Goal: Information Seeking & Learning: Learn about a topic

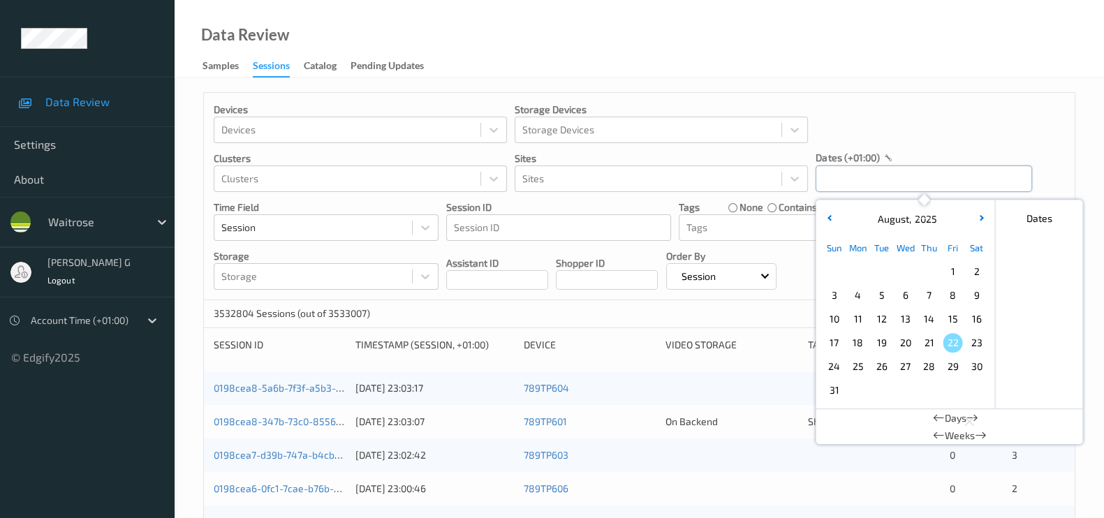
click at [862, 177] on input "text" at bounding box center [923, 178] width 216 height 27
click at [885, 343] on span "19" at bounding box center [881, 343] width 20 height 20
type input "19/08/2025 00:00 -> 19/08/2025 23:59"
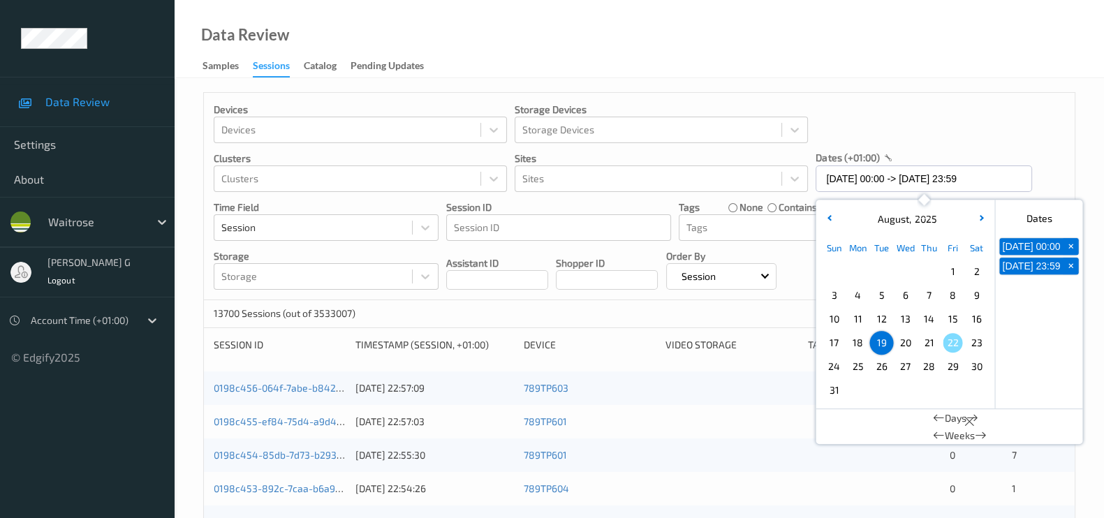
click at [942, 141] on div "Devices Devices Storage Devices Storage Devices Clusters Clusters Sites Sites d…" at bounding box center [639, 196] width 871 height 207
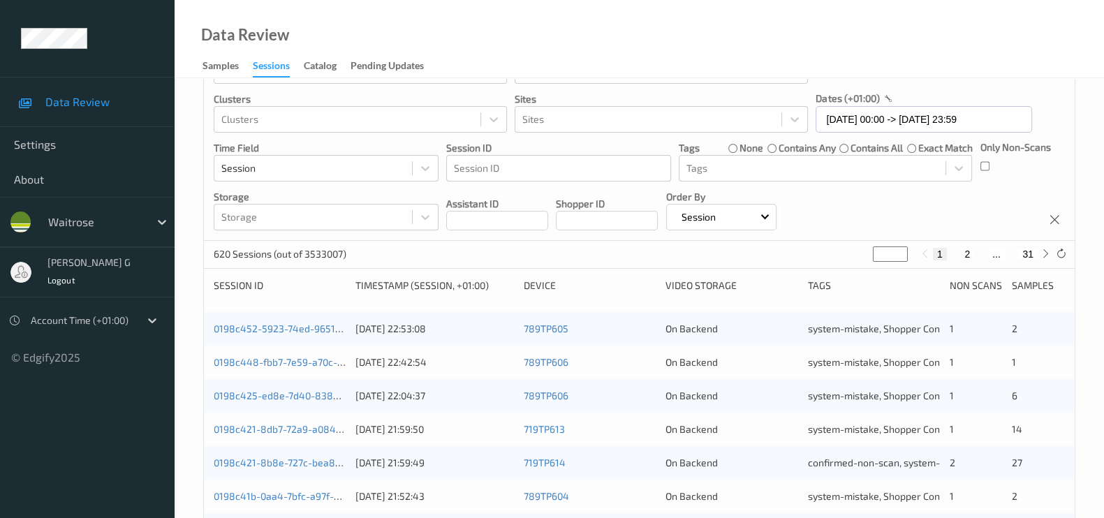
scroll to position [87, 0]
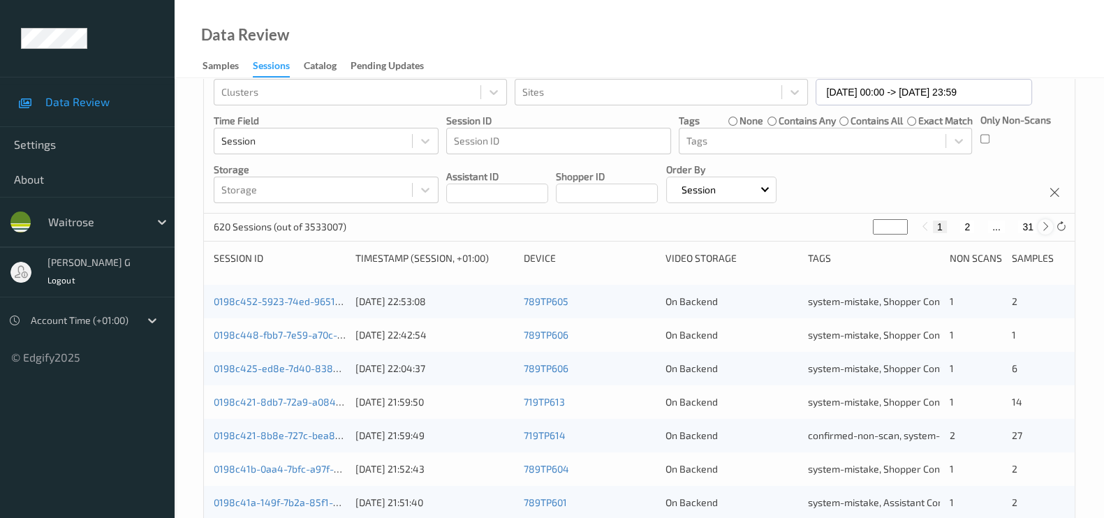
click at [1042, 221] on icon at bounding box center [1045, 226] width 10 height 10
type input "*"
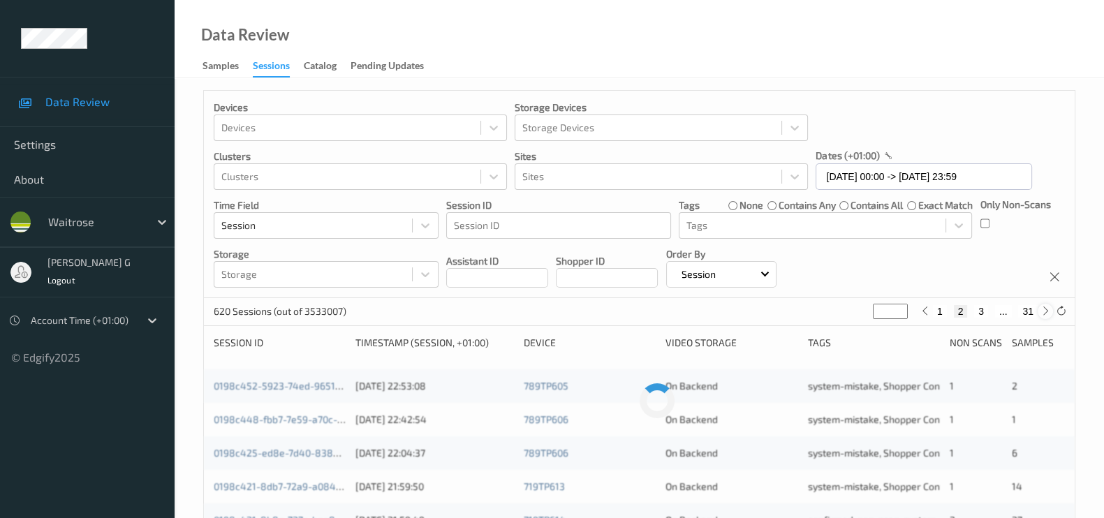
scroll to position [0, 0]
click at [1040, 316] on icon at bounding box center [1045, 313] width 10 height 10
type input "*"
click at [1040, 316] on icon at bounding box center [1045, 313] width 10 height 10
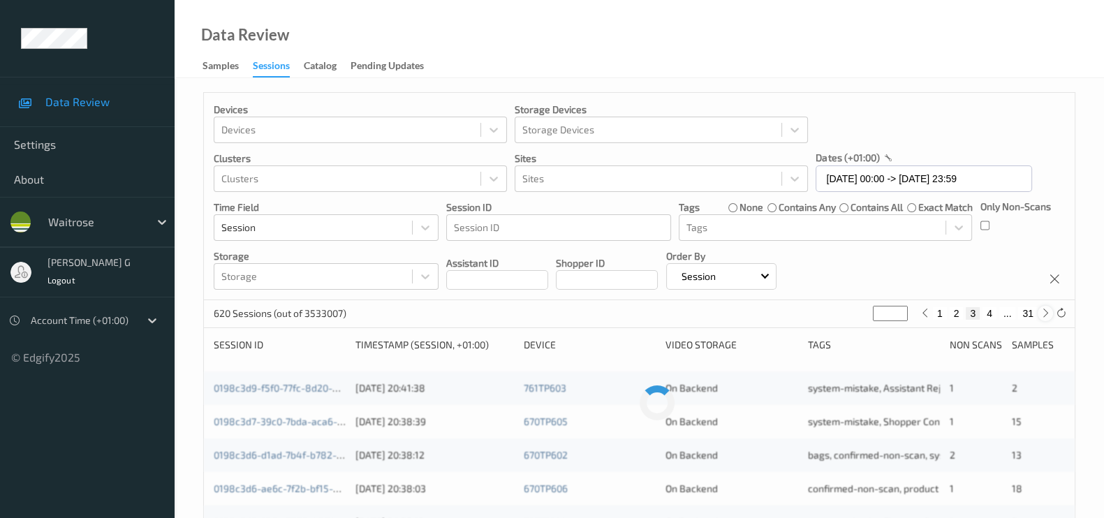
type input "*"
click at [1040, 316] on icon at bounding box center [1045, 313] width 10 height 10
type input "*"
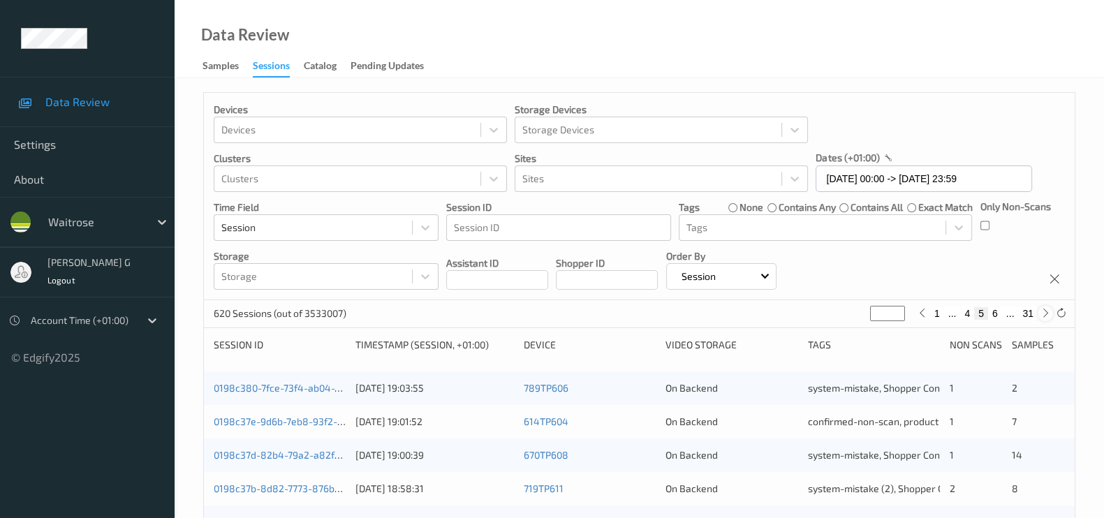
click at [1040, 316] on icon at bounding box center [1045, 313] width 10 height 10
type input "*"
click at [1040, 316] on icon at bounding box center [1045, 313] width 10 height 10
type input "*"
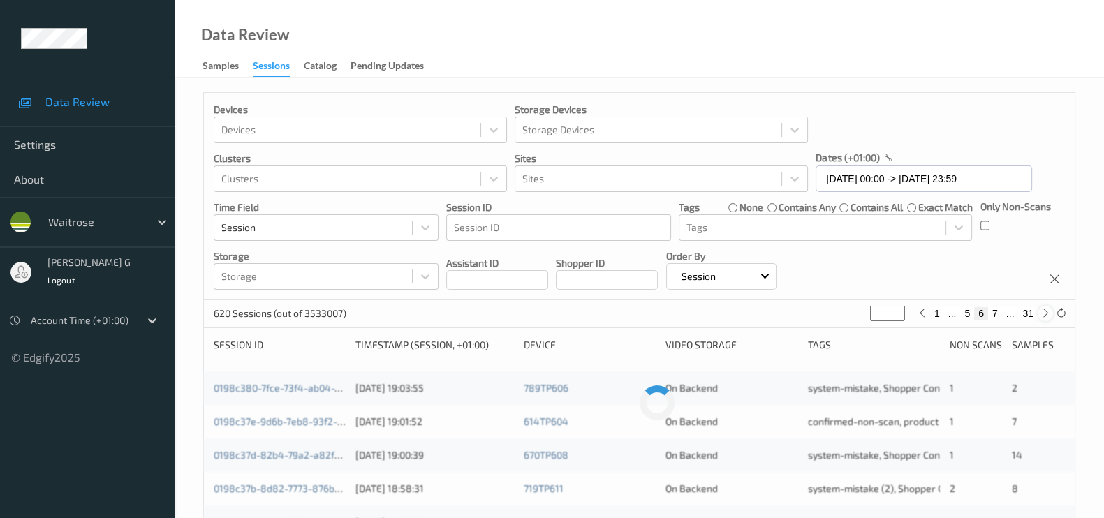
type input "*"
click at [1040, 316] on icon at bounding box center [1045, 313] width 10 height 10
type input "*"
click at [1040, 316] on icon at bounding box center [1045, 313] width 10 height 10
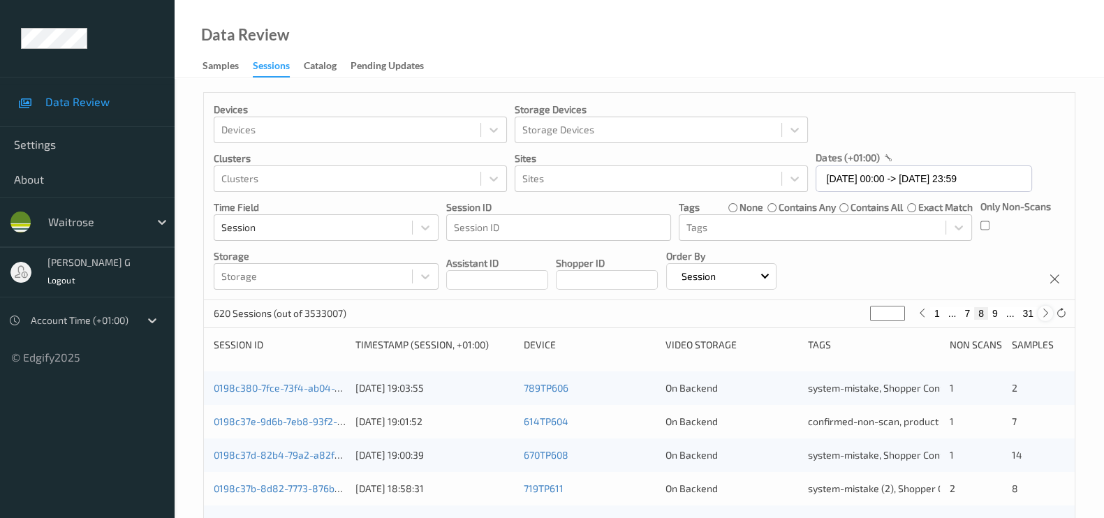
type input "*"
click at [1040, 316] on icon at bounding box center [1045, 313] width 10 height 10
type input "**"
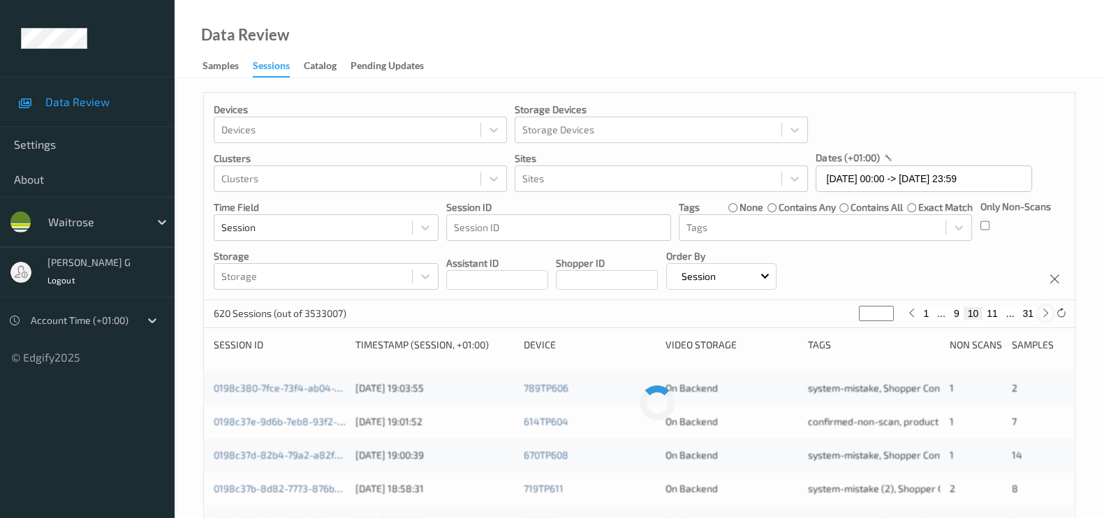
click at [1040, 316] on icon at bounding box center [1045, 313] width 10 height 10
type input "**"
click at [1040, 316] on icon at bounding box center [1045, 313] width 10 height 10
type input "**"
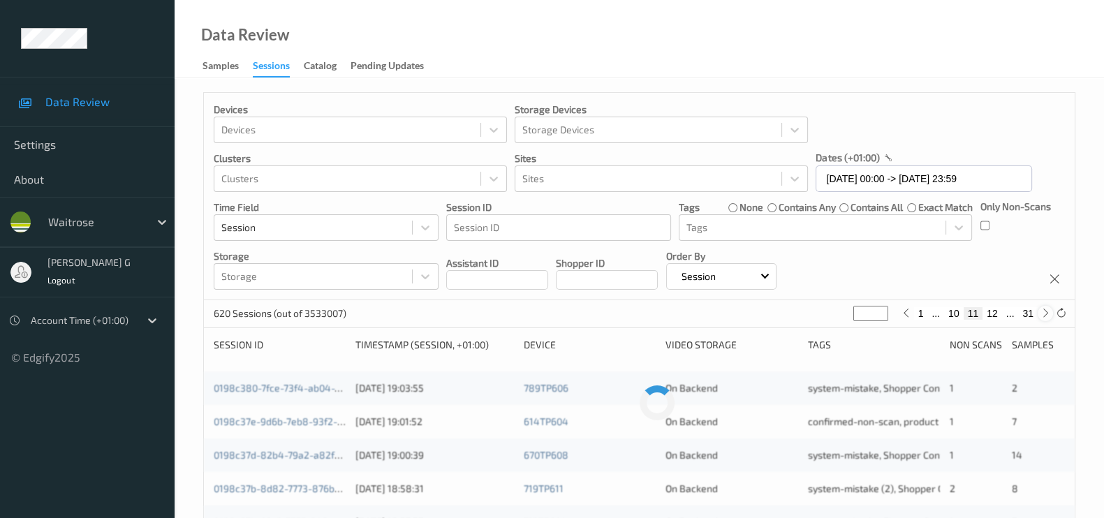
type input "**"
click at [1040, 316] on icon at bounding box center [1045, 313] width 10 height 10
type input "**"
click at [1040, 316] on icon at bounding box center [1045, 313] width 10 height 10
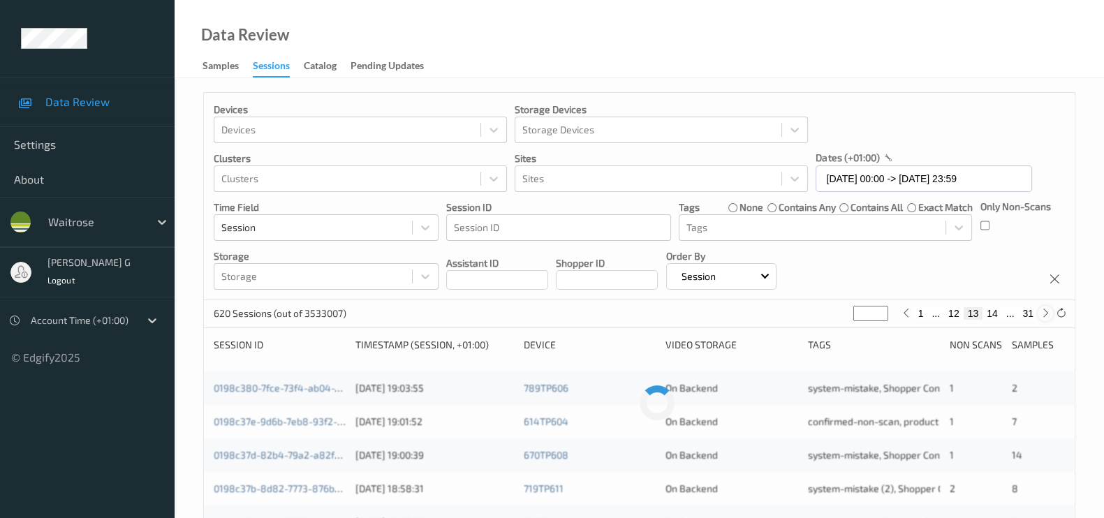
type input "**"
click at [1040, 316] on icon at bounding box center [1045, 313] width 10 height 10
type input "**"
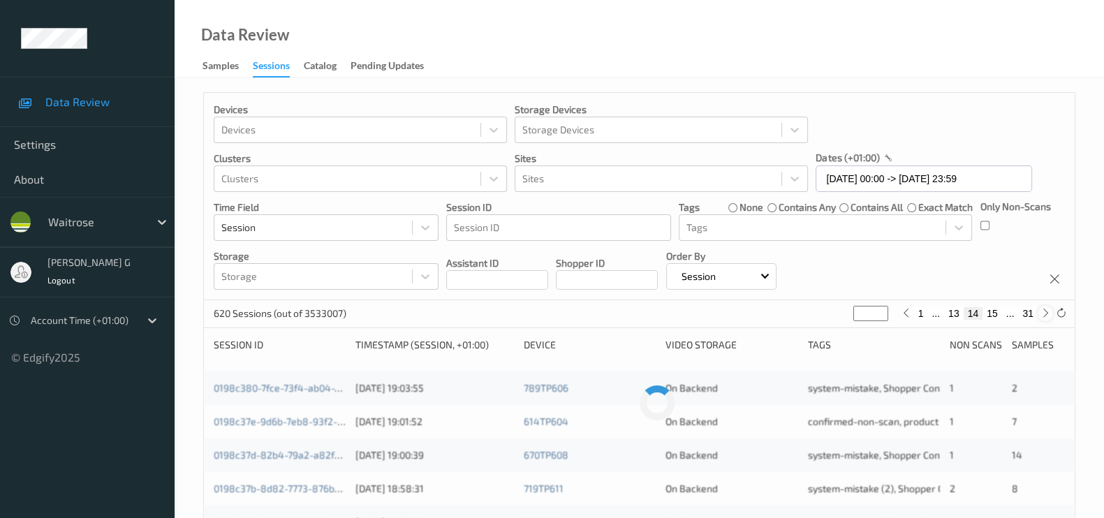
click at [1040, 316] on icon at bounding box center [1045, 313] width 10 height 10
type input "**"
click at [1040, 316] on icon at bounding box center [1045, 313] width 10 height 10
type input "**"
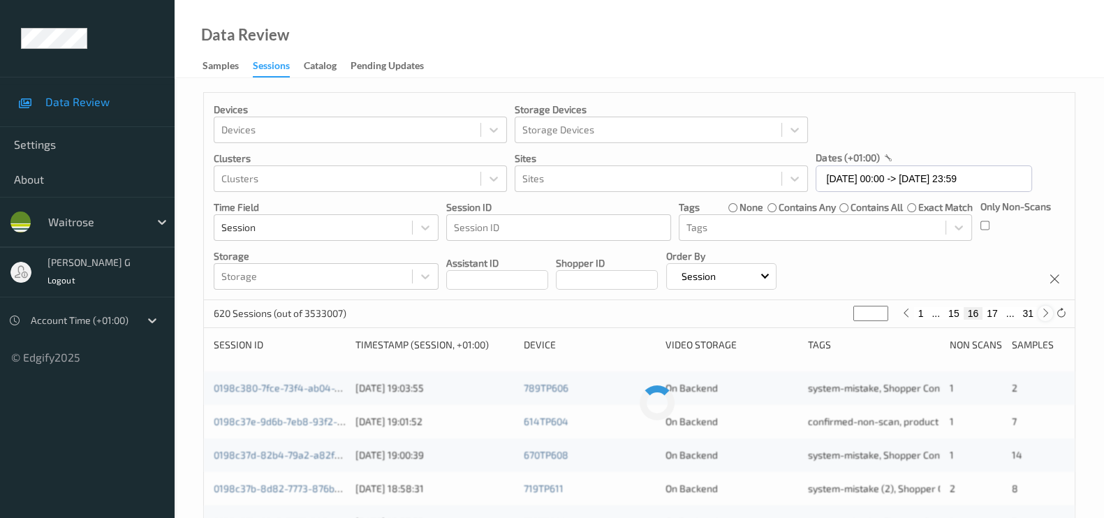
type input "**"
click at [1040, 316] on icon at bounding box center [1045, 313] width 10 height 10
type input "**"
click at [1040, 316] on icon at bounding box center [1045, 313] width 10 height 10
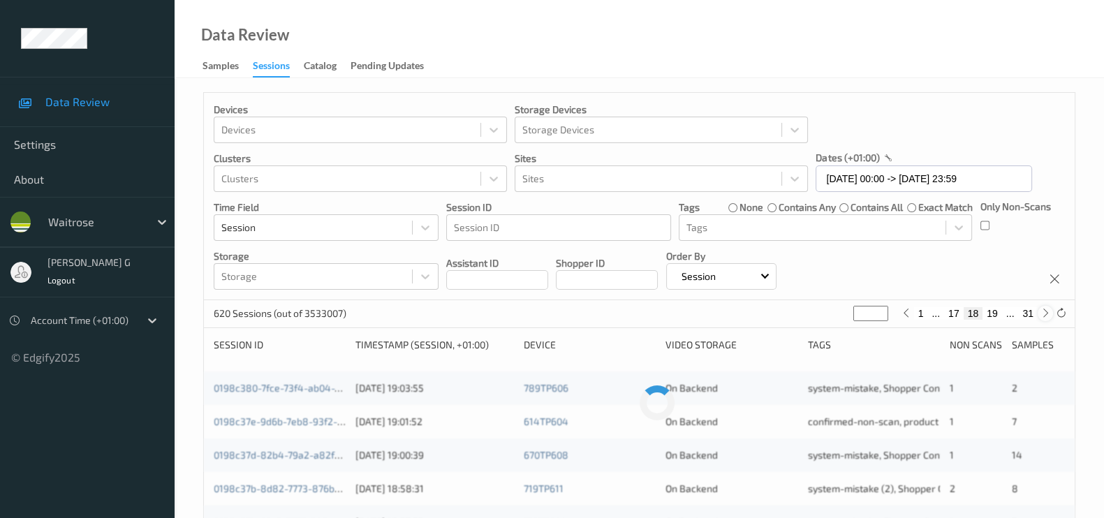
type input "**"
click at [1040, 316] on icon at bounding box center [1045, 313] width 10 height 10
type input "**"
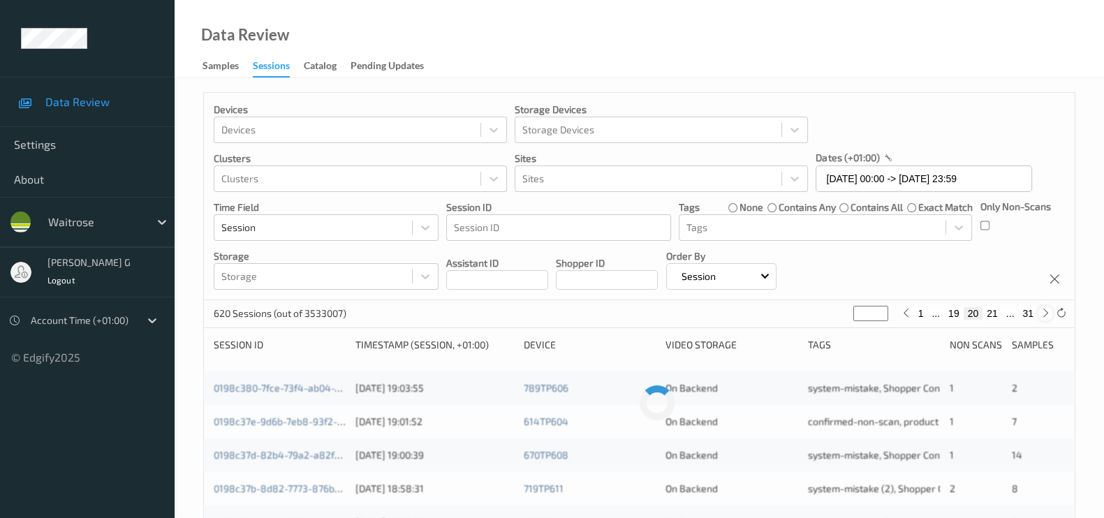
click at [1040, 316] on icon at bounding box center [1045, 313] width 10 height 10
type input "**"
click at [1040, 316] on icon at bounding box center [1045, 313] width 10 height 10
type input "**"
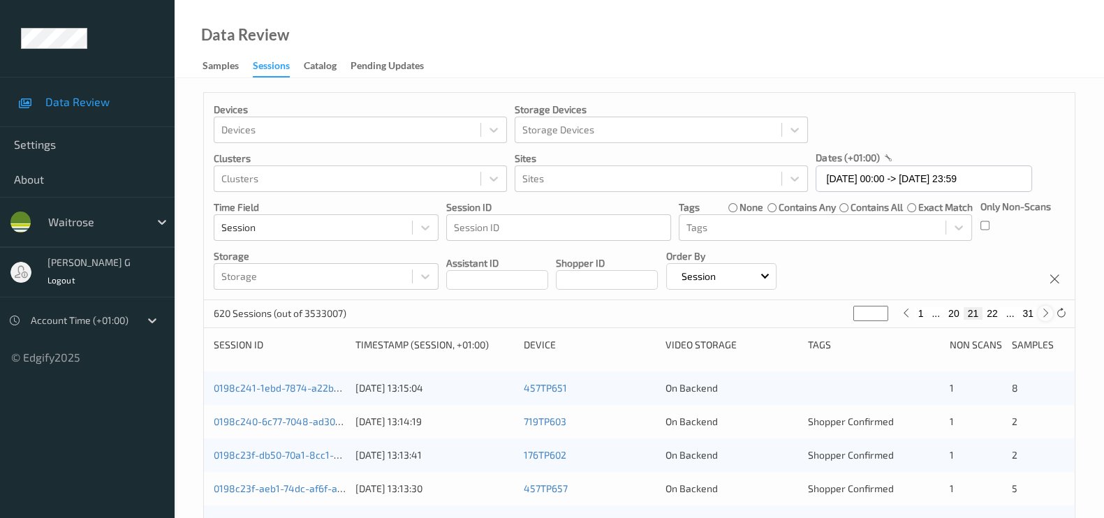
type input "**"
click at [1040, 316] on icon at bounding box center [1045, 313] width 10 height 10
type input "**"
click at [1040, 316] on icon at bounding box center [1045, 313] width 10 height 10
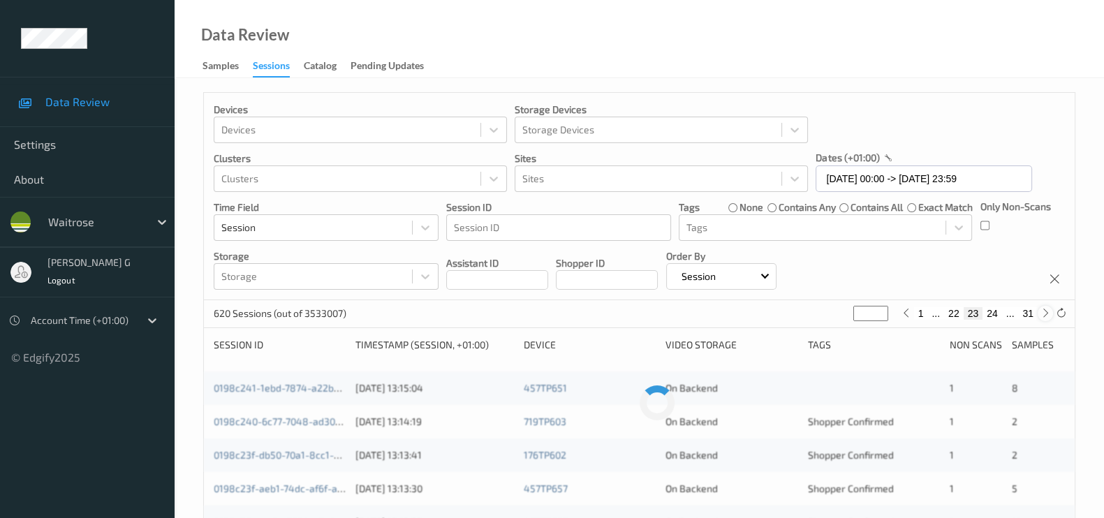
type input "**"
click at [1040, 316] on icon at bounding box center [1045, 313] width 10 height 10
type input "**"
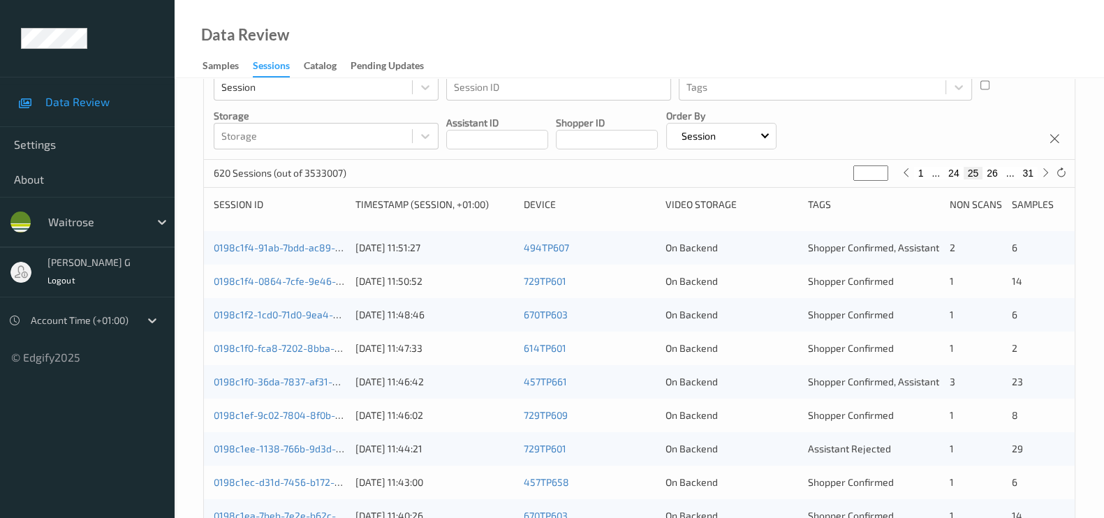
scroll to position [174, 0]
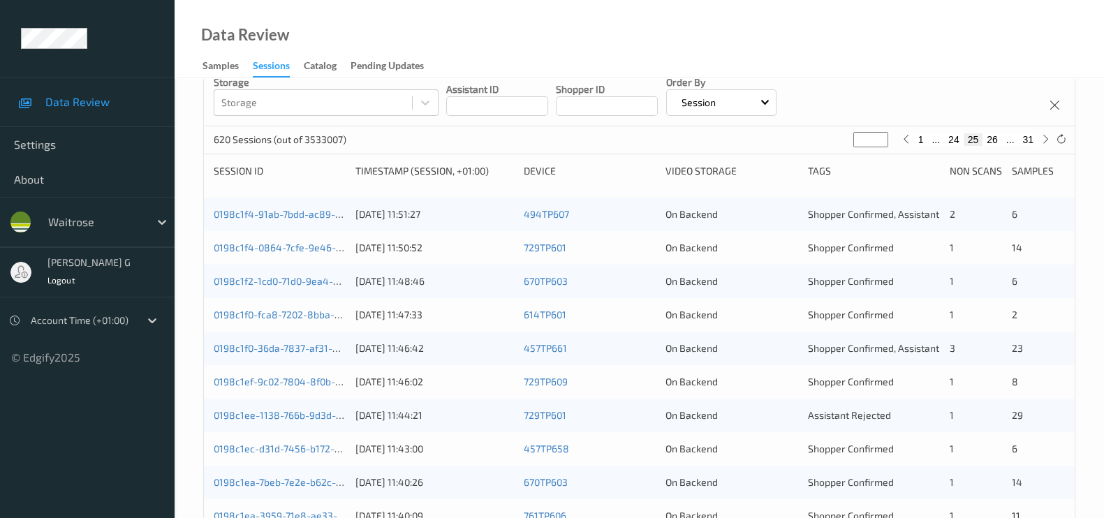
click at [1021, 511] on div "11" at bounding box center [1038, 516] width 53 height 14
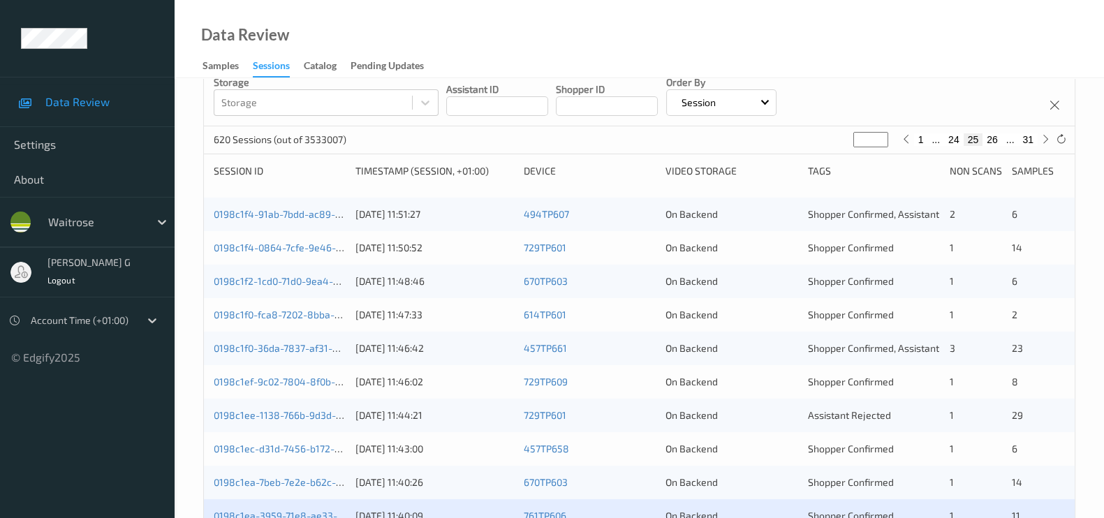
scroll to position [348, 0]
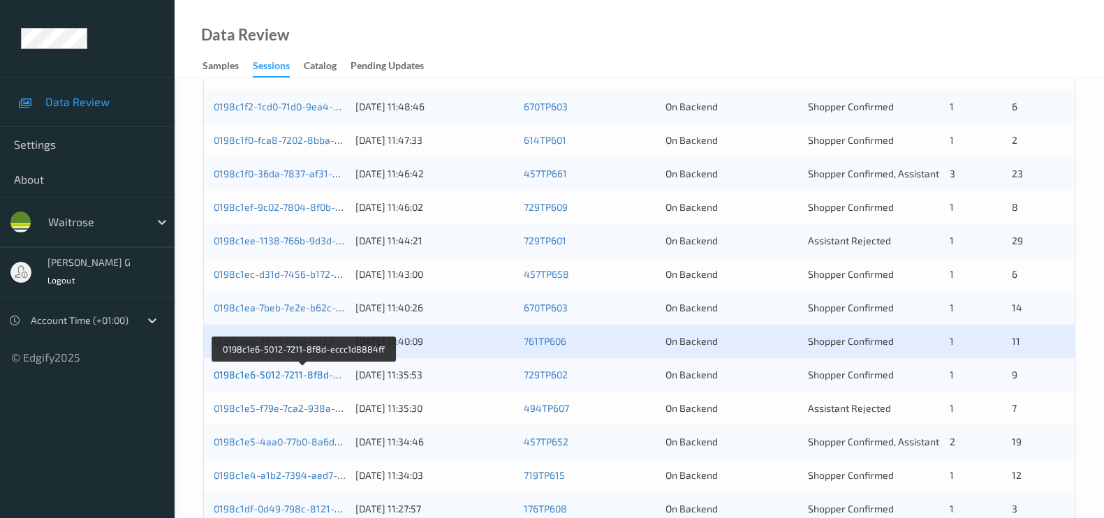
click at [249, 376] on link "0198c1e6-5012-7211-8f8d-eccc1d8884ff" at bounding box center [305, 375] width 182 height 12
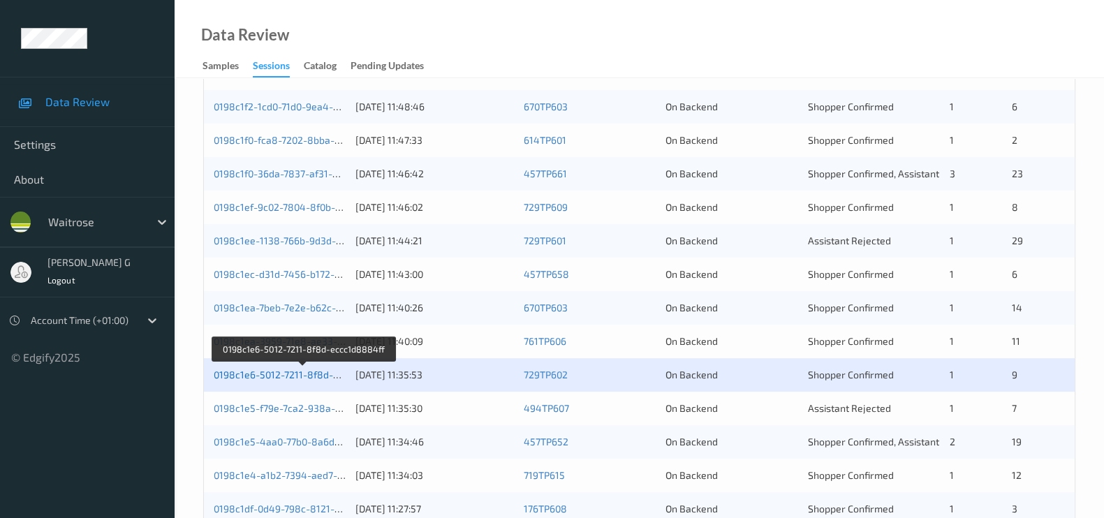
click at [269, 377] on link "0198c1e6-5012-7211-8f8d-eccc1d8884ff" at bounding box center [305, 375] width 182 height 12
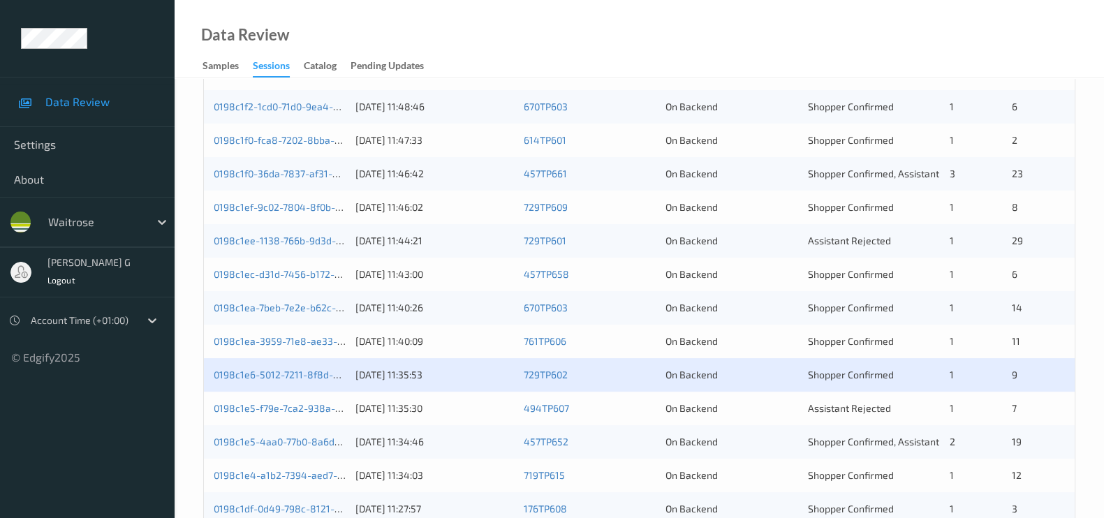
scroll to position [436, 0]
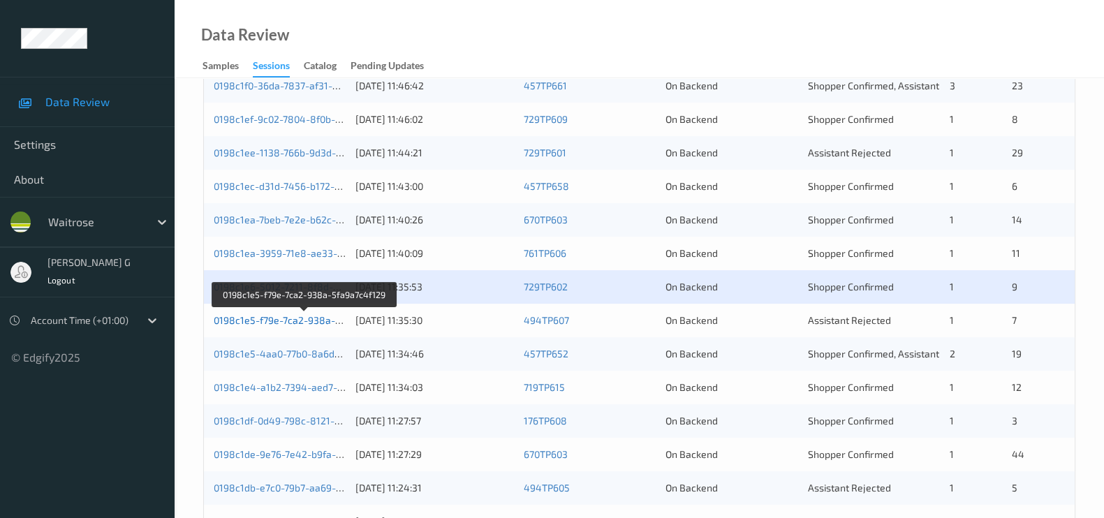
click at [276, 322] on link "0198c1e5-f79e-7ca2-938a-5fa9a7c4f129" at bounding box center [305, 320] width 182 height 12
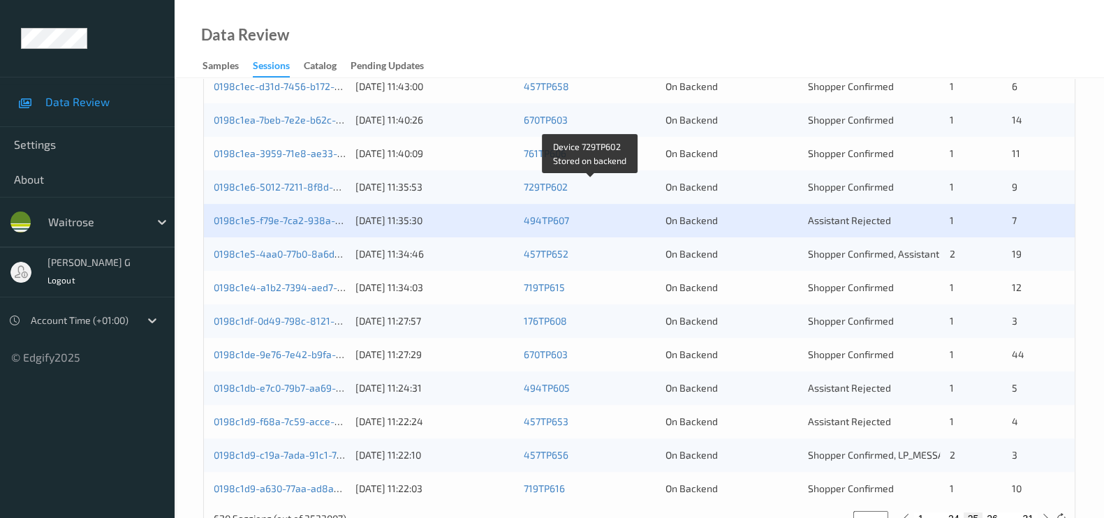
scroll to position [579, 0]
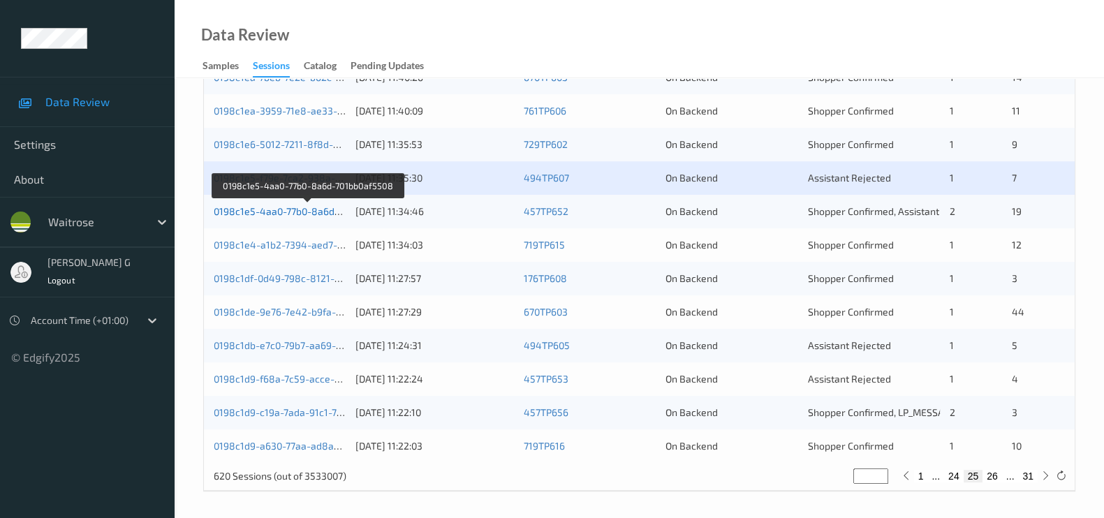
click at [253, 213] on link "0198c1e5-4aa0-77b0-8a6d-701bb0af5508" at bounding box center [308, 211] width 188 height 12
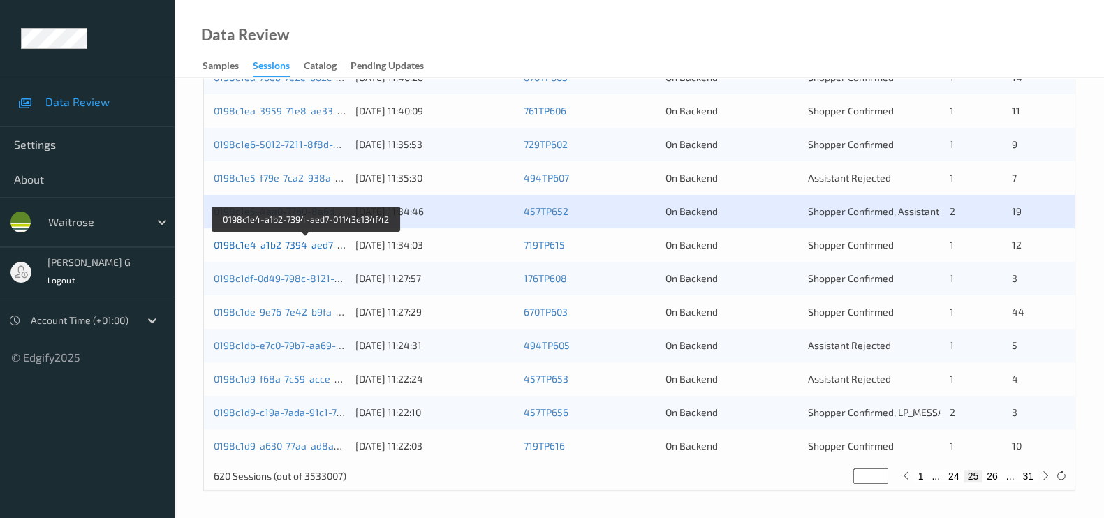
click at [306, 244] on link "0198c1e4-a1b2-7394-aed7-01143e134f42" at bounding box center [307, 245] width 186 height 12
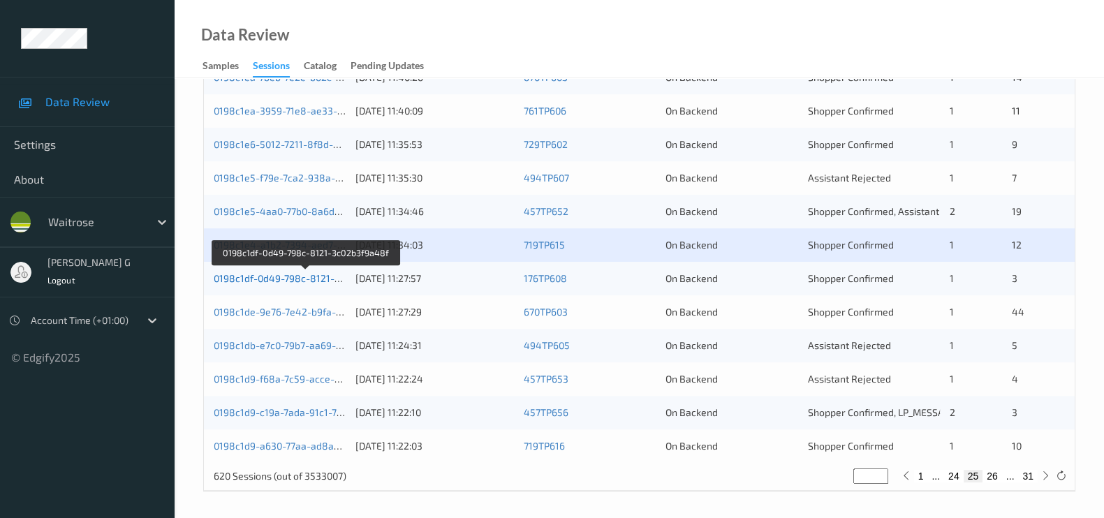
click at [282, 277] on link "0198c1df-0d49-798c-8121-3c02b3f9a48f" at bounding box center [306, 278] width 184 height 12
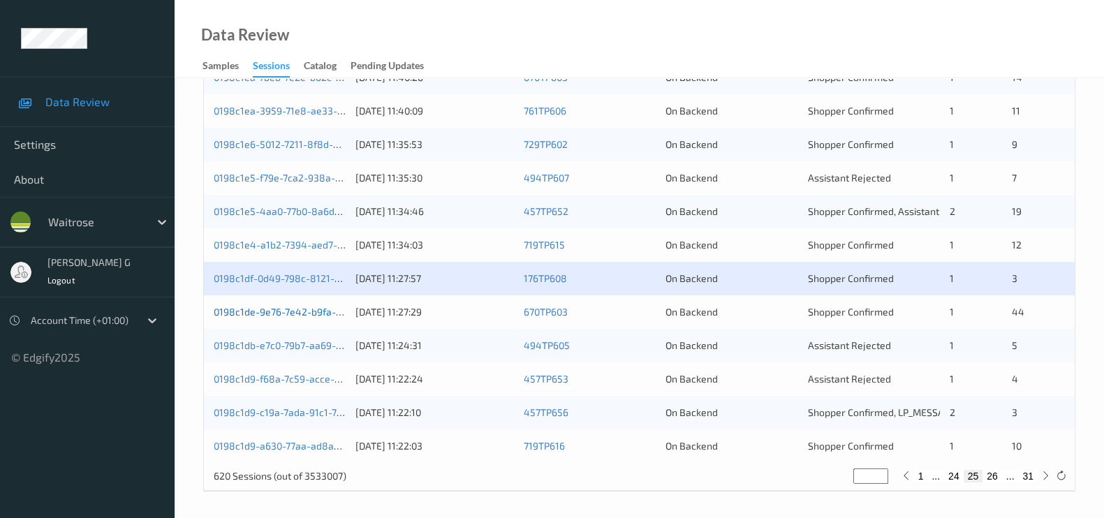
click at [304, 314] on link "0198c1de-9e76-7e42-b9fa-6941754670d8" at bounding box center [308, 312] width 189 height 12
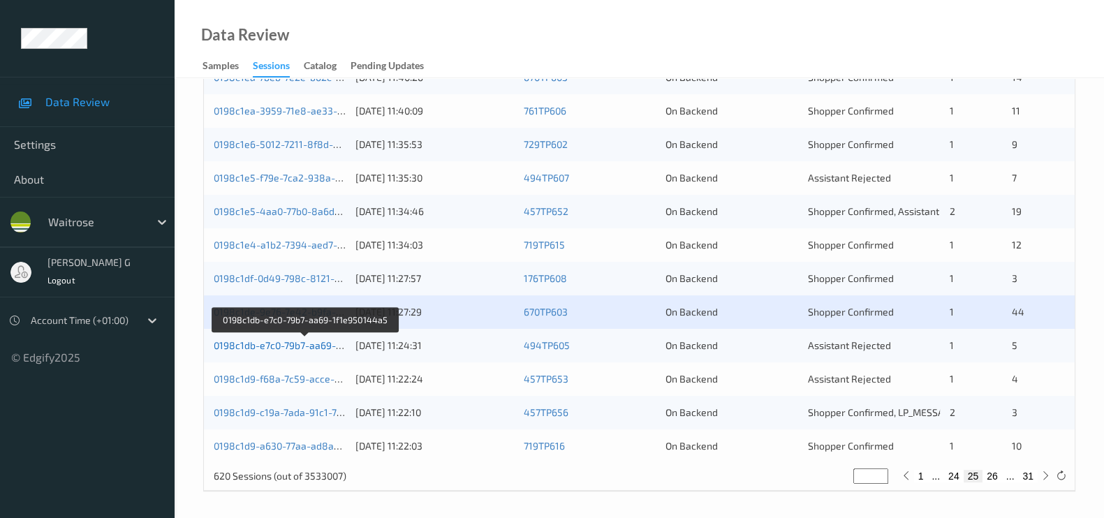
click at [274, 346] on link "0198c1db-e7c0-79b7-aa69-1f1e950144a5" at bounding box center [306, 345] width 184 height 12
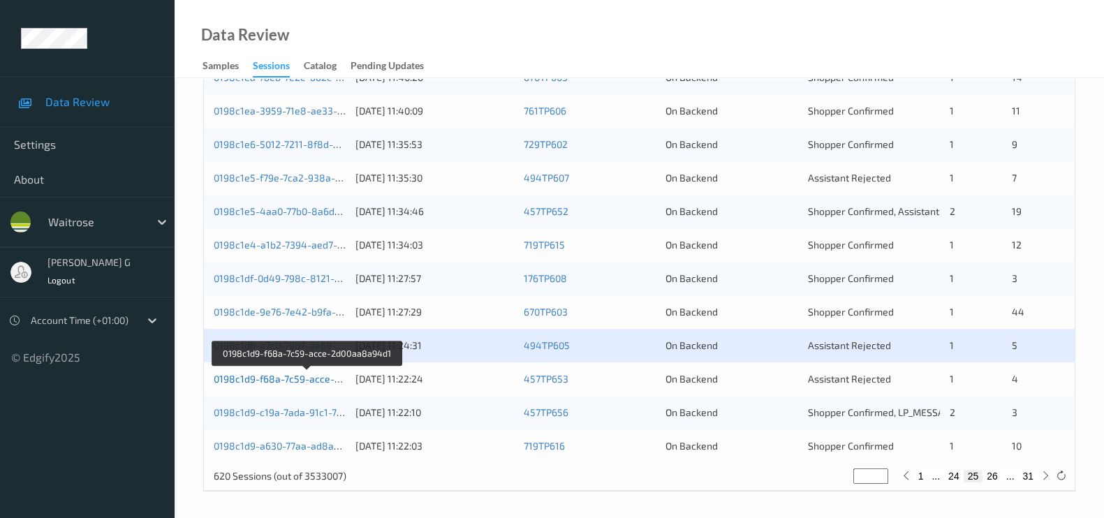
click at [275, 373] on link "0198c1d9-f68a-7c59-acce-2d00aa8a94d1" at bounding box center [308, 379] width 188 height 12
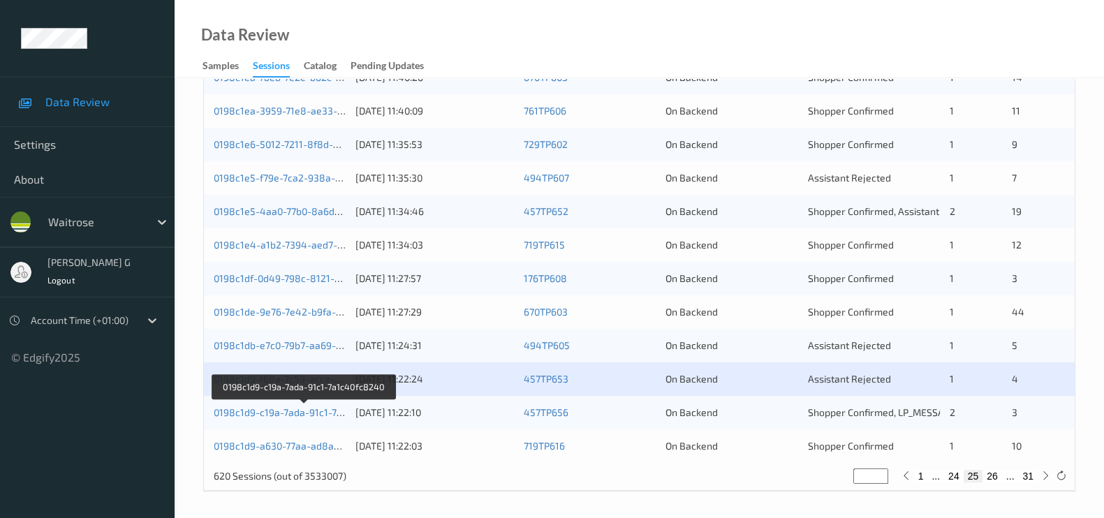
click at [258, 406] on div "0198c1d9-c19a-7ada-91c1-7a1c40fc8240" at bounding box center [280, 413] width 132 height 14
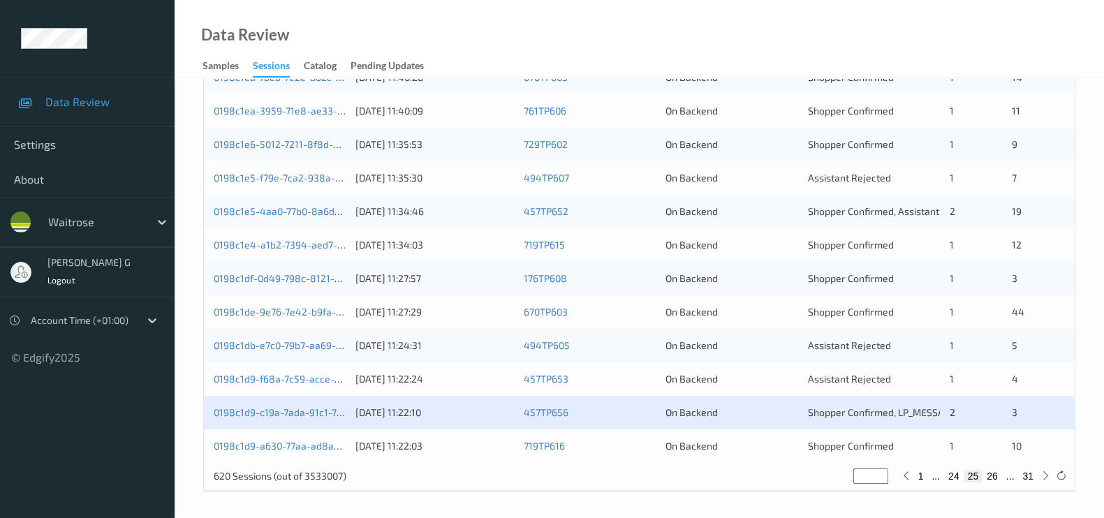
click at [259, 417] on div "0198c1d9-c19a-7ada-91c1-7a1c40fc8240" at bounding box center [280, 413] width 132 height 14
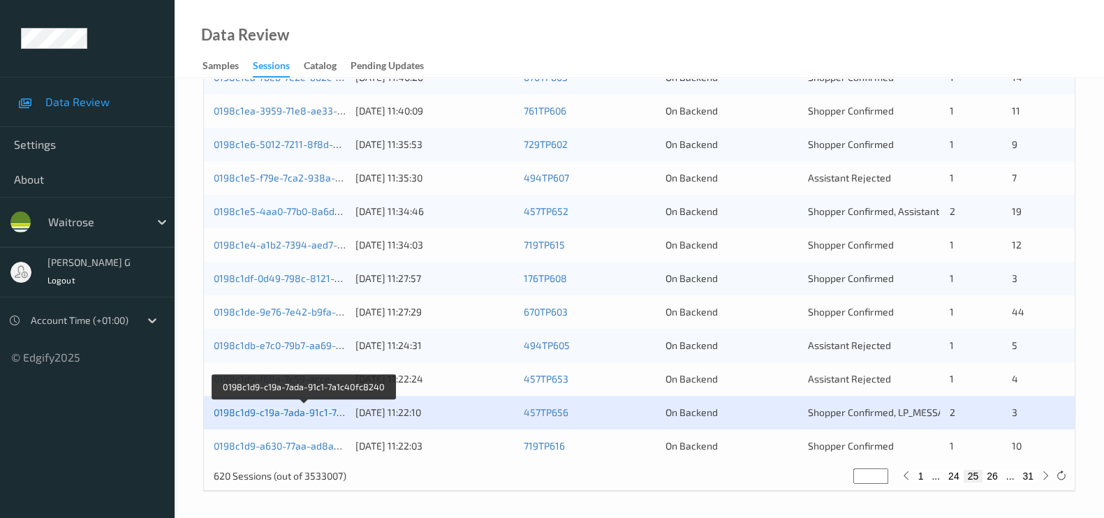
click at [272, 411] on link "0198c1d9-c19a-7ada-91c1-7a1c40fc8240" at bounding box center [305, 412] width 182 height 12
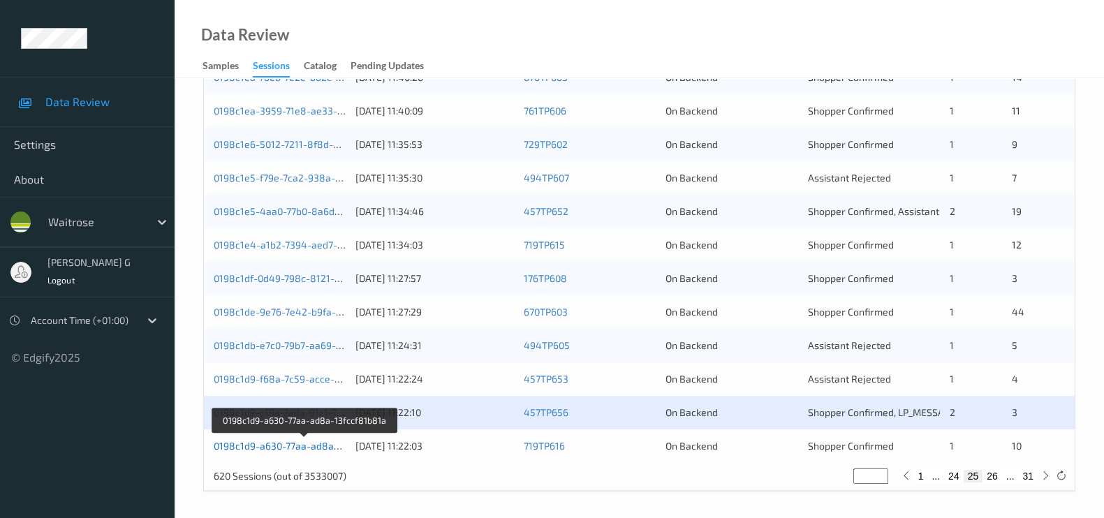
click at [261, 448] on link "0198c1d9-a630-77aa-ad8a-13fccf81b81a" at bounding box center [305, 446] width 183 height 12
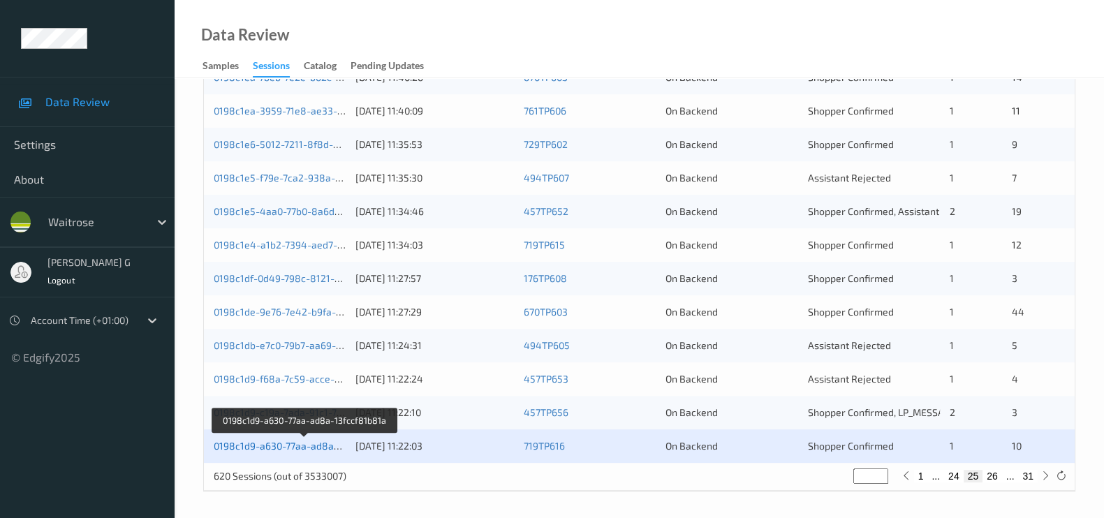
click at [261, 446] on link "0198c1d9-a630-77aa-ad8a-13fccf81b81a" at bounding box center [305, 446] width 183 height 12
click at [246, 443] on link "0198c1d9-a630-77aa-ad8a-13fccf81b81a" at bounding box center [305, 446] width 183 height 12
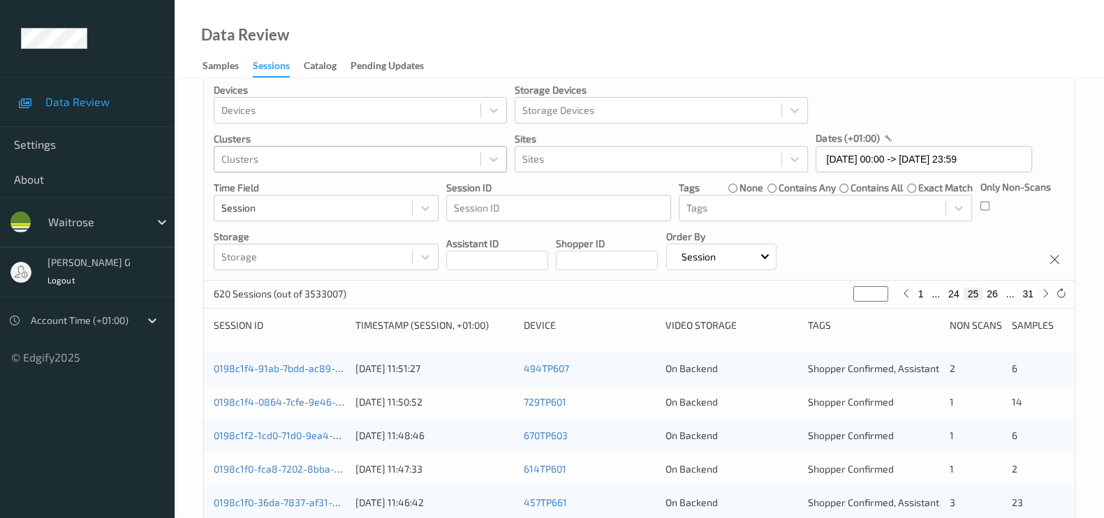
scroll to position [0, 0]
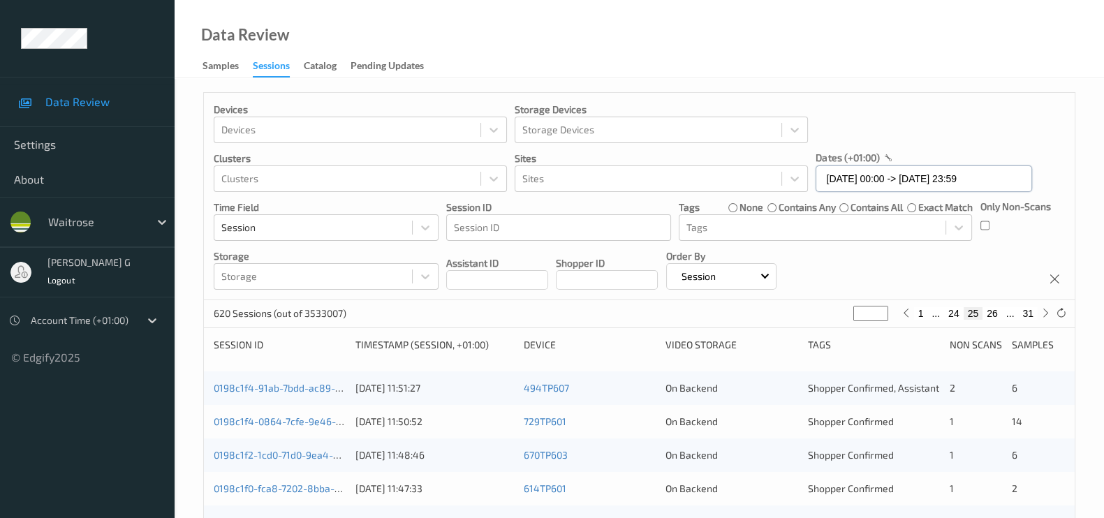
click at [1005, 172] on input "19/08/2025 00:00 -> 19/08/2025 23:59" at bounding box center [923, 178] width 216 height 27
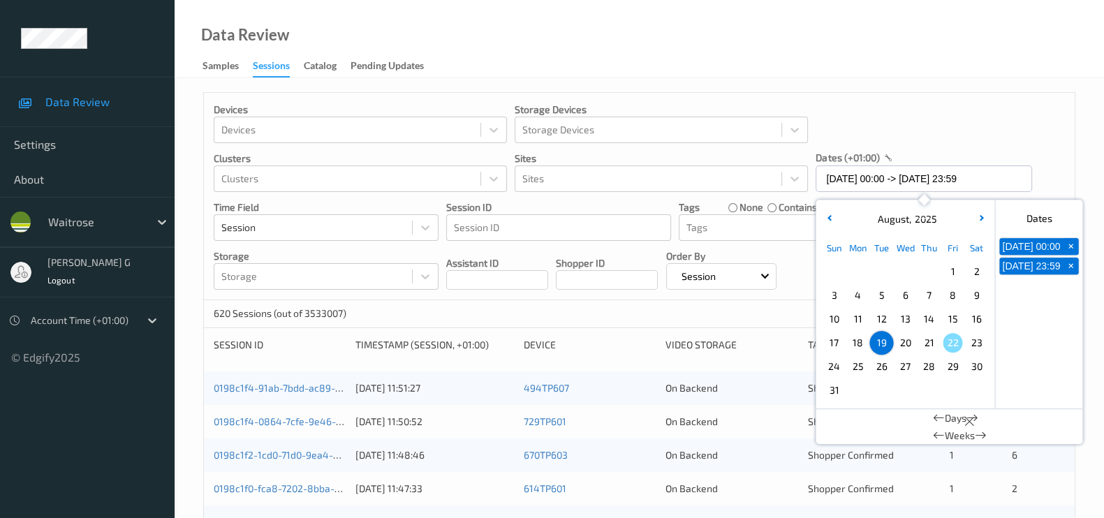
click at [1068, 251] on span "+" at bounding box center [1070, 246] width 15 height 15
type input "19/08/2025 00:00"
type input "*"
click at [1070, 251] on span "+" at bounding box center [1070, 246] width 15 height 15
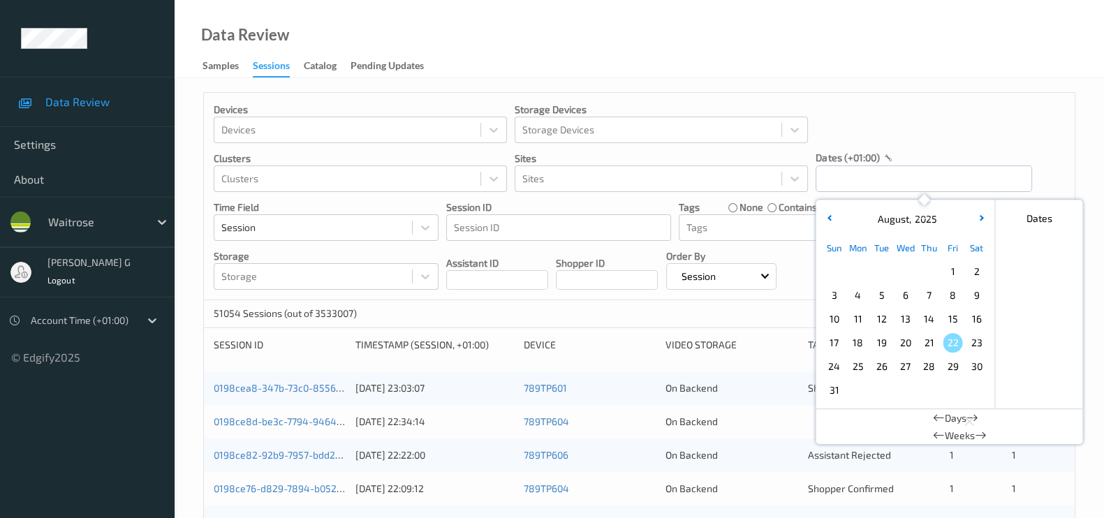
click at [909, 343] on span "20" at bounding box center [905, 343] width 20 height 20
type input "20/08/2025 00:00 -> 20/08/2025 23:59"
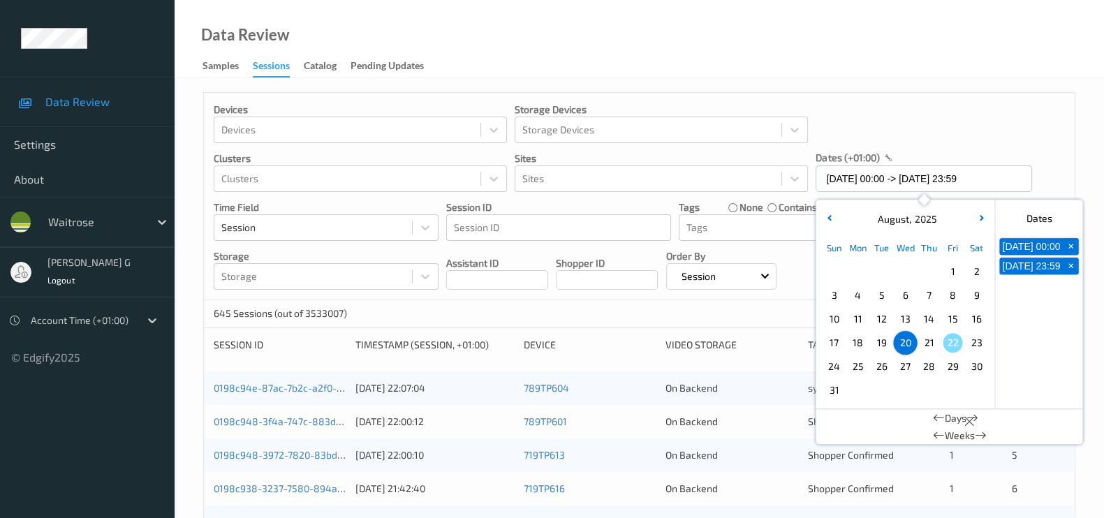
click at [1041, 150] on div "Devices Devices Storage Devices Storage Devices Clusters Clusters Sites Sites d…" at bounding box center [639, 196] width 871 height 207
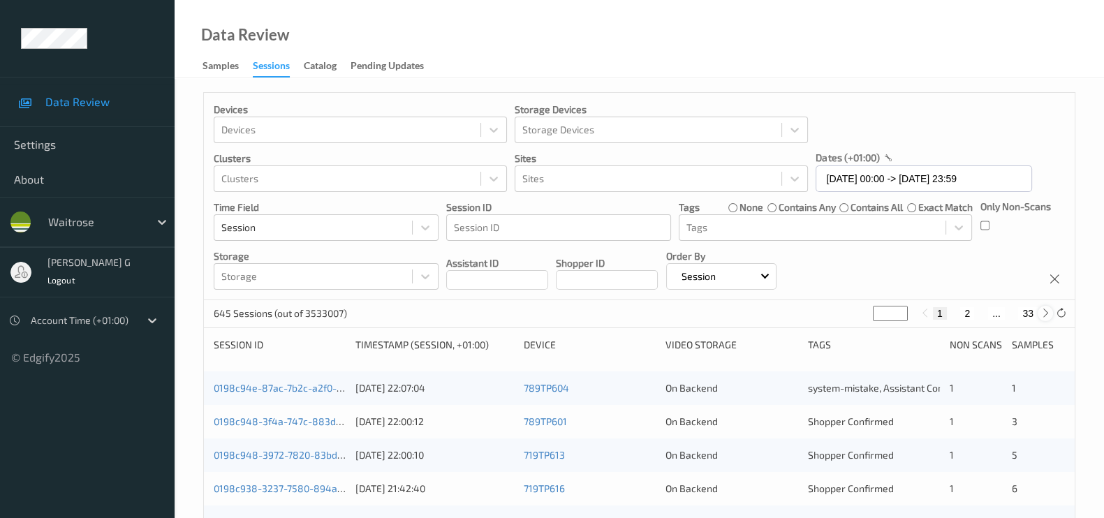
click at [1040, 311] on icon at bounding box center [1045, 313] width 10 height 10
type input "*"
click at [1040, 311] on icon at bounding box center [1045, 313] width 10 height 10
type input "*"
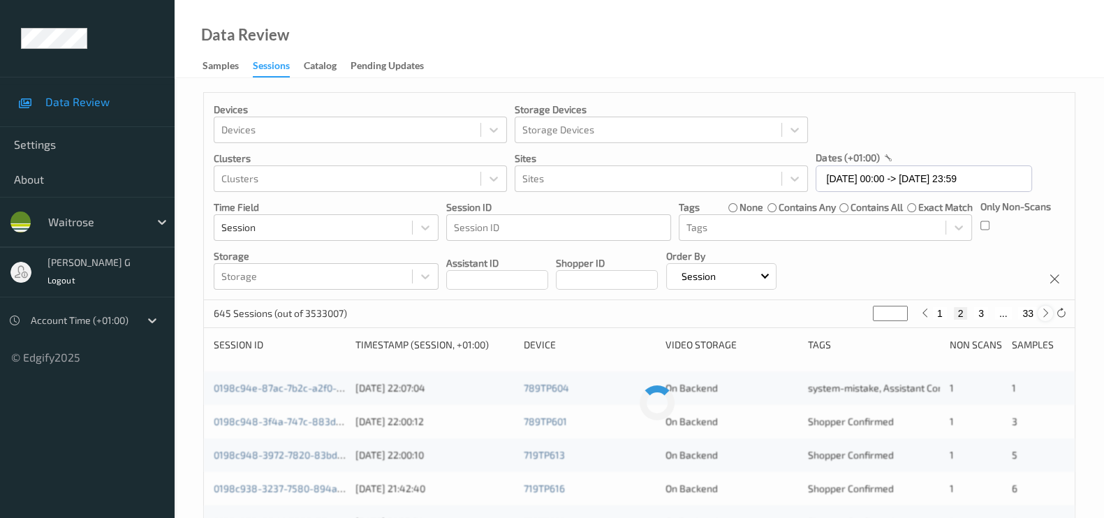
type input "*"
click at [1040, 311] on icon at bounding box center [1045, 313] width 10 height 10
type input "*"
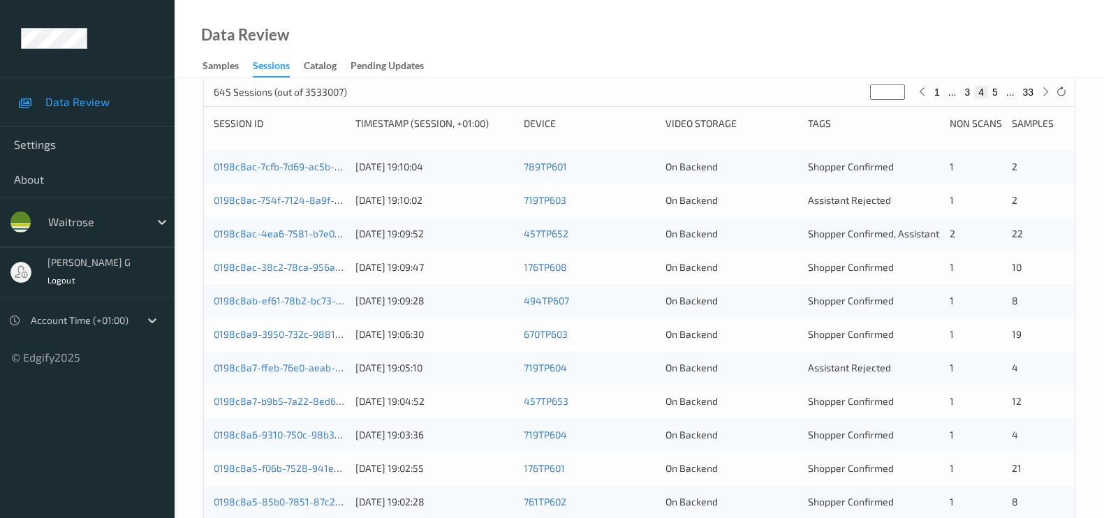
scroll to position [262, 0]
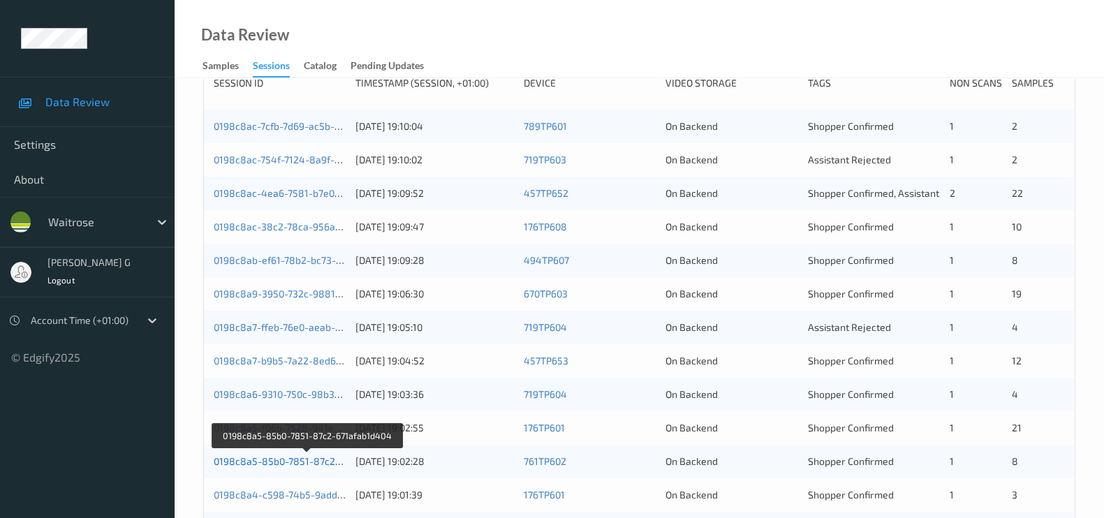
click at [255, 461] on link "0198c8a5-85b0-7851-87c2-671afab1d404" at bounding box center [308, 461] width 189 height 12
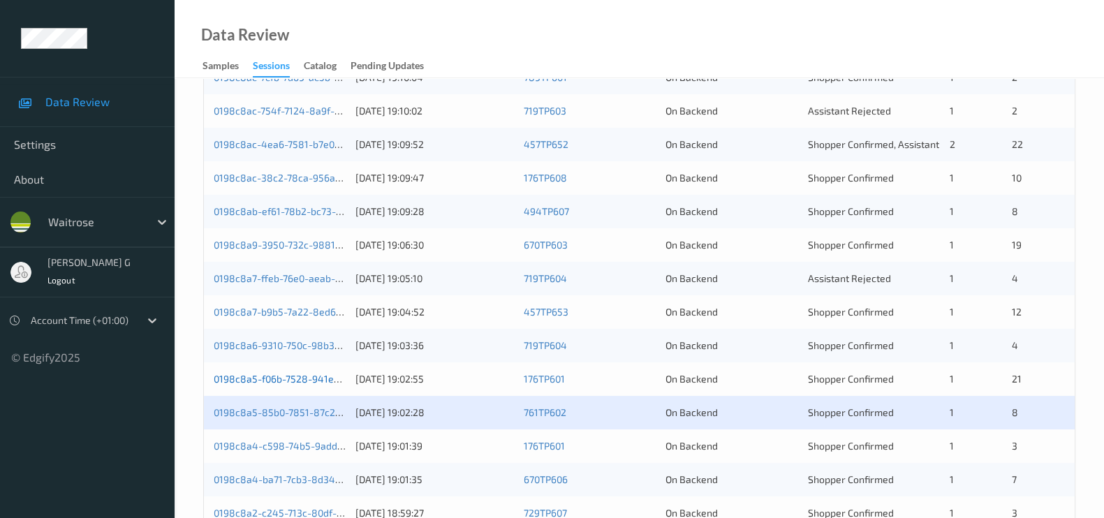
scroll to position [348, 0]
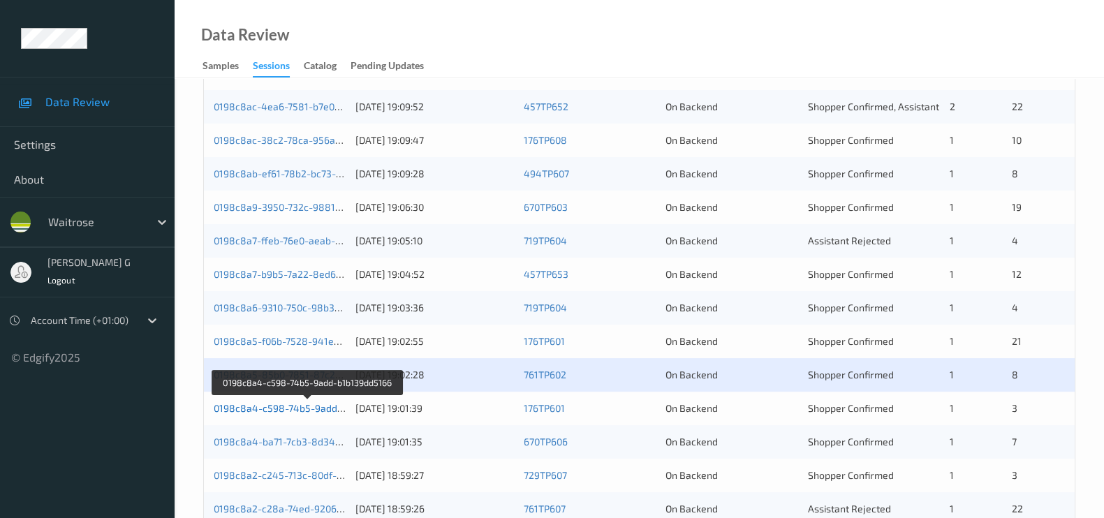
click at [263, 406] on link "0198c8a4-c598-74b5-9add-b1b139dd5166" at bounding box center [309, 408] width 191 height 12
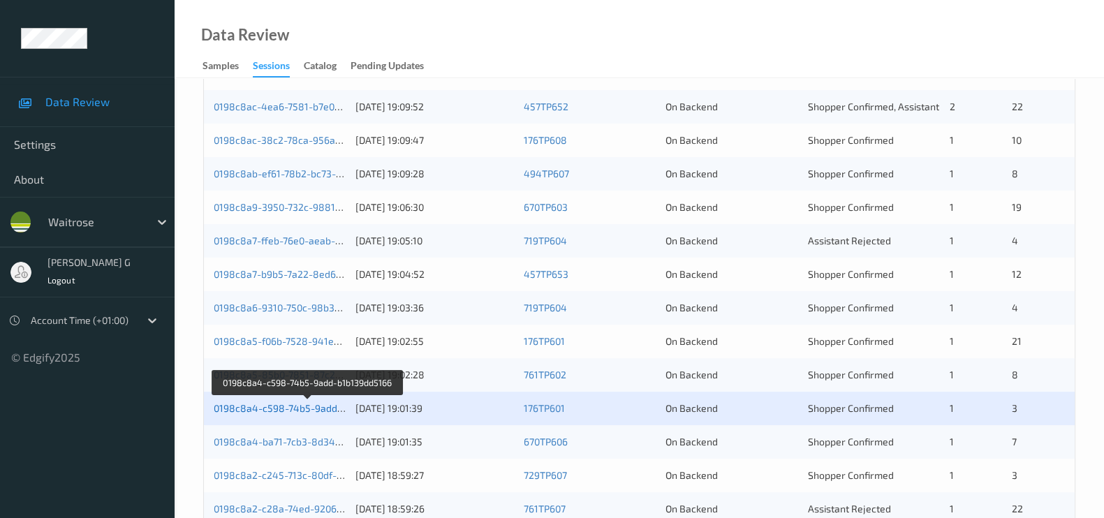
click at [273, 402] on link "0198c8a4-c598-74b5-9add-b1b139dd5166" at bounding box center [309, 408] width 191 height 12
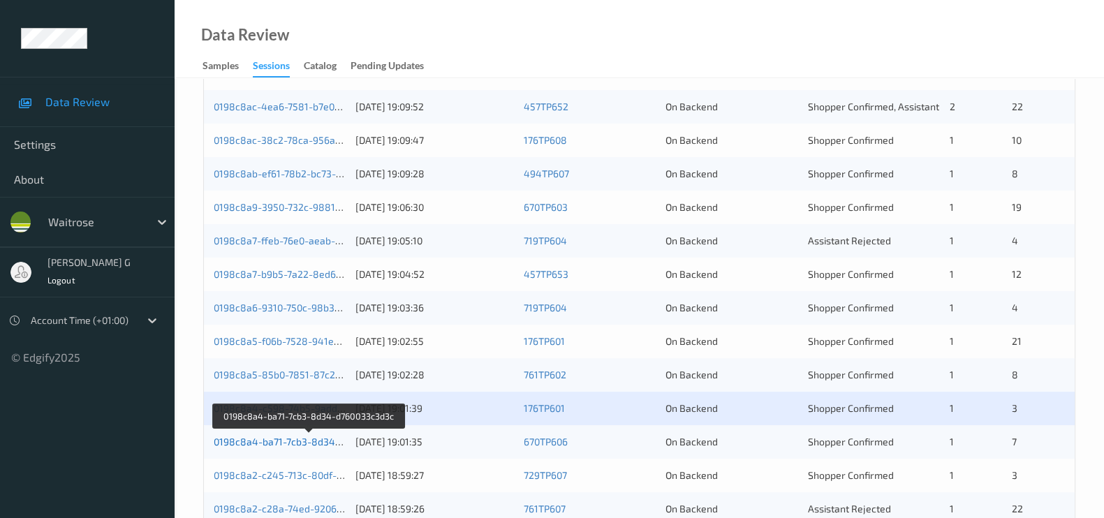
click at [263, 445] on link "0198c8a4-ba71-7cb3-8d34-d760033c3d3c" at bounding box center [309, 442] width 191 height 12
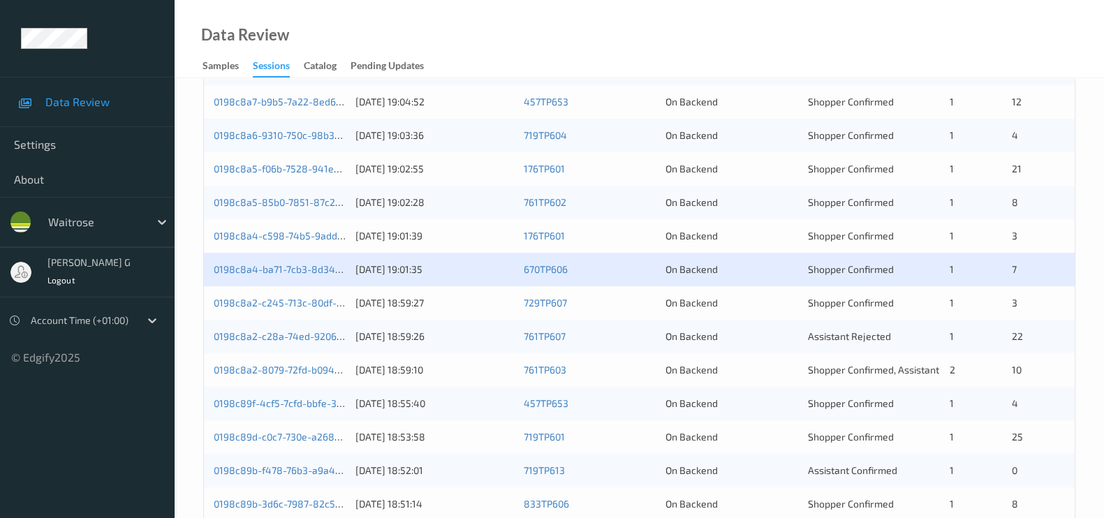
scroll to position [579, 0]
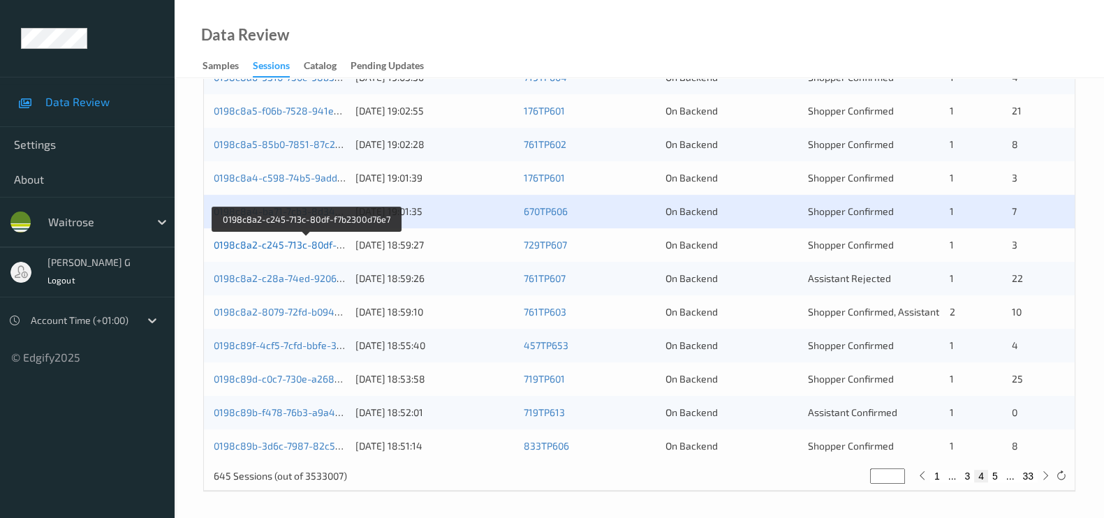
click at [239, 239] on link "0198c8a2-c245-713c-80df-f7b2300d76e7" at bounding box center [307, 245] width 186 height 12
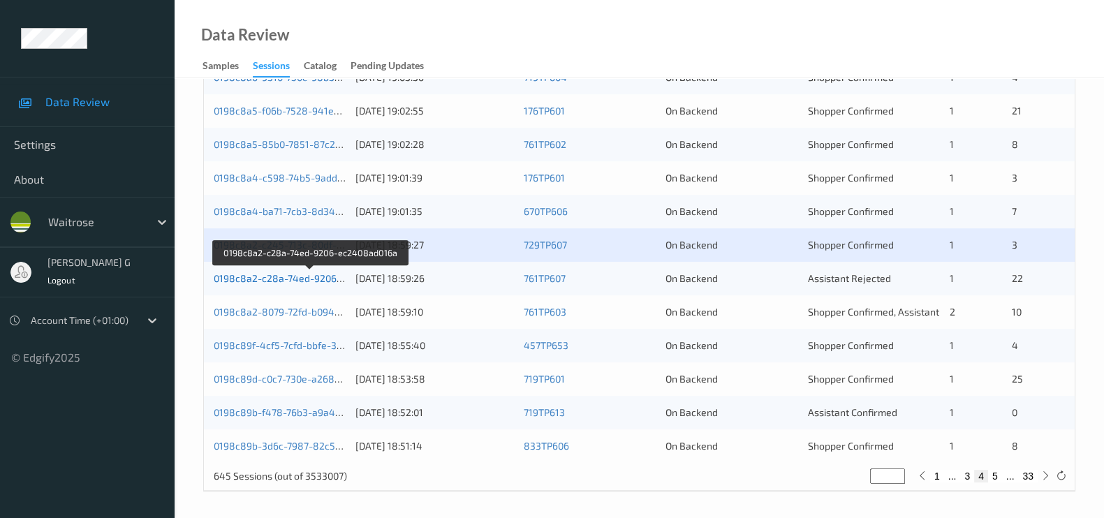
click at [284, 275] on link "0198c8a2-c28a-74ed-9206-ec2408ad016a" at bounding box center [310, 278] width 193 height 12
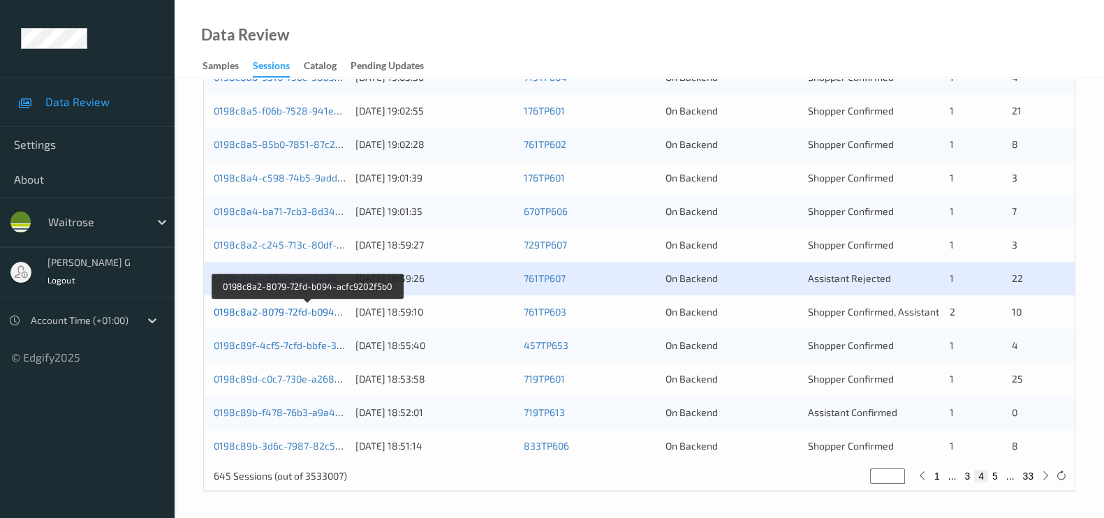
click at [237, 309] on link "0198c8a2-8079-72fd-b094-acfc9202f5b0" at bounding box center [307, 312] width 186 height 12
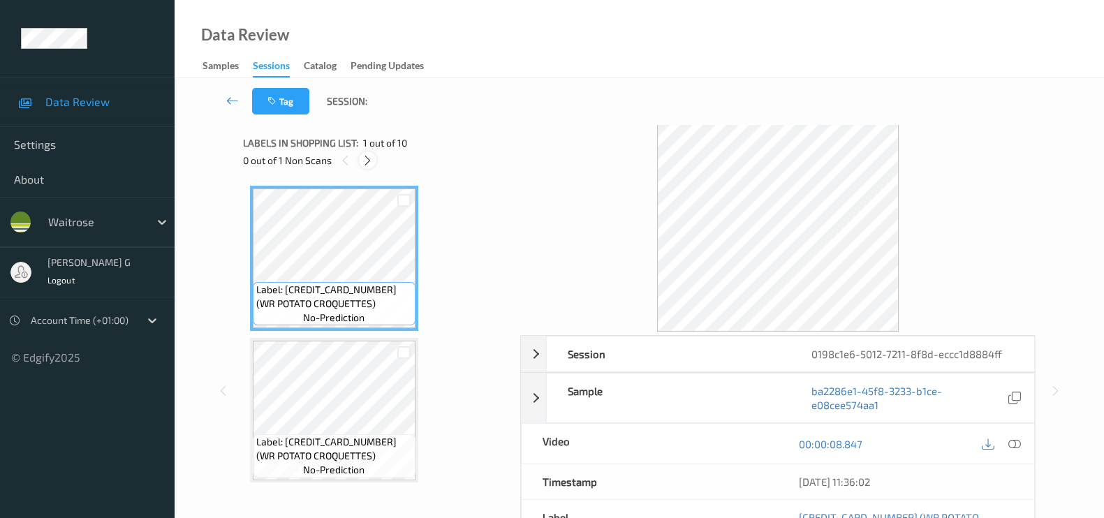
click at [369, 158] on icon at bounding box center [368, 160] width 12 height 13
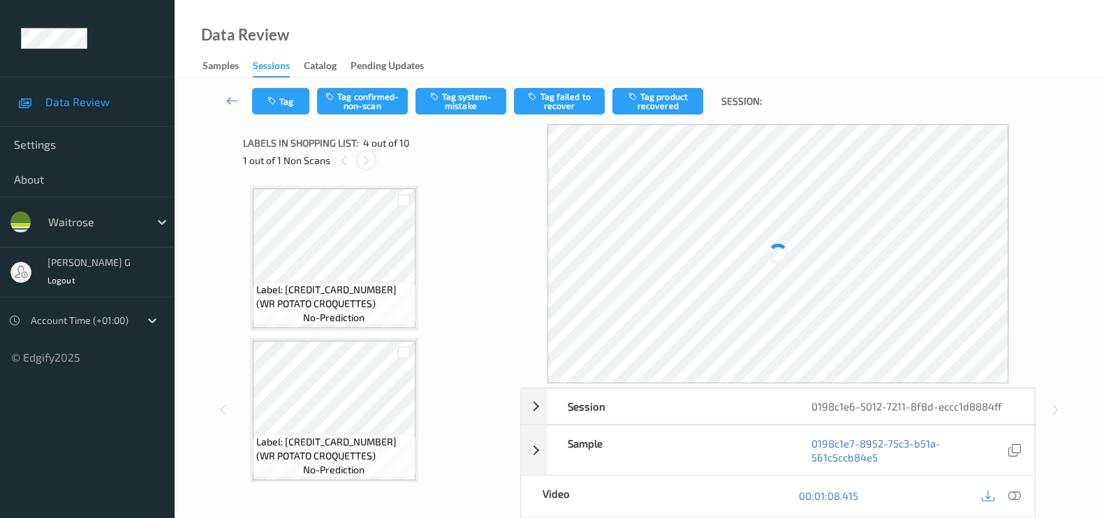
scroll to position [309, 0]
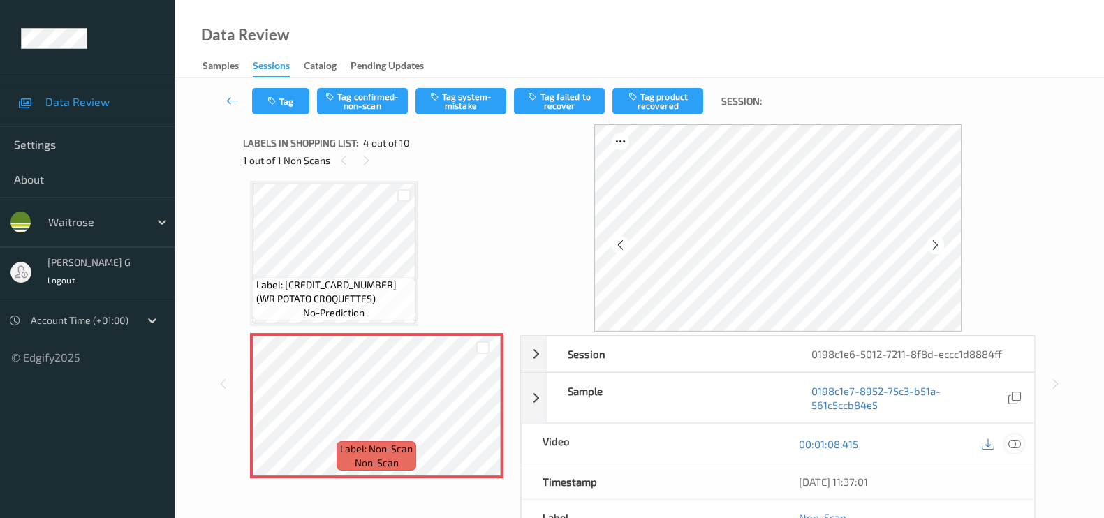
click at [1013, 446] on icon at bounding box center [1014, 444] width 13 height 13
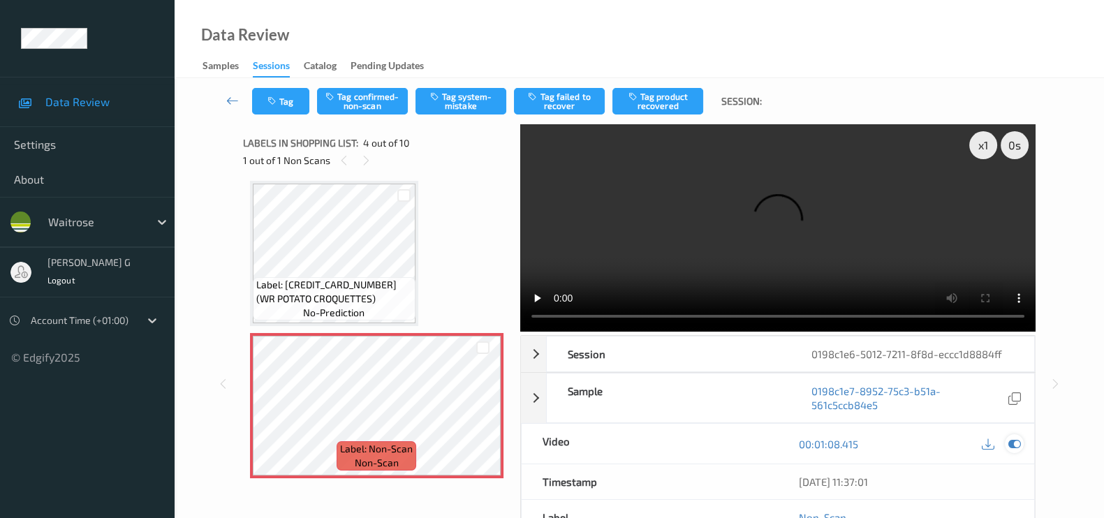
click at [1014, 446] on icon at bounding box center [1014, 444] width 13 height 13
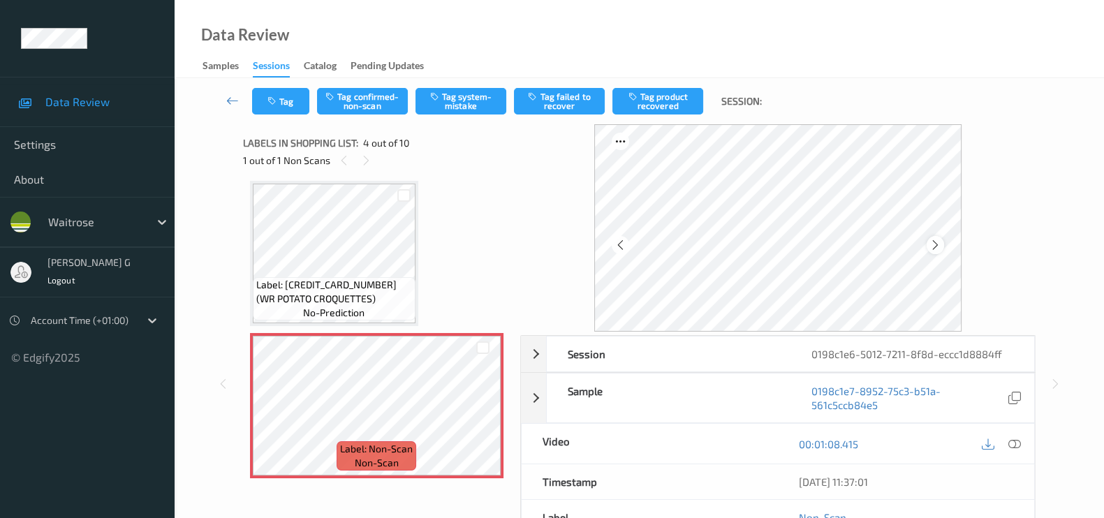
click at [941, 243] on icon at bounding box center [935, 245] width 12 height 13
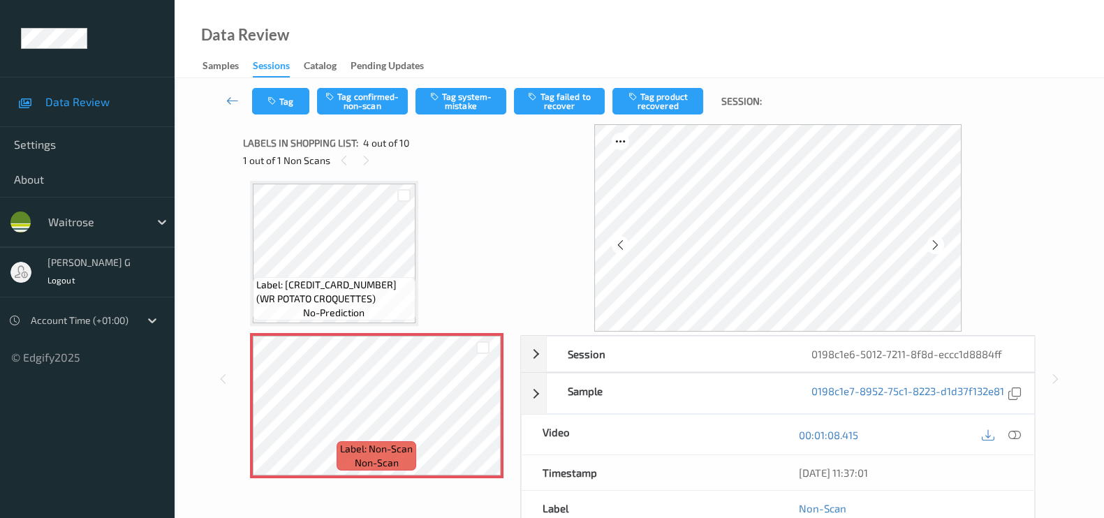
click at [941, 243] on icon at bounding box center [935, 245] width 12 height 13
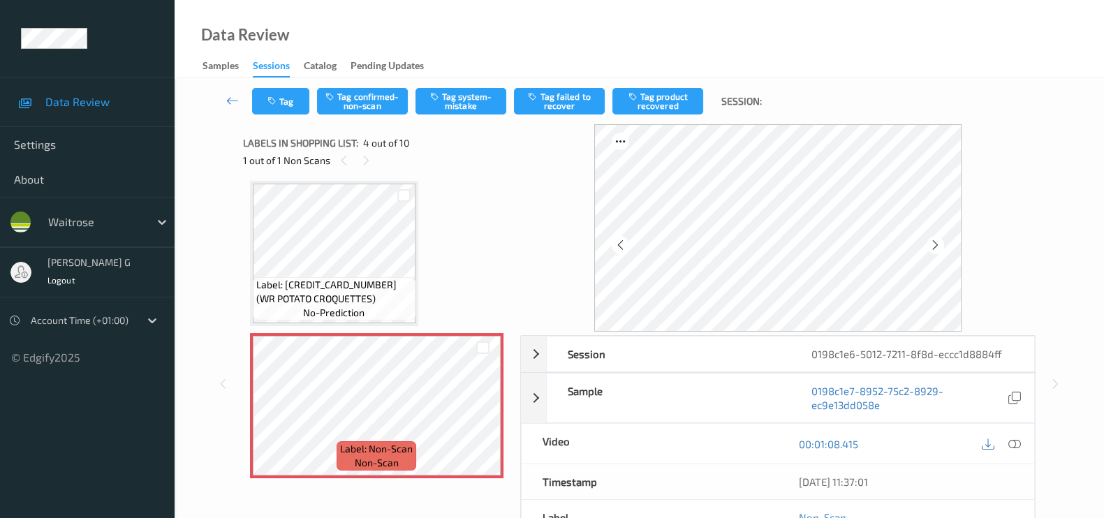
click at [941, 243] on icon at bounding box center [935, 245] width 12 height 13
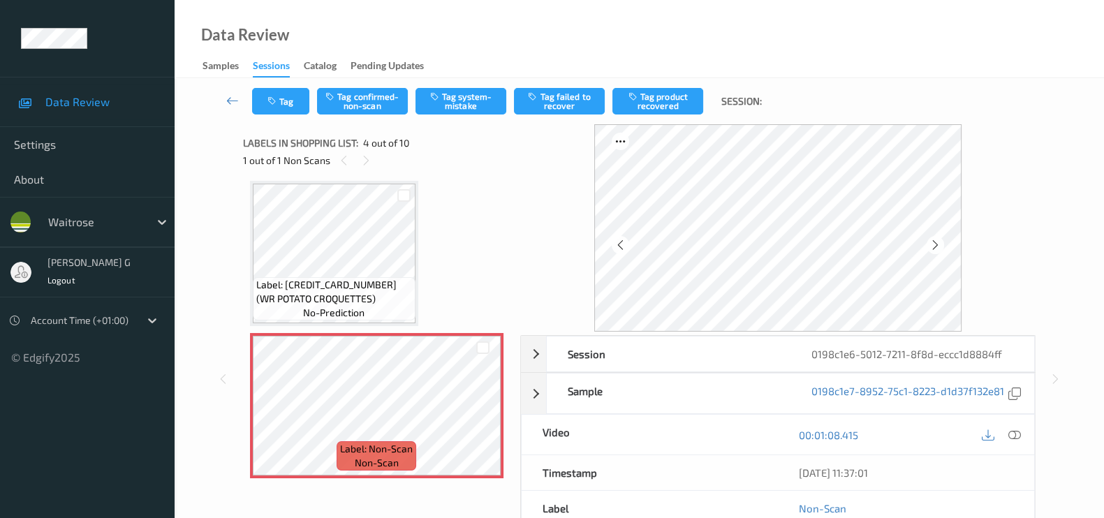
click at [941, 243] on icon at bounding box center [935, 245] width 12 height 13
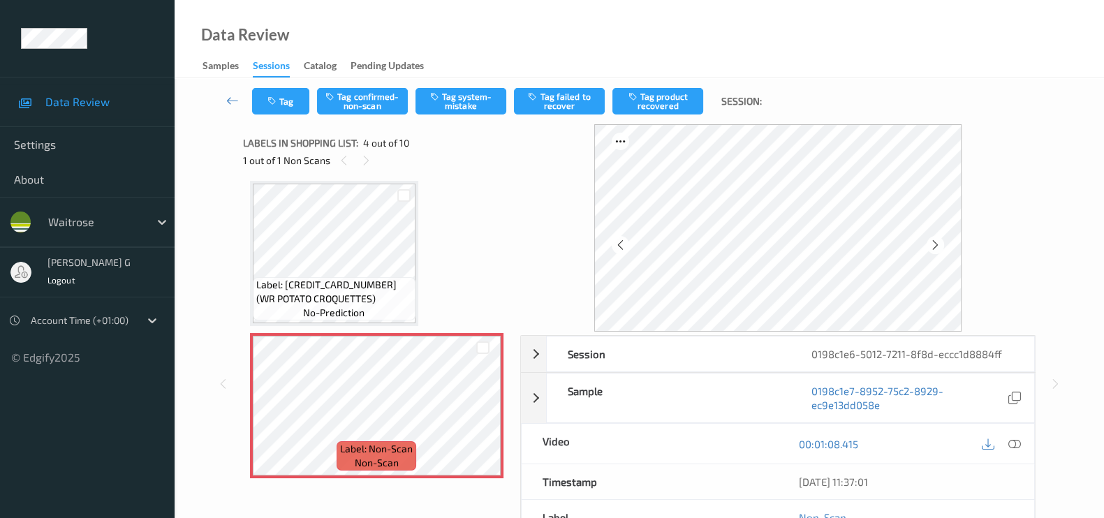
click at [941, 243] on icon at bounding box center [935, 245] width 12 height 13
click at [621, 247] on icon at bounding box center [620, 245] width 12 height 13
click at [944, 242] on div at bounding box center [934, 244] width 17 height 17
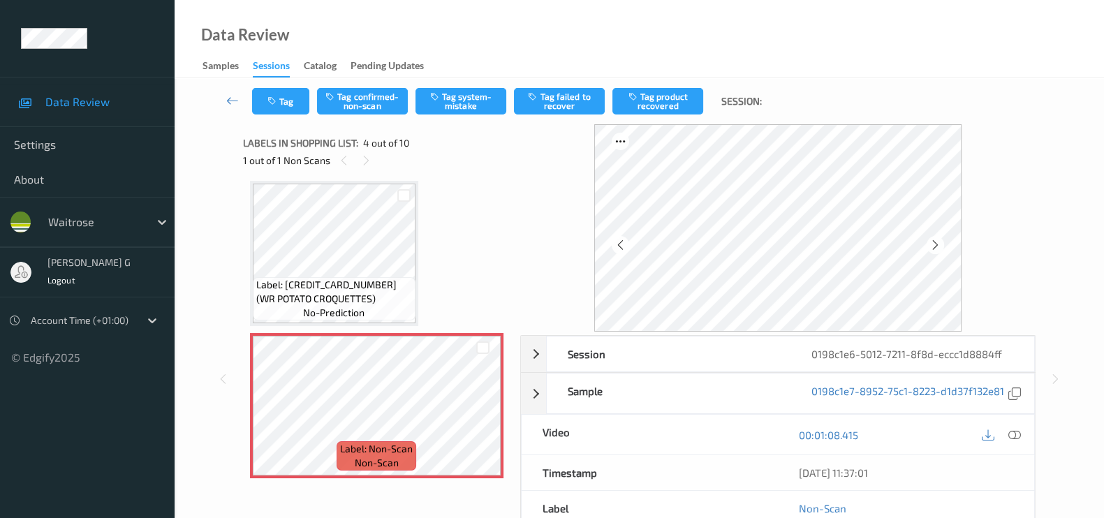
click at [944, 242] on div at bounding box center [934, 244] width 17 height 17
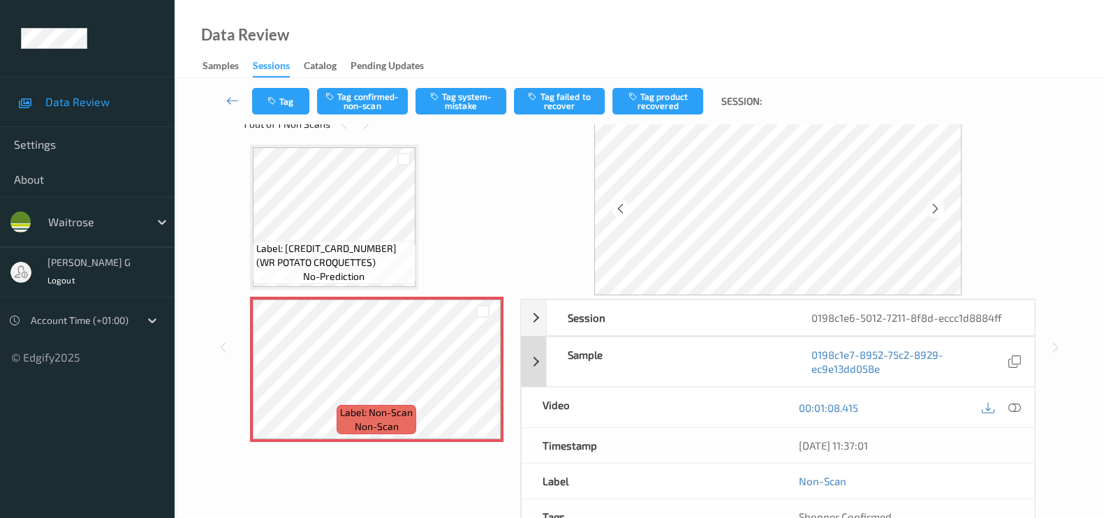
scroll to position [87, 0]
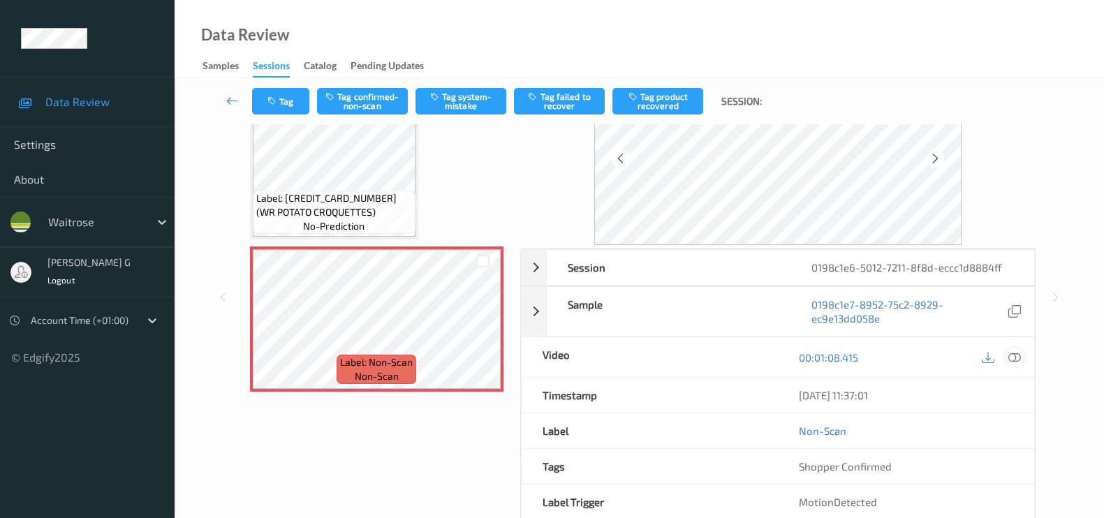
click at [1018, 354] on icon at bounding box center [1014, 357] width 13 height 13
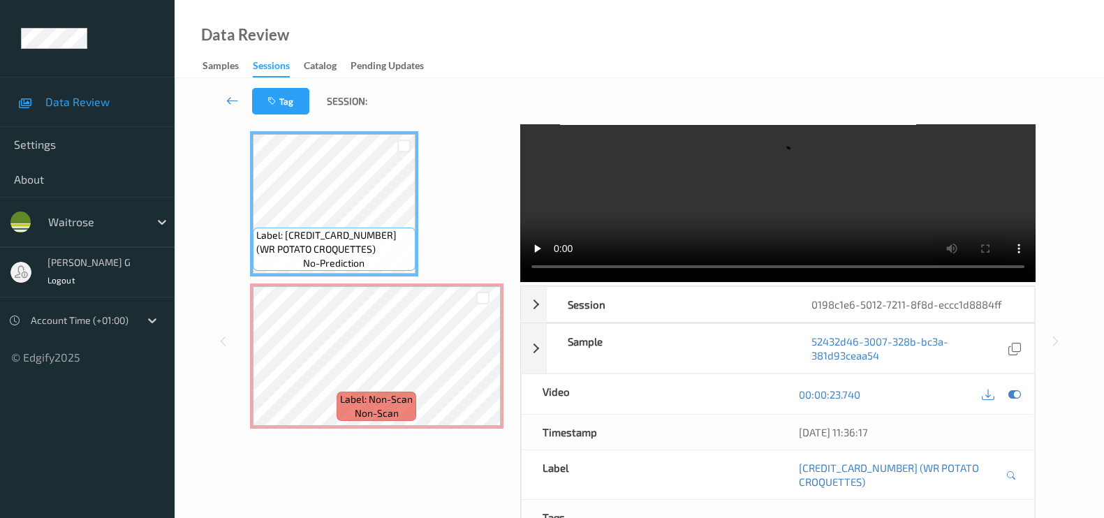
scroll to position [64, 0]
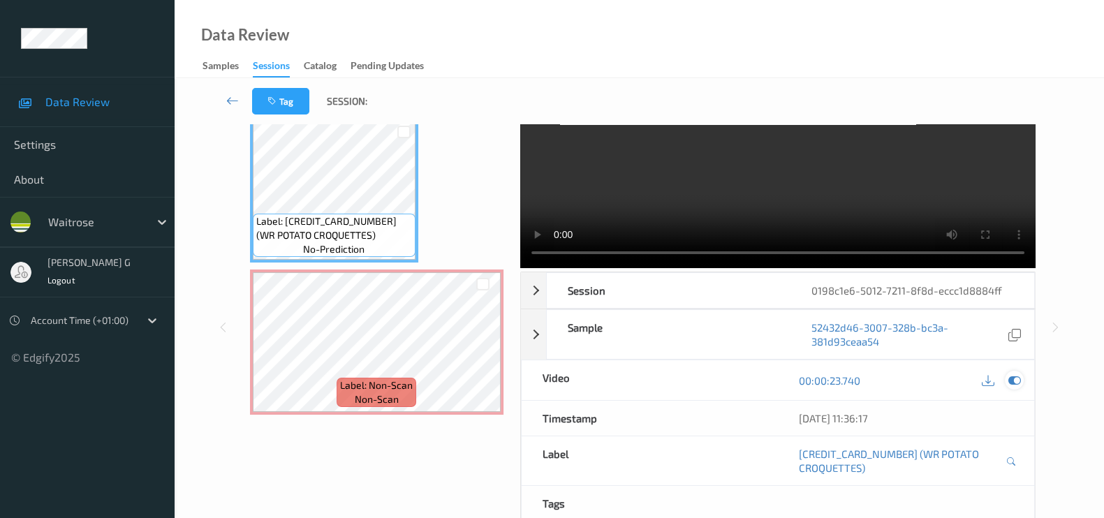
click at [1011, 374] on icon at bounding box center [1014, 380] width 13 height 13
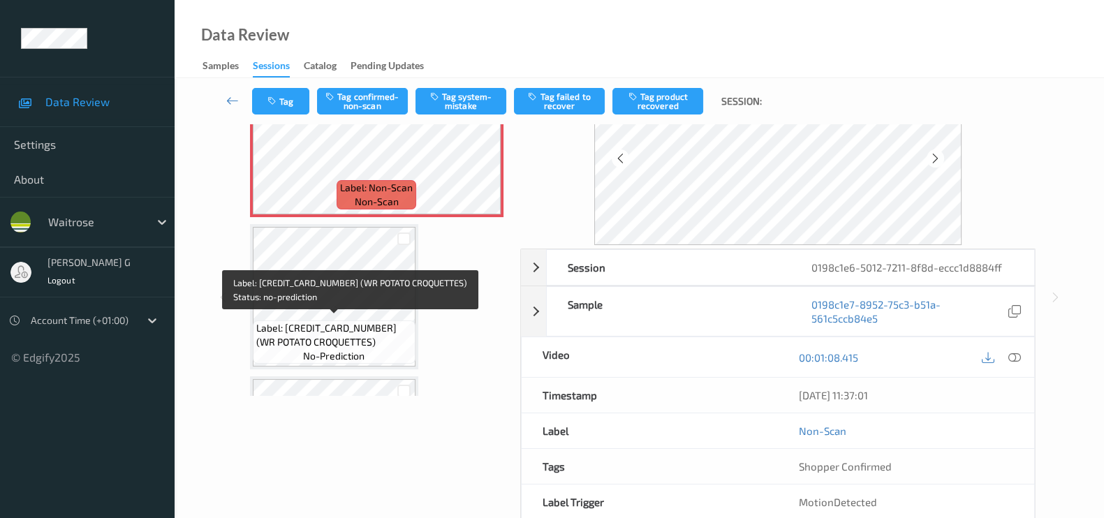
scroll to position [397, 0]
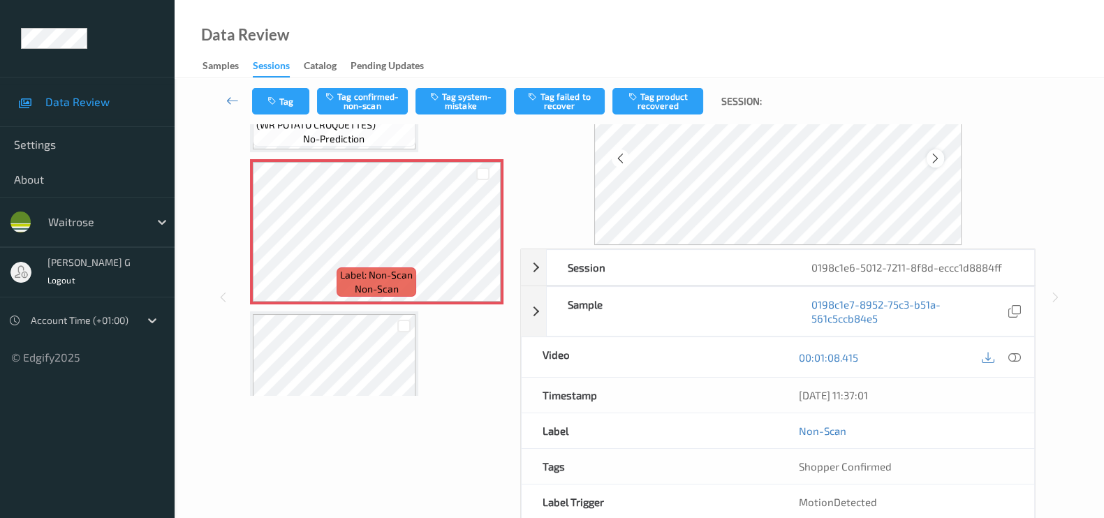
click at [940, 155] on icon at bounding box center [935, 158] width 12 height 13
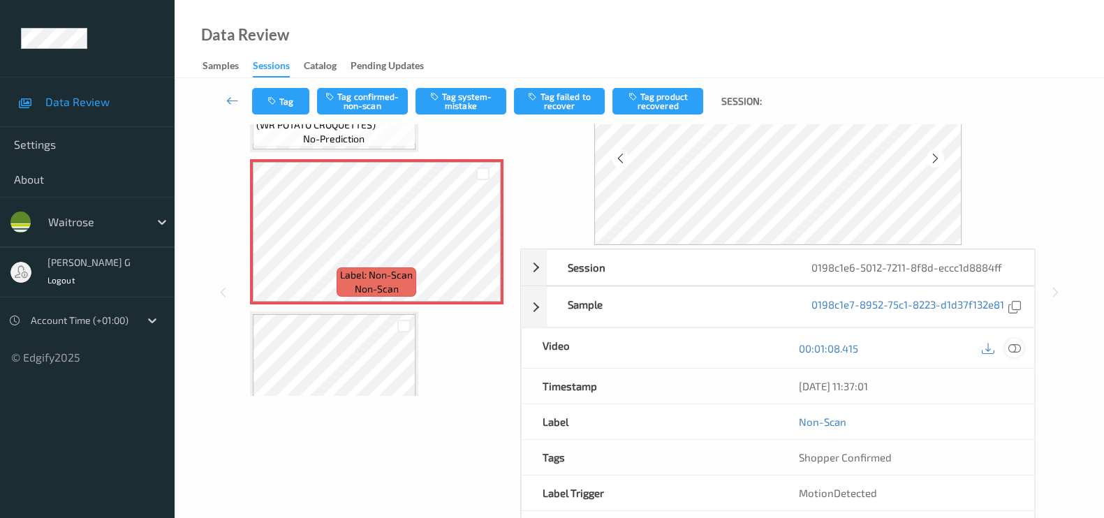
click at [1017, 352] on icon at bounding box center [1014, 348] width 13 height 13
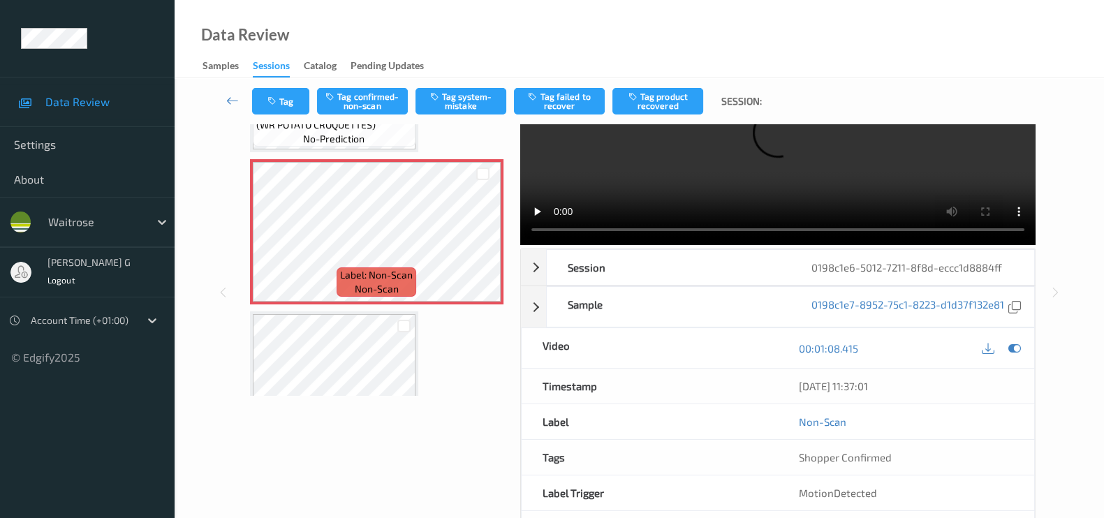
scroll to position [0, 0]
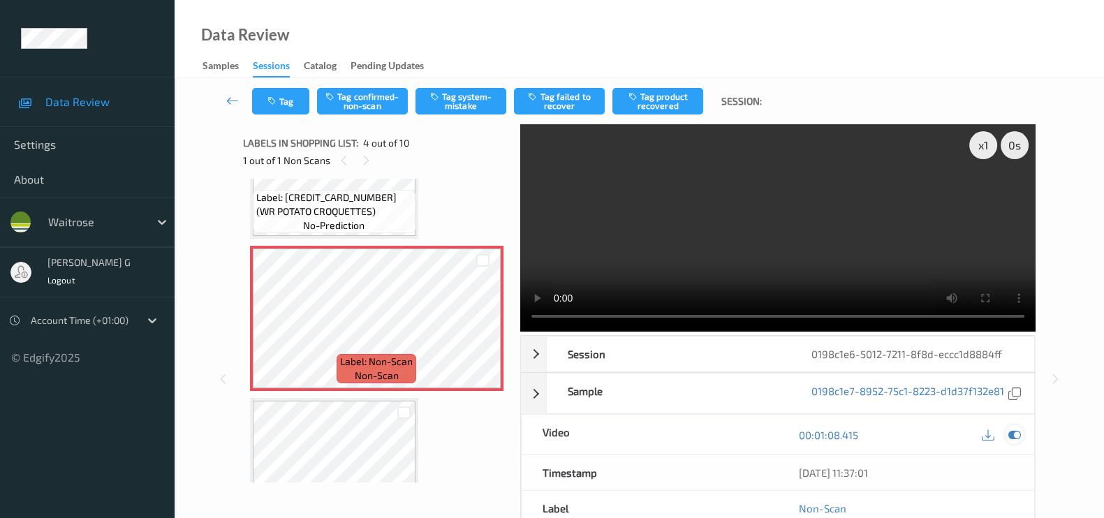
click at [1015, 441] on icon at bounding box center [1014, 435] width 13 height 13
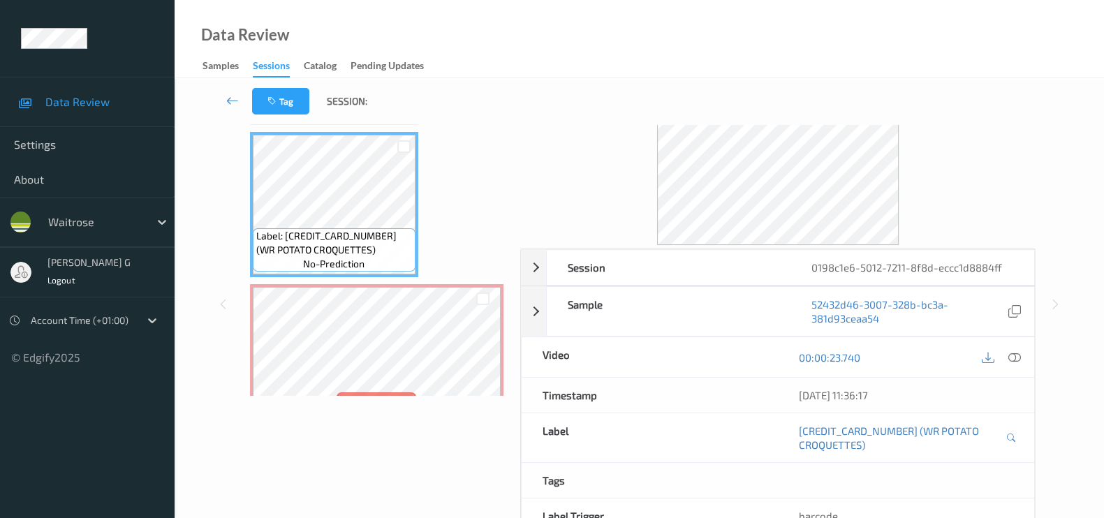
scroll to position [348, 0]
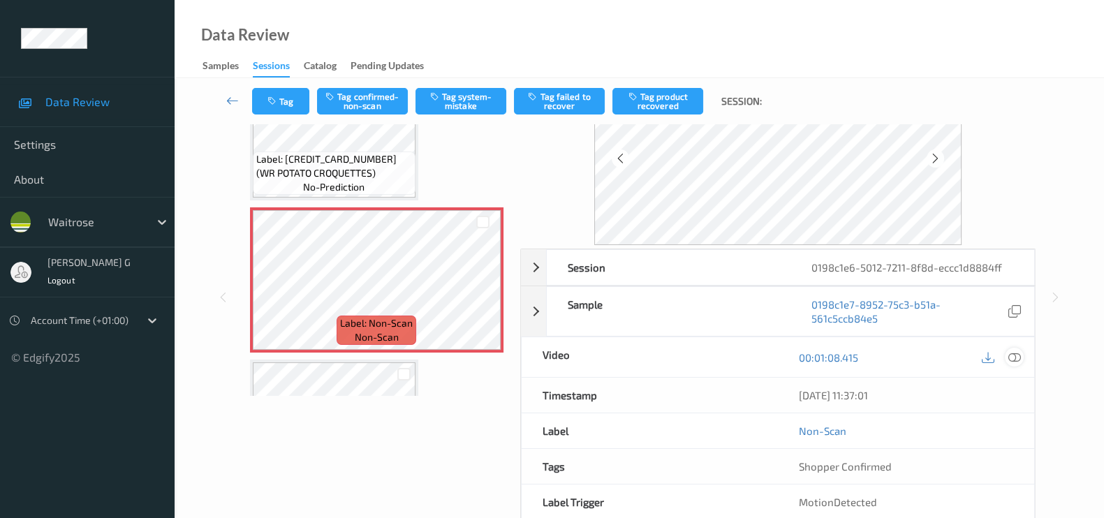
click at [1012, 354] on icon at bounding box center [1014, 357] width 13 height 13
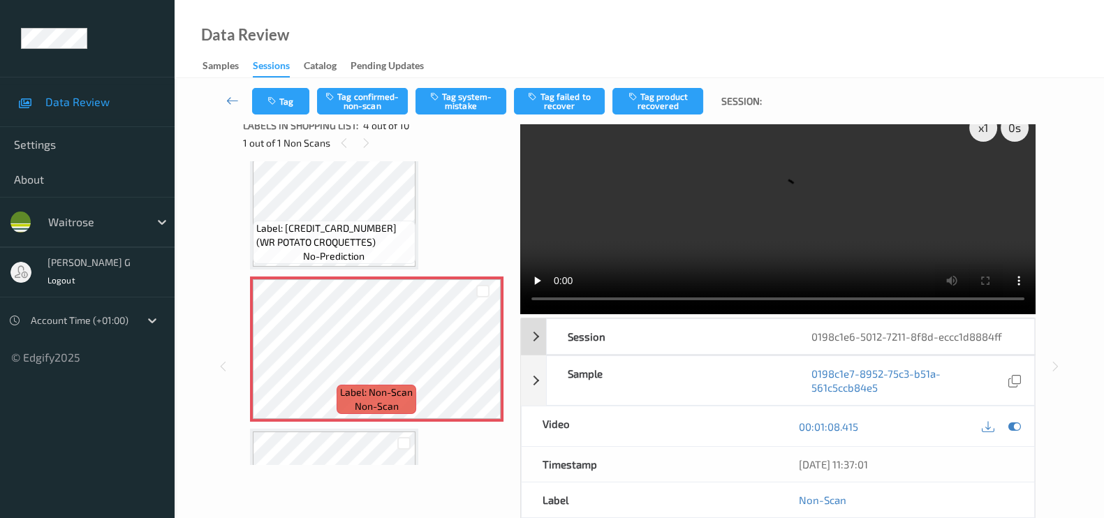
scroll to position [0, 0]
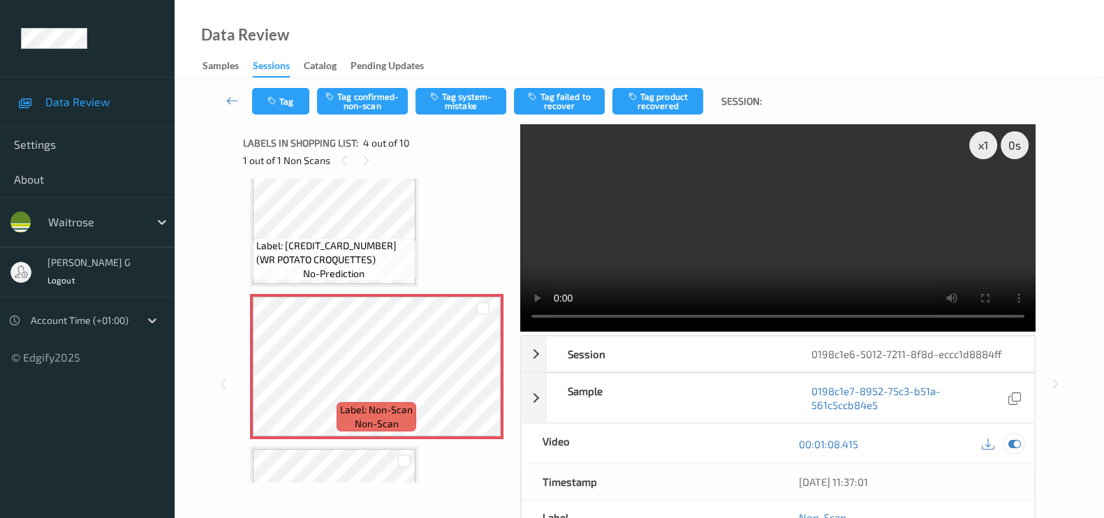
click at [1011, 438] on icon at bounding box center [1014, 444] width 13 height 13
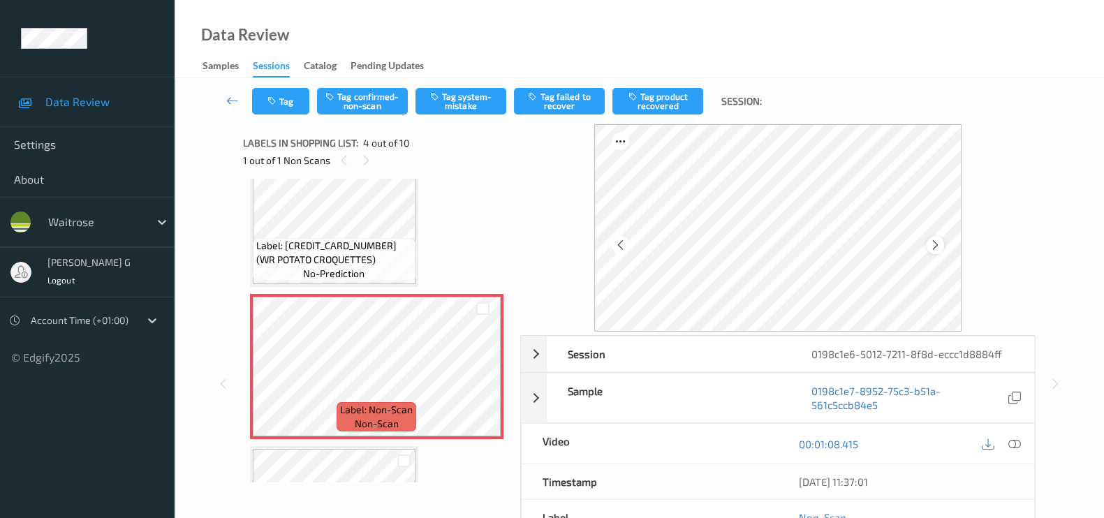
click at [940, 244] on icon at bounding box center [935, 245] width 12 height 13
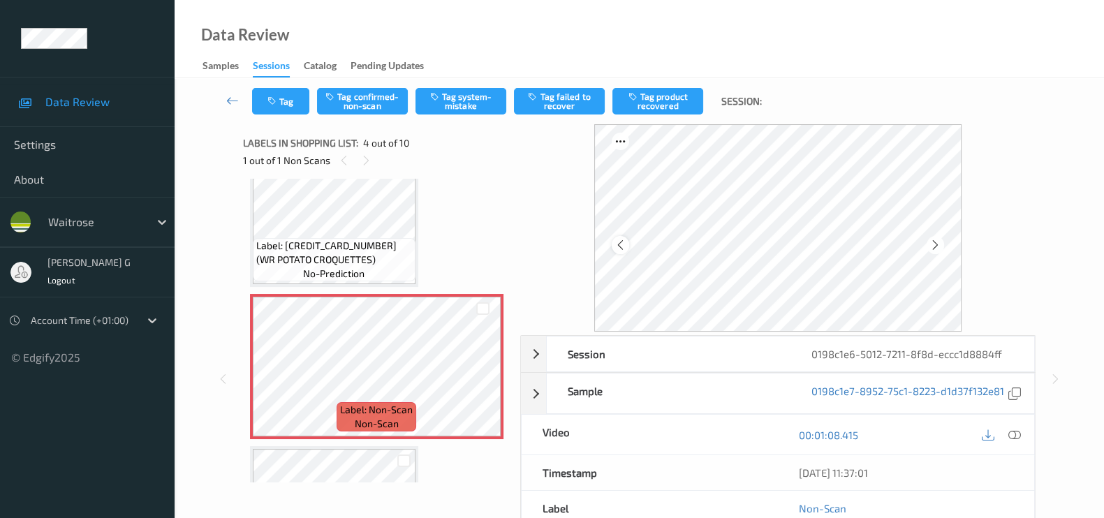
click at [619, 240] on icon at bounding box center [620, 245] width 12 height 13
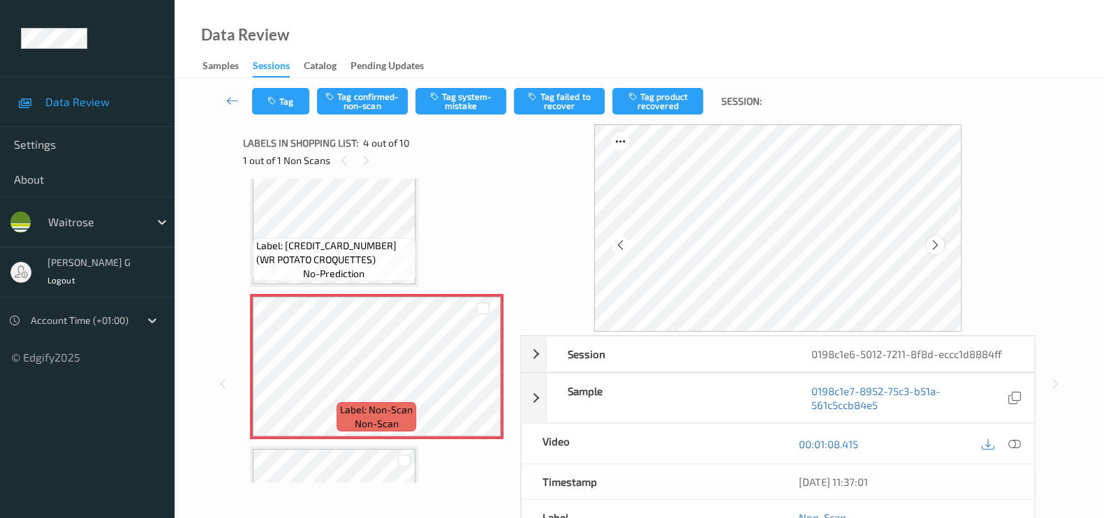
click at [944, 245] on div at bounding box center [934, 244] width 17 height 17
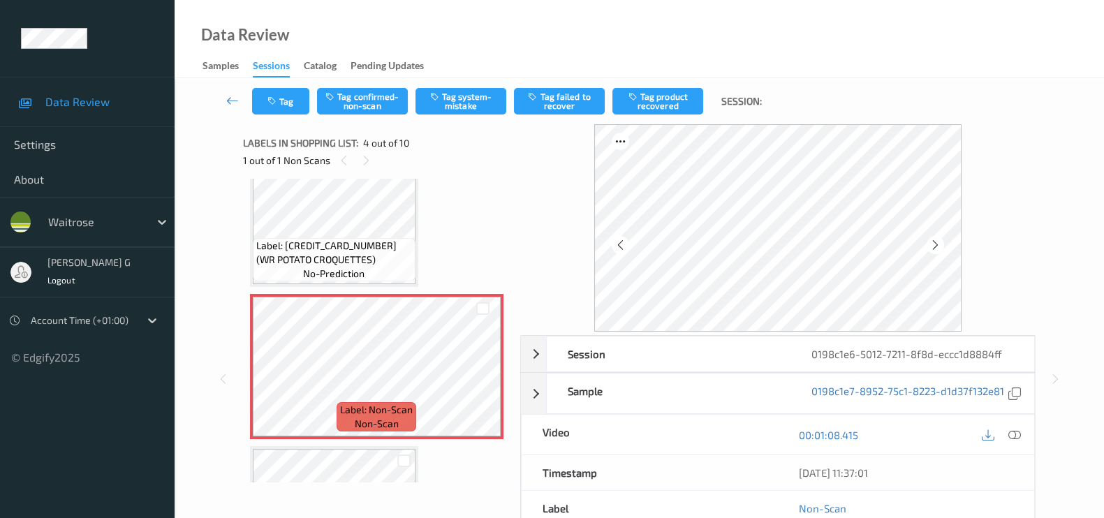
click at [944, 245] on div at bounding box center [934, 244] width 17 height 17
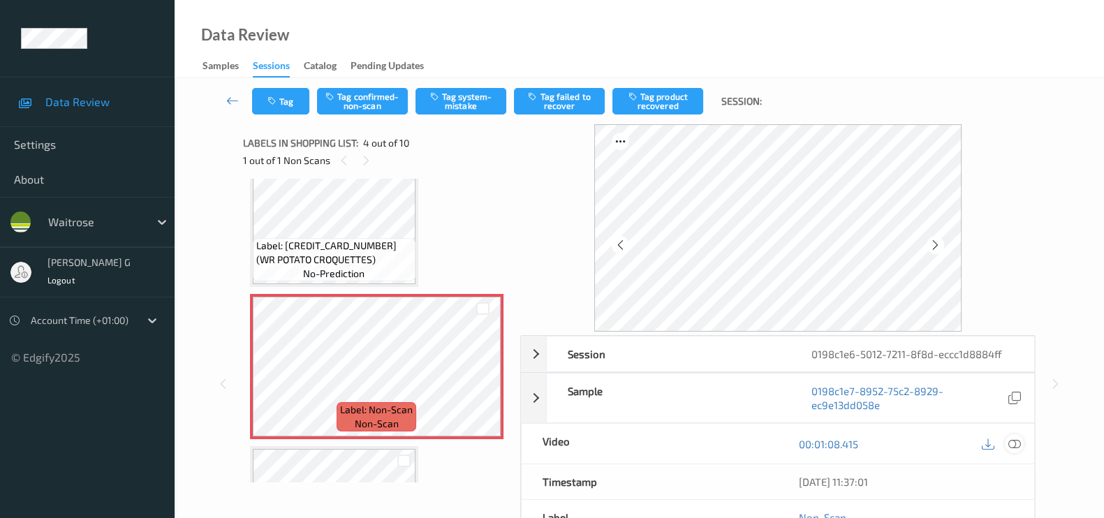
click at [1013, 447] on icon at bounding box center [1014, 444] width 13 height 13
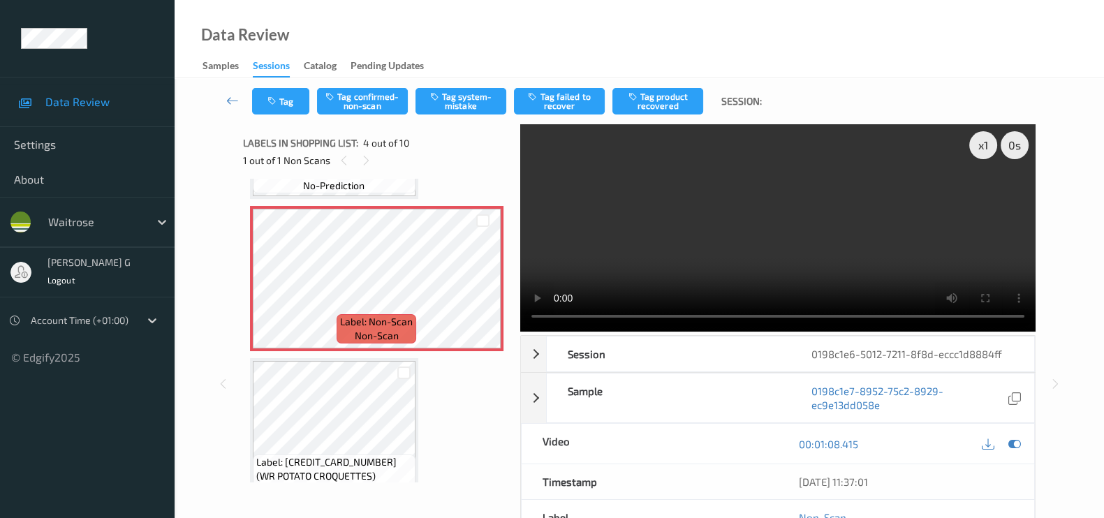
scroll to position [524, 0]
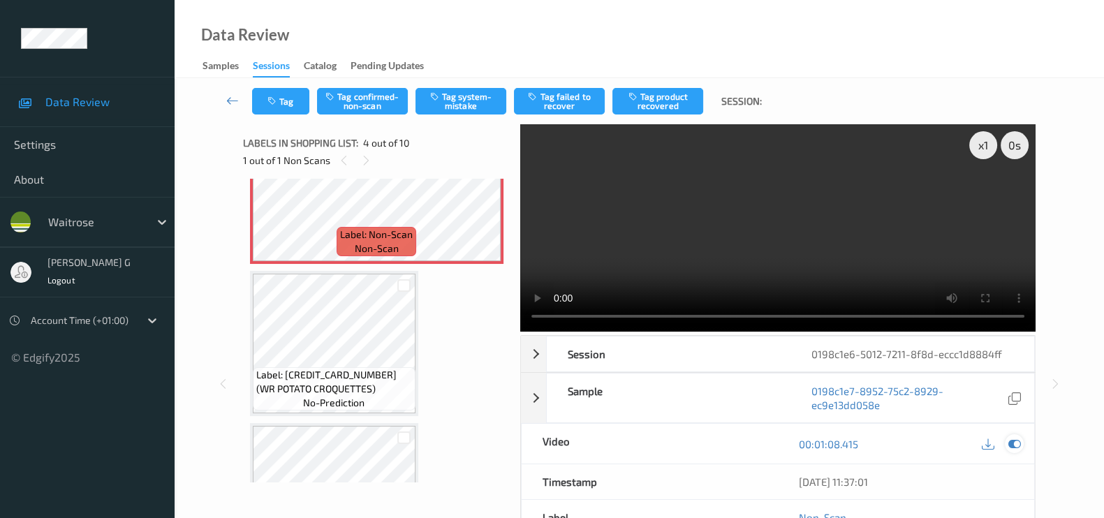
click at [1012, 445] on icon at bounding box center [1014, 444] width 13 height 13
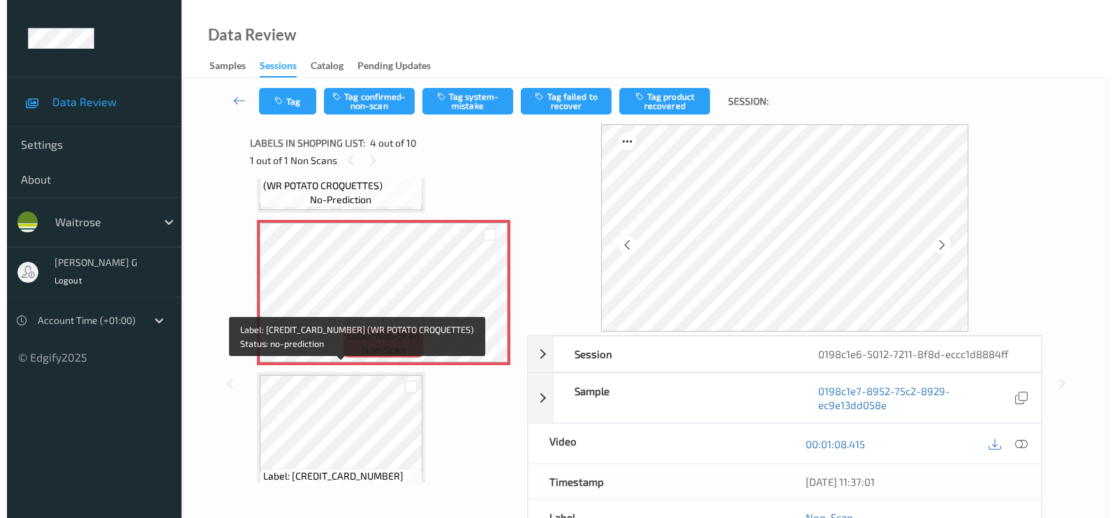
scroll to position [348, 0]
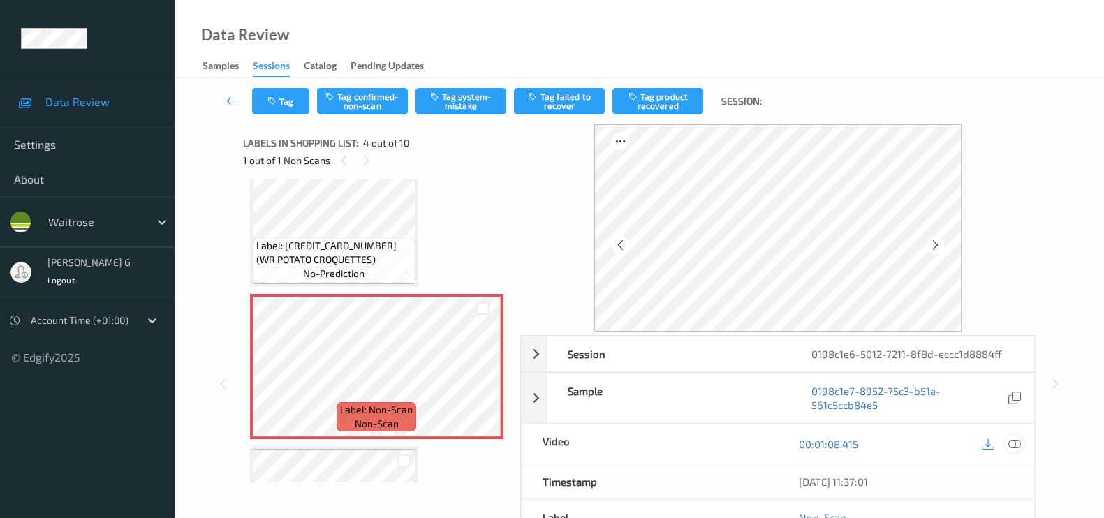
click at [1017, 440] on icon at bounding box center [1014, 444] width 13 height 13
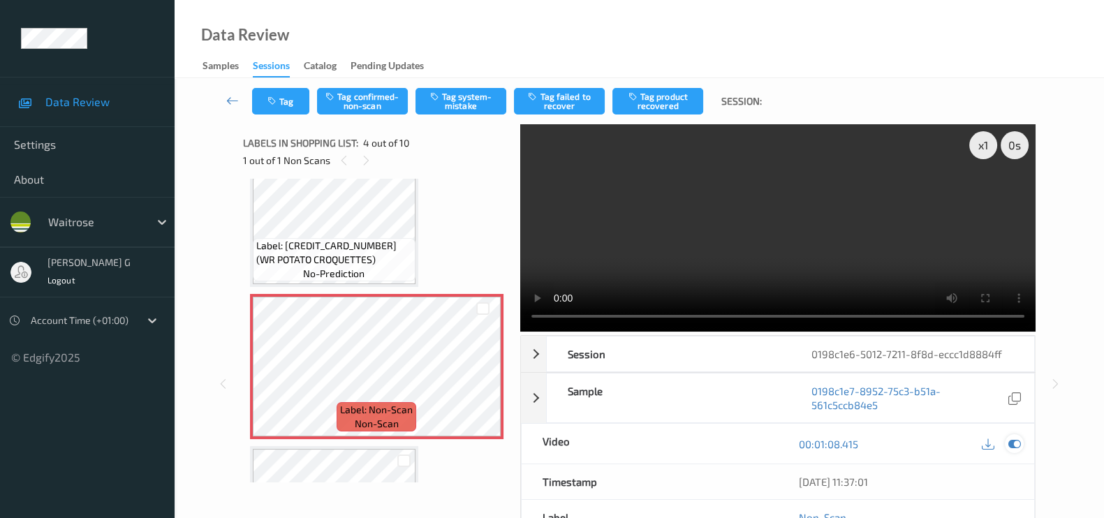
click at [1015, 441] on icon at bounding box center [1014, 444] width 13 height 13
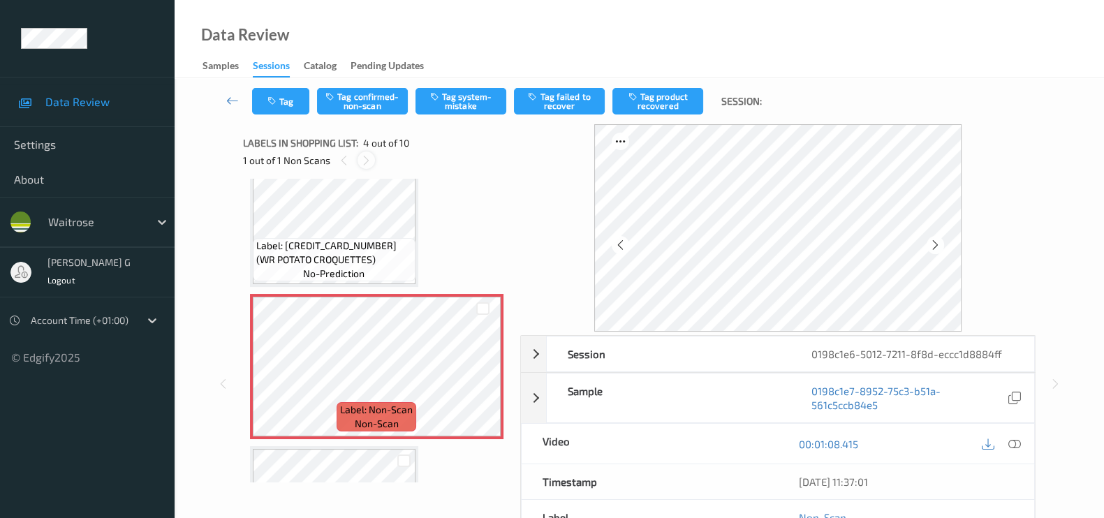
click at [362, 155] on icon at bounding box center [366, 160] width 12 height 13
click at [450, 102] on button "Tag system-mistake" at bounding box center [460, 101] width 91 height 27
click at [294, 102] on button "Tag" at bounding box center [280, 101] width 57 height 27
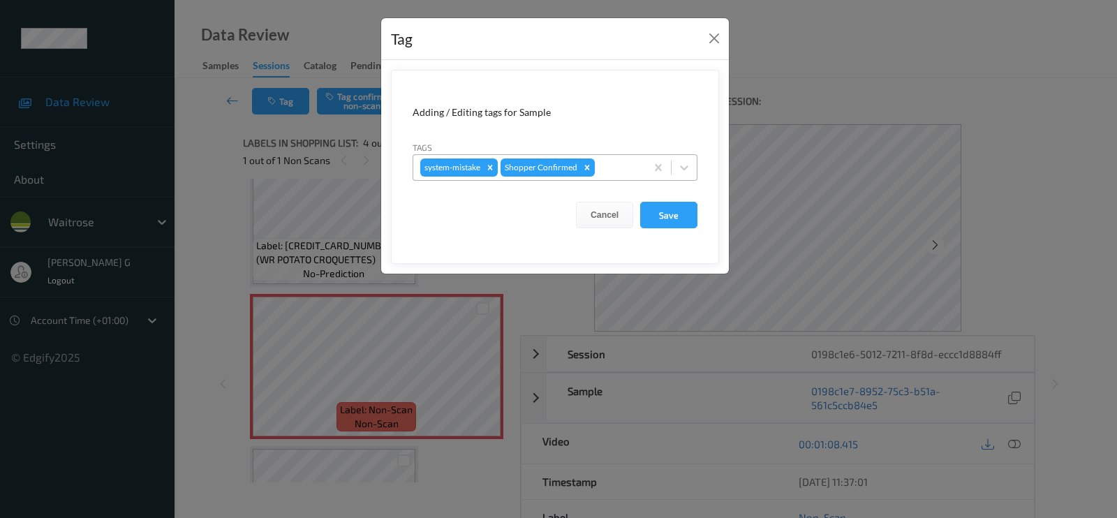
click at [598, 168] on div at bounding box center [618, 167] width 41 height 17
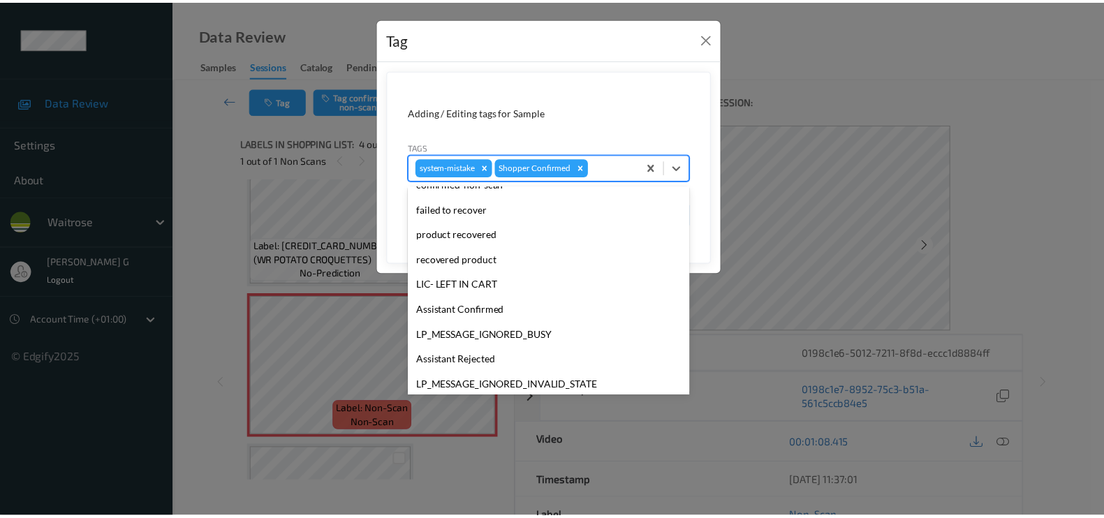
scroll to position [273, 0]
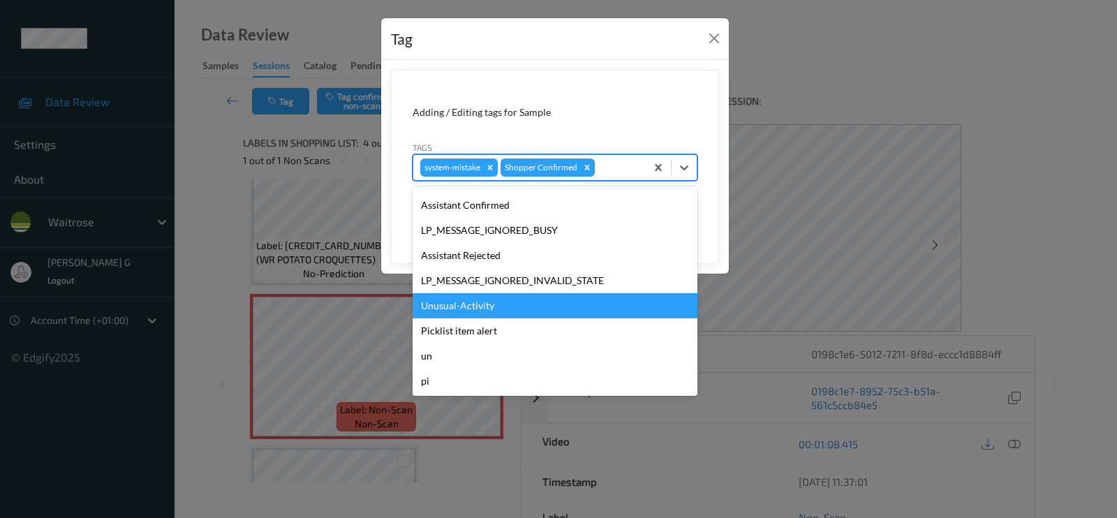
click at [460, 305] on div "Unusual-Activity" at bounding box center [555, 305] width 285 height 25
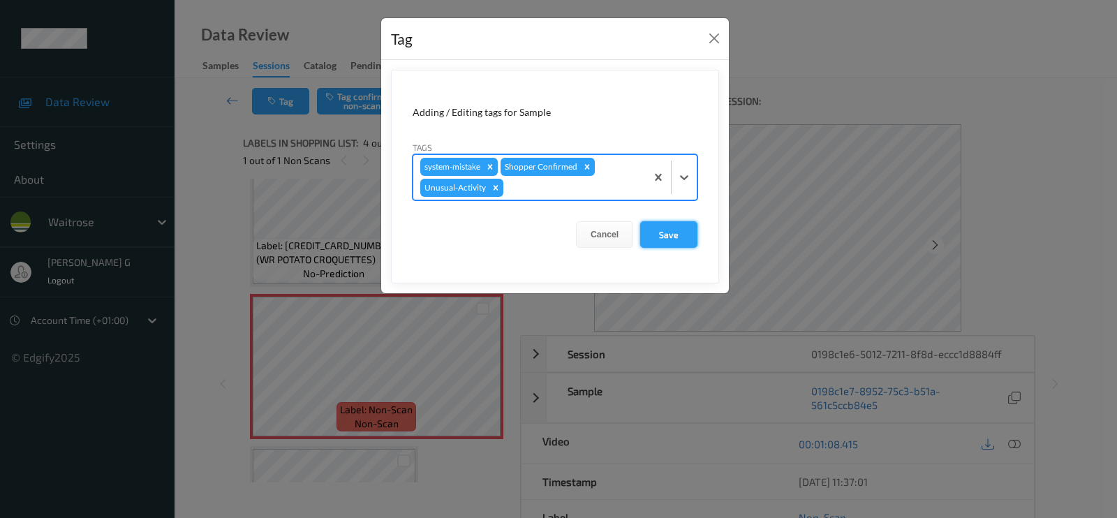
click at [667, 232] on button "Save" at bounding box center [668, 234] width 57 height 27
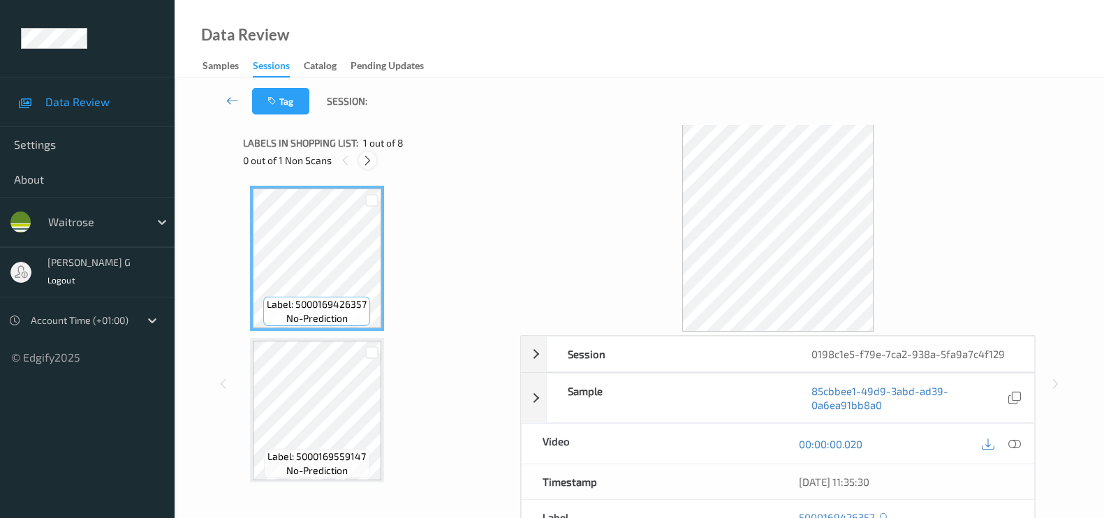
click at [373, 156] on icon at bounding box center [368, 160] width 12 height 13
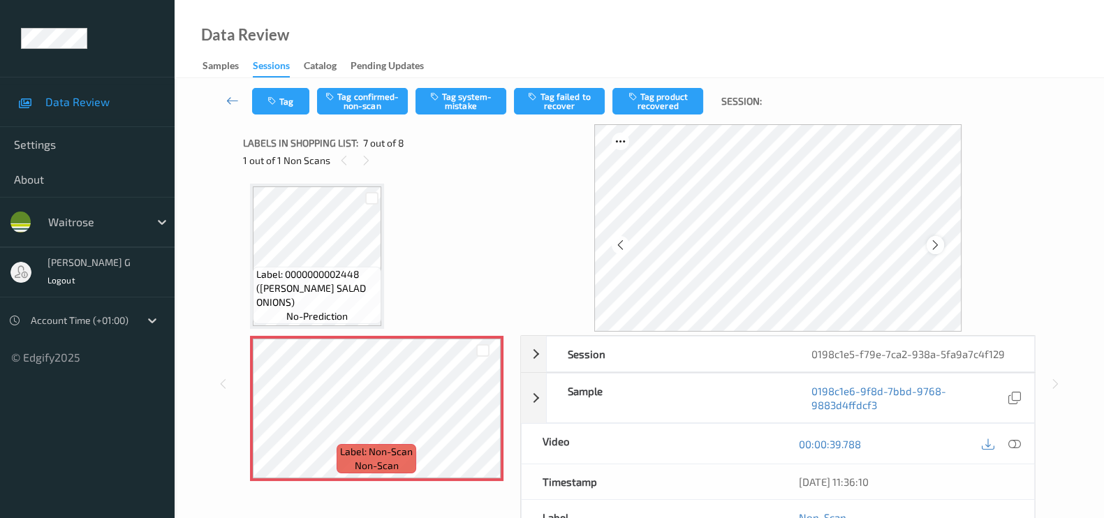
click at [938, 246] on icon at bounding box center [935, 245] width 12 height 13
click at [624, 245] on icon at bounding box center [620, 245] width 12 height 13
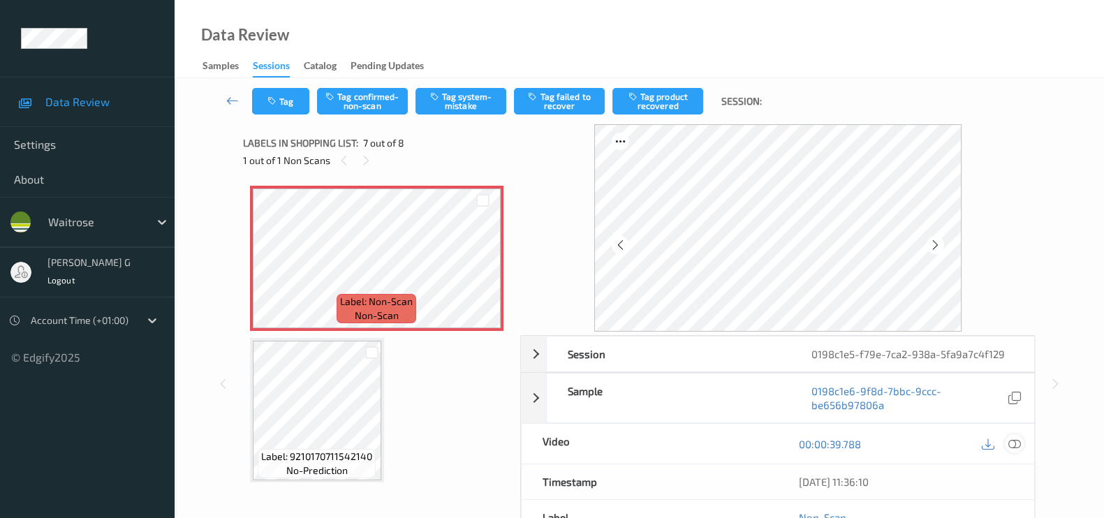
click at [1019, 444] on icon at bounding box center [1014, 444] width 13 height 13
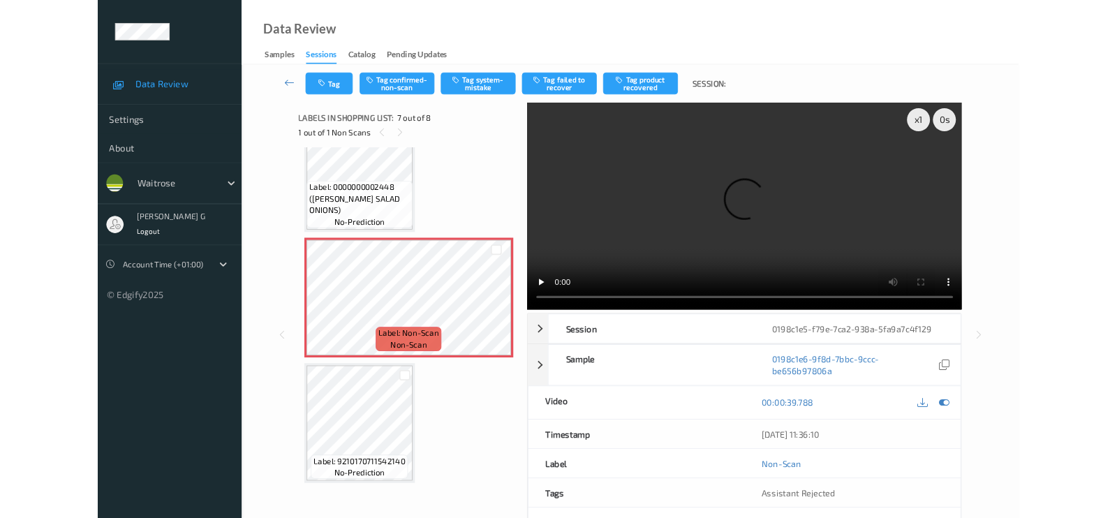
scroll to position [803, 0]
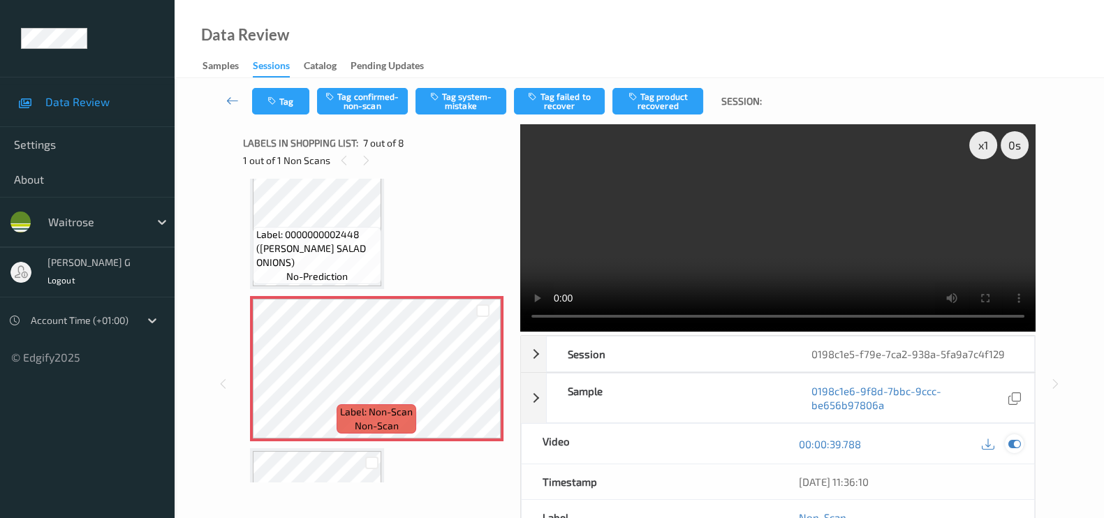
click at [1008, 441] on icon at bounding box center [1014, 444] width 13 height 13
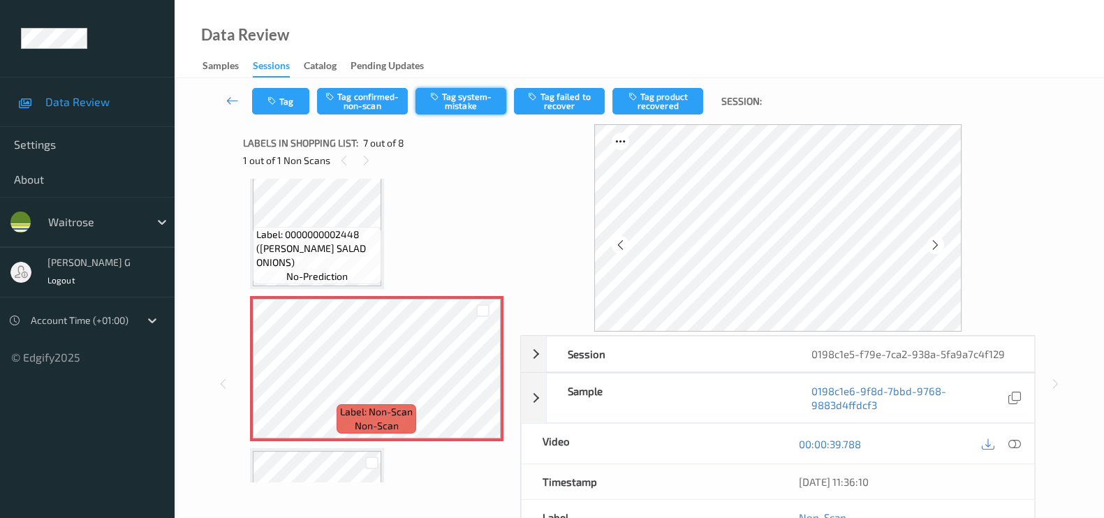
click at [472, 105] on button "Tag system-mistake" at bounding box center [460, 101] width 91 height 27
click at [277, 103] on icon "button" at bounding box center [273, 101] width 12 height 10
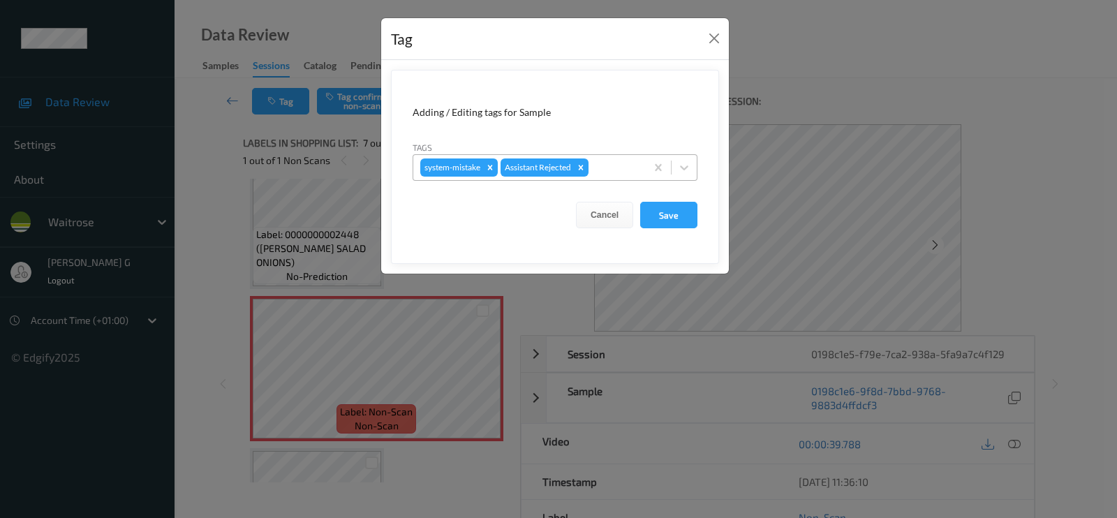
click at [635, 177] on div "system-mistake Assistant Rejected" at bounding box center [529, 168] width 232 height 24
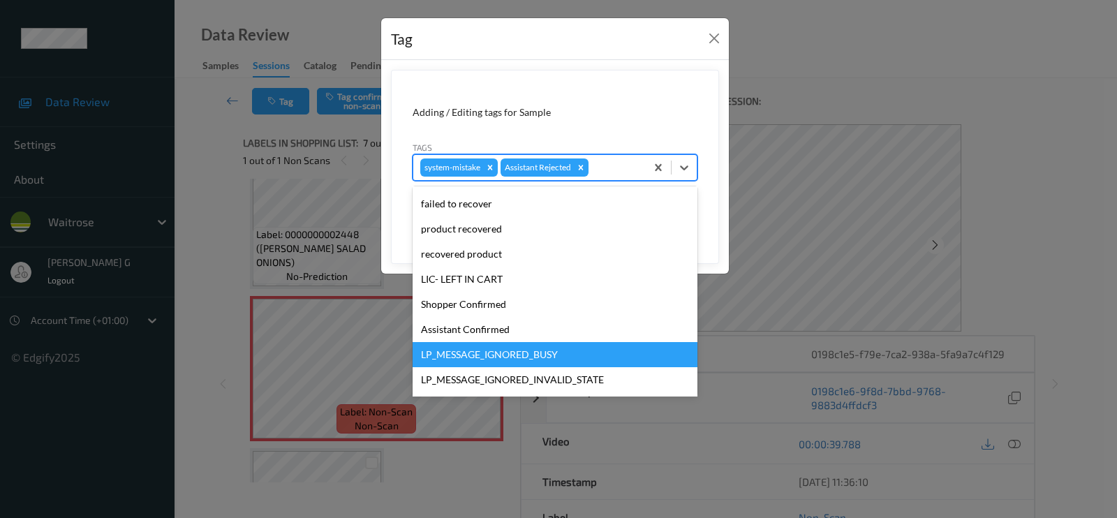
scroll to position [273, 0]
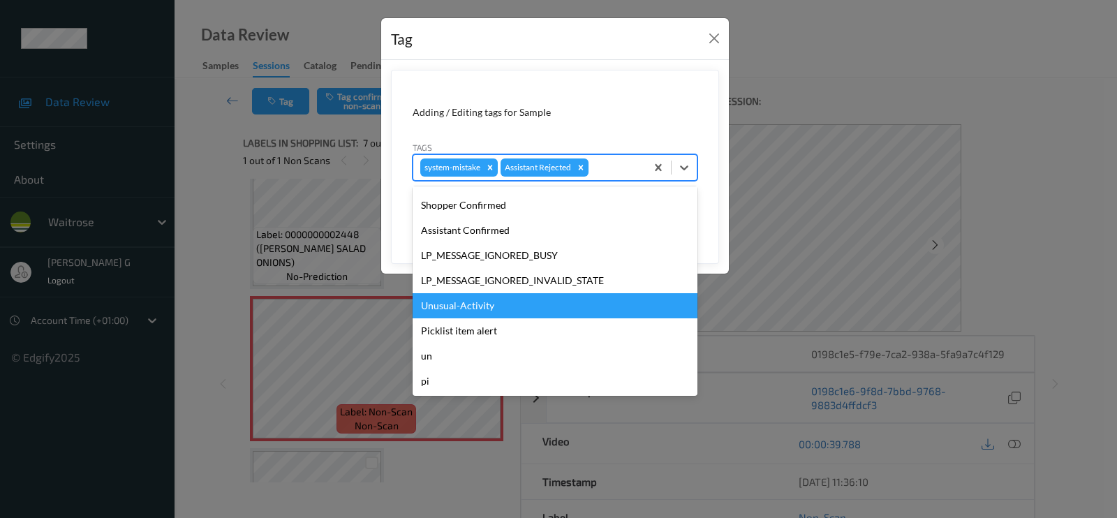
click at [462, 308] on div "Unusual-Activity" at bounding box center [555, 305] width 285 height 25
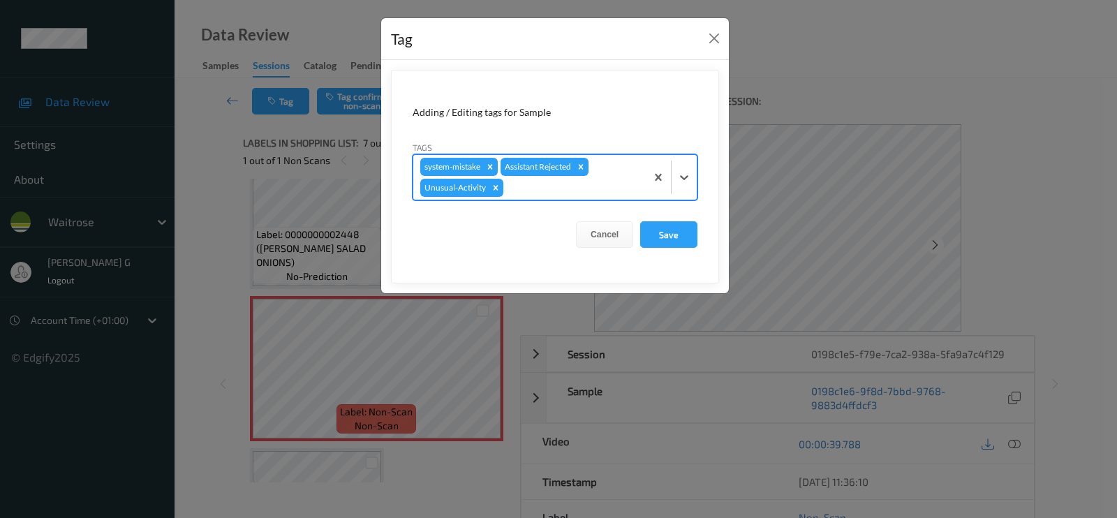
click at [572, 192] on div at bounding box center [572, 187] width 133 height 17
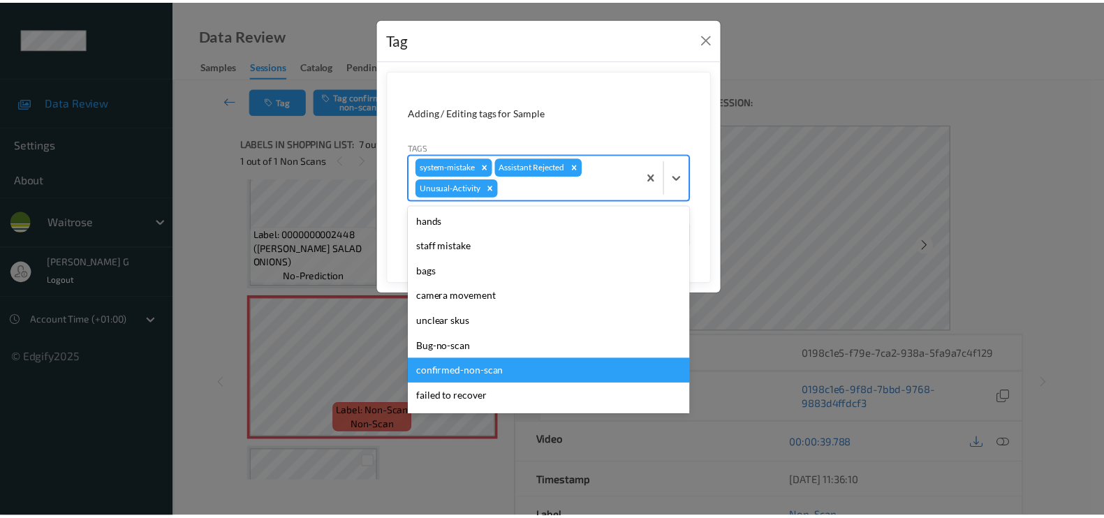
scroll to position [248, 0]
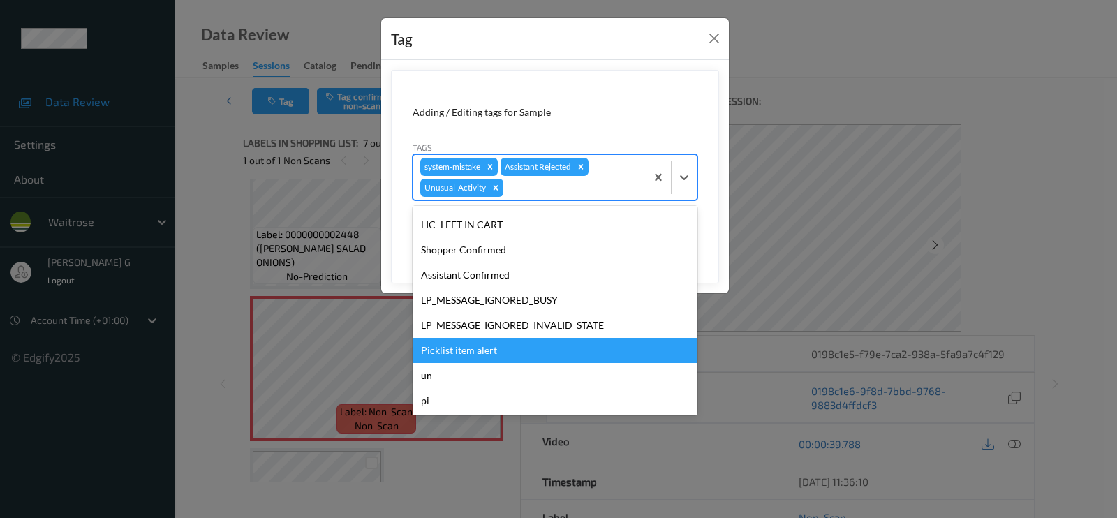
click at [464, 350] on div "Picklist item alert" at bounding box center [555, 350] width 285 height 25
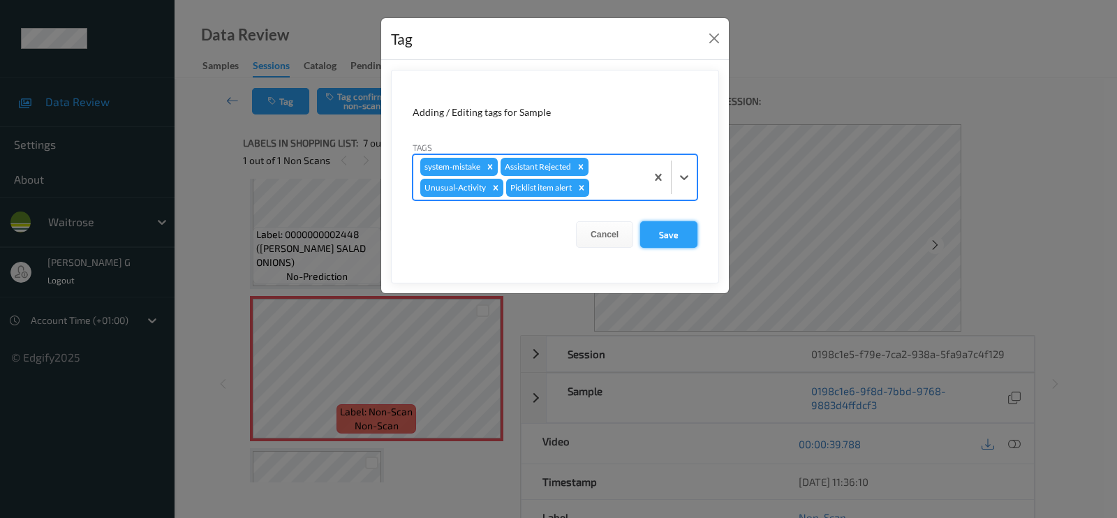
click at [660, 235] on button "Save" at bounding box center [668, 234] width 57 height 27
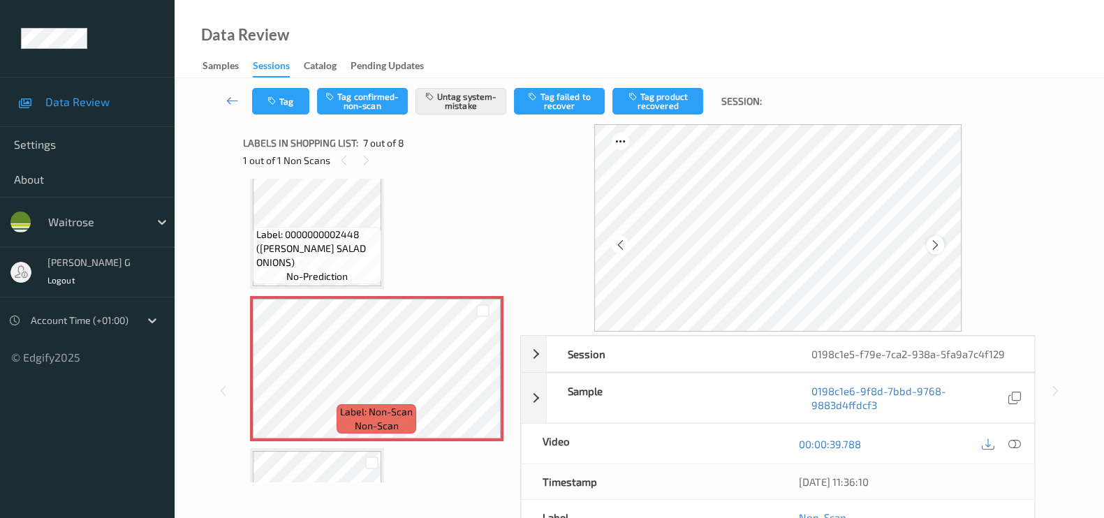
click at [937, 239] on icon at bounding box center [935, 245] width 12 height 13
click at [940, 240] on icon at bounding box center [935, 245] width 12 height 13
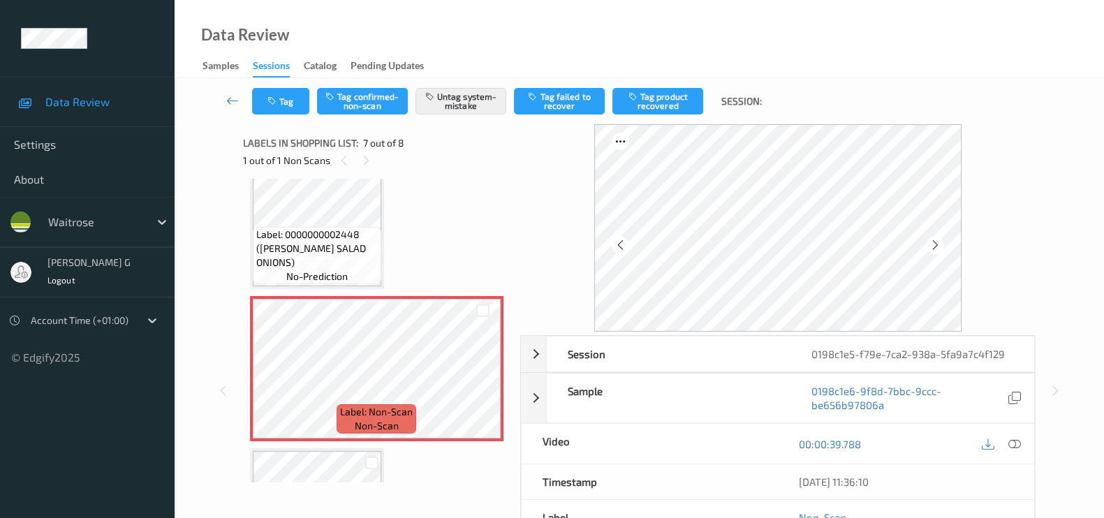
click at [940, 240] on icon at bounding box center [935, 245] width 12 height 13
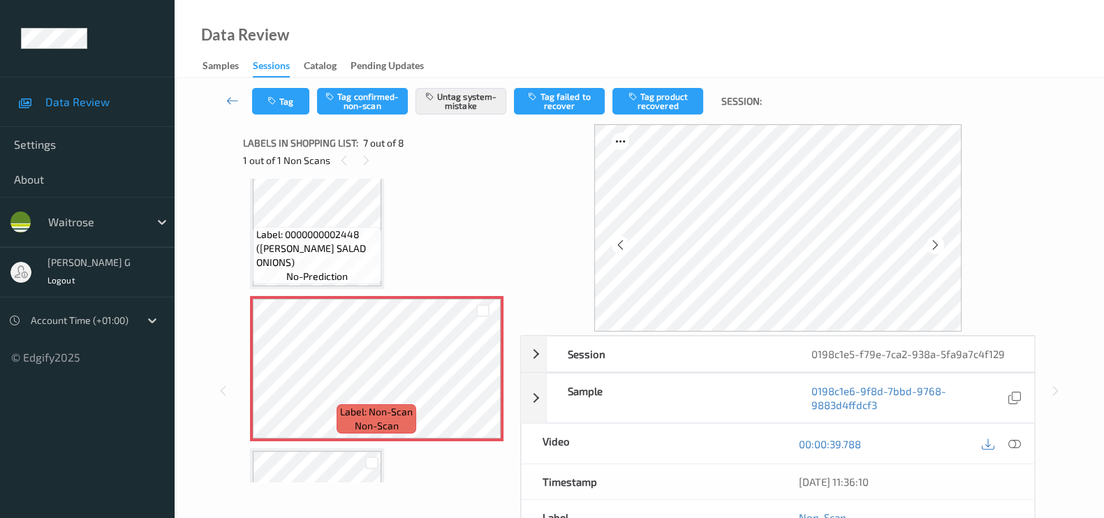
click at [940, 240] on icon at bounding box center [935, 245] width 12 height 13
click at [279, 108] on button "Tag" at bounding box center [280, 101] width 57 height 27
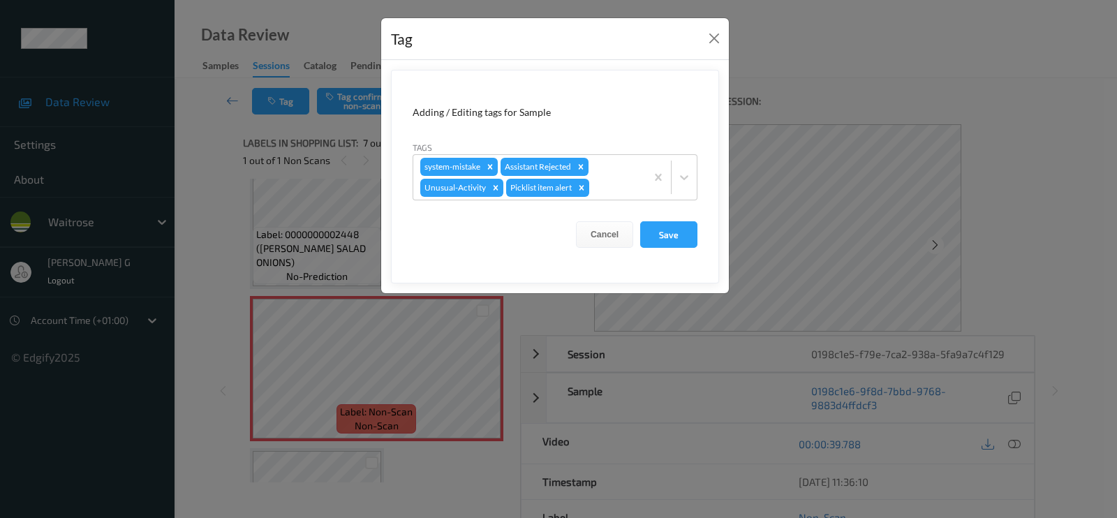
click at [209, 242] on div "Tag Adding / Editing tags for Sample Tags system-mistake Assistant Rejected Unu…" at bounding box center [558, 259] width 1117 height 518
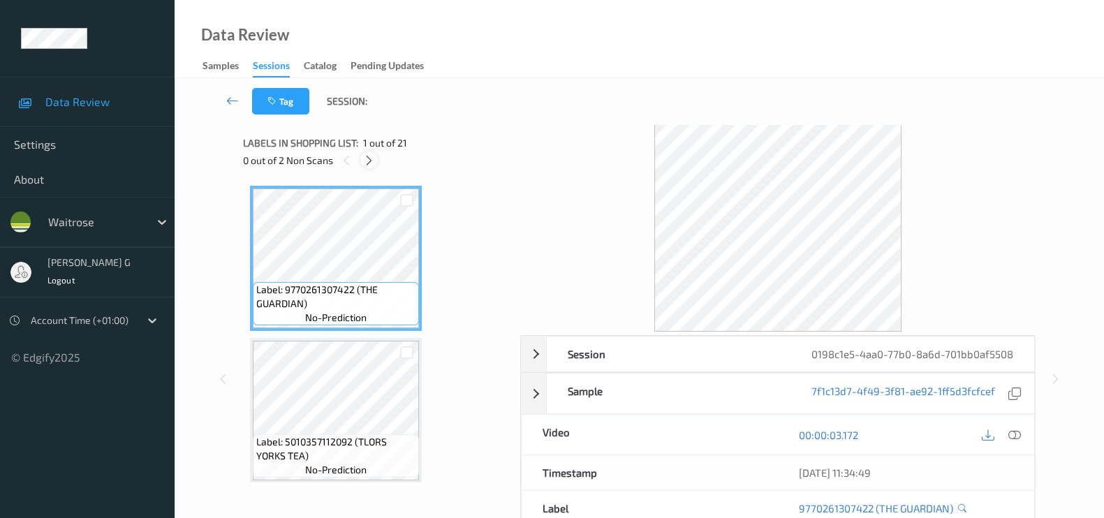
click at [367, 157] on icon at bounding box center [369, 160] width 12 height 13
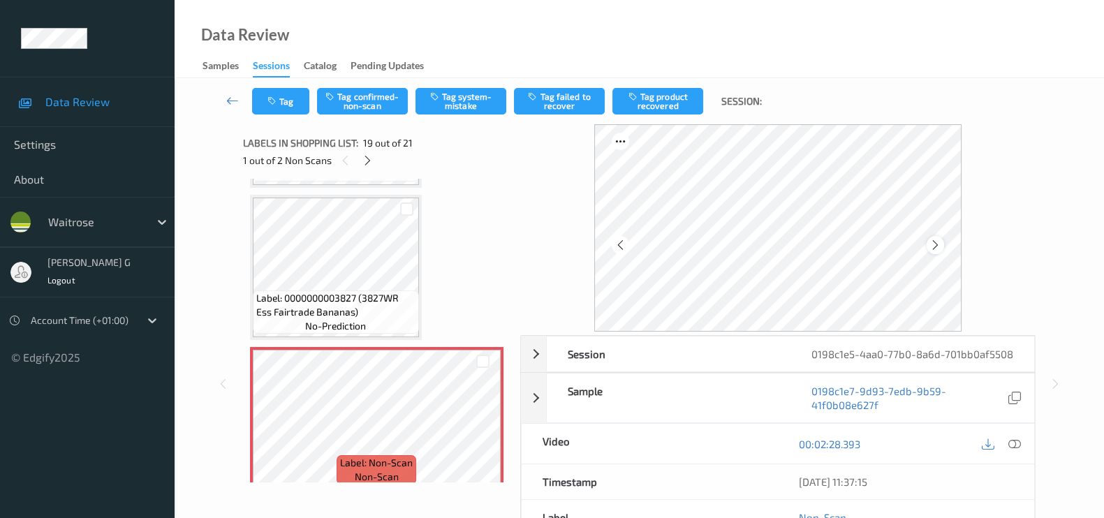
click at [941, 245] on icon at bounding box center [935, 245] width 12 height 13
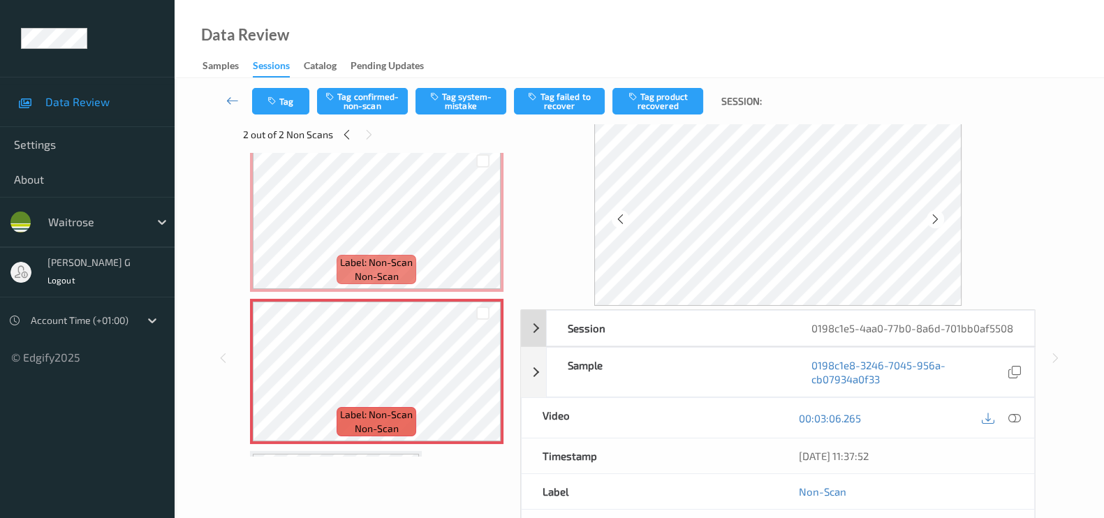
scroll to position [0, 0]
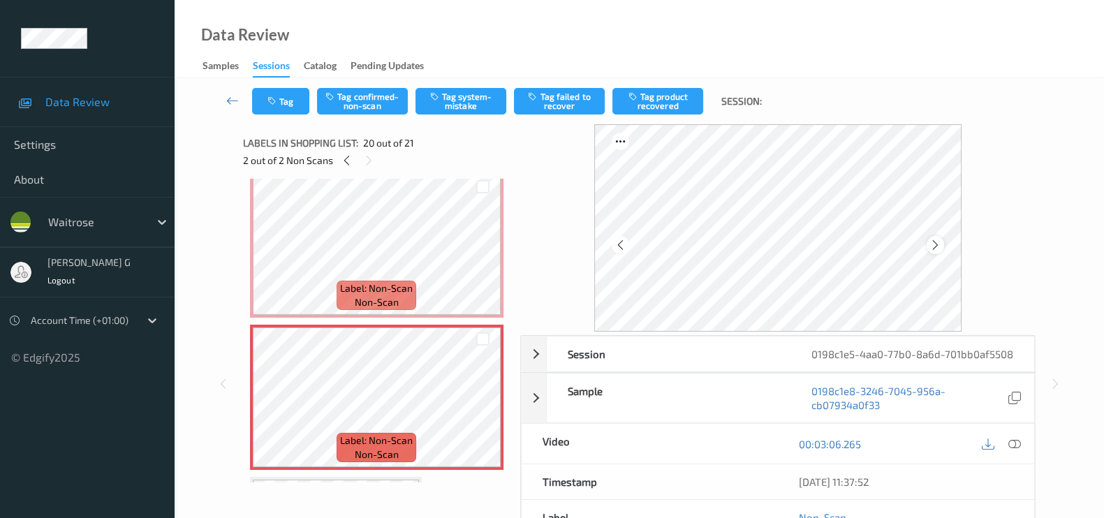
click at [941, 246] on icon at bounding box center [935, 245] width 12 height 13
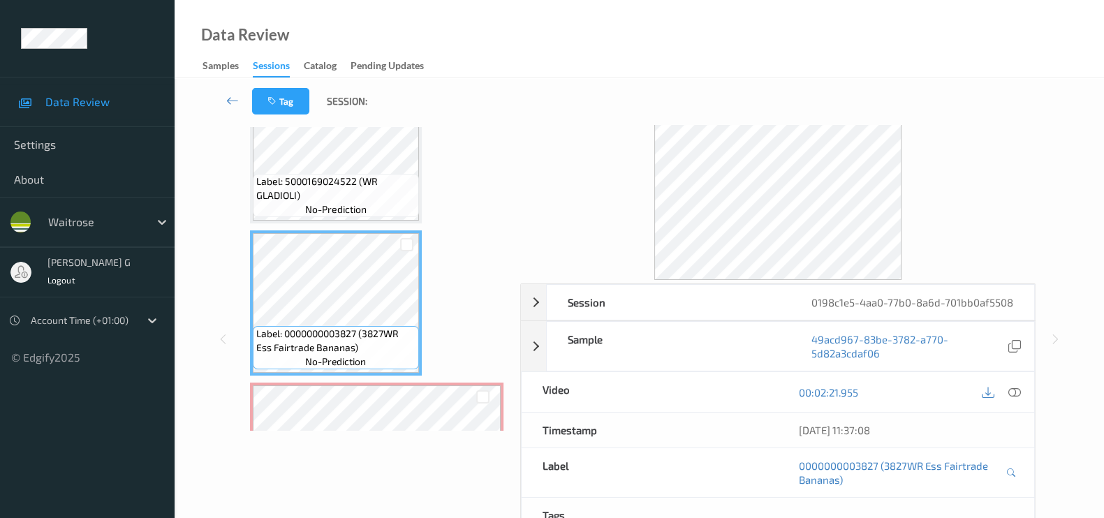
scroll to position [87, 0]
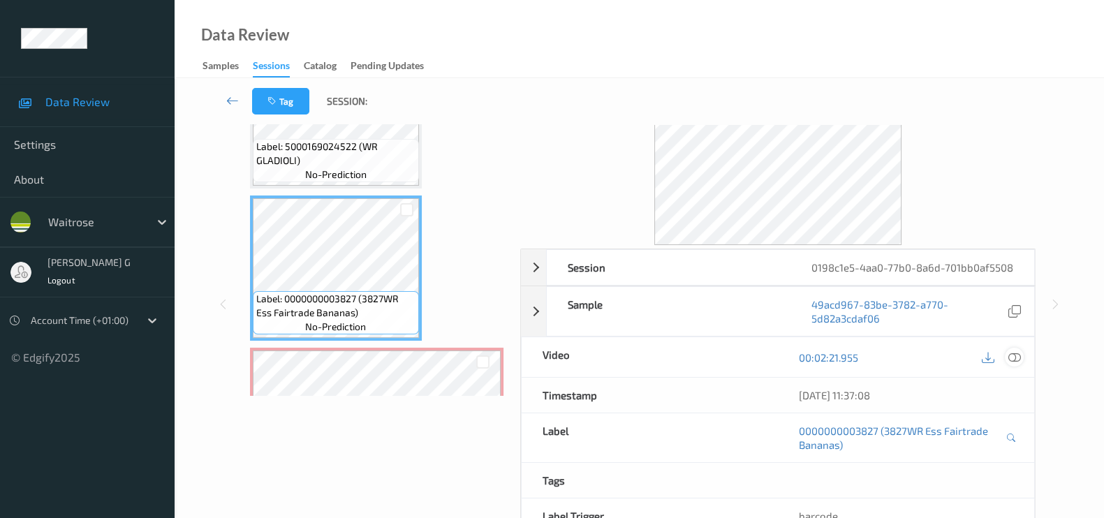
click at [1015, 364] on icon at bounding box center [1014, 357] width 13 height 13
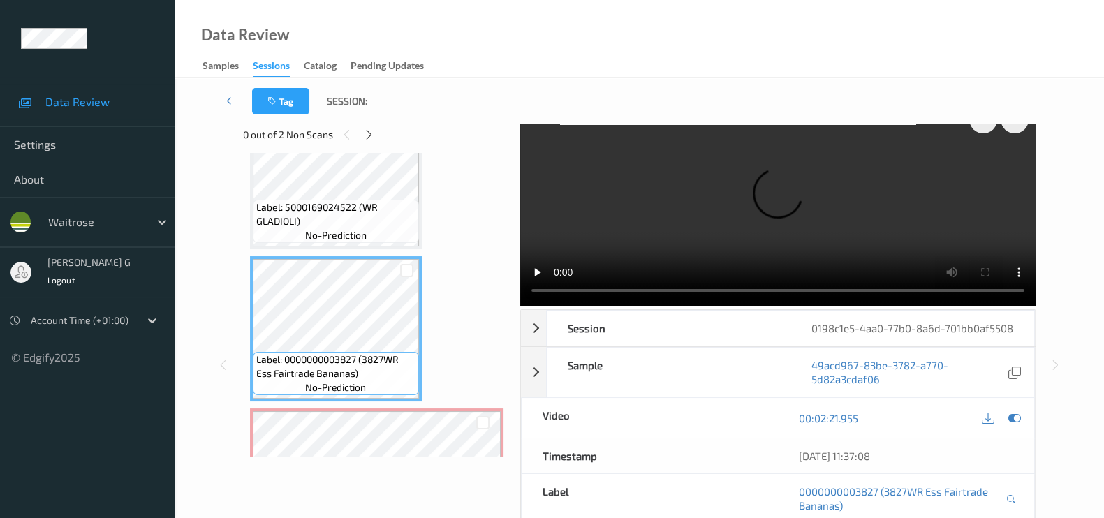
scroll to position [0, 0]
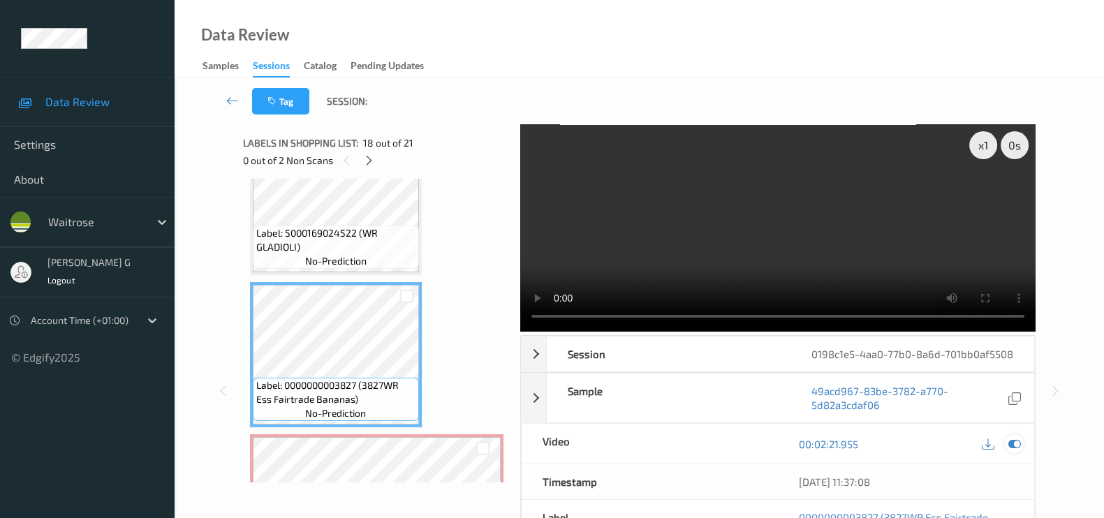
click at [1018, 450] on icon at bounding box center [1014, 444] width 13 height 13
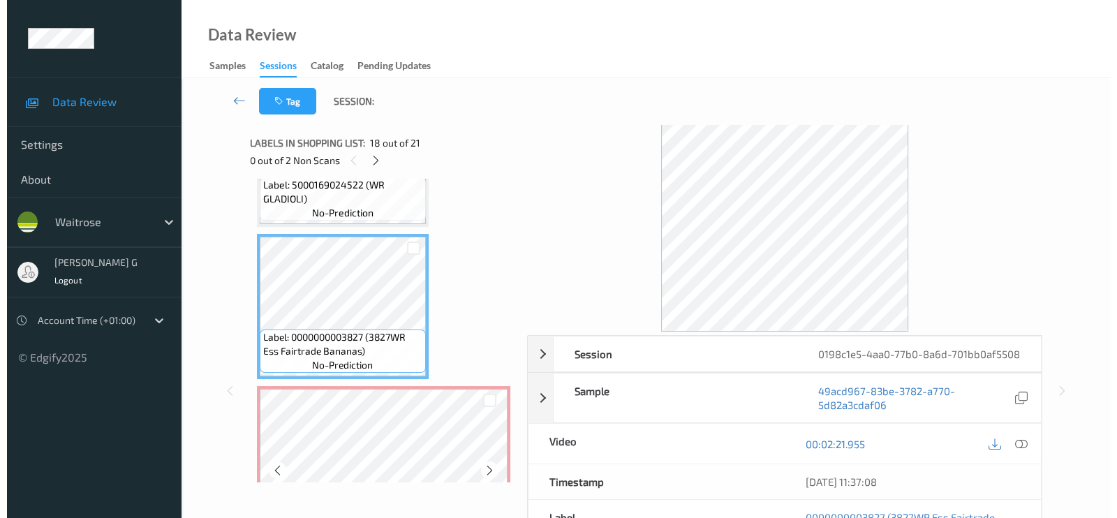
scroll to position [2578, 0]
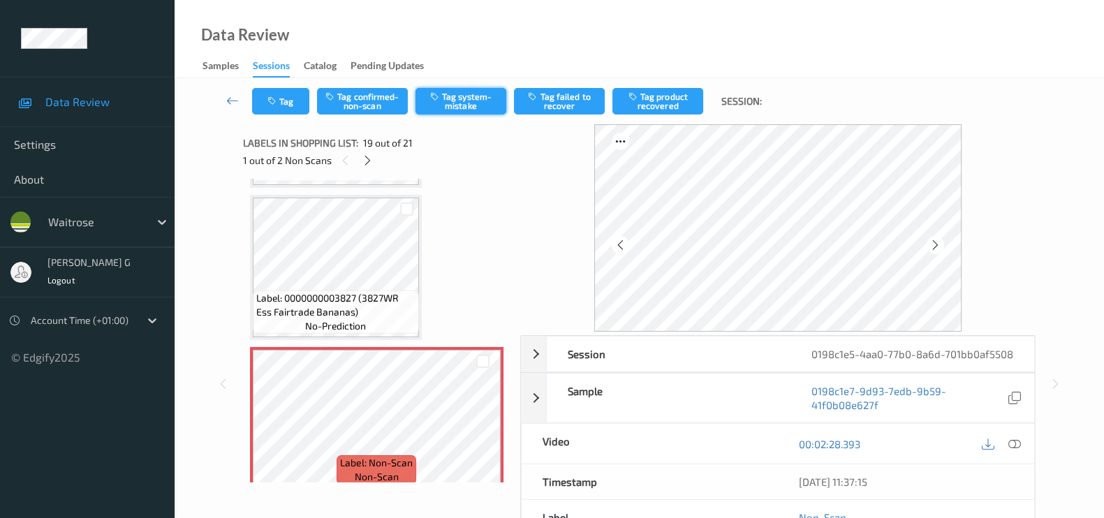
click at [464, 105] on button "Tag system-mistake" at bounding box center [460, 101] width 91 height 27
click at [283, 104] on button "Tag" at bounding box center [280, 101] width 57 height 27
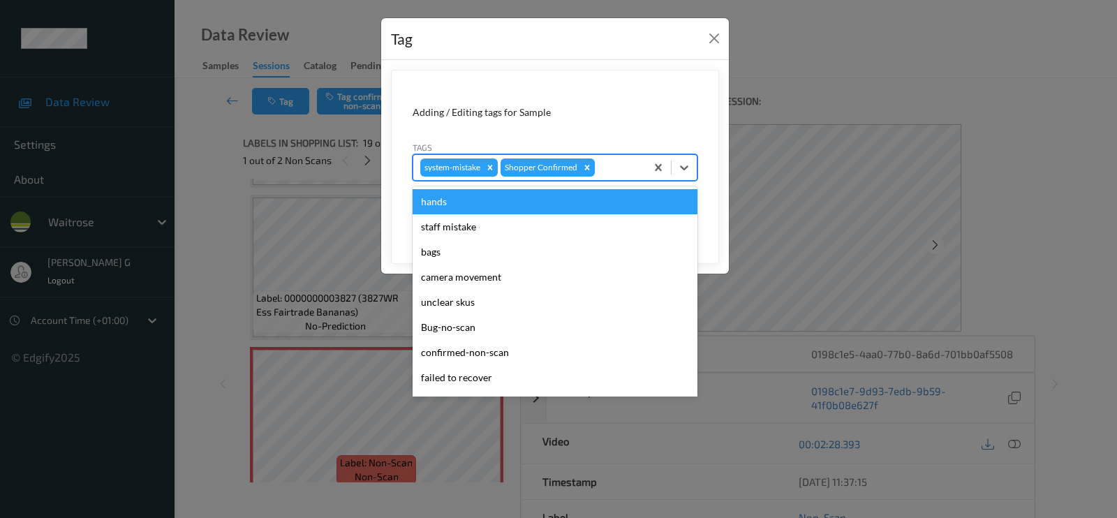
click at [616, 173] on div at bounding box center [618, 167] width 41 height 17
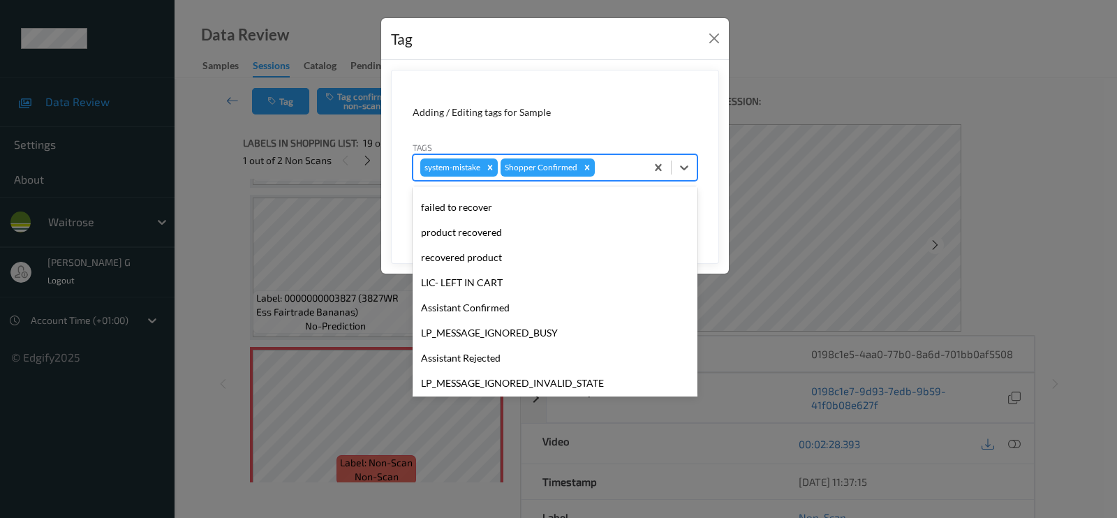
scroll to position [273, 0]
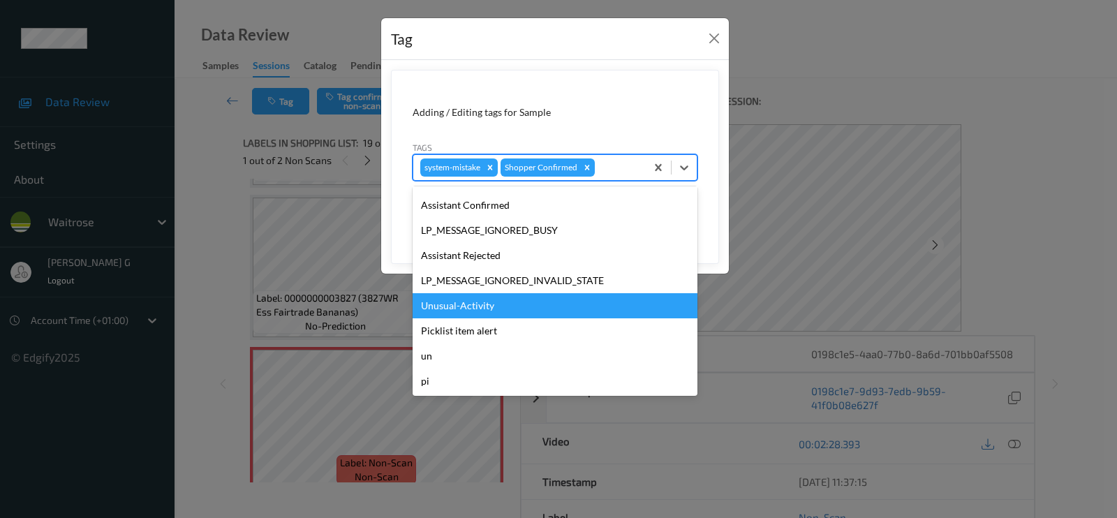
click at [457, 308] on div "Unusual-Activity" at bounding box center [555, 305] width 285 height 25
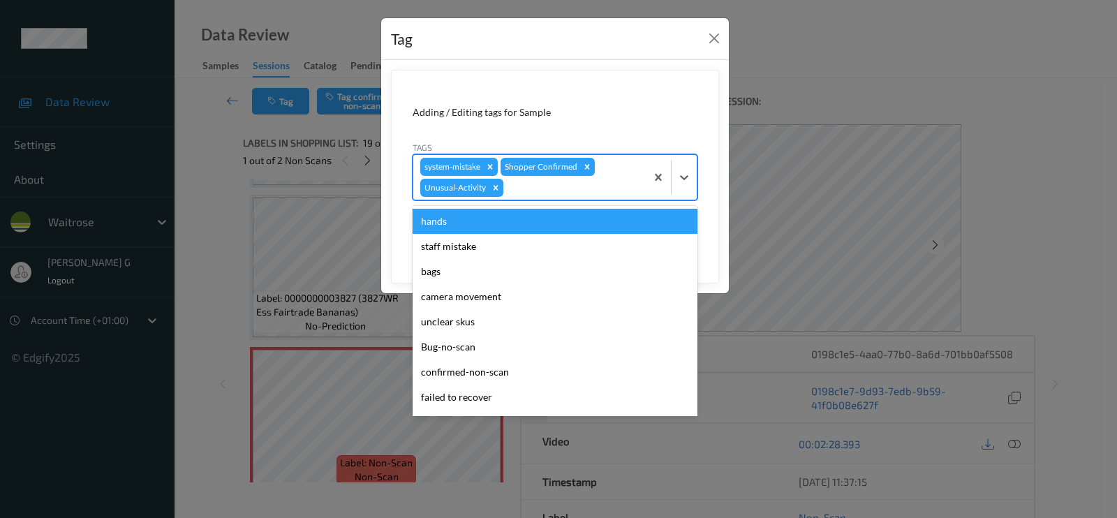
click at [545, 188] on div at bounding box center [572, 187] width 133 height 17
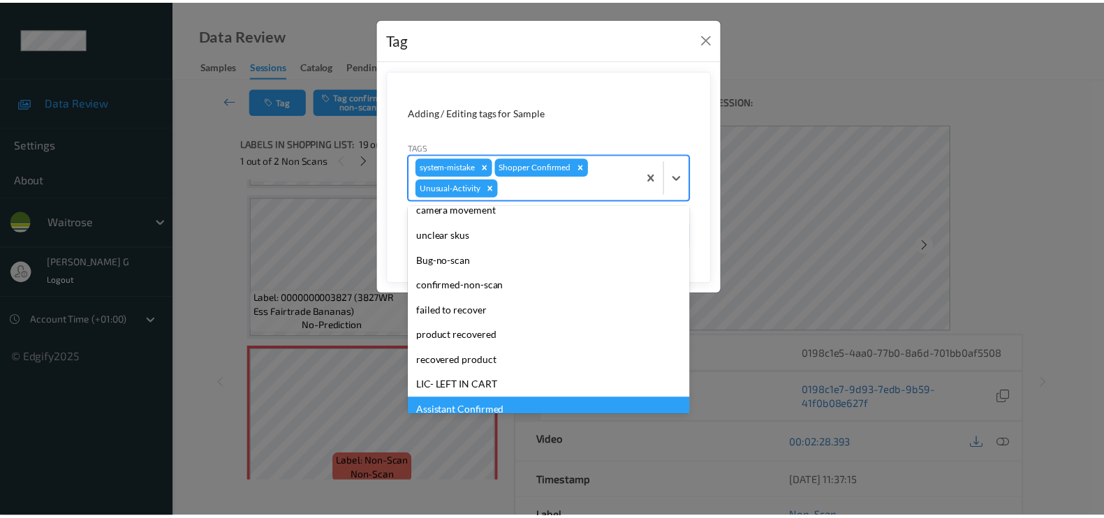
scroll to position [248, 0]
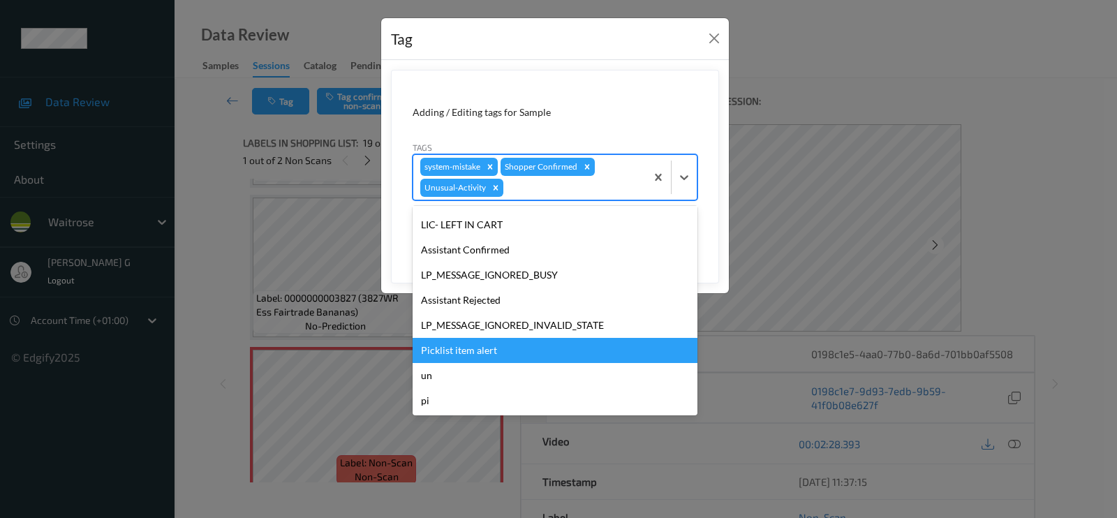
click at [464, 341] on div "Picklist item alert" at bounding box center [555, 350] width 285 height 25
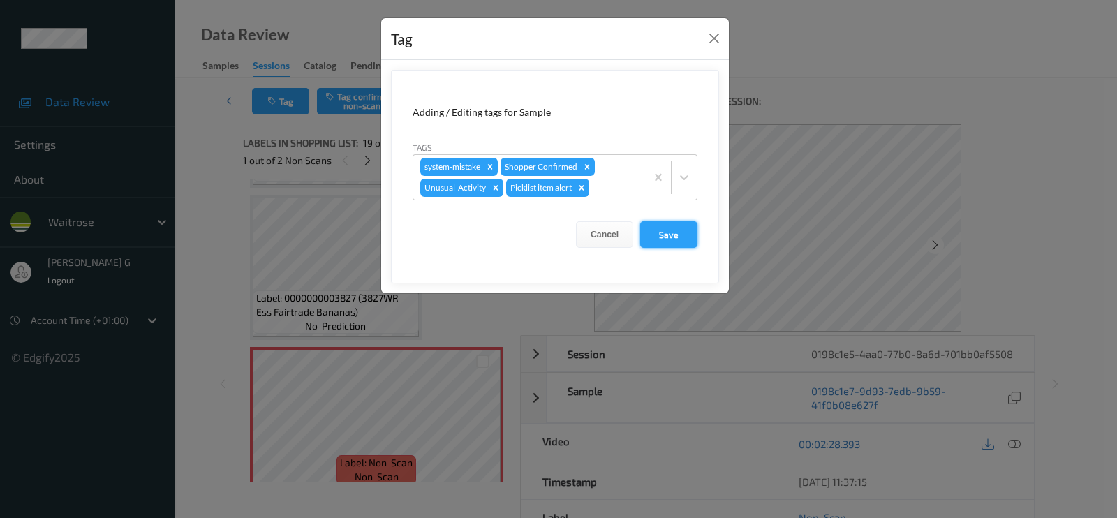
click at [670, 228] on button "Save" at bounding box center [668, 234] width 57 height 27
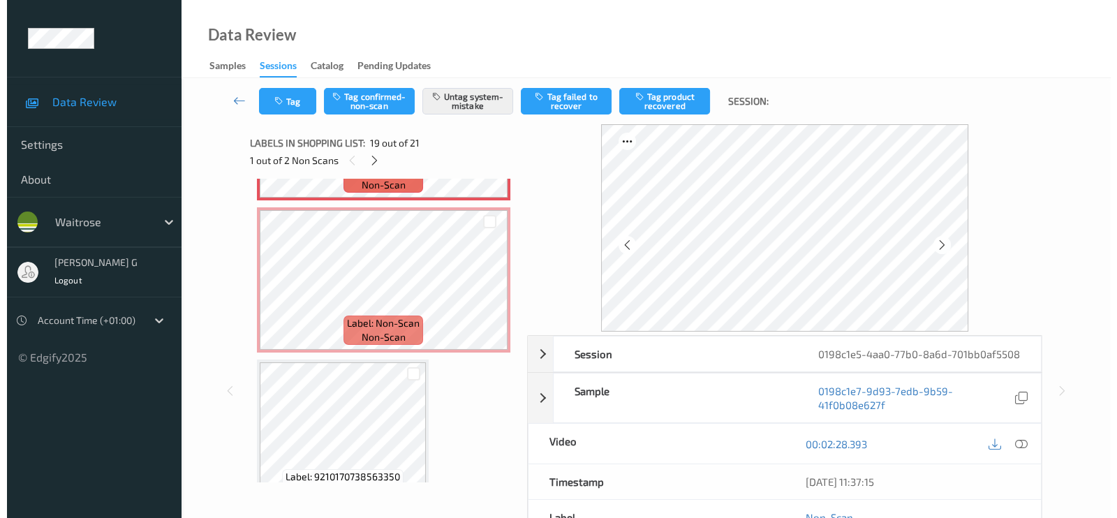
scroll to position [2880, 0]
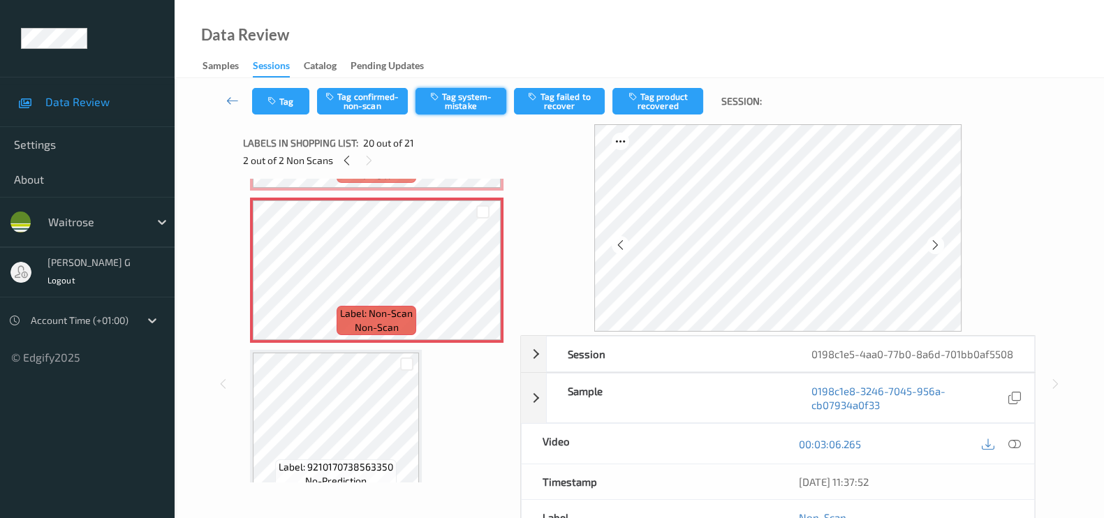
click at [457, 104] on button "Tag system-mistake" at bounding box center [460, 101] width 91 height 27
click at [274, 103] on icon "button" at bounding box center [273, 101] width 12 height 10
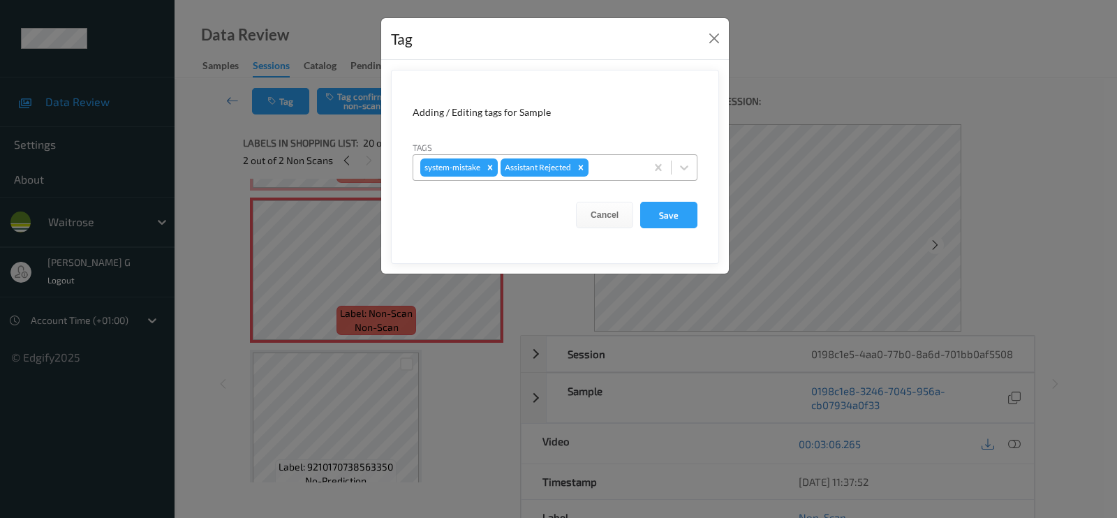
click at [630, 154] on div "system-mistake Assistant Rejected" at bounding box center [555, 167] width 285 height 27
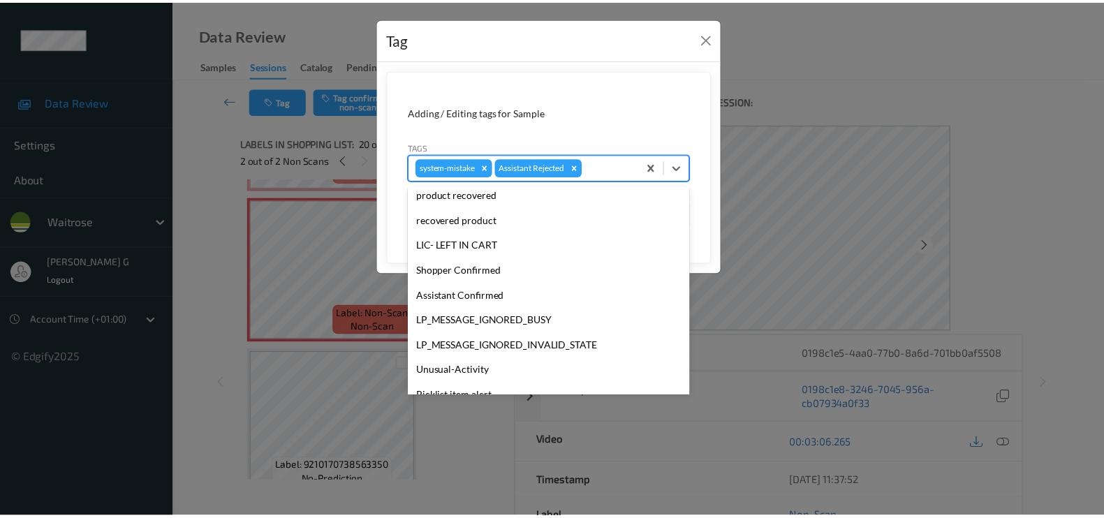
scroll to position [273, 0]
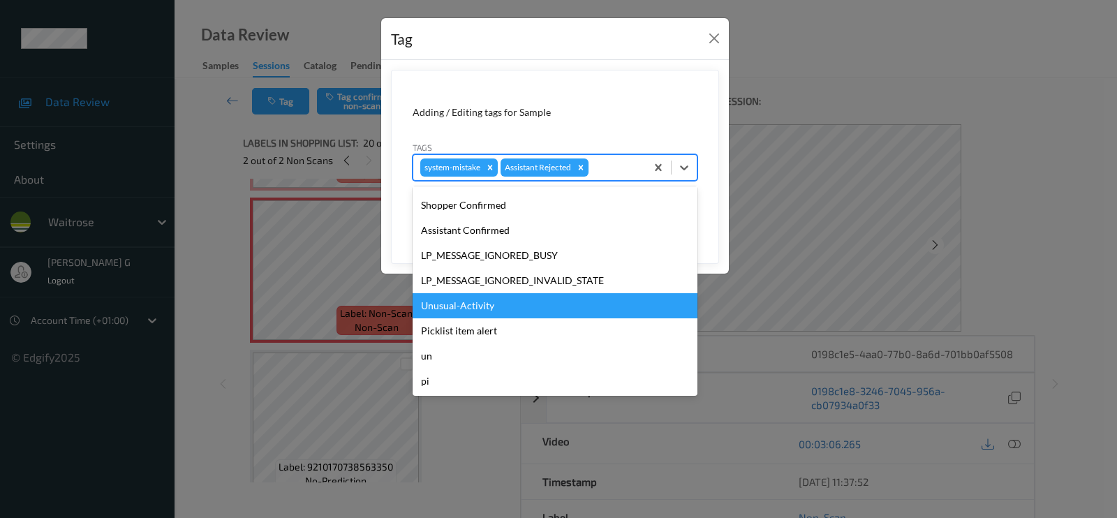
click at [473, 304] on div "Unusual-Activity" at bounding box center [555, 305] width 285 height 25
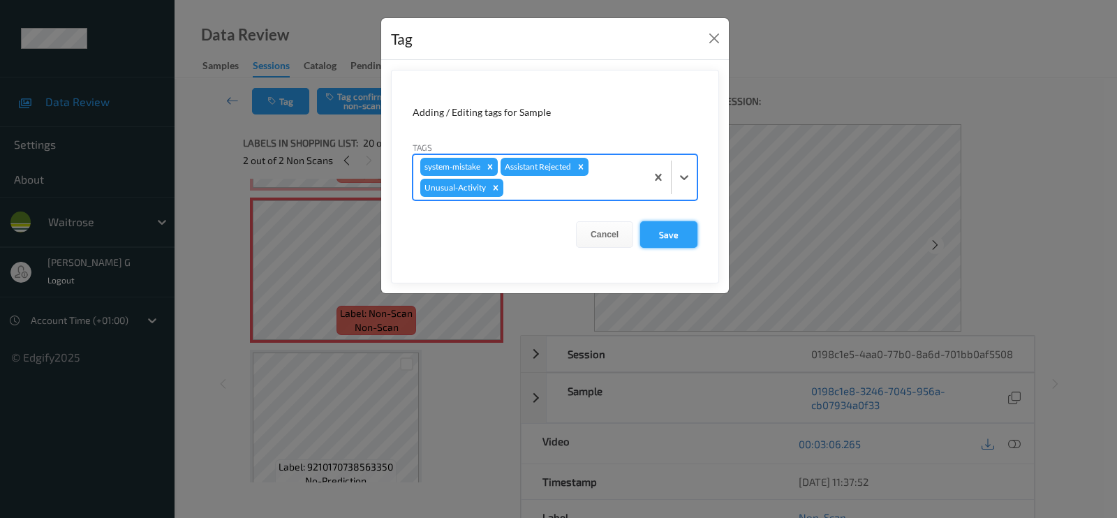
click at [677, 235] on button "Save" at bounding box center [668, 234] width 57 height 27
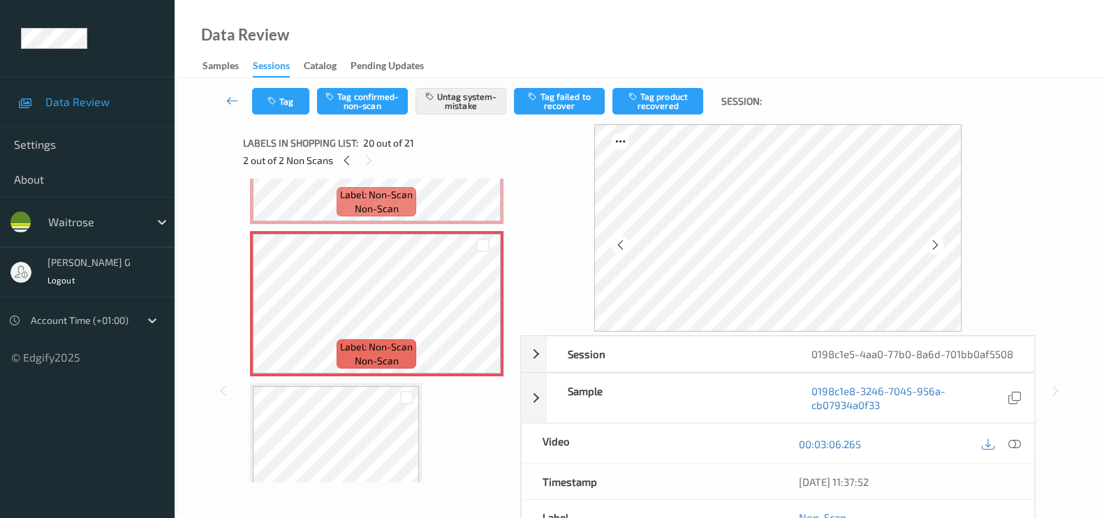
scroll to position [2880, 0]
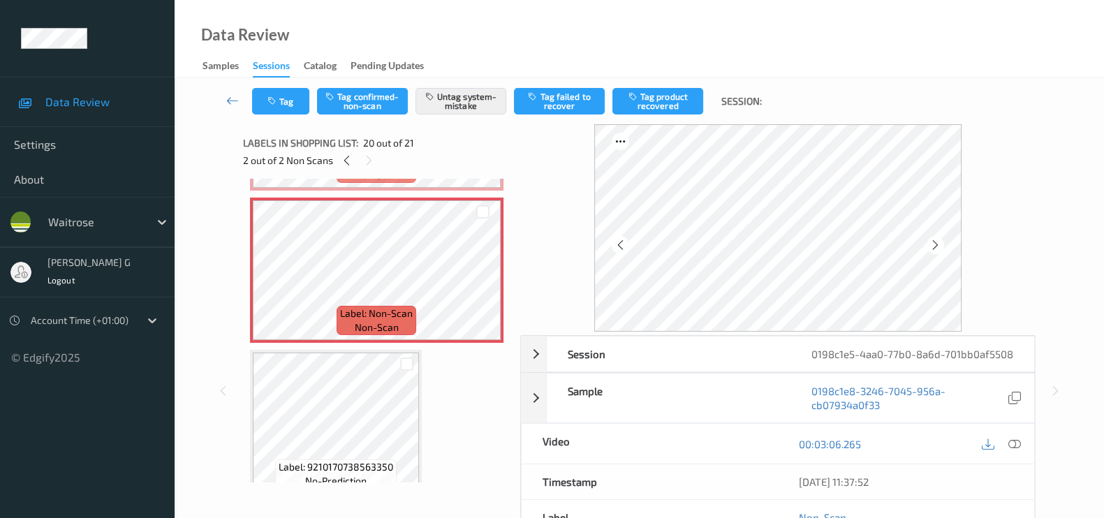
click at [223, 253] on div "Session 0198c1e5-4aa0-77b0-8a6d-701bb0af5508 Session ID 0198c1e5-4aa0-77b0-8a6d…" at bounding box center [639, 390] width 872 height 533
click at [274, 97] on icon "button" at bounding box center [273, 101] width 12 height 10
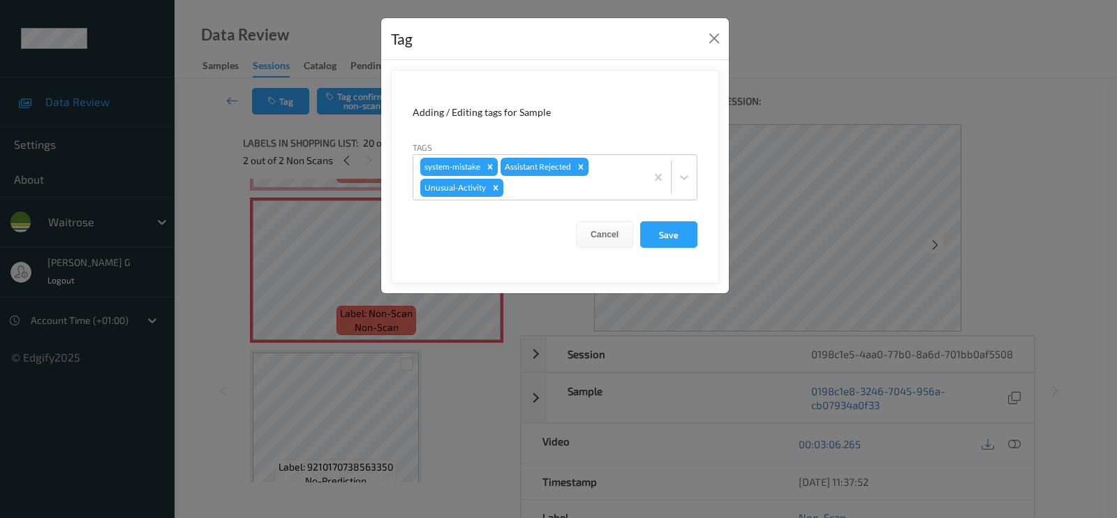
click at [163, 238] on div "Tag Adding / Editing tags for Sample Tags system-mistake Assistant Rejected Unu…" at bounding box center [558, 259] width 1117 height 518
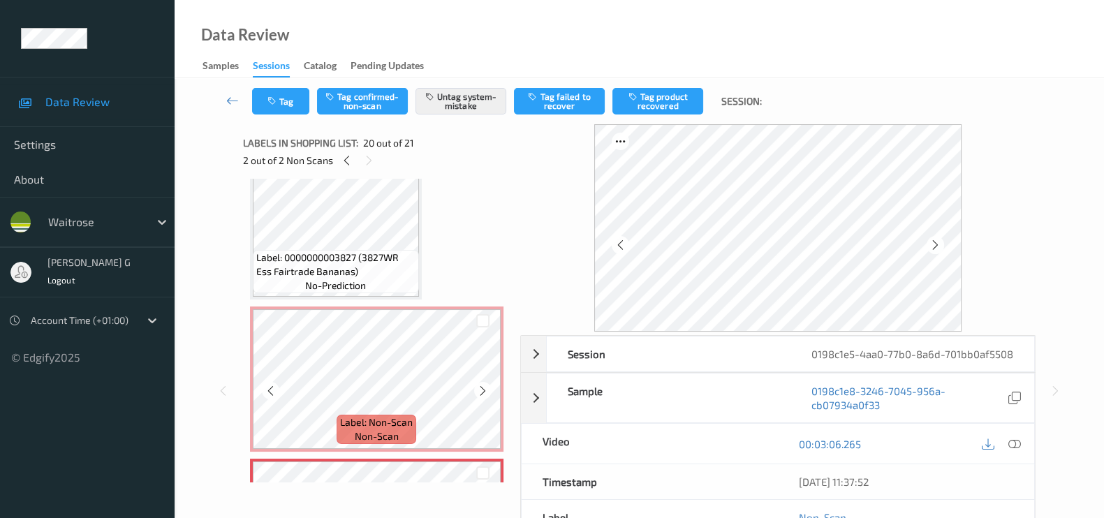
scroll to position [2617, 0]
click at [293, 109] on button "Tag" at bounding box center [280, 101] width 57 height 27
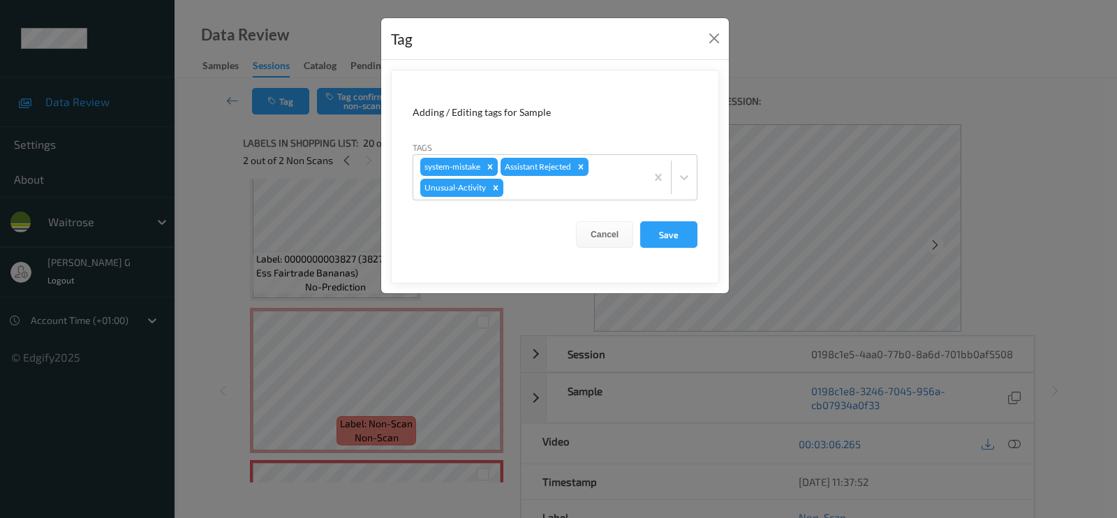
click at [220, 253] on div "Tag Adding / Editing tags for Sample Tags system-mistake Assistant Rejected Unu…" at bounding box center [558, 259] width 1117 height 518
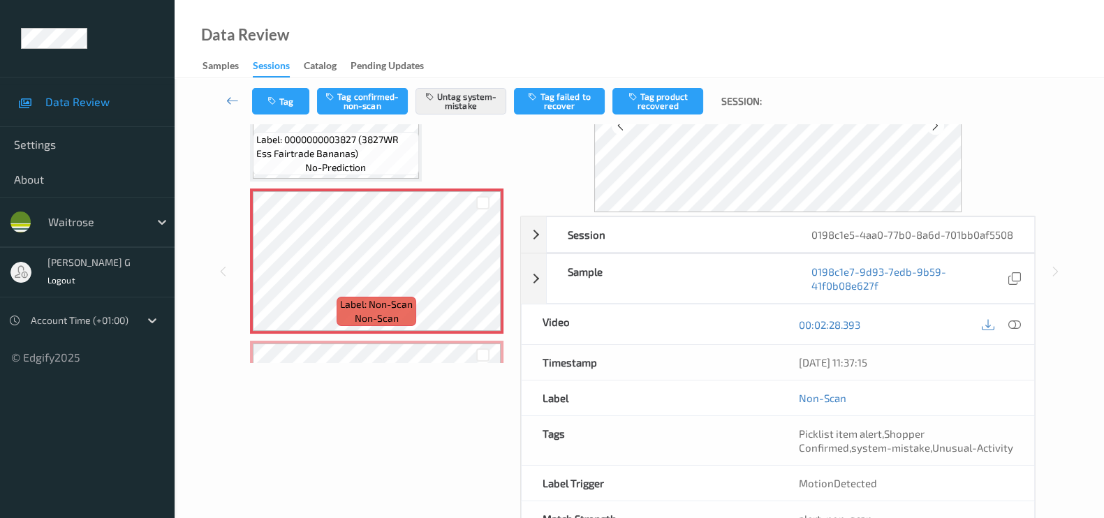
scroll to position [0, 0]
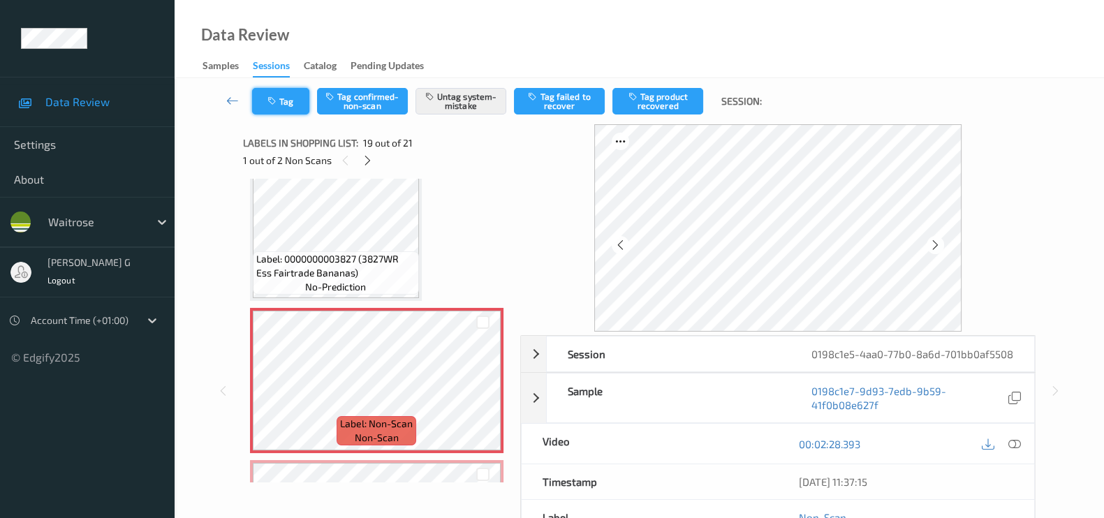
click at [286, 98] on button "Tag" at bounding box center [280, 101] width 57 height 27
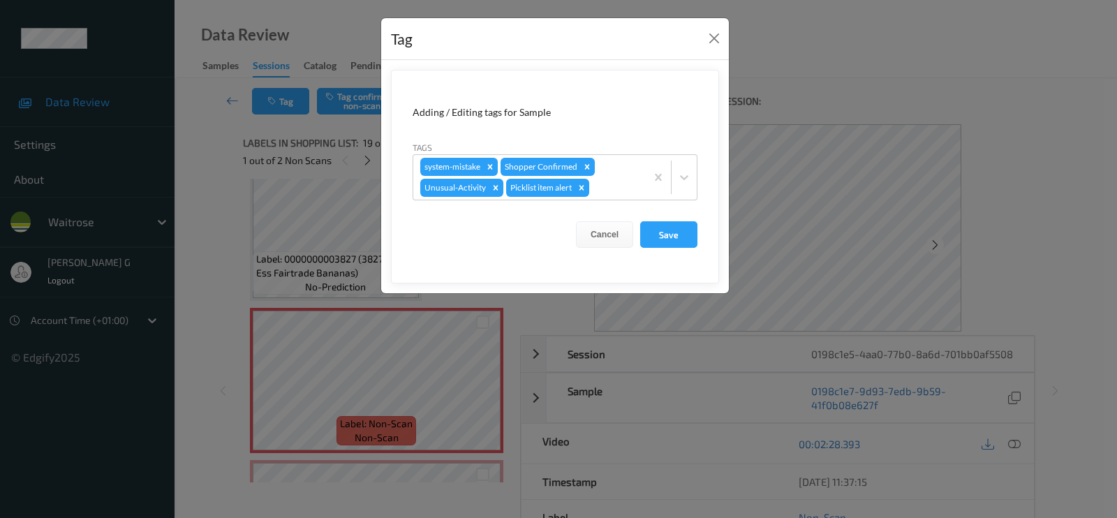
click at [210, 195] on div "Tag Adding / Editing tags for Sample Tags system-mistake Shopper Confirmed Unus…" at bounding box center [558, 259] width 1117 height 518
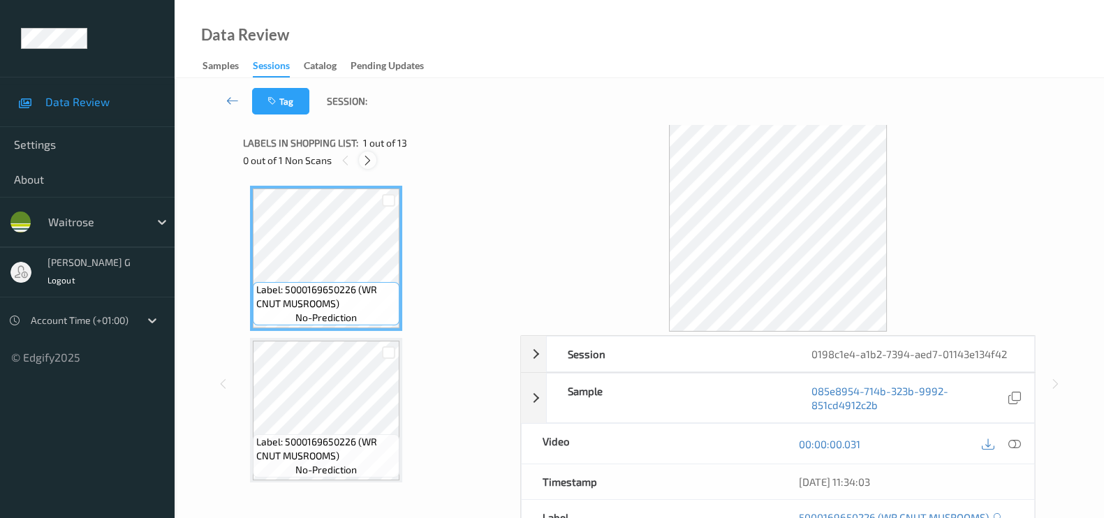
click at [369, 165] on icon at bounding box center [368, 160] width 12 height 13
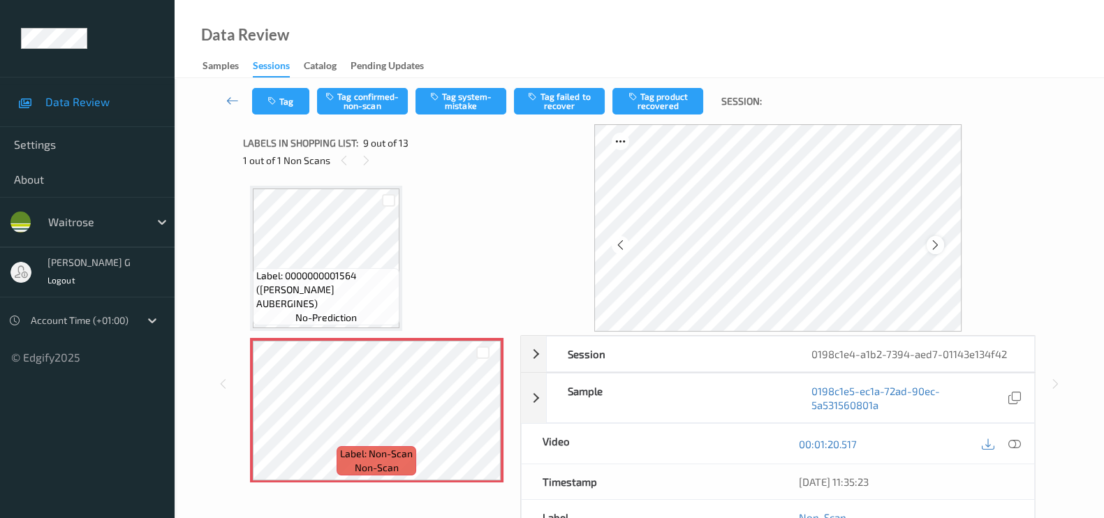
click at [933, 244] on icon at bounding box center [935, 245] width 12 height 13
click at [1016, 441] on icon at bounding box center [1014, 444] width 13 height 13
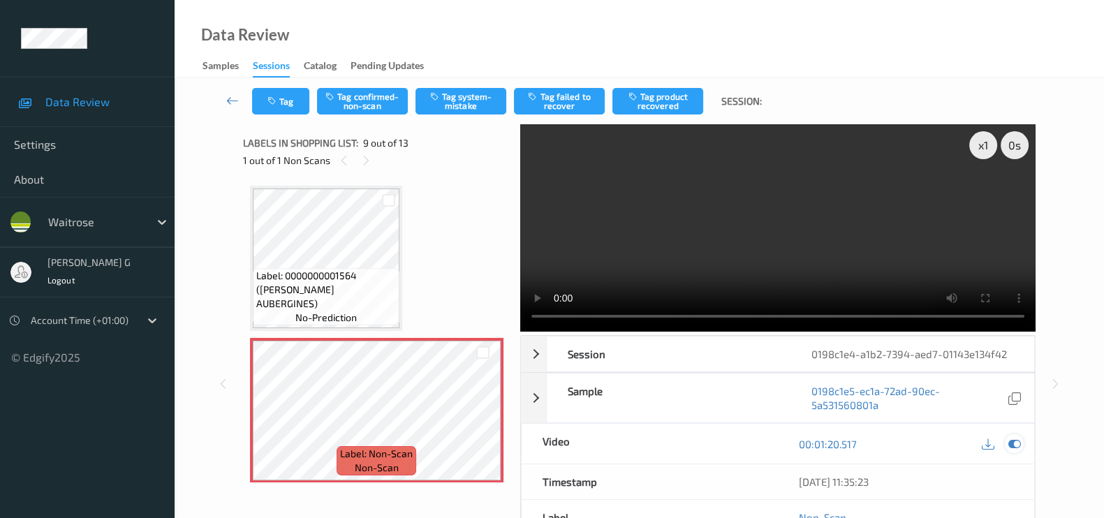
click at [1016, 443] on icon at bounding box center [1014, 444] width 13 height 13
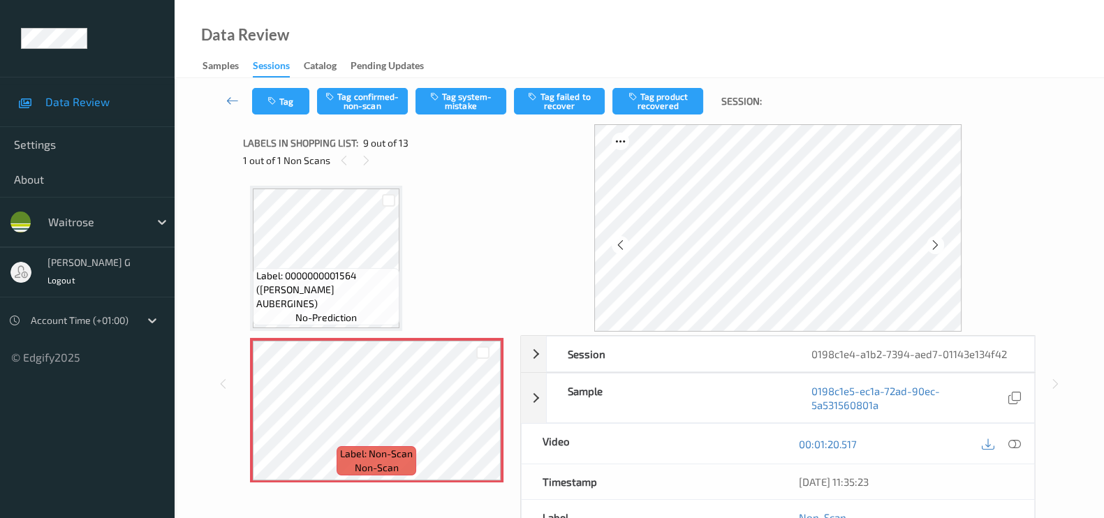
click at [365, 175] on div "Labels in shopping list: 9 out of 13 1 out of 1 Non Scans" at bounding box center [376, 151] width 267 height 54
click at [210, 269] on div "Session 0198c1e4-a1b2-7394-aed7-01143e134f42 Session ID 0198c1e4-a1b2-7394-aed7…" at bounding box center [639, 383] width 872 height 519
click at [374, 104] on button "Tag confirmed-non-scan" at bounding box center [362, 101] width 91 height 27
click at [659, 101] on button "Tag product recovered" at bounding box center [657, 101] width 91 height 27
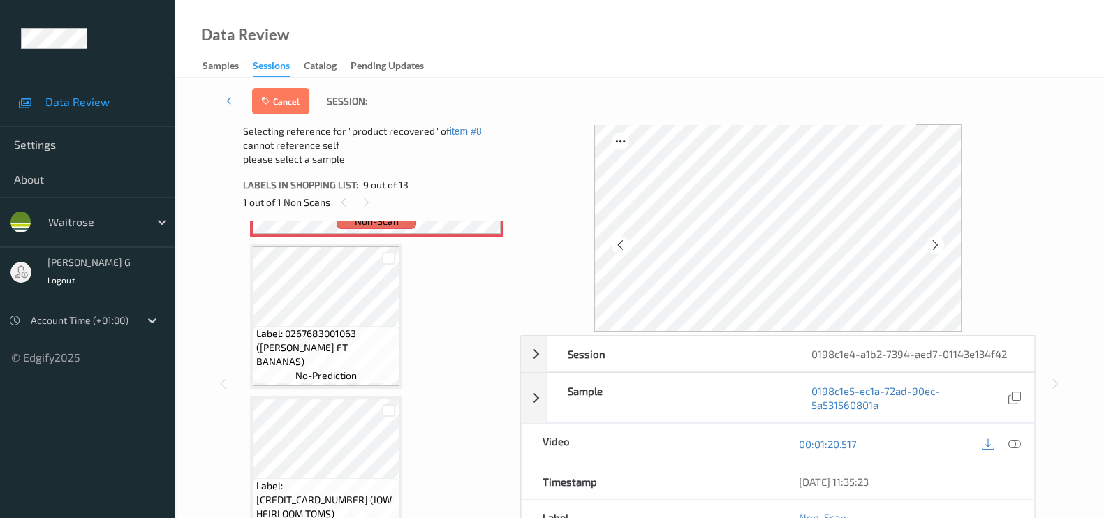
scroll to position [1327, 0]
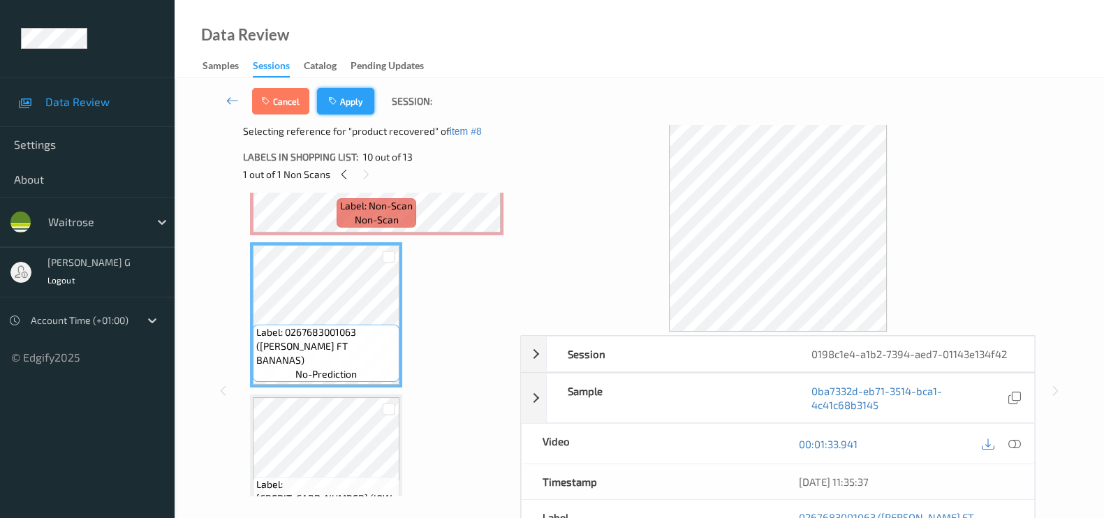
click at [346, 97] on button "Apply" at bounding box center [345, 101] width 57 height 27
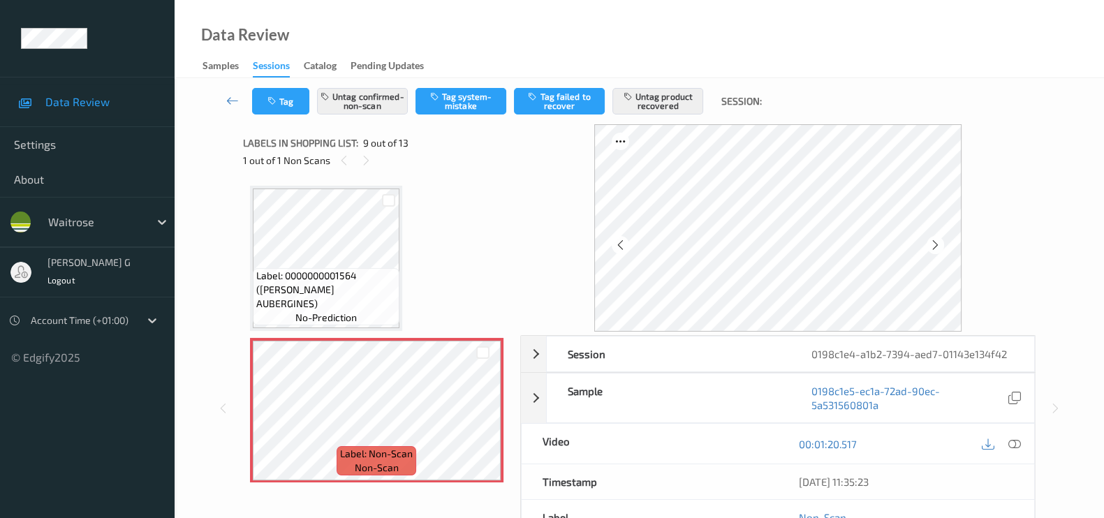
click at [194, 369] on div "Tag Untag confirmed-non-scan Tag system-mistake Tag failed to recover Untag pro…" at bounding box center [639, 399] width 929 height 643
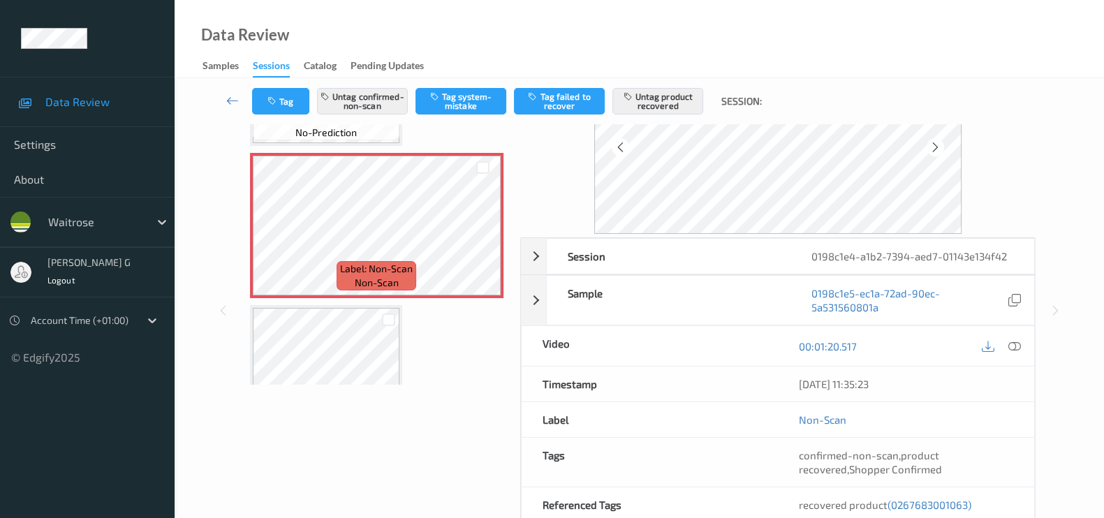
scroll to position [0, 0]
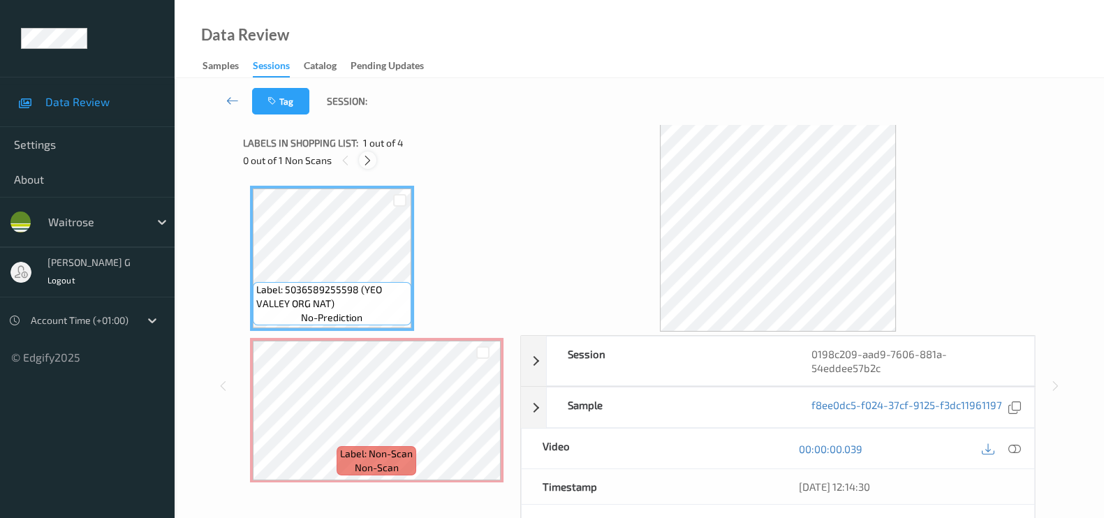
click at [367, 161] on icon at bounding box center [368, 160] width 12 height 13
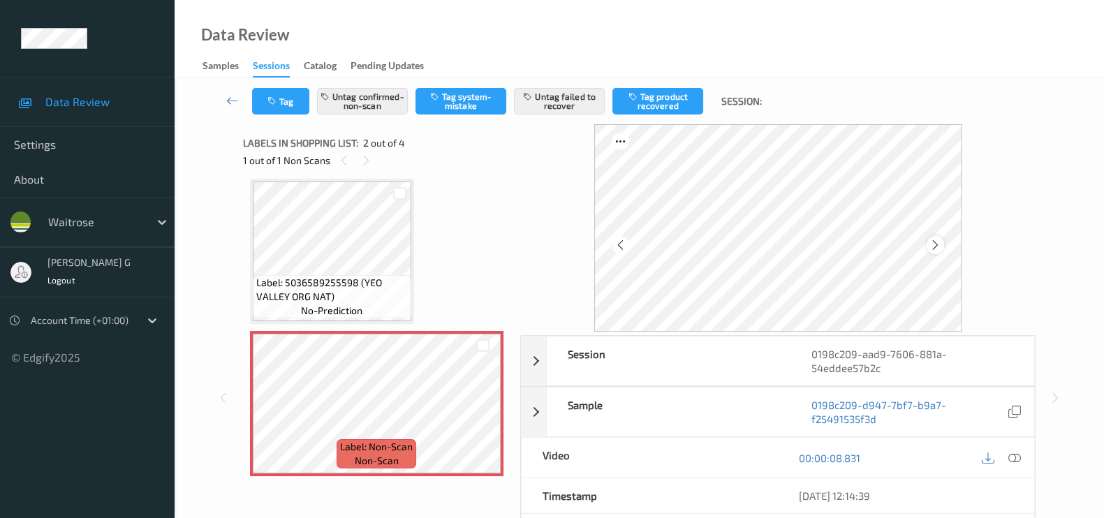
click at [940, 242] on icon at bounding box center [935, 245] width 12 height 13
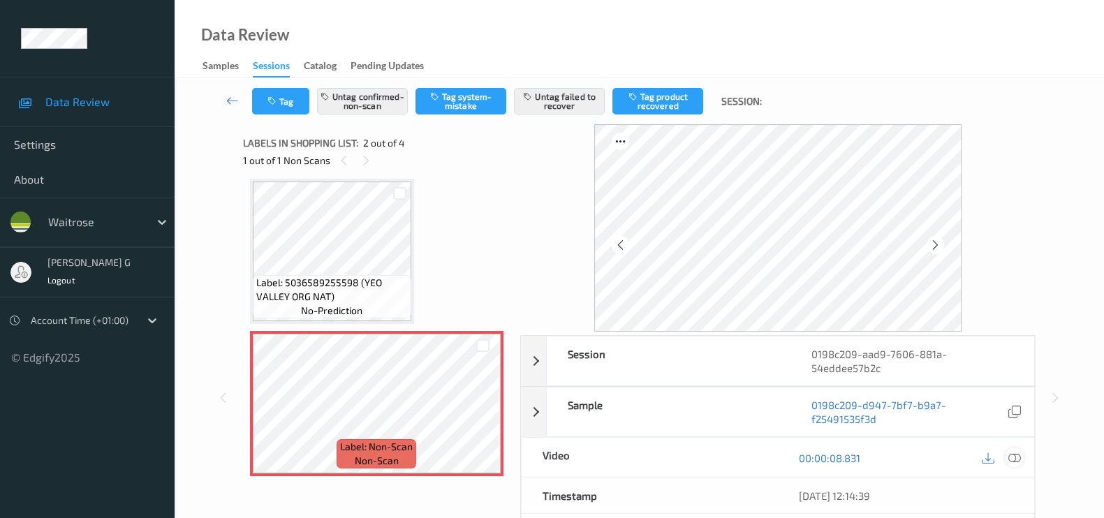
click at [1017, 455] on icon at bounding box center [1014, 458] width 13 height 13
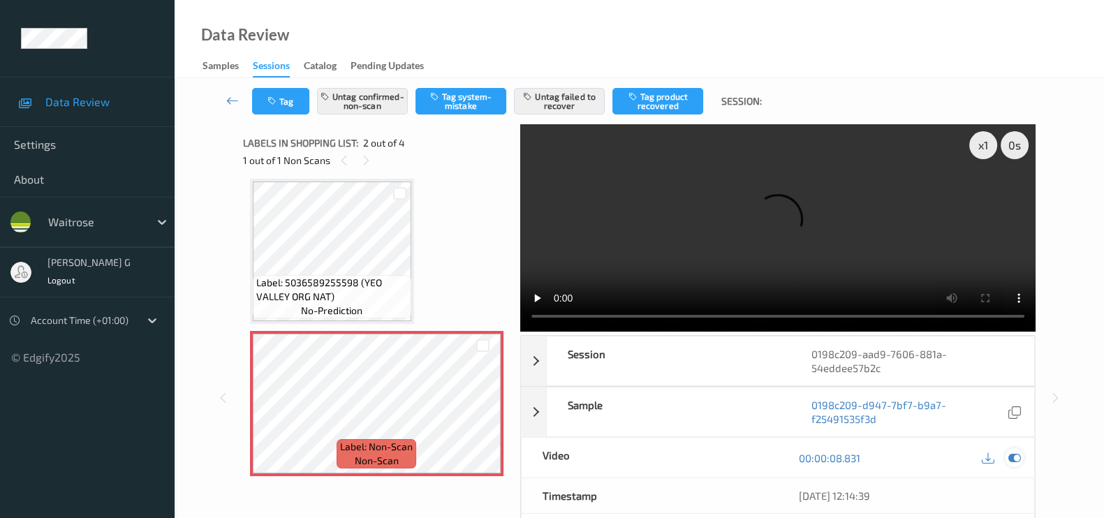
click at [1014, 452] on icon at bounding box center [1014, 458] width 13 height 13
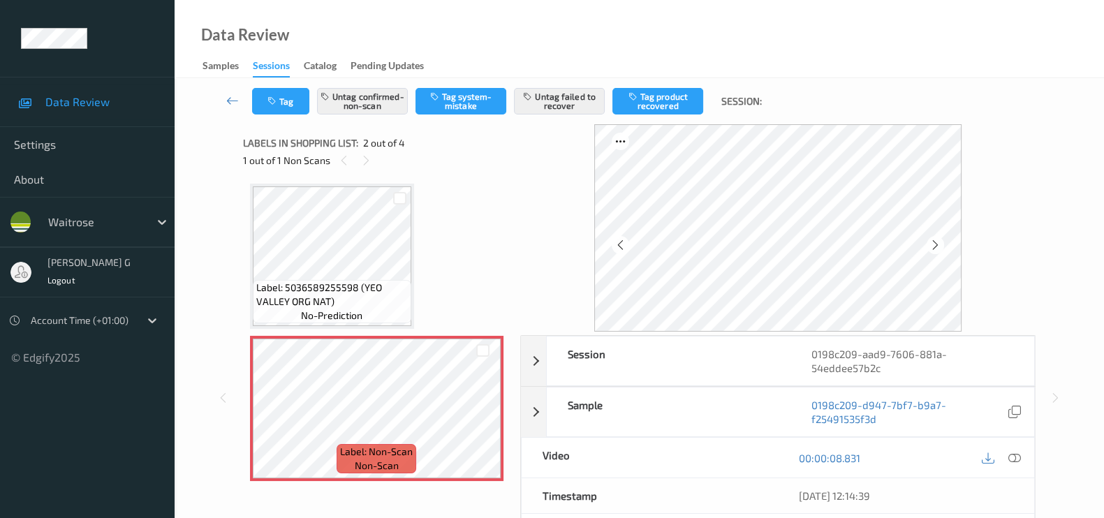
scroll to position [0, 0]
click at [1015, 457] on icon at bounding box center [1014, 458] width 13 height 13
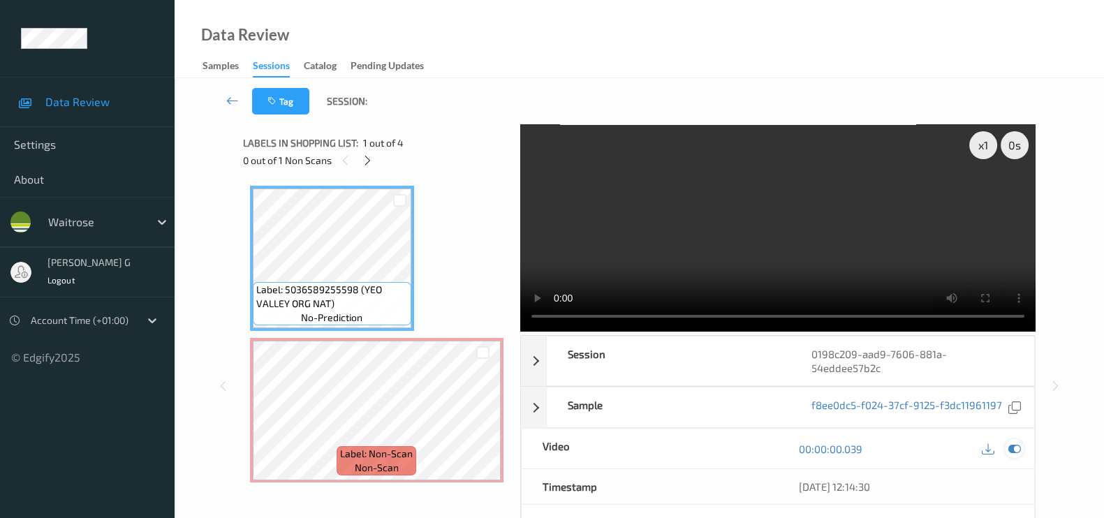
click at [1012, 446] on icon at bounding box center [1014, 449] width 13 height 13
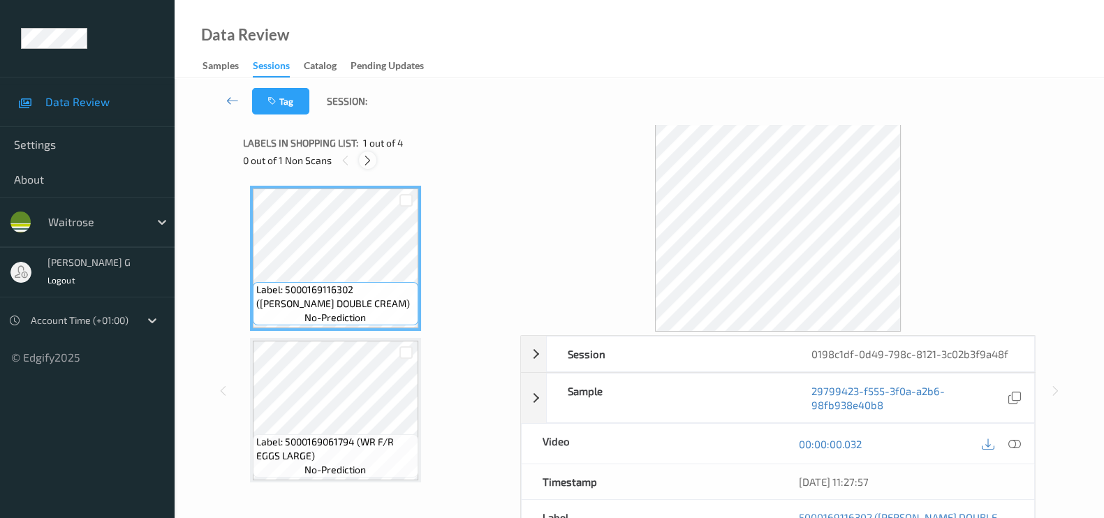
click at [367, 159] on icon at bounding box center [368, 160] width 12 height 13
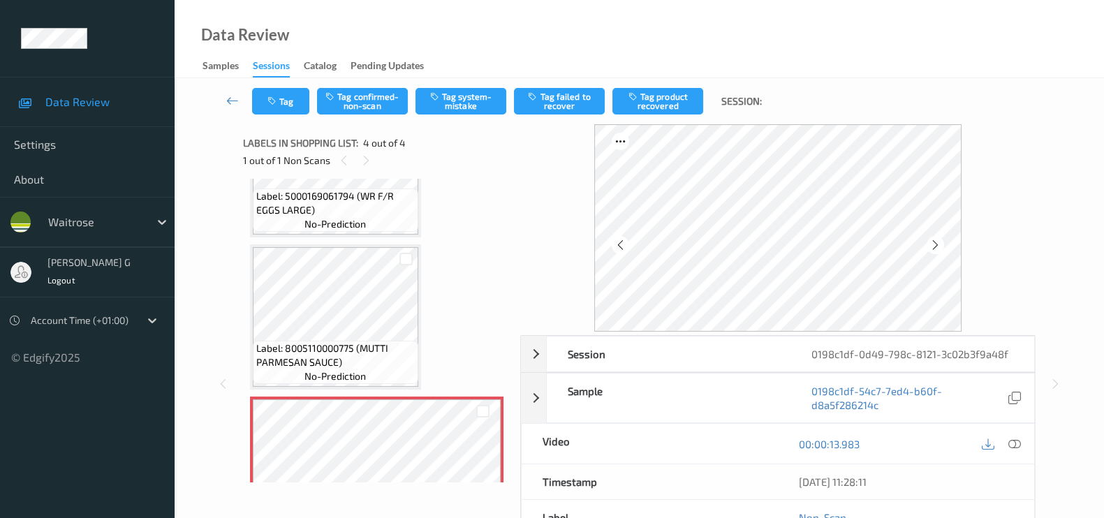
scroll to position [262, 0]
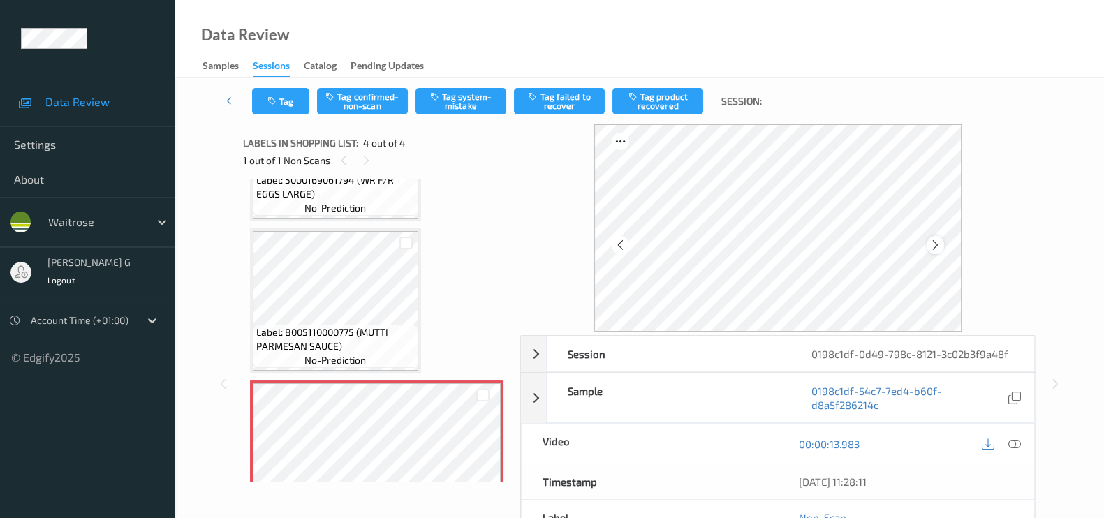
click at [940, 245] on icon at bounding box center [935, 245] width 12 height 13
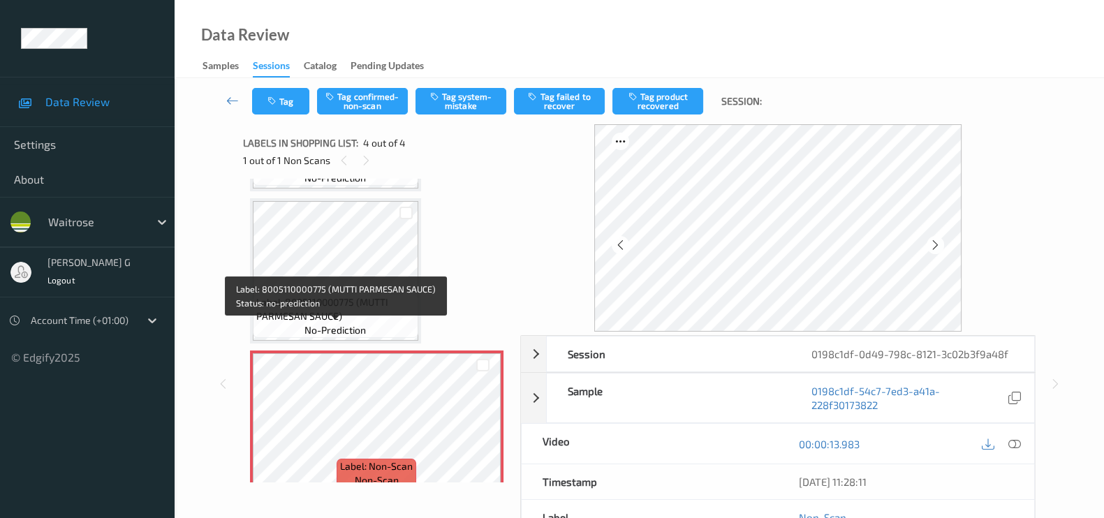
scroll to position [308, 0]
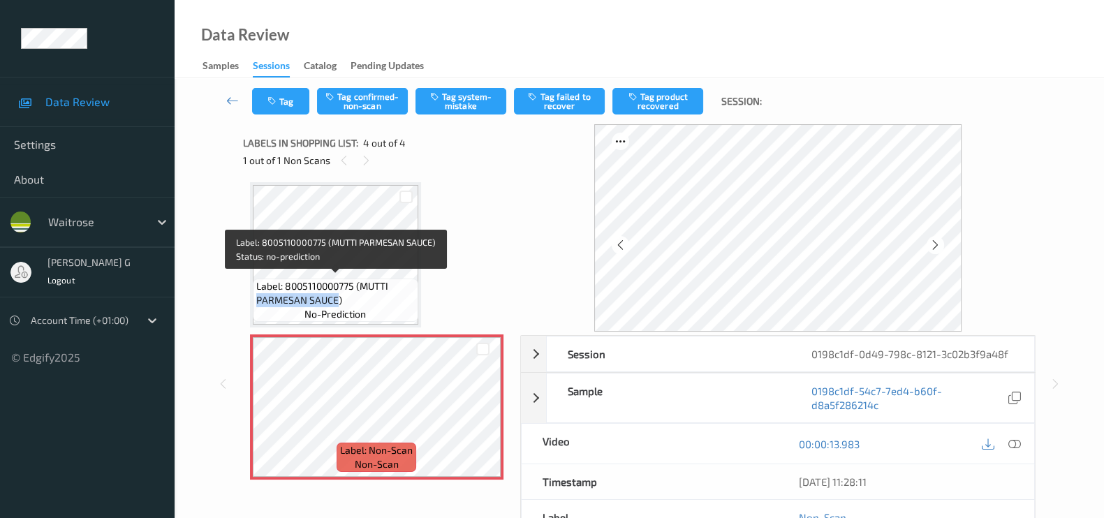
drag, startPoint x: 253, startPoint y: 297, endPoint x: 338, endPoint y: 298, distance: 84.5
click at [338, 298] on div "Label: 8005110000775 (MUTTI PARMESAN SAUCE) no-prediction" at bounding box center [335, 300] width 165 height 43
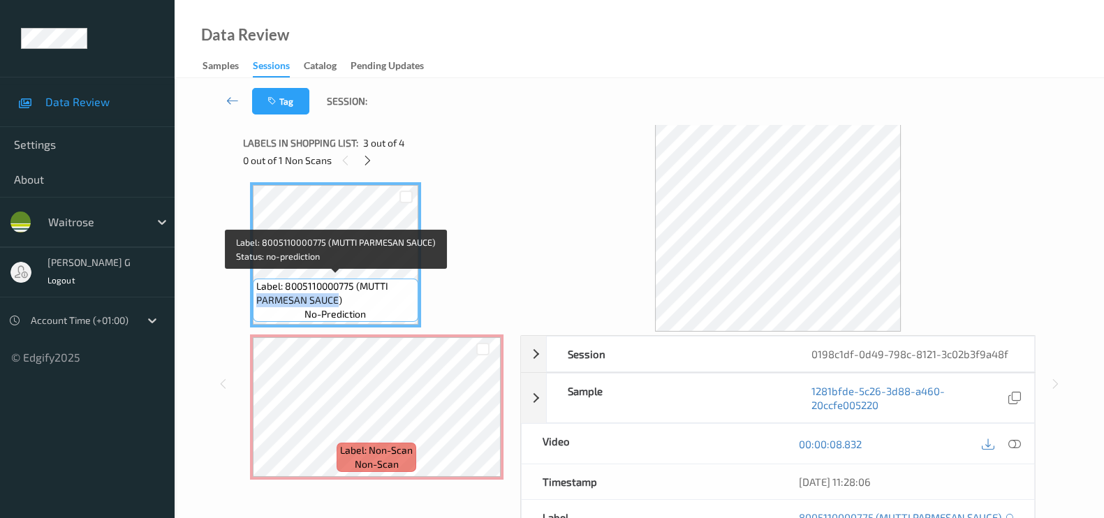
copy span "PARMESAN SAUCE"
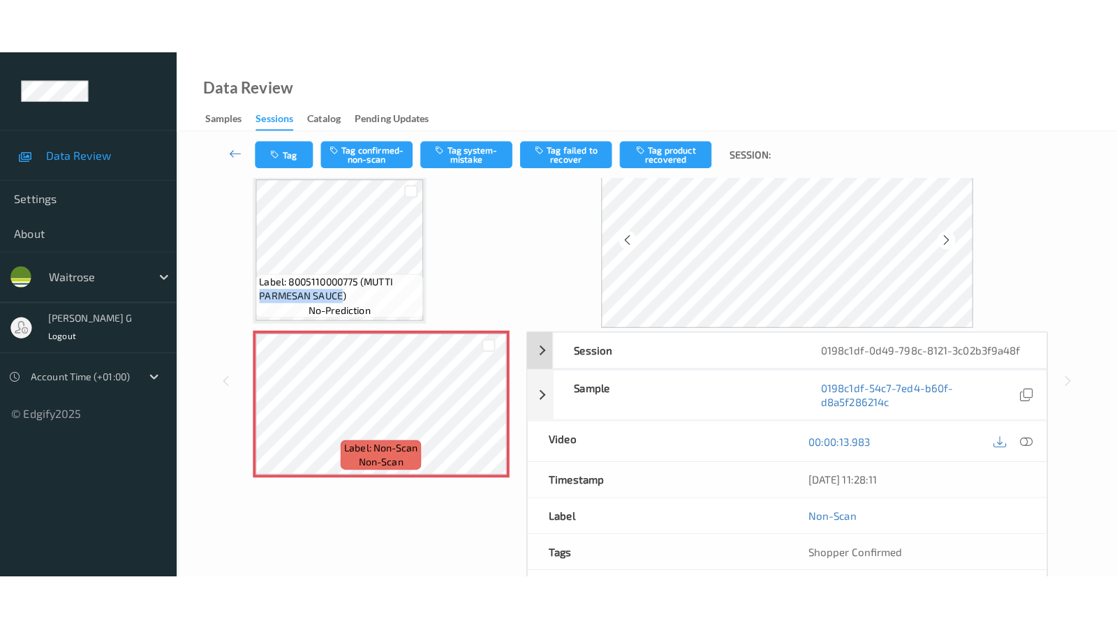
scroll to position [0, 0]
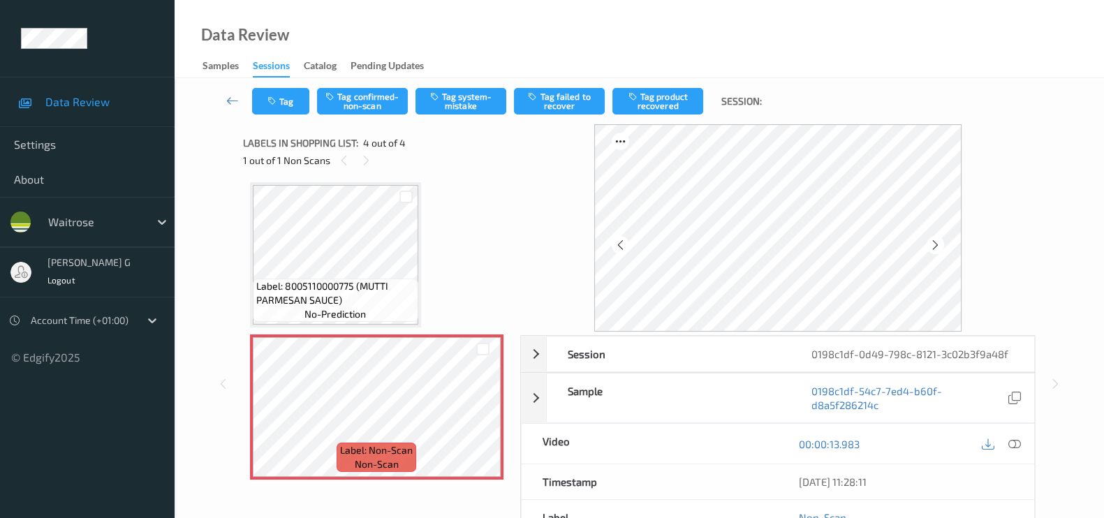
click at [418, 249] on div "Label: 8005110000775 (MUTTI PARMESAN SAUCE) no-prediction" at bounding box center [335, 254] width 171 height 145
click at [1019, 439] on icon at bounding box center [1014, 444] width 13 height 13
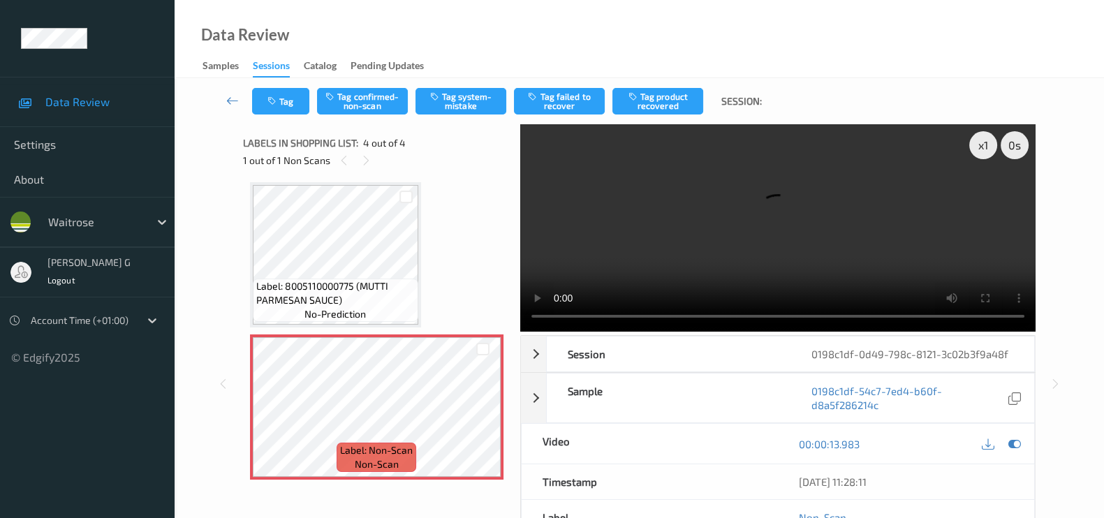
scroll to position [198, 0]
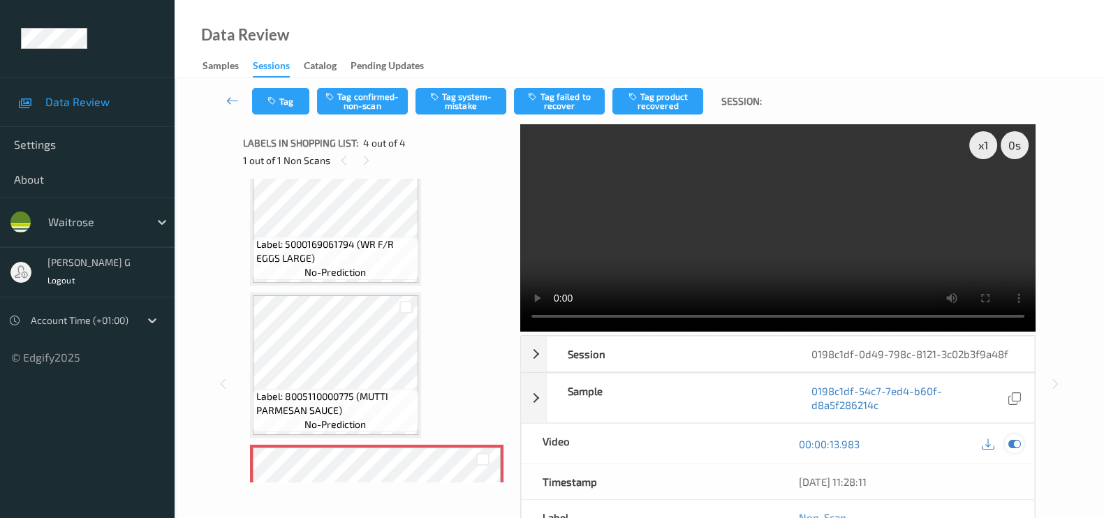
click at [1016, 442] on icon at bounding box center [1014, 444] width 13 height 13
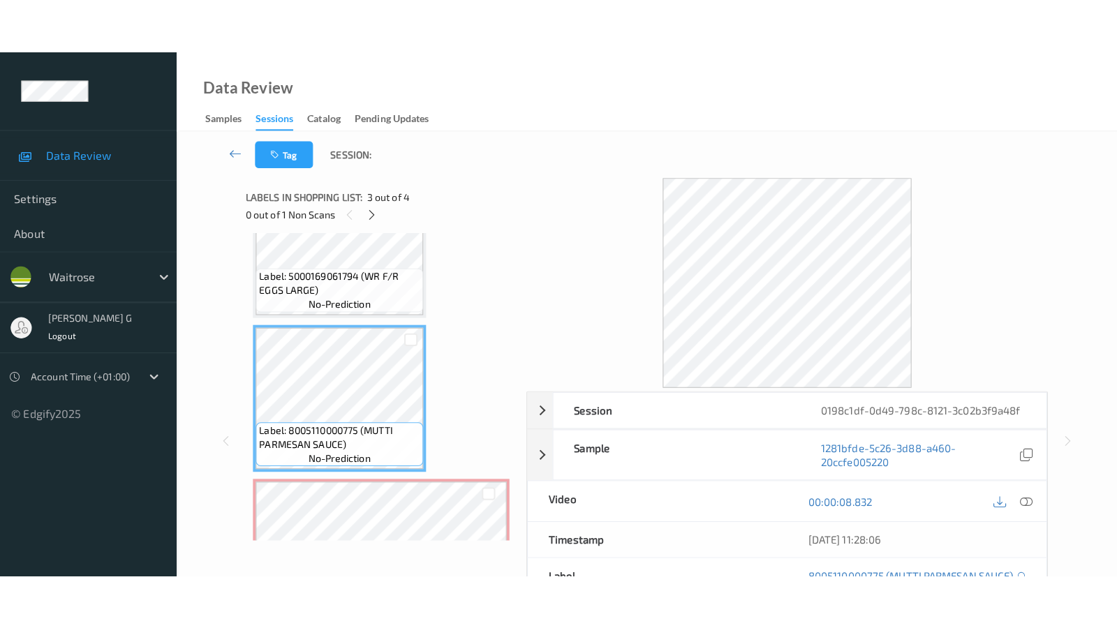
scroll to position [308, 0]
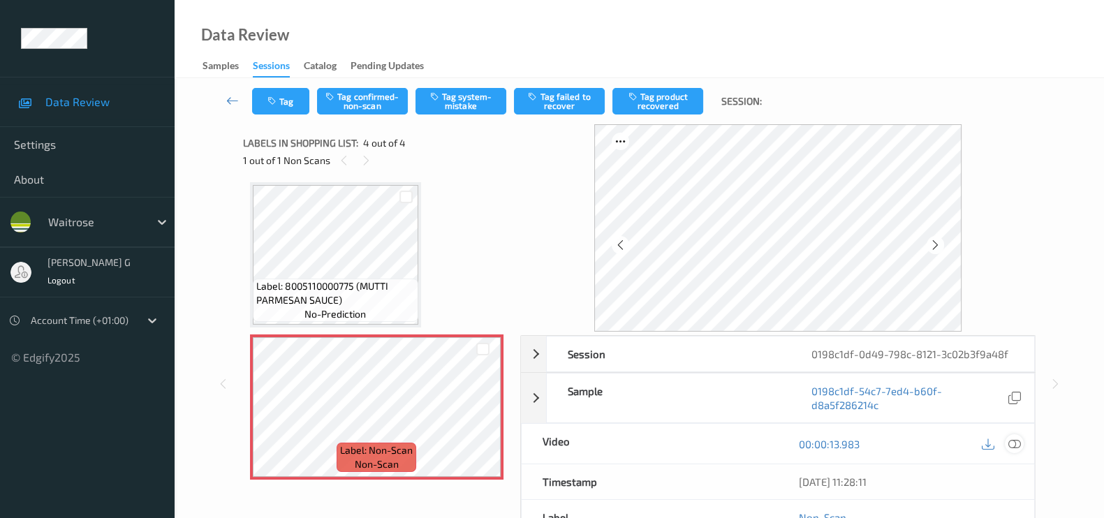
click at [1013, 438] on icon at bounding box center [1014, 444] width 13 height 13
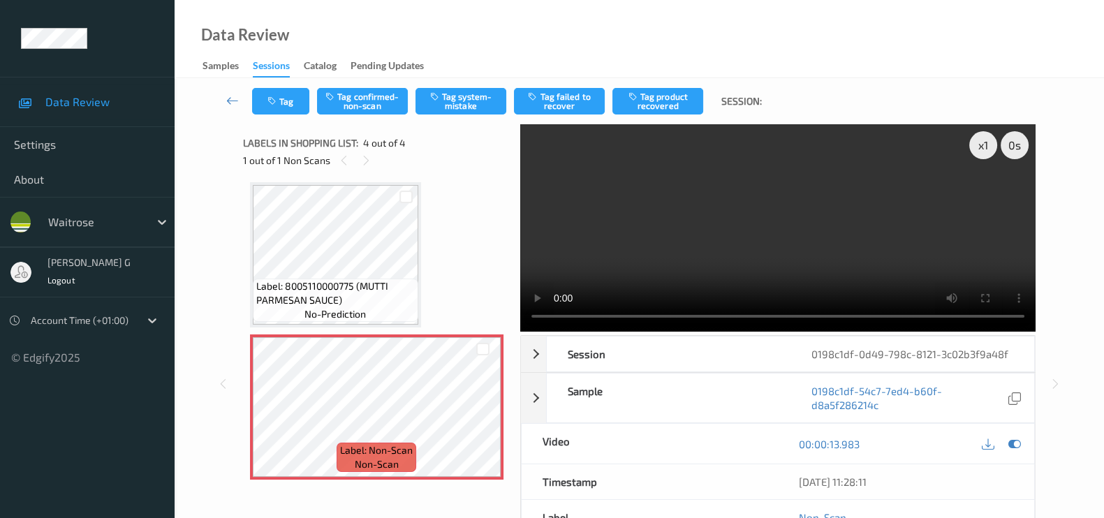
scroll to position [198, 0]
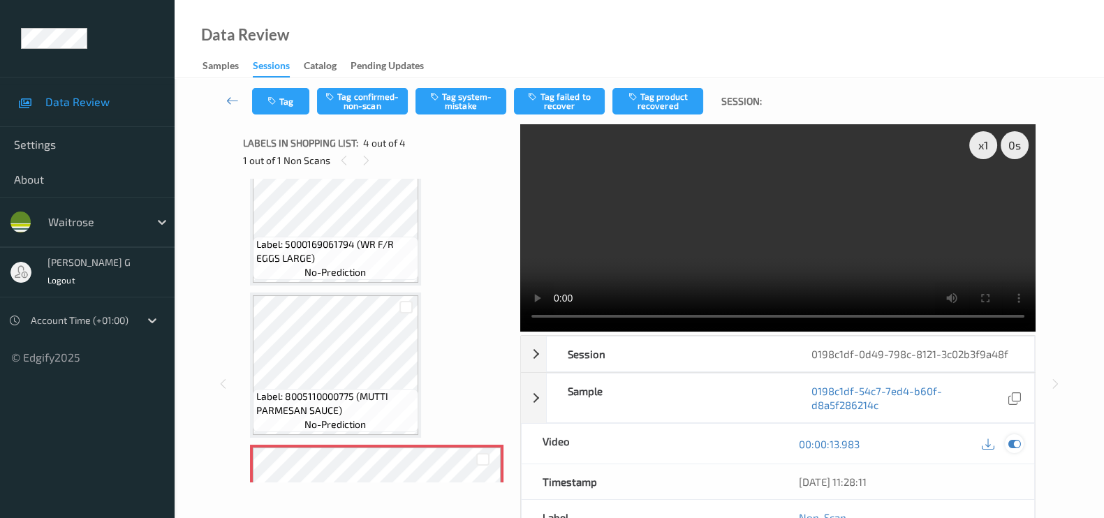
click at [1005, 443] on div at bounding box center [1014, 443] width 19 height 19
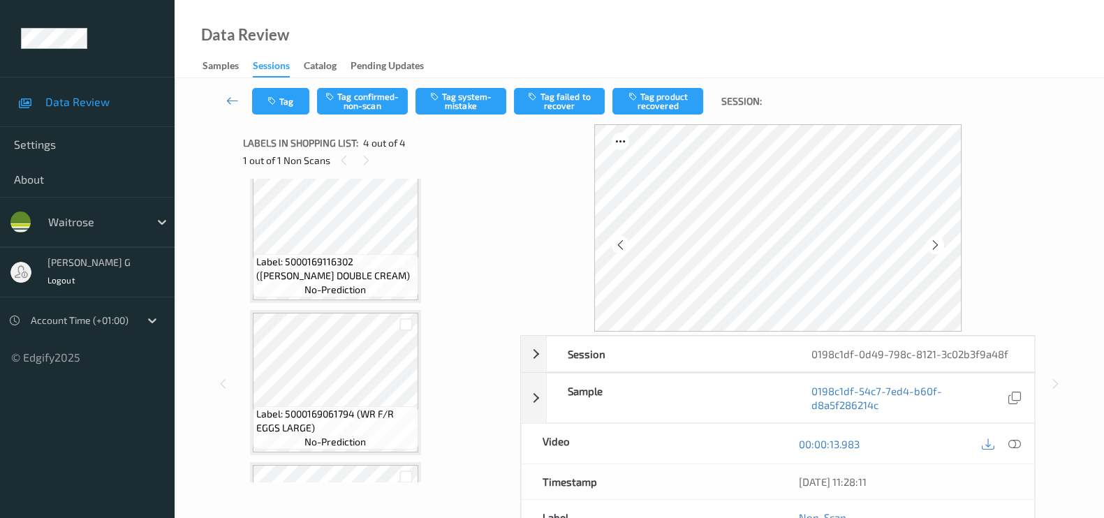
scroll to position [0, 0]
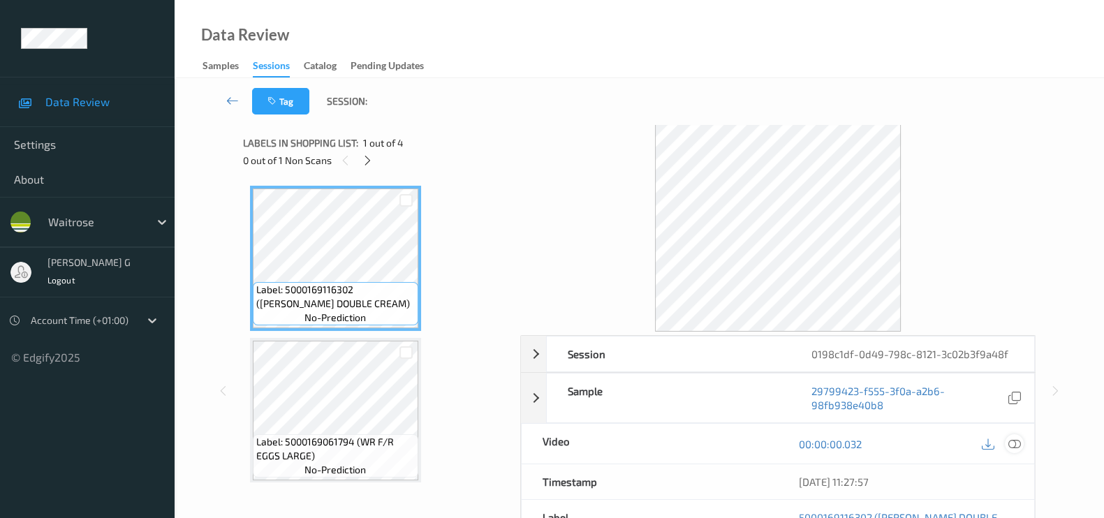
click at [1017, 445] on icon at bounding box center [1014, 444] width 13 height 13
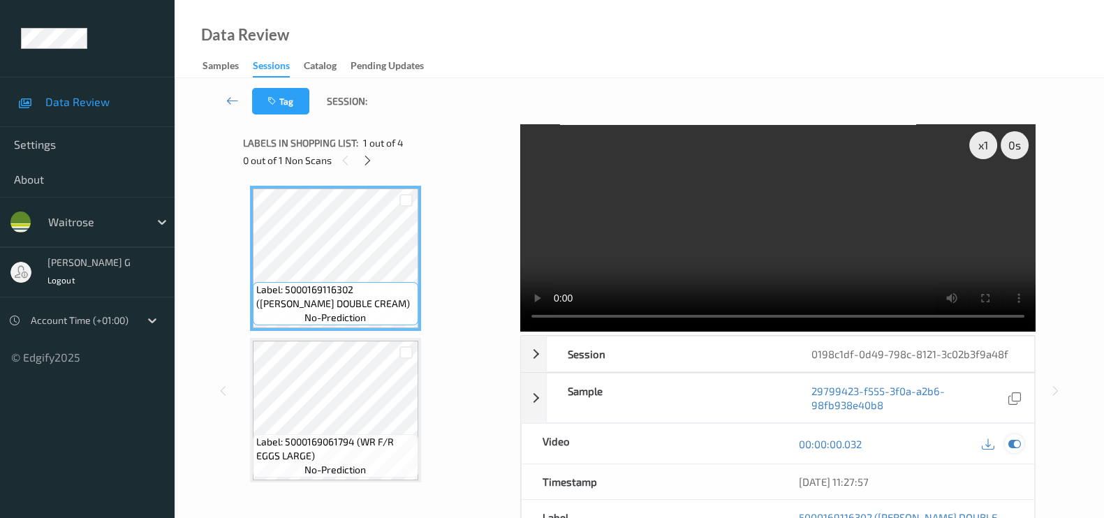
click at [1012, 447] on icon at bounding box center [1014, 444] width 13 height 13
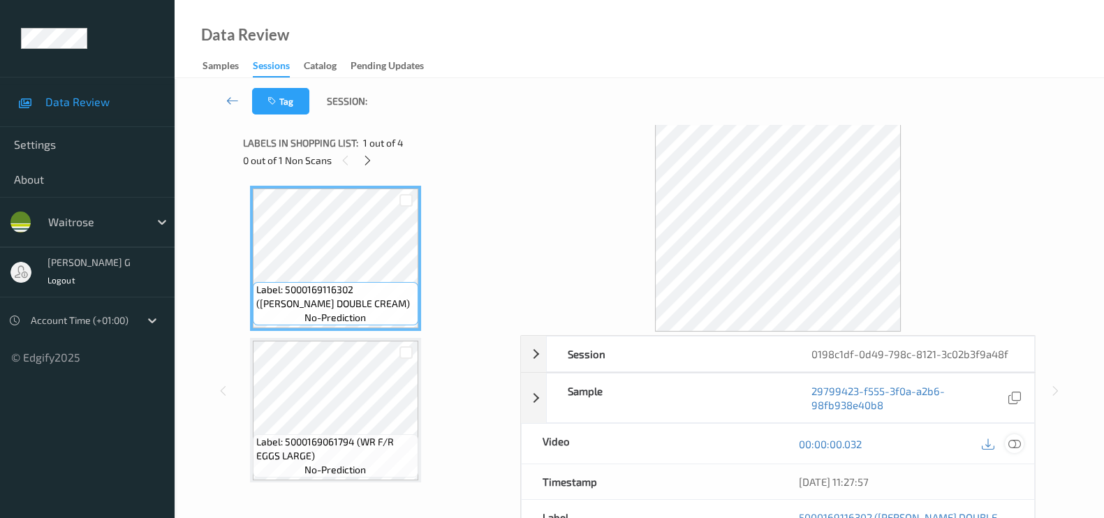
click at [1016, 443] on icon at bounding box center [1014, 444] width 13 height 13
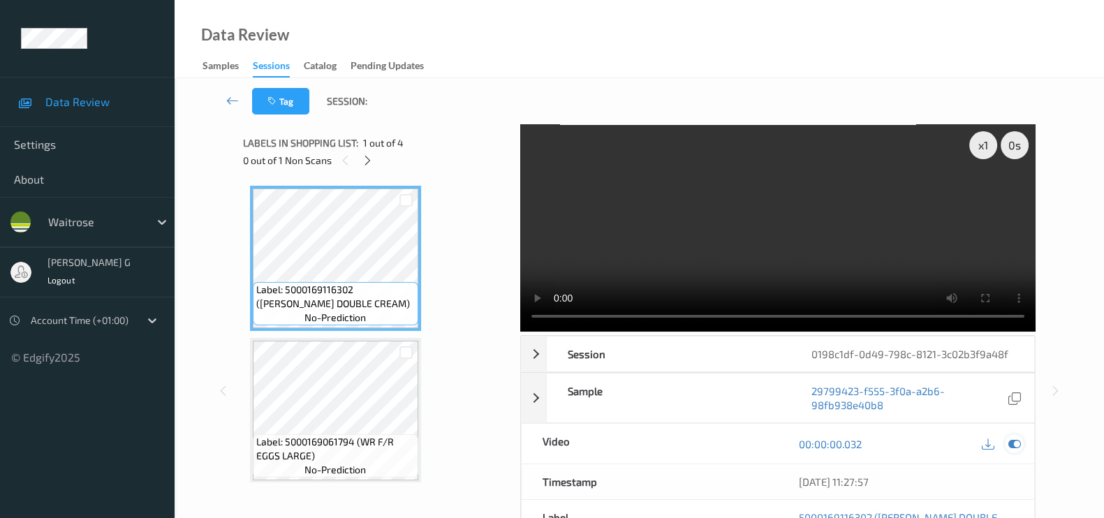
click at [1018, 443] on icon at bounding box center [1014, 444] width 13 height 13
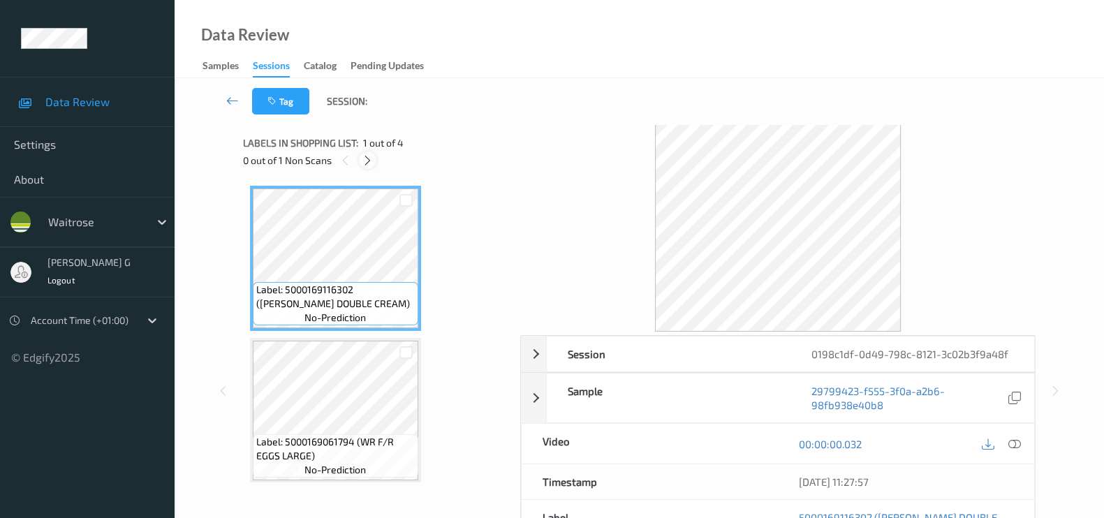
click at [369, 162] on icon at bounding box center [368, 160] width 12 height 13
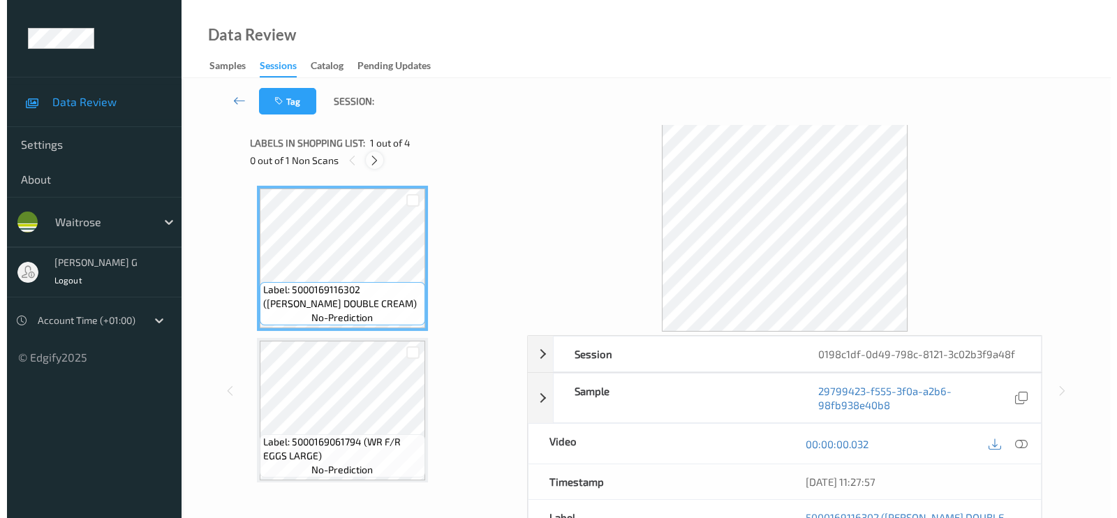
scroll to position [308, 0]
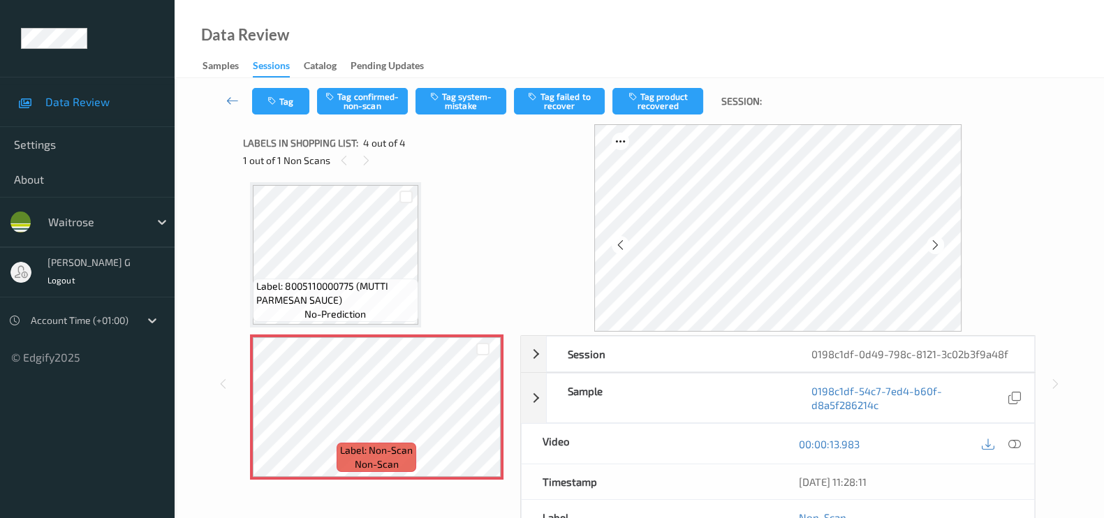
click at [460, 115] on div "Tag Tag confirmed-non-scan Tag system-mistake Tag failed to recover Tag product…" at bounding box center [639, 101] width 872 height 46
click at [433, 102] on button "Tag system-mistake" at bounding box center [460, 101] width 91 height 27
click at [289, 103] on button "Tag" at bounding box center [280, 101] width 57 height 27
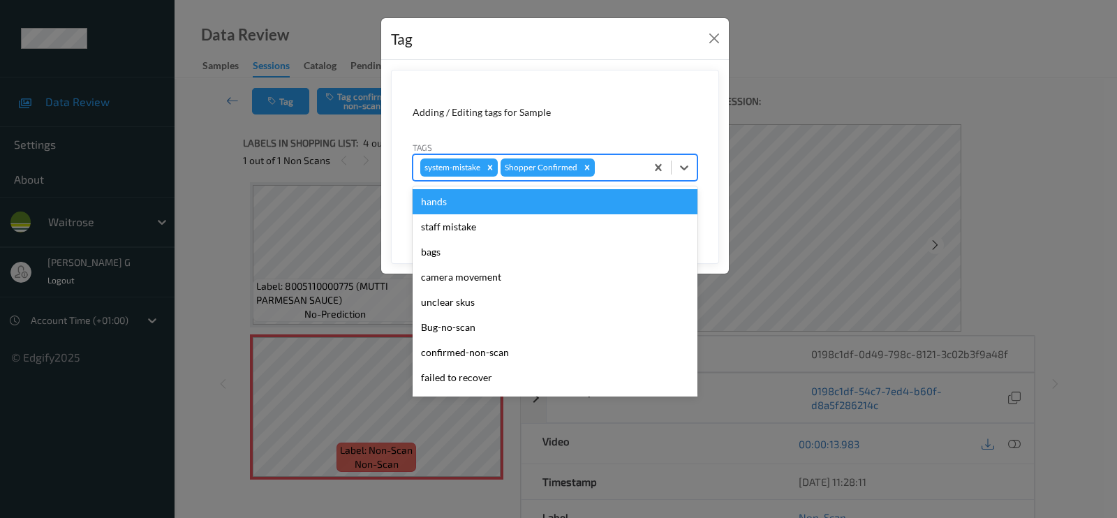
click at [611, 171] on div at bounding box center [618, 167] width 41 height 17
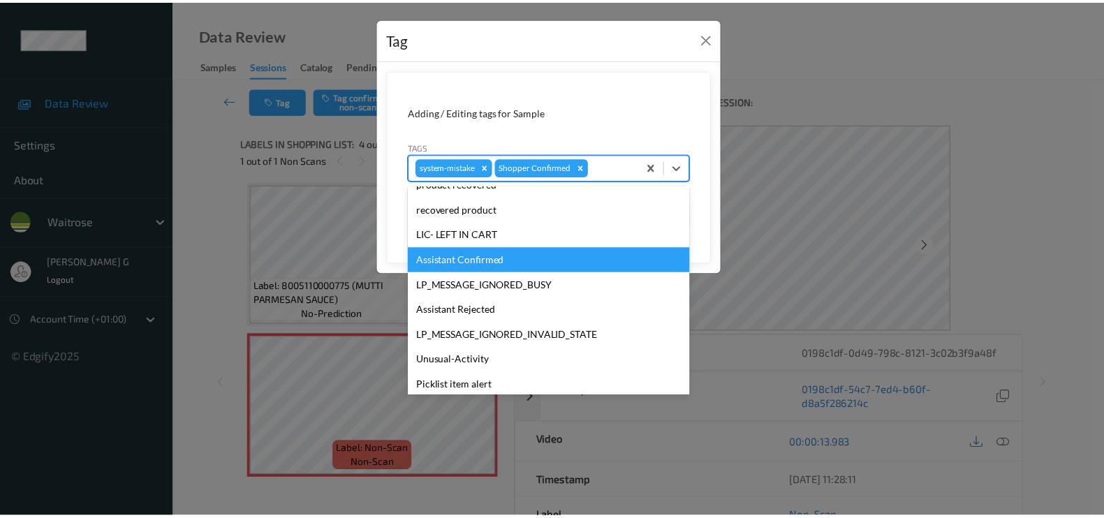
scroll to position [273, 0]
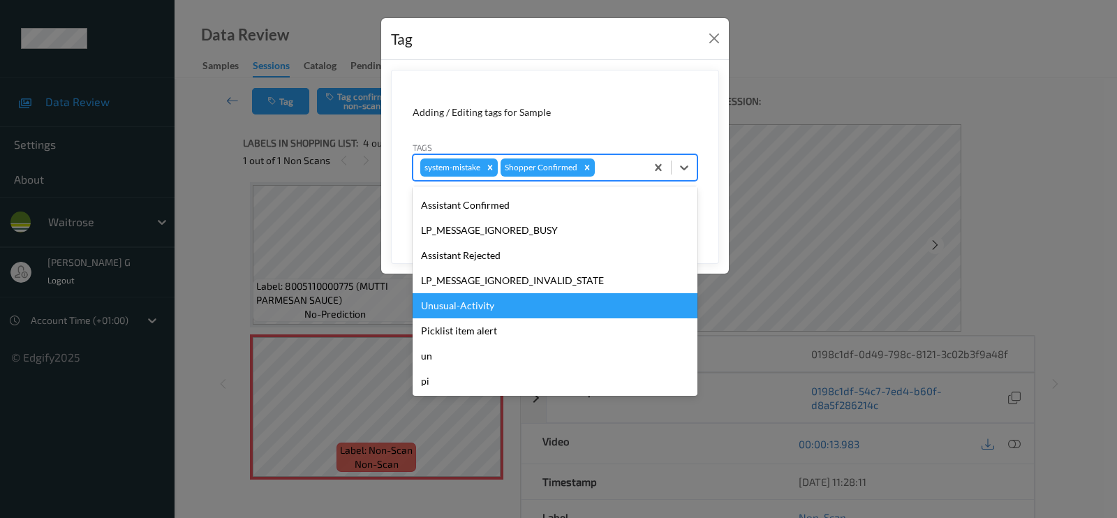
click at [456, 309] on div "Unusual-Activity" at bounding box center [555, 305] width 285 height 25
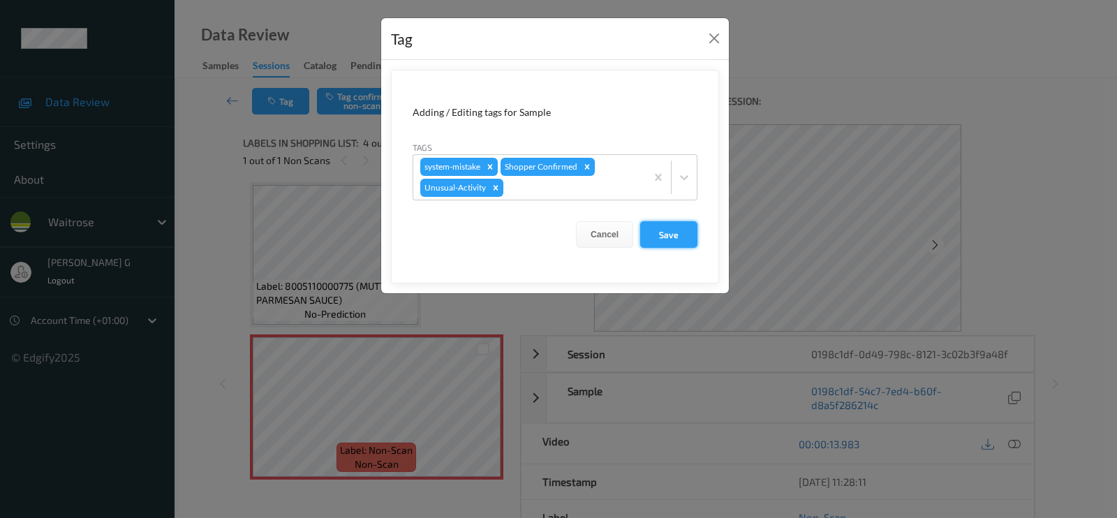
click at [674, 245] on button "Save" at bounding box center [668, 234] width 57 height 27
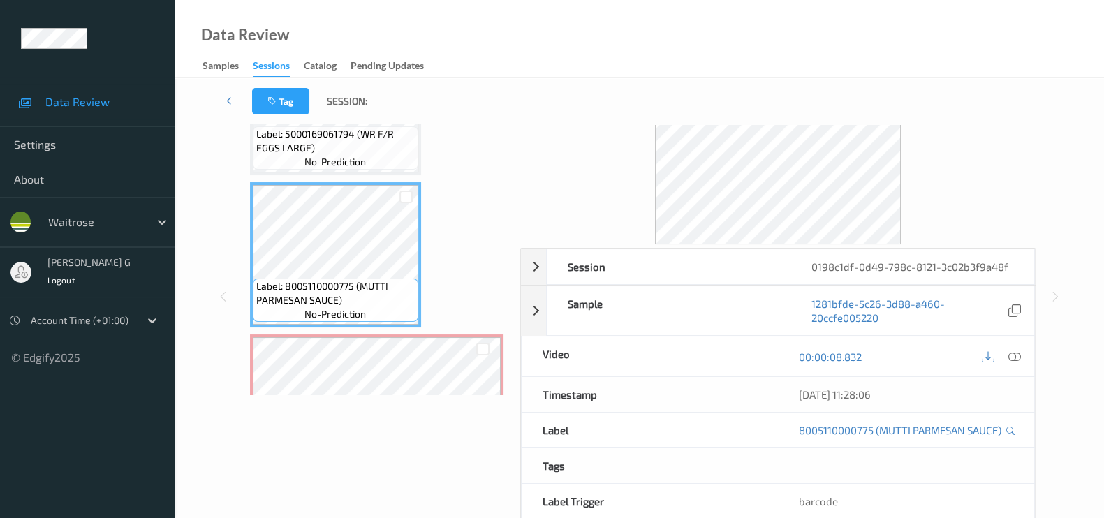
scroll to position [0, 0]
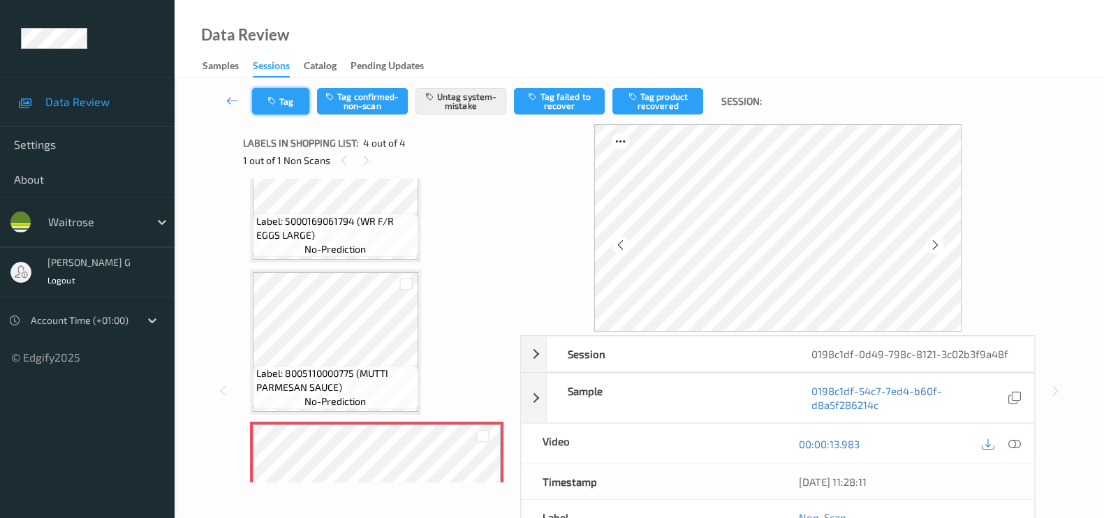
click at [286, 98] on button "Tag" at bounding box center [280, 101] width 57 height 27
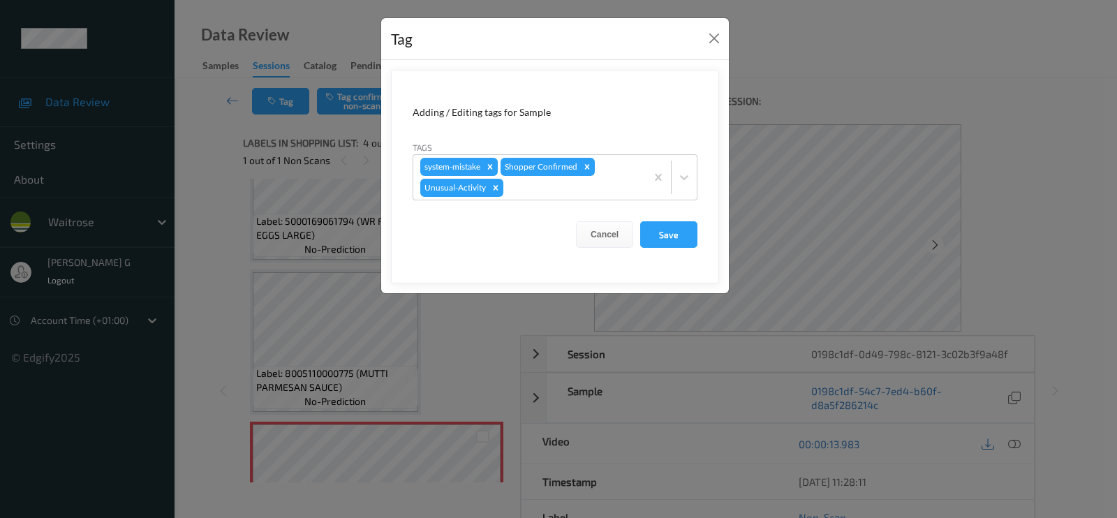
click at [219, 253] on div "Tag Adding / Editing tags for Sample Tags system-mistake Shopper Confirmed Unus…" at bounding box center [558, 259] width 1117 height 518
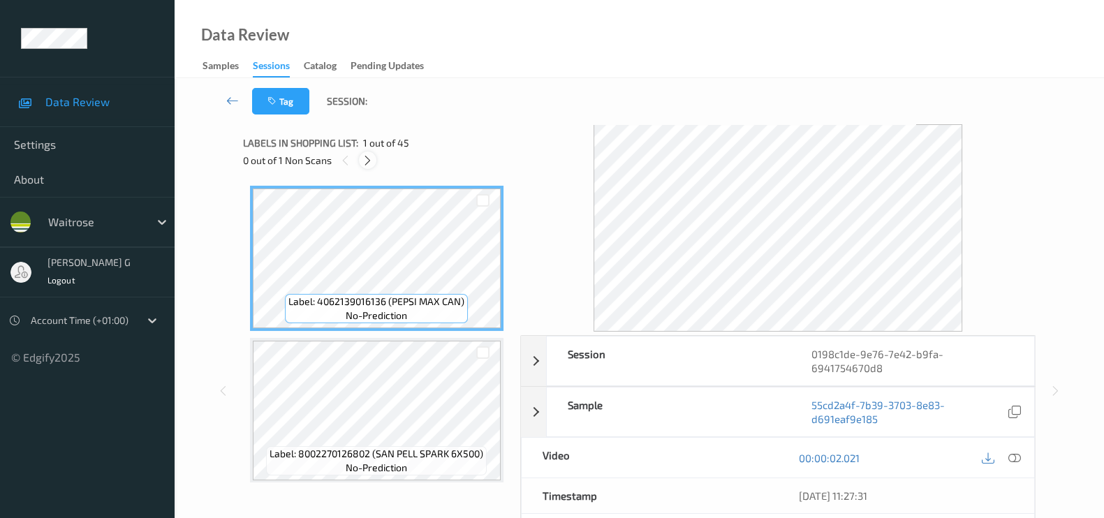
click at [369, 163] on icon at bounding box center [368, 160] width 12 height 13
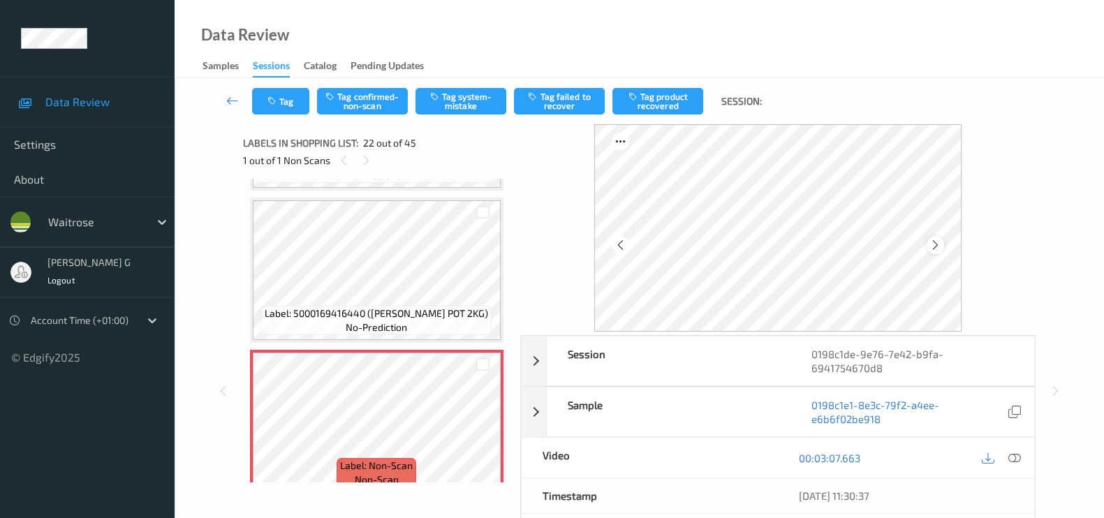
click at [936, 246] on icon at bounding box center [935, 245] width 12 height 13
click at [626, 242] on icon at bounding box center [620, 245] width 12 height 13
click at [1015, 457] on icon at bounding box center [1014, 458] width 13 height 13
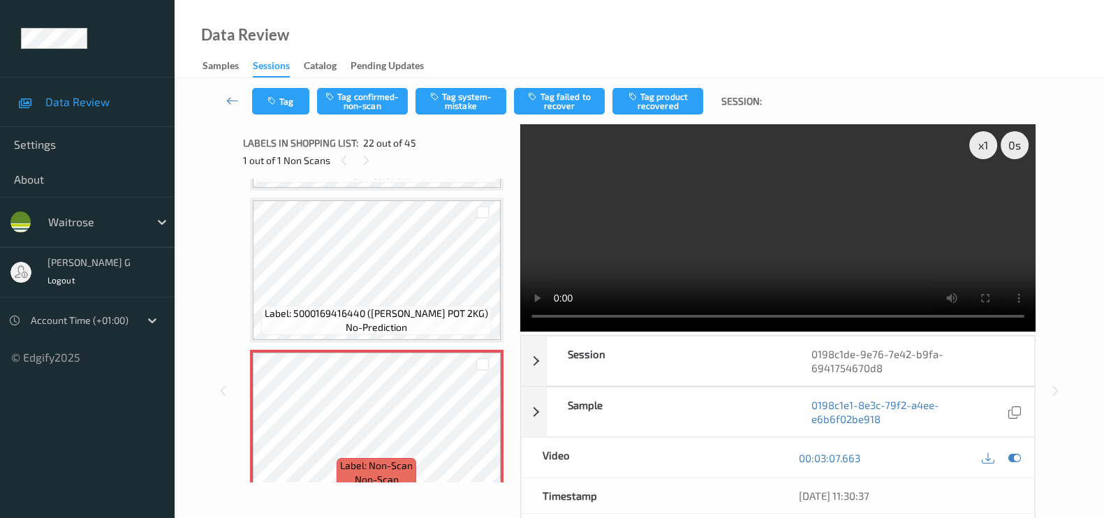
click at [1026, 457] on div "00:03:07.663" at bounding box center [906, 458] width 256 height 40
click at [1003, 457] on div at bounding box center [1000, 457] width 45 height 19
click at [1016, 459] on icon at bounding box center [1014, 458] width 13 height 13
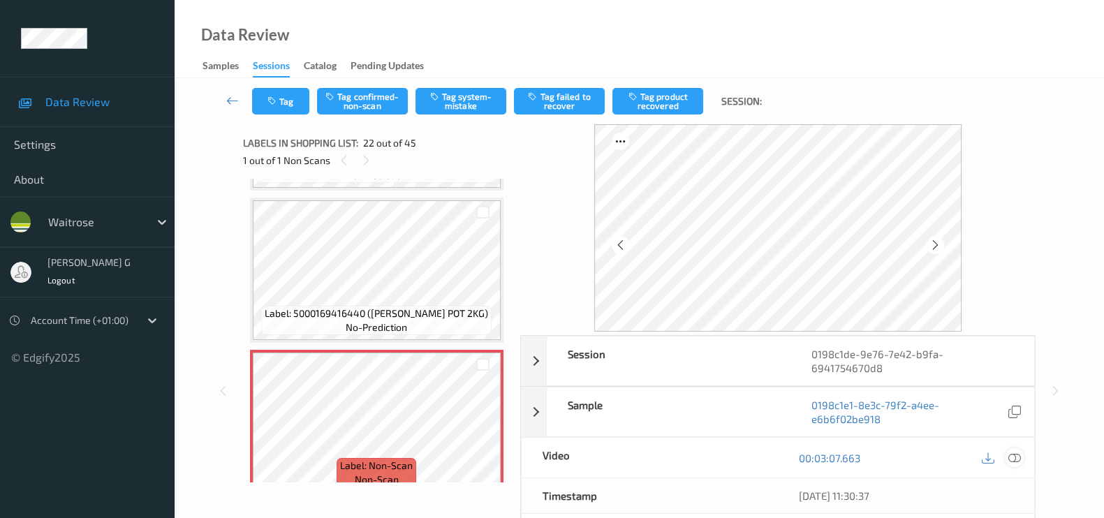
click at [1014, 457] on icon at bounding box center [1014, 458] width 13 height 13
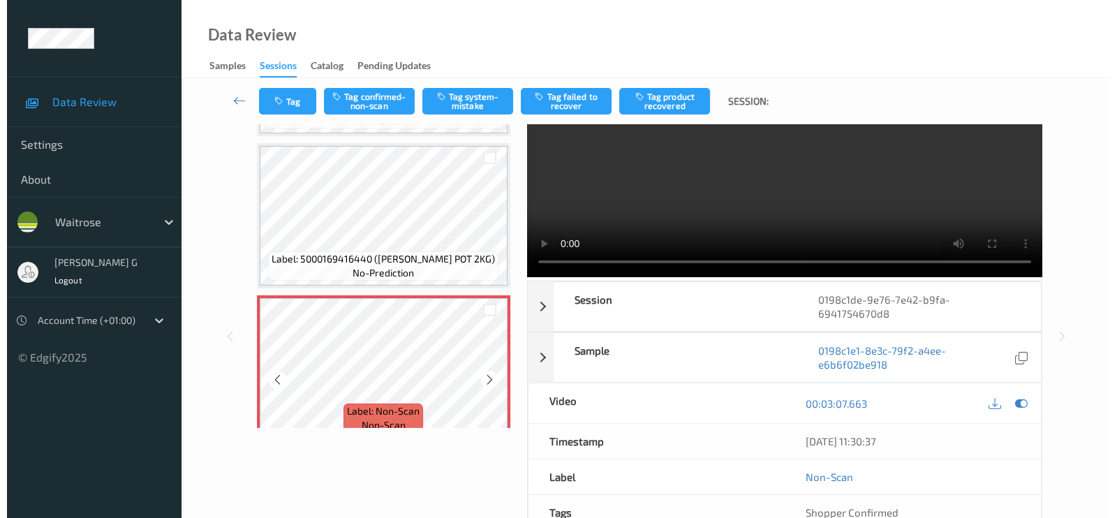
scroll to position [0, 0]
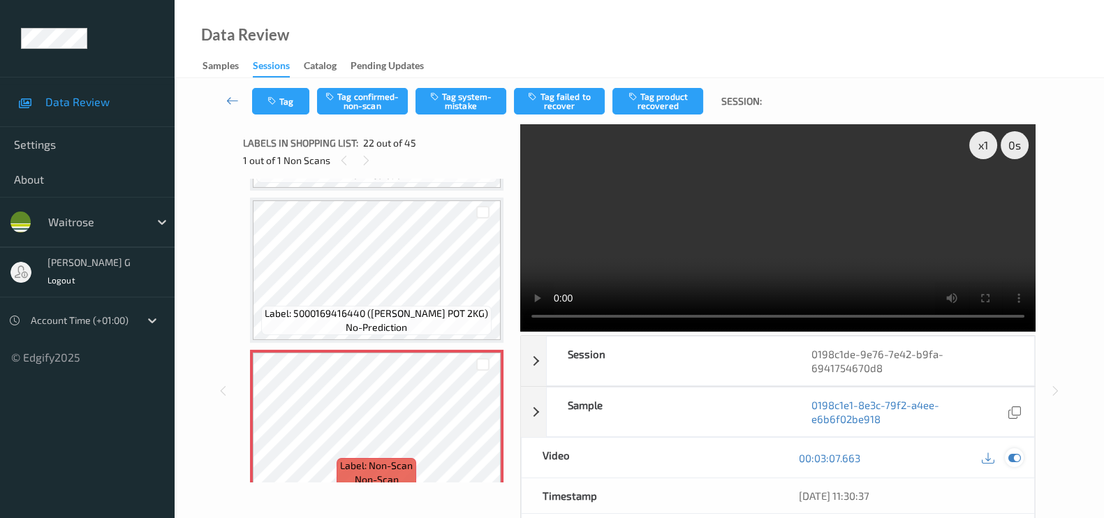
click at [1016, 462] on icon at bounding box center [1014, 458] width 13 height 13
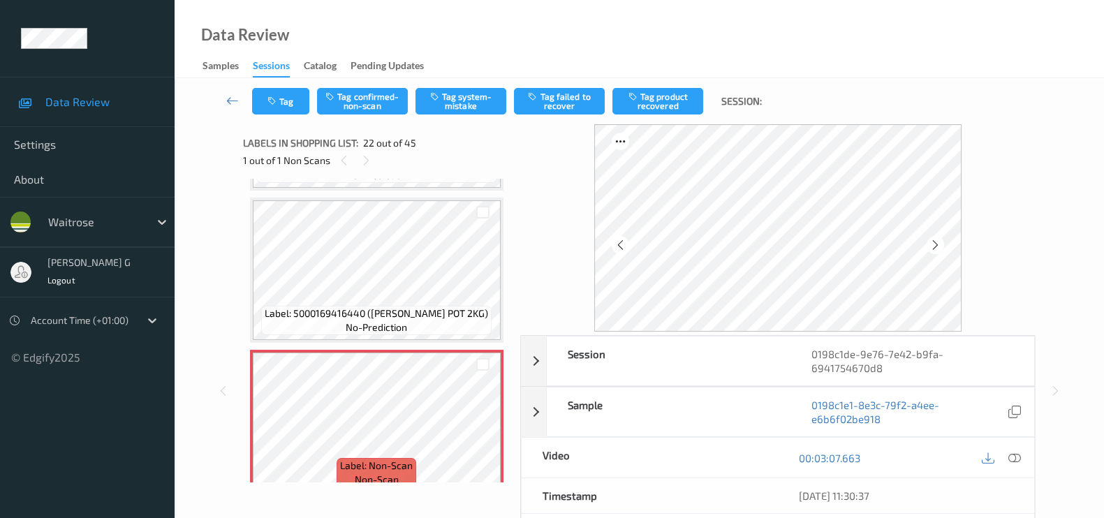
click at [195, 397] on div "Tag Tag confirmed-non-scan Tag system-mistake Tag failed to recover Tag product…" at bounding box center [639, 381] width 929 height 607
click at [457, 96] on button "Tag system-mistake" at bounding box center [460, 101] width 91 height 27
click at [288, 102] on button "Tag" at bounding box center [280, 101] width 57 height 27
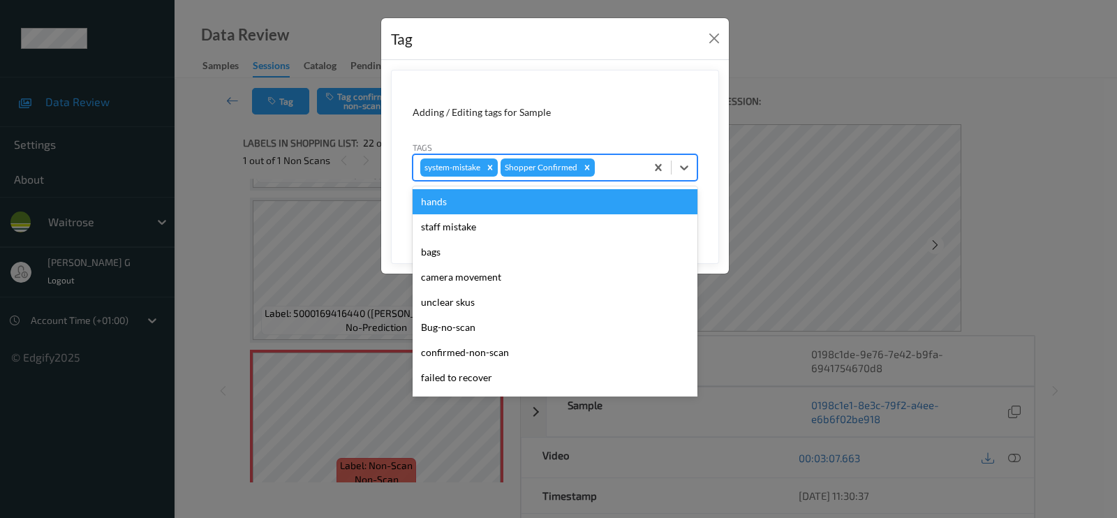
click at [621, 163] on div at bounding box center [618, 167] width 41 height 17
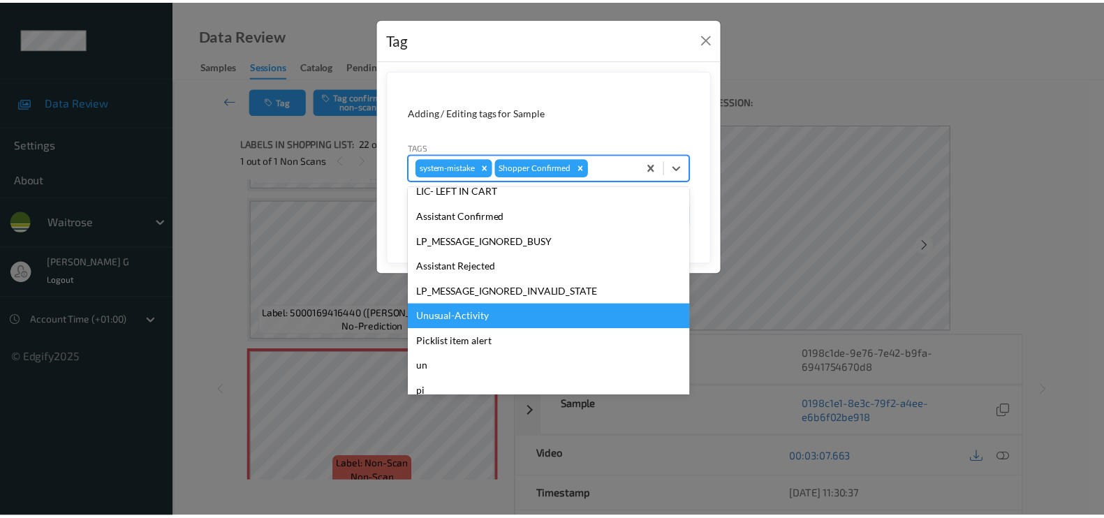
scroll to position [273, 0]
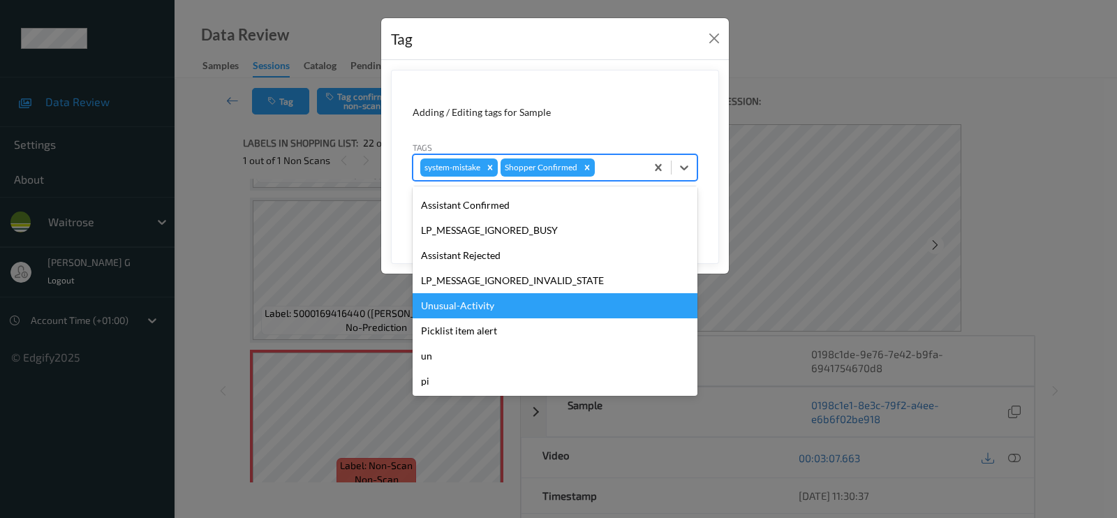
click at [448, 298] on div "Unusual-Activity" at bounding box center [555, 305] width 285 height 25
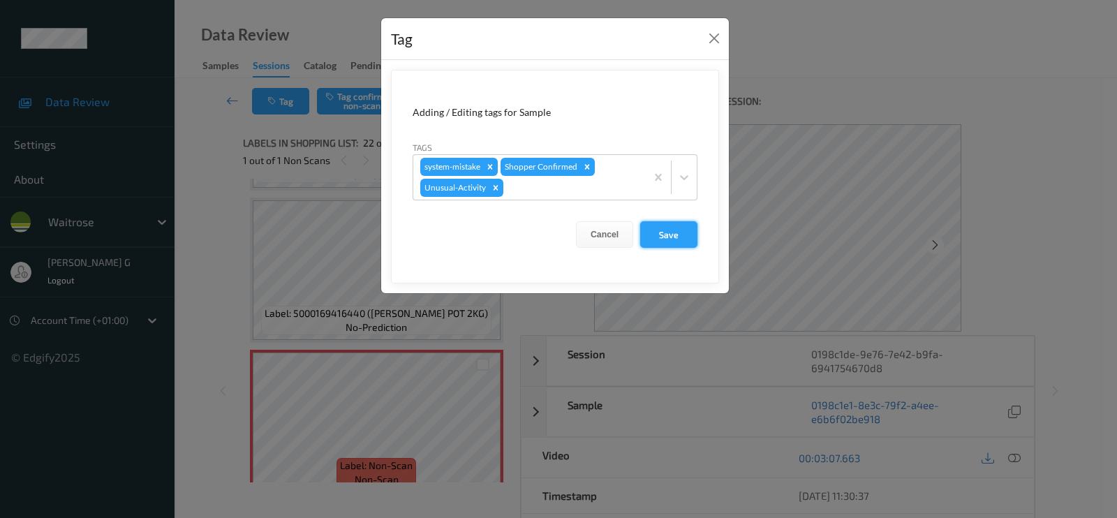
click at [670, 226] on button "Save" at bounding box center [668, 234] width 57 height 27
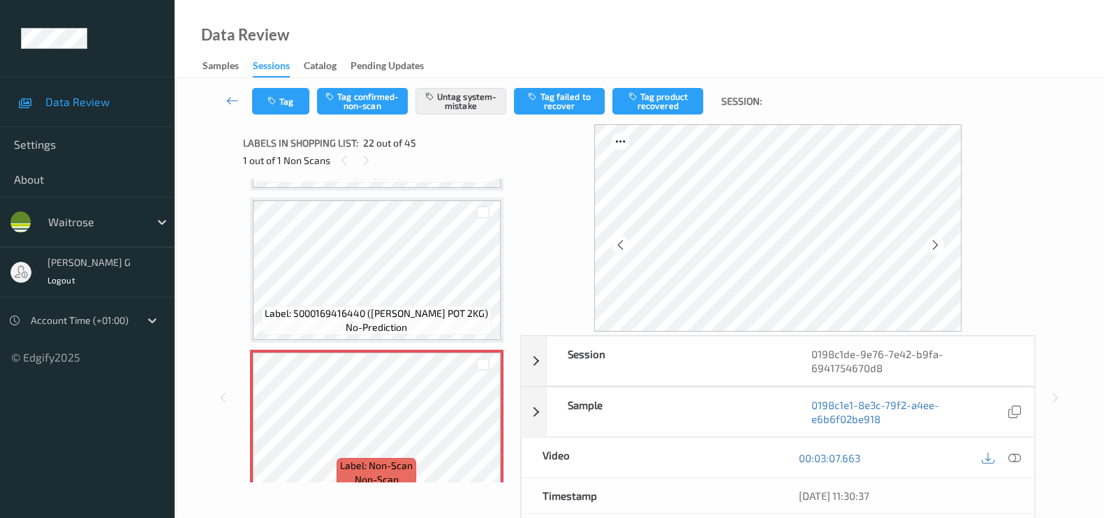
click at [209, 297] on div "Session 0198c1de-9e76-7e42-b9fa-6941754670d8 Session ID 0198c1de-9e76-7e42-b9fa…" at bounding box center [639, 397] width 872 height 547
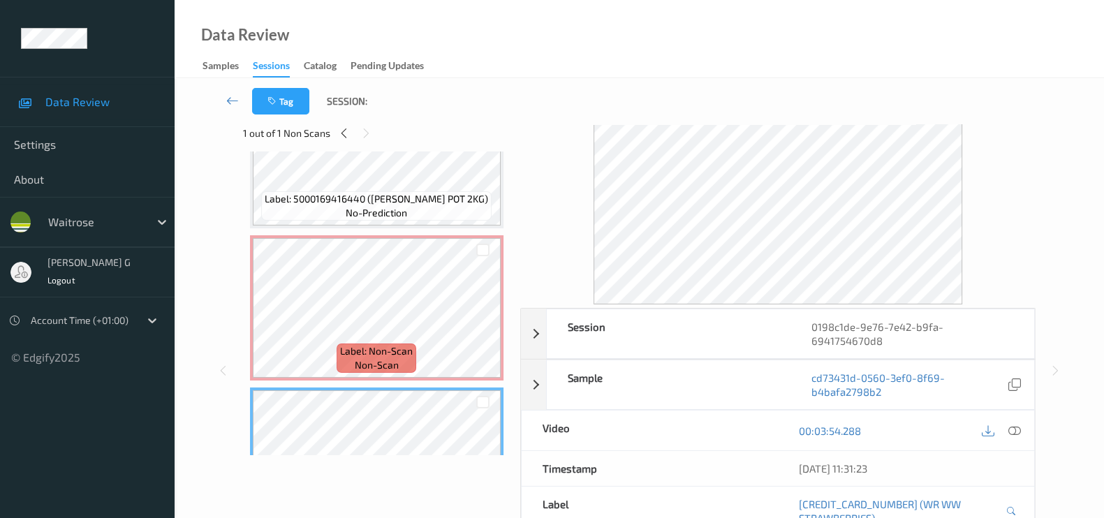
scroll to position [0, 0]
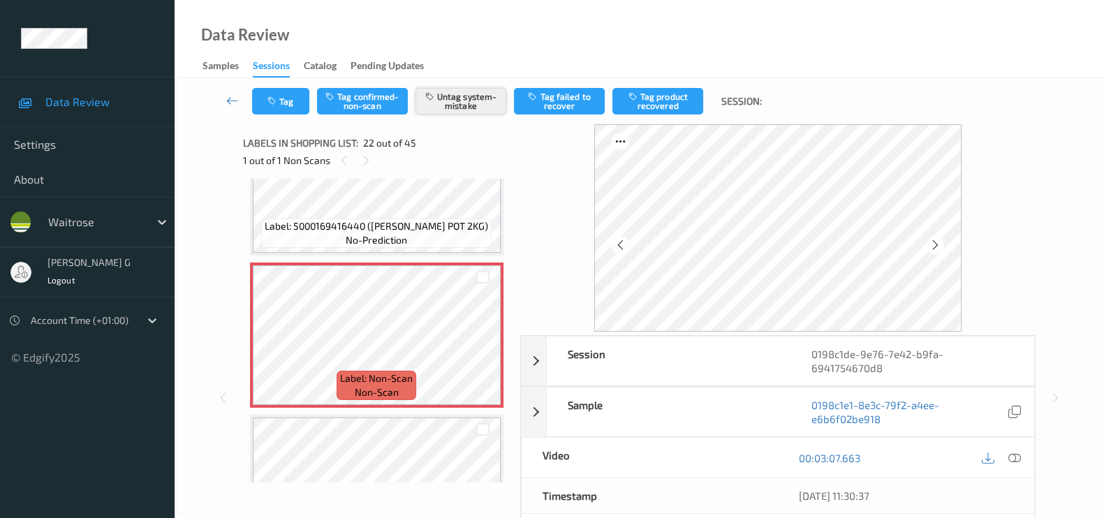
click at [459, 99] on button "Untag system-mistake" at bounding box center [460, 101] width 91 height 27
click at [295, 99] on button "Tag" at bounding box center [280, 101] width 57 height 27
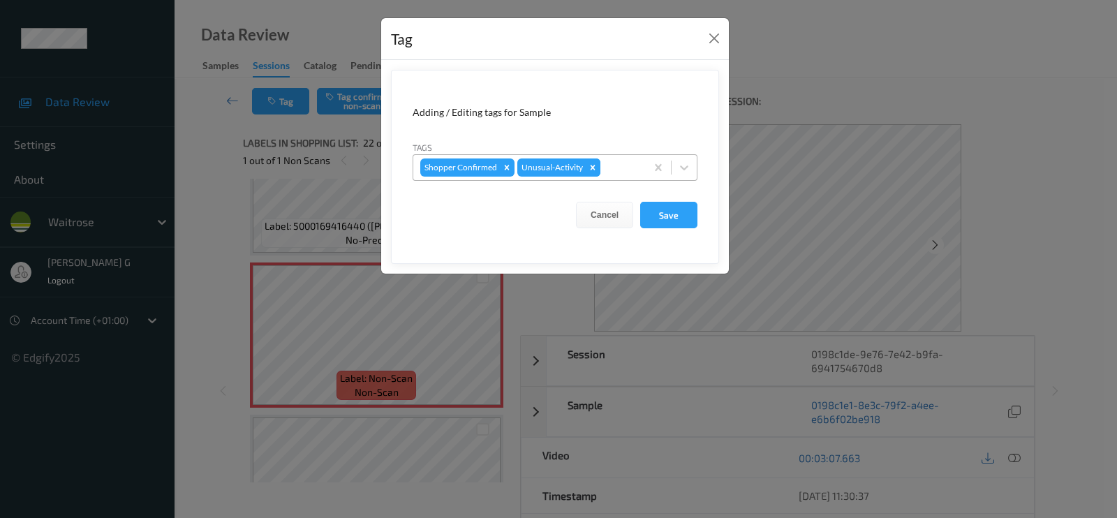
click at [590, 165] on icon "Remove Unusual-Activity" at bounding box center [593, 168] width 10 height 10
click at [671, 215] on button "Save" at bounding box center [668, 215] width 57 height 27
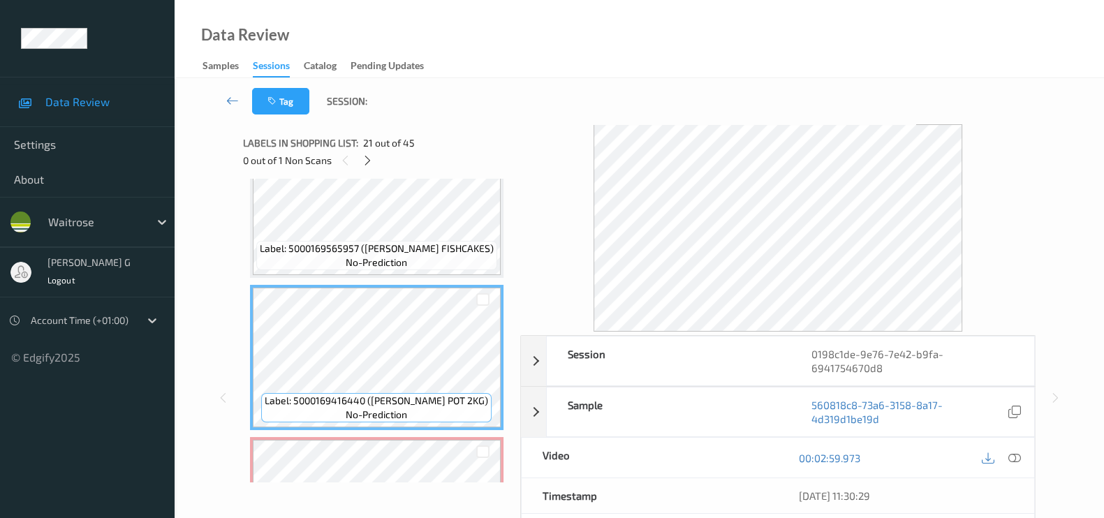
scroll to position [3032, 0]
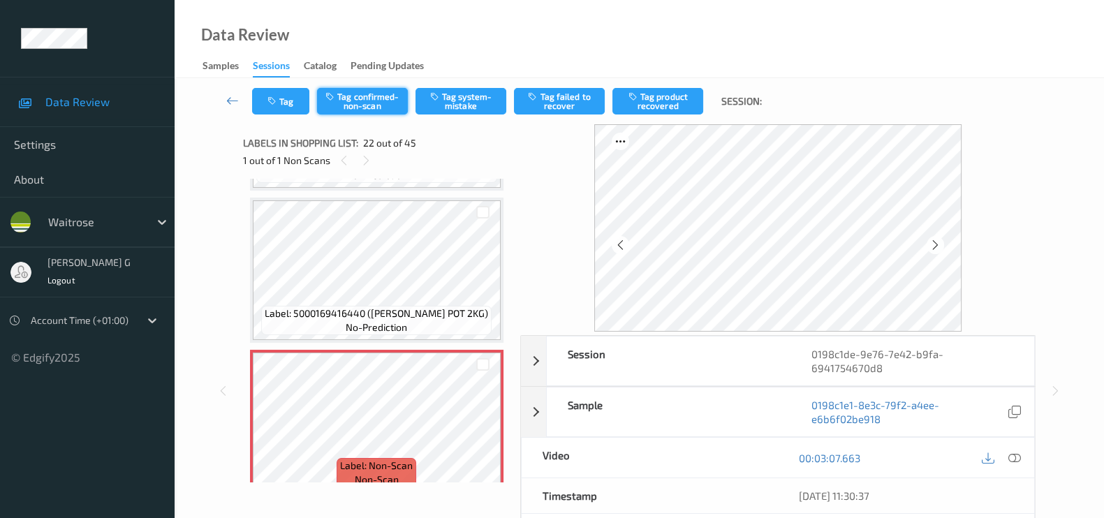
click at [361, 104] on button "Tag confirmed-non-scan" at bounding box center [362, 101] width 91 height 27
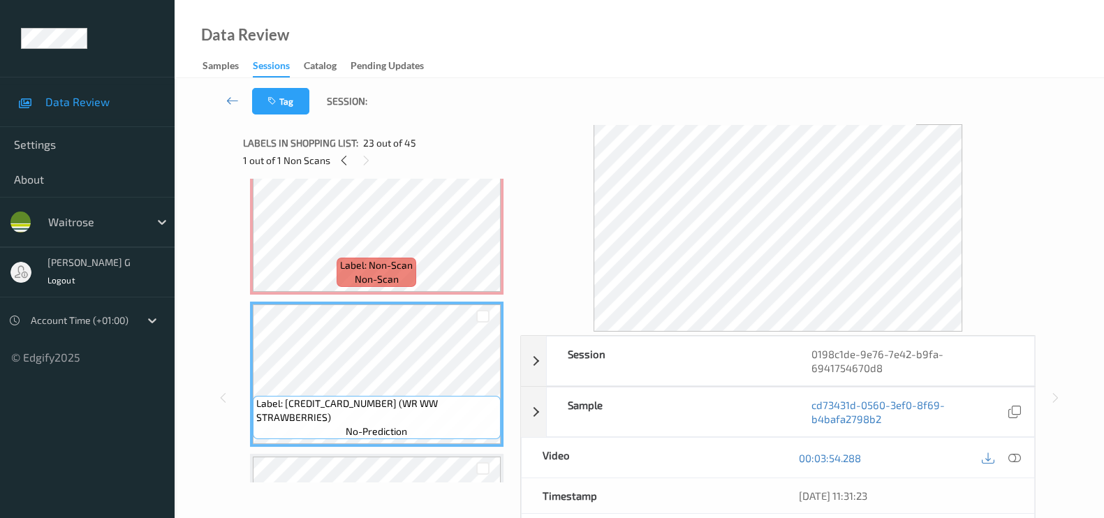
scroll to position [3207, 0]
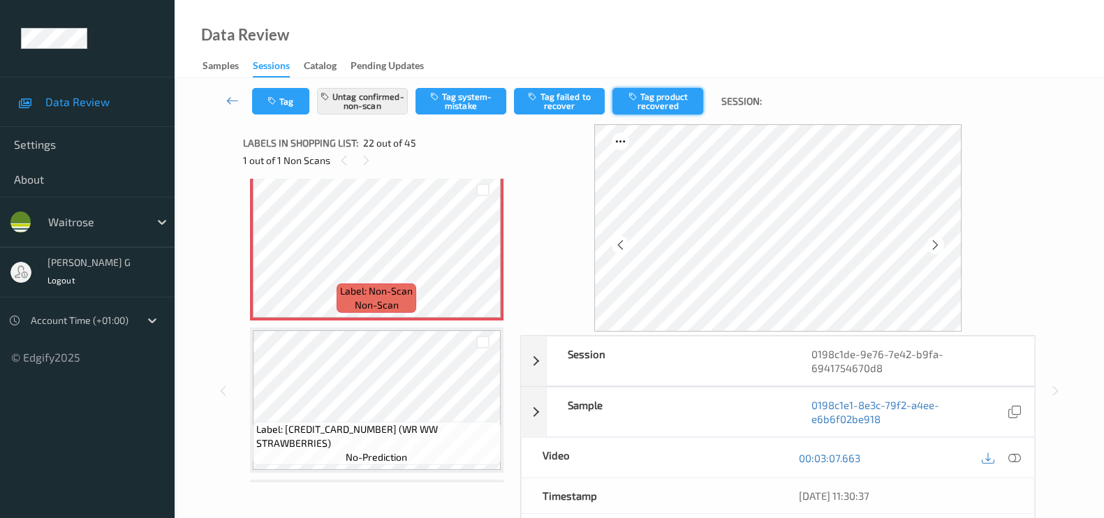
click at [639, 95] on icon "button" at bounding box center [634, 96] width 12 height 10
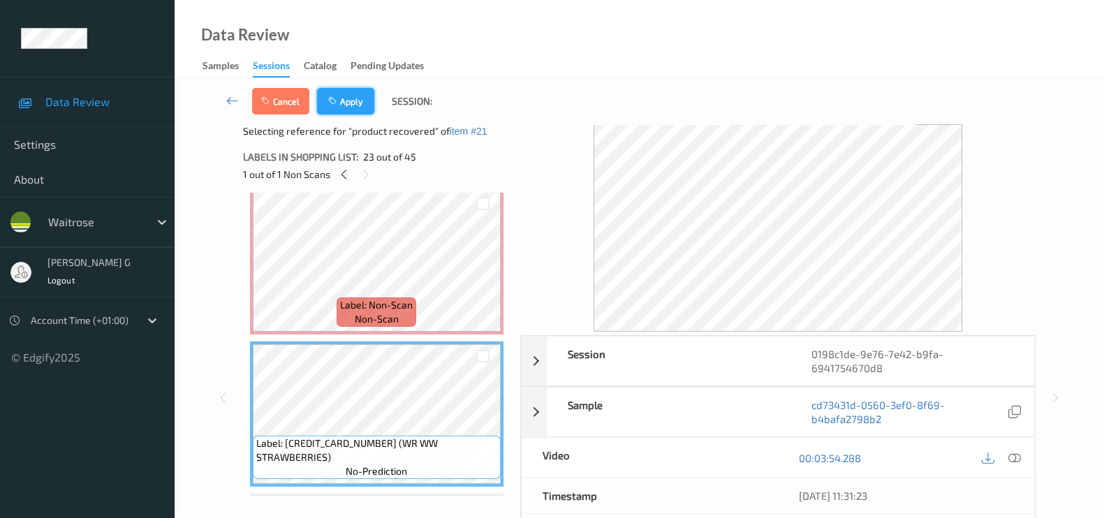
click at [361, 97] on button "Apply" at bounding box center [345, 101] width 57 height 27
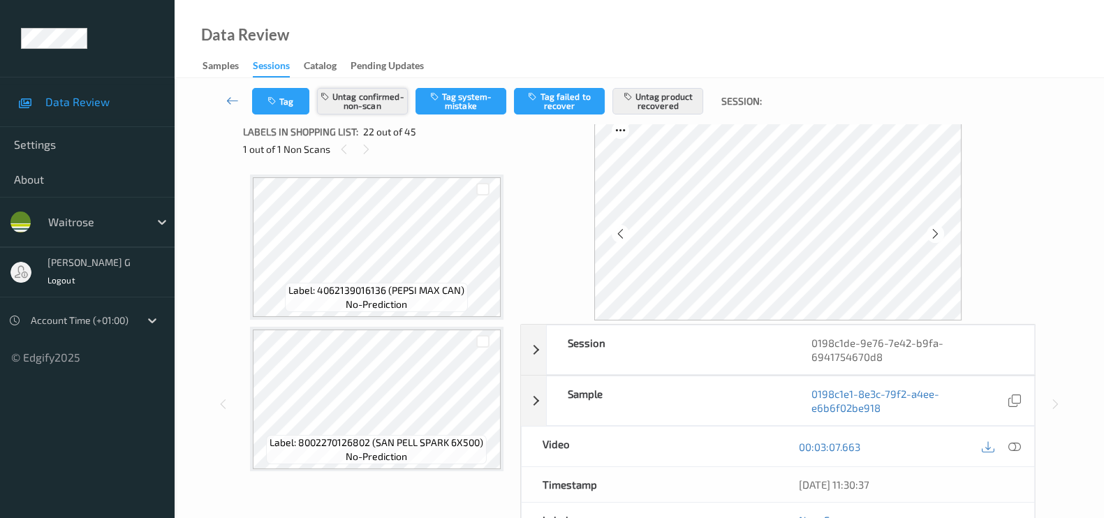
scroll to position [0, 0]
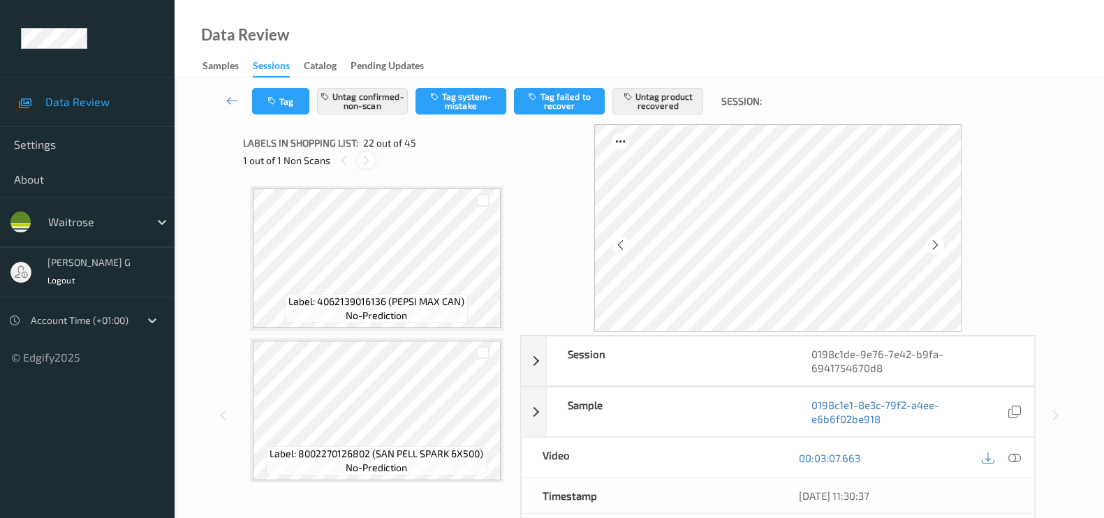
click at [374, 162] on div at bounding box center [365, 159] width 17 height 17
click at [369, 164] on icon at bounding box center [366, 160] width 12 height 13
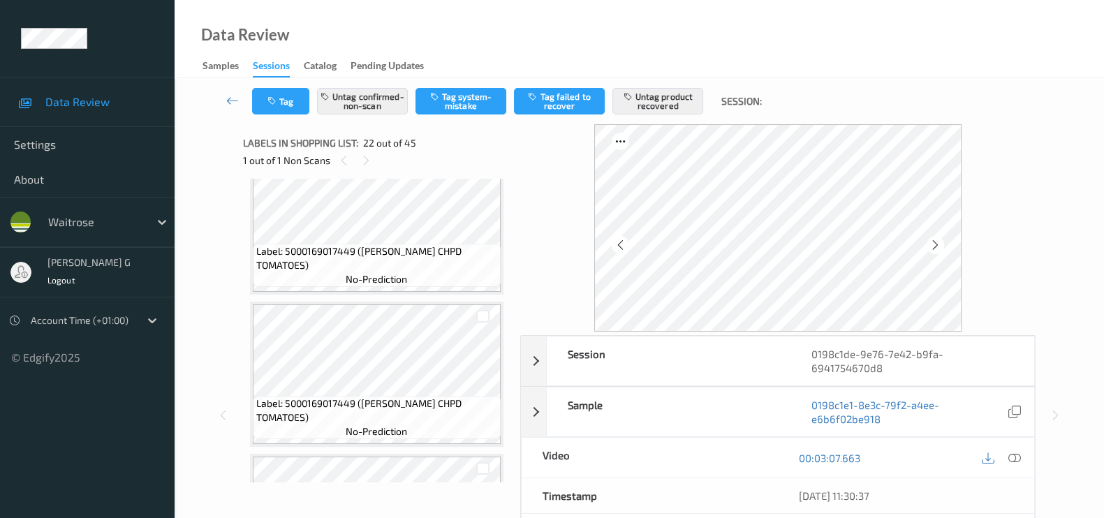
scroll to position [1833, 0]
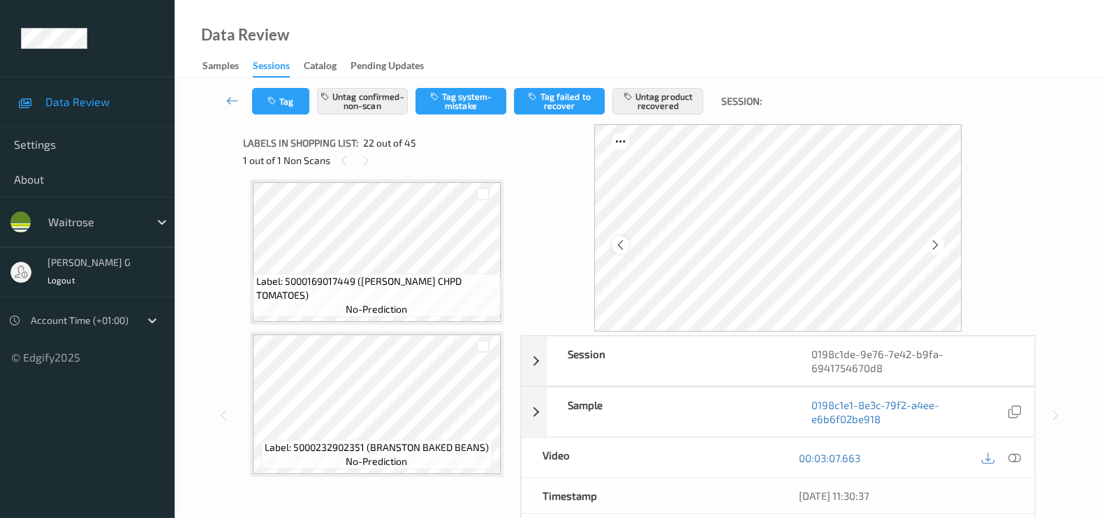
click at [618, 246] on icon at bounding box center [620, 245] width 12 height 13
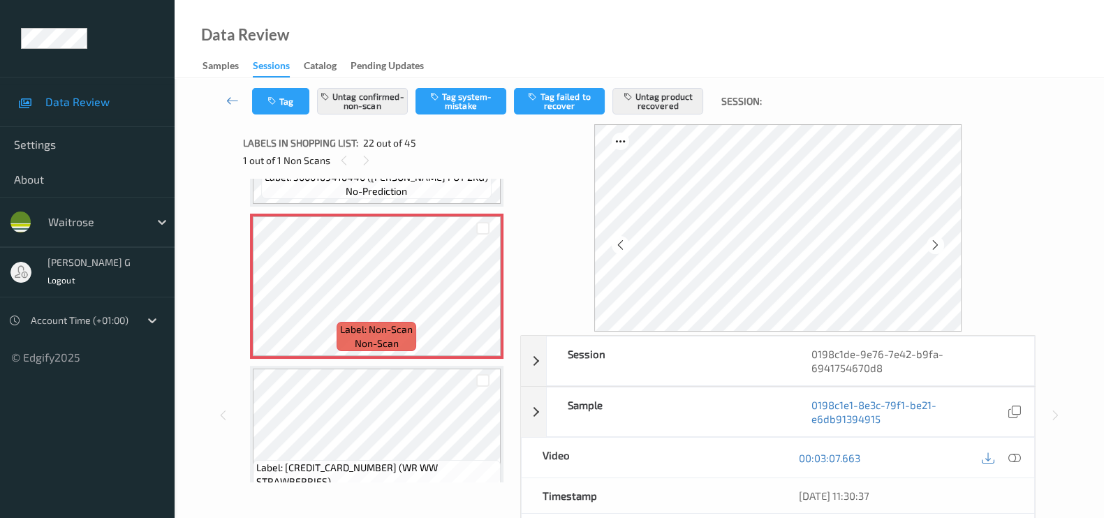
scroll to position [3142, 0]
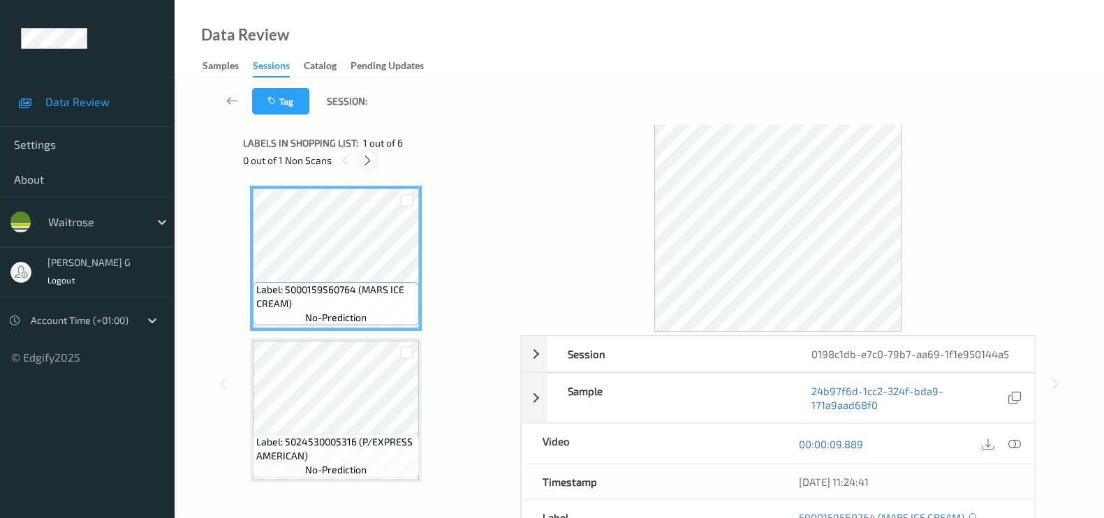
click at [364, 156] on icon at bounding box center [368, 160] width 12 height 13
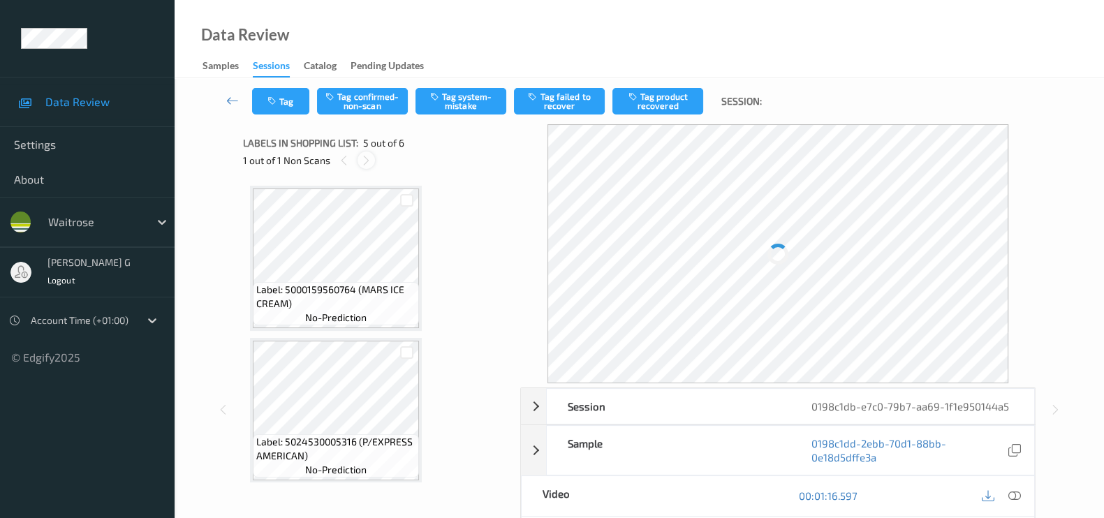
scroll to position [461, 0]
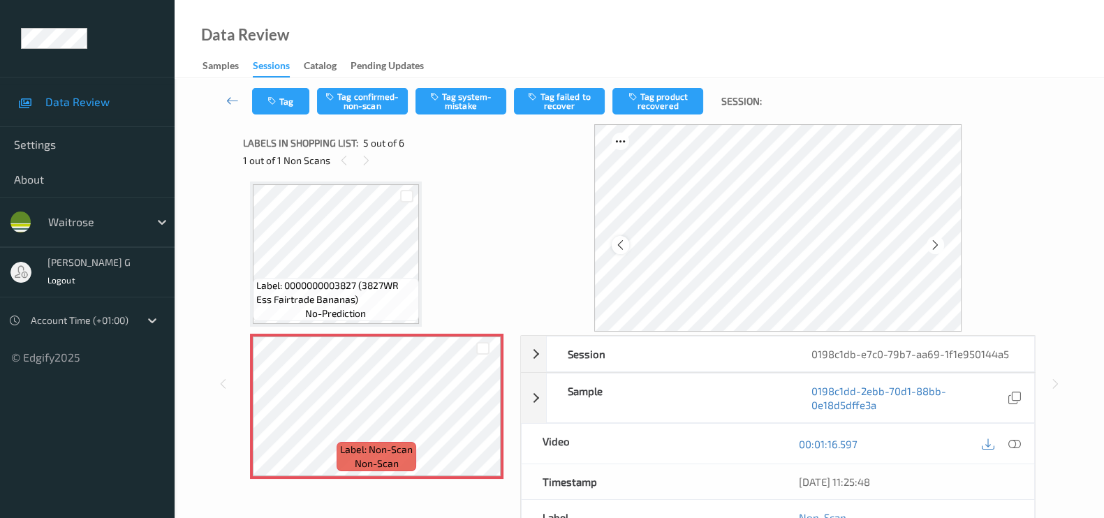
click at [621, 245] on icon at bounding box center [620, 245] width 12 height 13
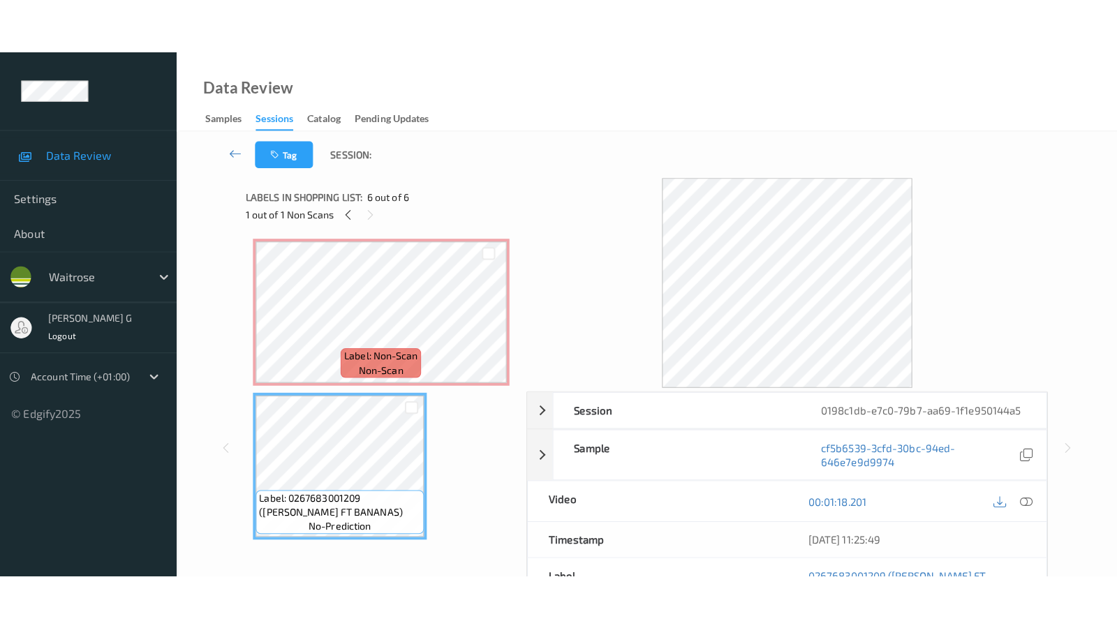
scroll to position [524, 0]
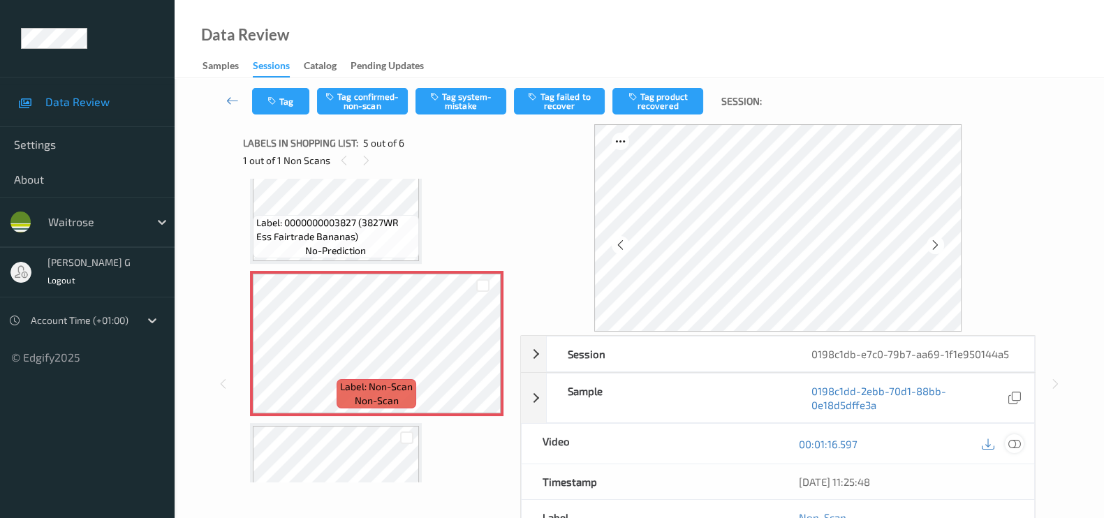
click at [1015, 438] on icon at bounding box center [1014, 444] width 13 height 13
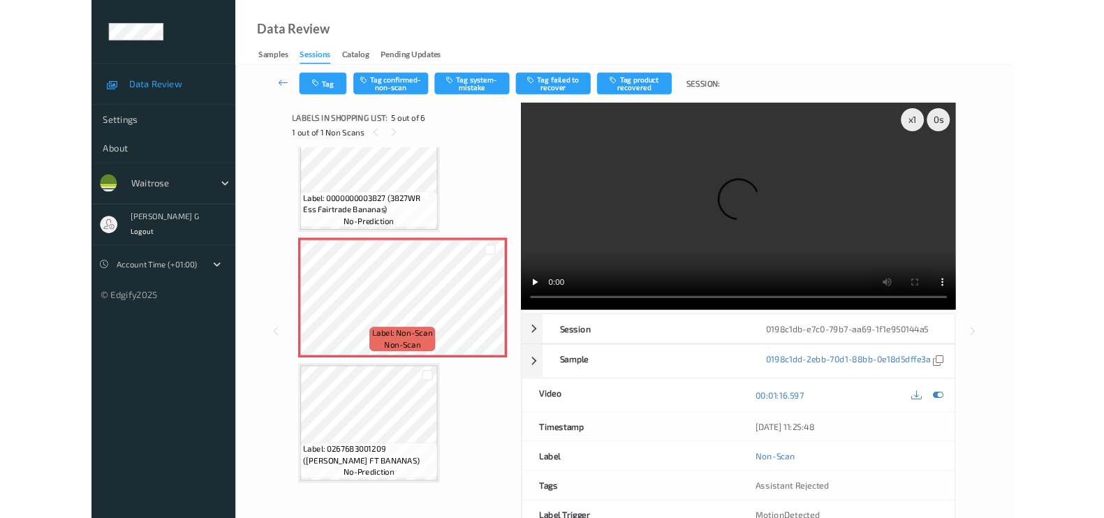
scroll to position [500, 0]
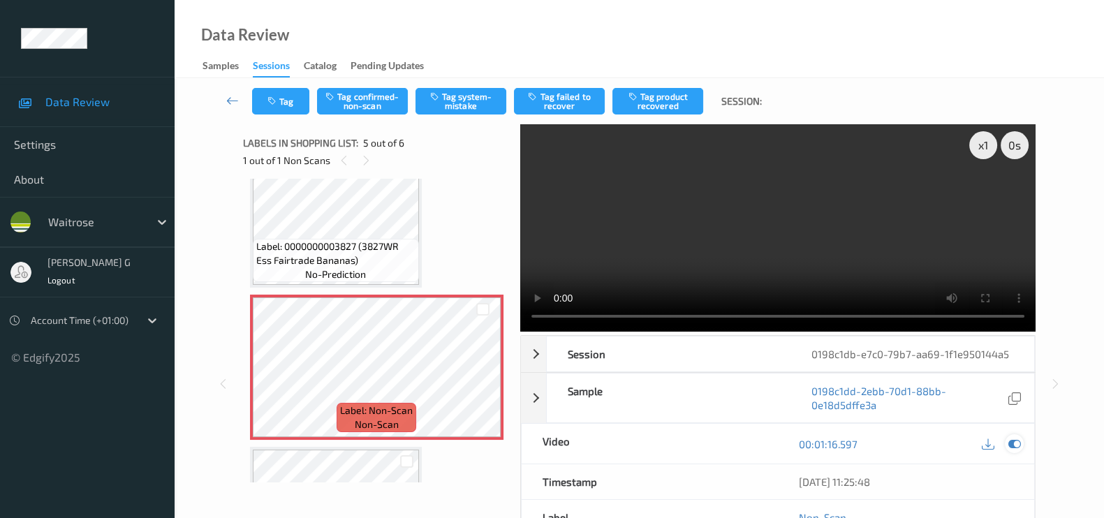
click at [1014, 439] on icon at bounding box center [1014, 444] width 13 height 13
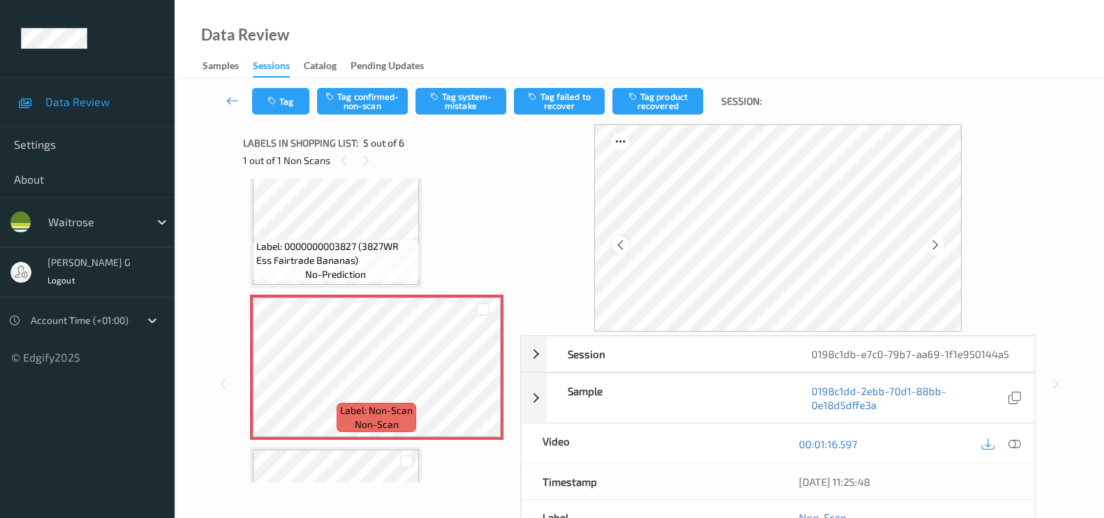
click at [623, 237] on div at bounding box center [620, 244] width 17 height 17
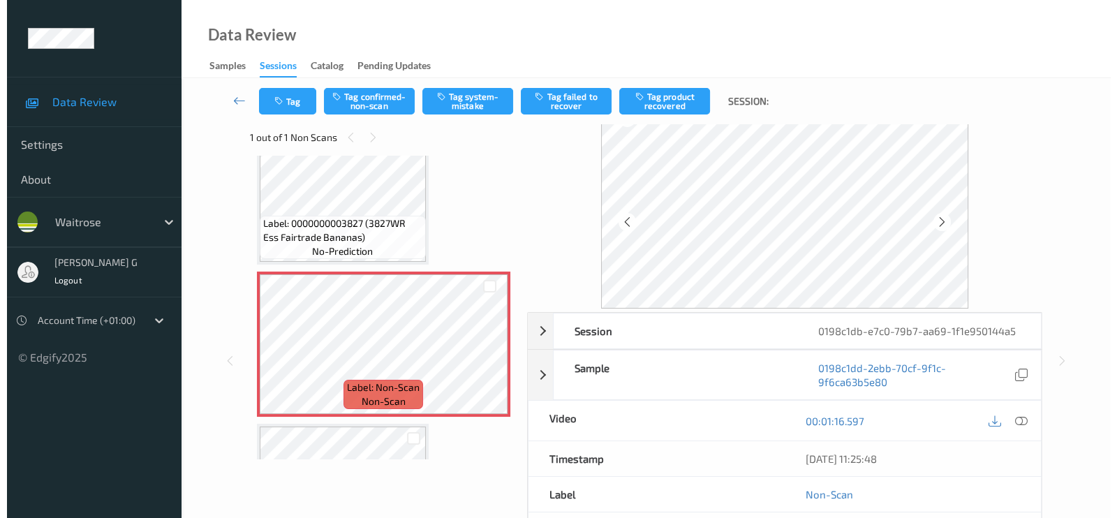
scroll to position [0, 0]
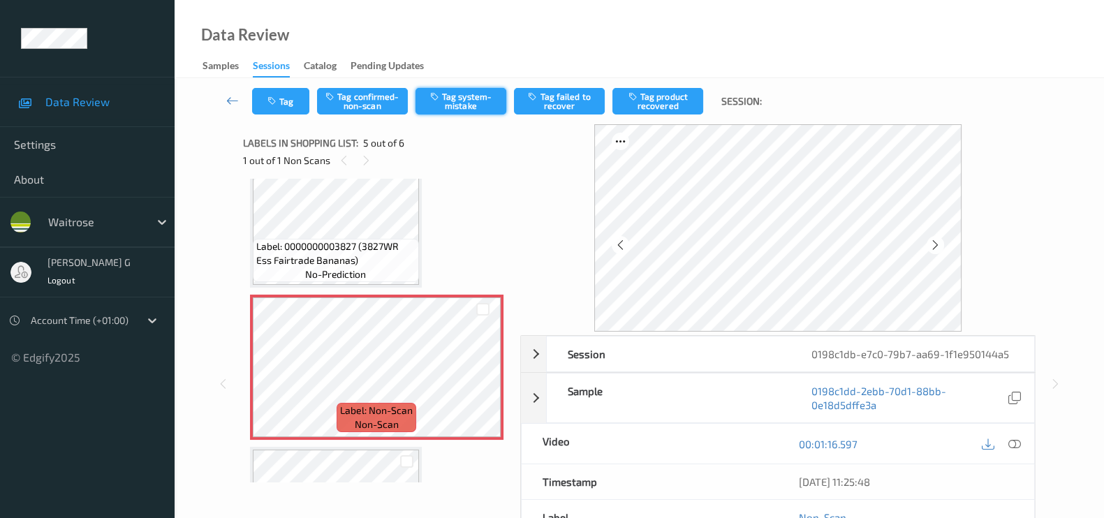
click at [471, 98] on button "Tag system-mistake" at bounding box center [460, 101] width 91 height 27
click at [283, 105] on button "Tag" at bounding box center [280, 101] width 57 height 27
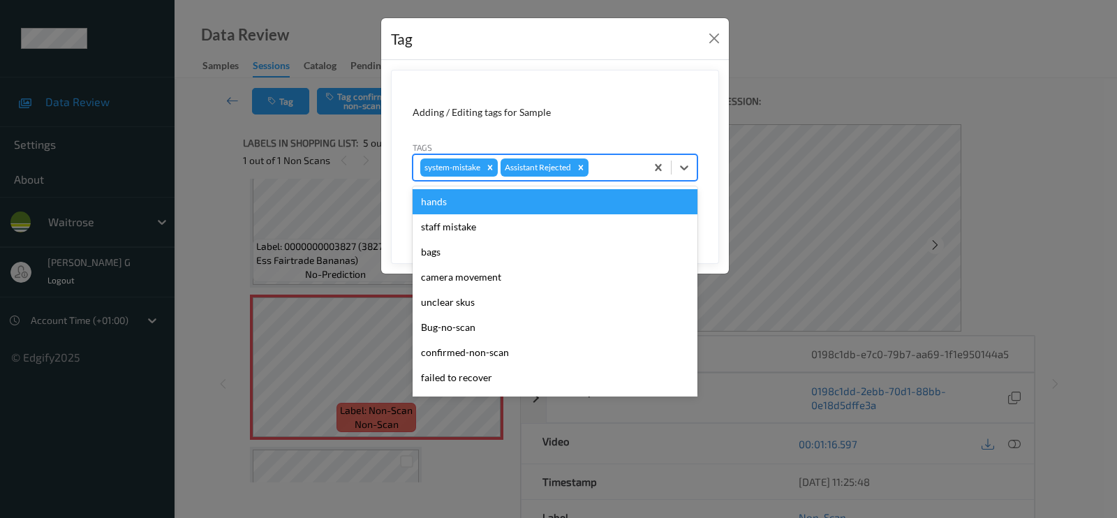
click at [604, 170] on div at bounding box center [614, 167] width 47 height 17
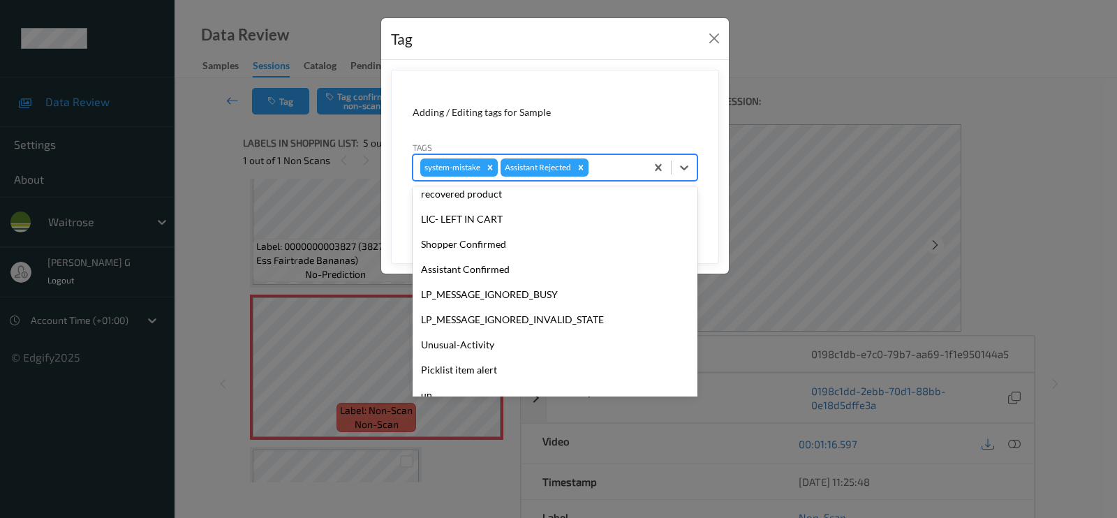
scroll to position [273, 0]
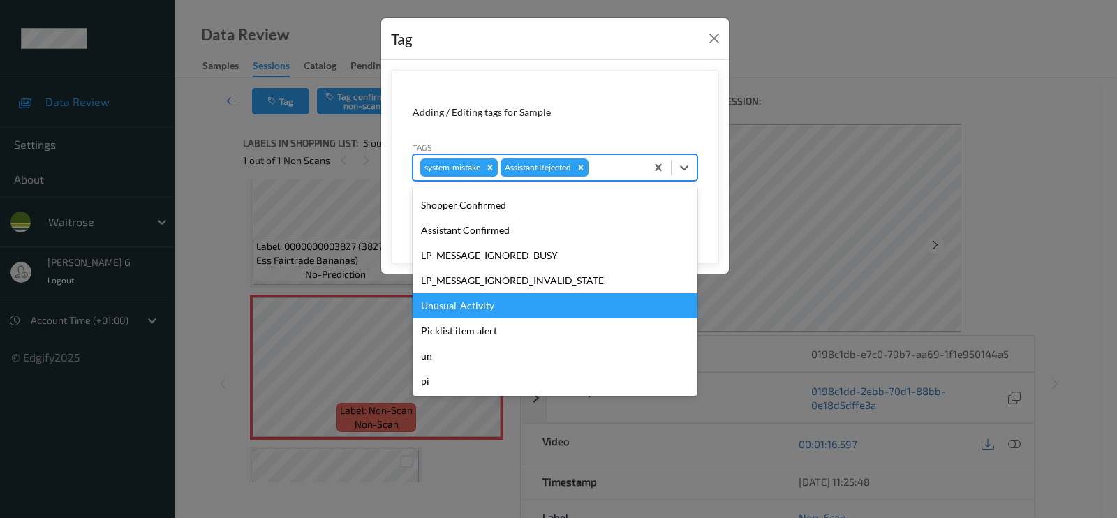
click at [451, 312] on div "Unusual-Activity" at bounding box center [555, 305] width 285 height 25
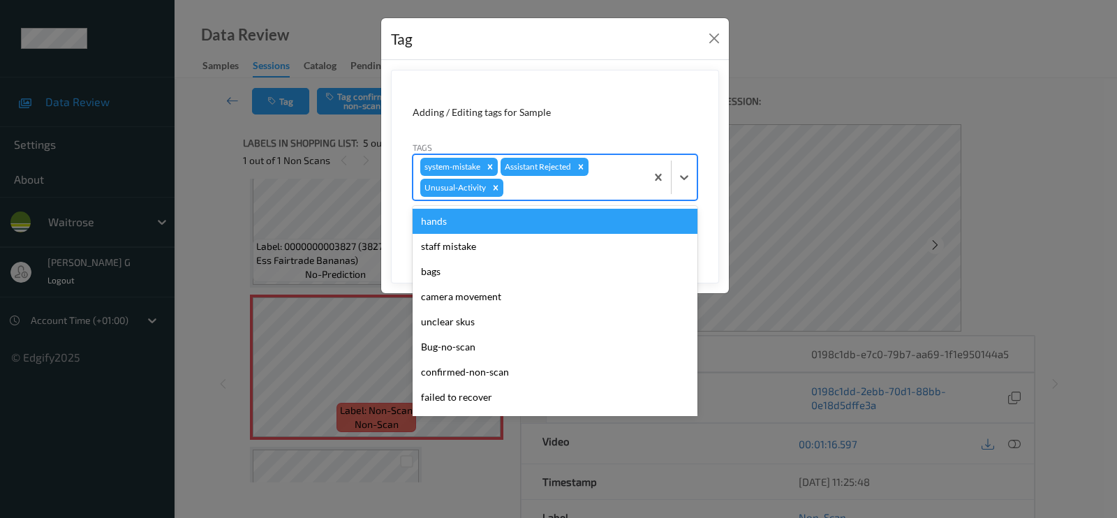
click at [540, 197] on div "system-mistake Assistant Rejected Unusual-Activity" at bounding box center [529, 177] width 232 height 45
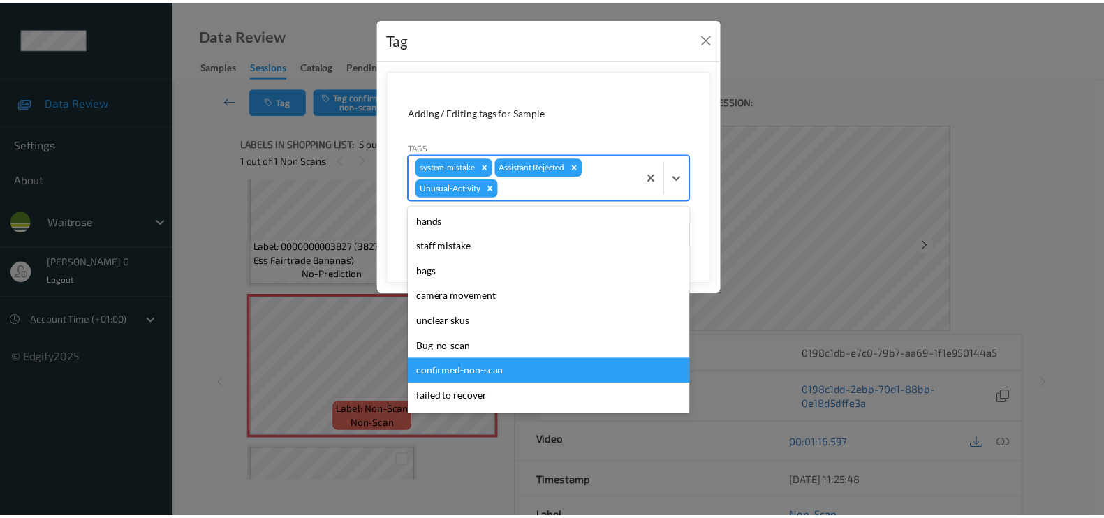
scroll to position [248, 0]
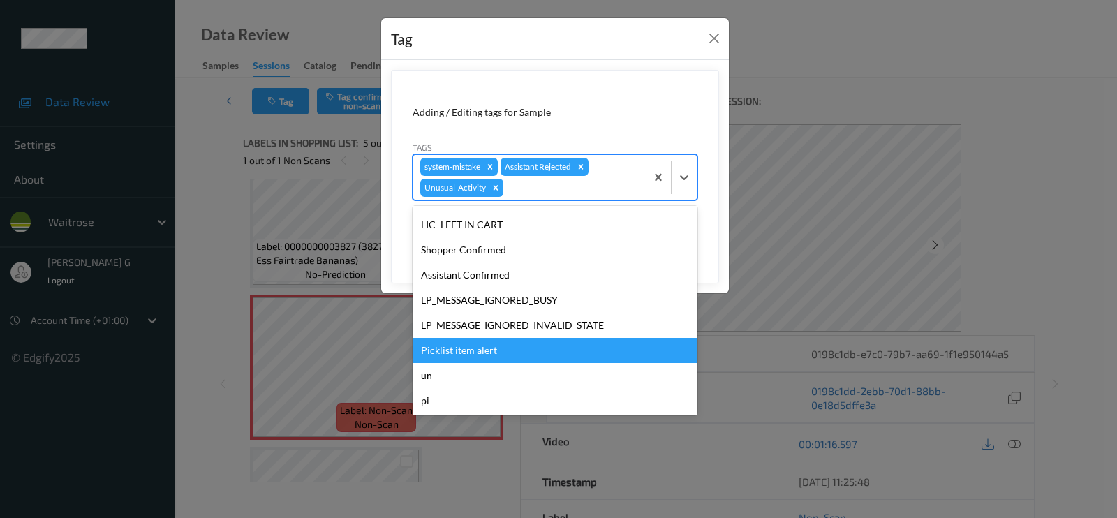
click at [472, 350] on div "Picklist item alert" at bounding box center [555, 350] width 285 height 25
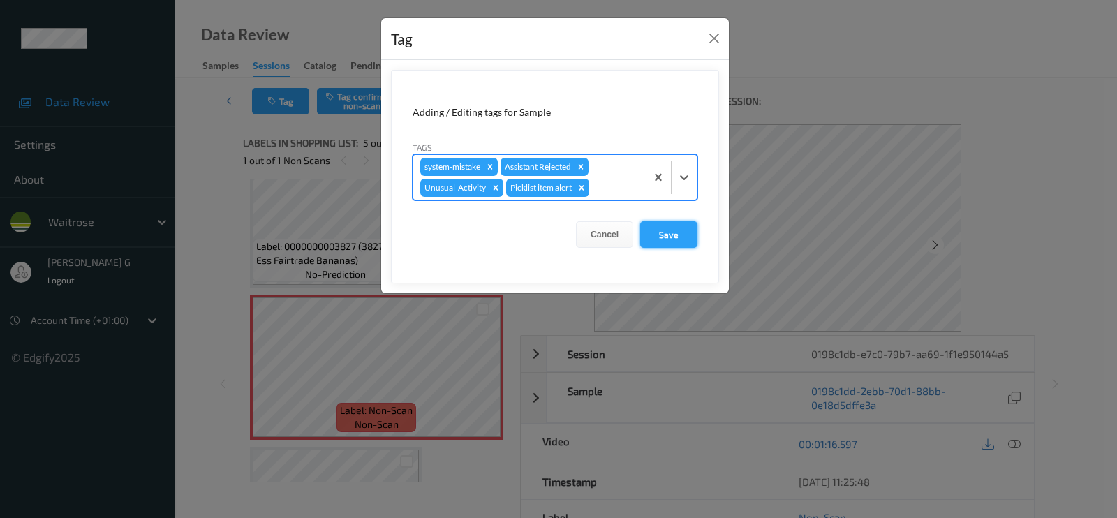
click at [663, 239] on button "Save" at bounding box center [668, 234] width 57 height 27
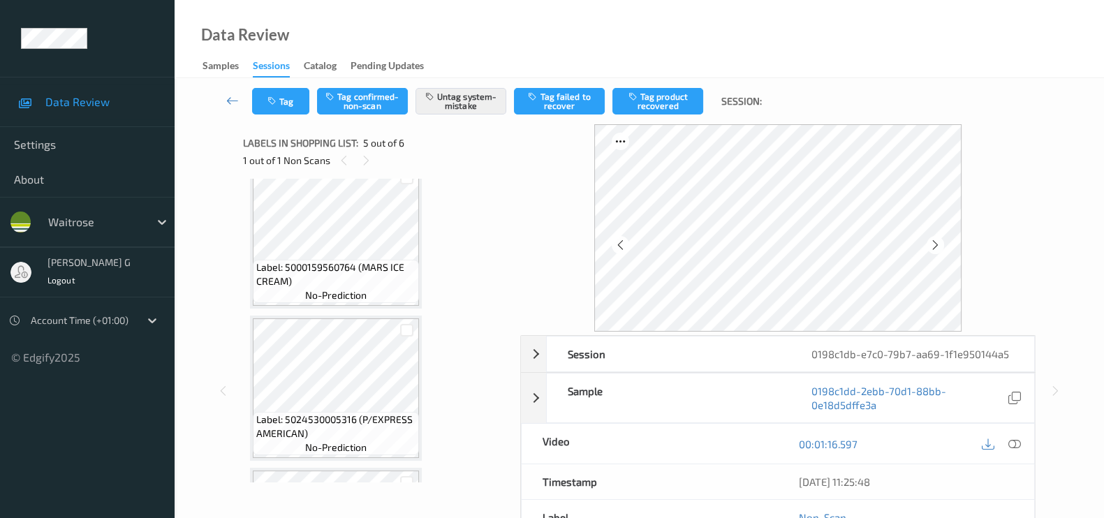
scroll to position [0, 0]
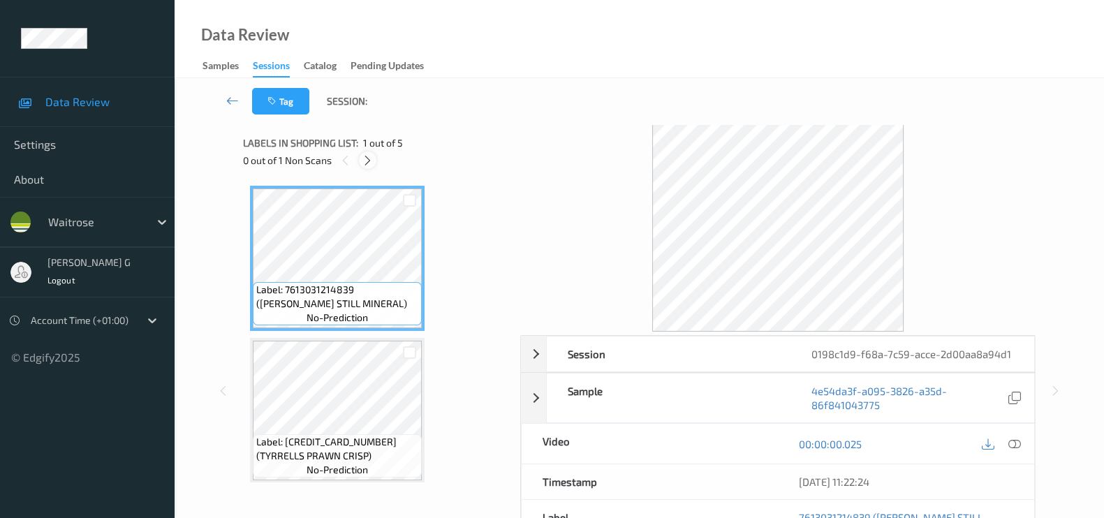
click at [366, 161] on icon at bounding box center [368, 160] width 12 height 13
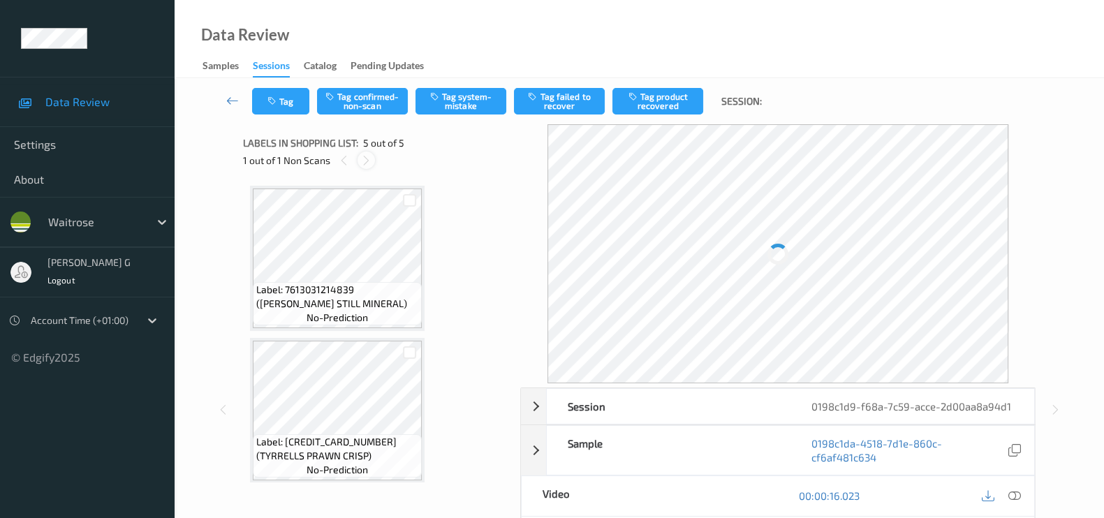
scroll to position [459, 0]
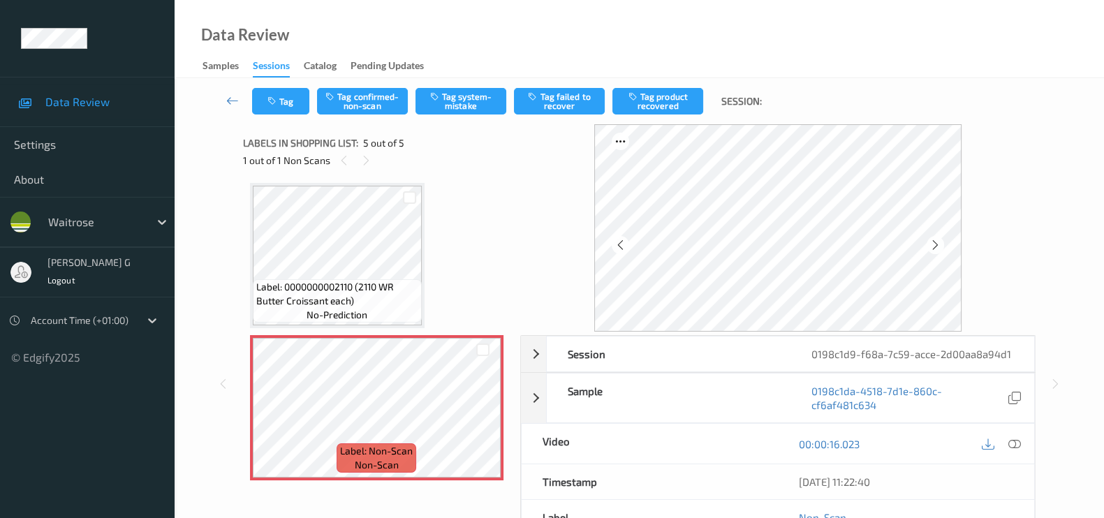
click at [836, 59] on div "Data Review Samples Sessions Catalog Pending Updates" at bounding box center [639, 39] width 929 height 78
click at [941, 244] on icon at bounding box center [935, 245] width 12 height 13
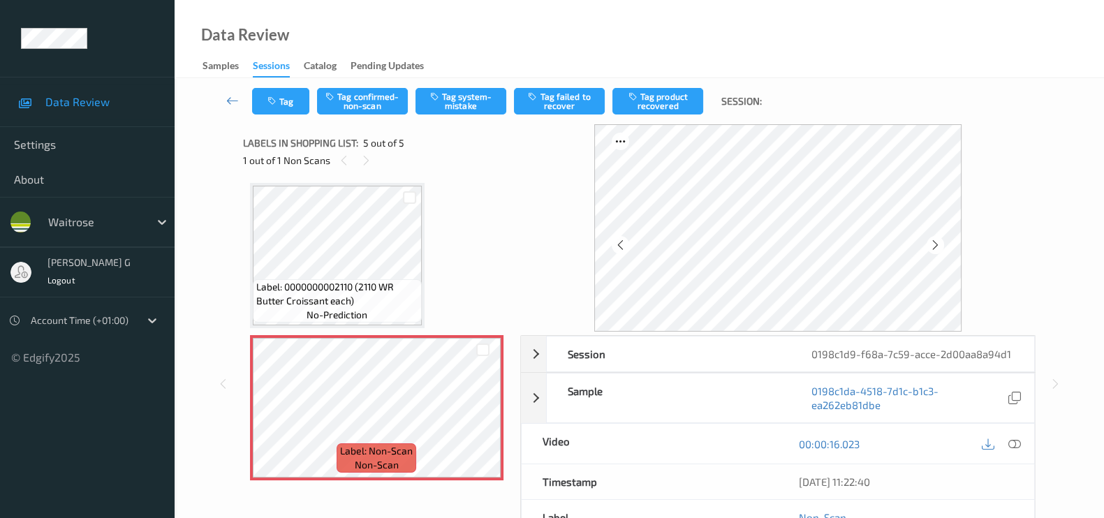
click at [941, 244] on icon at bounding box center [935, 245] width 12 height 13
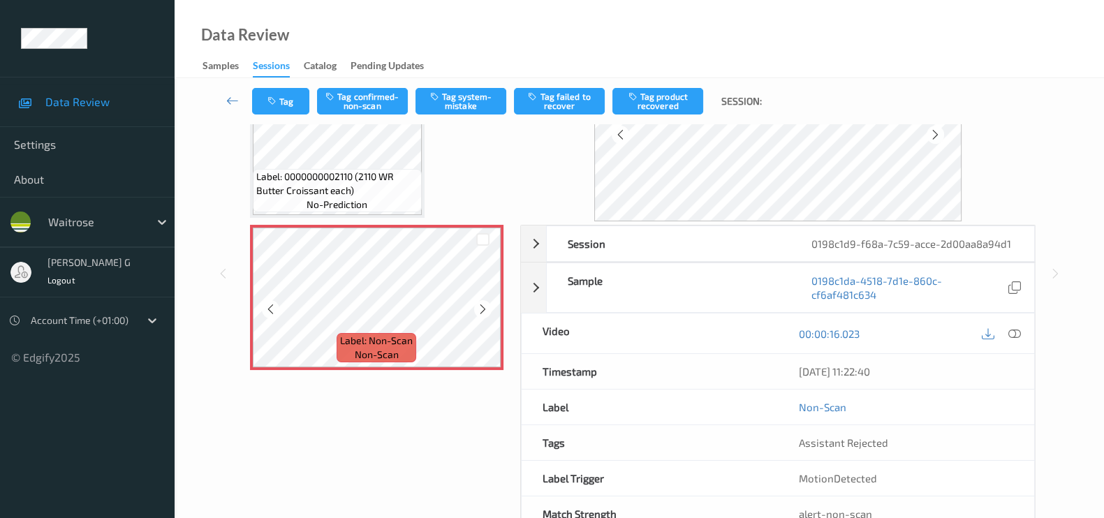
scroll to position [152, 0]
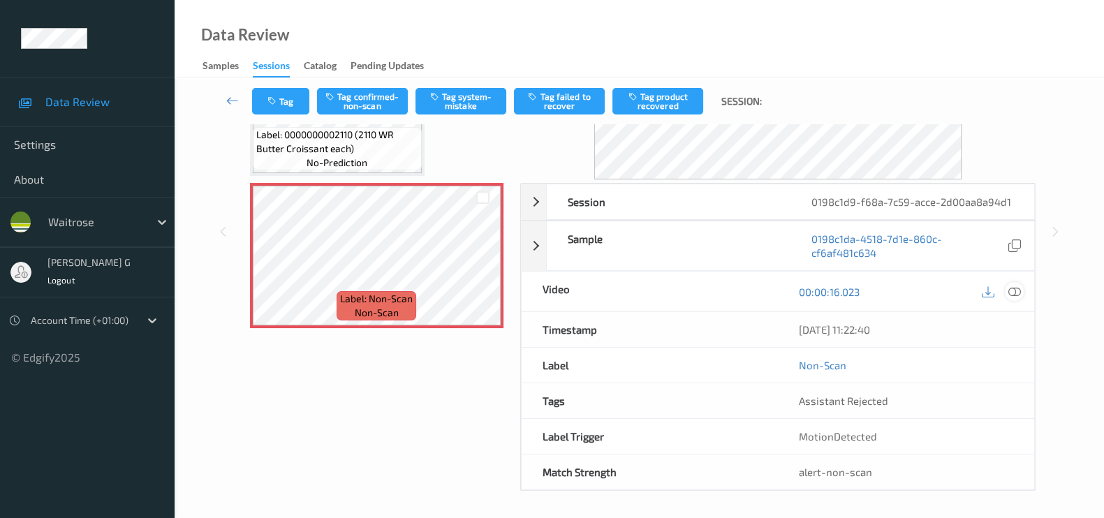
click at [1014, 287] on icon at bounding box center [1014, 292] width 13 height 13
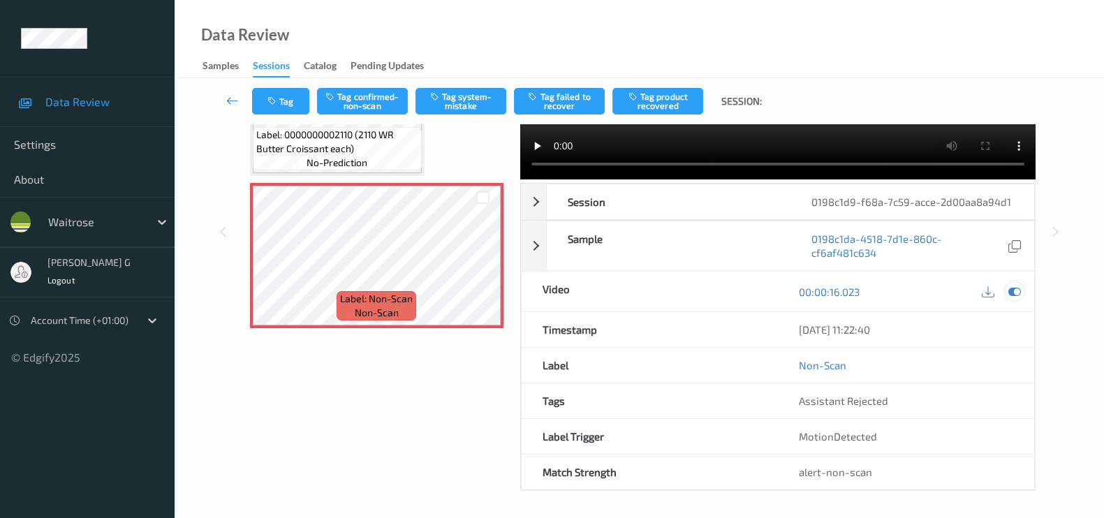
scroll to position [50, 0]
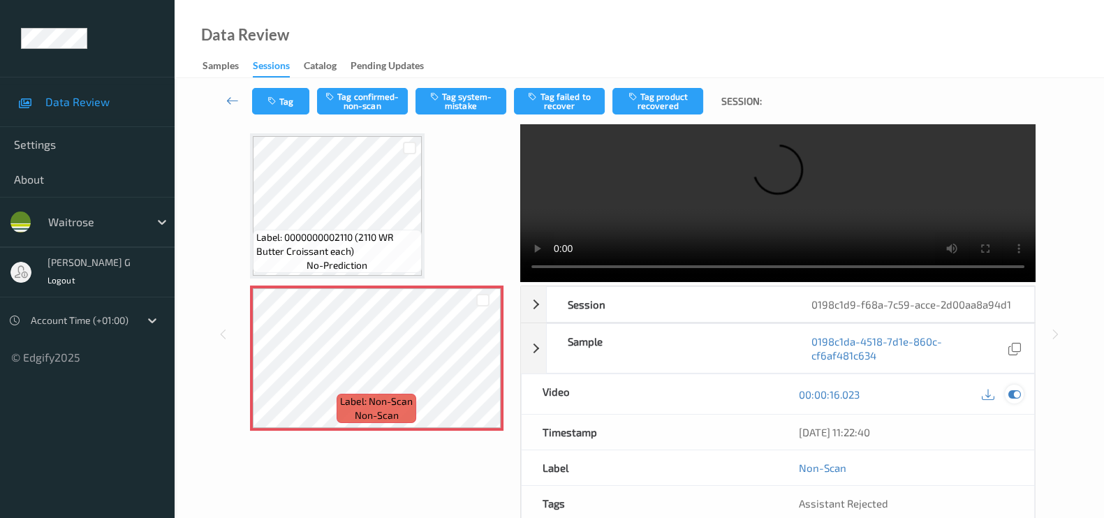
click at [1012, 388] on icon at bounding box center [1014, 394] width 13 height 13
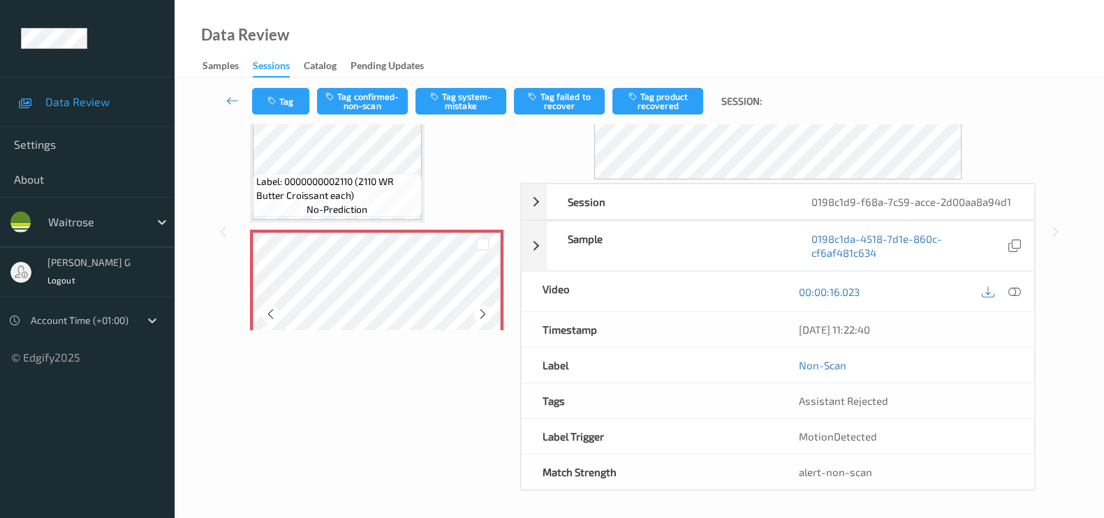
scroll to position [373, 0]
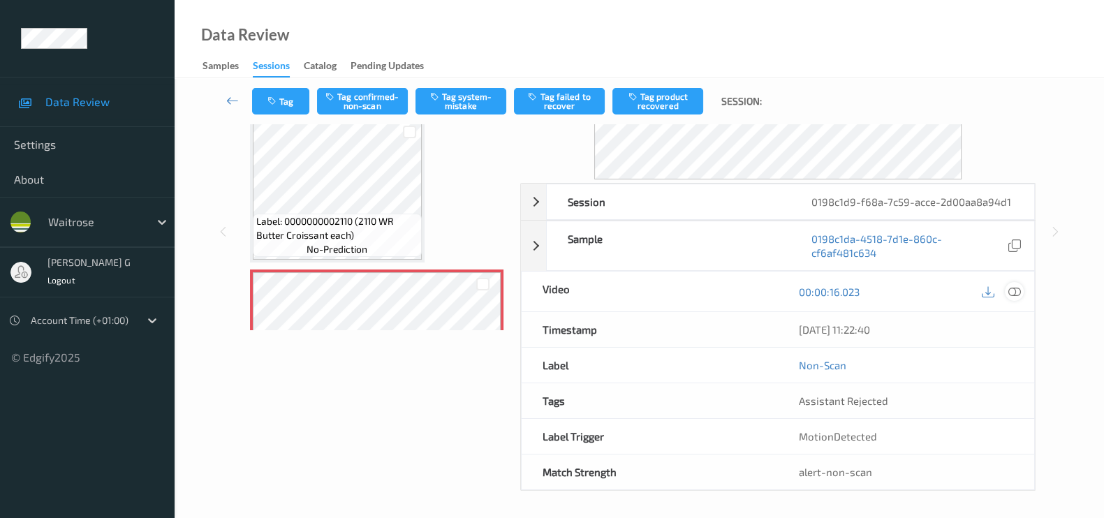
click at [1009, 286] on icon at bounding box center [1014, 292] width 13 height 13
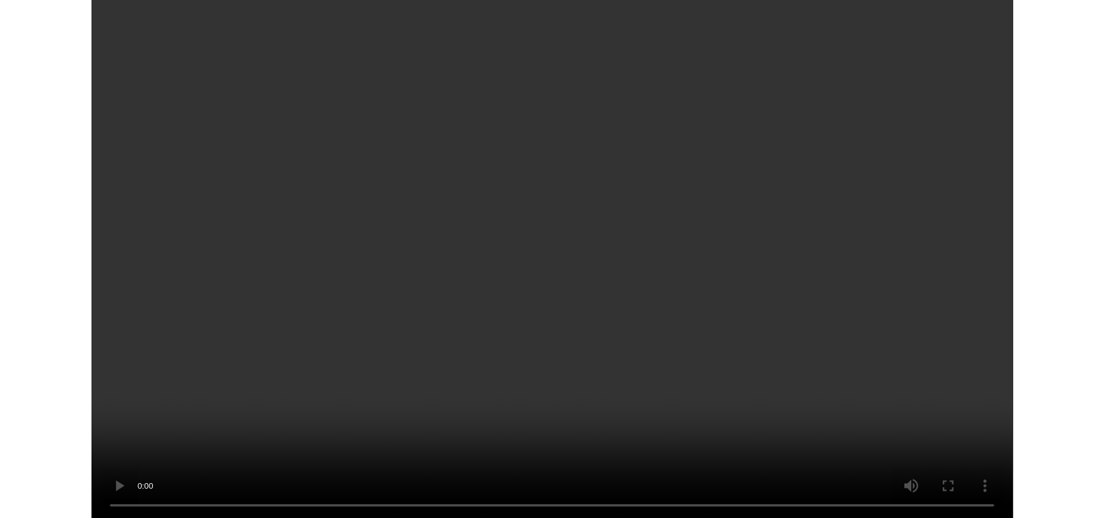
scroll to position [348, 0]
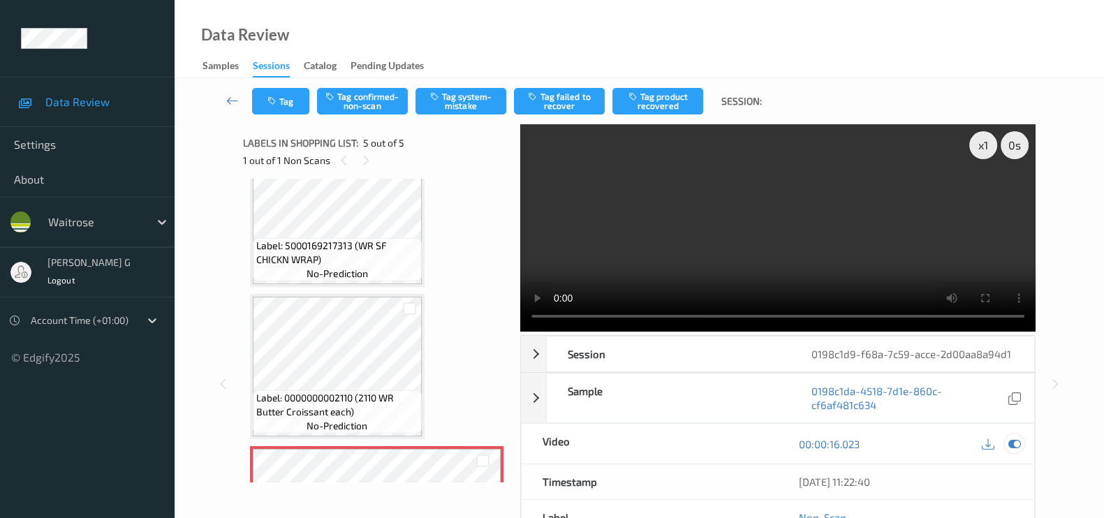
click at [1009, 445] on icon at bounding box center [1014, 444] width 13 height 13
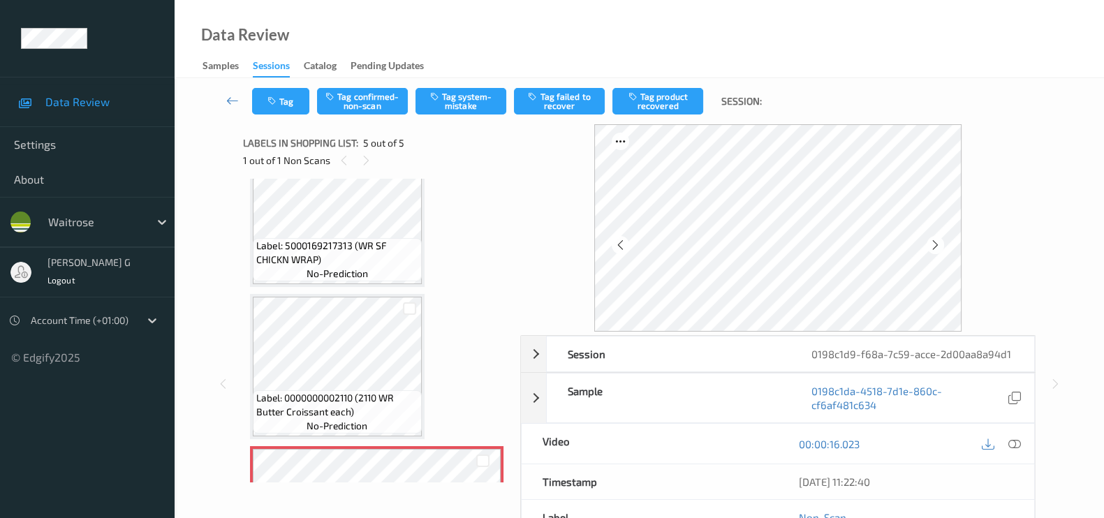
click at [1077, 332] on div "Tag Tag confirmed-non-scan Tag system-mistake Tag failed to recover Tag product…" at bounding box center [639, 374] width 929 height 593
click at [621, 246] on icon at bounding box center [620, 245] width 12 height 13
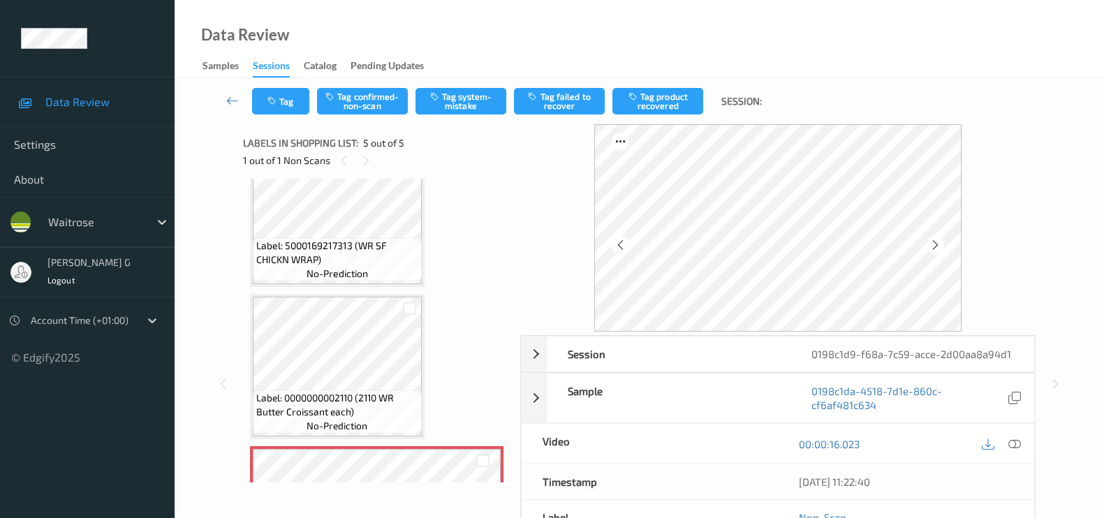
click at [621, 246] on icon at bounding box center [620, 245] width 12 height 13
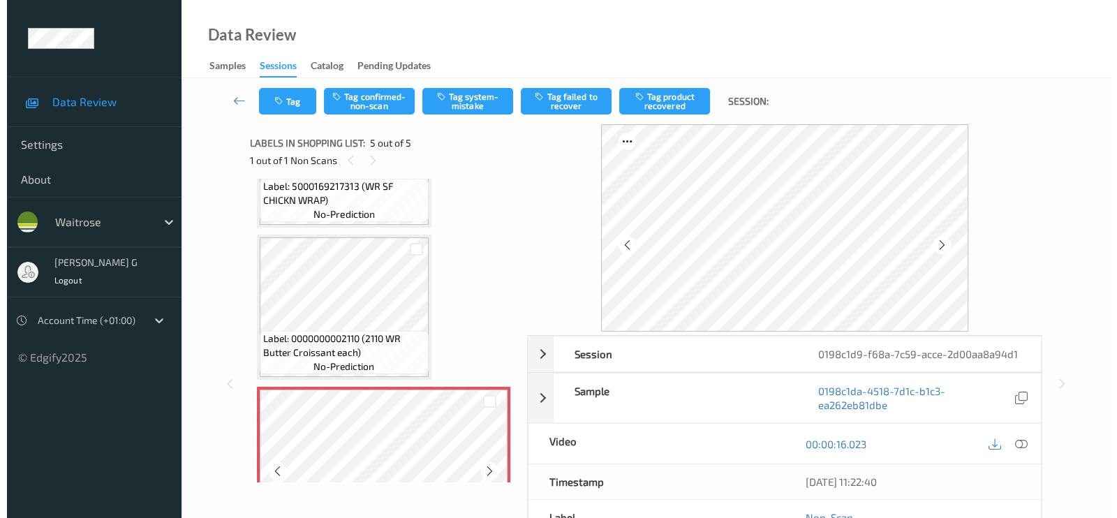
scroll to position [459, 0]
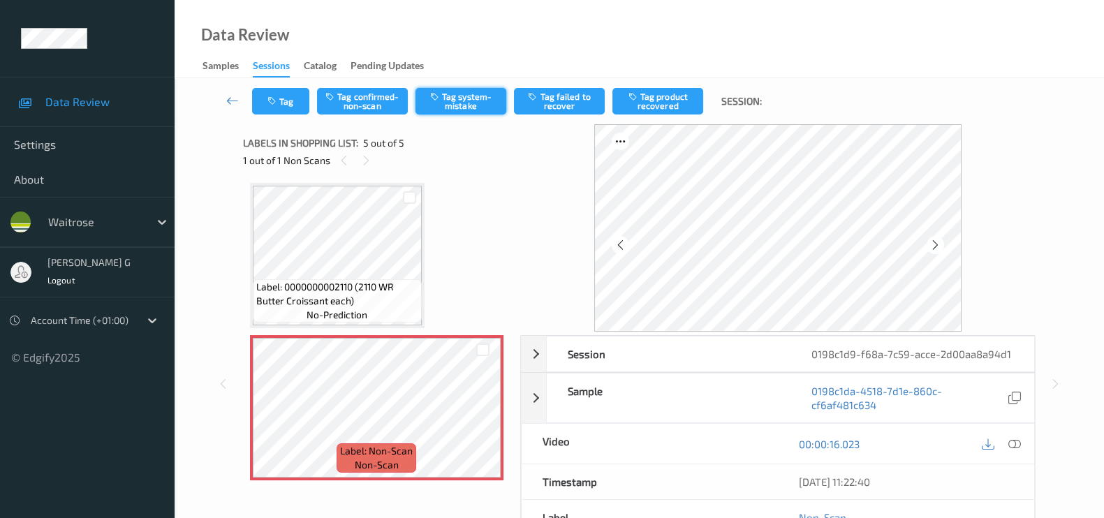
click at [452, 102] on button "Tag system-mistake" at bounding box center [460, 101] width 91 height 27
click at [289, 102] on button "Tag" at bounding box center [280, 101] width 57 height 27
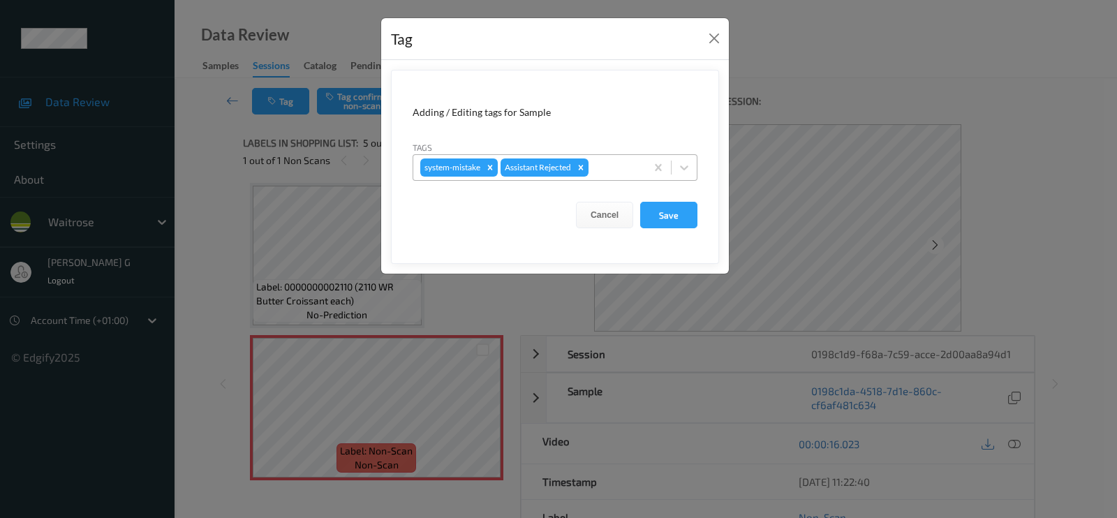
click at [603, 165] on div at bounding box center [614, 167] width 47 height 17
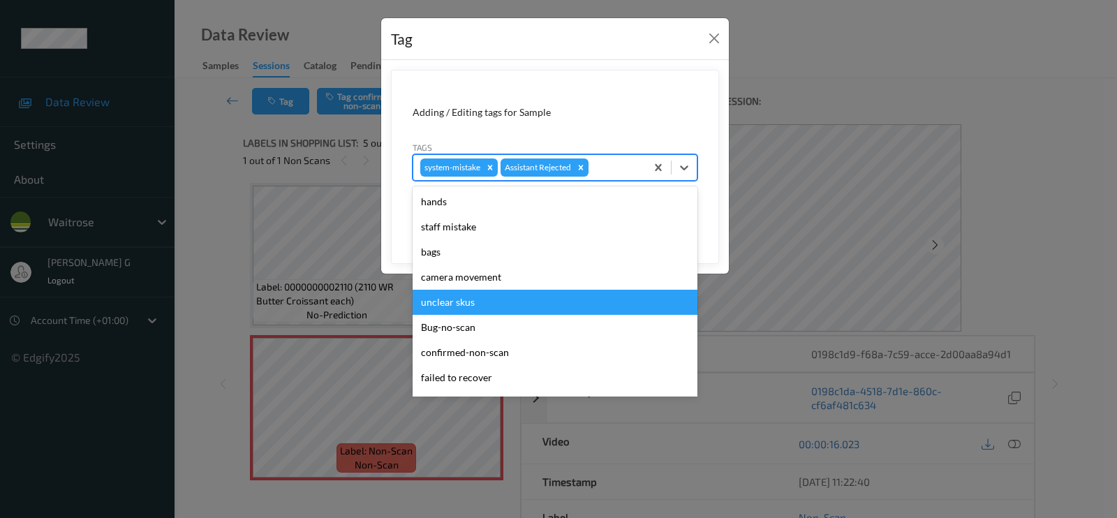
scroll to position [273, 0]
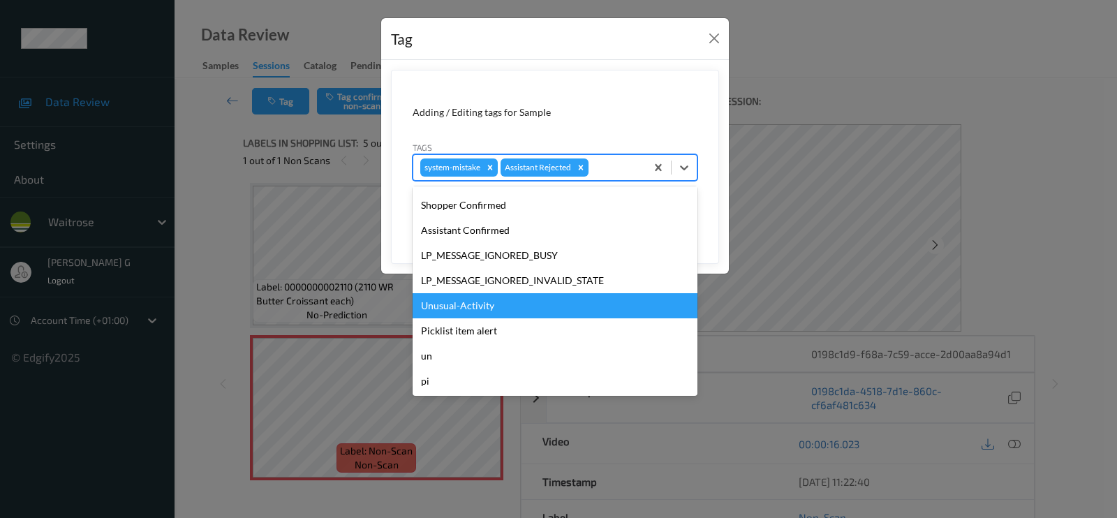
click at [440, 305] on div "Unusual-Activity" at bounding box center [555, 305] width 285 height 25
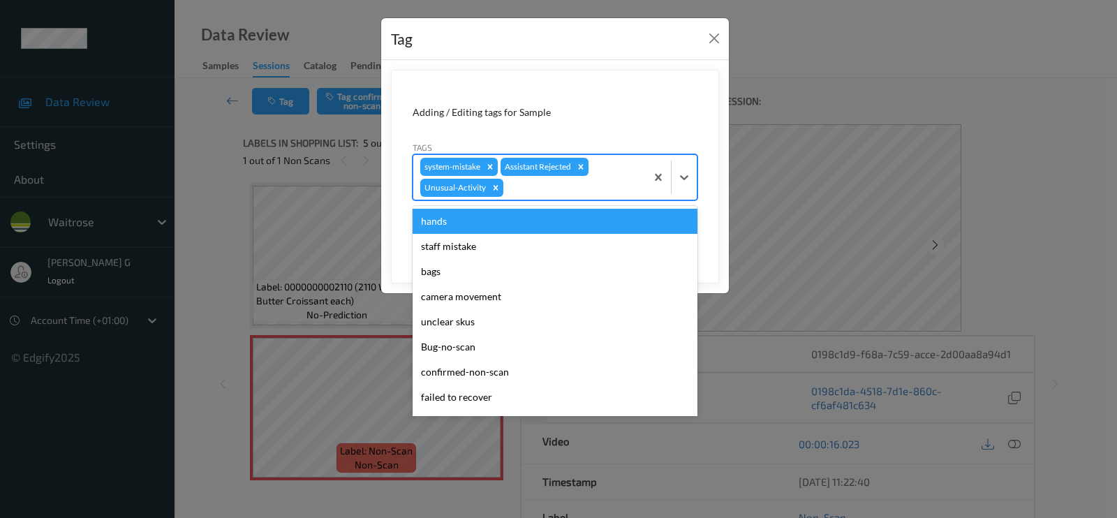
click at [539, 190] on div at bounding box center [572, 187] width 133 height 17
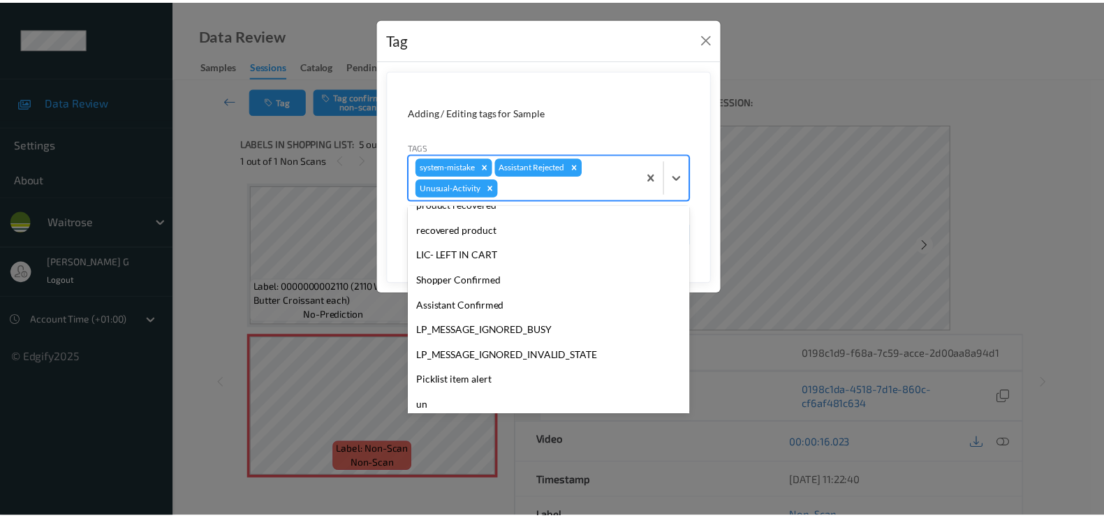
scroll to position [248, 0]
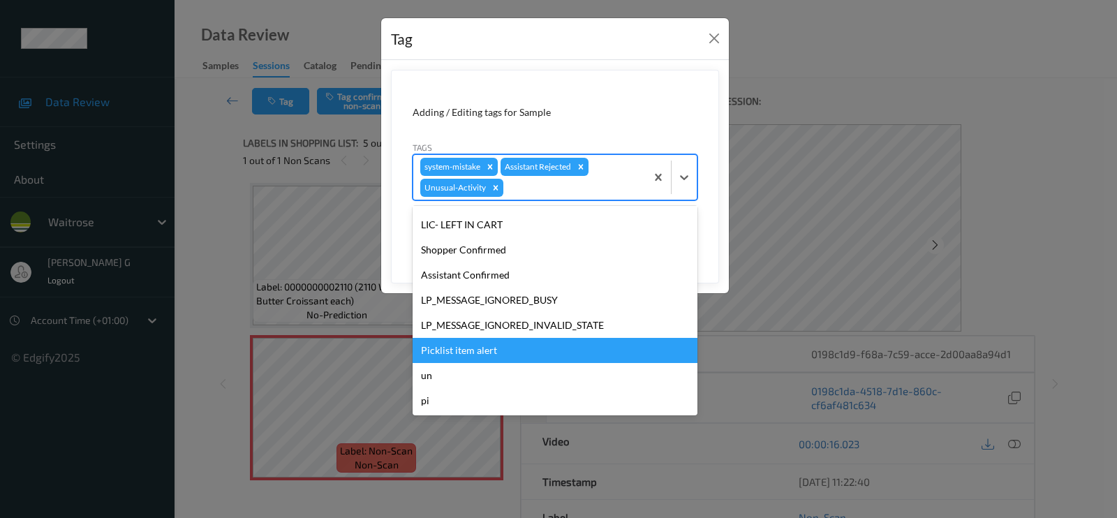
click at [449, 349] on div "Picklist item alert" at bounding box center [555, 350] width 285 height 25
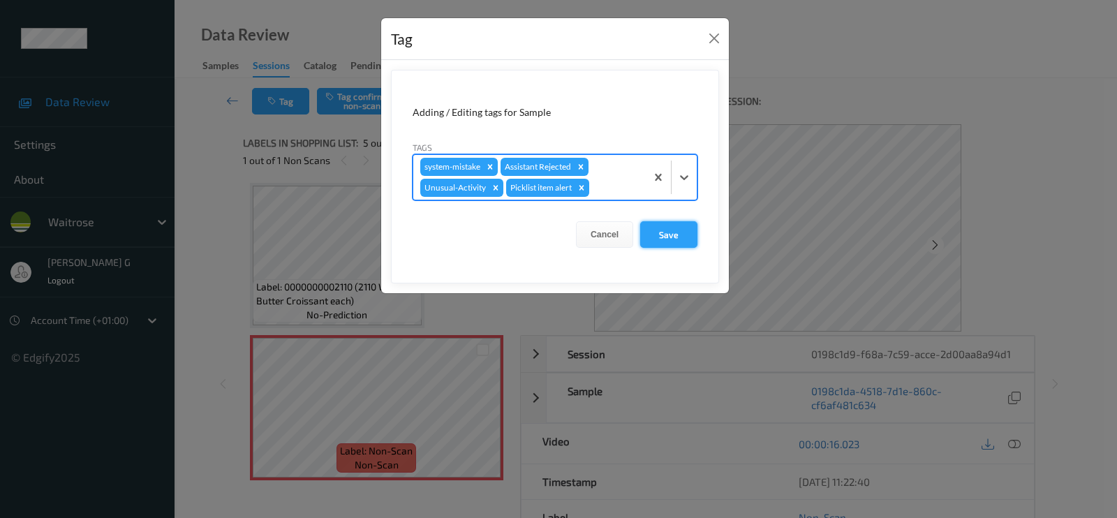
click at [662, 239] on button "Save" at bounding box center [668, 234] width 57 height 27
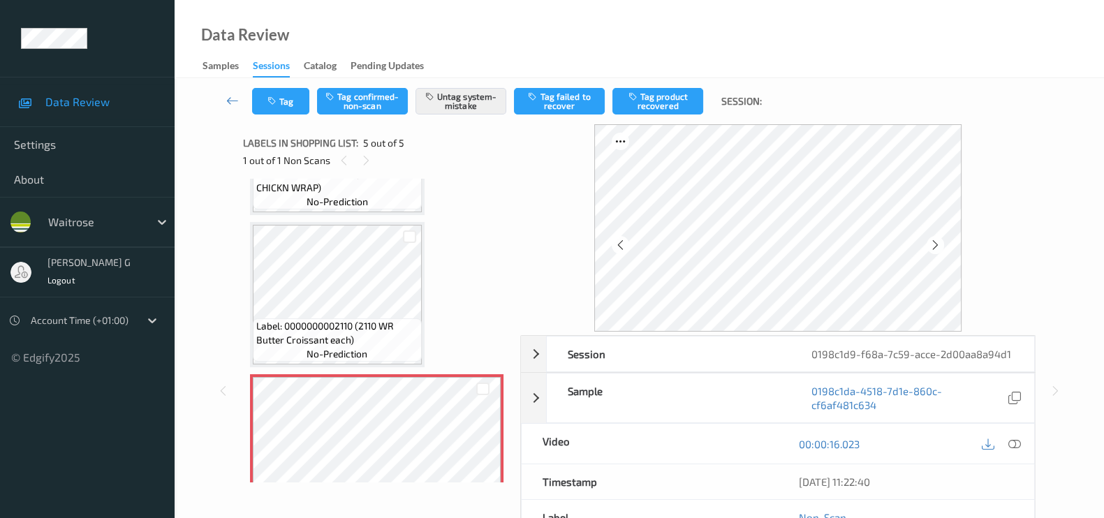
scroll to position [459, 0]
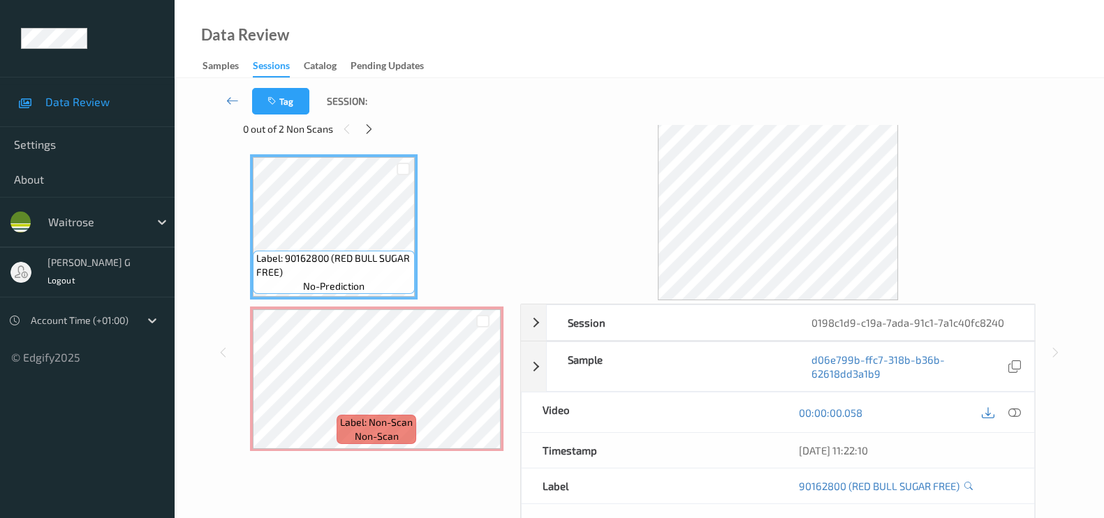
scroll to position [152, 0]
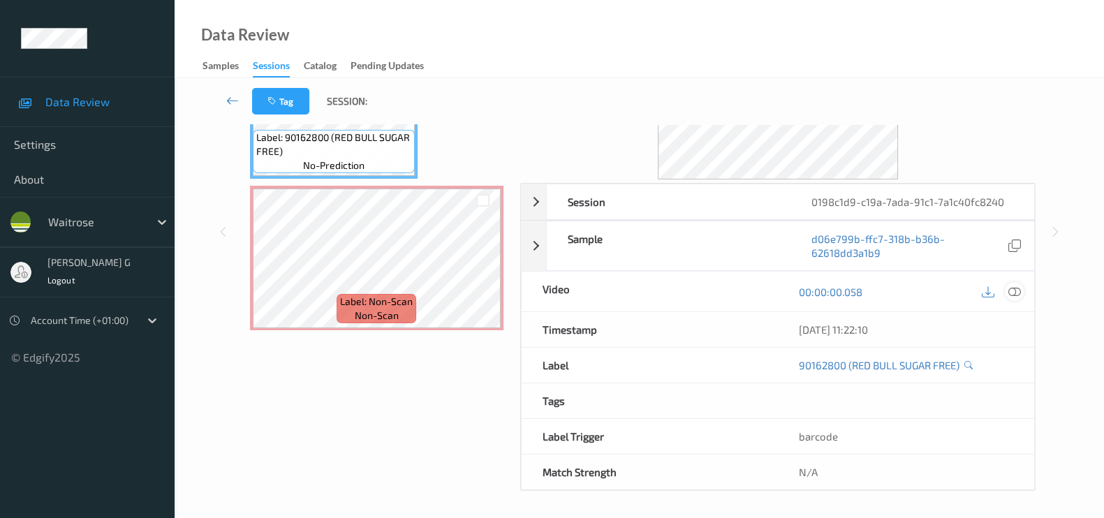
click at [1017, 289] on icon at bounding box center [1014, 292] width 13 height 13
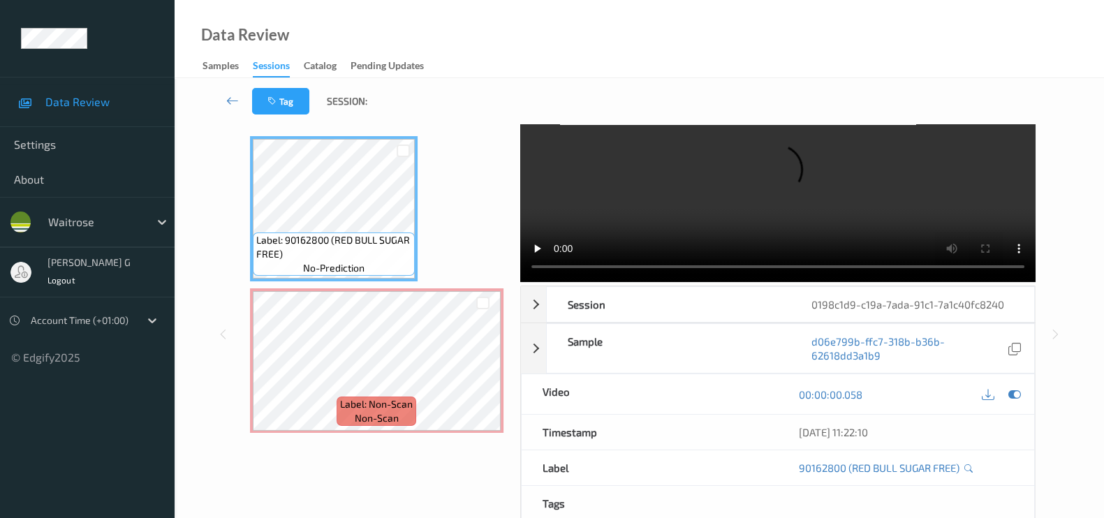
scroll to position [0, 0]
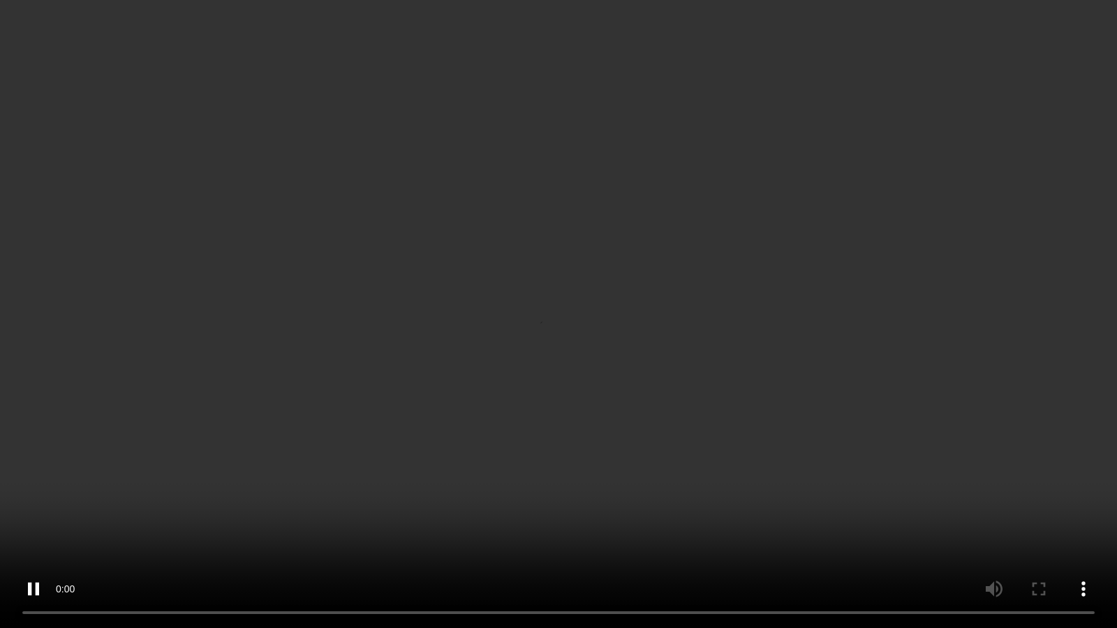
click at [0, 517] on video at bounding box center [558, 314] width 1117 height 628
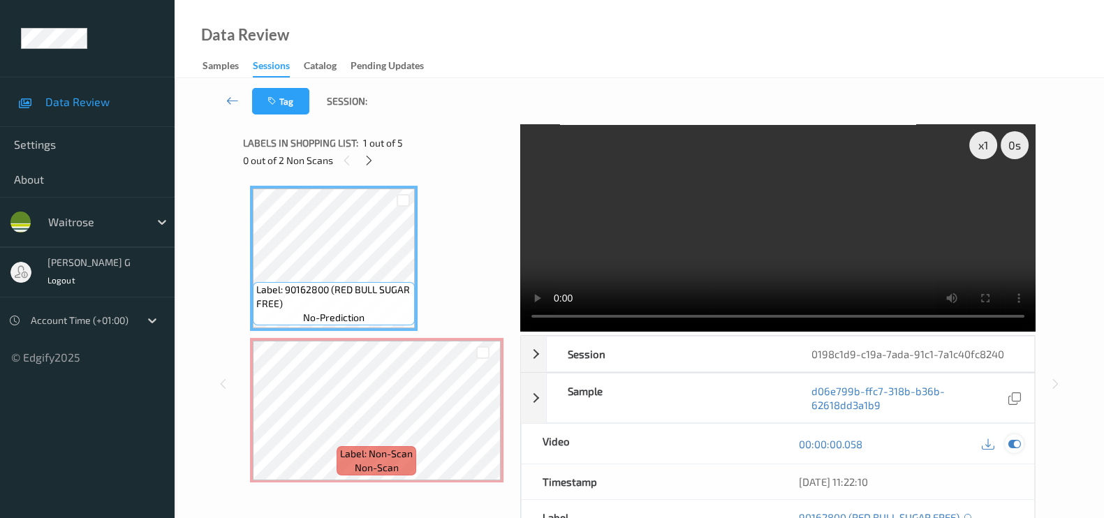
click at [1012, 442] on icon at bounding box center [1014, 444] width 13 height 13
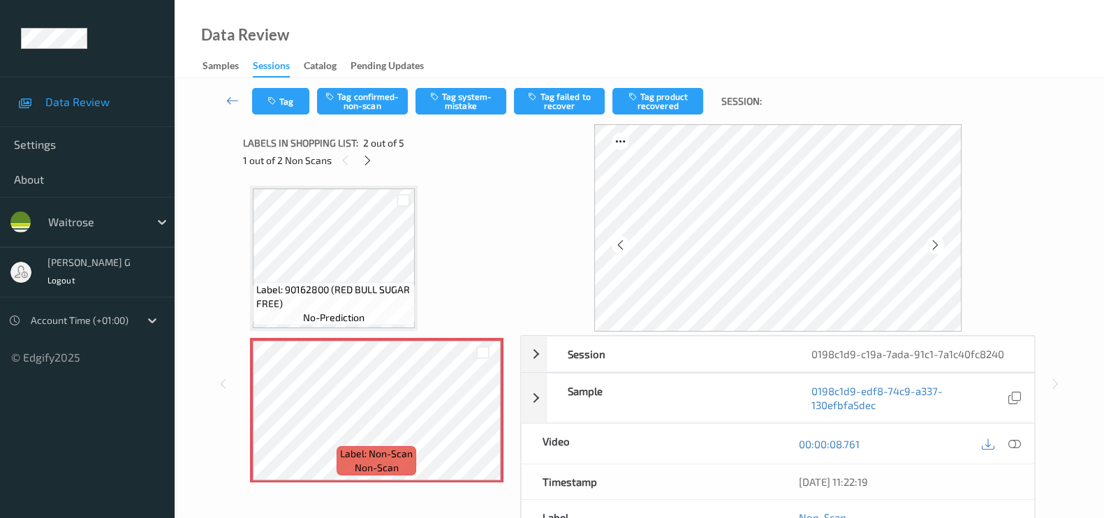
click at [1021, 440] on div at bounding box center [1014, 443] width 19 height 19
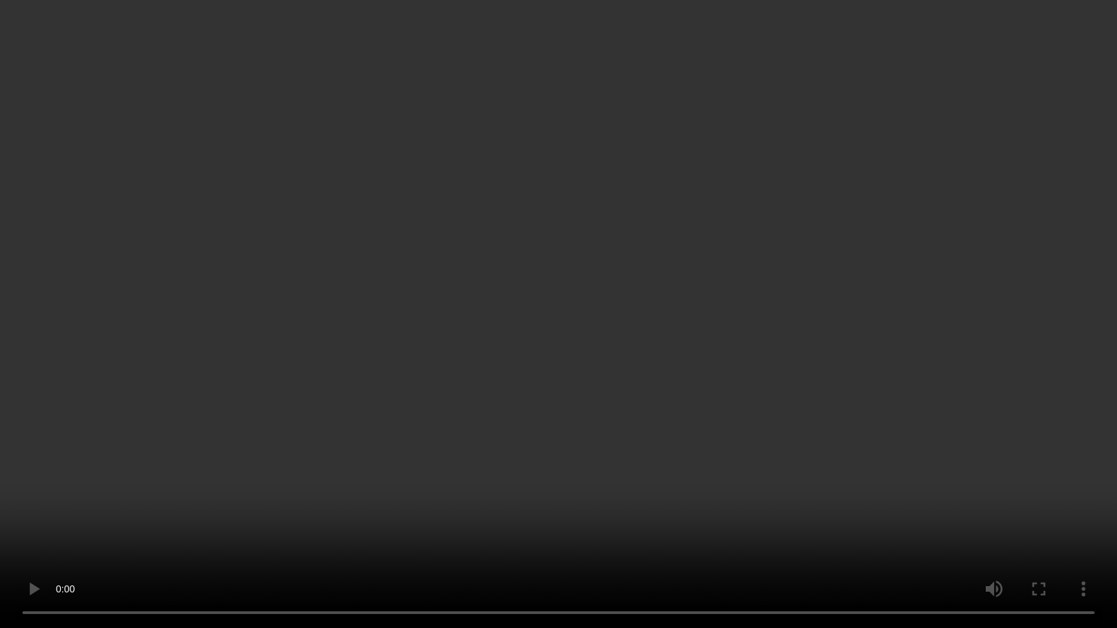
click at [955, 349] on video at bounding box center [558, 314] width 1117 height 628
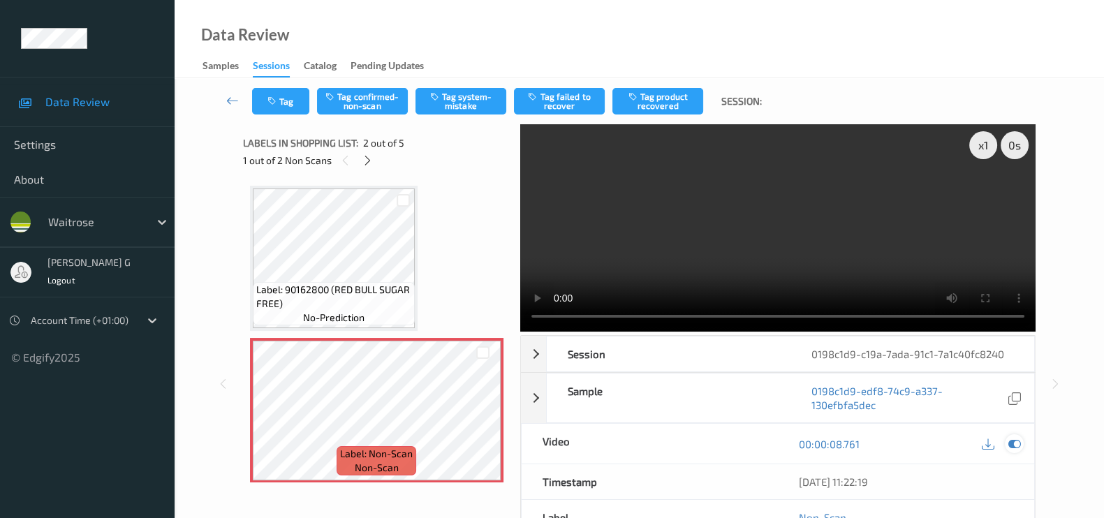
click at [1014, 439] on icon at bounding box center [1014, 444] width 13 height 13
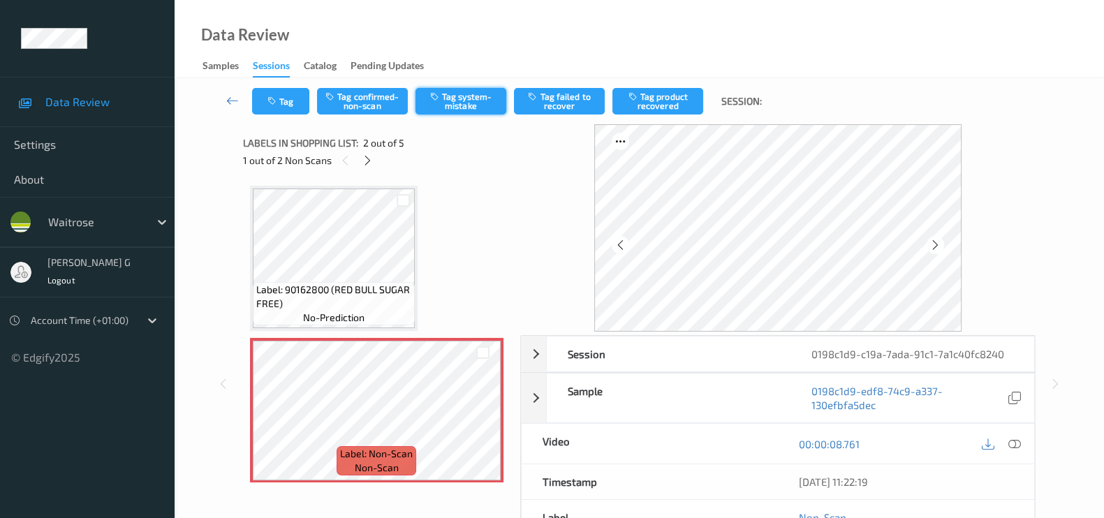
click at [459, 106] on button "Tag system-mistake" at bounding box center [460, 101] width 91 height 27
click at [294, 104] on button "Tag" at bounding box center [280, 101] width 57 height 27
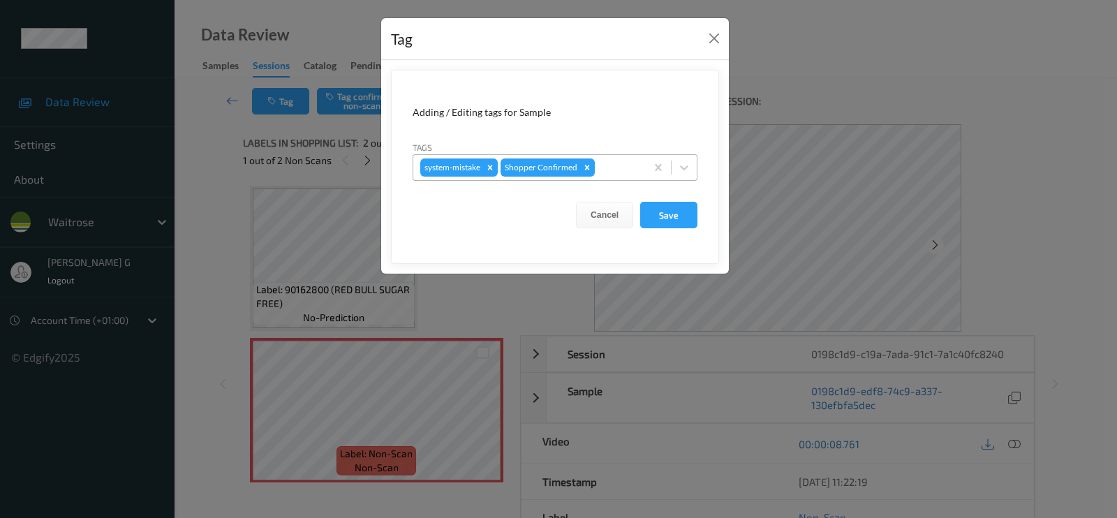
click at [605, 165] on div at bounding box center [618, 167] width 41 height 17
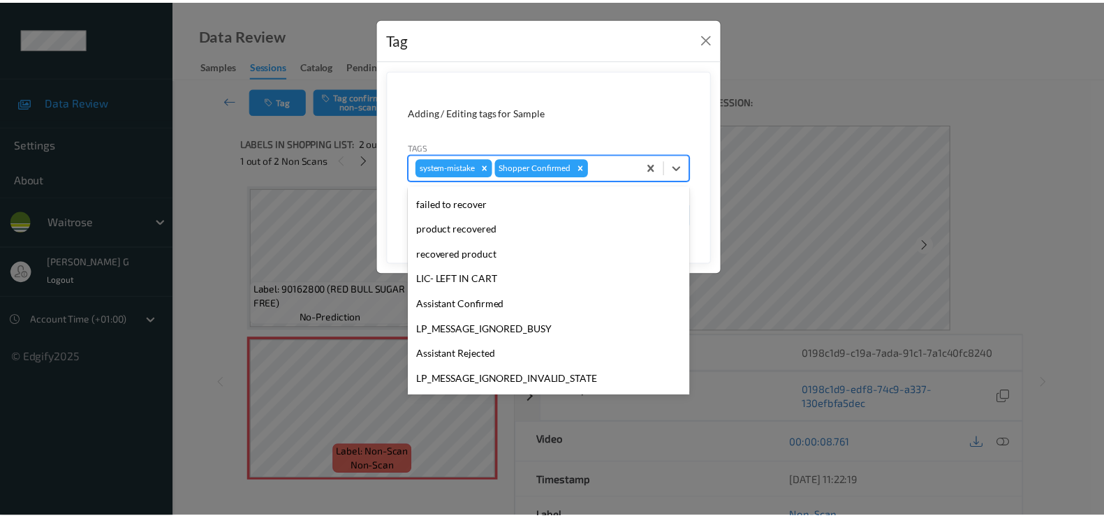
scroll to position [273, 0]
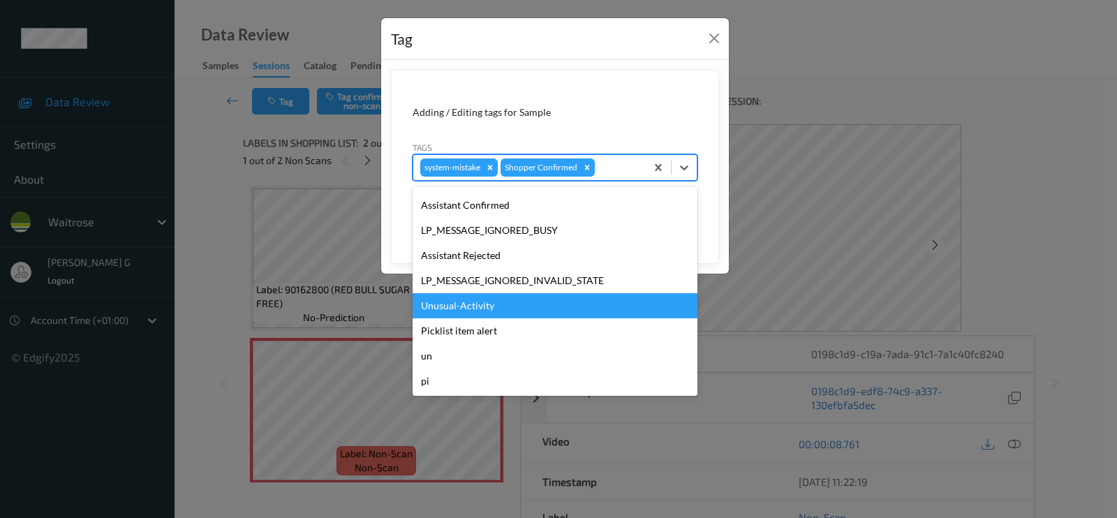
click at [455, 312] on div "Unusual-Activity" at bounding box center [555, 305] width 285 height 25
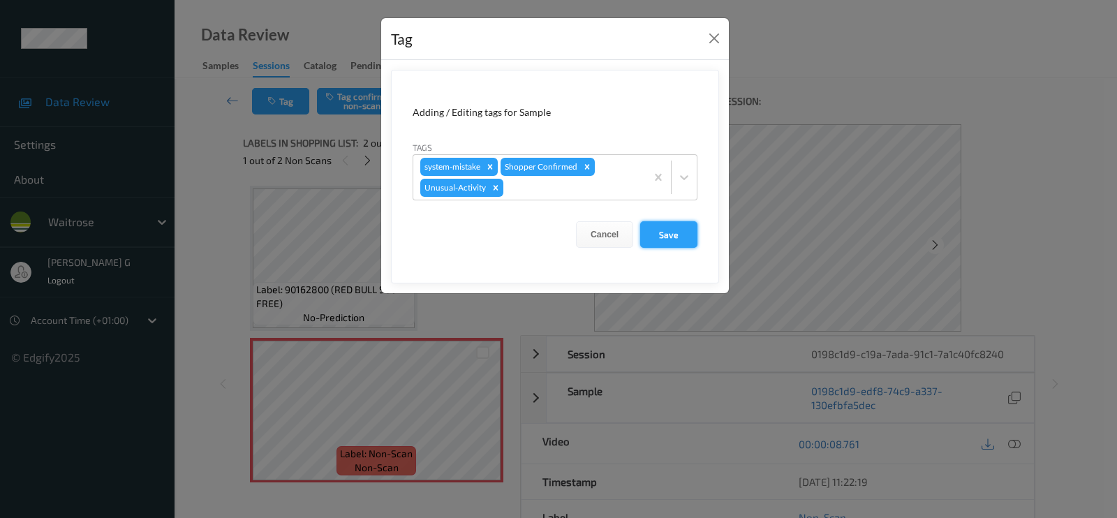
click at [669, 228] on button "Save" at bounding box center [668, 234] width 57 height 27
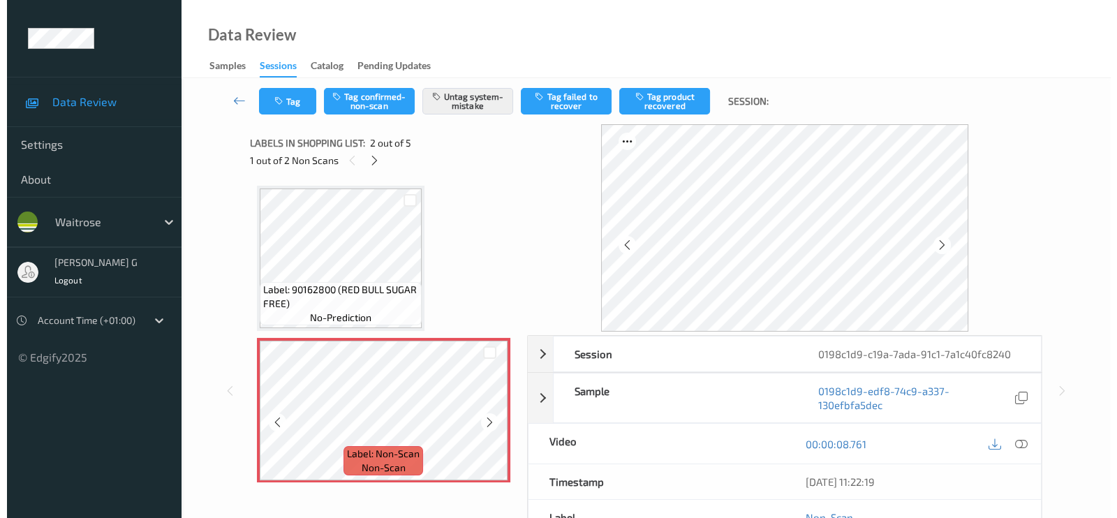
scroll to position [262, 0]
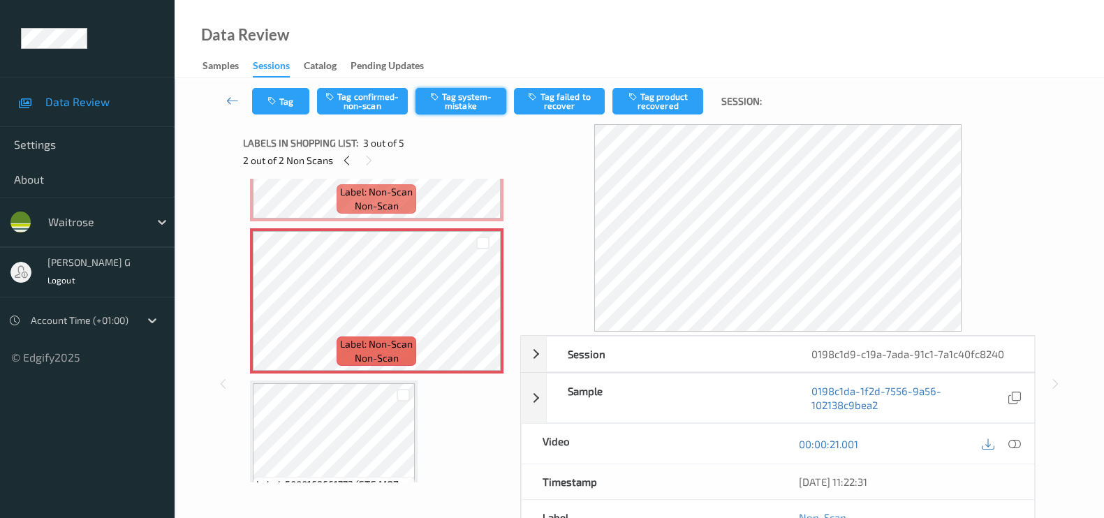
click at [459, 106] on button "Tag system-mistake" at bounding box center [460, 101] width 91 height 27
click at [283, 99] on button "Tag" at bounding box center [280, 101] width 57 height 27
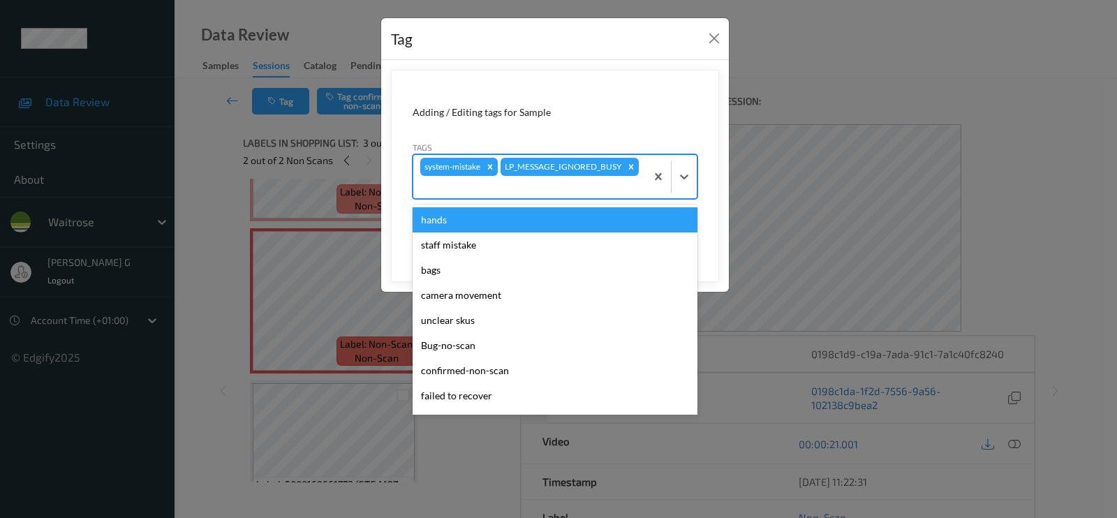
click at [609, 186] on div at bounding box center [529, 187] width 219 height 17
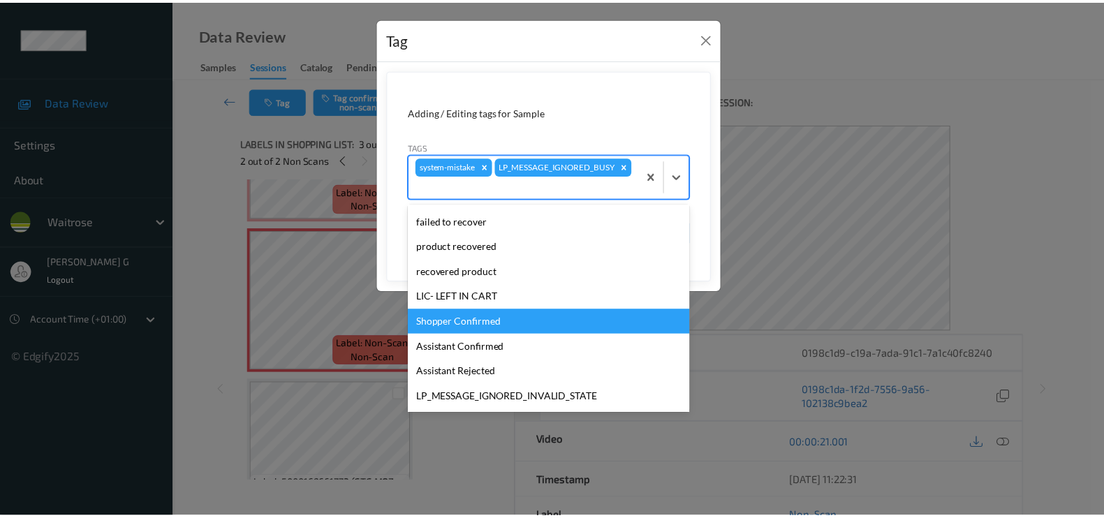
scroll to position [273, 0]
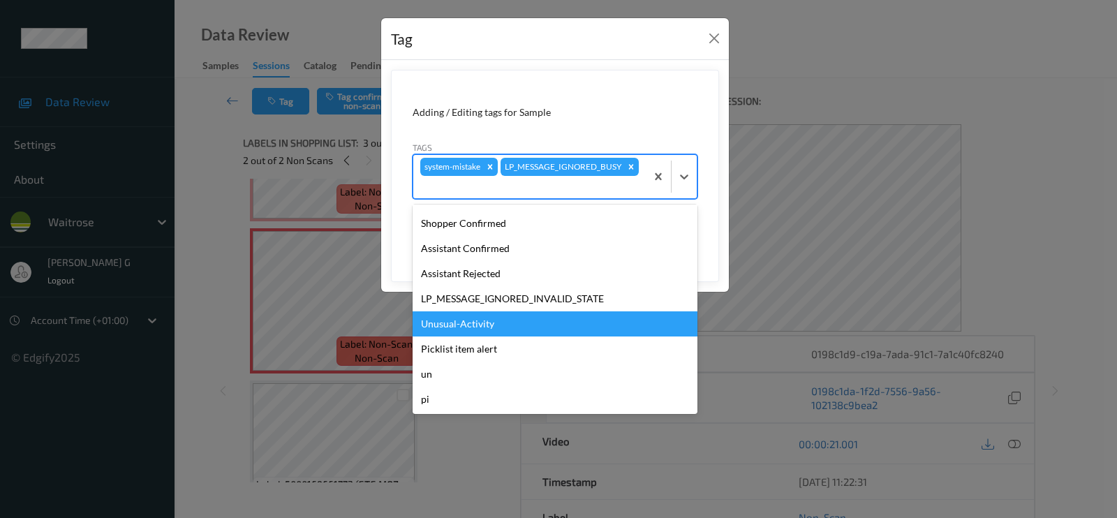
click at [454, 320] on div "Unusual-Activity" at bounding box center [555, 323] width 285 height 25
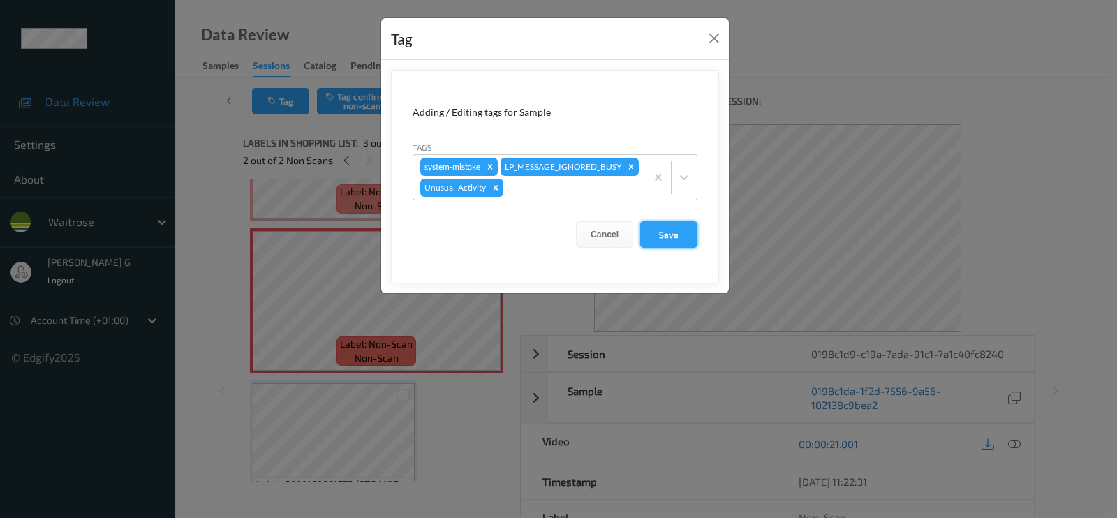
click at [658, 235] on button "Save" at bounding box center [668, 234] width 57 height 27
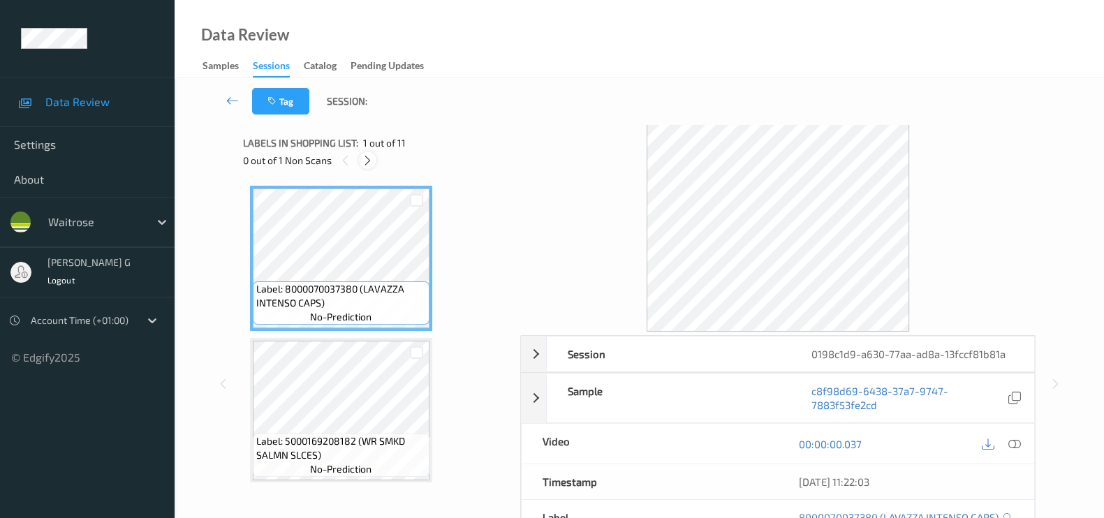
click at [364, 162] on icon at bounding box center [368, 160] width 12 height 13
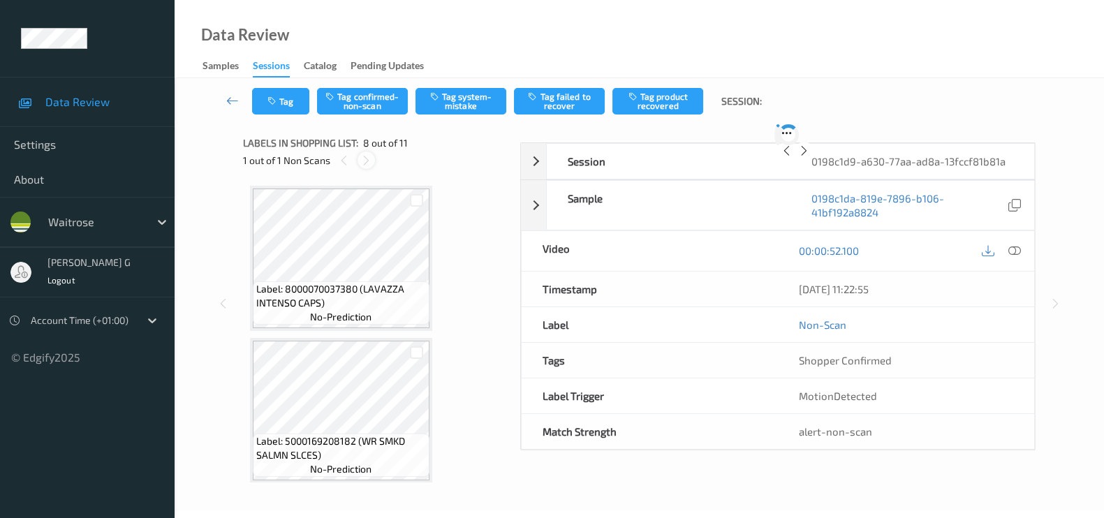
scroll to position [915, 0]
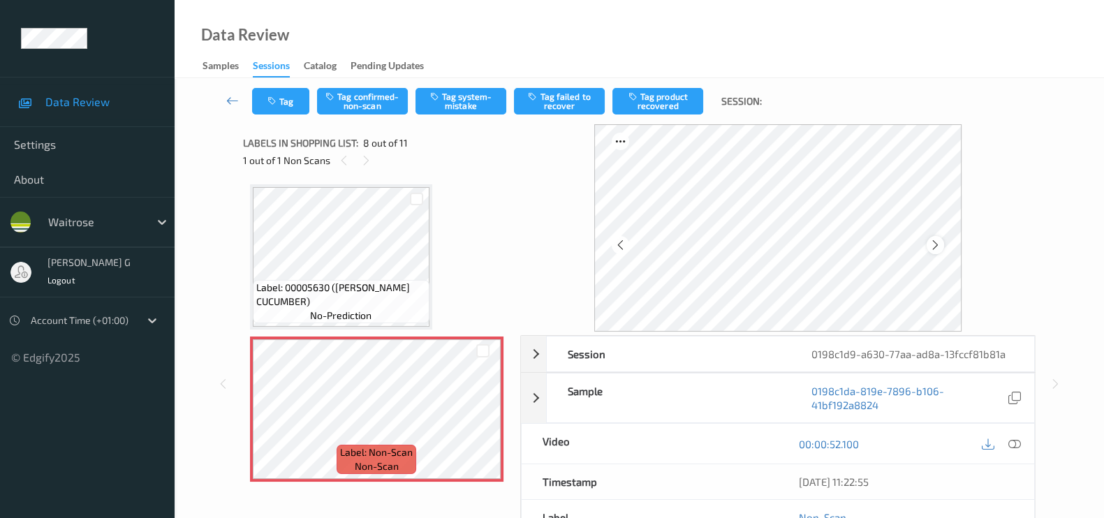
click at [931, 244] on div at bounding box center [934, 244] width 17 height 17
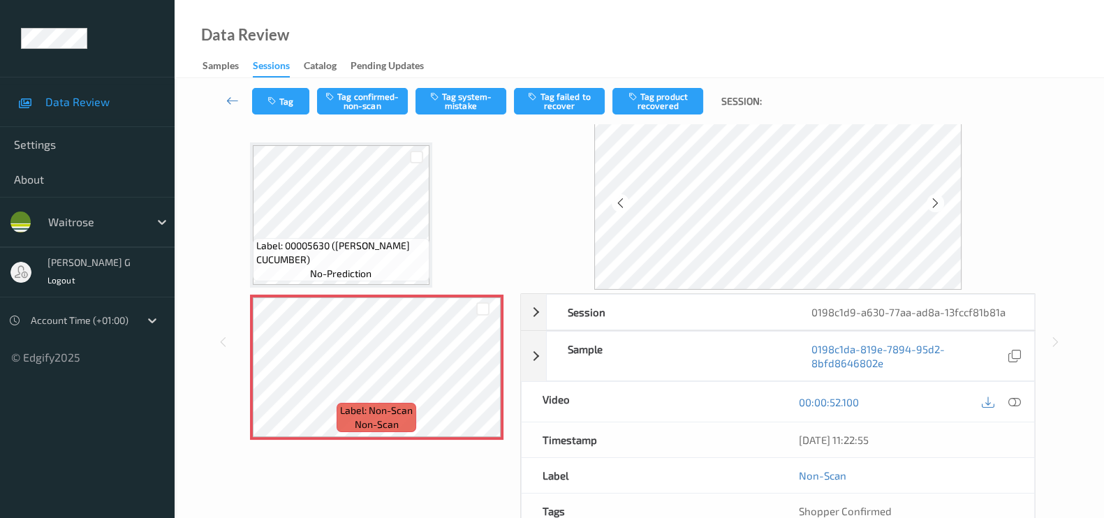
scroll to position [152, 0]
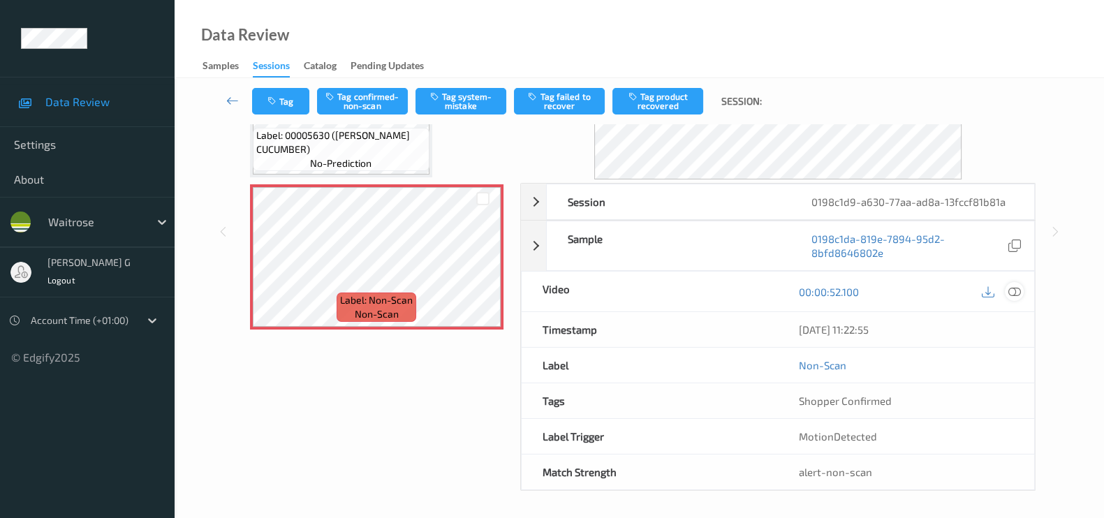
click at [1015, 288] on icon at bounding box center [1014, 292] width 13 height 13
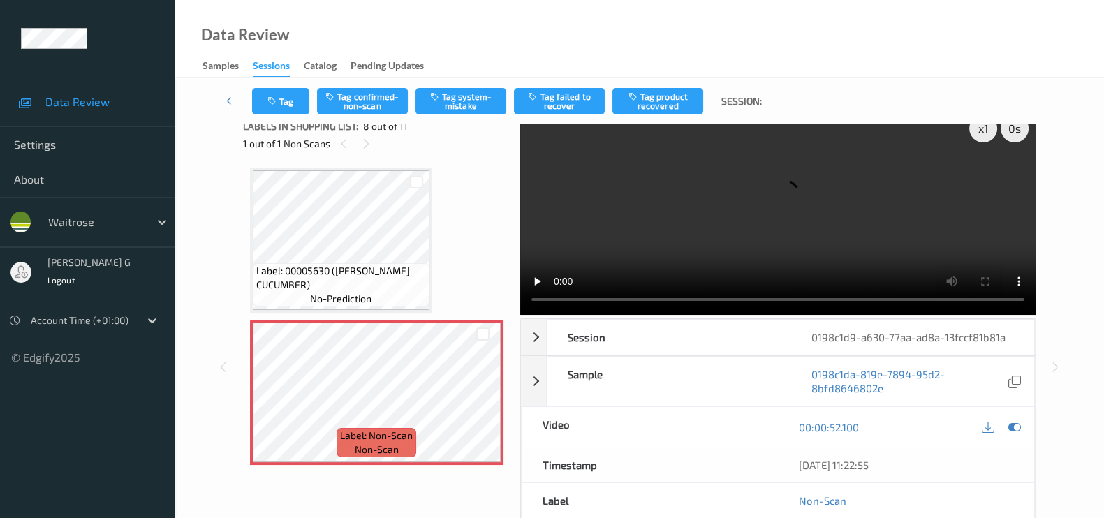
scroll to position [0, 0]
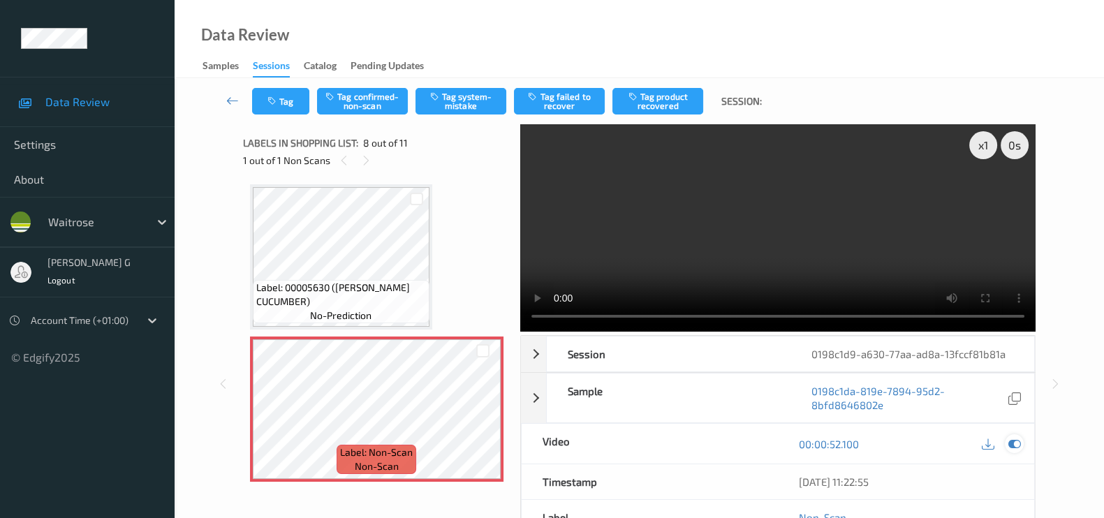
click at [1018, 442] on icon at bounding box center [1014, 444] width 13 height 13
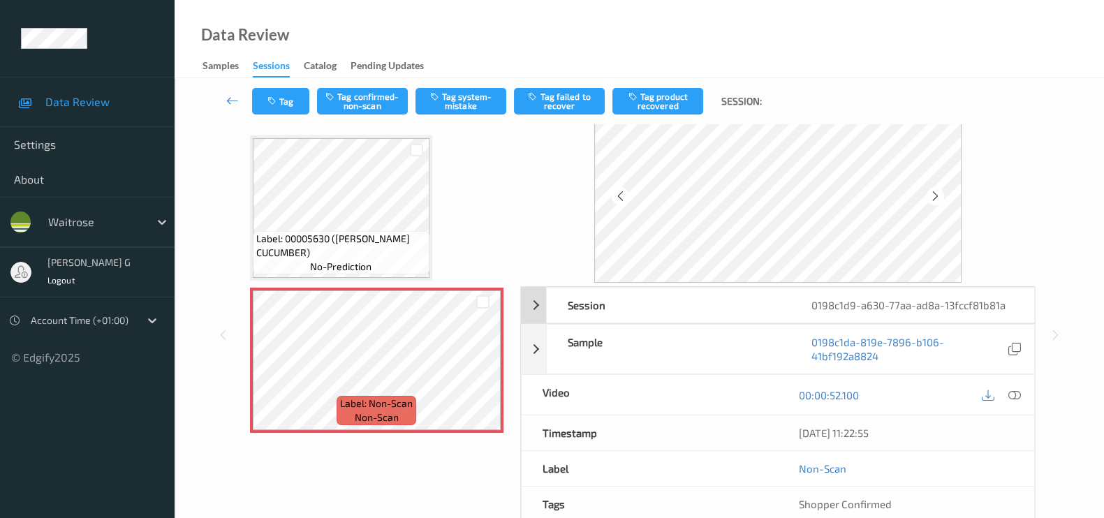
scroll to position [87, 0]
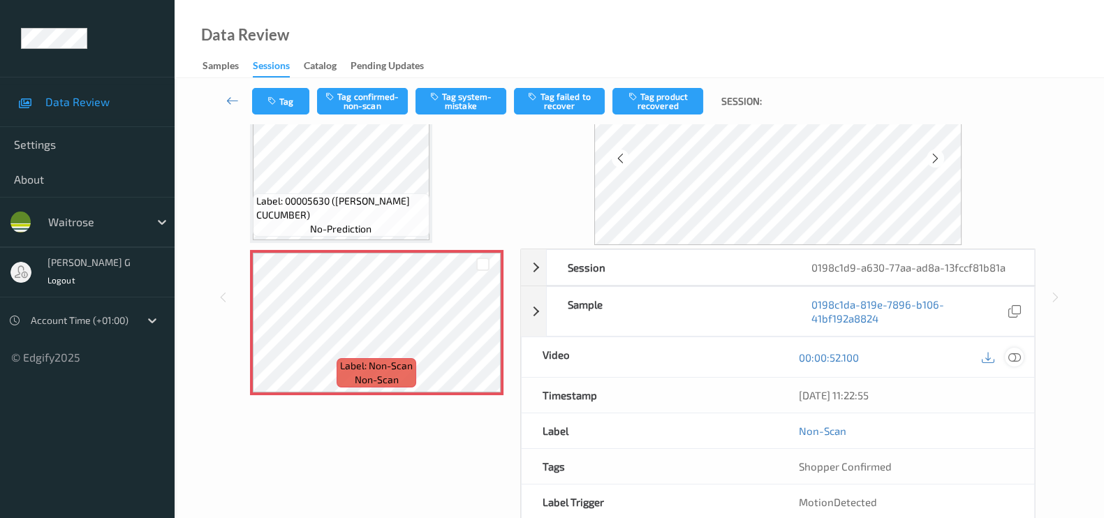
click at [1014, 352] on icon at bounding box center [1014, 357] width 13 height 13
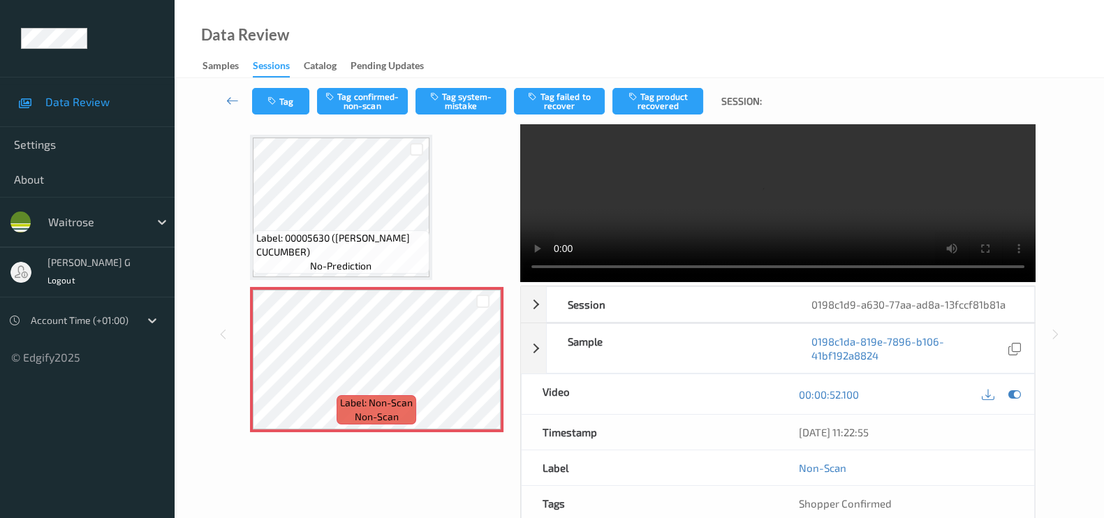
scroll to position [0, 0]
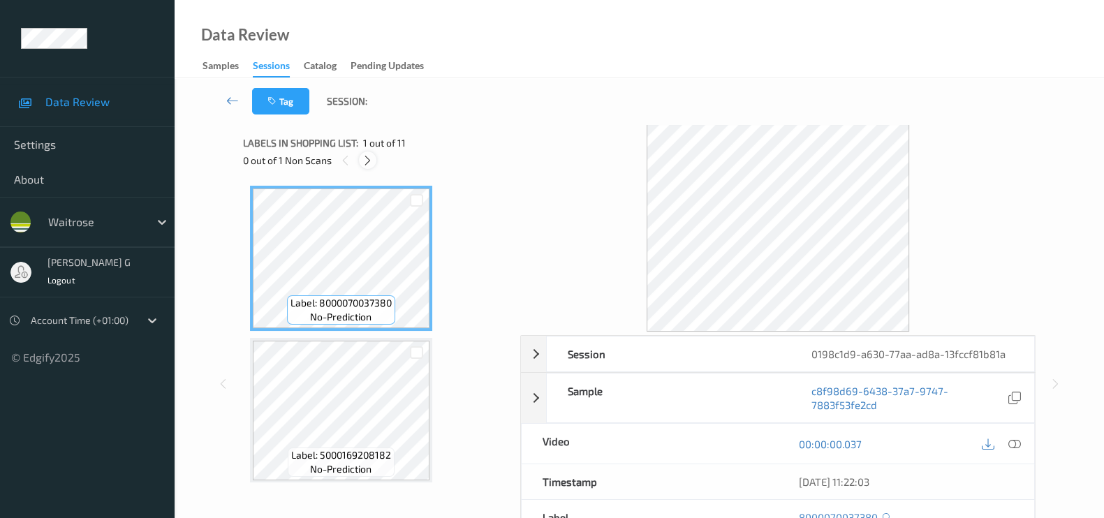
click at [364, 158] on icon at bounding box center [368, 160] width 12 height 13
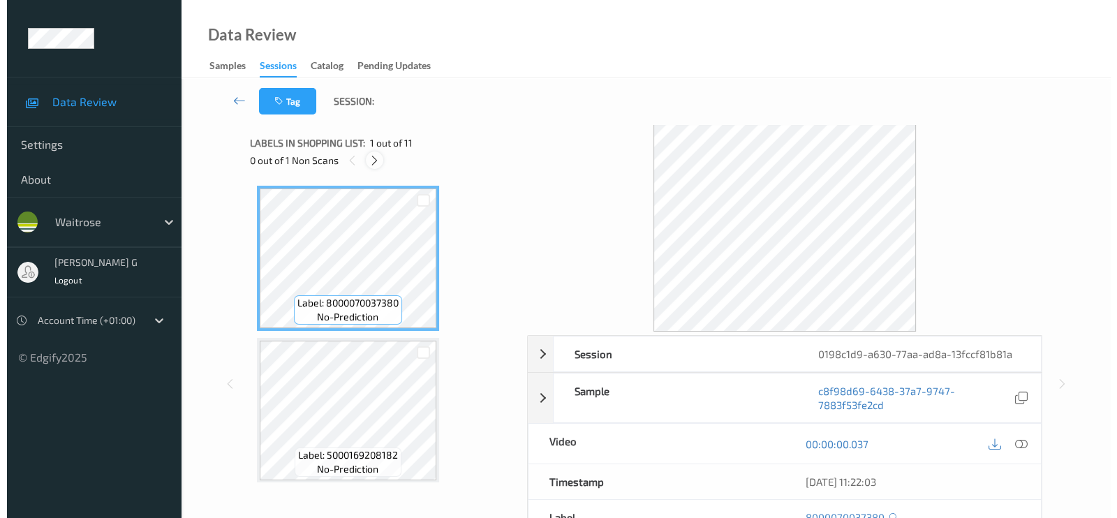
scroll to position [915, 0]
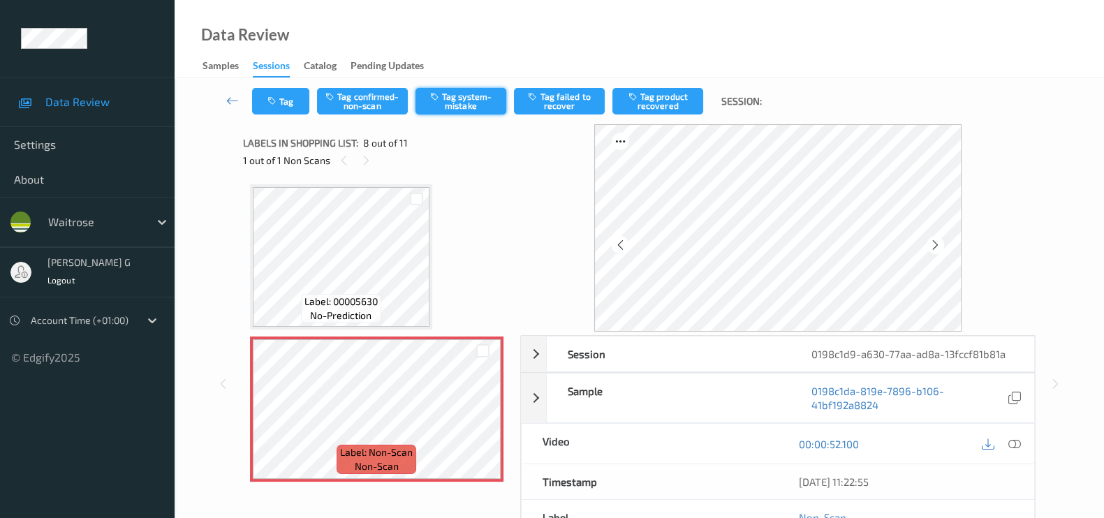
click at [464, 101] on button "Tag system-mistake" at bounding box center [460, 101] width 91 height 27
click at [290, 102] on button "Tag" at bounding box center [280, 101] width 57 height 27
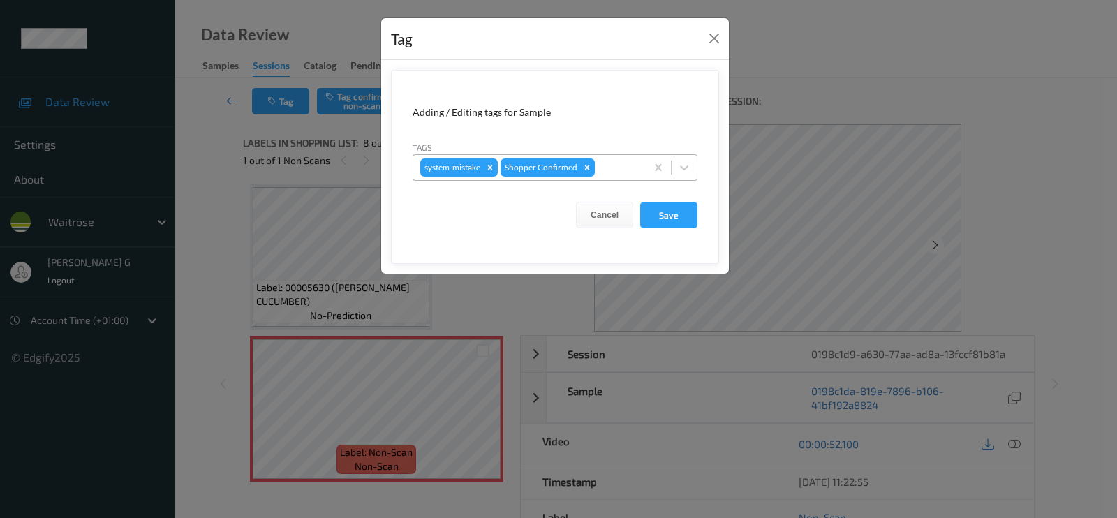
click at [635, 169] on div at bounding box center [618, 167] width 41 height 17
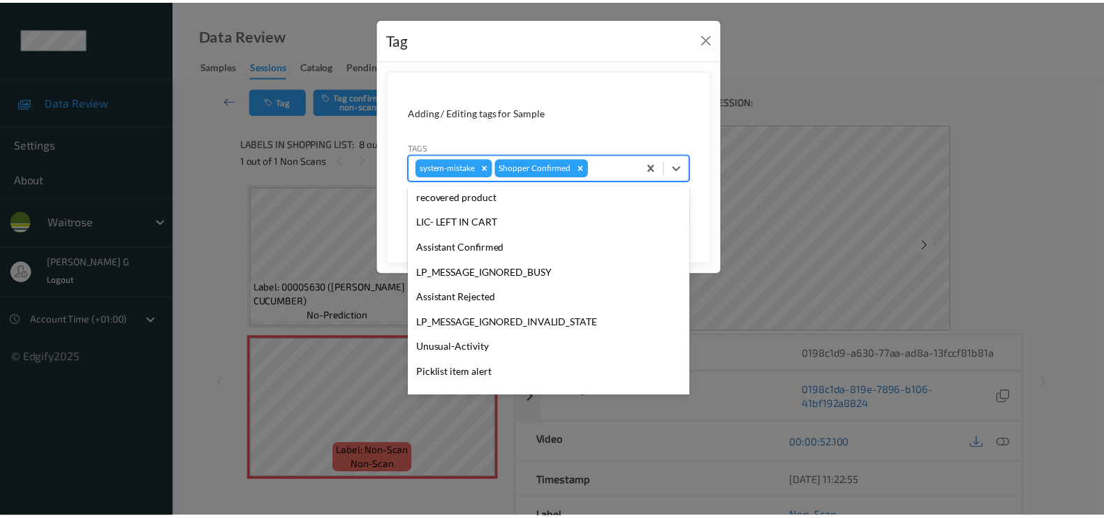
scroll to position [273, 0]
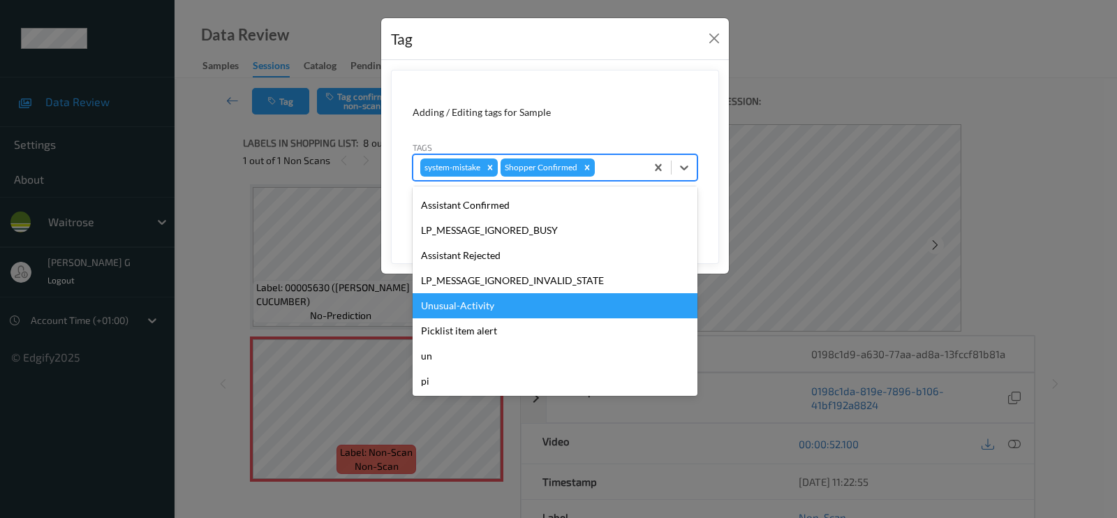
click at [445, 309] on div "Unusual-Activity" at bounding box center [555, 305] width 285 height 25
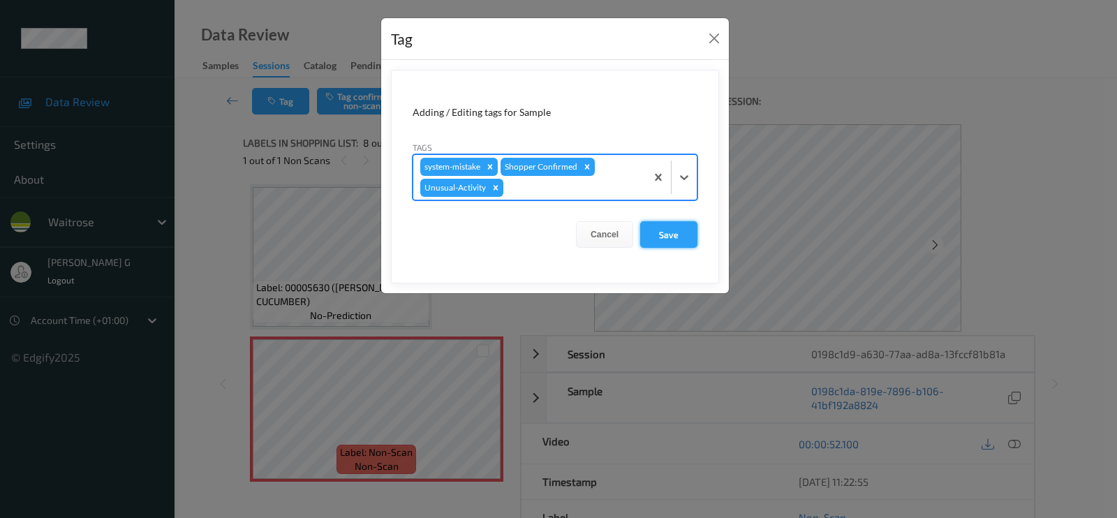
click at [655, 237] on button "Save" at bounding box center [668, 234] width 57 height 27
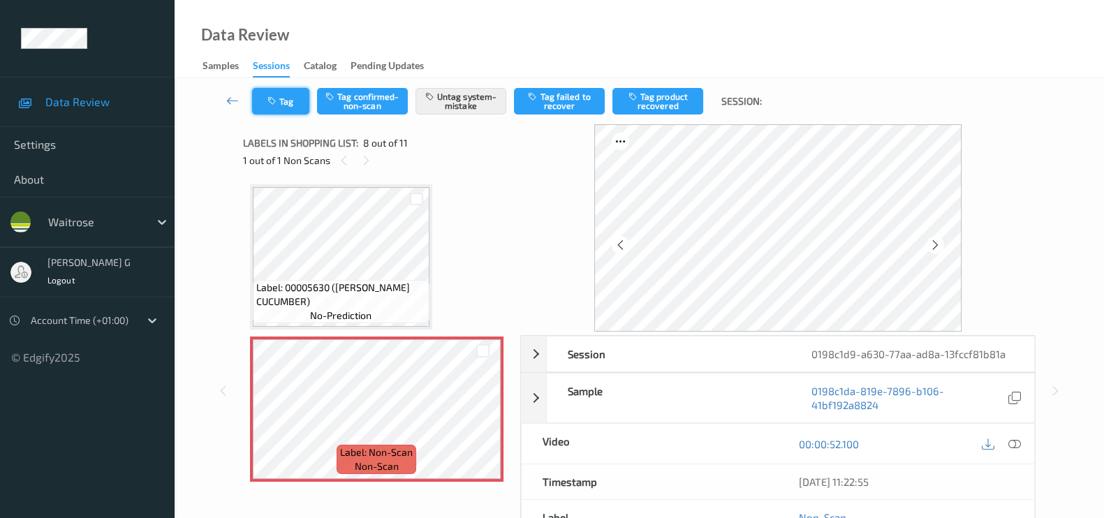
click at [281, 106] on button "Tag" at bounding box center [280, 101] width 57 height 27
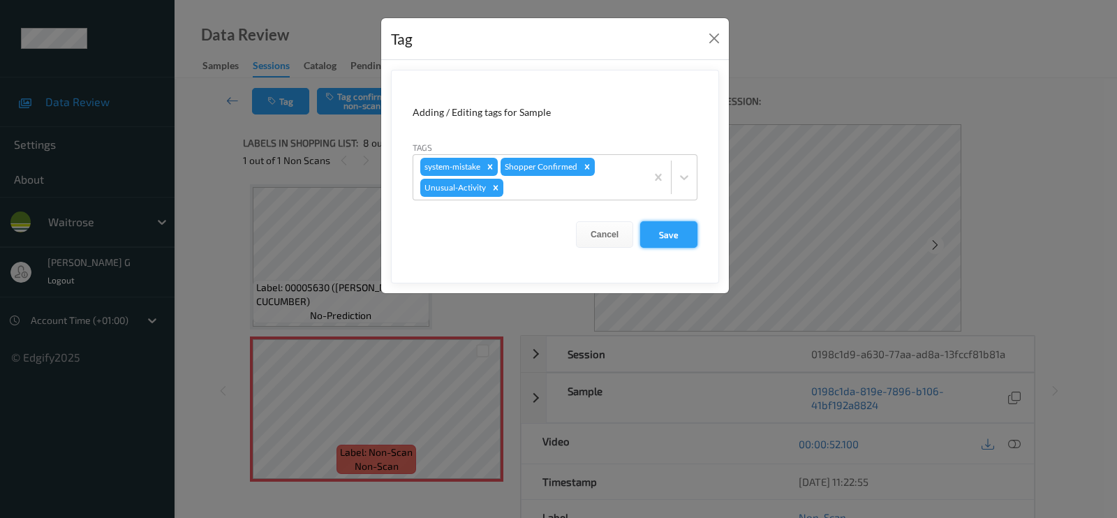
click at [663, 225] on button "Save" at bounding box center [668, 234] width 57 height 27
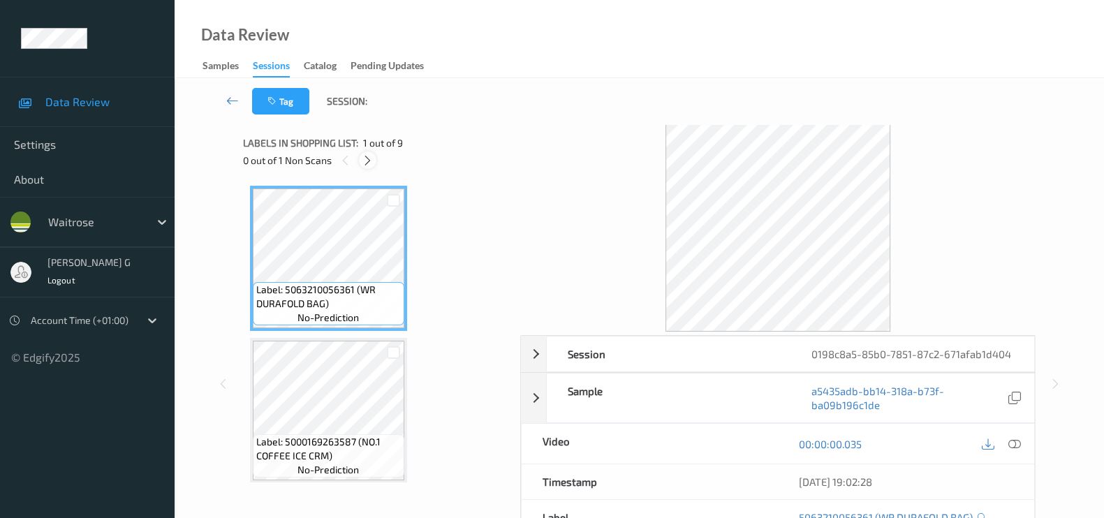
click at [362, 165] on icon at bounding box center [368, 160] width 12 height 13
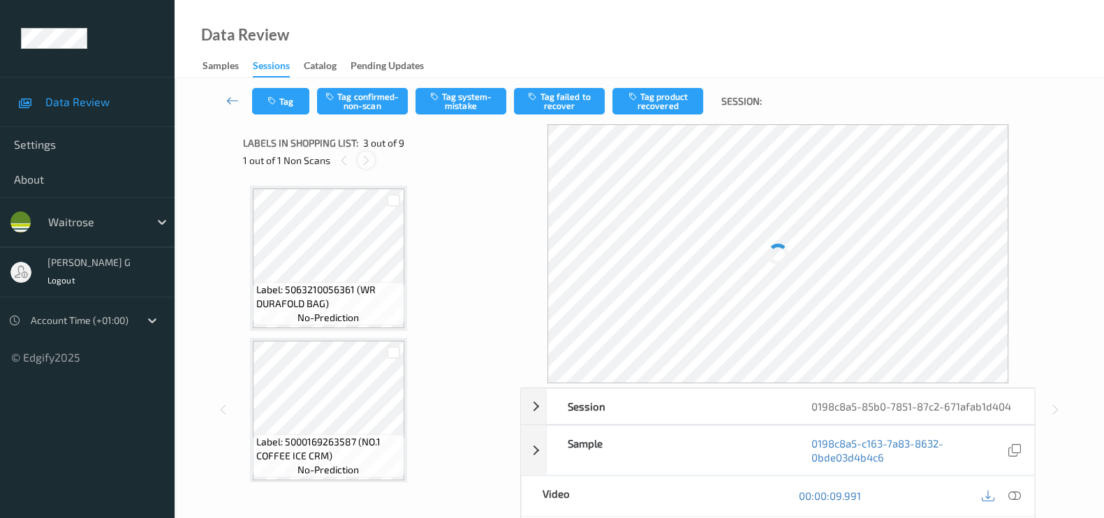
scroll to position [158, 0]
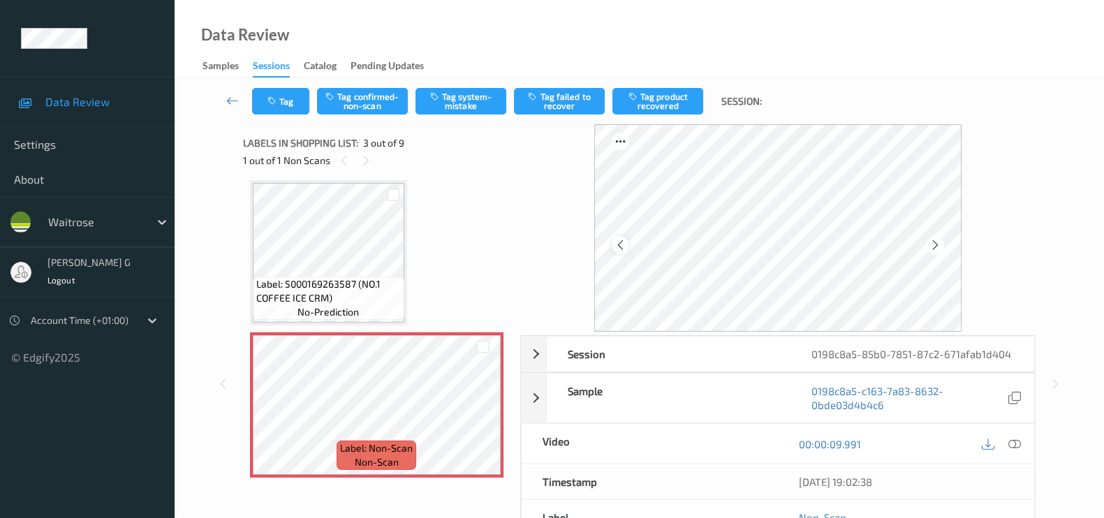
click at [620, 244] on icon at bounding box center [620, 245] width 12 height 13
click at [405, 224] on div "Label: 5000169263587 (NO.1 COFFEE ICE CRM) no-prediction" at bounding box center [328, 252] width 157 height 145
click at [940, 245] on icon at bounding box center [935, 245] width 12 height 13
click at [1017, 445] on icon at bounding box center [1014, 444] width 13 height 13
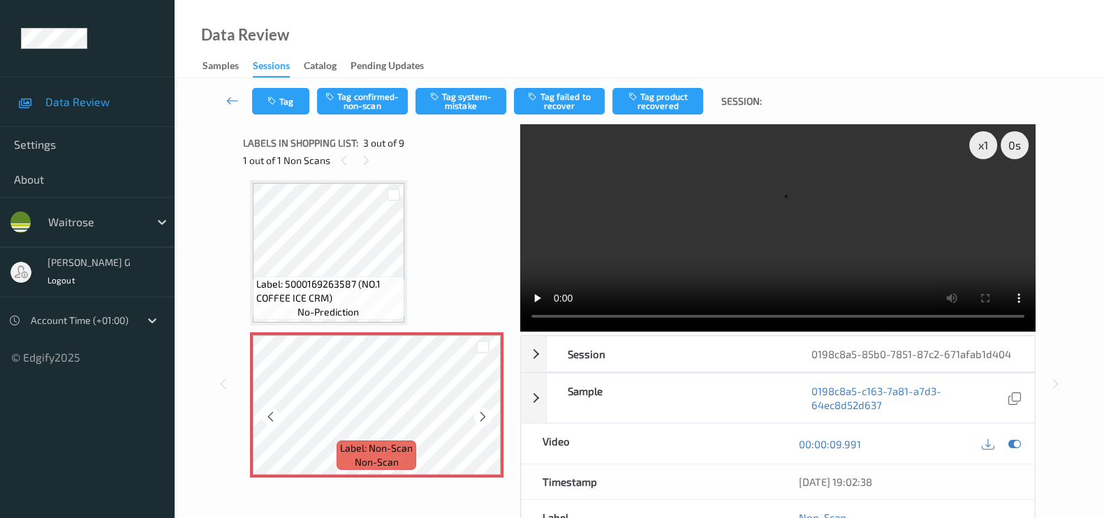
scroll to position [420, 0]
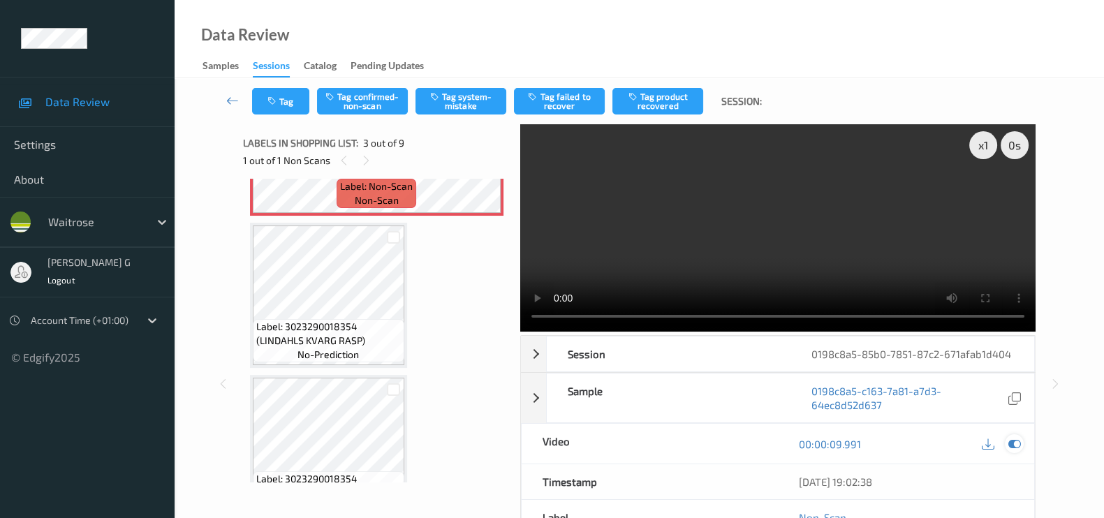
click at [1013, 443] on icon at bounding box center [1014, 444] width 13 height 13
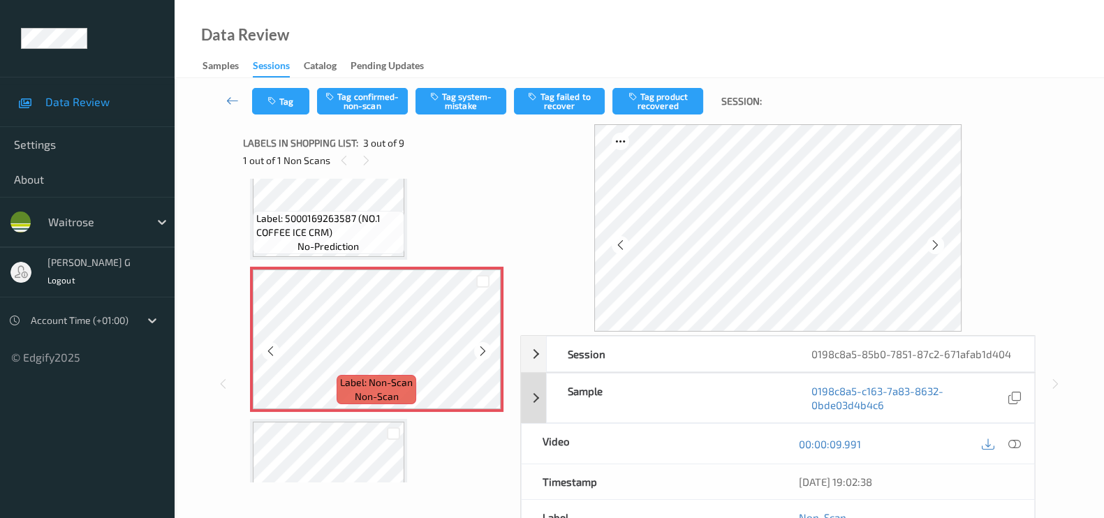
scroll to position [262, 0]
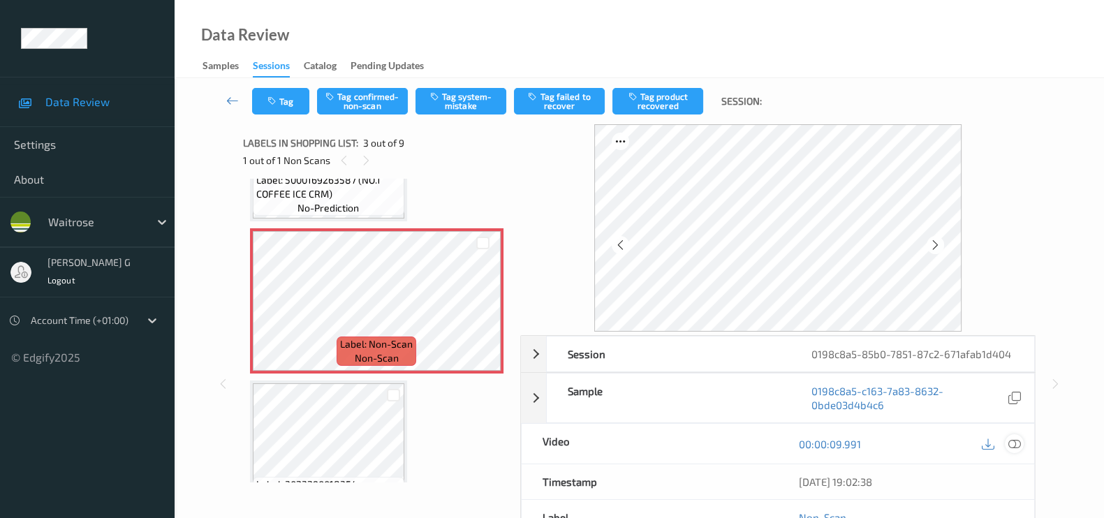
click at [1016, 441] on icon at bounding box center [1014, 444] width 13 height 13
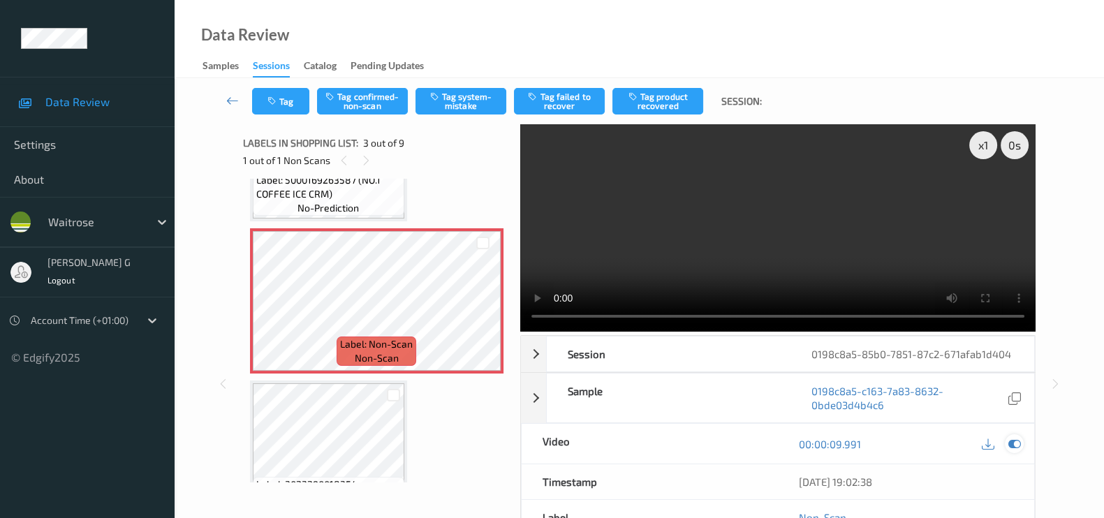
click at [1014, 443] on icon at bounding box center [1014, 444] width 13 height 13
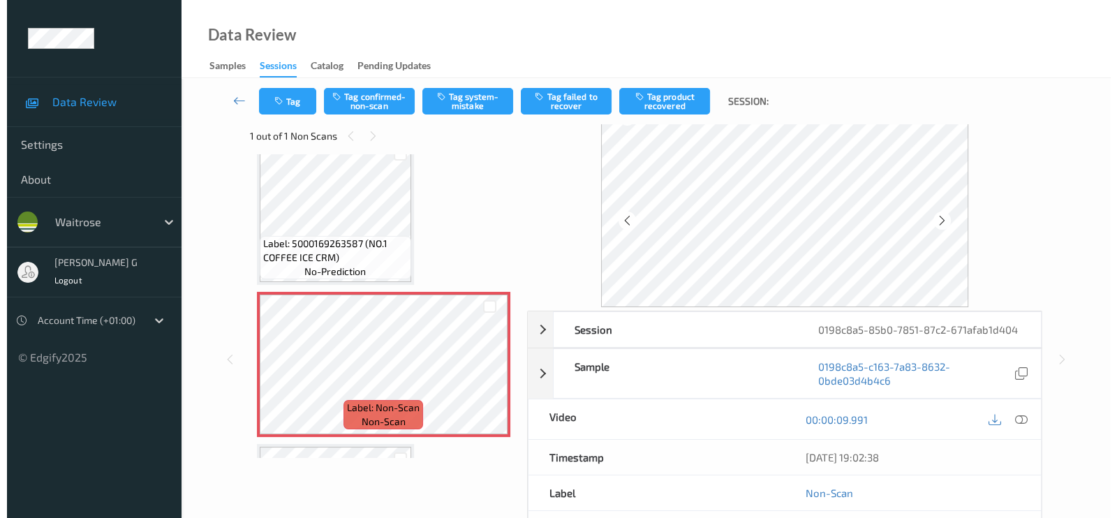
scroll to position [0, 0]
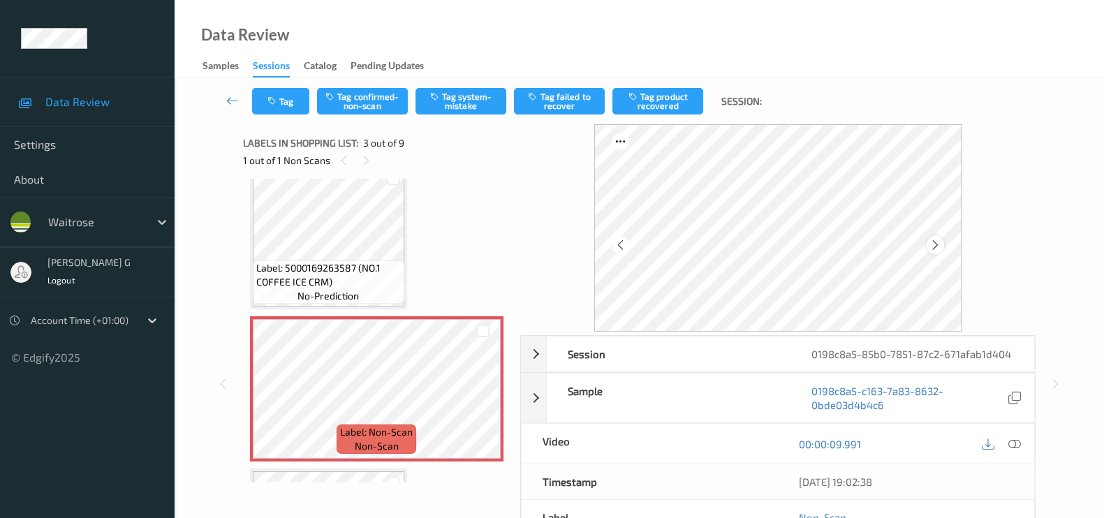
click at [941, 245] on icon at bounding box center [935, 245] width 12 height 13
click at [450, 92] on button "Tag system-mistake" at bounding box center [460, 101] width 91 height 27
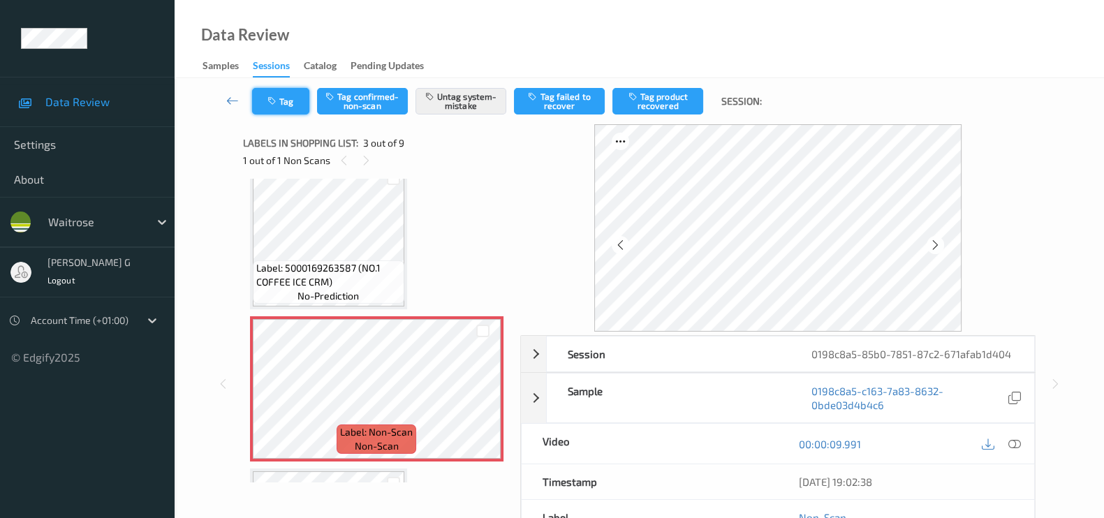
click at [279, 113] on button "Tag" at bounding box center [280, 101] width 57 height 27
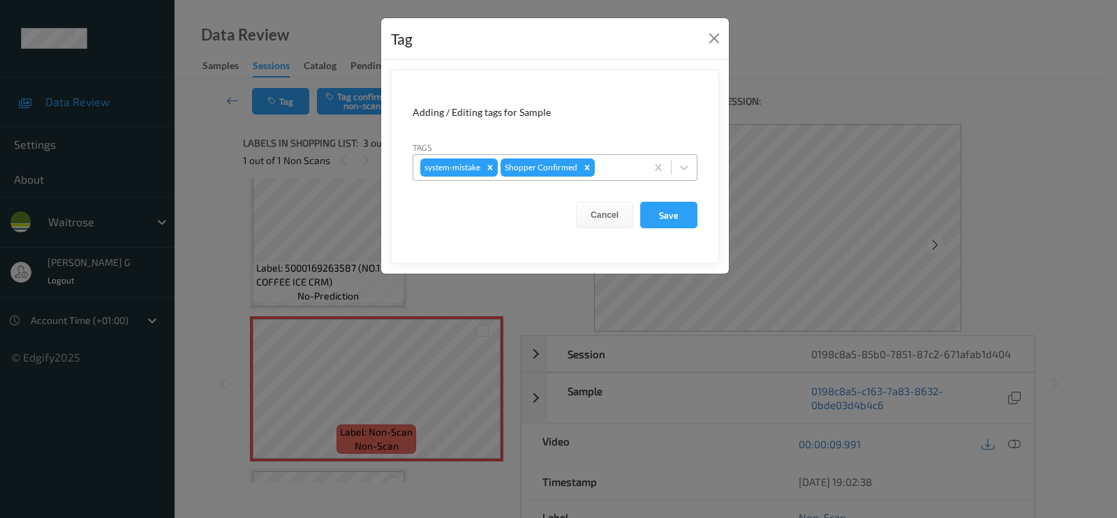
click at [604, 172] on div at bounding box center [618, 167] width 41 height 17
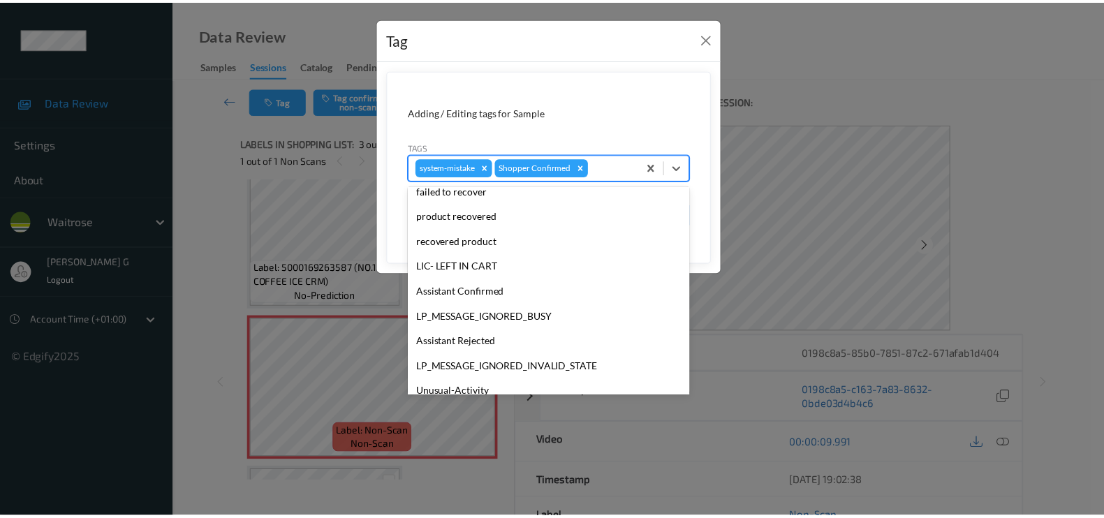
scroll to position [262, 0]
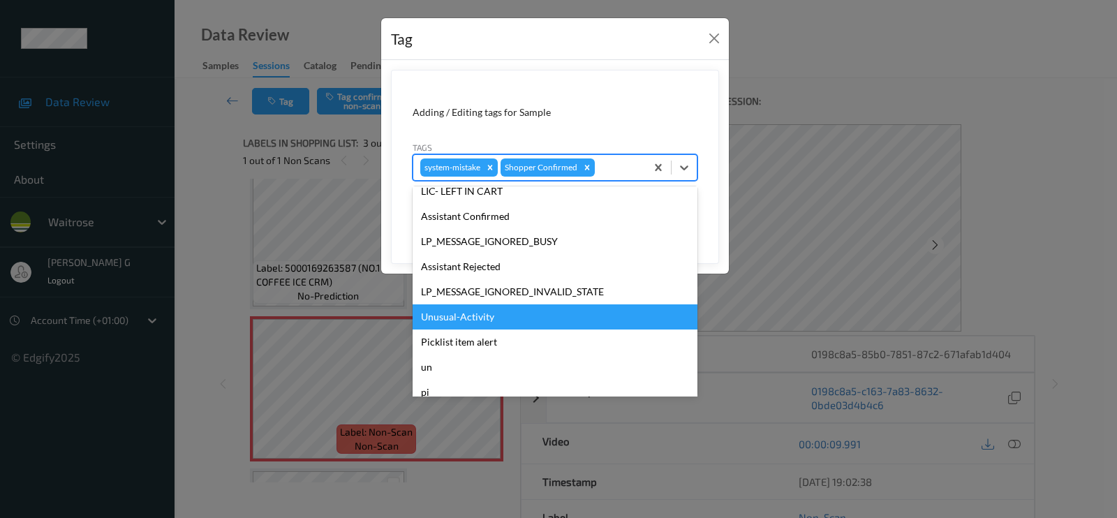
click at [459, 316] on div "Unusual-Activity" at bounding box center [555, 316] width 285 height 25
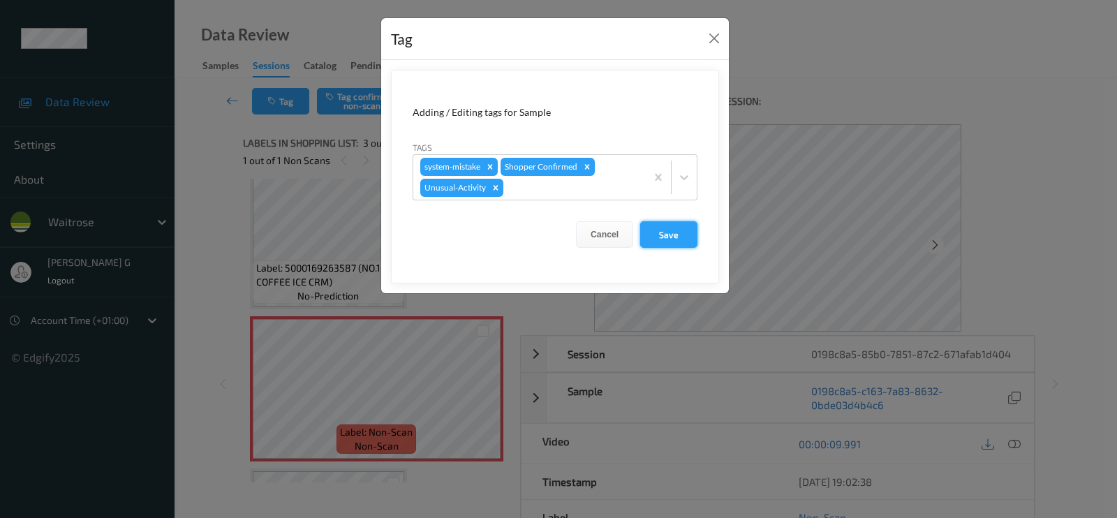
click at [660, 235] on button "Save" at bounding box center [668, 234] width 57 height 27
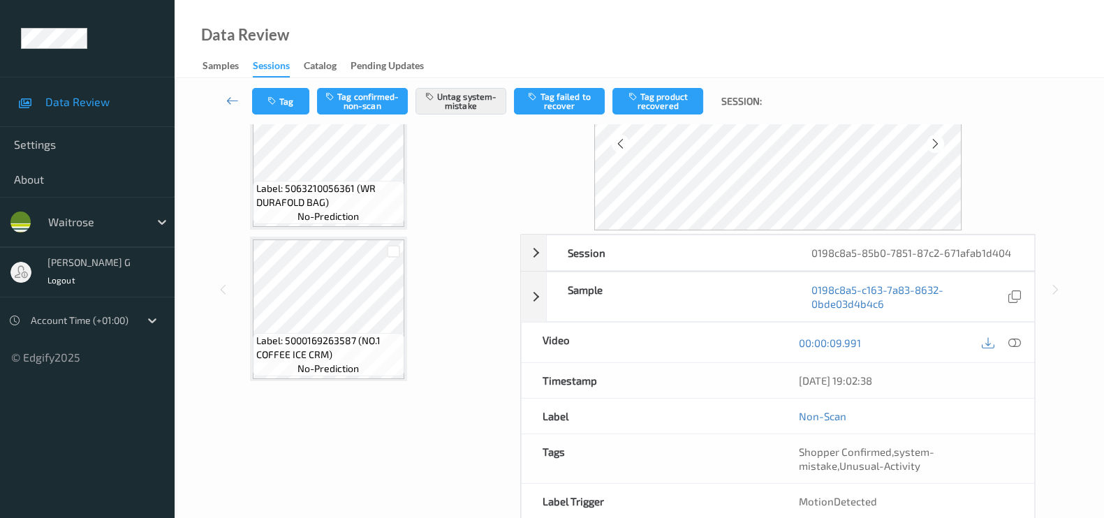
scroll to position [0, 0]
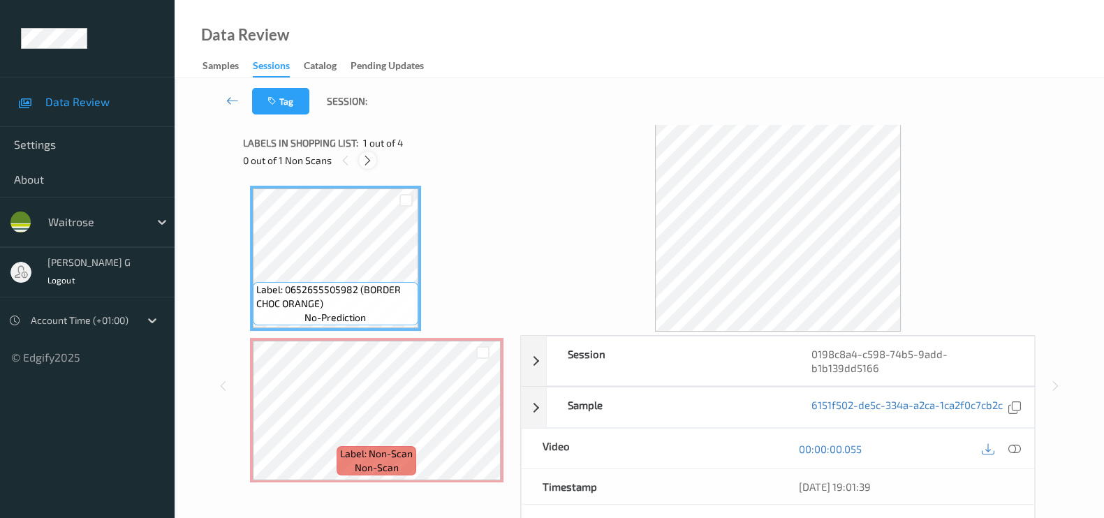
click at [368, 165] on icon at bounding box center [368, 160] width 12 height 13
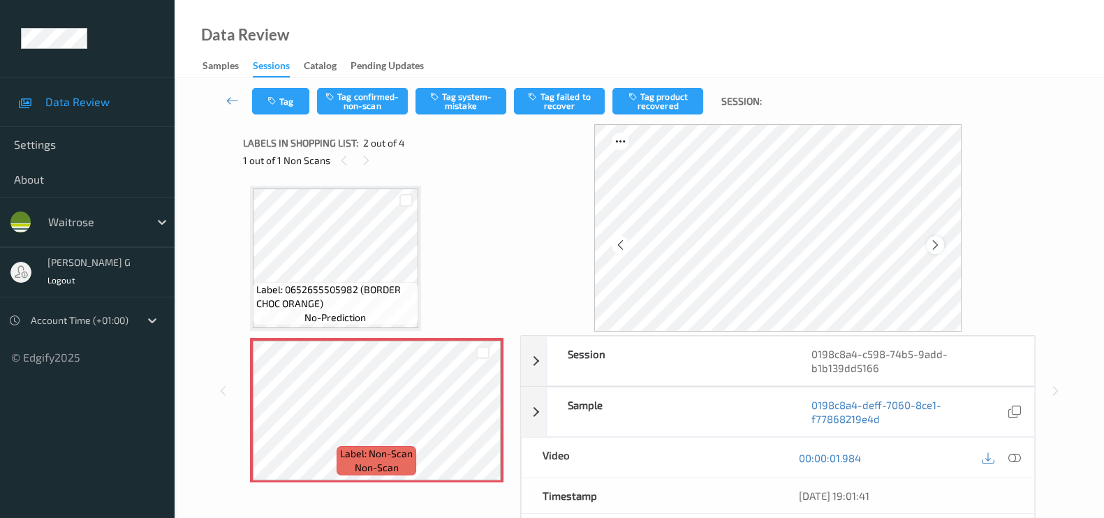
click at [940, 246] on icon at bounding box center [935, 245] width 12 height 13
click at [1016, 458] on icon at bounding box center [1014, 458] width 13 height 13
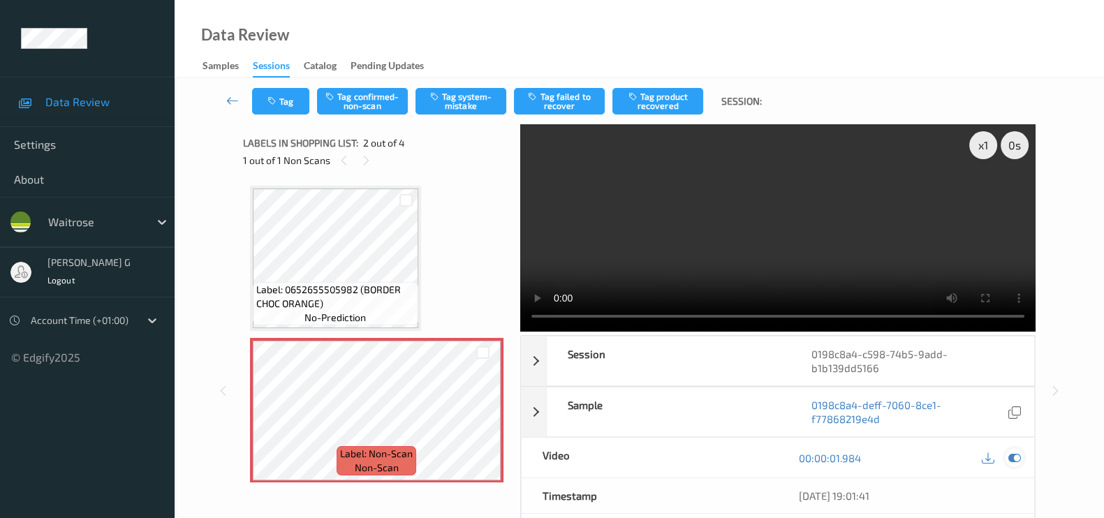
click at [1012, 457] on icon at bounding box center [1014, 458] width 13 height 13
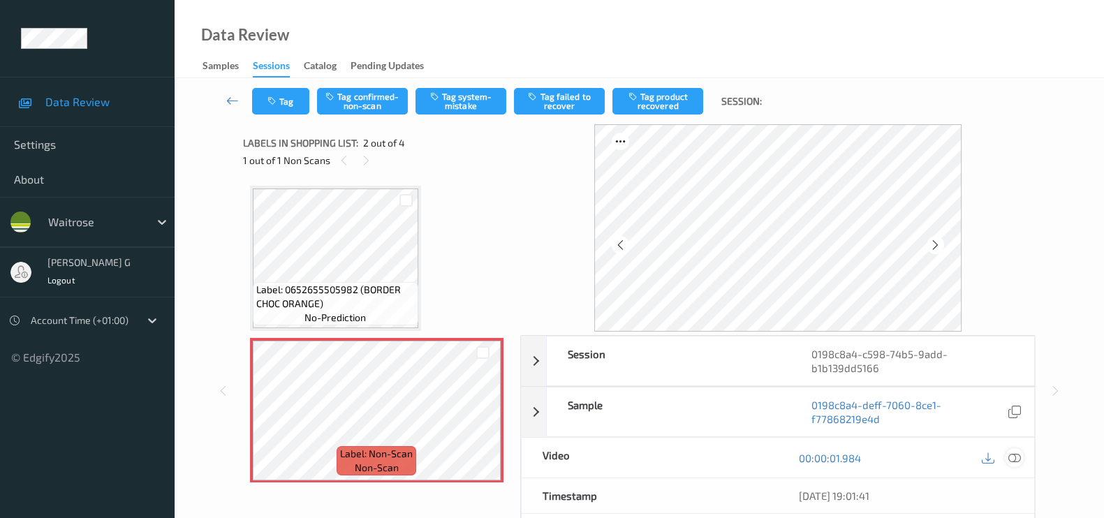
click at [1012, 456] on icon at bounding box center [1014, 458] width 13 height 13
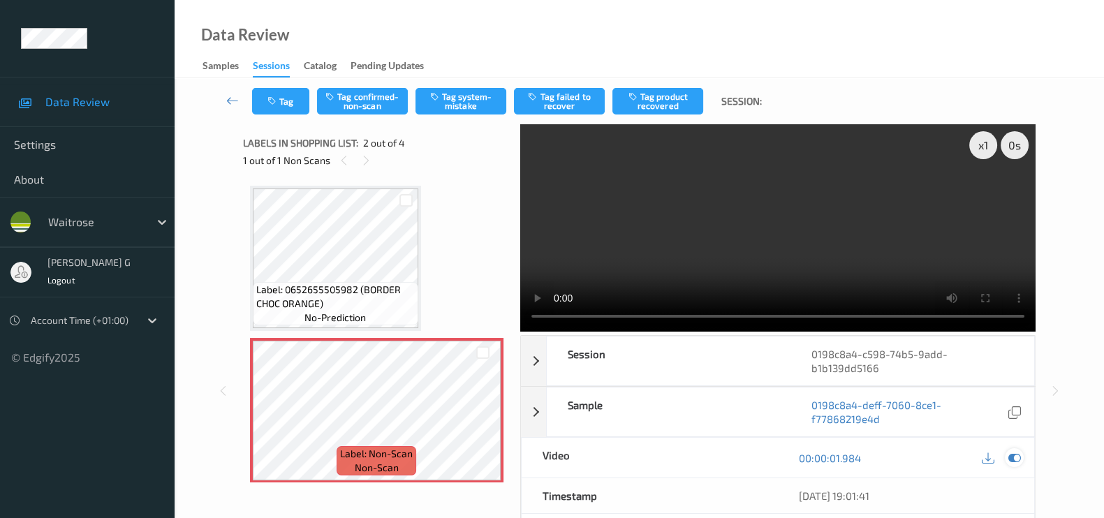
click at [1014, 461] on icon at bounding box center [1014, 458] width 13 height 13
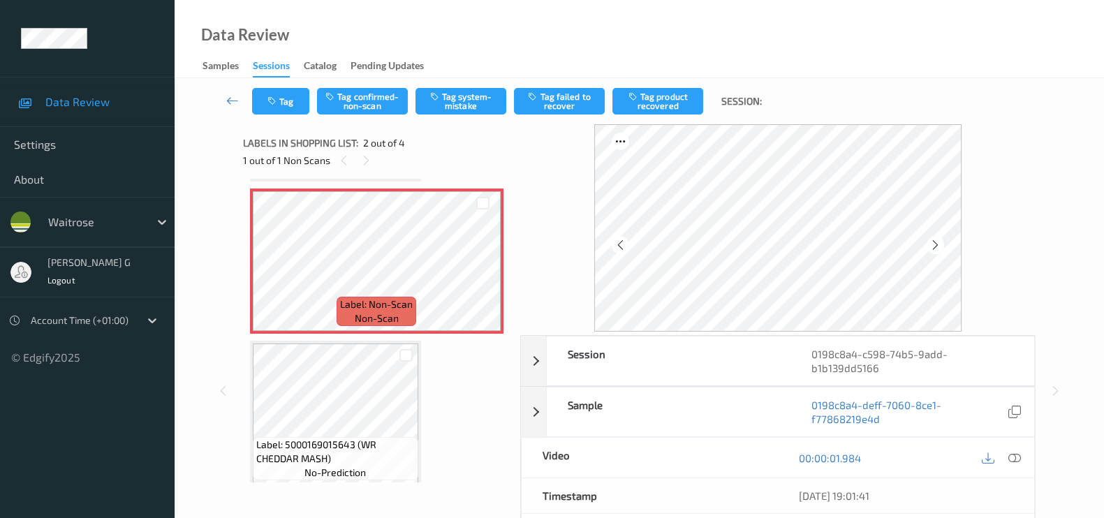
scroll to position [174, 0]
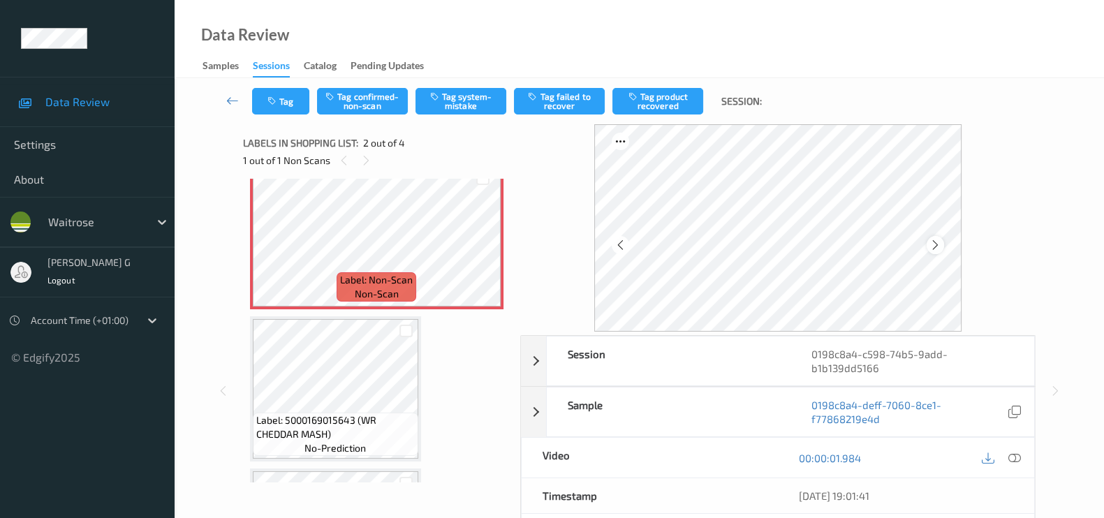
click at [941, 246] on icon at bounding box center [935, 245] width 12 height 13
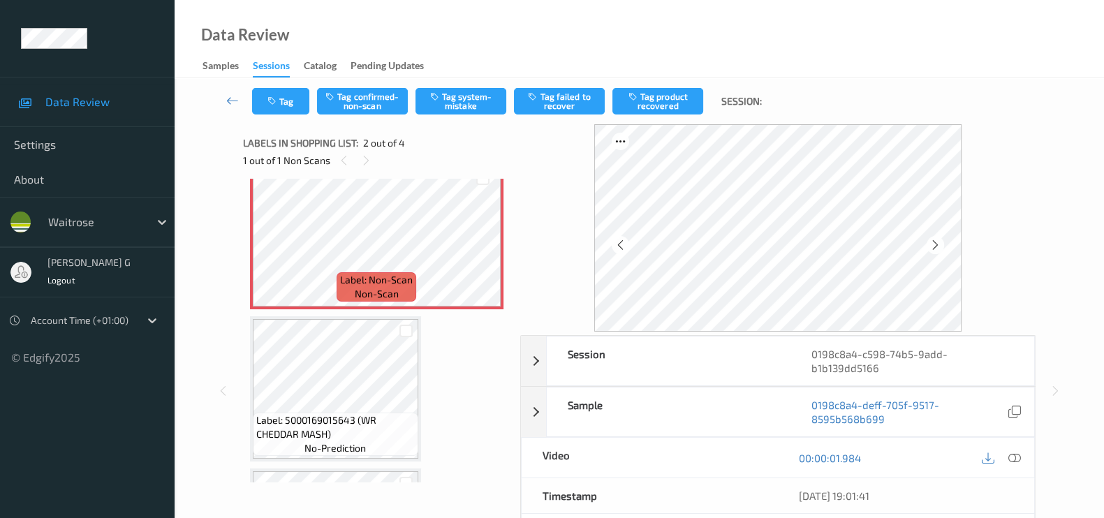
click at [941, 246] on icon at bounding box center [935, 245] width 12 height 13
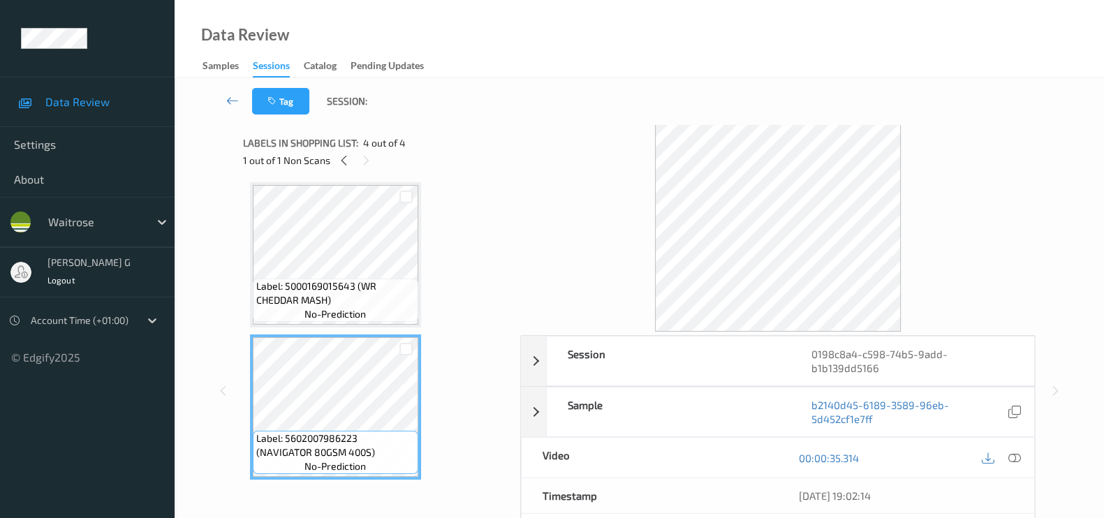
scroll to position [0, 0]
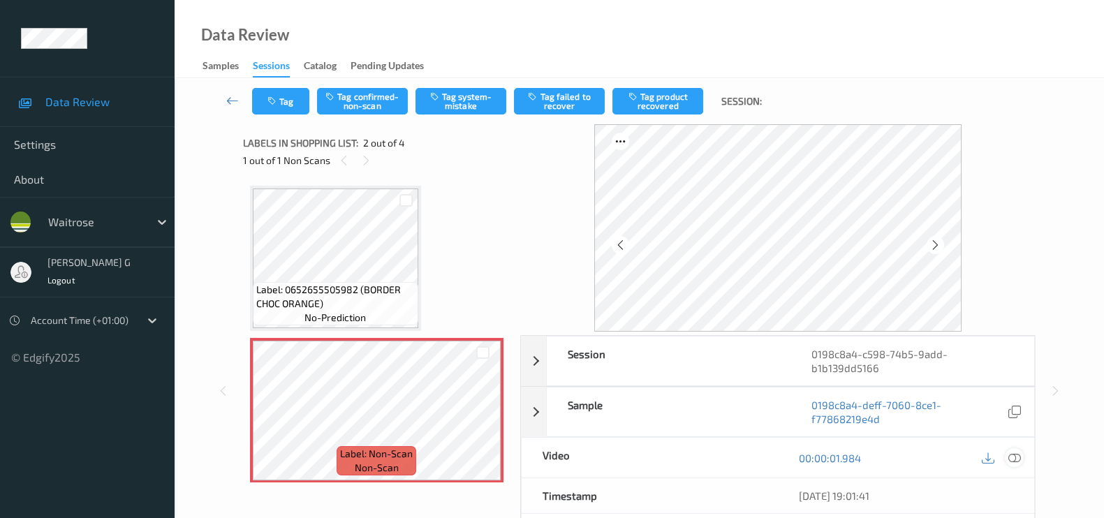
click at [1019, 456] on icon at bounding box center [1014, 458] width 13 height 13
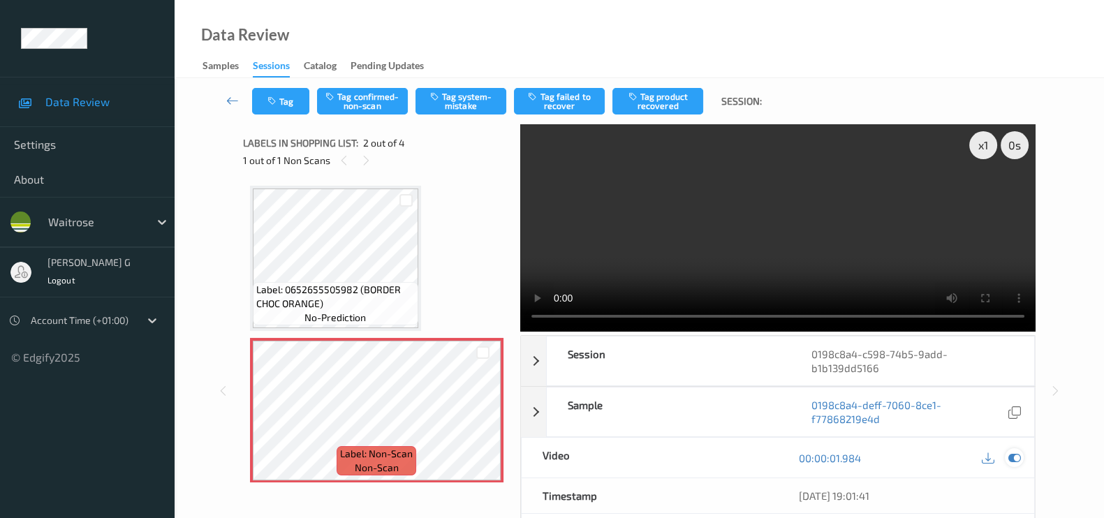
click at [1016, 455] on icon at bounding box center [1014, 458] width 13 height 13
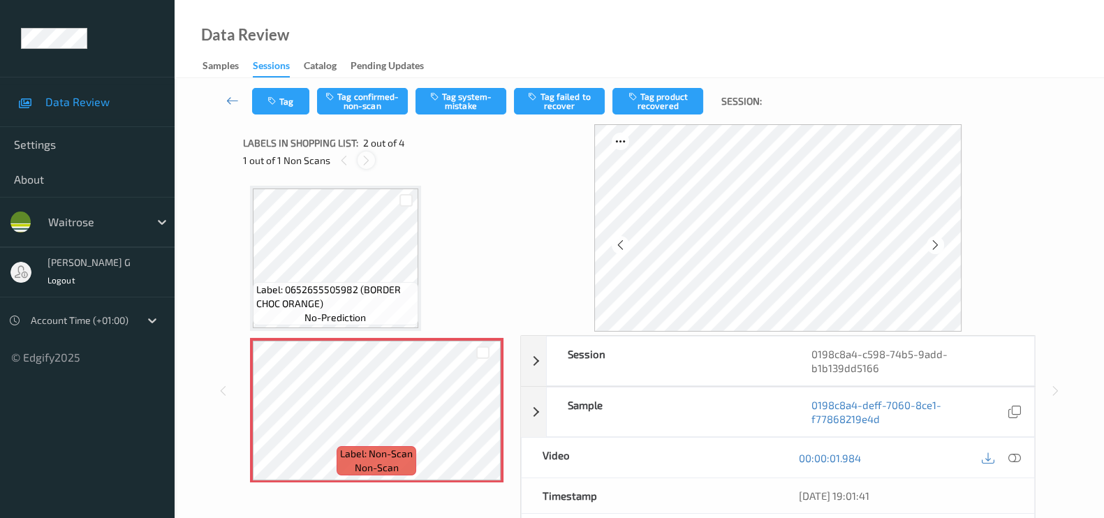
click at [360, 163] on icon at bounding box center [366, 160] width 12 height 13
click at [367, 105] on button "Tag confirmed-non-scan" at bounding box center [362, 101] width 91 height 27
click at [656, 98] on button "Tag product recovered" at bounding box center [657, 101] width 91 height 27
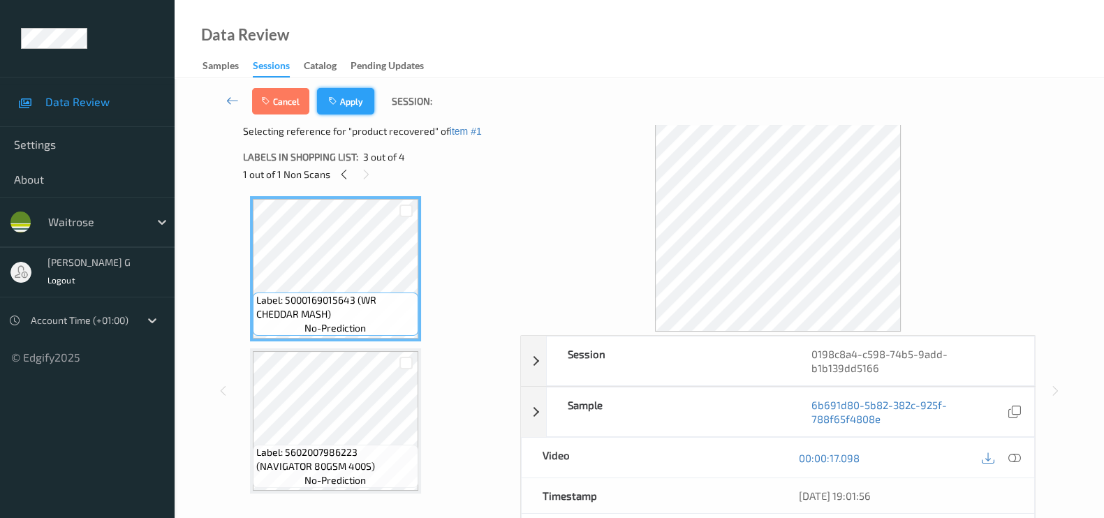
click at [357, 101] on button "Apply" at bounding box center [345, 101] width 57 height 27
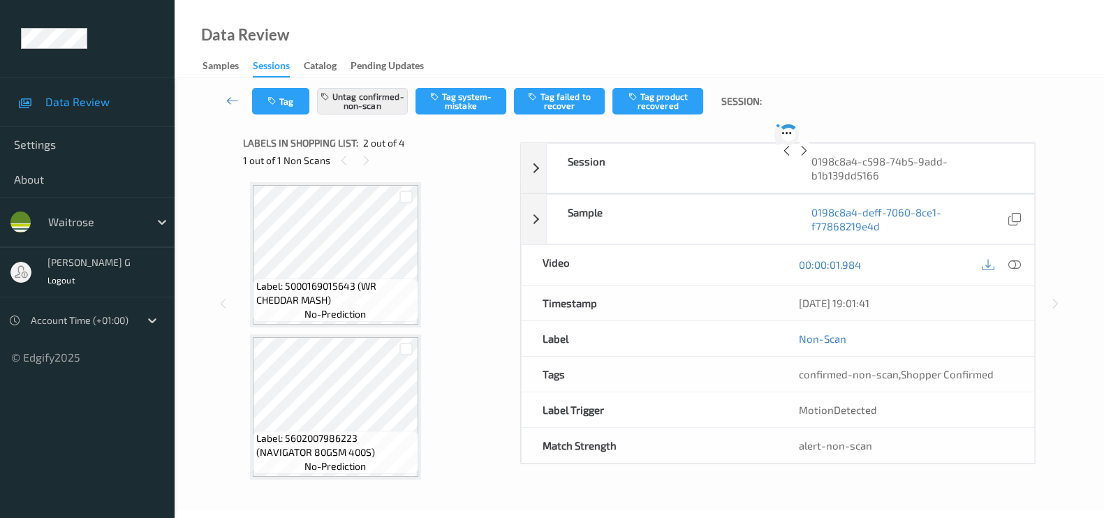
scroll to position [7, 0]
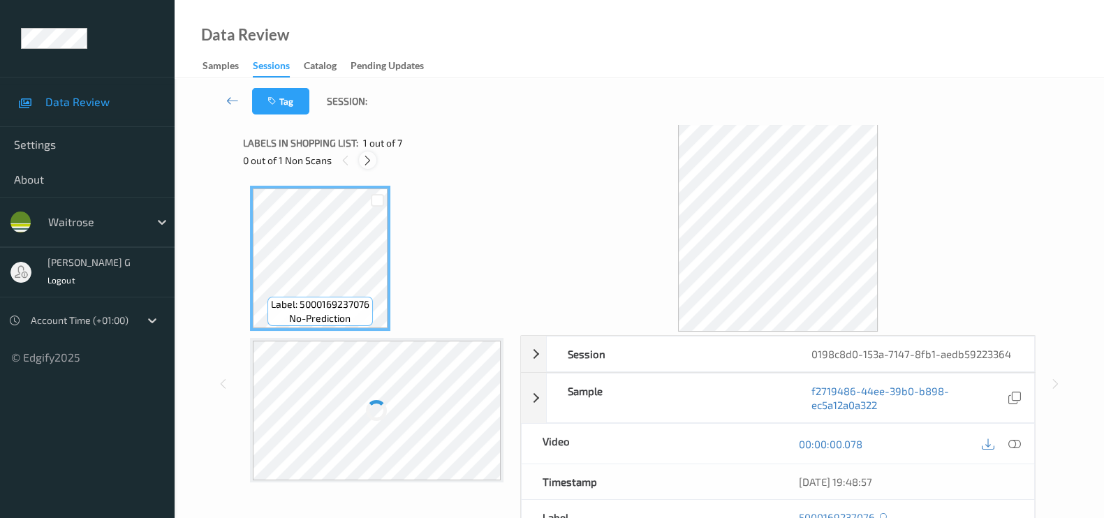
click at [362, 165] on icon at bounding box center [368, 160] width 12 height 13
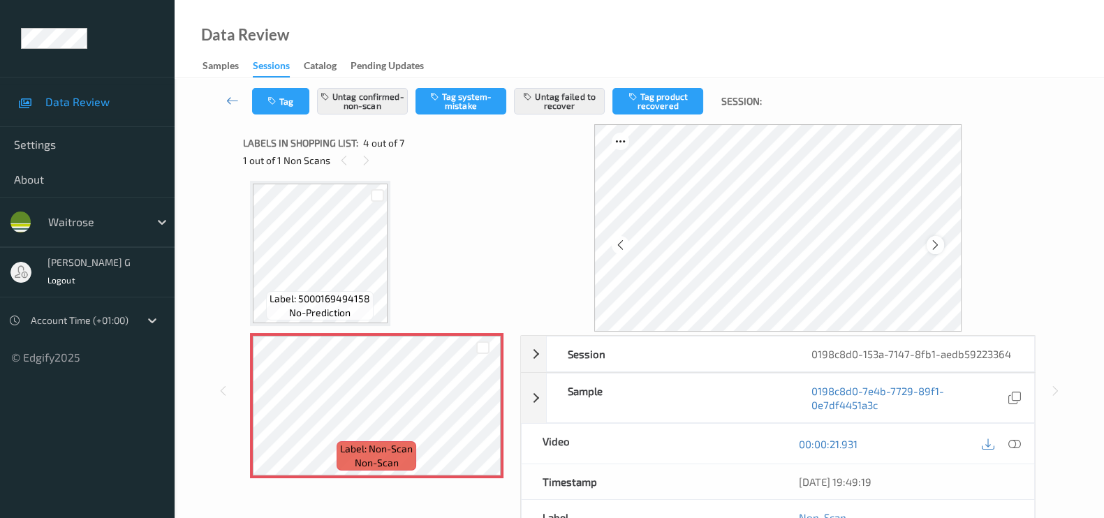
click at [939, 242] on icon at bounding box center [935, 245] width 12 height 13
click at [623, 242] on icon at bounding box center [620, 245] width 12 height 13
click at [624, 242] on icon at bounding box center [620, 245] width 12 height 13
click at [1016, 442] on icon at bounding box center [1014, 444] width 13 height 13
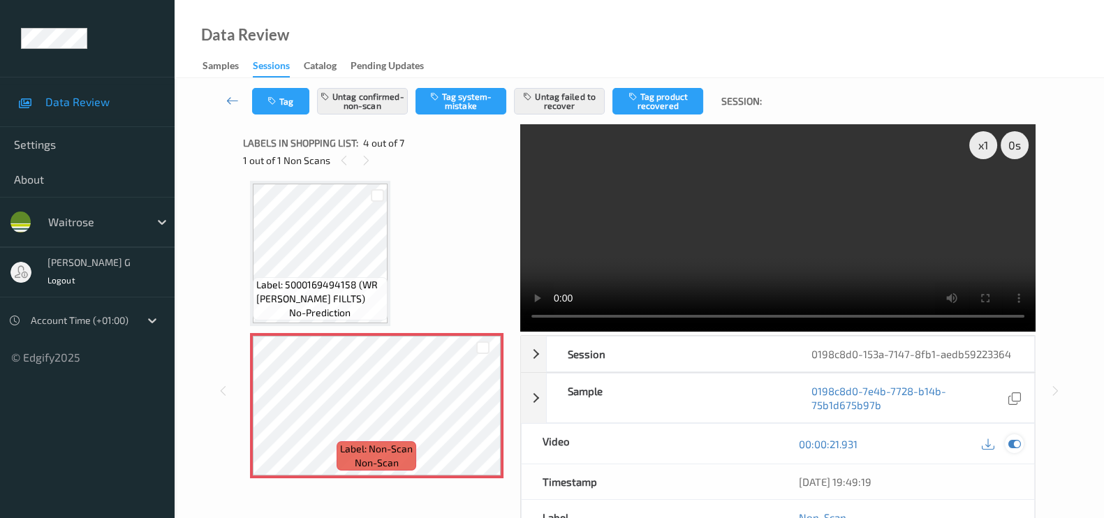
click at [1015, 441] on icon at bounding box center [1014, 444] width 13 height 13
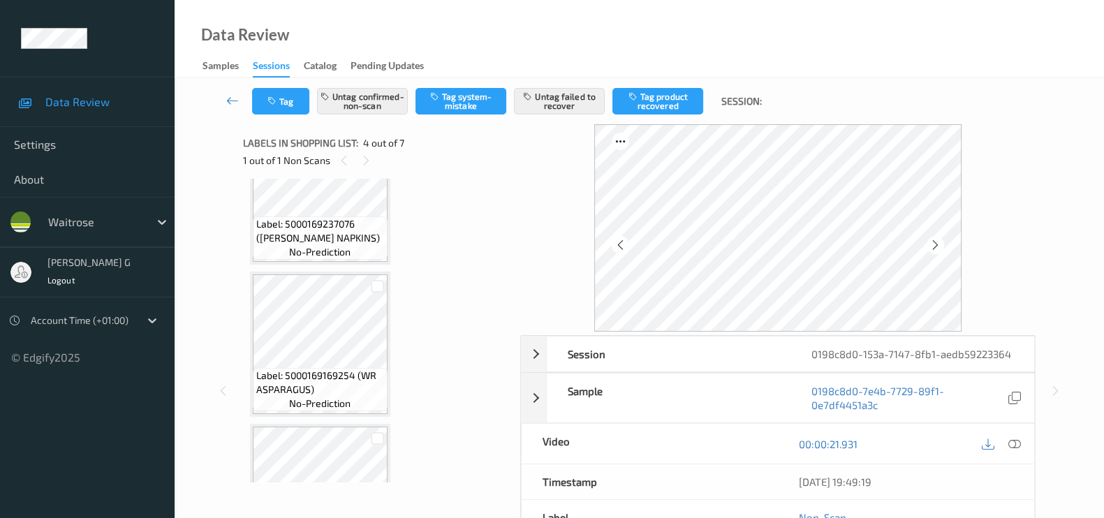
scroll to position [0, 0]
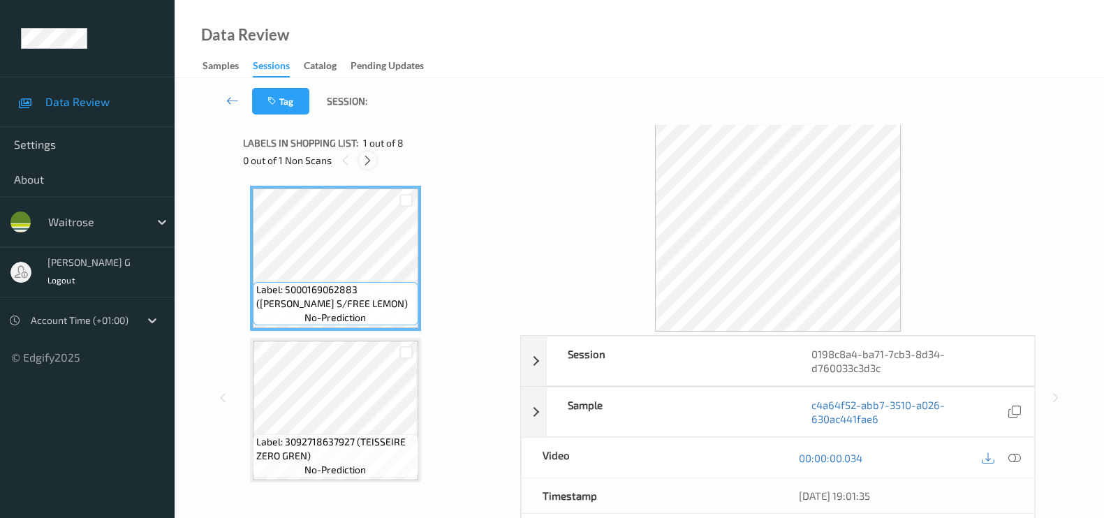
click at [361, 161] on div at bounding box center [367, 159] width 17 height 17
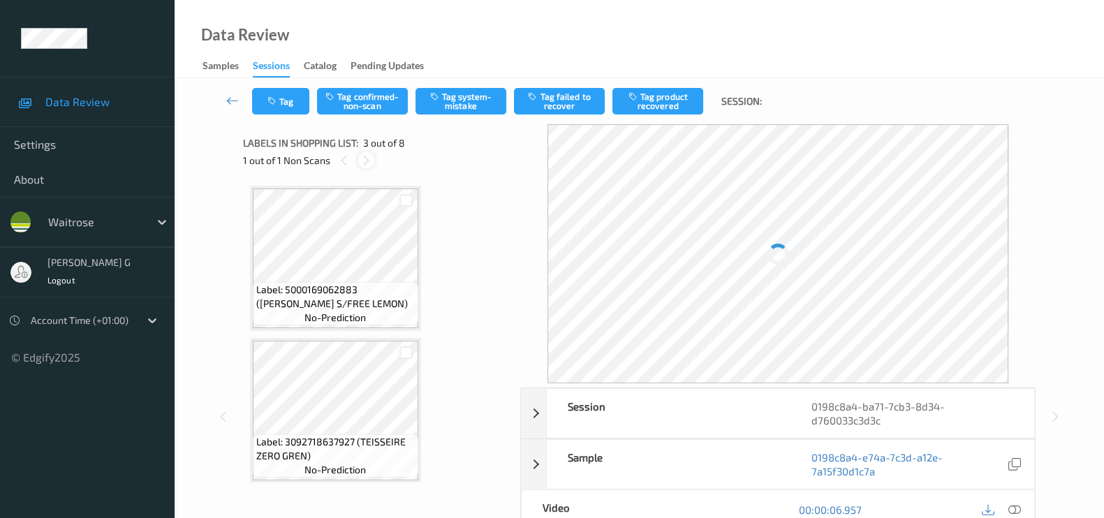
scroll to position [158, 0]
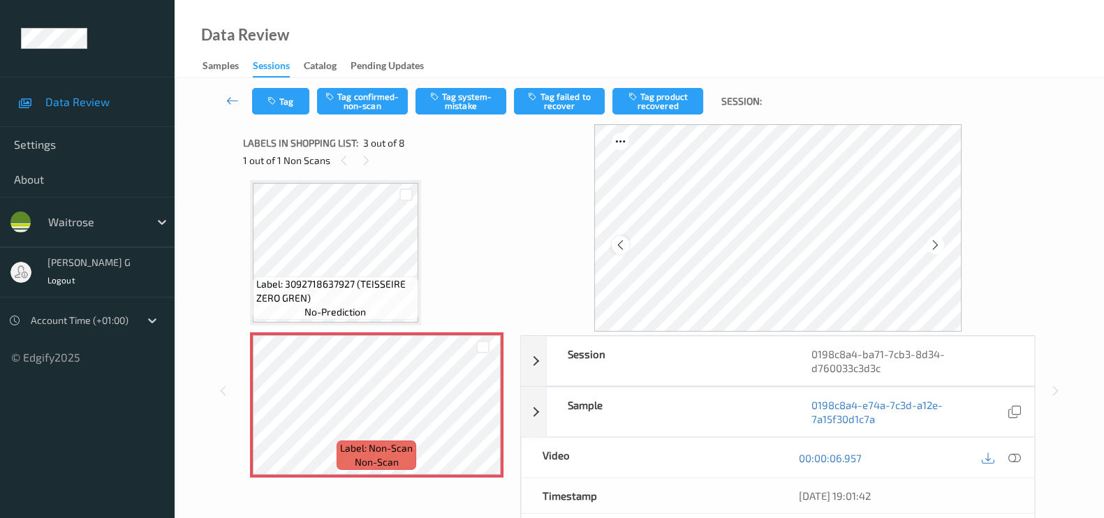
click at [622, 242] on icon at bounding box center [620, 245] width 12 height 13
click at [940, 240] on icon at bounding box center [935, 245] width 12 height 13
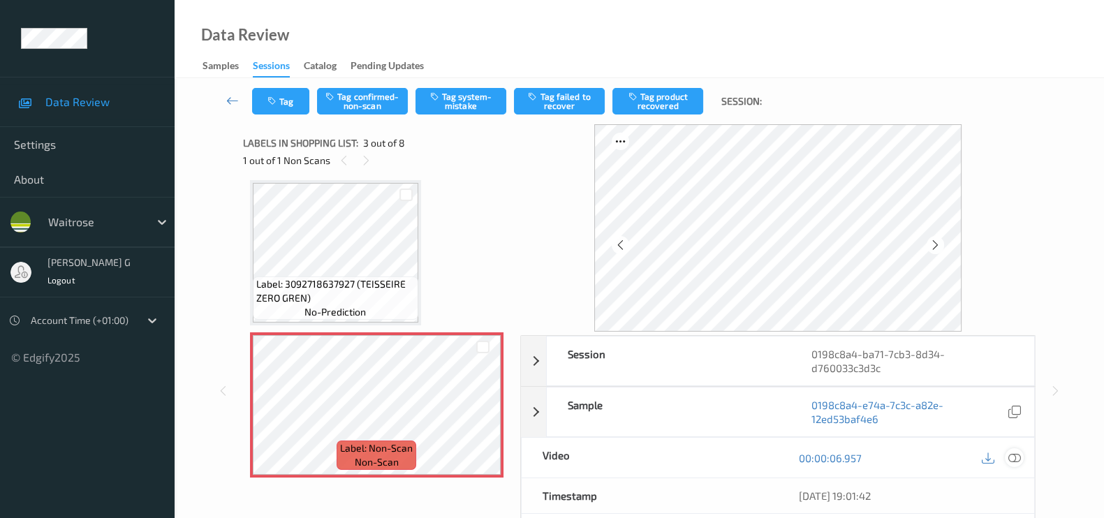
click at [1014, 461] on icon at bounding box center [1014, 458] width 13 height 13
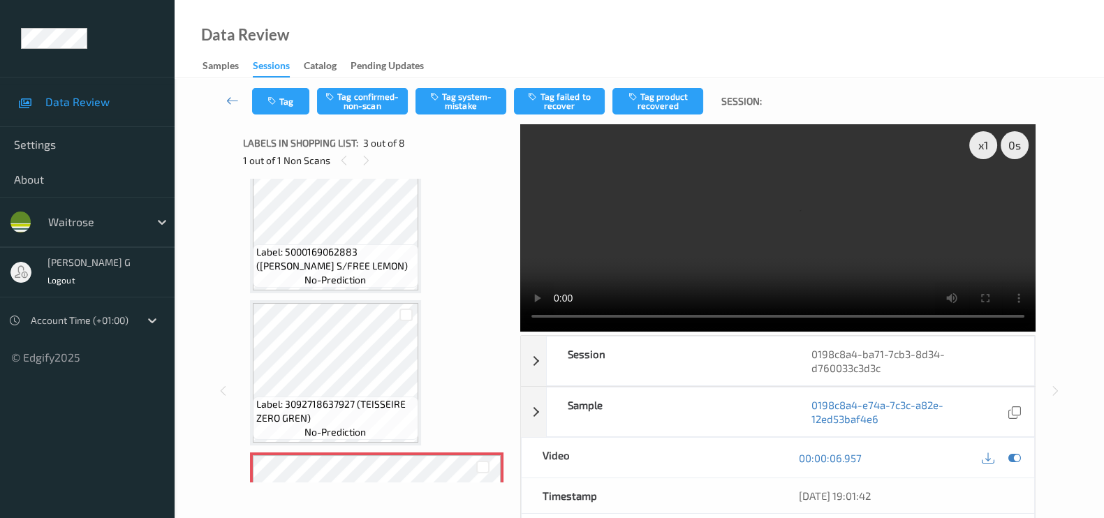
scroll to position [0, 0]
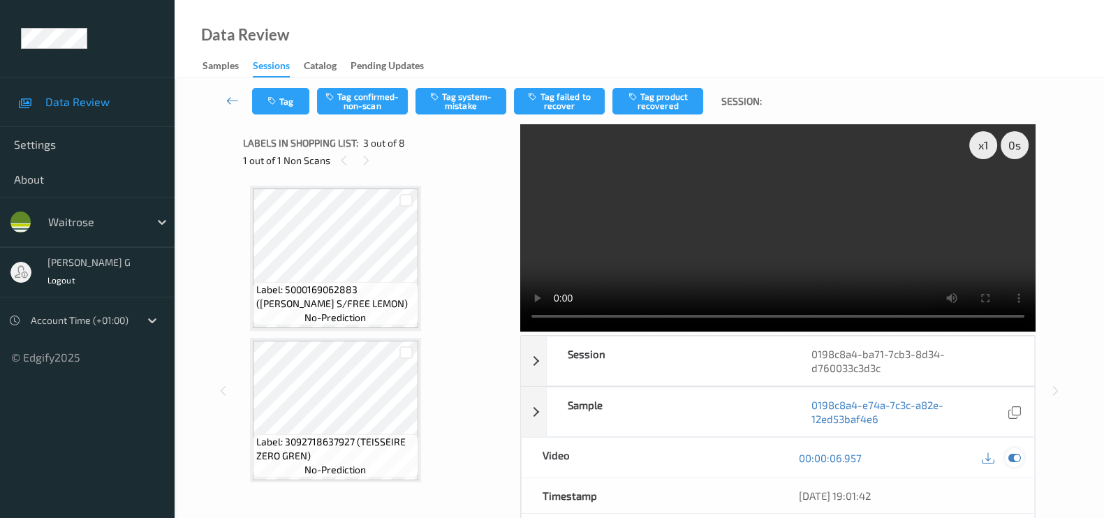
click at [1012, 461] on icon at bounding box center [1014, 458] width 13 height 13
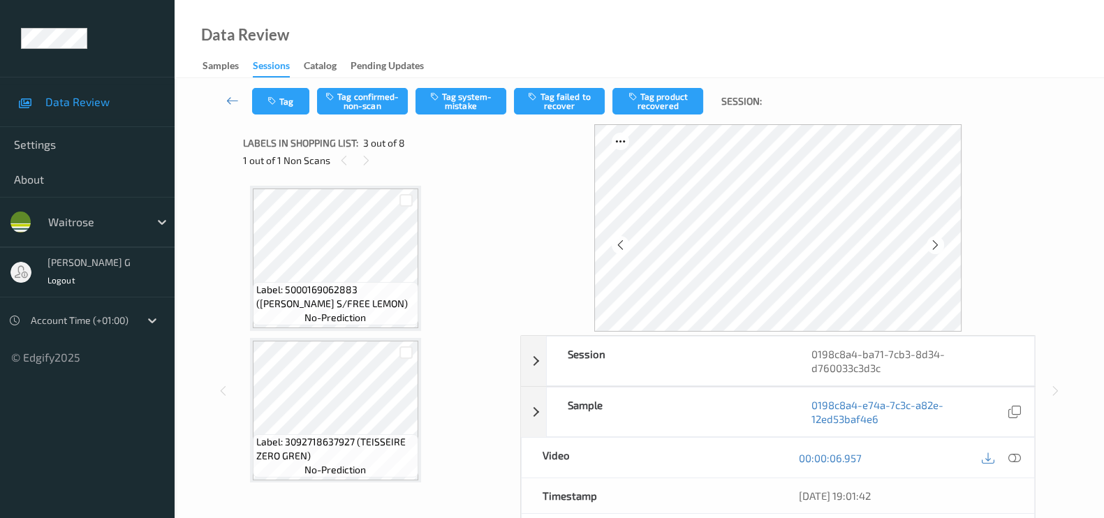
click at [1072, 404] on div "Session 0198c8a4-ba71-7cb3-8d34-d760033c3d3c Session ID 0198c8a4-ba71-7cb3-8d34…" at bounding box center [639, 390] width 872 height 533
click at [362, 168] on div at bounding box center [365, 159] width 17 height 17
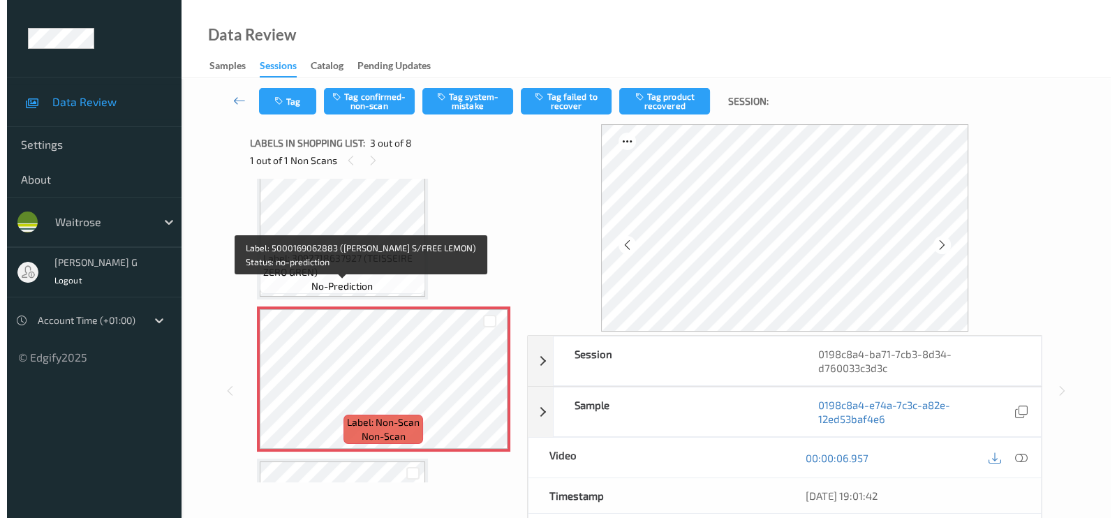
scroll to position [348, 0]
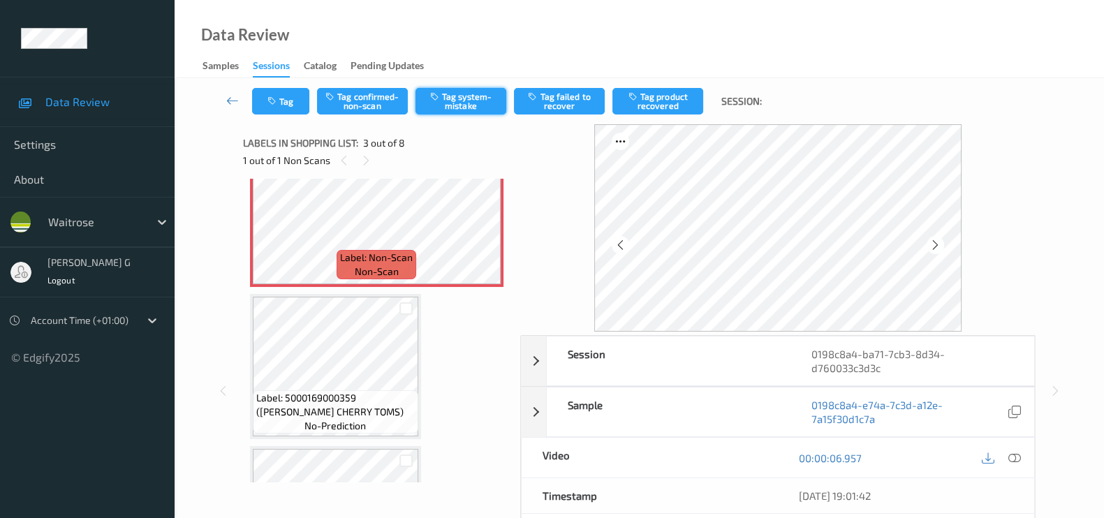
click at [465, 94] on button "Tag system-mistake" at bounding box center [460, 101] width 91 height 27
click at [288, 114] on div "Tag Tag confirmed-non-scan Untag system-mistake Tag failed to recover Tag produ…" at bounding box center [639, 101] width 872 height 46
click at [288, 105] on button "Tag" at bounding box center [280, 101] width 57 height 27
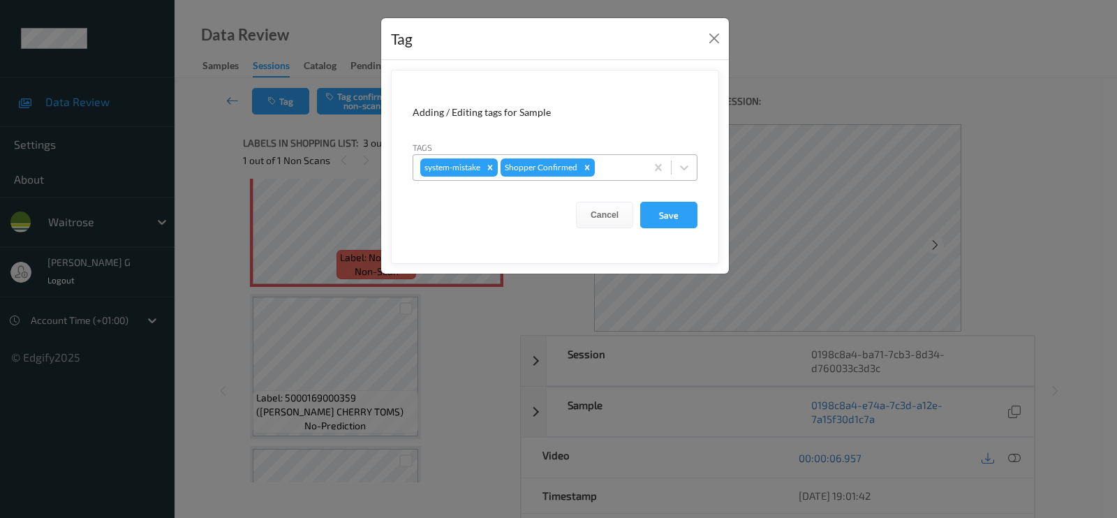
click at [612, 175] on div at bounding box center [618, 167] width 41 height 17
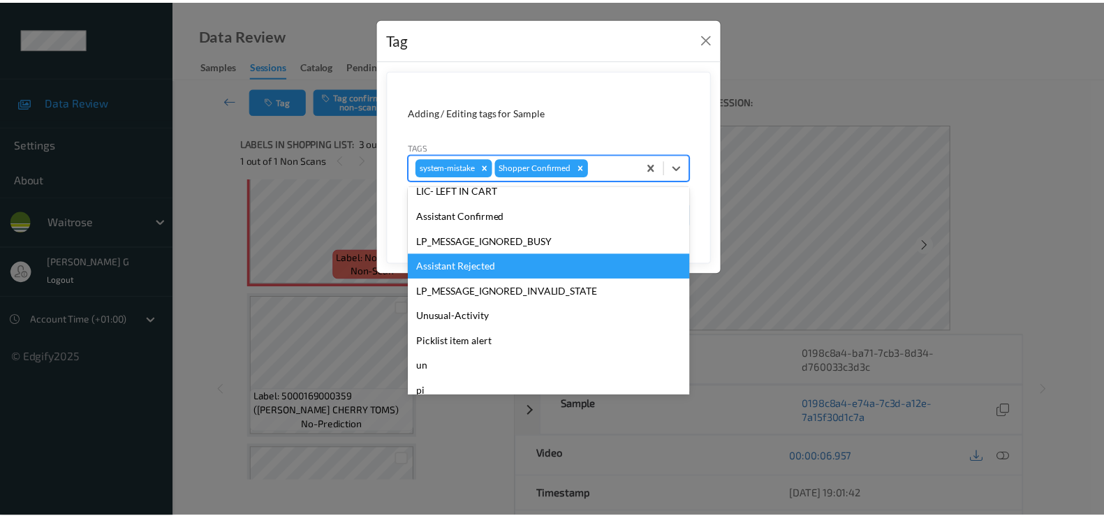
scroll to position [273, 0]
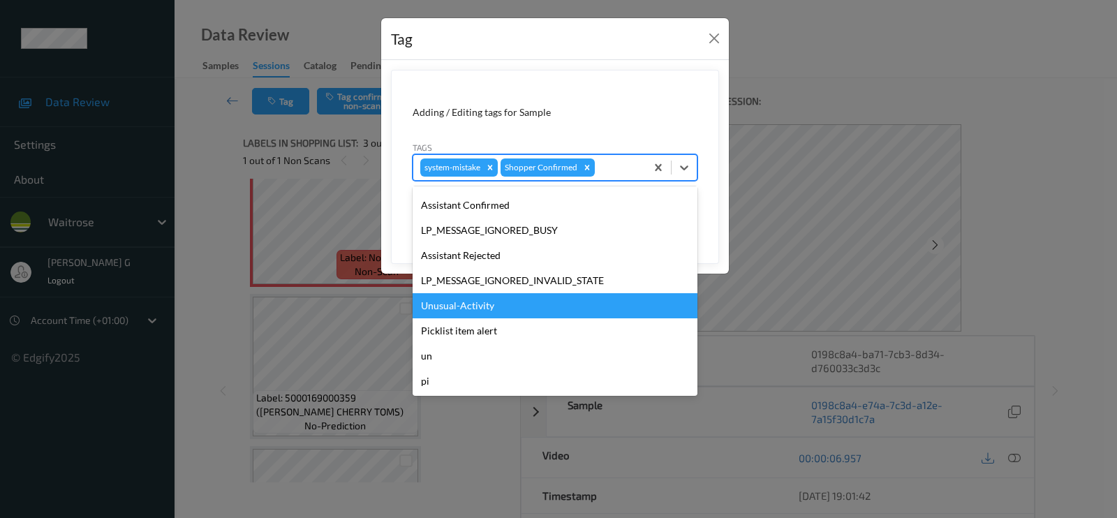
click at [461, 308] on div "Unusual-Activity" at bounding box center [555, 305] width 285 height 25
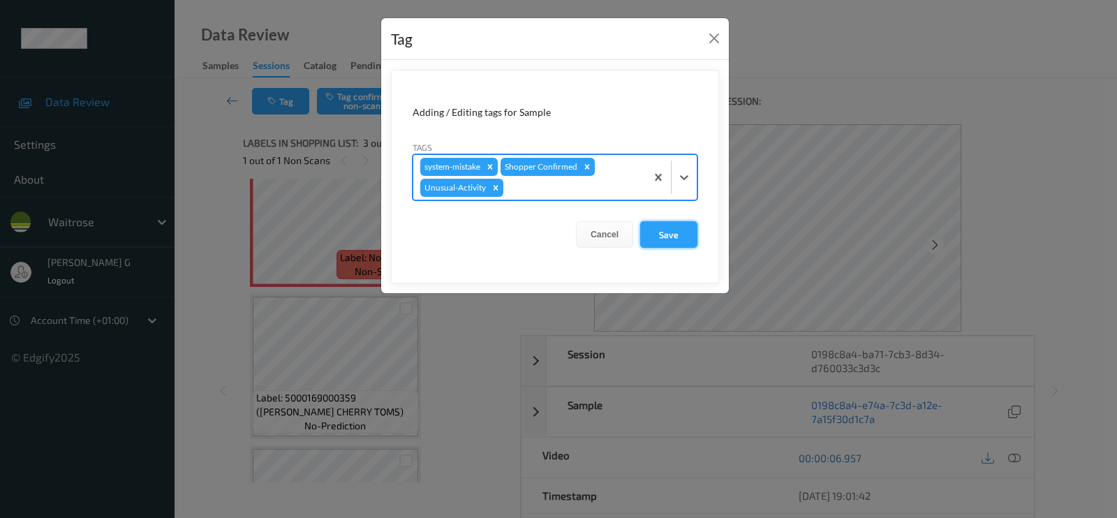
click at [668, 237] on button "Save" at bounding box center [668, 234] width 57 height 27
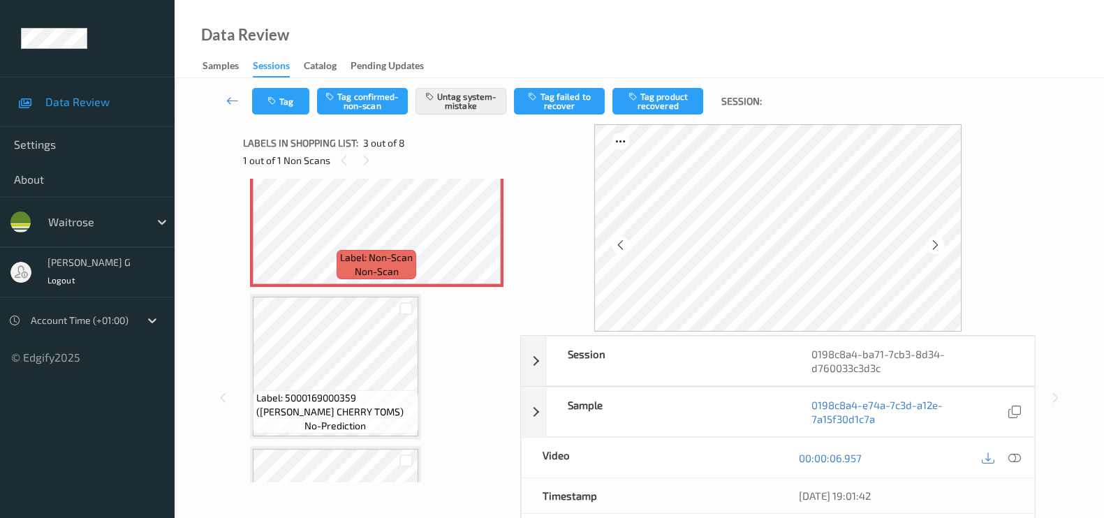
click at [1020, 227] on div at bounding box center [777, 227] width 515 height 207
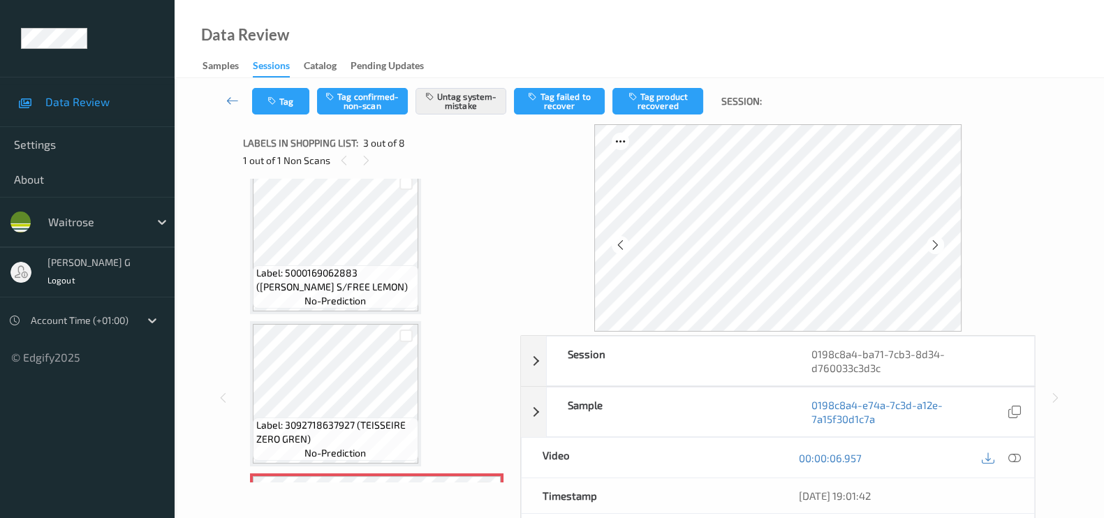
scroll to position [0, 0]
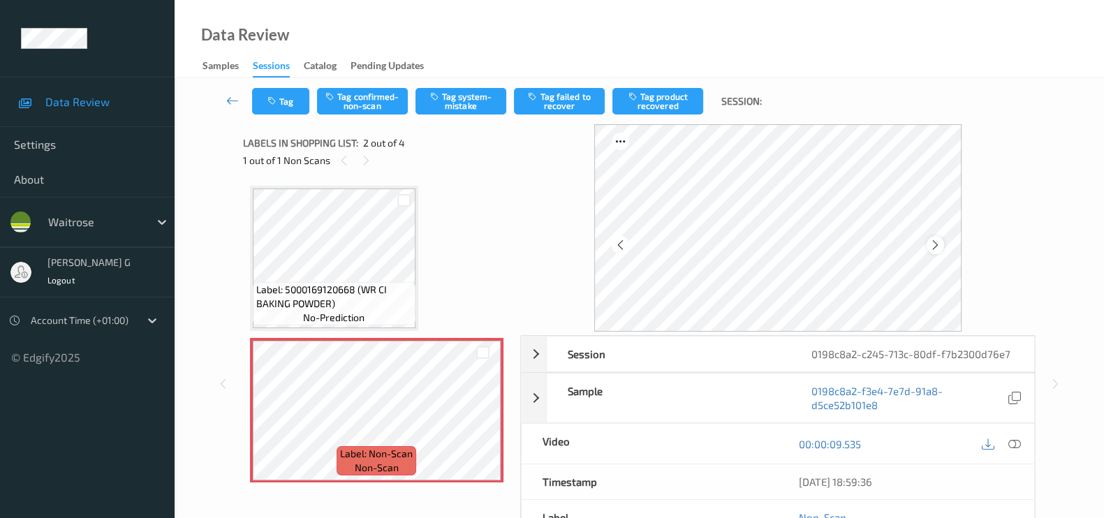
click at [940, 241] on icon at bounding box center [935, 245] width 12 height 13
click at [1013, 445] on icon at bounding box center [1014, 444] width 13 height 13
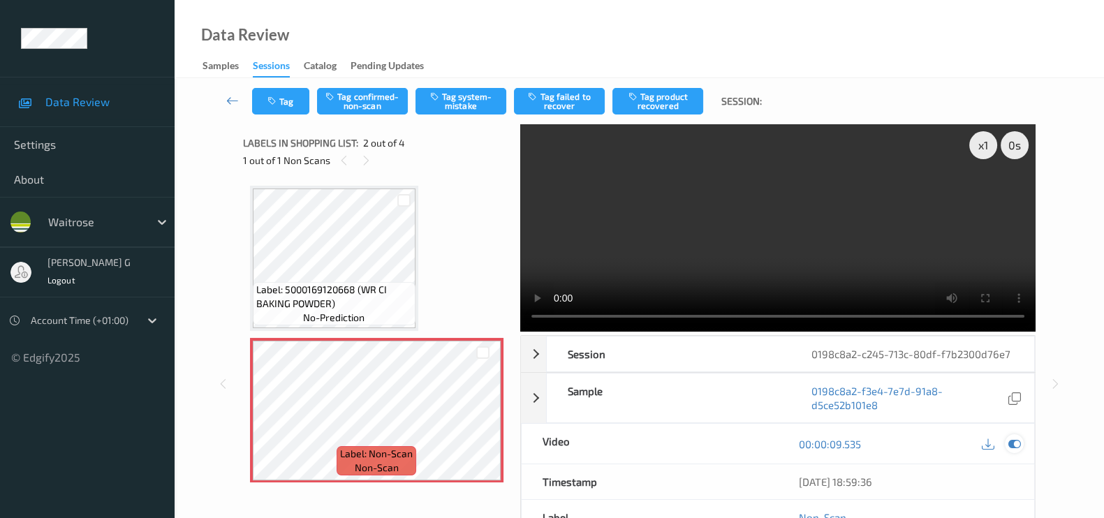
click at [1019, 443] on icon at bounding box center [1014, 444] width 13 height 13
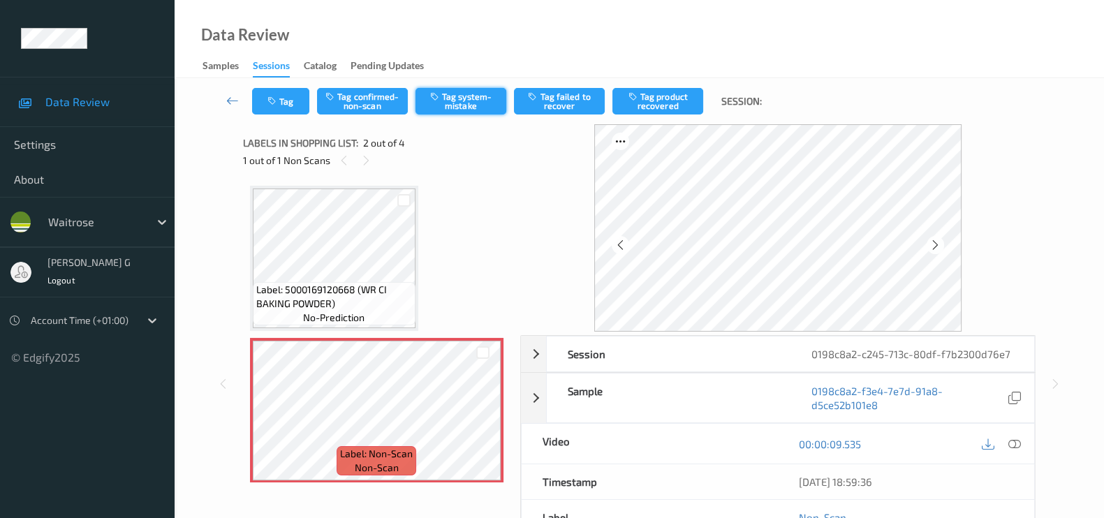
click at [451, 100] on button "Tag system-mistake" at bounding box center [460, 101] width 91 height 27
click at [286, 98] on button "Tag" at bounding box center [280, 101] width 57 height 27
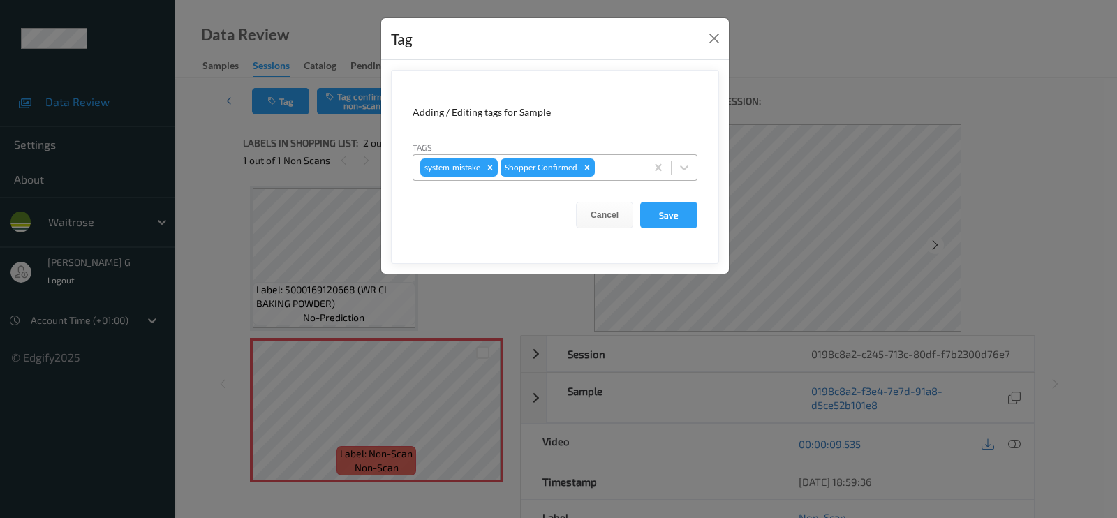
click at [612, 166] on div at bounding box center [618, 167] width 41 height 17
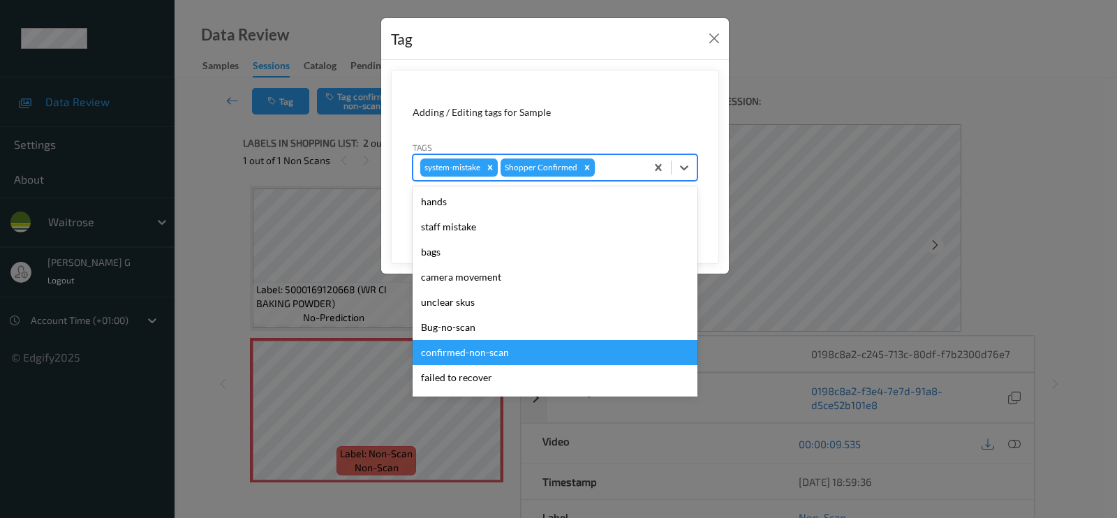
click at [450, 353] on div "confirmed-non-scan" at bounding box center [555, 352] width 285 height 25
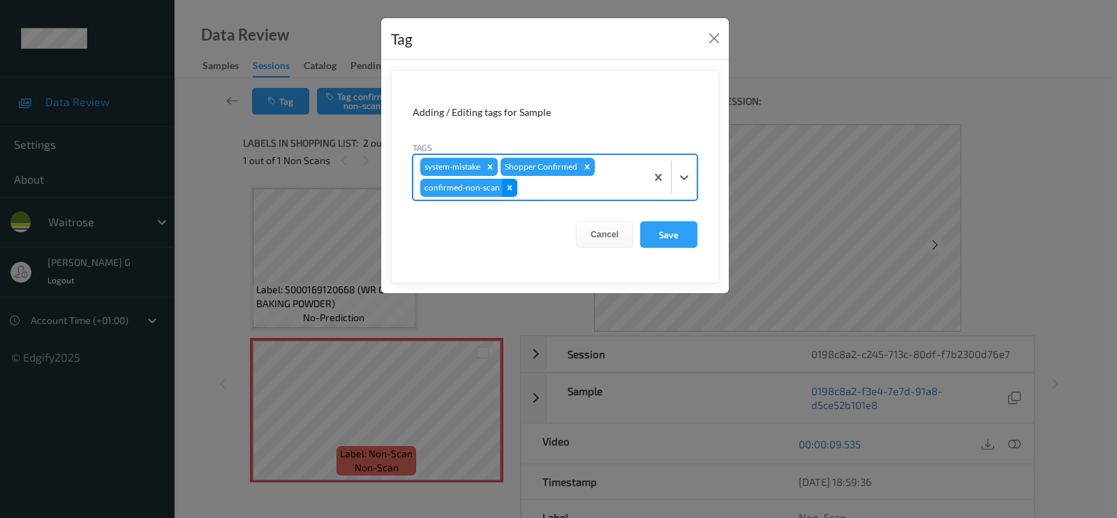
click at [506, 191] on icon "Remove confirmed-non-scan" at bounding box center [510, 188] width 10 height 10
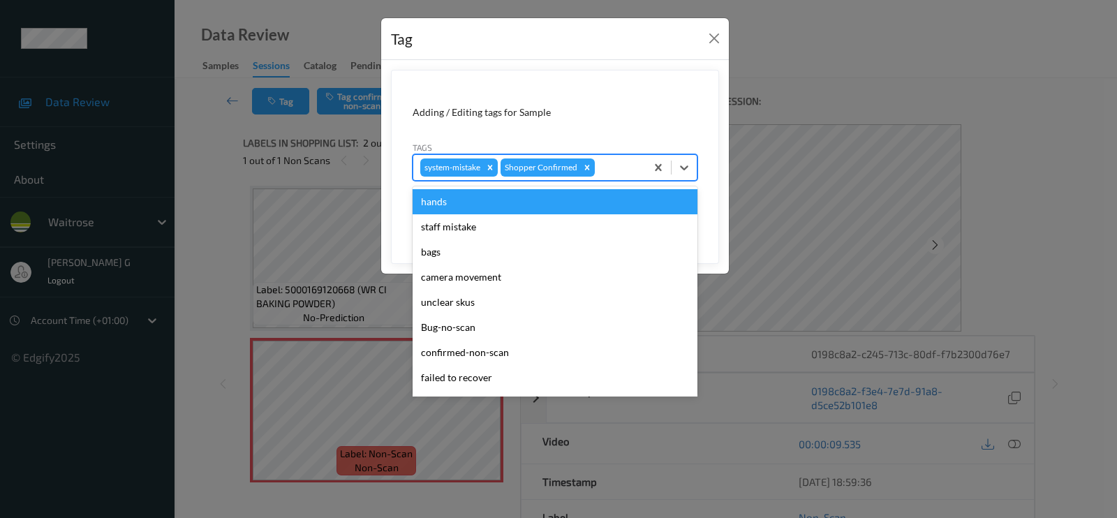
click at [608, 172] on div at bounding box center [618, 167] width 41 height 17
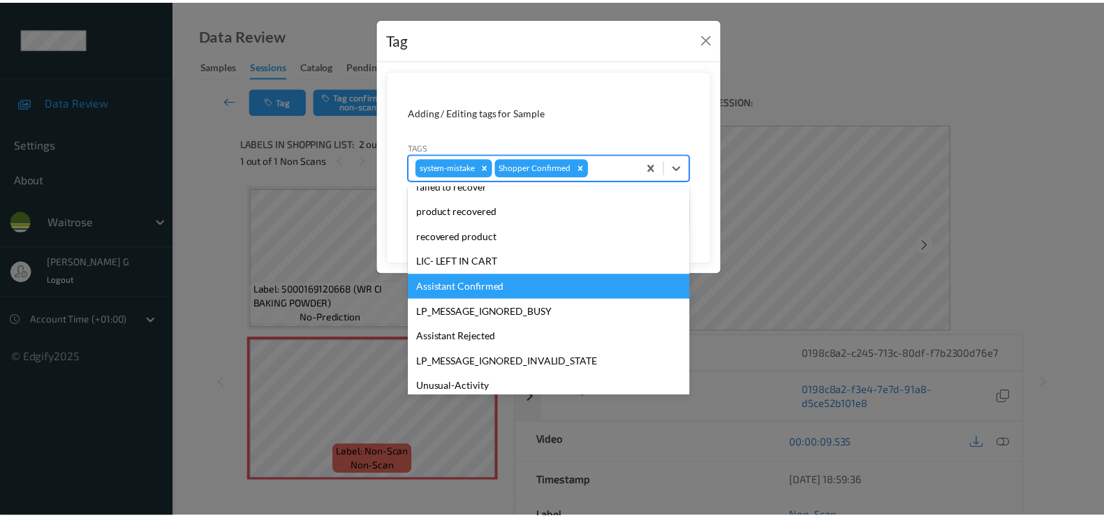
scroll to position [273, 0]
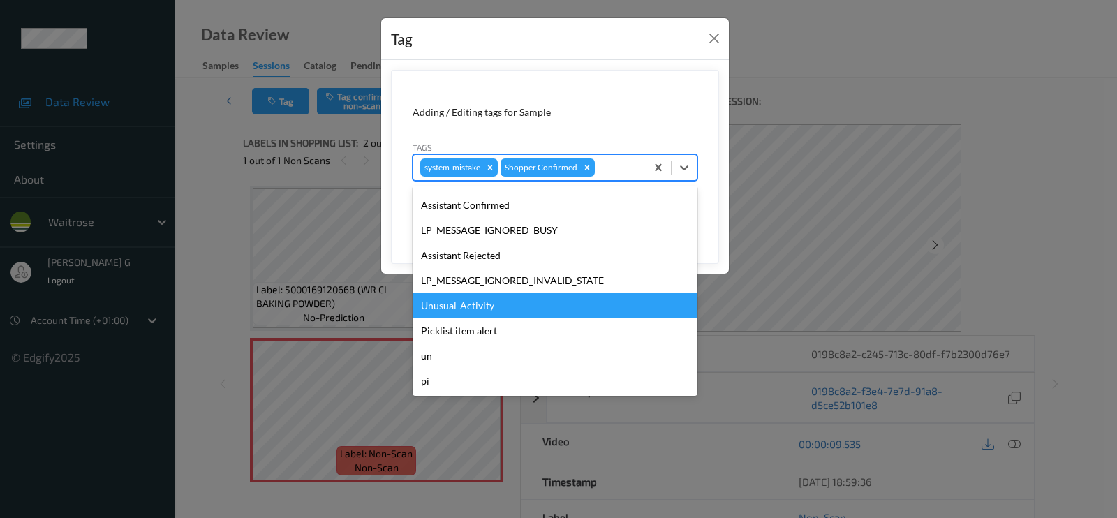
click at [464, 306] on div "Unusual-Activity" at bounding box center [555, 305] width 285 height 25
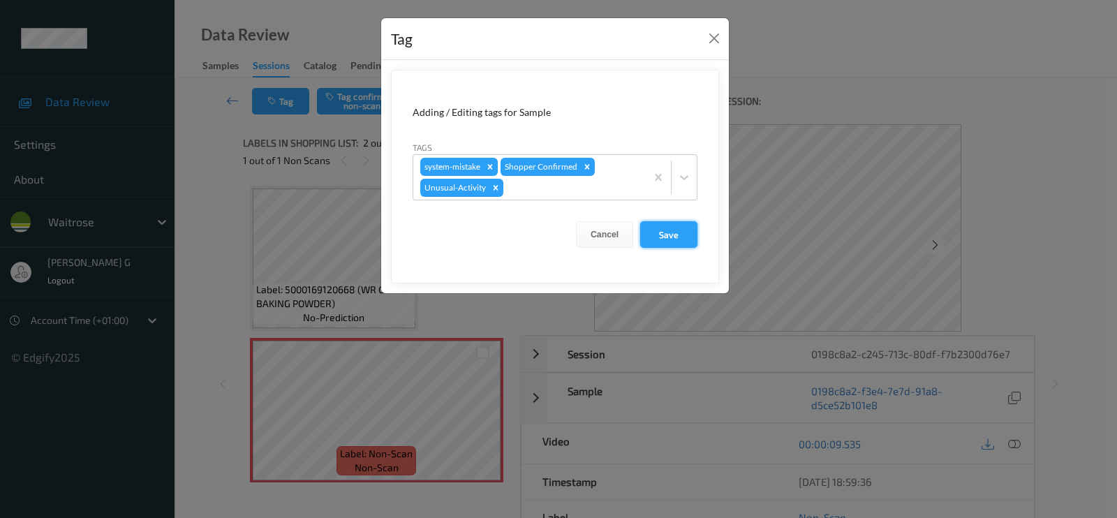
click at [667, 235] on button "Save" at bounding box center [668, 234] width 57 height 27
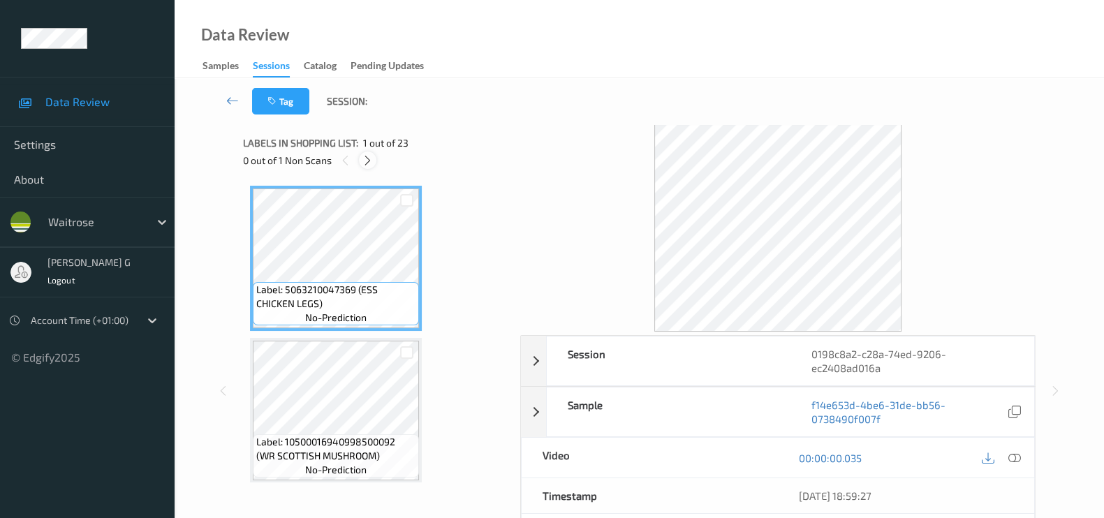
click at [374, 158] on div at bounding box center [367, 159] width 17 height 17
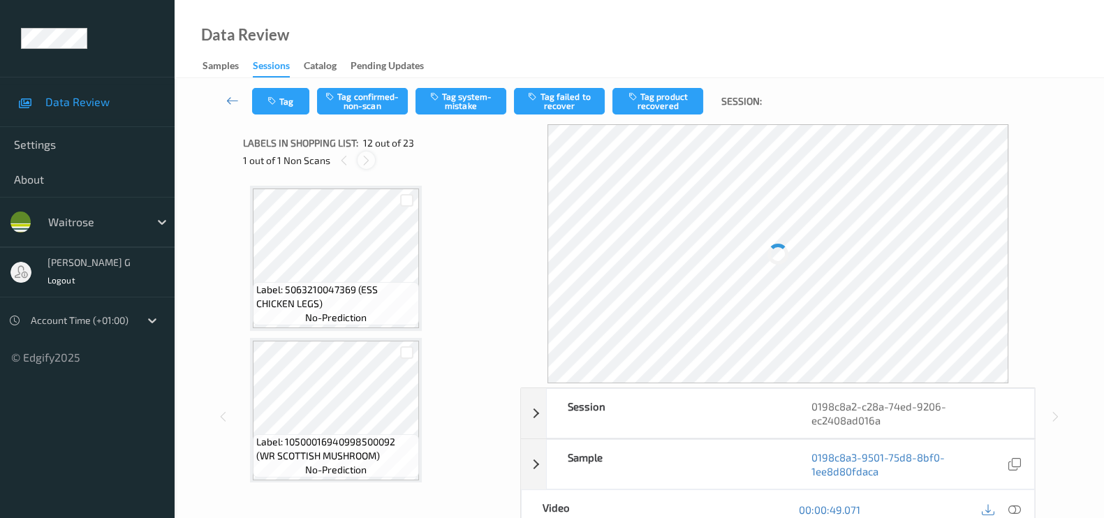
scroll to position [1519, 0]
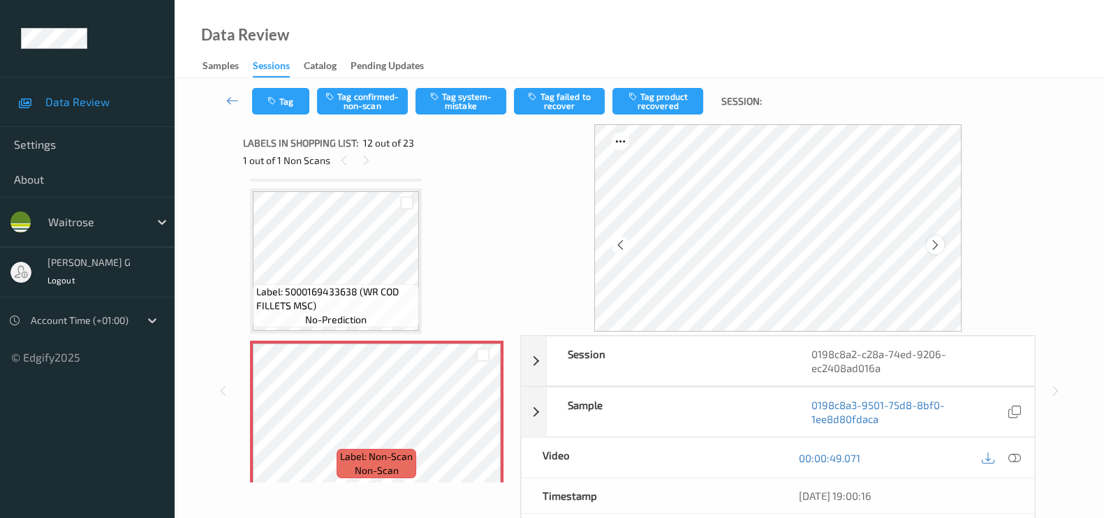
click at [939, 245] on icon at bounding box center [935, 245] width 12 height 13
click at [1021, 458] on div at bounding box center [1014, 457] width 19 height 19
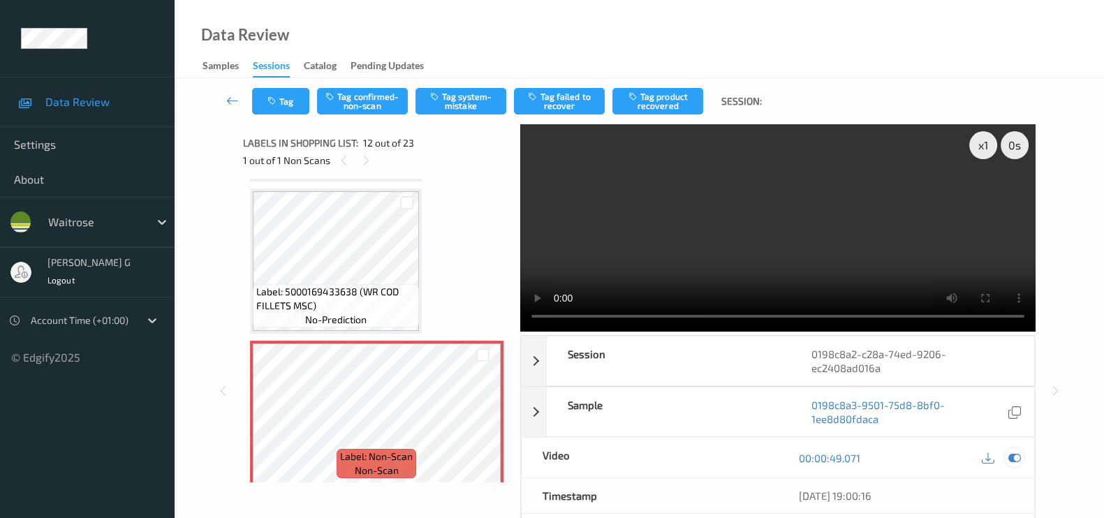
click at [1012, 456] on icon at bounding box center [1014, 458] width 13 height 13
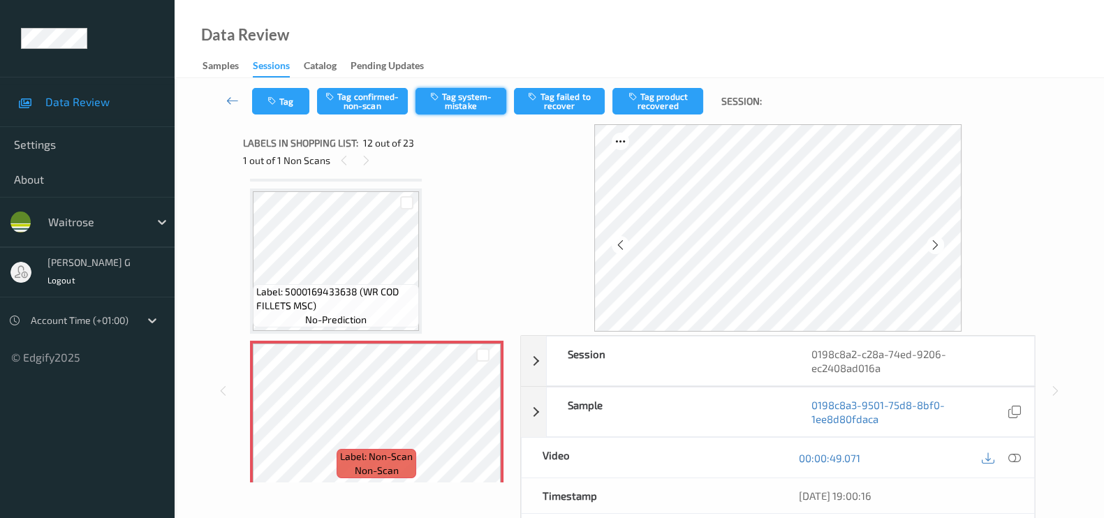
click at [473, 105] on button "Tag system-mistake" at bounding box center [460, 101] width 91 height 27
click at [475, 106] on button "Untag system-mistake" at bounding box center [460, 101] width 91 height 27
click at [360, 103] on button "Tag confirmed-non-scan" at bounding box center [362, 101] width 91 height 27
click at [663, 108] on button "Tag product recovered" at bounding box center [657, 101] width 91 height 27
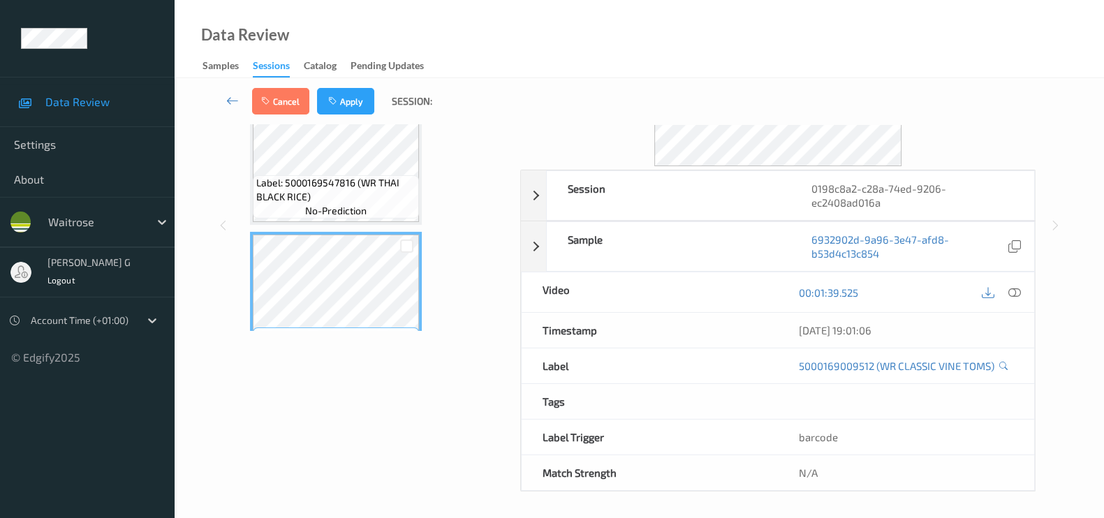
scroll to position [166, 0]
click at [341, 103] on button "Apply" at bounding box center [345, 101] width 57 height 27
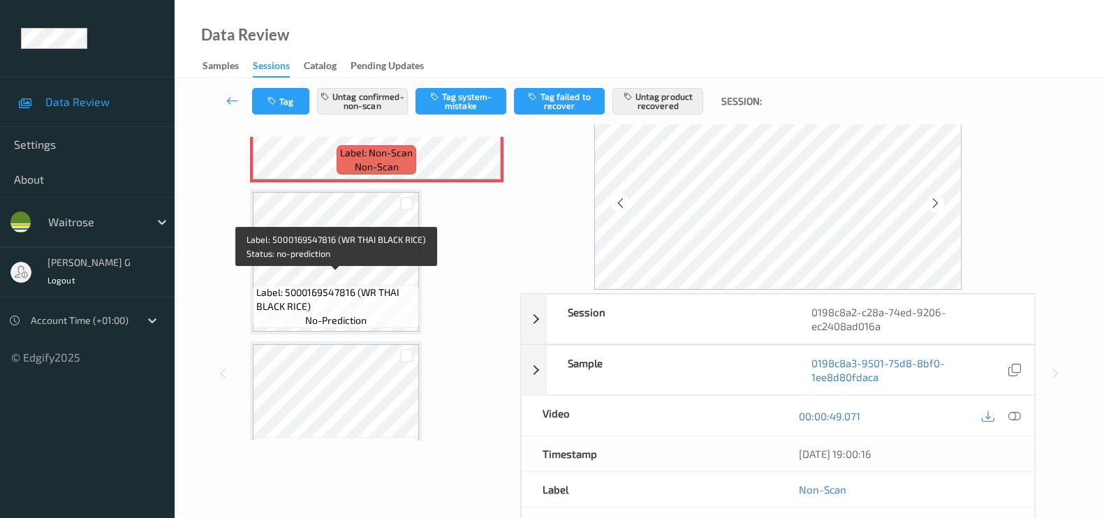
scroll to position [216, 0]
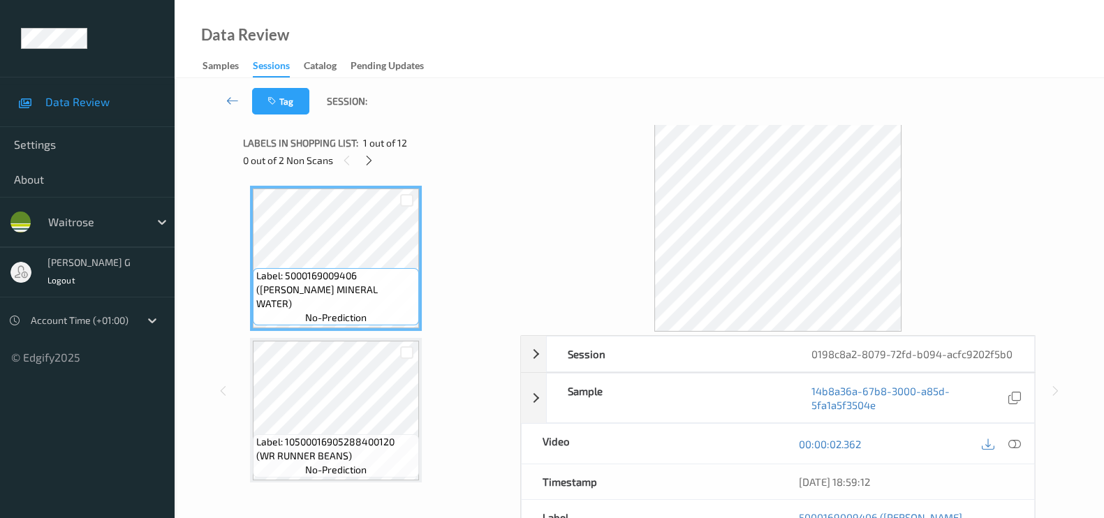
click at [431, 163] on div "0 out of 2 Non Scans" at bounding box center [376, 159] width 267 height 17
click at [363, 162] on div at bounding box center [368, 159] width 17 height 17
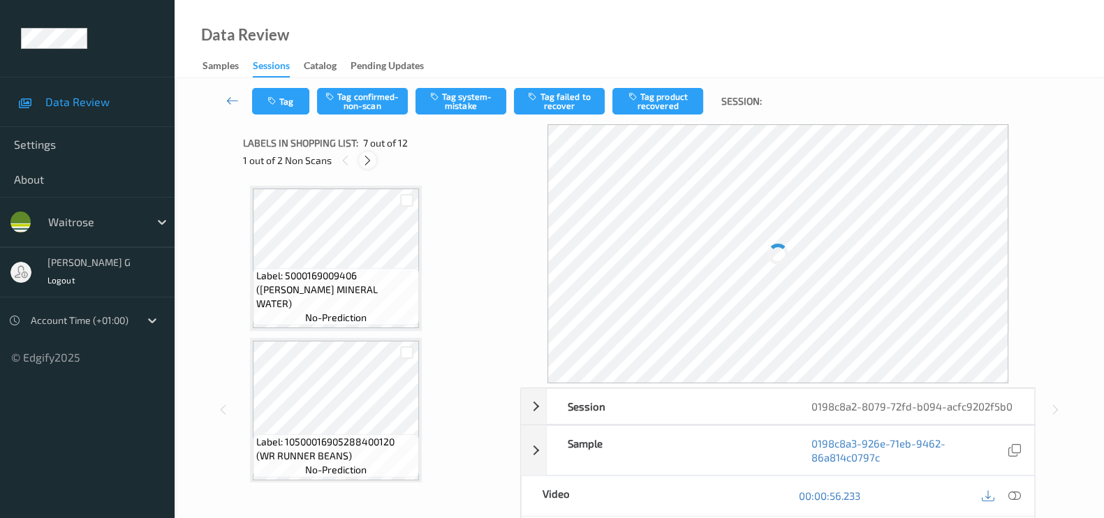
scroll to position [763, 0]
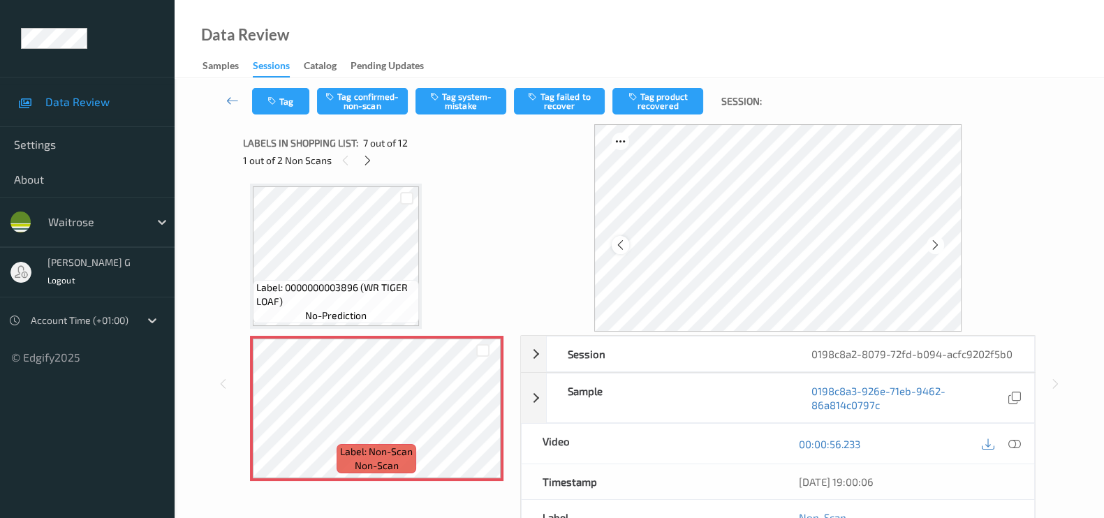
click at [621, 239] on icon at bounding box center [620, 245] width 12 height 13
click at [938, 243] on icon at bounding box center [935, 245] width 12 height 13
click at [934, 241] on icon at bounding box center [935, 245] width 12 height 13
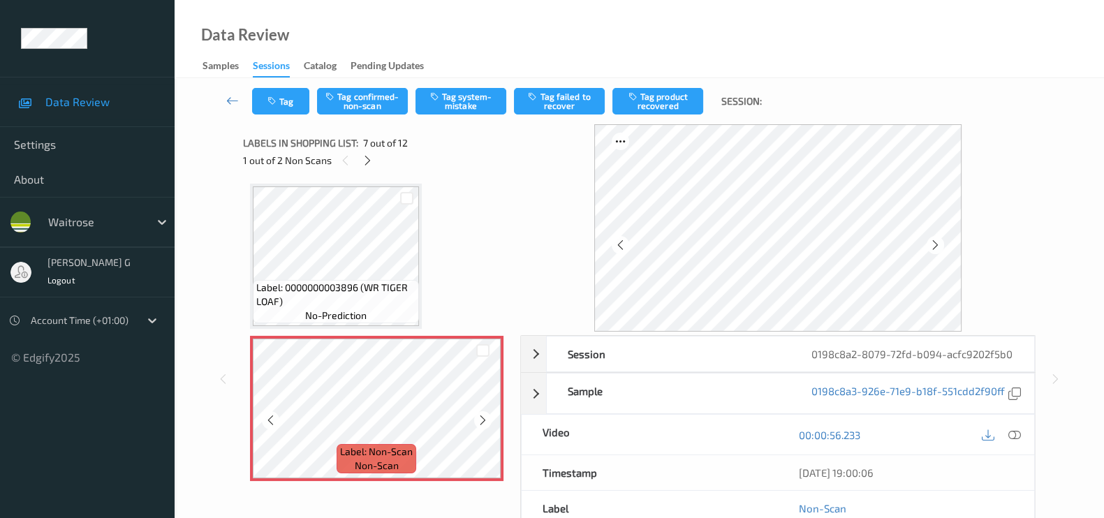
scroll to position [938, 0]
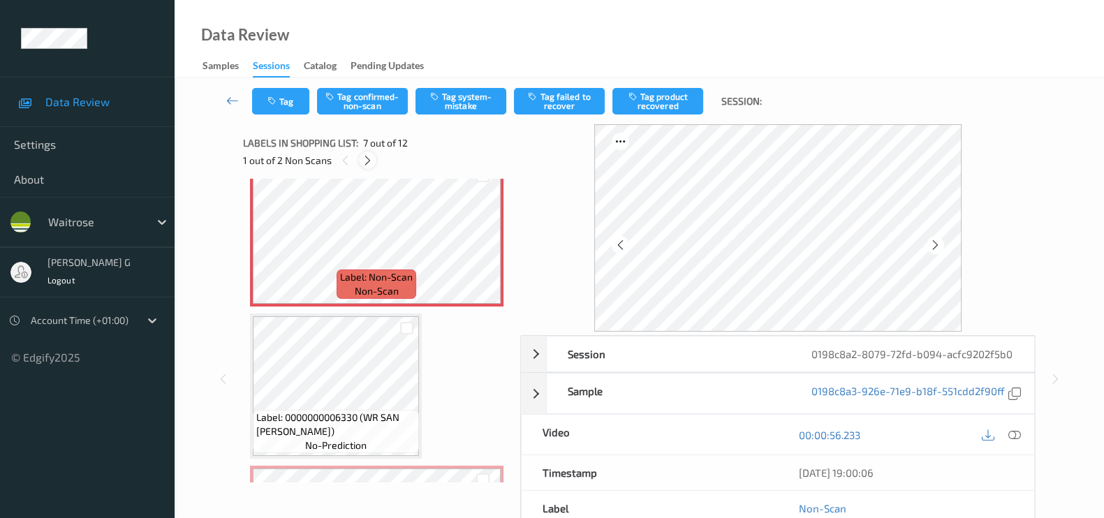
click at [370, 165] on icon at bounding box center [368, 160] width 12 height 13
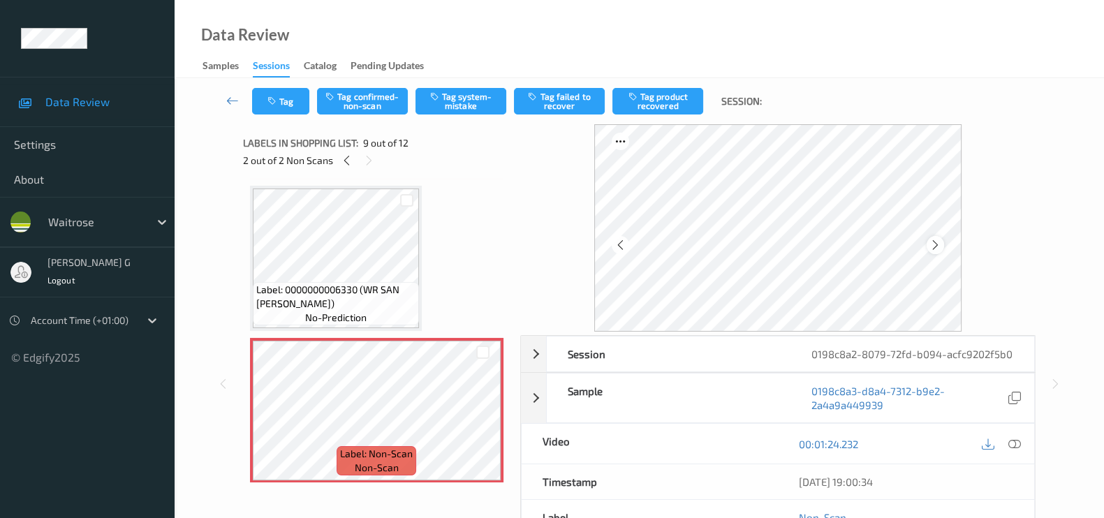
click at [938, 244] on icon at bounding box center [935, 245] width 12 height 13
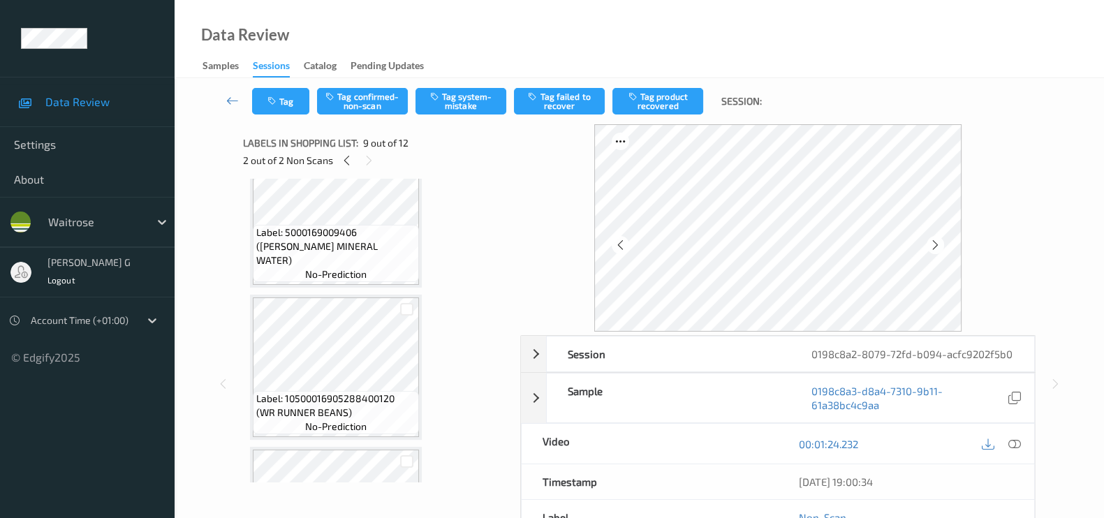
scroll to position [0, 0]
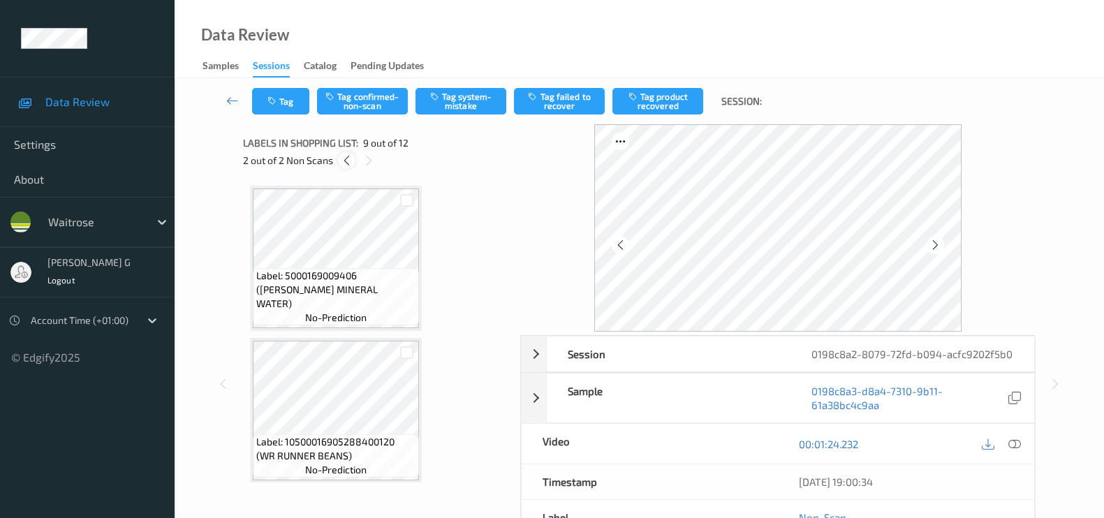
click at [350, 163] on icon at bounding box center [347, 160] width 12 height 13
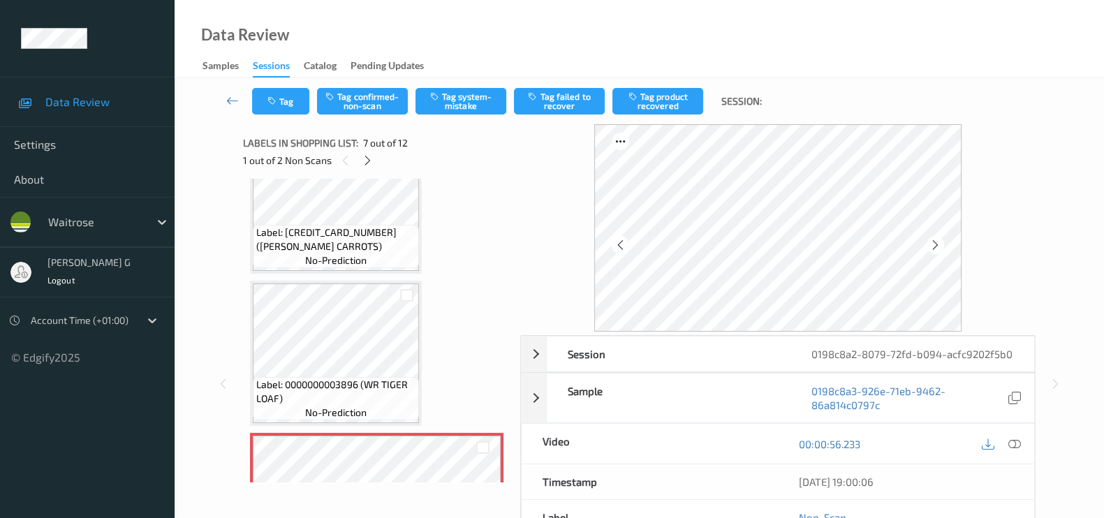
scroll to position [763, 0]
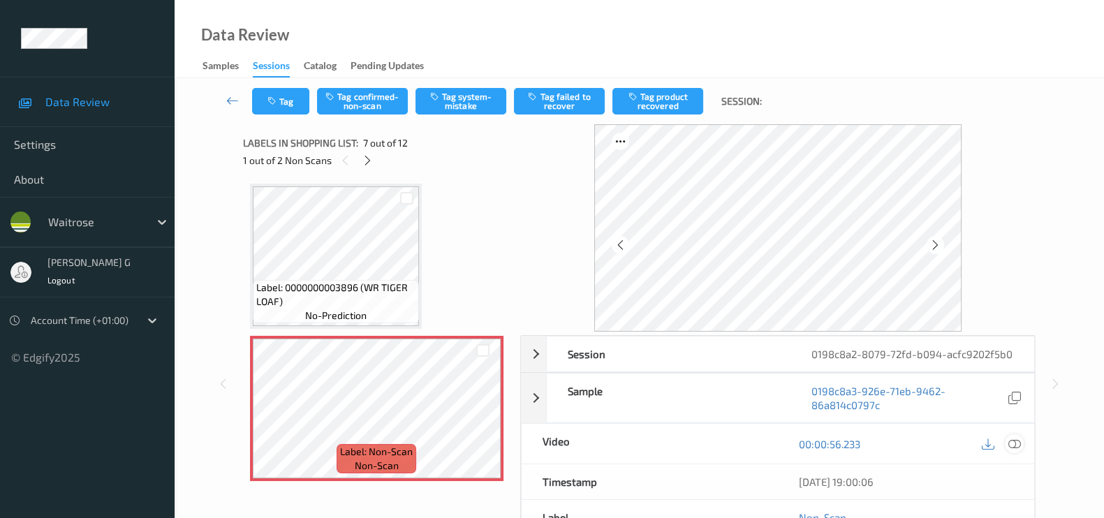
click at [1012, 450] on icon at bounding box center [1014, 444] width 13 height 13
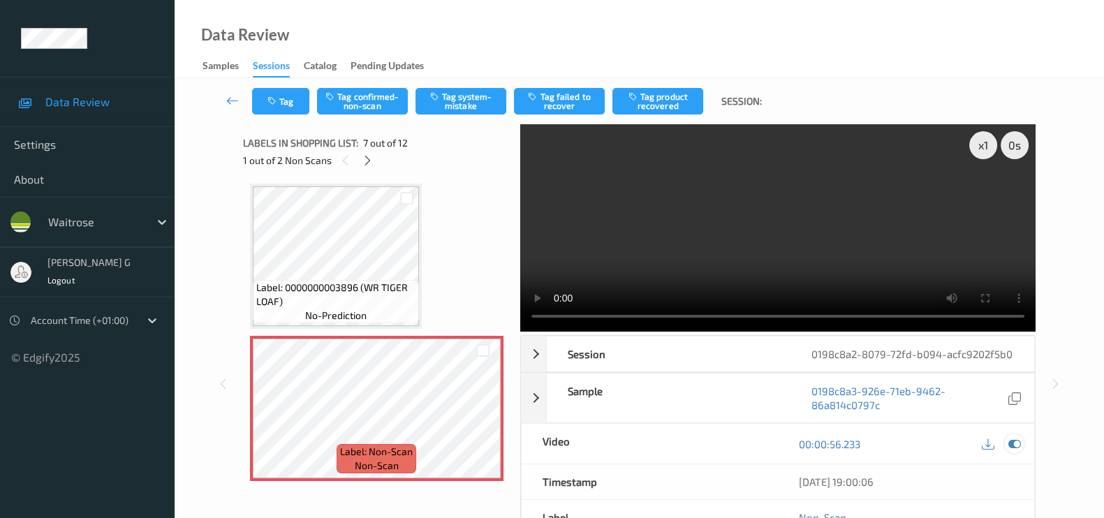
click at [1006, 453] on div at bounding box center [1014, 443] width 19 height 19
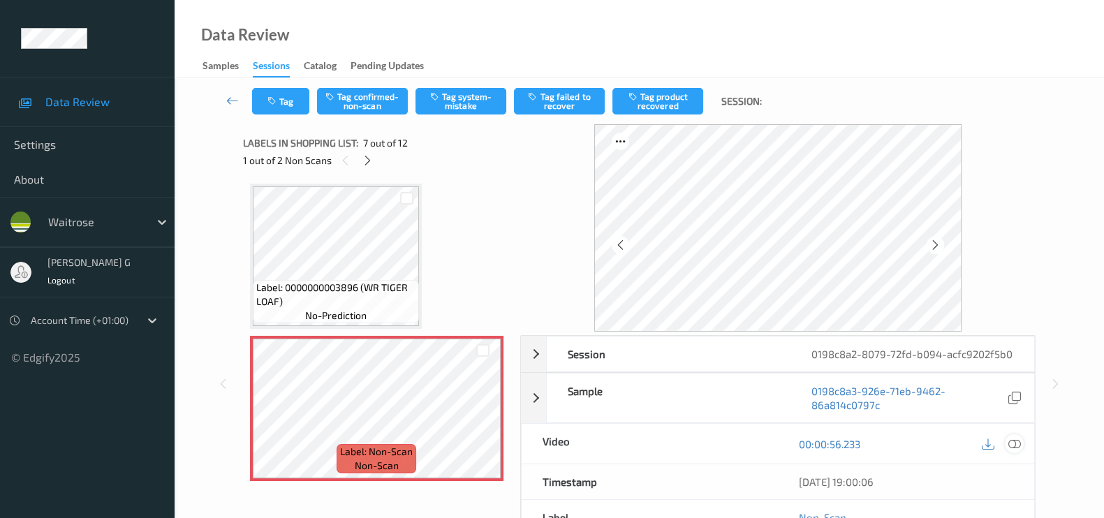
click at [1019, 450] on icon at bounding box center [1014, 444] width 13 height 13
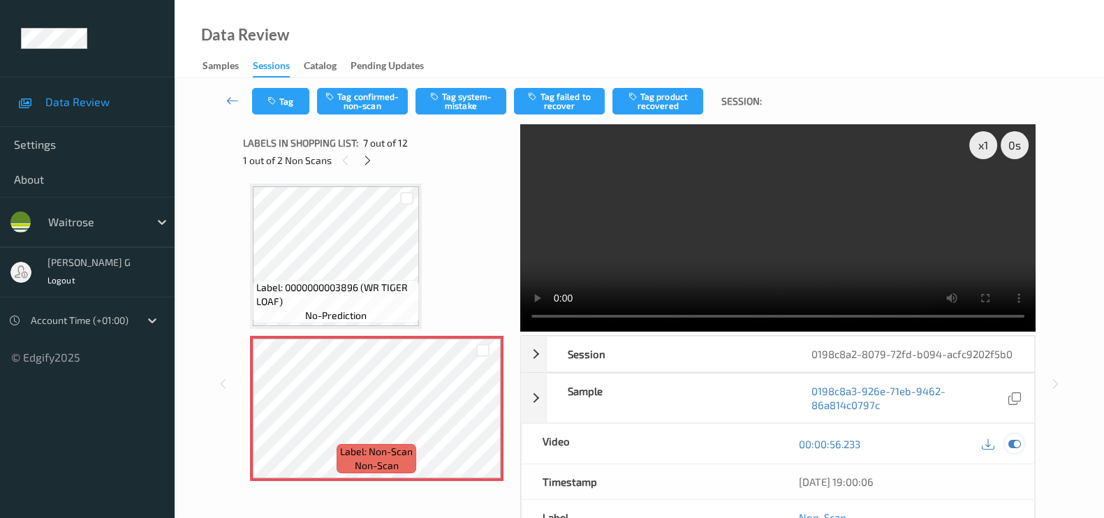
click at [1021, 453] on div at bounding box center [1014, 443] width 19 height 19
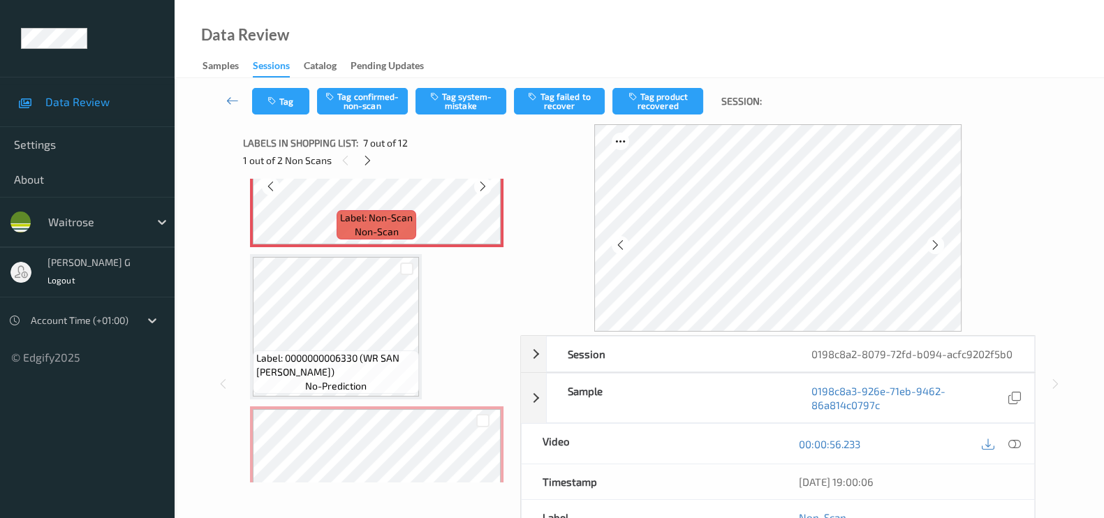
scroll to position [1025, 0]
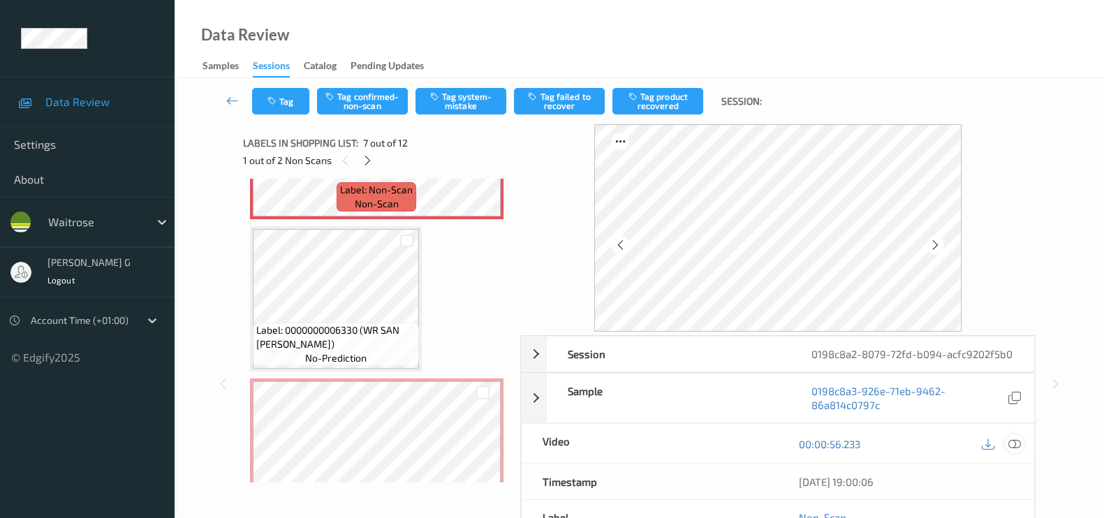
click at [1019, 450] on icon at bounding box center [1014, 444] width 13 height 13
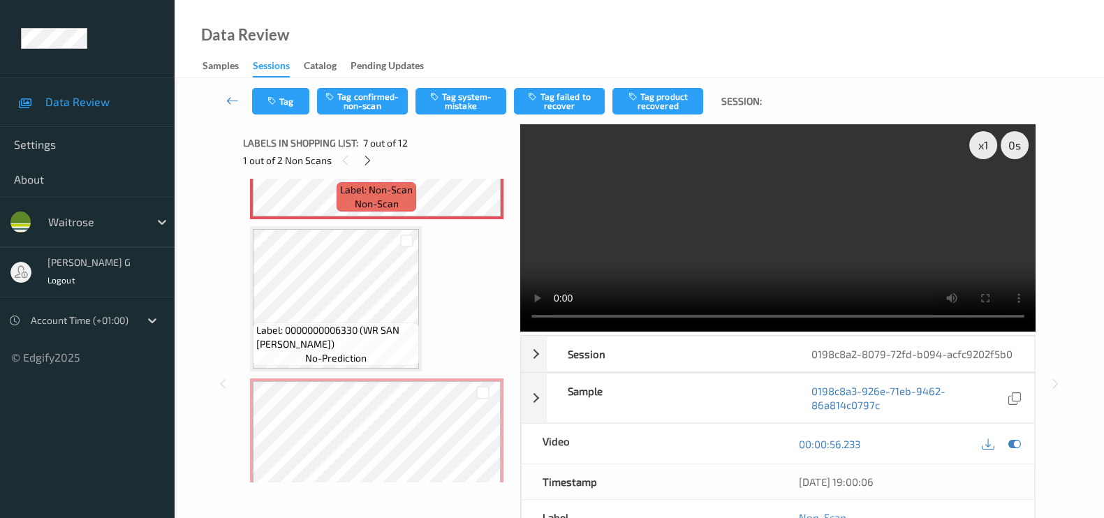
click at [993, 193] on video at bounding box center [777, 227] width 515 height 207
click at [1012, 450] on icon at bounding box center [1014, 444] width 13 height 13
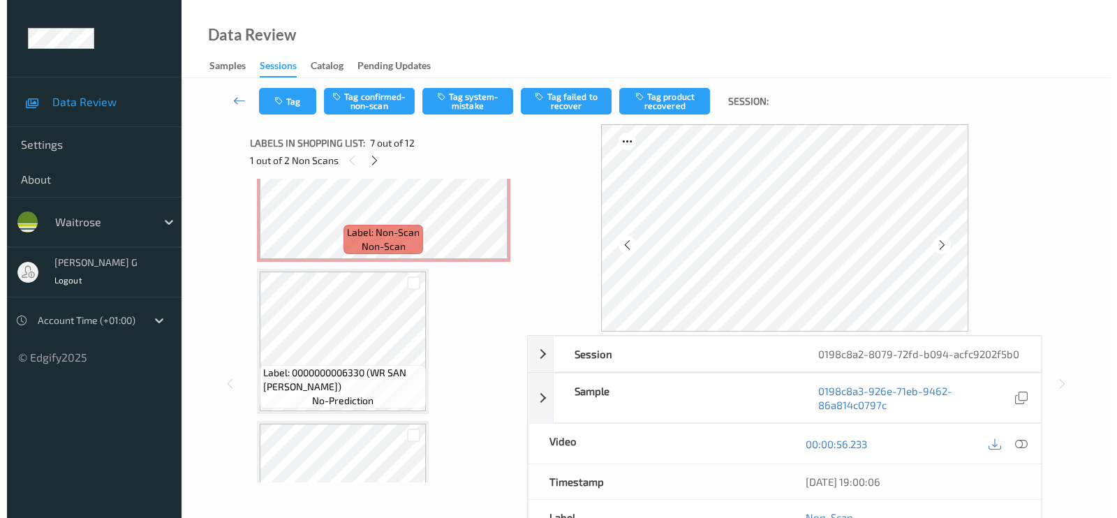
scroll to position [1112, 0]
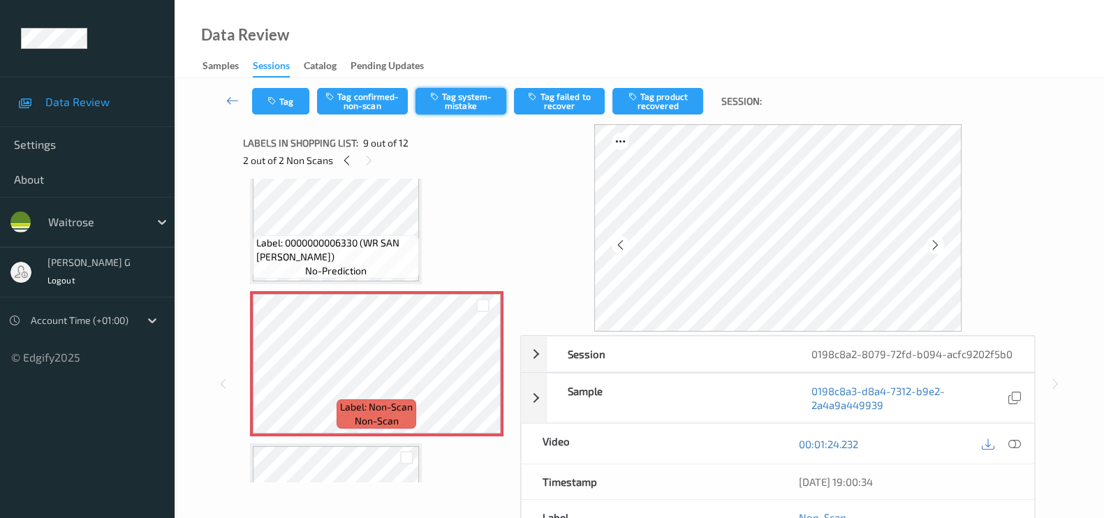
click at [445, 95] on button "Tag system-mistake" at bounding box center [460, 101] width 91 height 27
click at [285, 101] on button "Tag" at bounding box center [280, 101] width 57 height 27
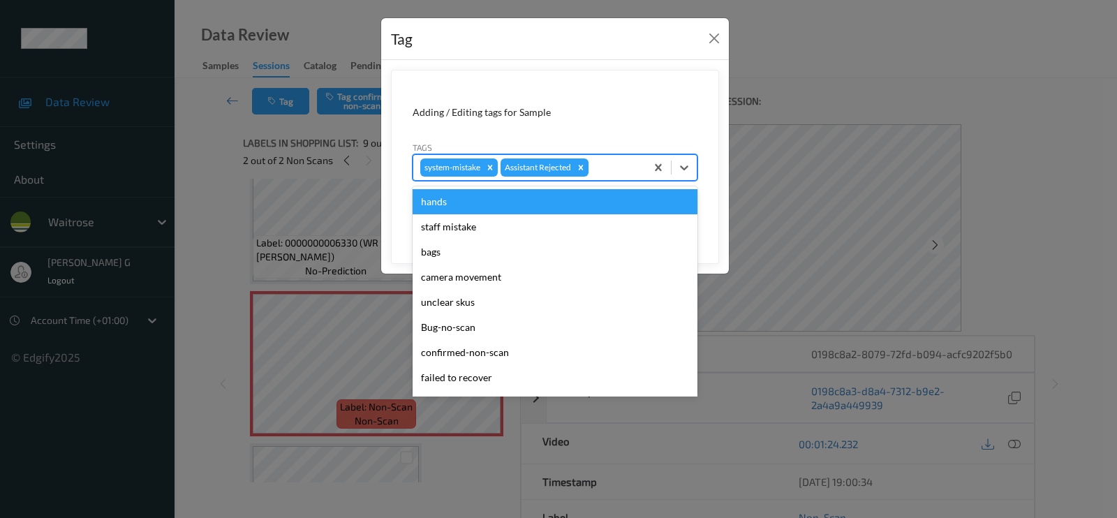
click at [623, 163] on div at bounding box center [614, 167] width 47 height 17
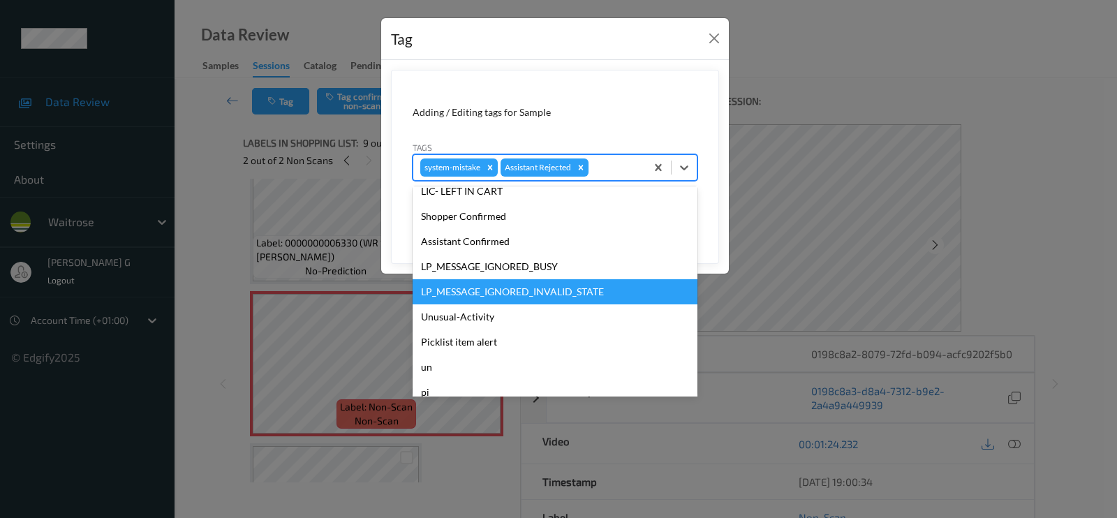
scroll to position [273, 0]
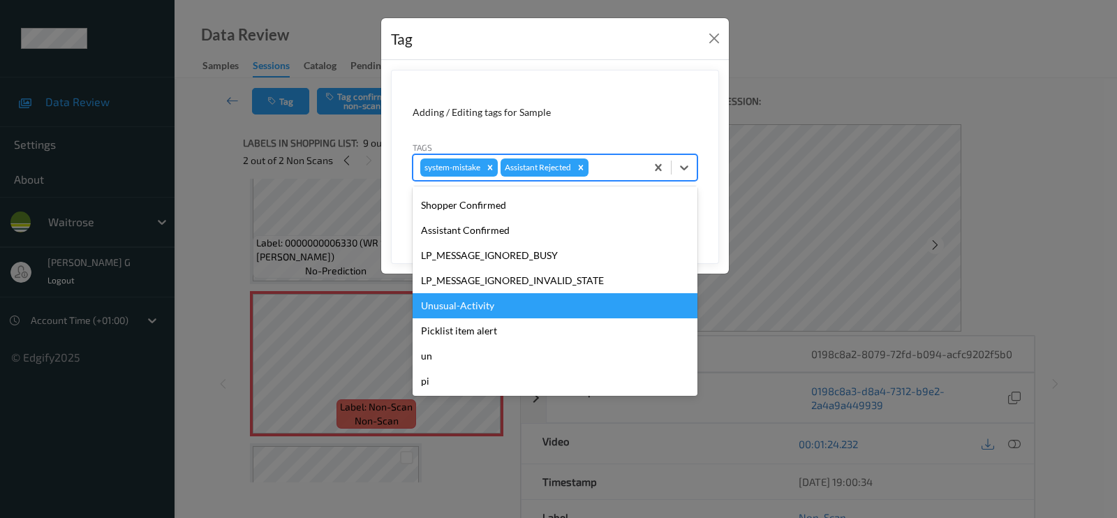
click at [461, 302] on div "Unusual-Activity" at bounding box center [555, 305] width 285 height 25
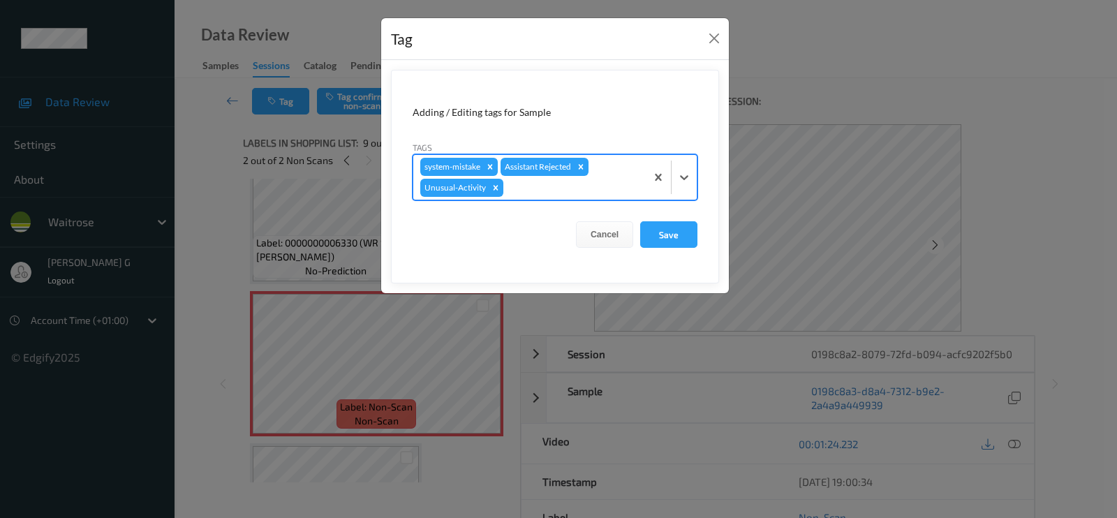
click at [581, 197] on div "system-mistake Assistant Rejected Unusual-Activity" at bounding box center [529, 177] width 232 height 45
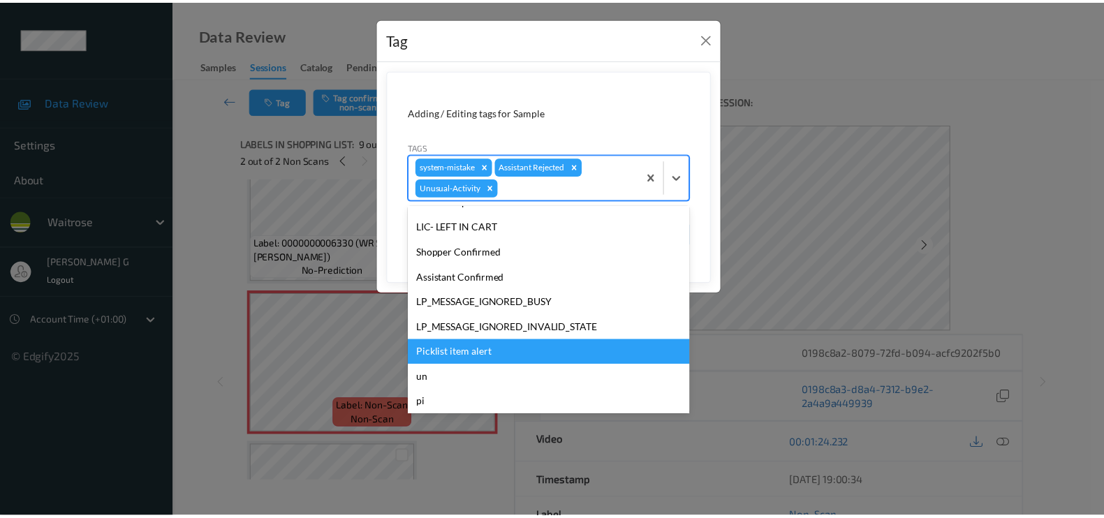
scroll to position [248, 0]
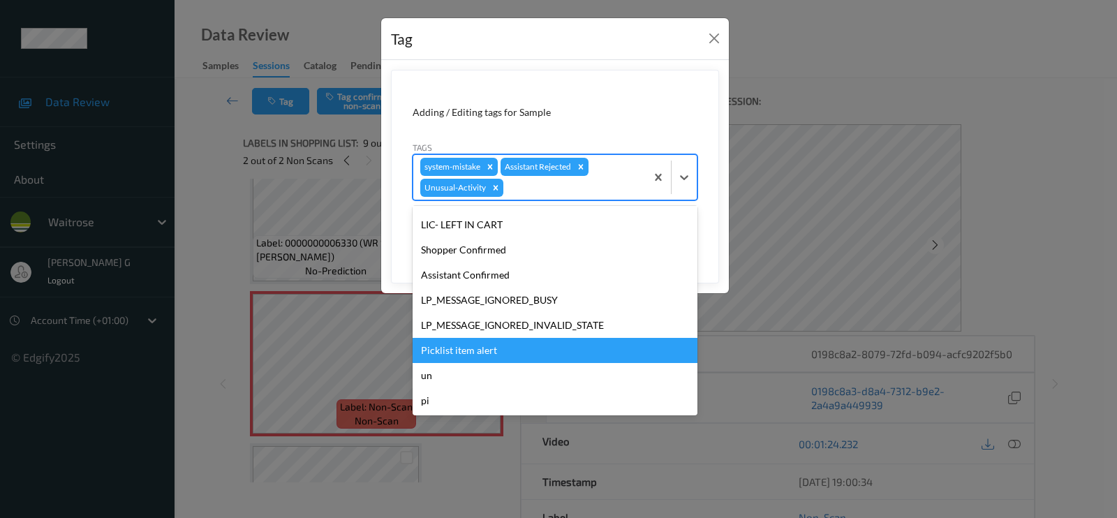
click at [452, 348] on div "Picklist item alert" at bounding box center [555, 350] width 285 height 25
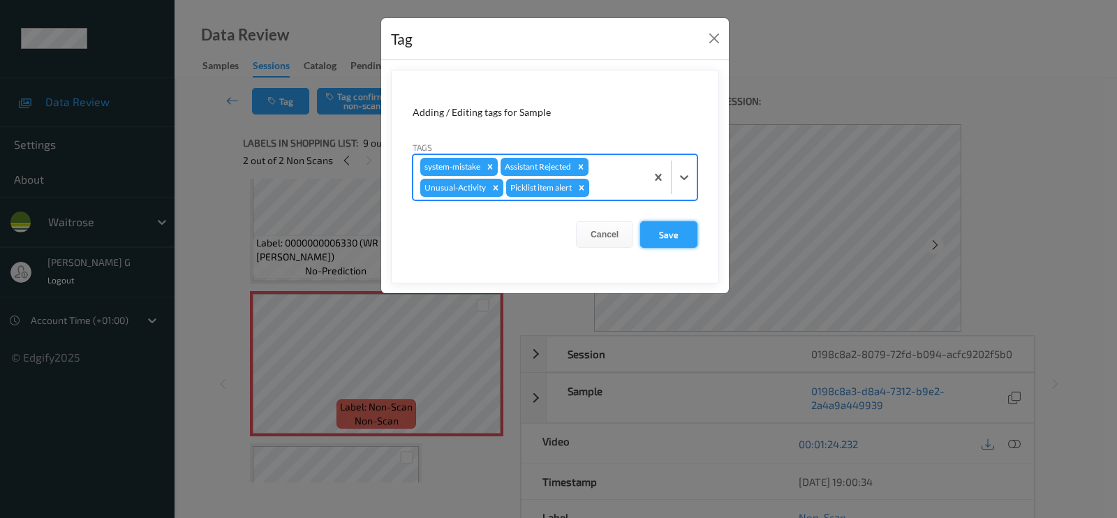
click at [666, 232] on button "Save" at bounding box center [668, 234] width 57 height 27
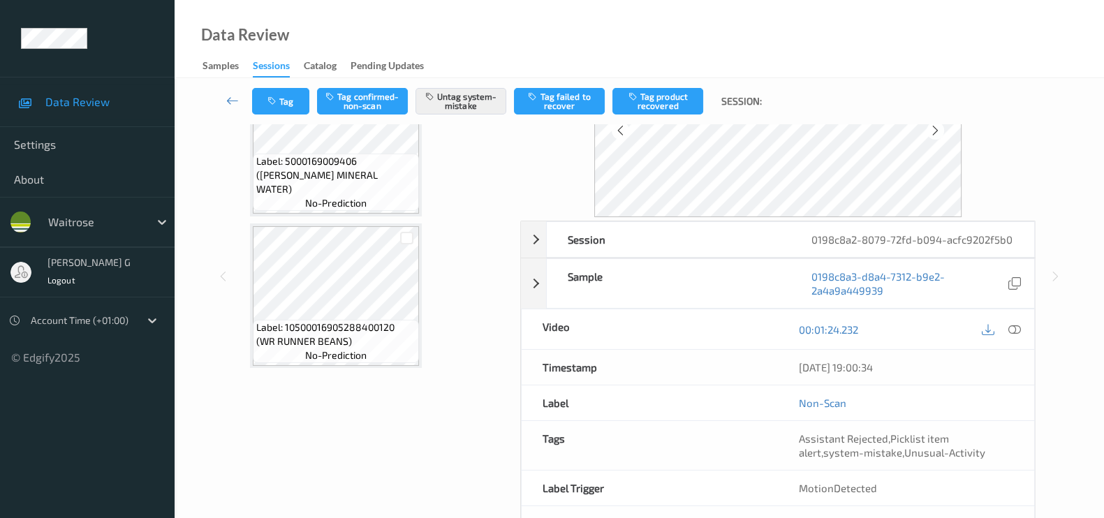
scroll to position [87, 0]
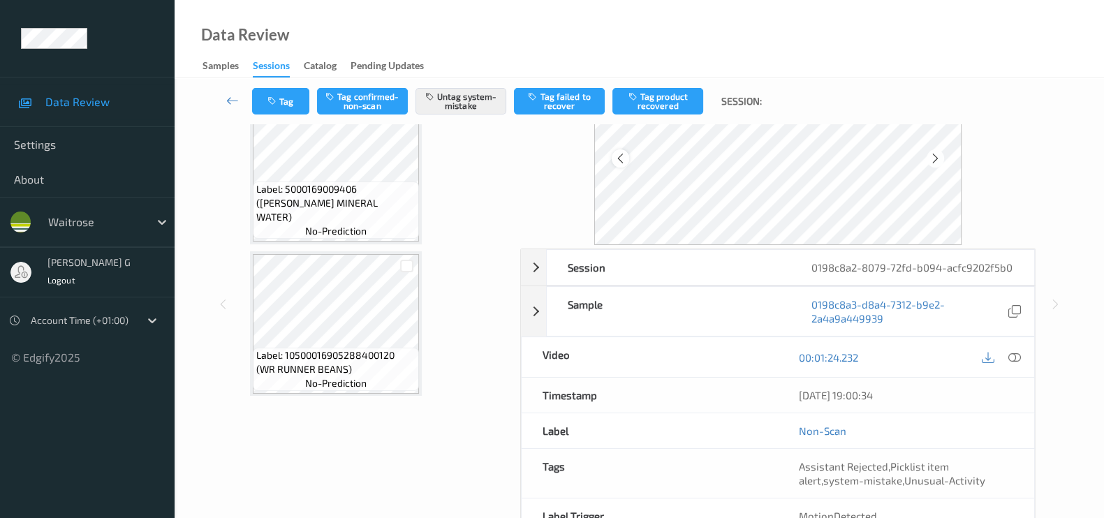
click at [625, 158] on icon at bounding box center [620, 158] width 12 height 13
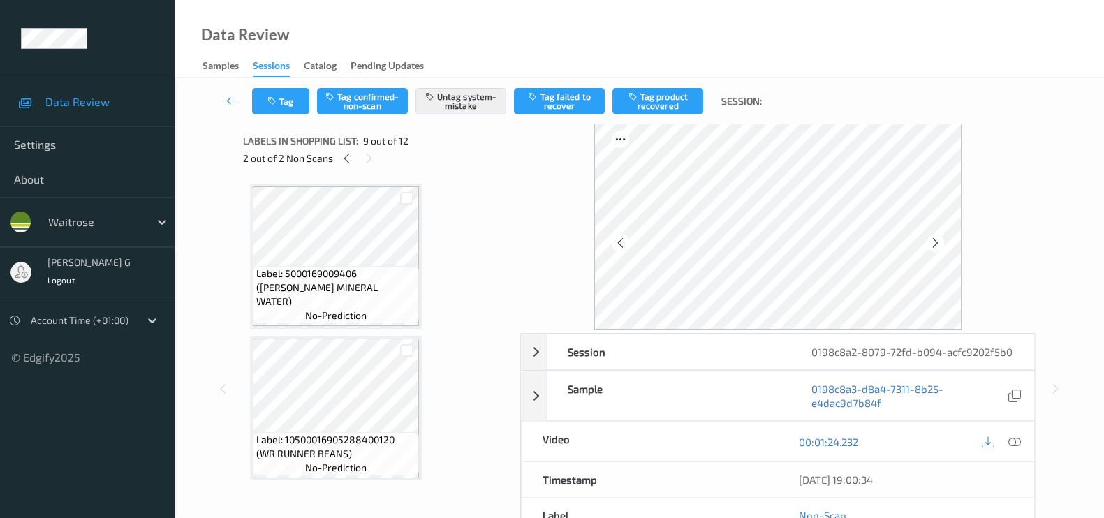
scroll to position [0, 0]
click at [350, 163] on icon at bounding box center [347, 160] width 12 height 13
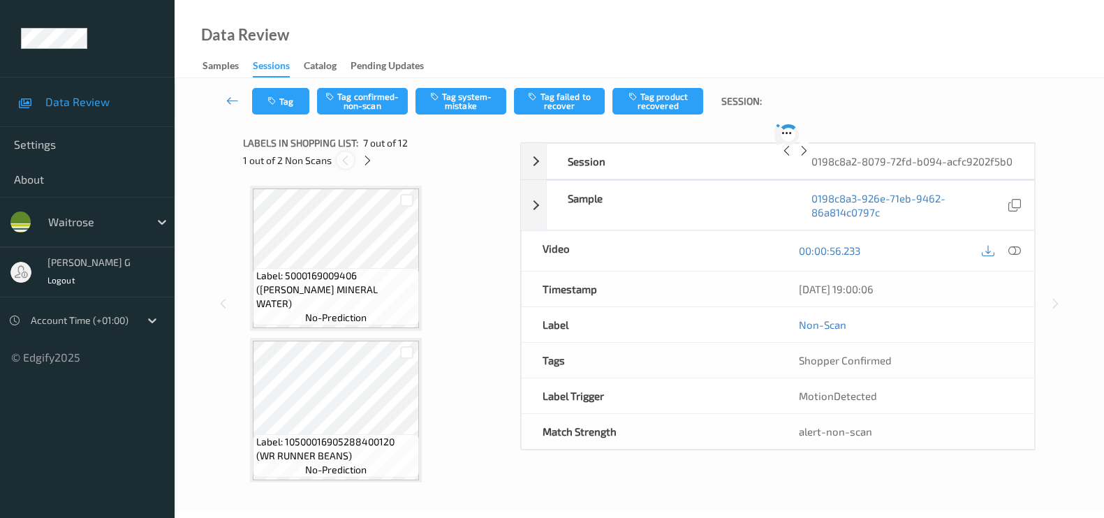
scroll to position [763, 0]
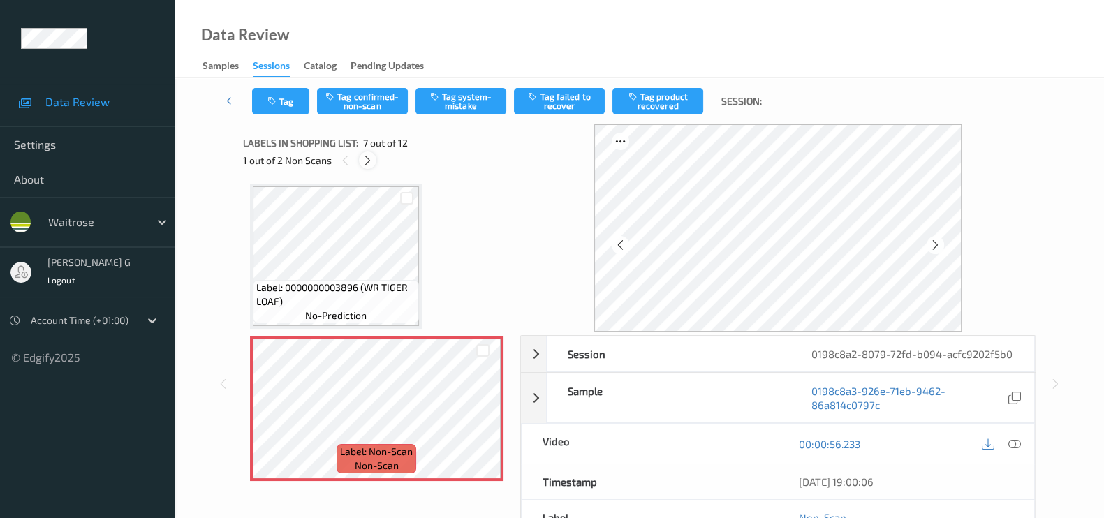
click at [369, 156] on icon at bounding box center [368, 160] width 12 height 13
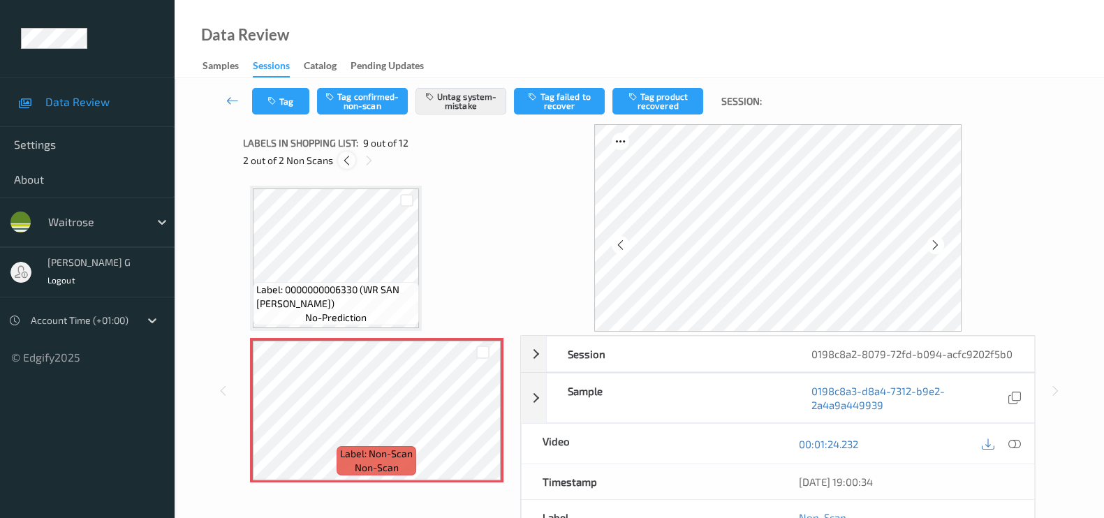
click at [350, 159] on icon at bounding box center [347, 160] width 12 height 13
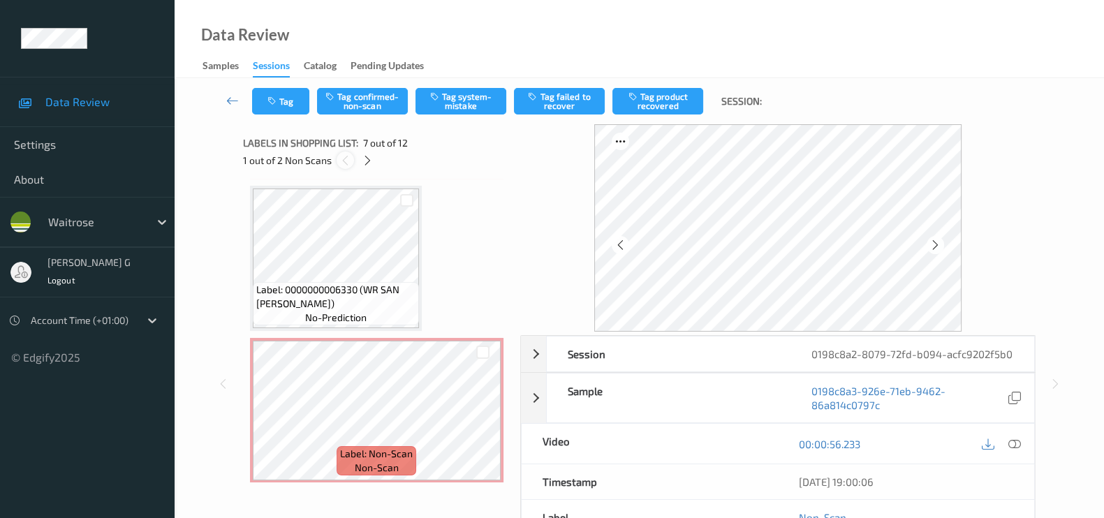
scroll to position [763, 0]
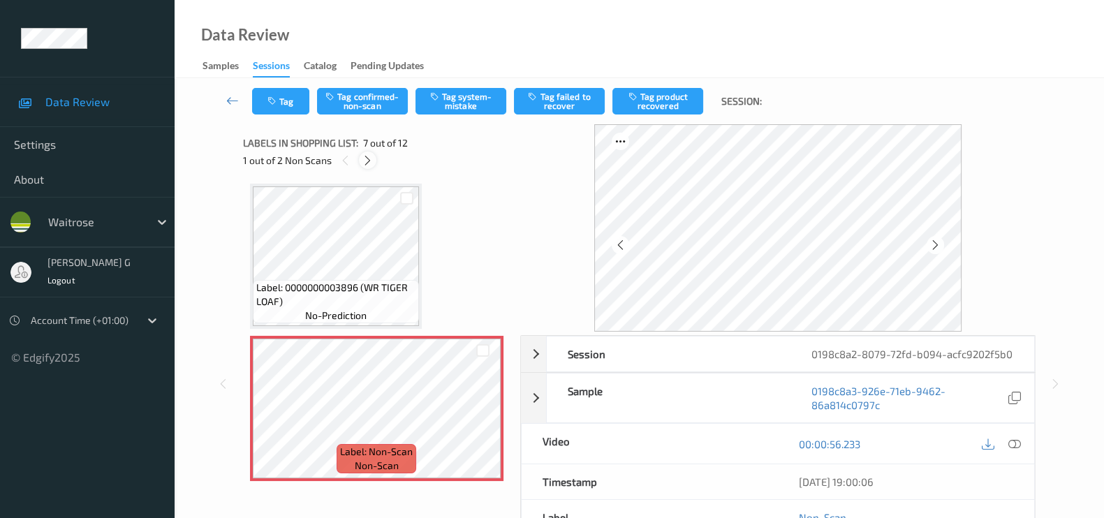
click at [370, 156] on icon at bounding box center [368, 160] width 12 height 13
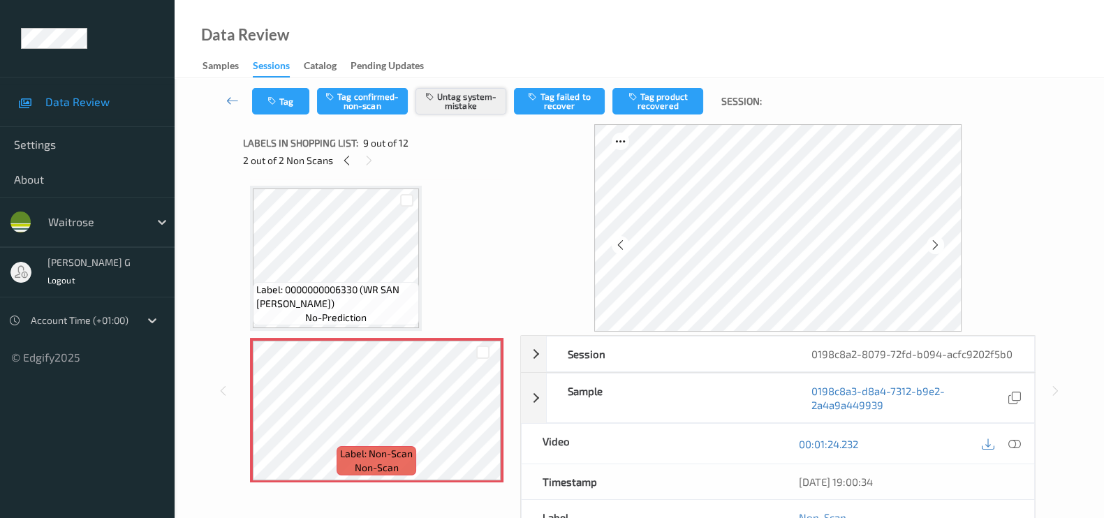
click at [474, 101] on button "Untag system-mistake" at bounding box center [460, 101] width 91 height 27
click at [293, 108] on button "Tag" at bounding box center [280, 101] width 57 height 27
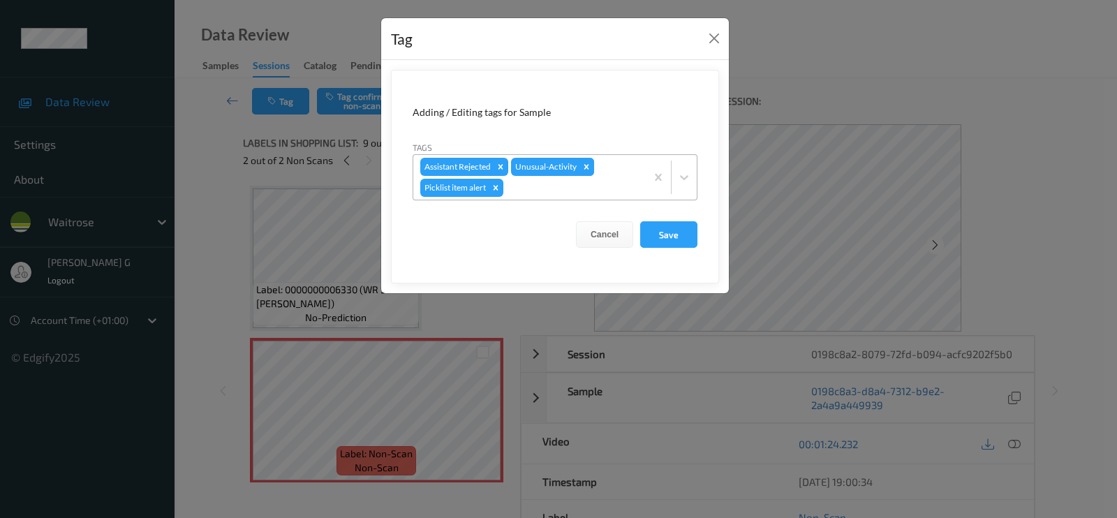
click at [586, 164] on icon "Remove Unusual-Activity" at bounding box center [587, 167] width 10 height 10
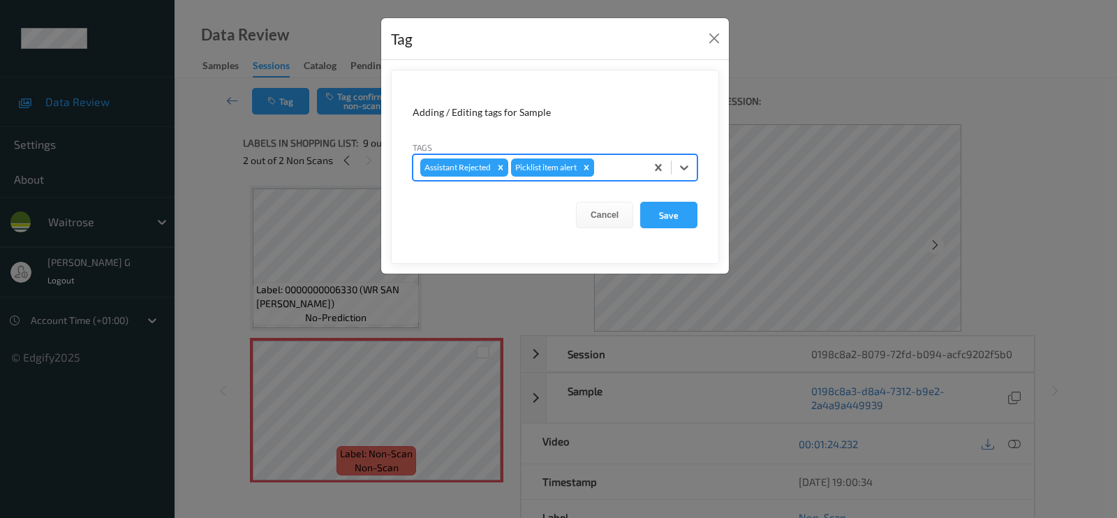
click at [586, 165] on icon "Remove Picklist item alert" at bounding box center [586, 167] width 5 height 5
click at [675, 214] on button "Save" at bounding box center [668, 215] width 57 height 27
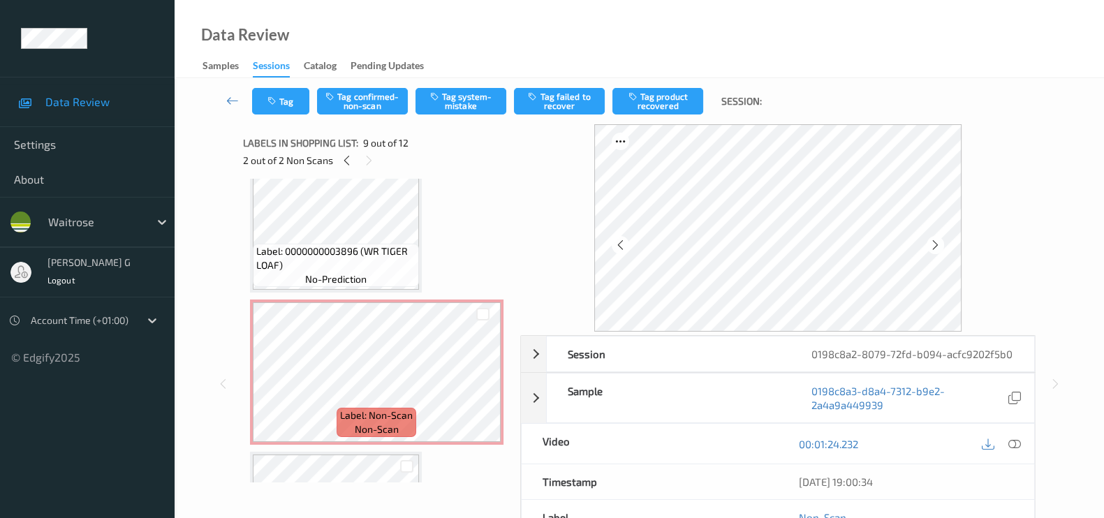
scroll to position [891, 0]
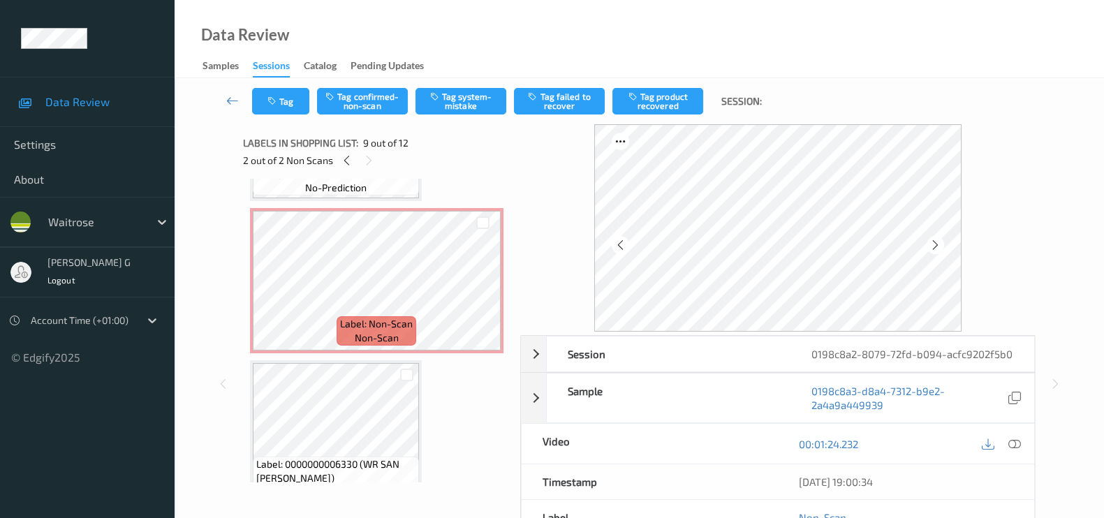
click at [214, 302] on div "Session 0198c8a2-8079-72fd-b094-acfc9202f5b0 Session ID 0198c8a2-8079-72fd-b094…" at bounding box center [639, 383] width 872 height 519
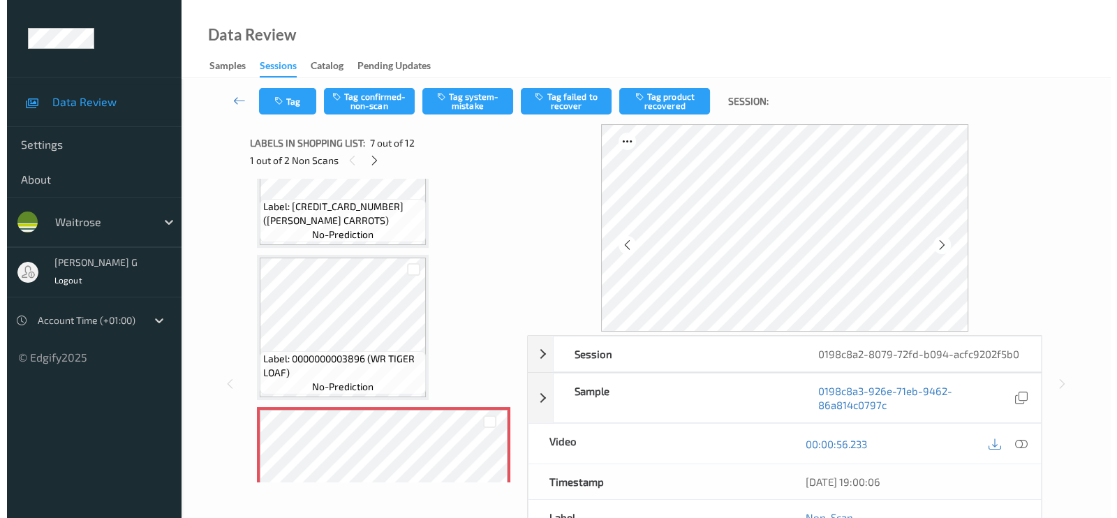
scroll to position [804, 0]
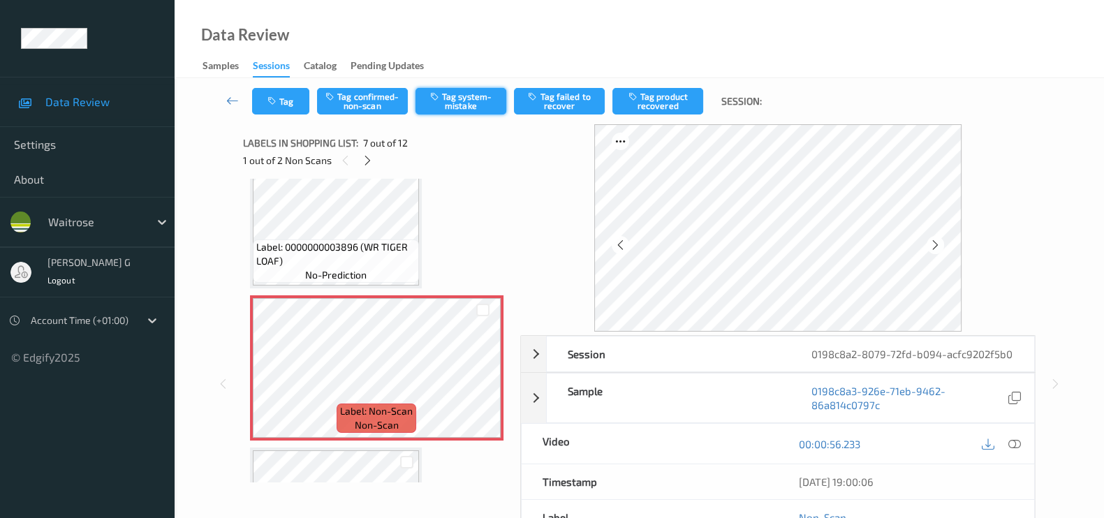
click at [445, 101] on button "Tag system-mistake" at bounding box center [460, 101] width 91 height 27
click at [287, 99] on button "Tag" at bounding box center [280, 101] width 57 height 27
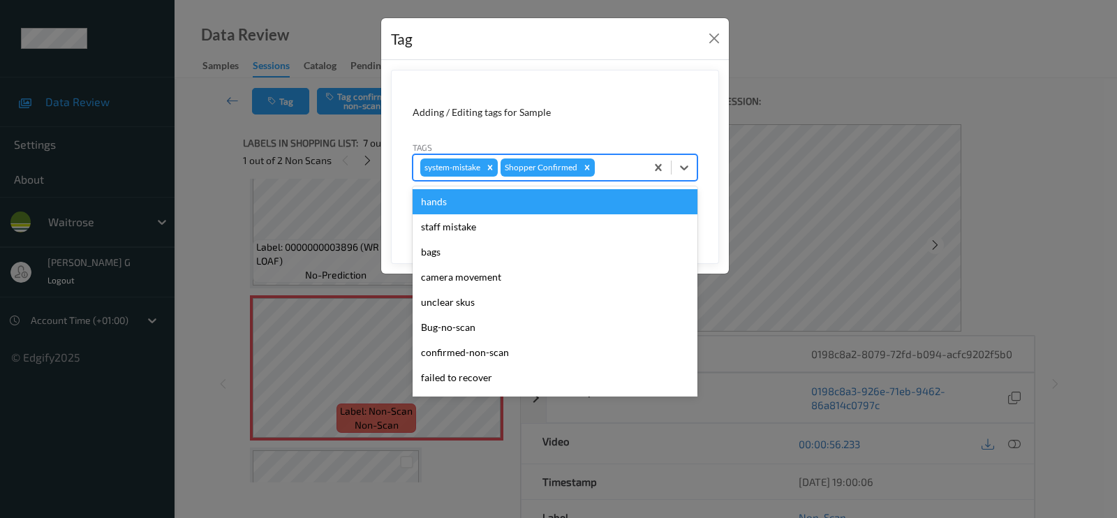
click at [621, 163] on div at bounding box center [618, 167] width 41 height 17
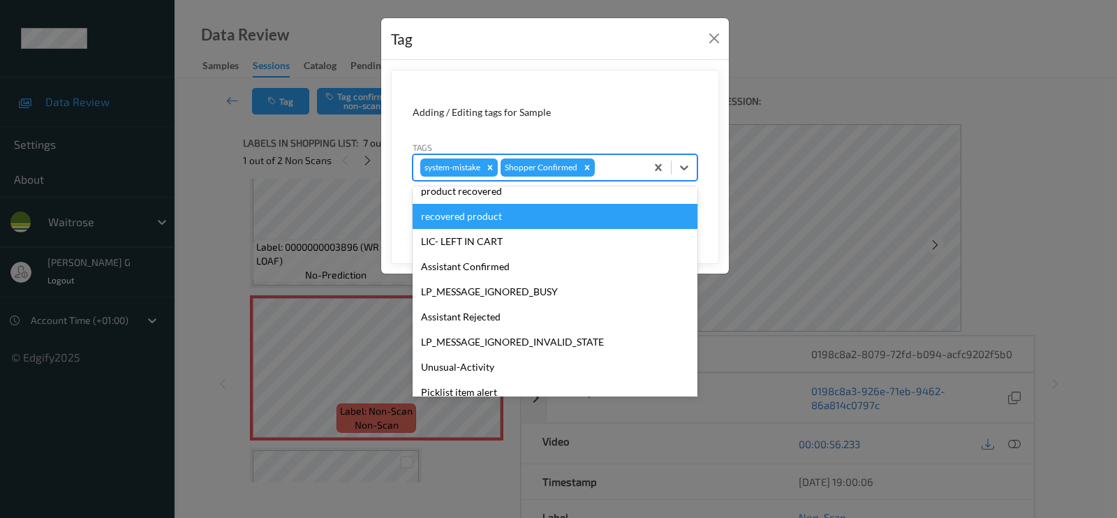
scroll to position [273, 0]
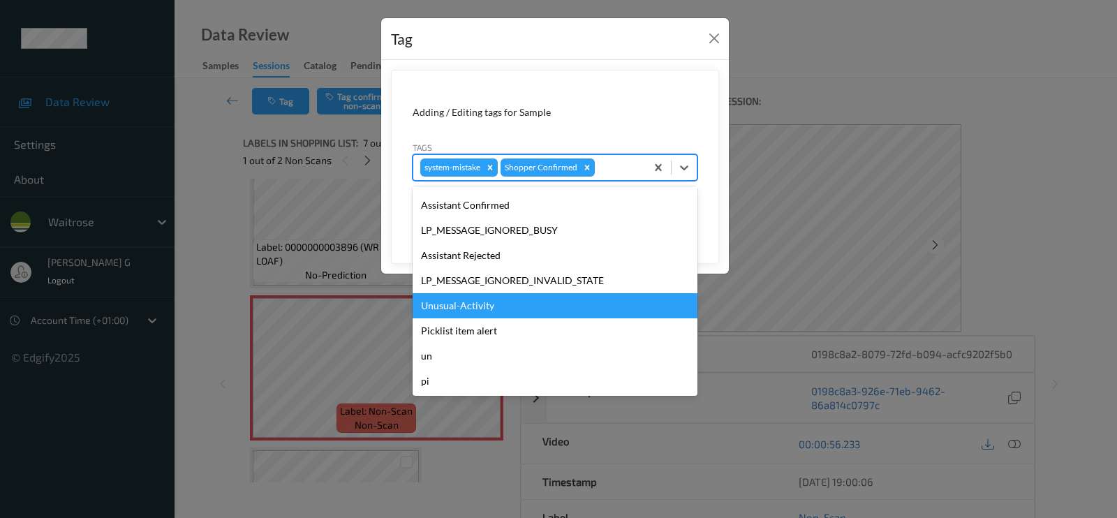
click at [450, 312] on div "Unusual-Activity" at bounding box center [555, 305] width 285 height 25
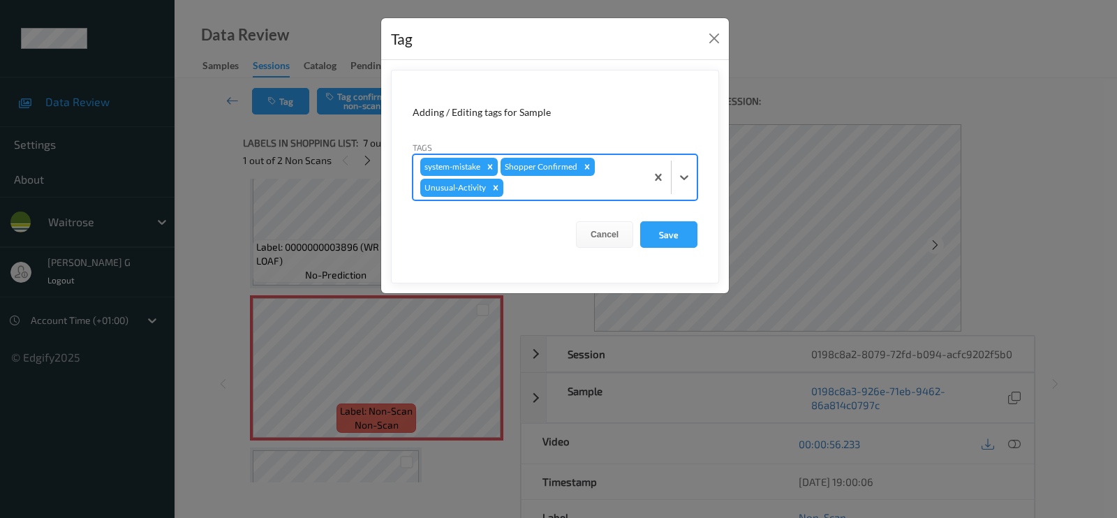
click at [563, 191] on div at bounding box center [572, 187] width 133 height 17
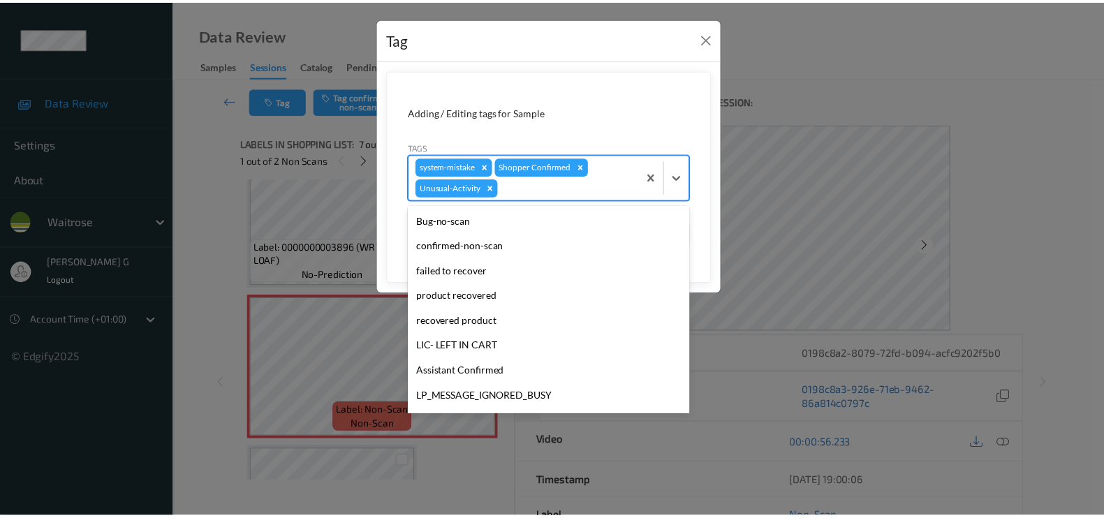
scroll to position [248, 0]
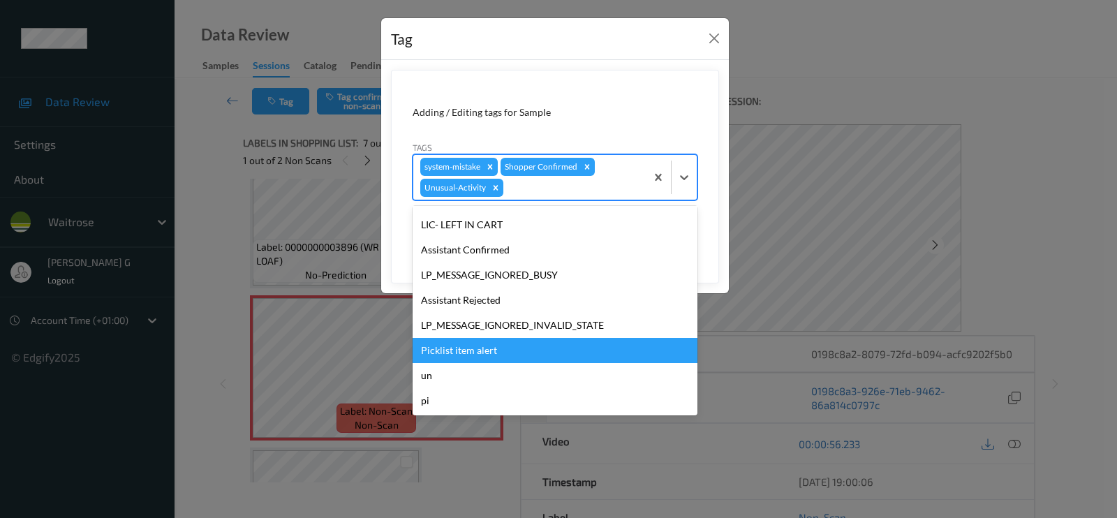
click at [451, 348] on div "Picklist item alert" at bounding box center [555, 350] width 285 height 25
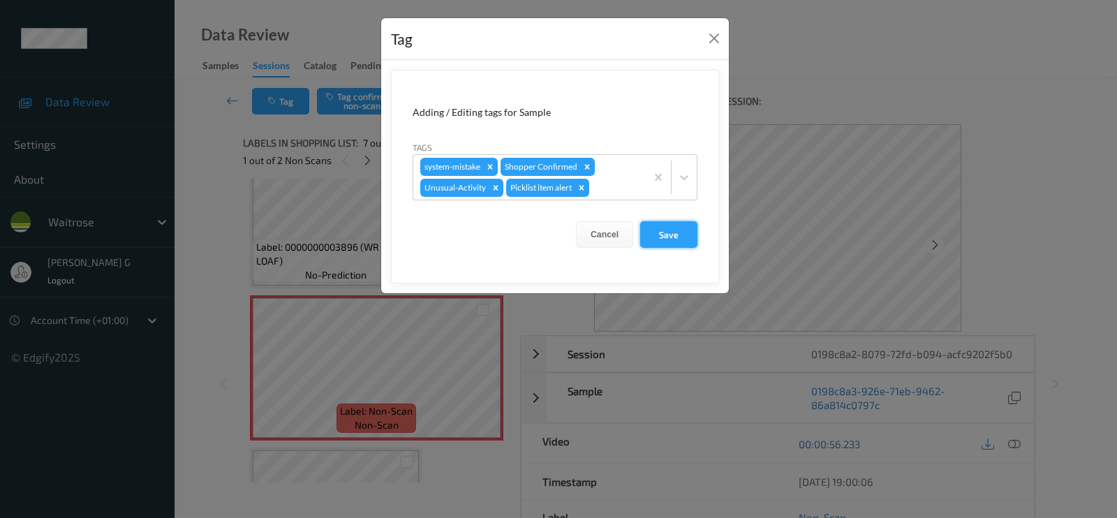
click at [667, 228] on button "Save" at bounding box center [668, 234] width 57 height 27
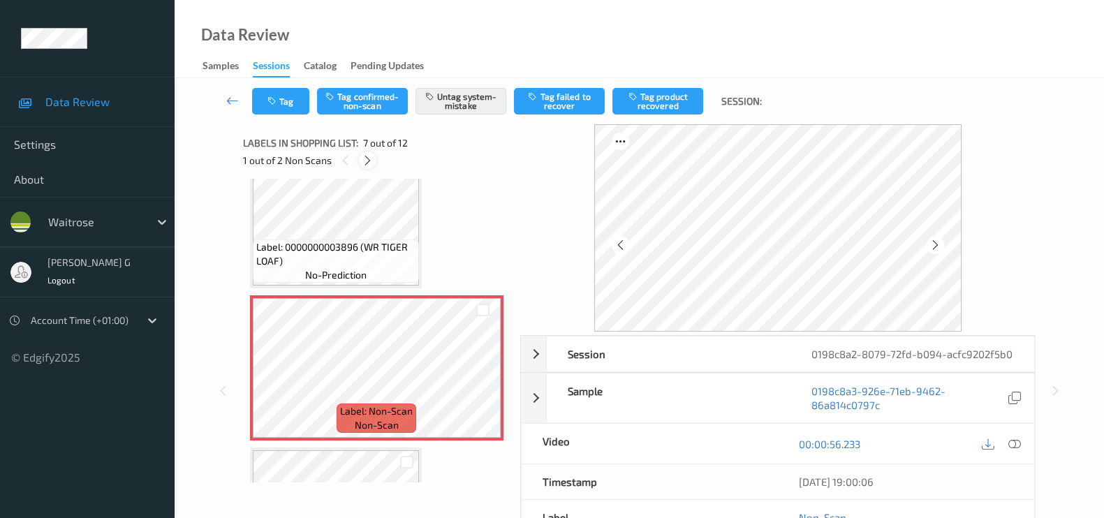
click at [372, 162] on icon at bounding box center [368, 160] width 12 height 13
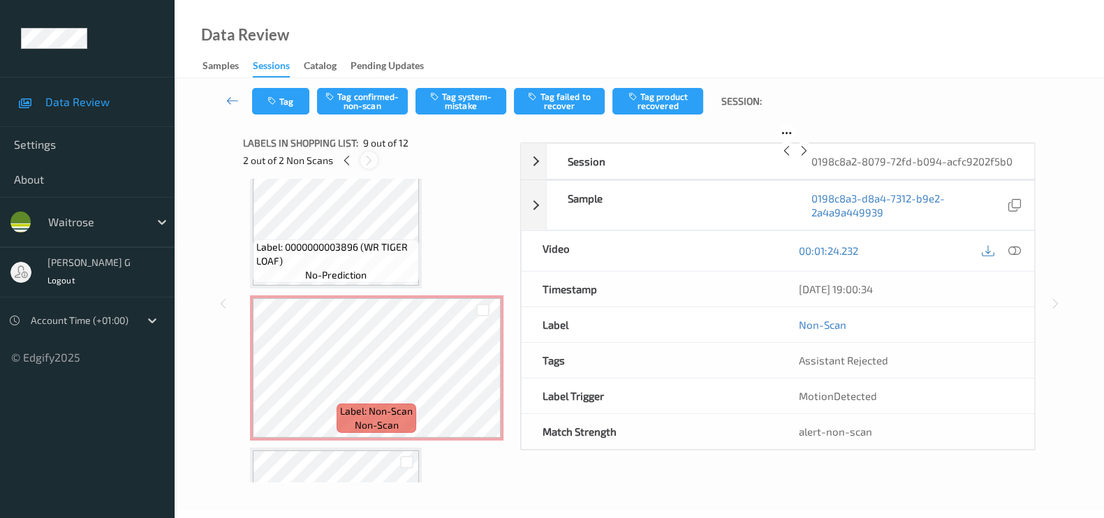
scroll to position [1065, 0]
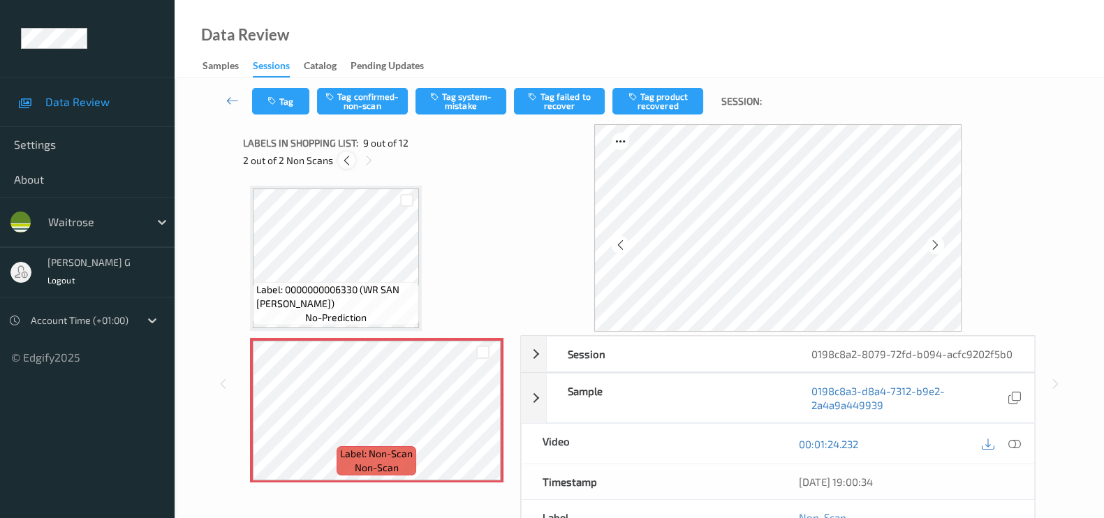
click at [353, 161] on div at bounding box center [346, 159] width 17 height 17
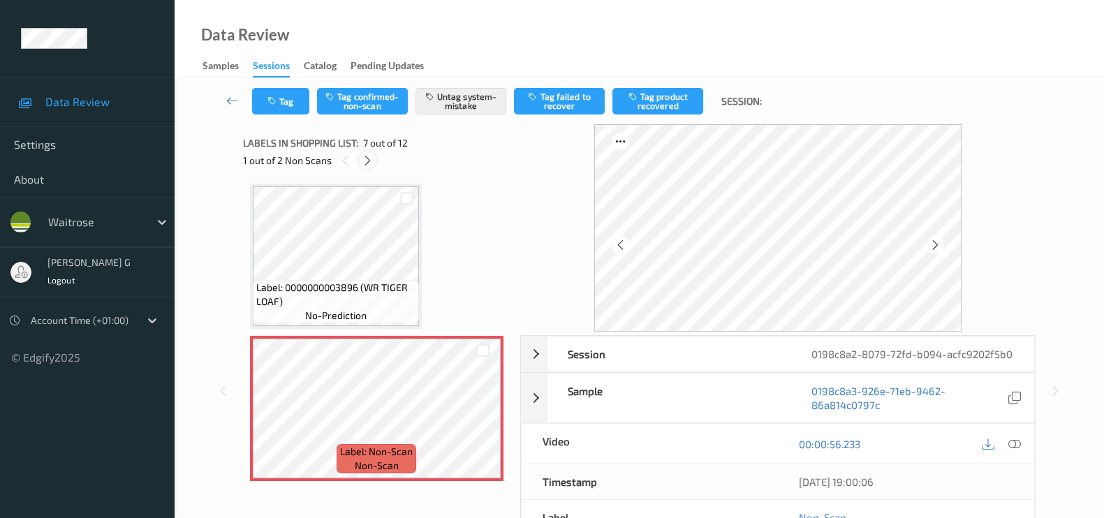
click at [368, 161] on icon at bounding box center [368, 160] width 12 height 13
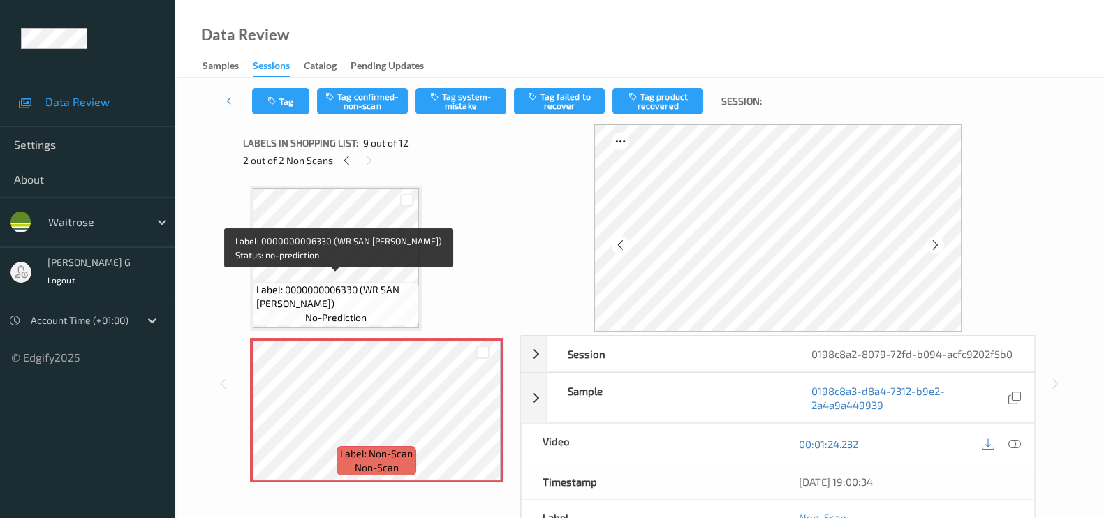
scroll to position [1153, 0]
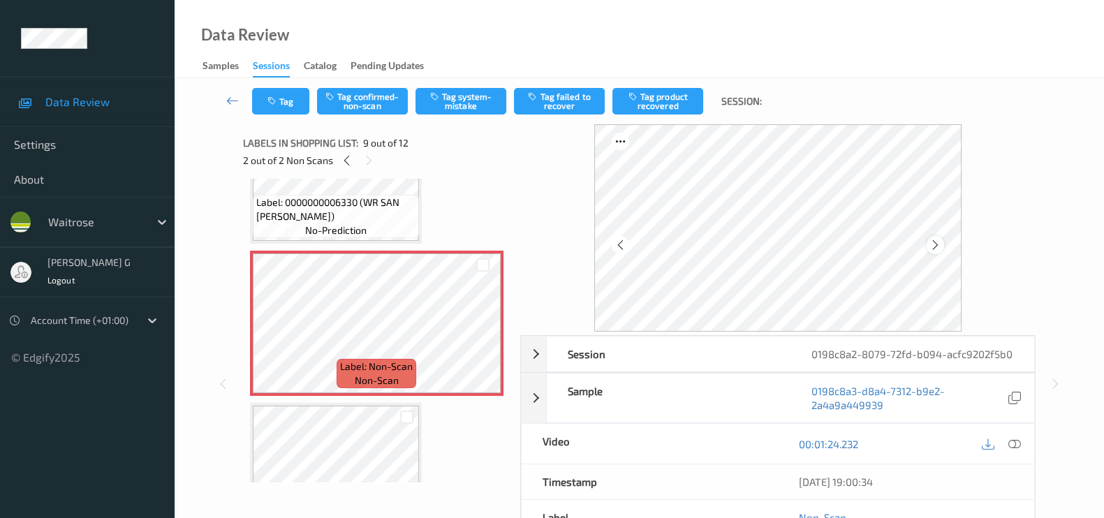
click at [941, 249] on icon at bounding box center [935, 245] width 12 height 13
click at [1015, 450] on icon at bounding box center [1014, 444] width 13 height 13
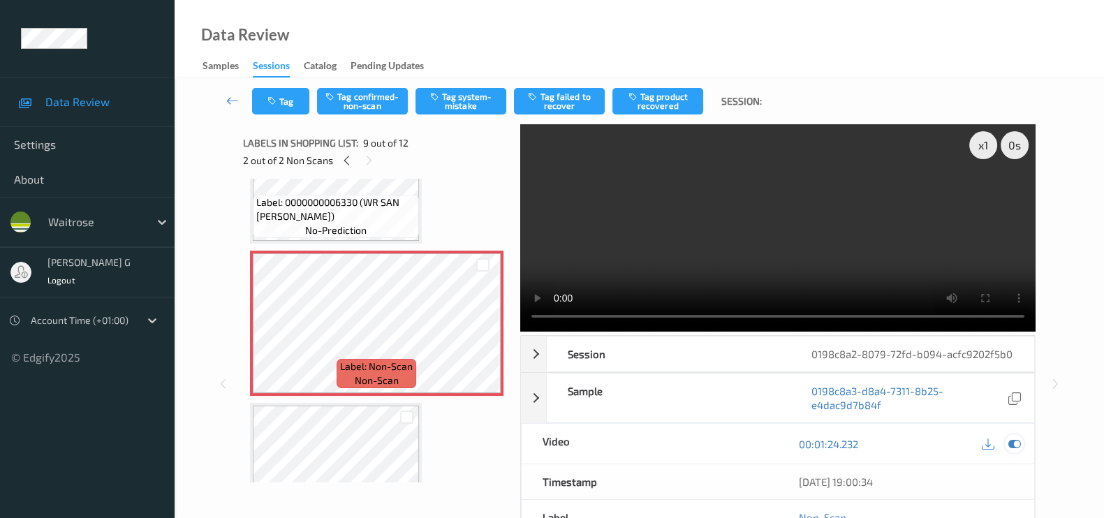
click at [1016, 450] on icon at bounding box center [1014, 444] width 13 height 13
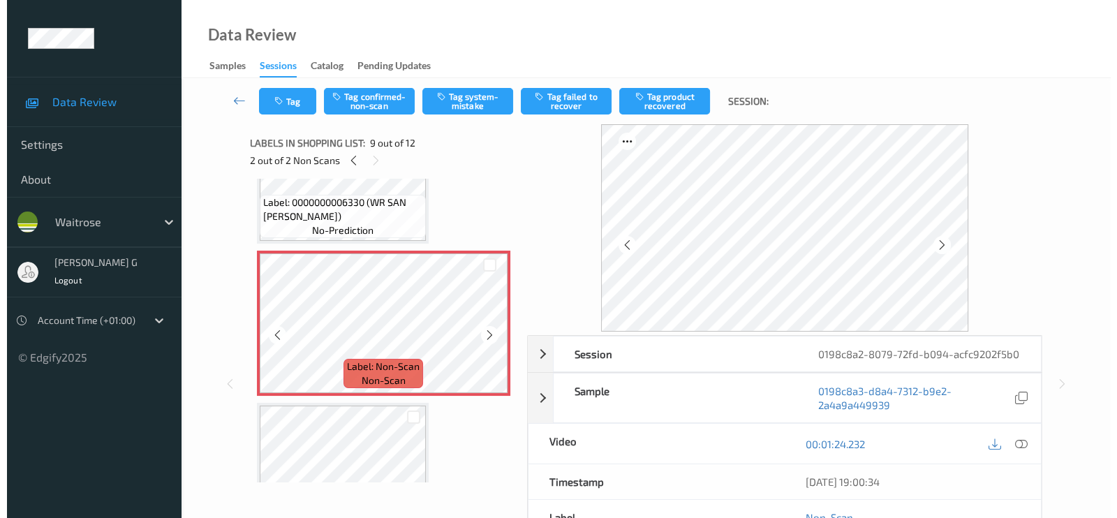
scroll to position [978, 0]
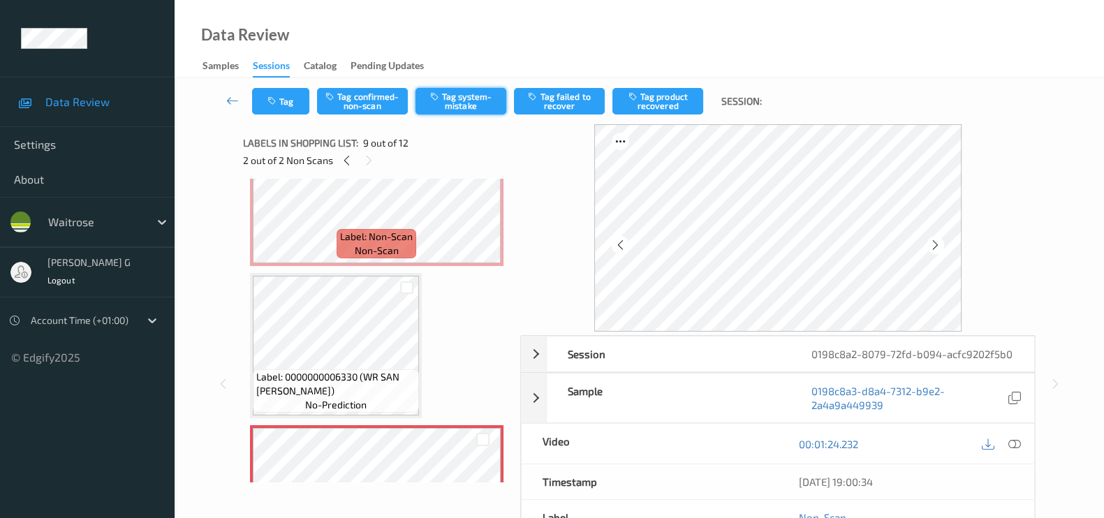
click at [470, 97] on button "Tag system-mistake" at bounding box center [460, 101] width 91 height 27
click at [291, 103] on button "Tag" at bounding box center [280, 101] width 57 height 27
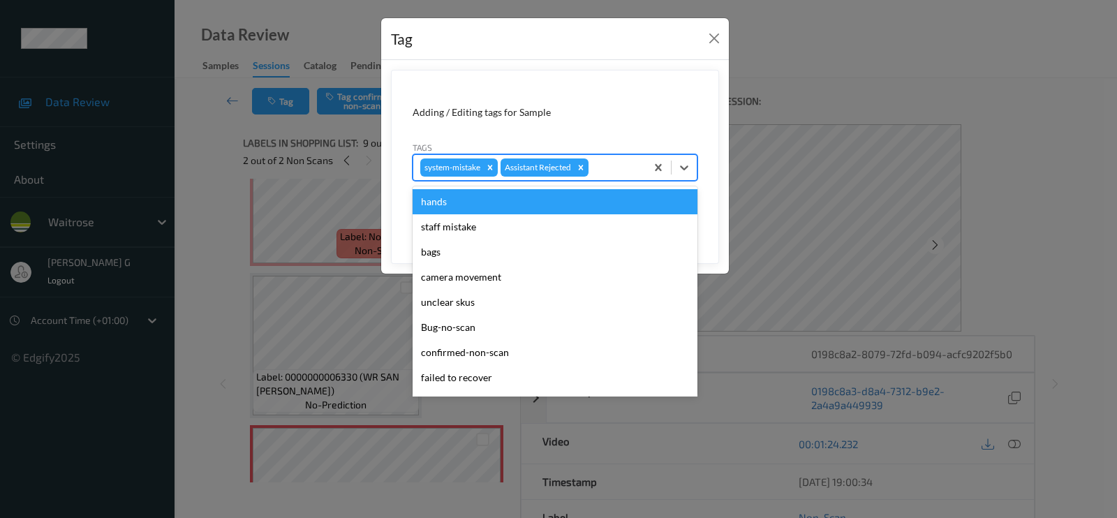
click at [603, 166] on div at bounding box center [614, 167] width 47 height 17
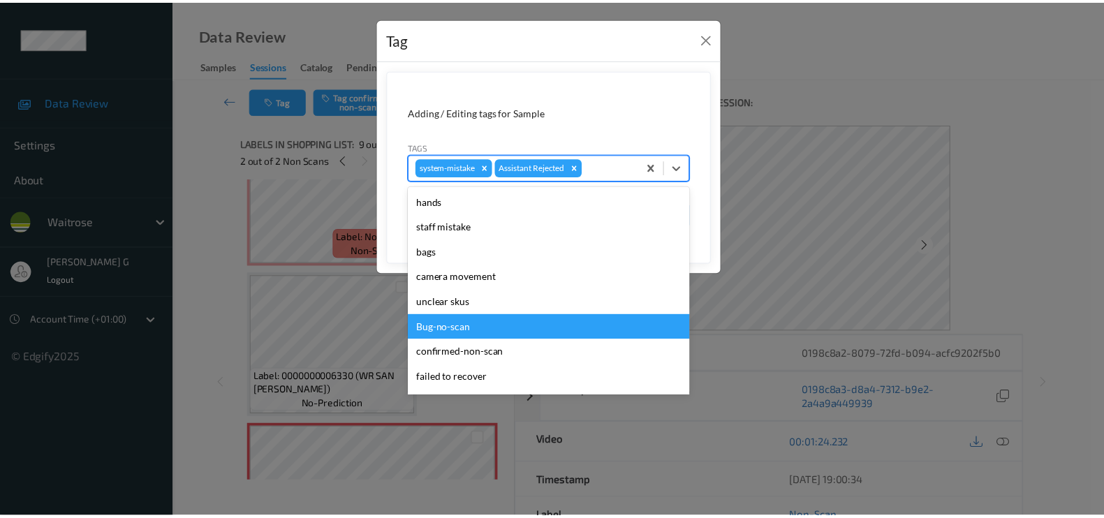
scroll to position [273, 0]
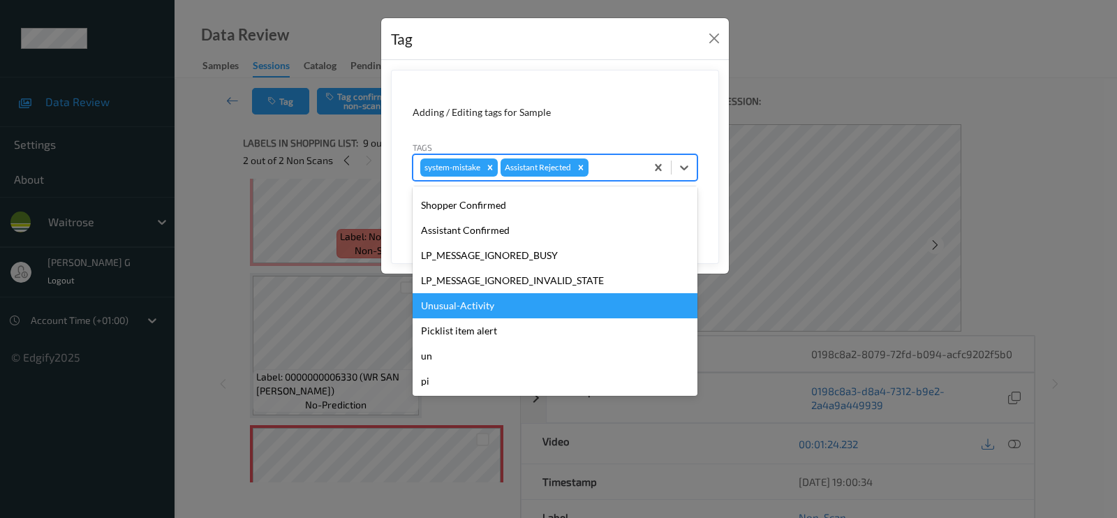
click at [450, 307] on div "Unusual-Activity" at bounding box center [555, 305] width 285 height 25
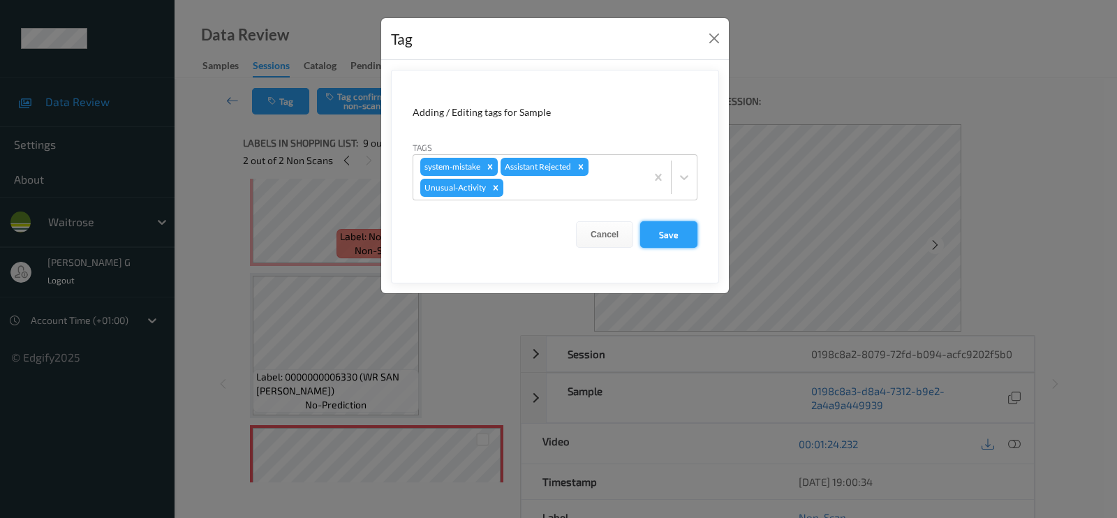
click at [670, 235] on button "Save" at bounding box center [668, 234] width 57 height 27
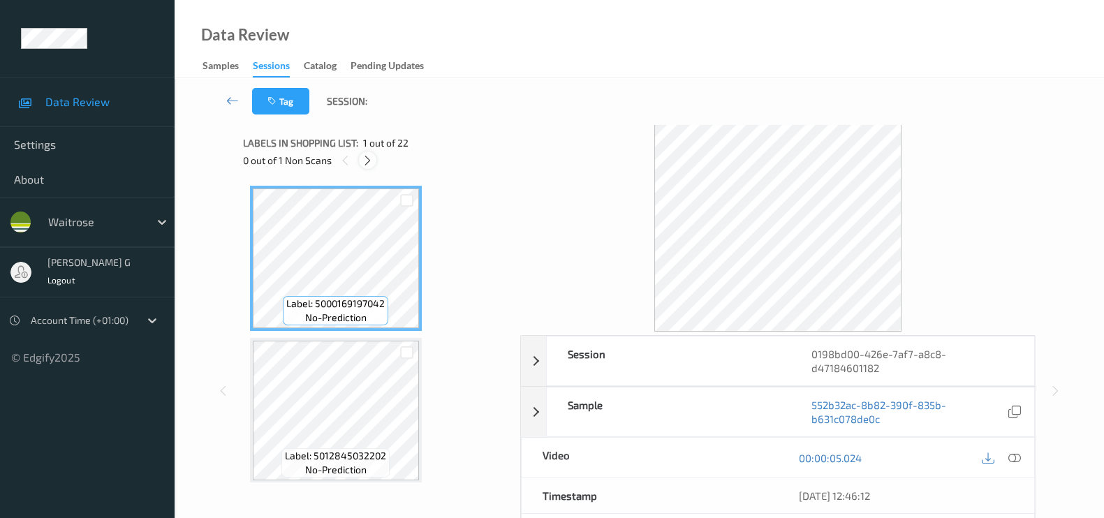
click at [364, 158] on icon at bounding box center [368, 160] width 12 height 13
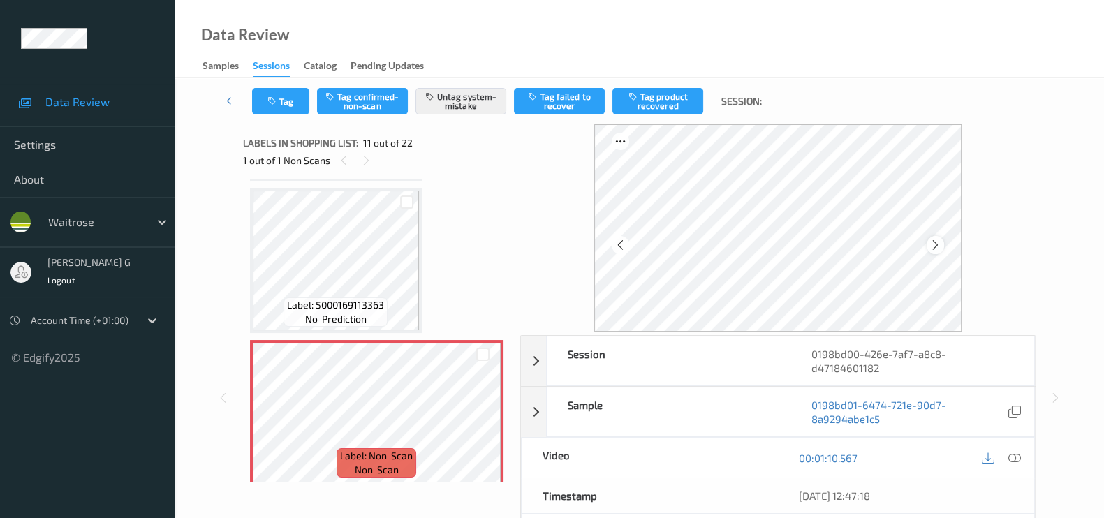
click at [941, 242] on icon at bounding box center [935, 245] width 12 height 13
click at [1012, 459] on icon at bounding box center [1014, 458] width 13 height 13
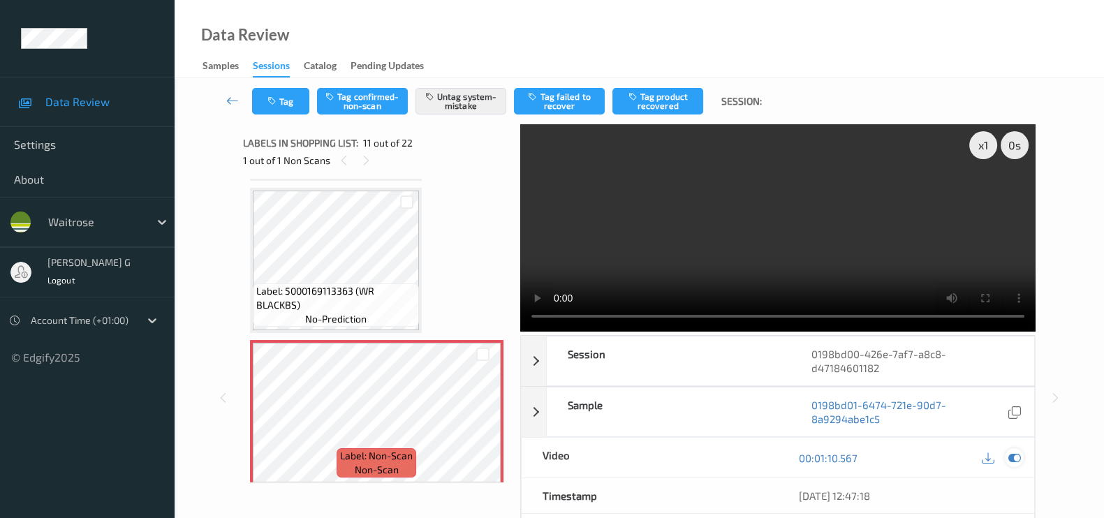
click at [1016, 452] on icon at bounding box center [1014, 458] width 13 height 13
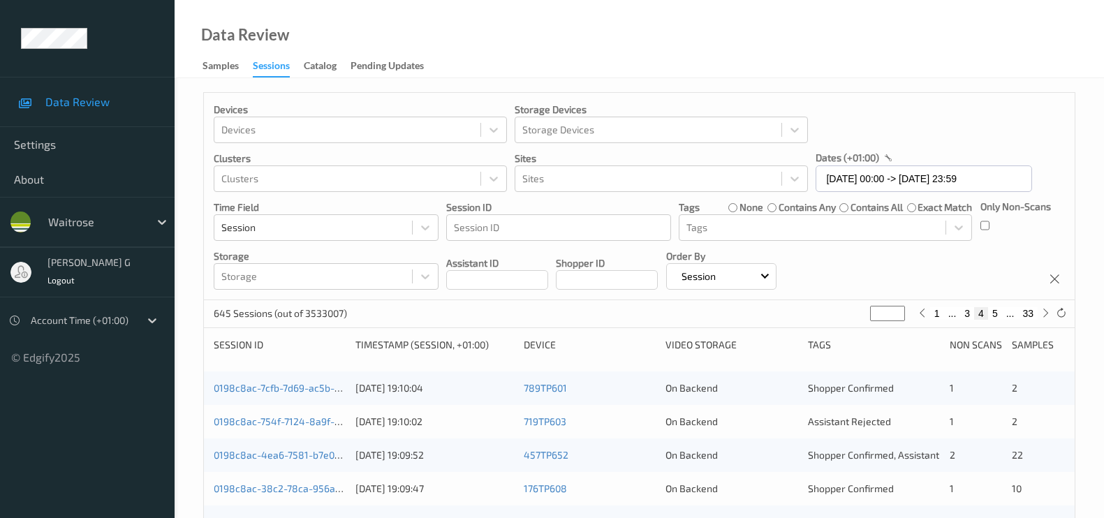
scroll to position [579, 0]
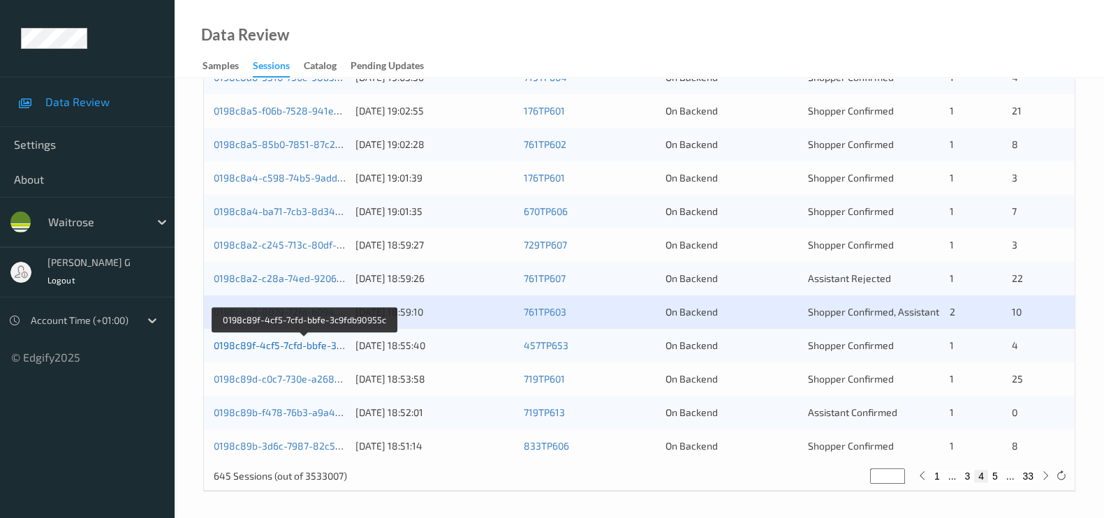
click at [276, 348] on link "0198c89f-4cf5-7cfd-bbfe-3c9fdb90955c" at bounding box center [304, 345] width 181 height 12
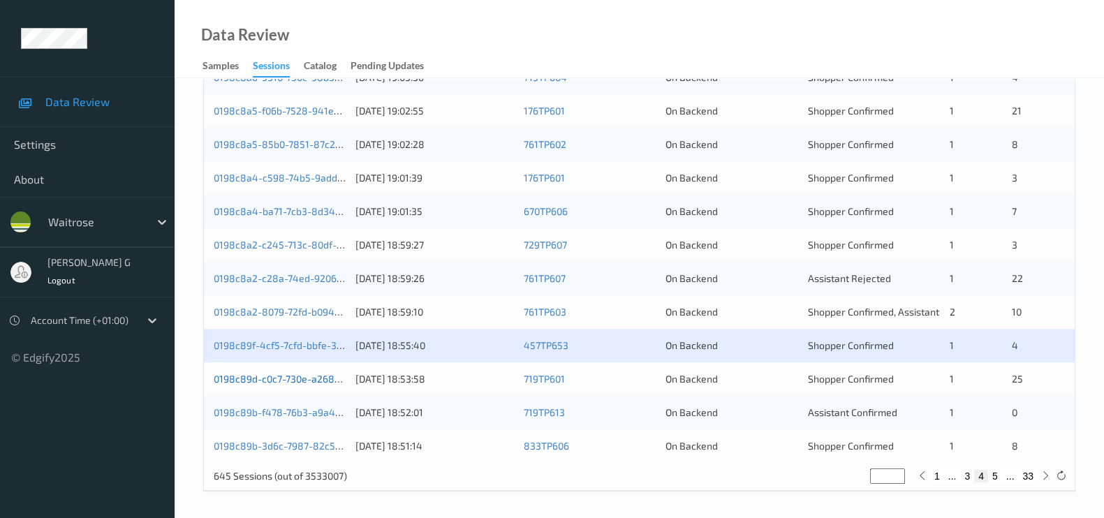
click at [290, 381] on link "0198c89d-c0c7-730e-a268-154472dc6951" at bounding box center [308, 379] width 189 height 12
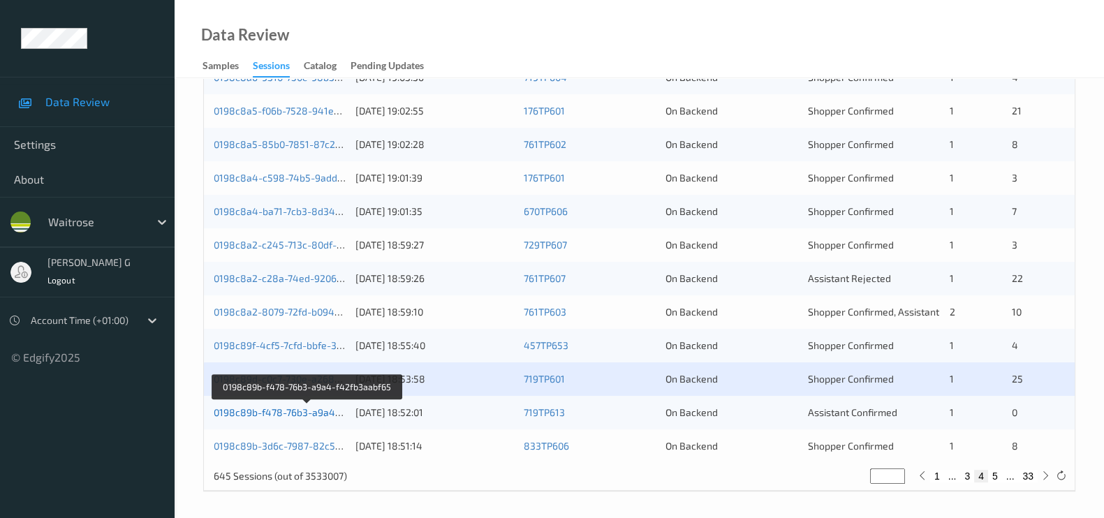
click at [262, 416] on link "0198c89b-f478-76b3-a9a4-f42fb3aabf65" at bounding box center [307, 412] width 187 height 12
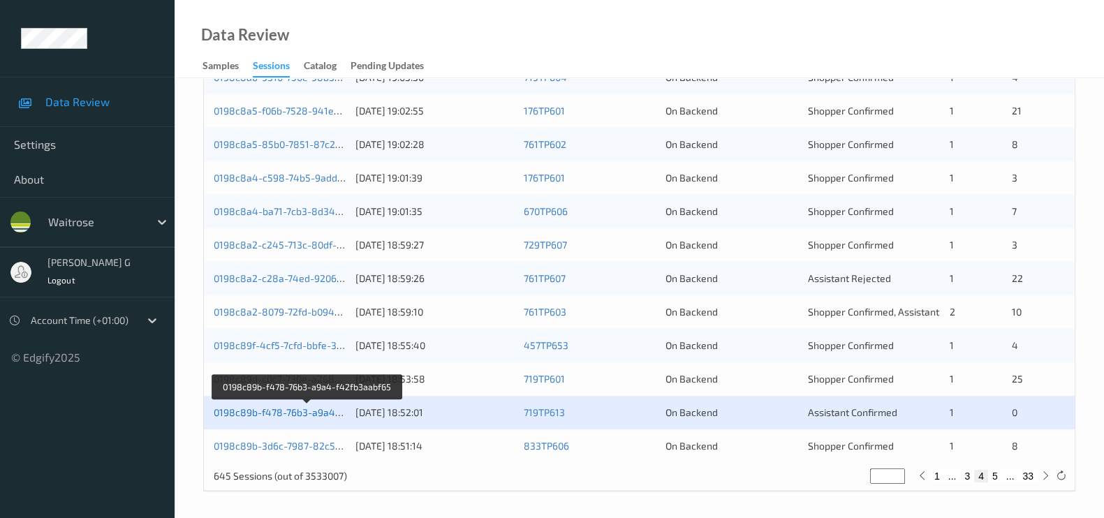
click at [303, 409] on link "0198c89b-f478-76b3-a9a4-f42fb3aabf65" at bounding box center [307, 412] width 187 height 12
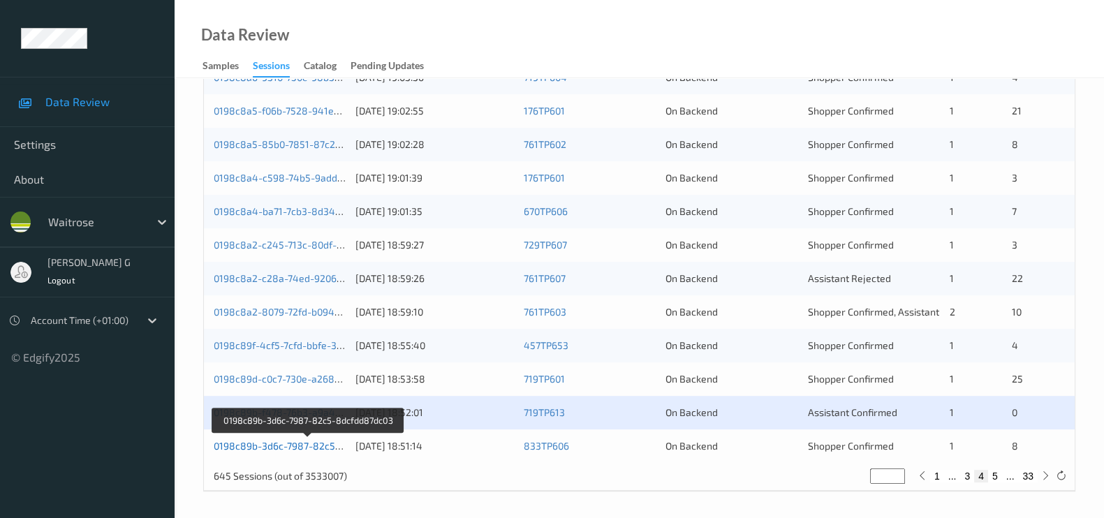
click at [263, 445] on link "0198c89b-3d6c-7987-82c5-8dcfdd87dc03" at bounding box center [309, 446] width 190 height 12
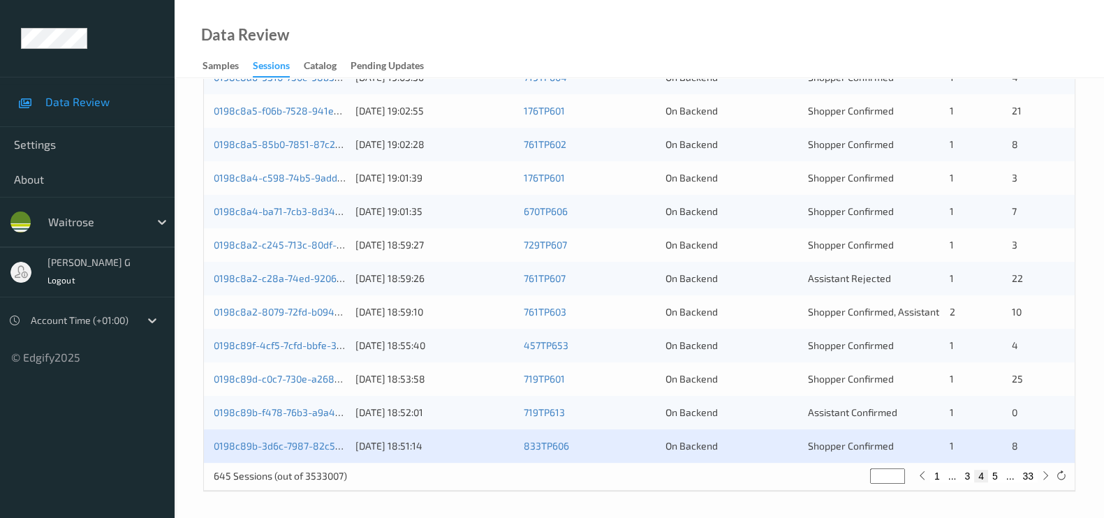
click at [265, 450] on div "0198c89b-3d6c-7987-82c5-8dcfdd87dc03" at bounding box center [280, 446] width 132 height 14
click at [270, 440] on link "0198c89b-3d6c-7987-82c5-8dcfdd87dc03" at bounding box center [309, 446] width 190 height 12
click at [260, 440] on link "0198c89b-3d6c-7987-82c5-8dcfdd87dc03" at bounding box center [309, 446] width 190 height 12
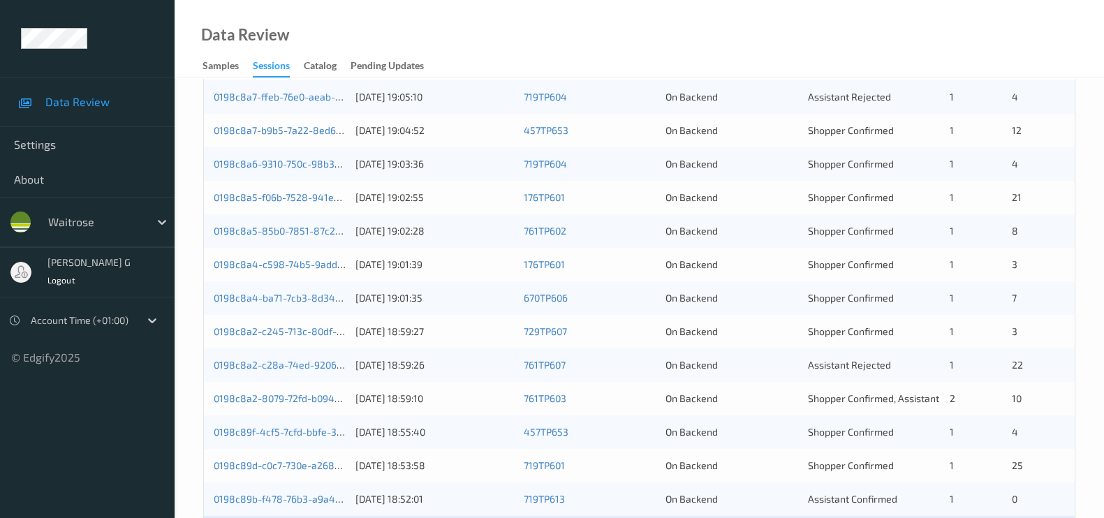
scroll to position [142, 0]
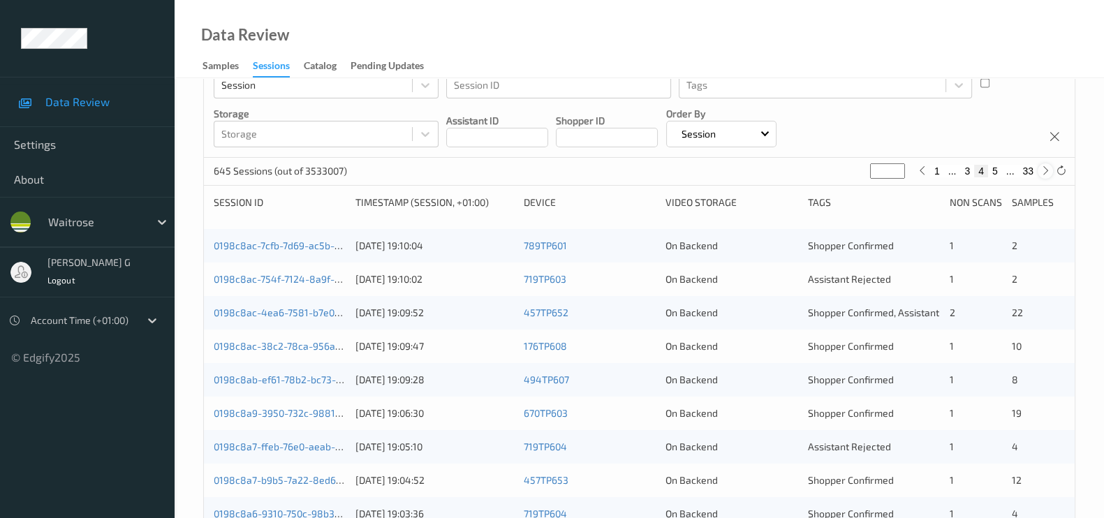
click at [1047, 170] on icon at bounding box center [1045, 170] width 10 height 10
type input "*"
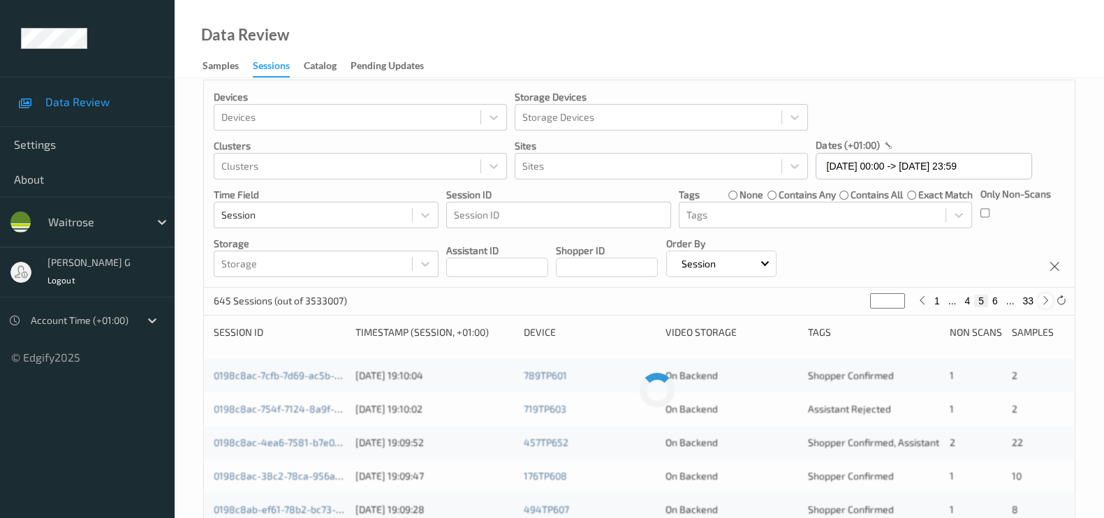
scroll to position [0, 0]
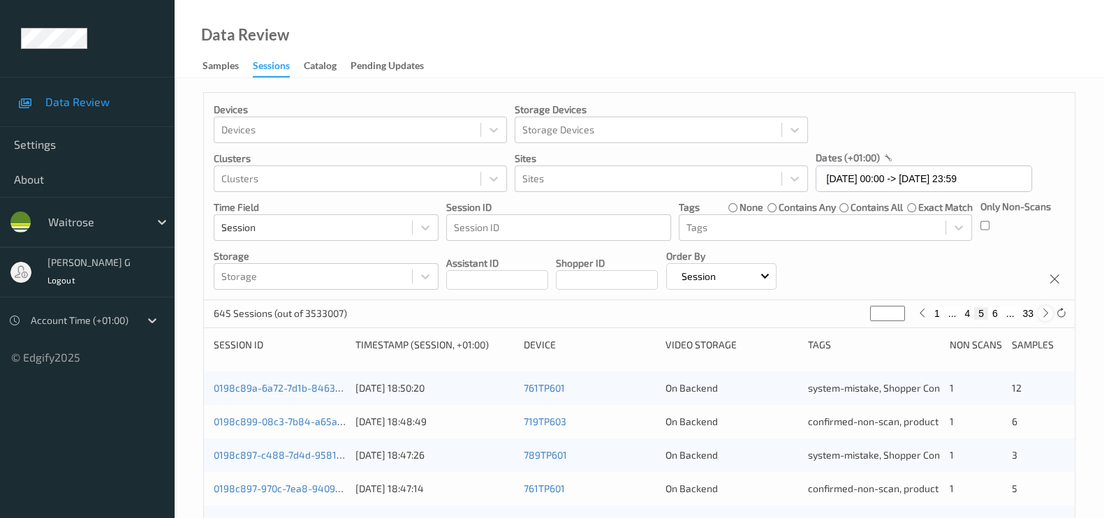
click at [1044, 309] on icon at bounding box center [1045, 313] width 10 height 10
type input "*"
click at [1044, 309] on icon at bounding box center [1045, 313] width 10 height 10
type input "*"
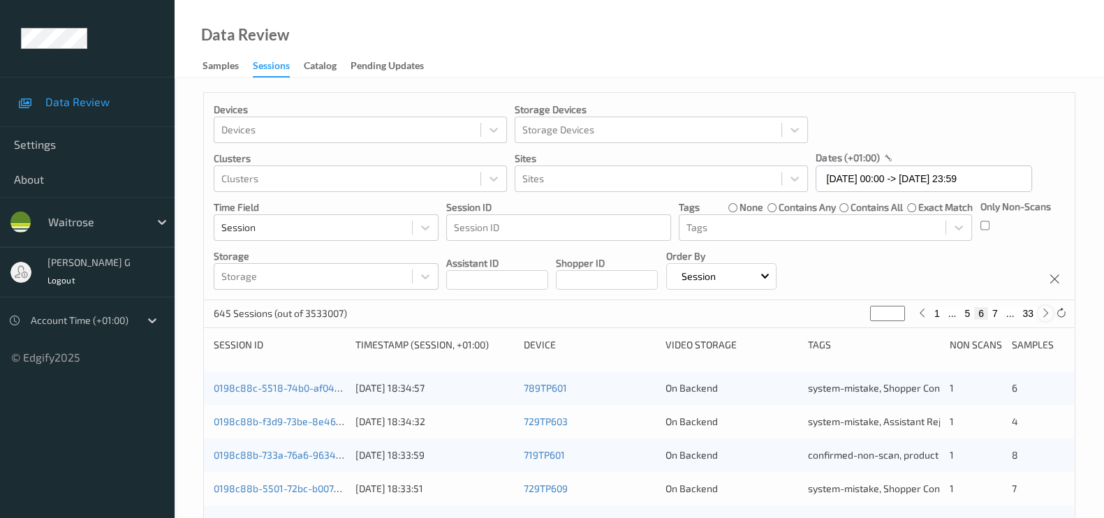
type input "*"
click at [1044, 309] on icon at bounding box center [1045, 313] width 10 height 10
type input "*"
click at [1044, 309] on icon at bounding box center [1045, 313] width 10 height 10
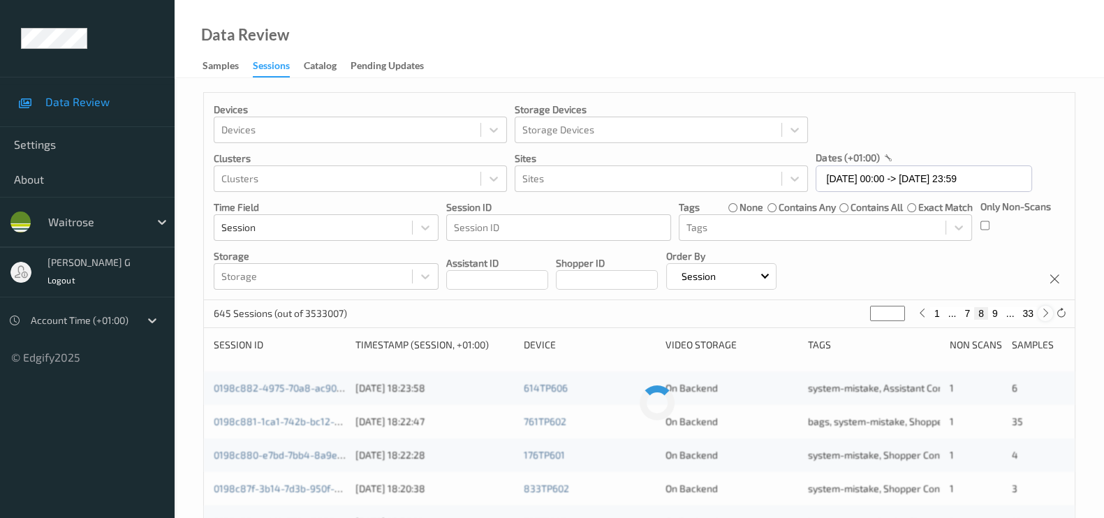
type input "*"
click at [1044, 309] on icon at bounding box center [1045, 313] width 10 height 10
type input "**"
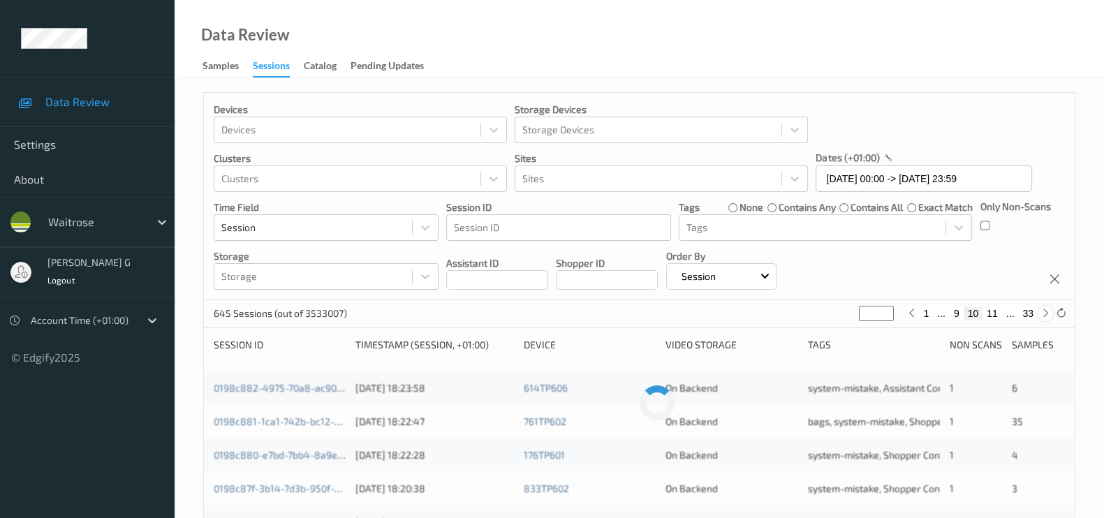
click at [1044, 309] on icon at bounding box center [1045, 313] width 10 height 10
type input "**"
click at [1044, 309] on icon at bounding box center [1045, 313] width 10 height 10
type input "**"
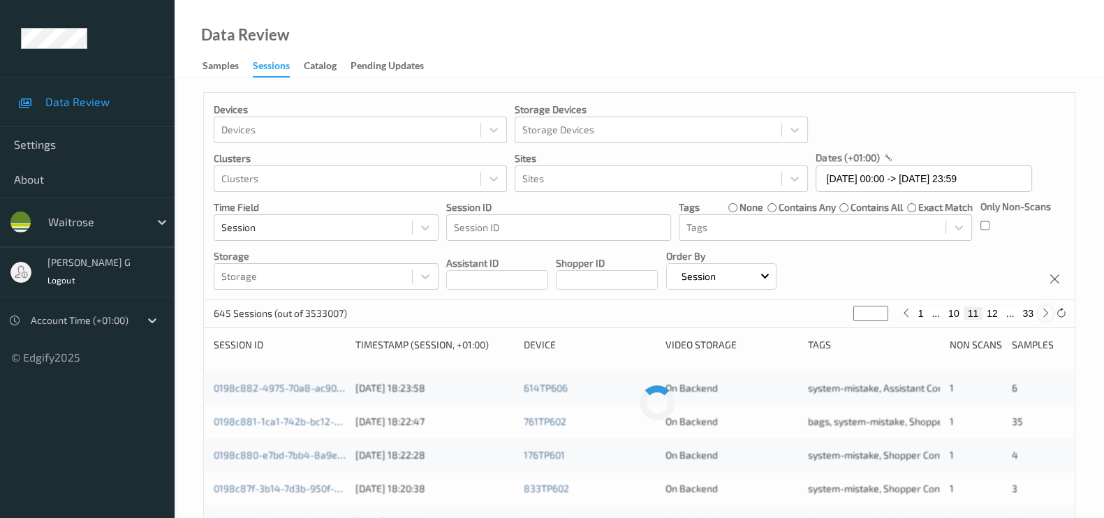
type input "**"
click at [1044, 309] on icon at bounding box center [1045, 313] width 10 height 10
type input "**"
click at [1044, 309] on icon at bounding box center [1045, 313] width 10 height 10
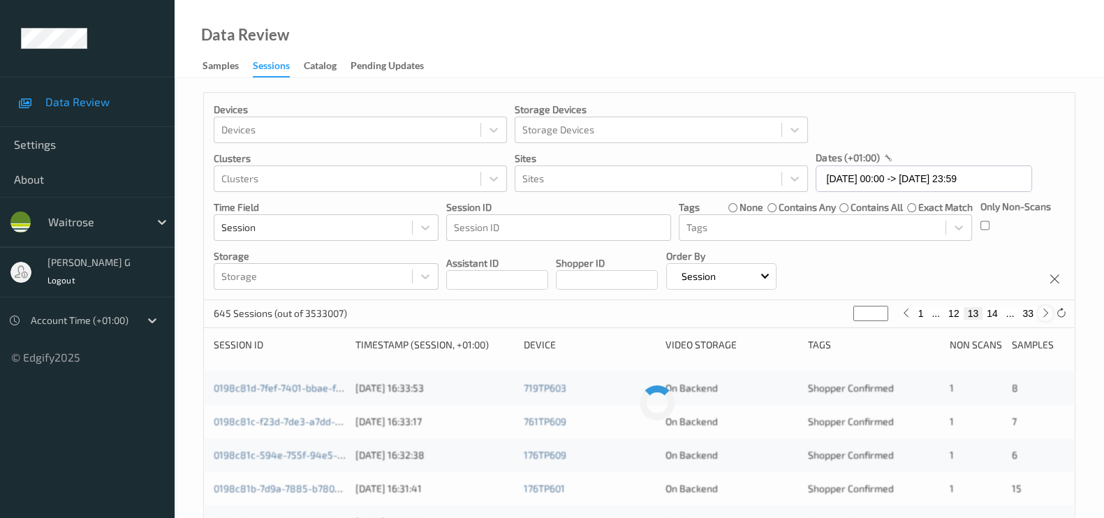
type input "**"
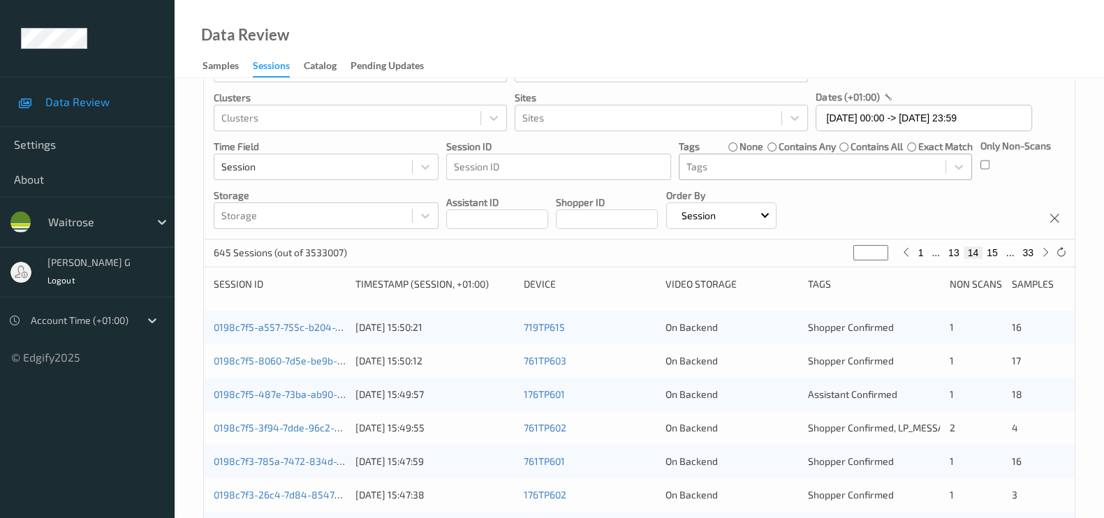
scroll to position [87, 0]
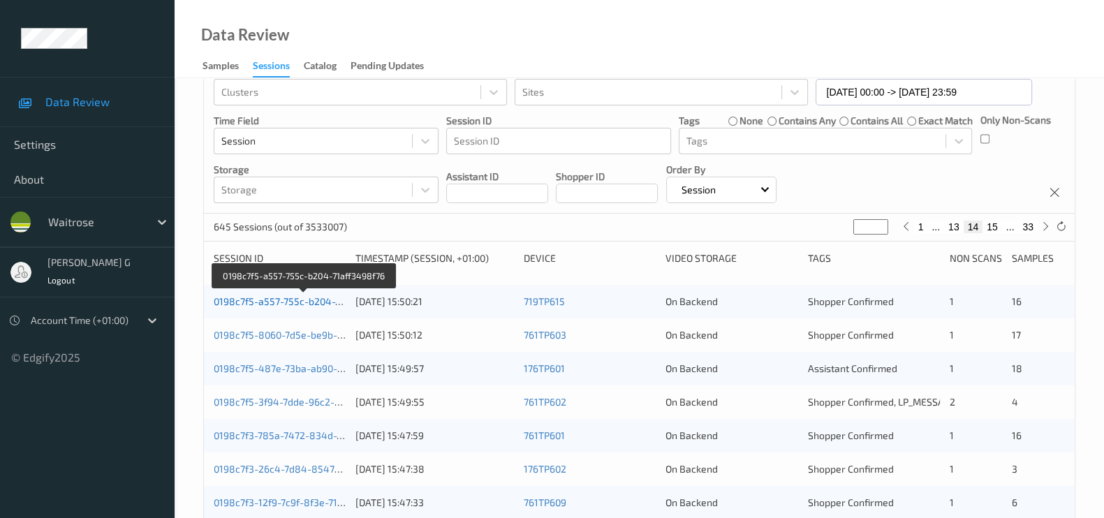
click at [257, 298] on link "0198c7f5-a557-755c-b204-71aff3498f76" at bounding box center [304, 301] width 181 height 12
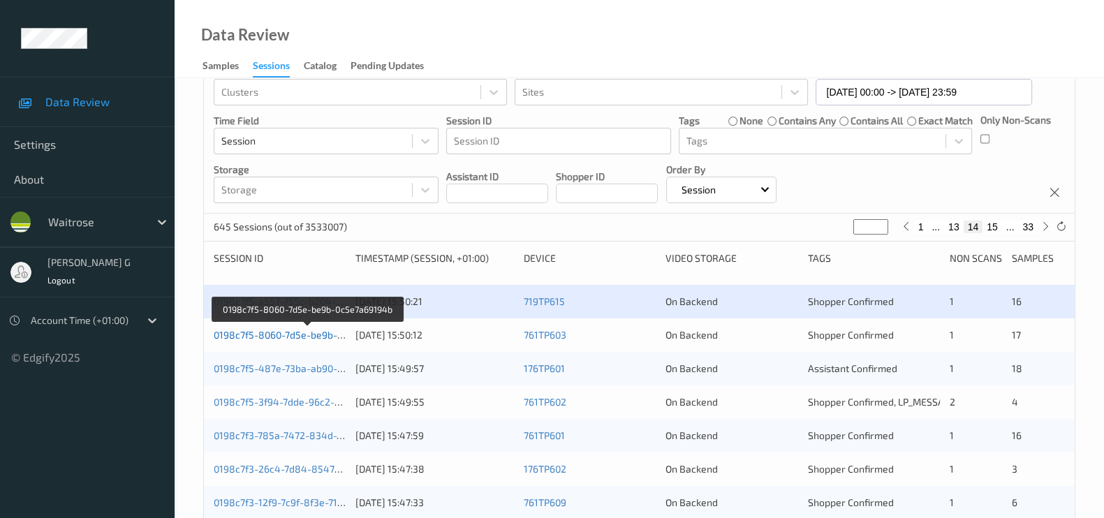
click at [273, 334] on link "0198c7f5-8060-7d5e-be9b-0c5e7a69194b" at bounding box center [308, 335] width 189 height 12
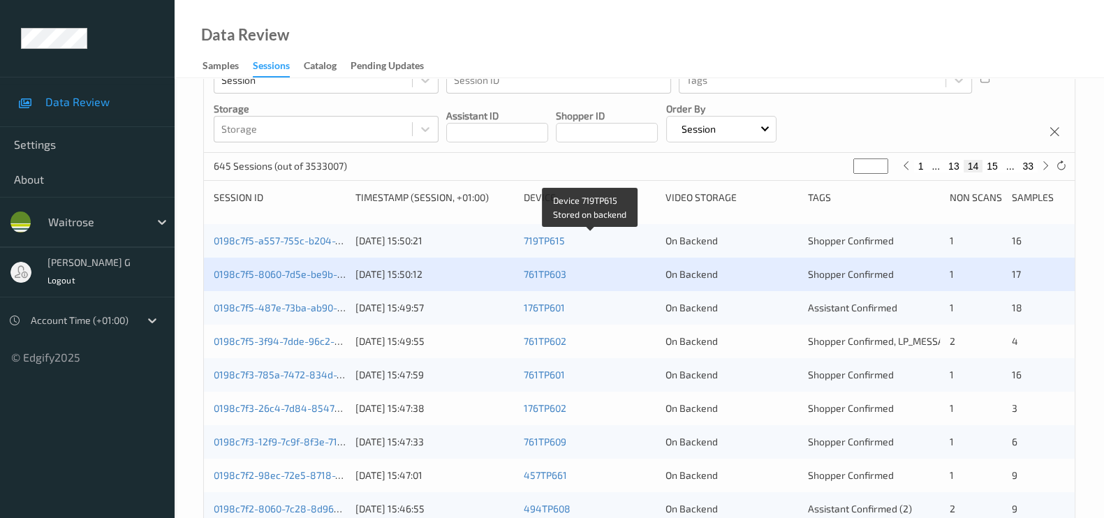
scroll to position [174, 0]
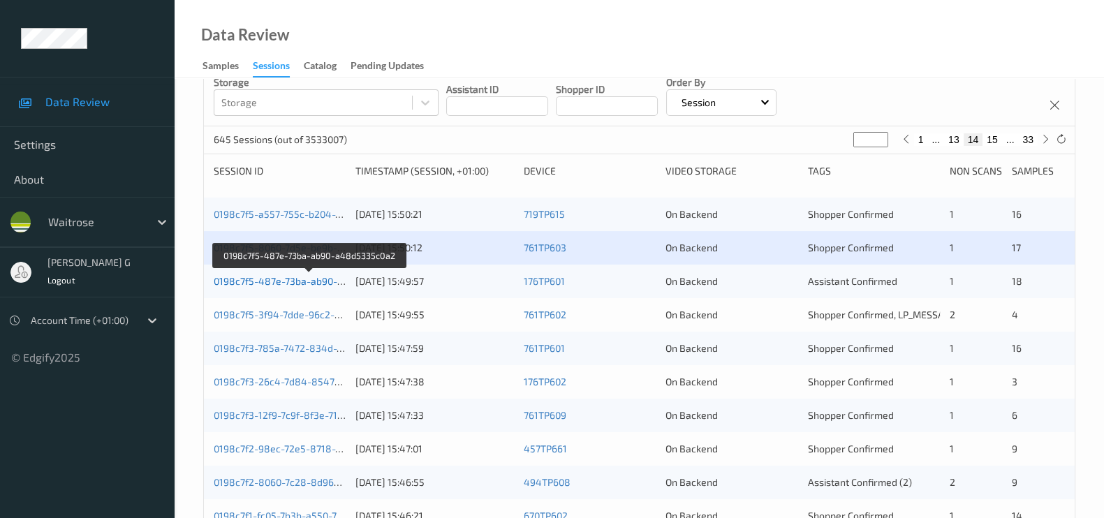
click at [267, 281] on link "0198c7f5-487e-73ba-ab90-a48d5335c0a2" at bounding box center [309, 281] width 191 height 12
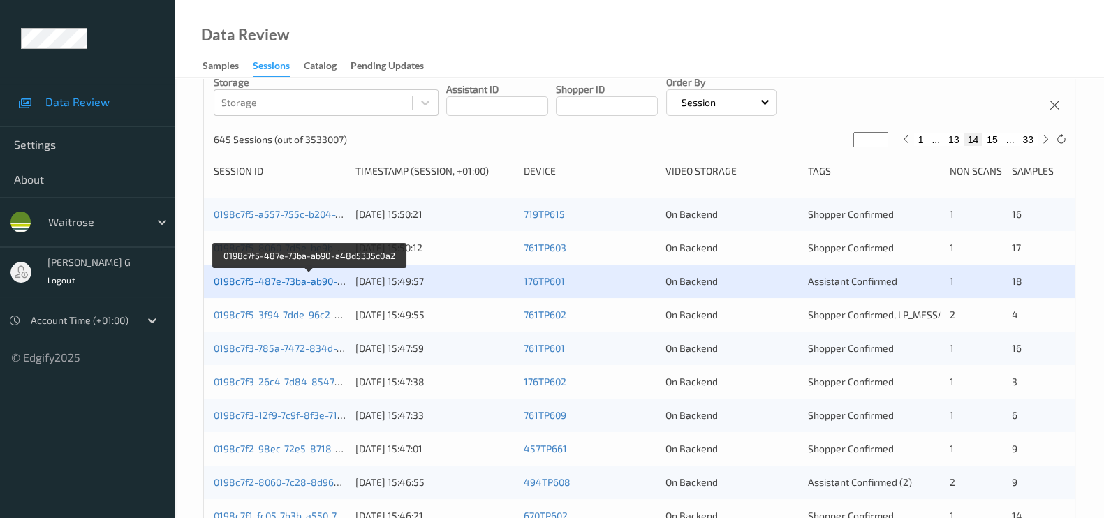
click at [251, 279] on link "0198c7f5-487e-73ba-ab90-a48d5335c0a2" at bounding box center [309, 281] width 191 height 12
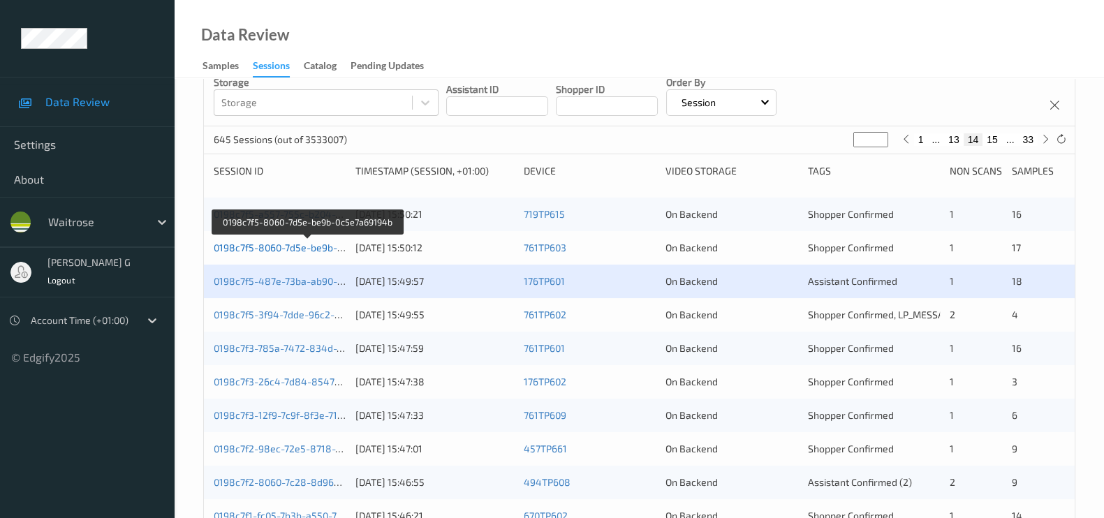
click at [262, 244] on link "0198c7f5-8060-7d5e-be9b-0c5e7a69194b" at bounding box center [308, 248] width 189 height 12
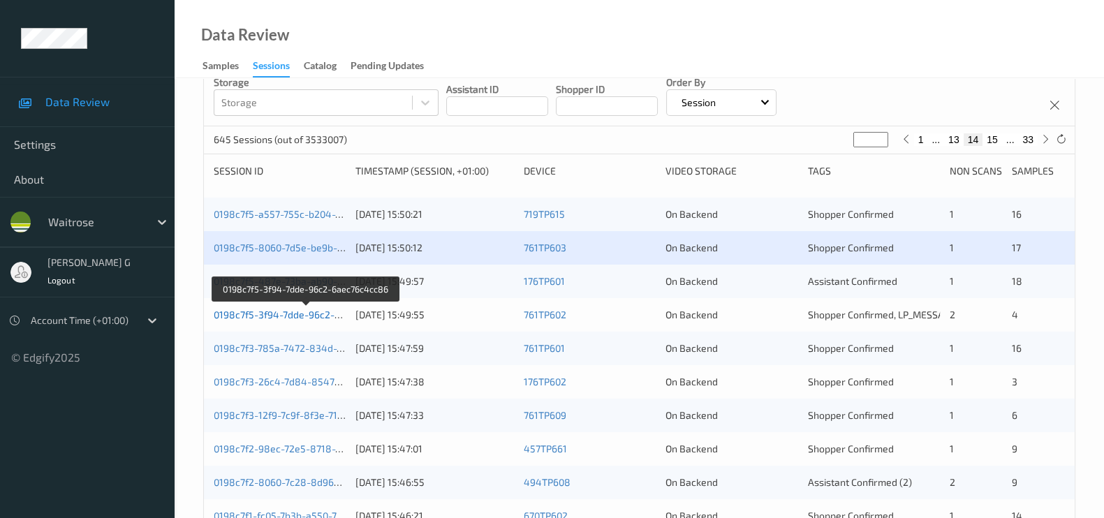
click at [276, 313] on link "0198c7f5-3f94-7dde-96c2-6aec76c4cc86" at bounding box center [307, 315] width 186 height 12
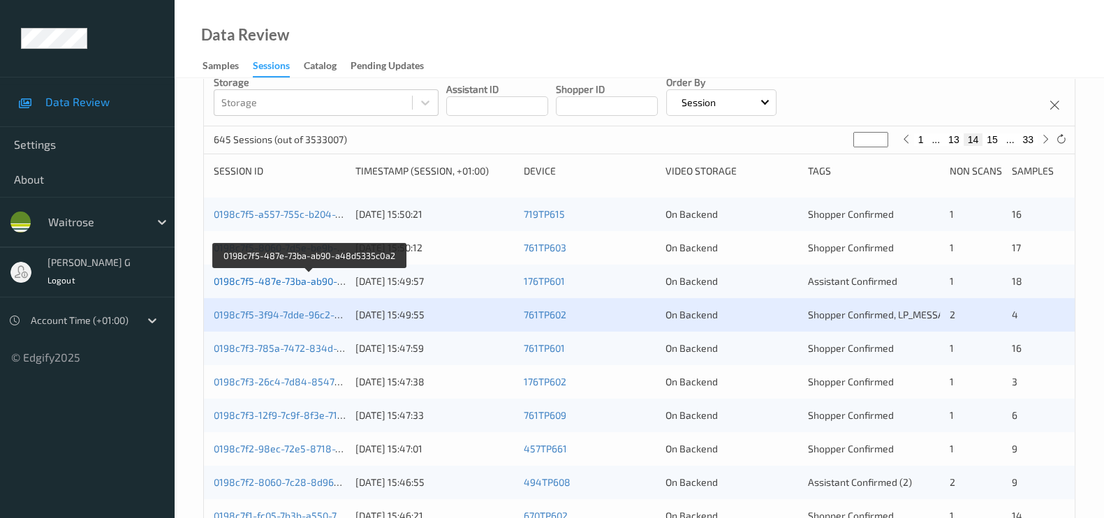
click at [263, 284] on link "0198c7f5-487e-73ba-ab90-a48d5335c0a2" at bounding box center [309, 281] width 191 height 12
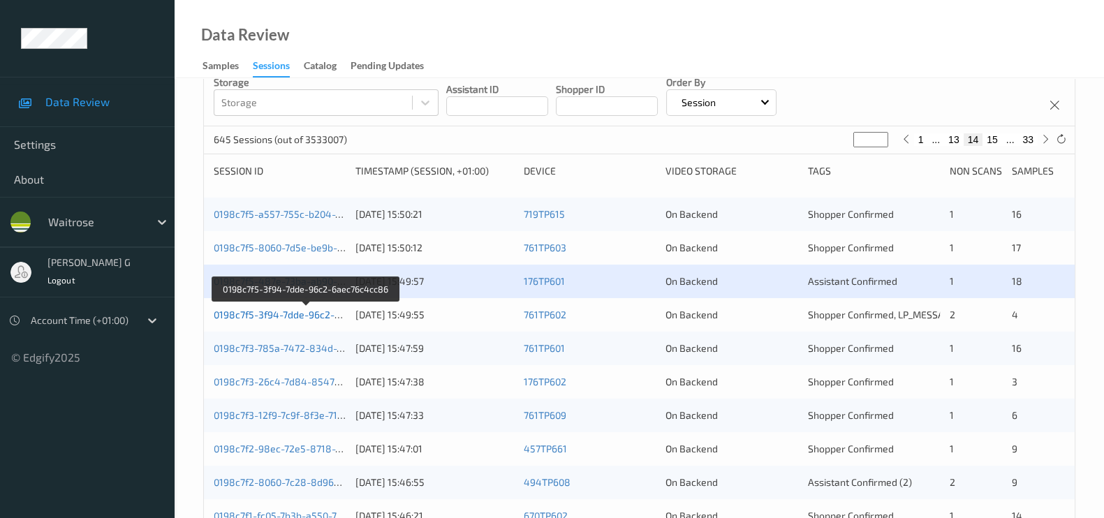
click at [248, 312] on link "0198c7f5-3f94-7dde-96c2-6aec76c4cc86" at bounding box center [307, 315] width 186 height 12
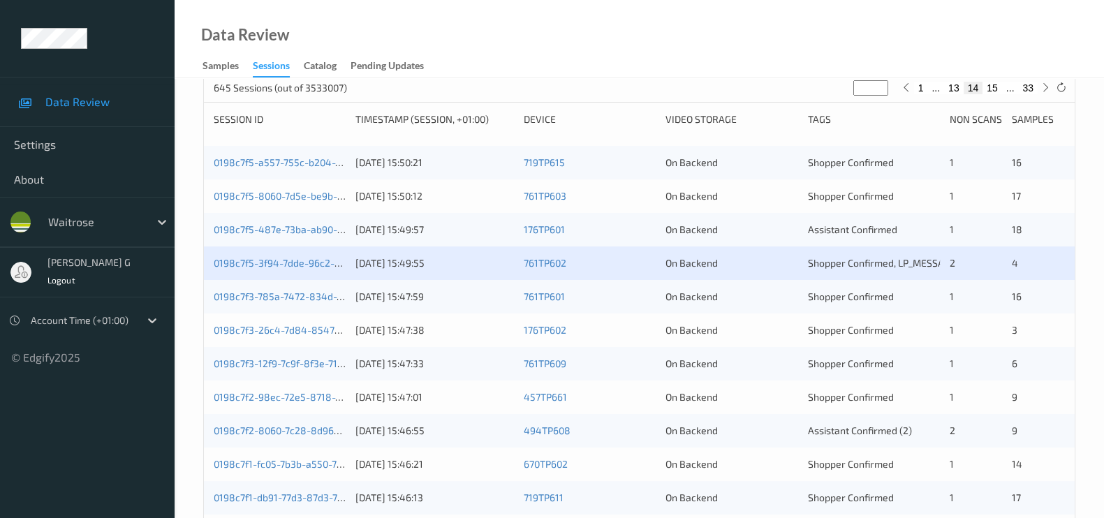
scroll to position [262, 0]
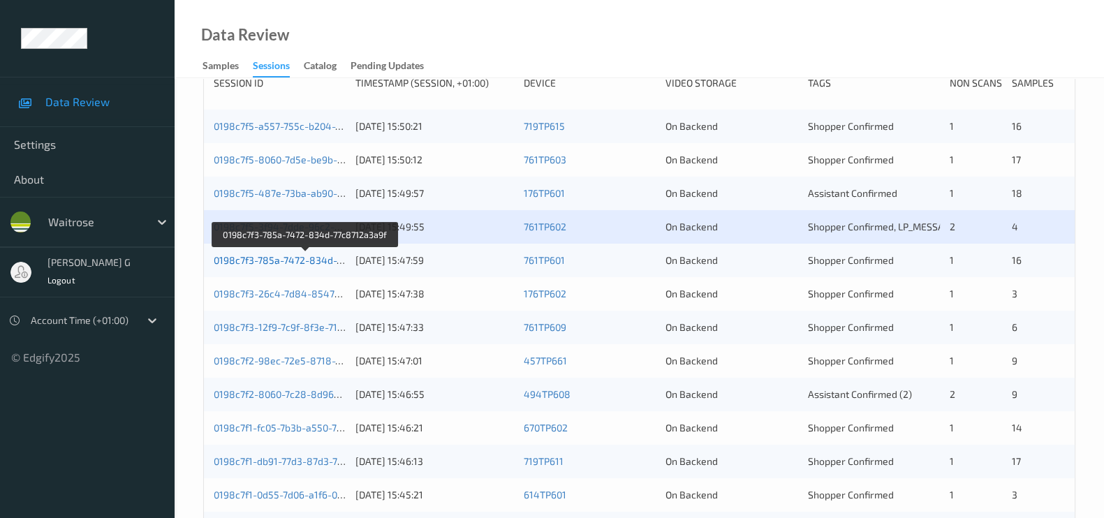
click at [279, 258] on link "0198c7f3-785a-7472-834d-77c8712a3a9f" at bounding box center [306, 260] width 184 height 12
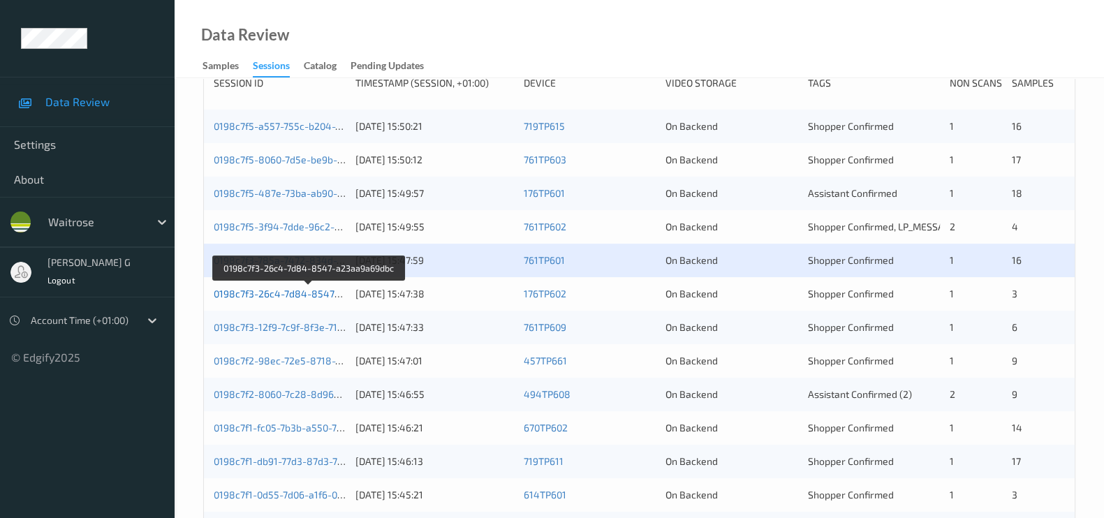
click at [272, 291] on link "0198c7f3-26c4-7d84-8547-a23aa9a69dbc" at bounding box center [309, 294] width 191 height 12
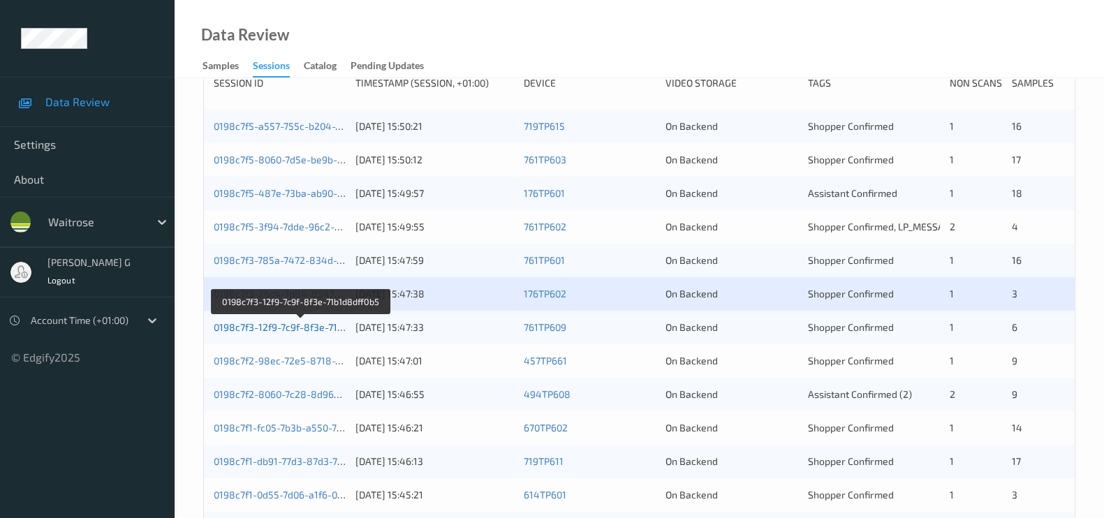
click at [295, 326] on link "0198c7f3-12f9-7c9f-8f3e-71b1d8dff0b5" at bounding box center [301, 327] width 175 height 12
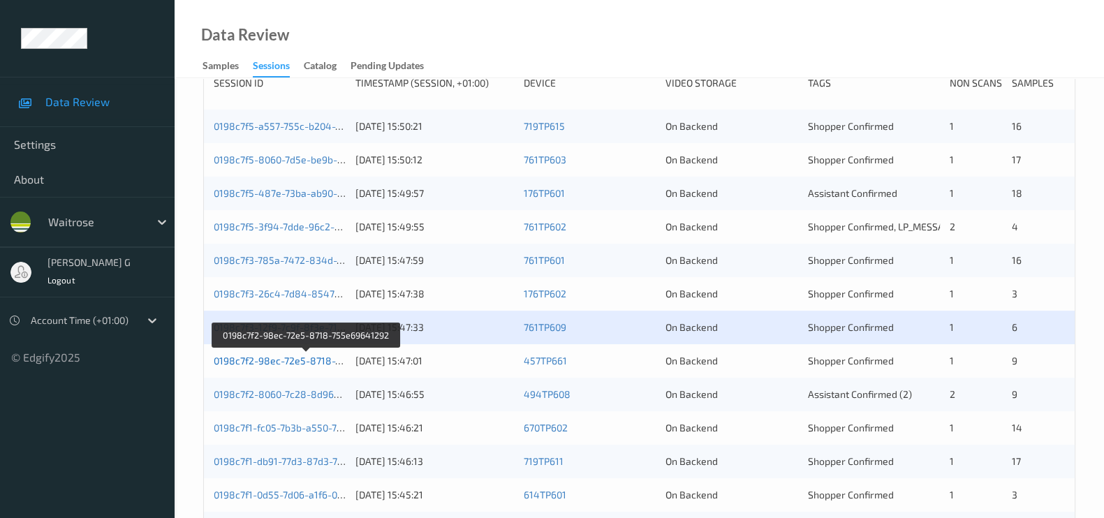
click at [255, 362] on link "0198c7f2-98ec-72e5-8718-755e69641292" at bounding box center [307, 361] width 187 height 12
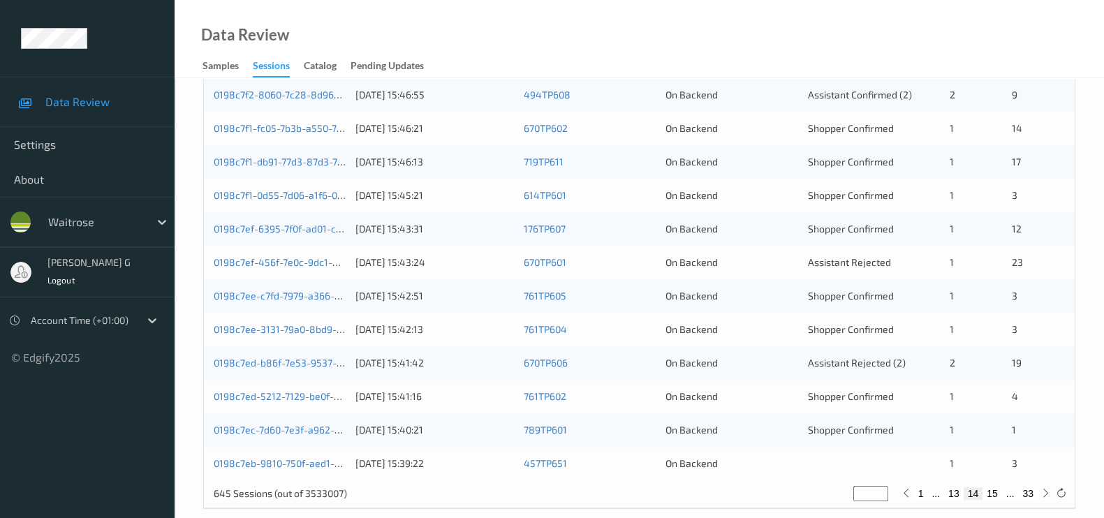
scroll to position [579, 0]
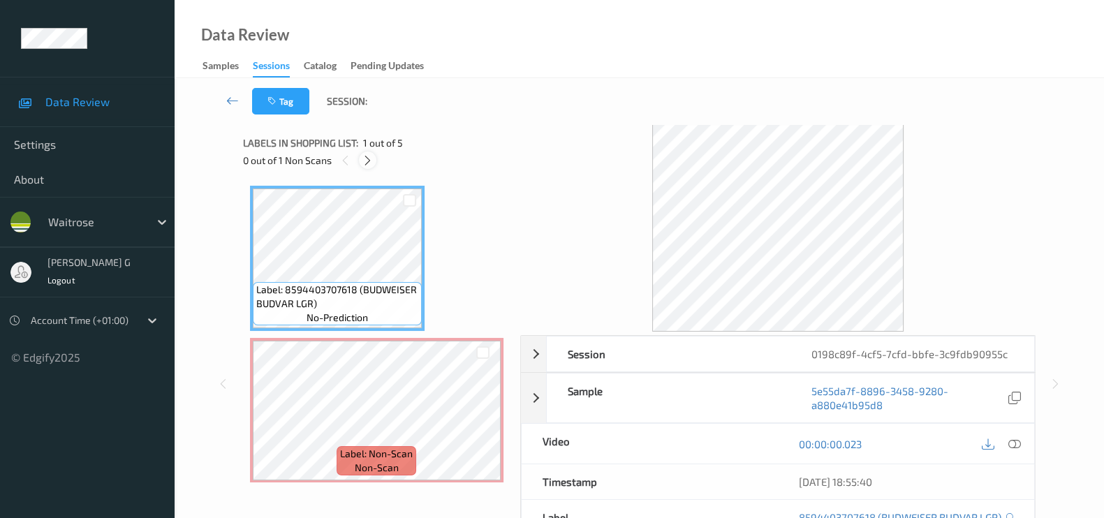
click at [362, 160] on icon at bounding box center [368, 160] width 12 height 13
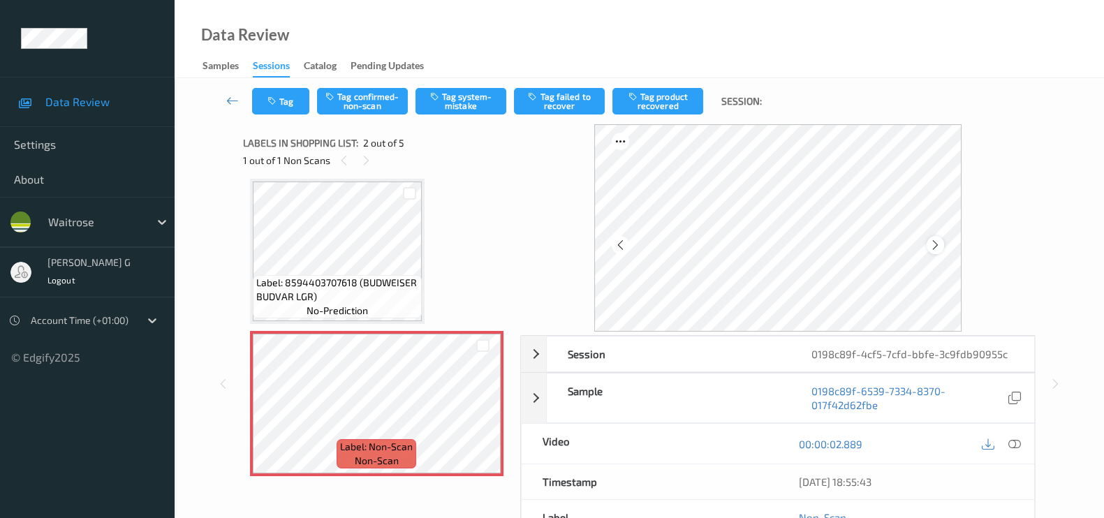
click at [940, 244] on icon at bounding box center [935, 245] width 12 height 13
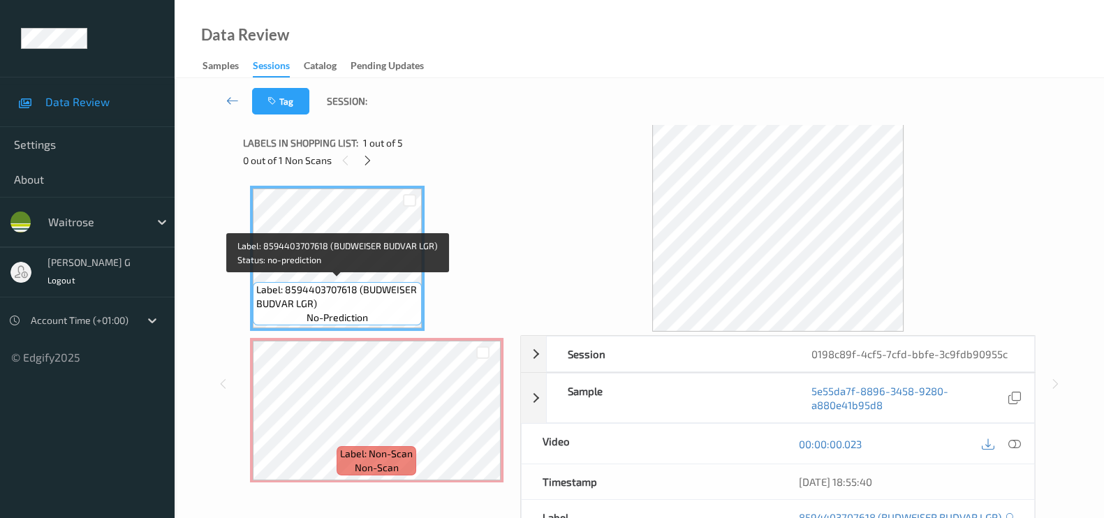
scroll to position [0, 0]
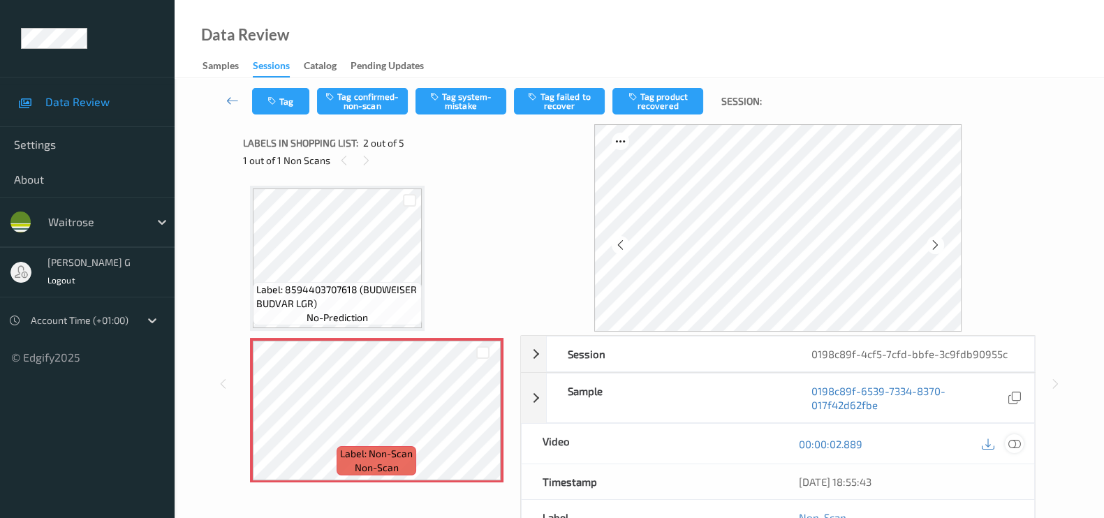
click at [1012, 443] on icon at bounding box center [1014, 444] width 13 height 13
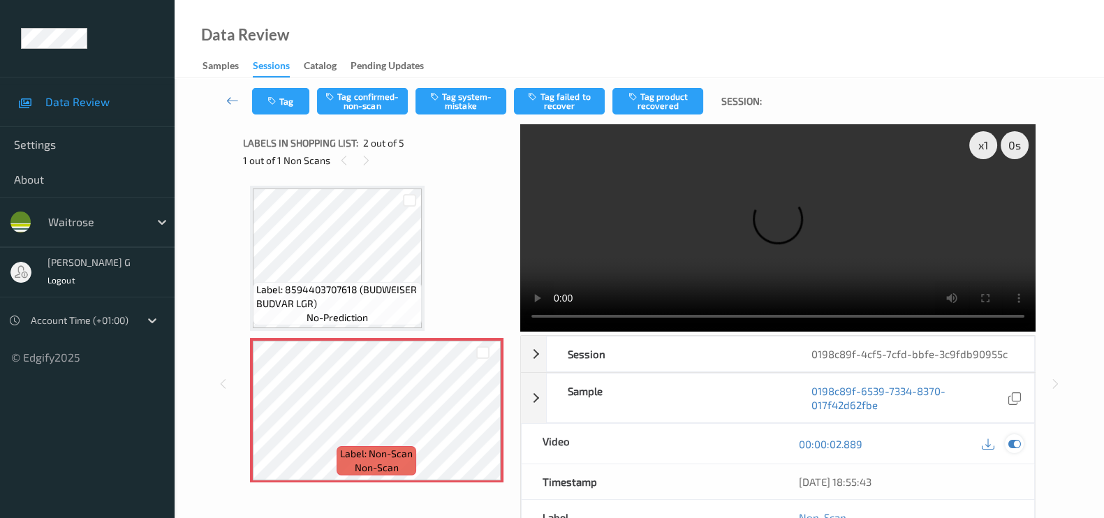
click at [1023, 443] on div at bounding box center [1014, 443] width 19 height 19
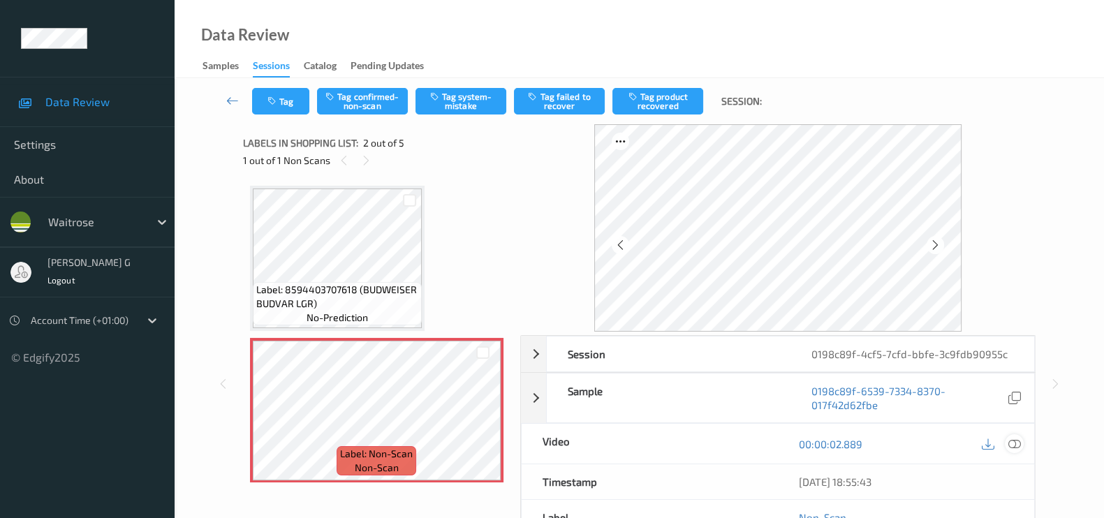
click at [1012, 439] on icon at bounding box center [1014, 444] width 13 height 13
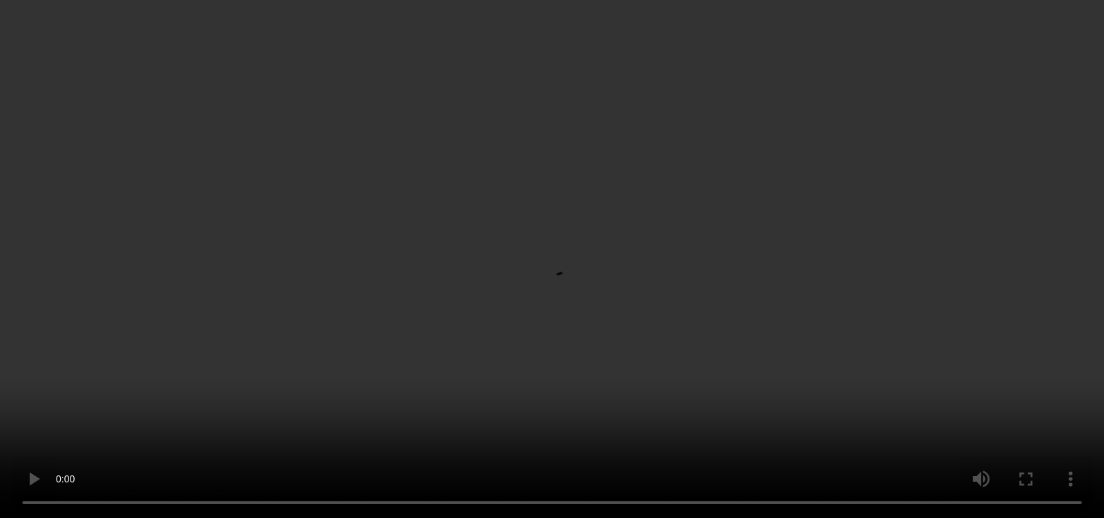
scroll to position [459, 0]
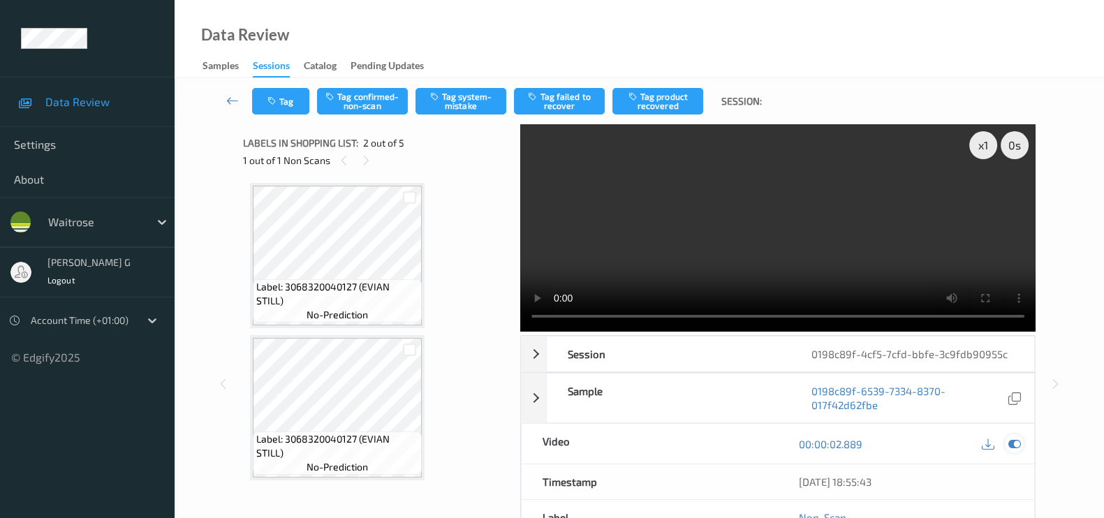
click at [1018, 445] on icon at bounding box center [1014, 444] width 13 height 13
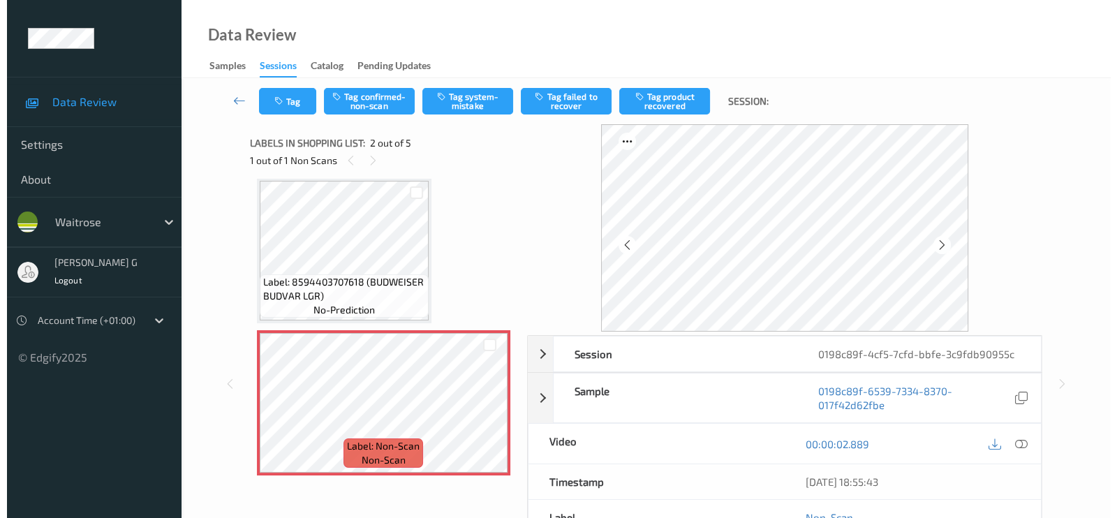
scroll to position [0, 0]
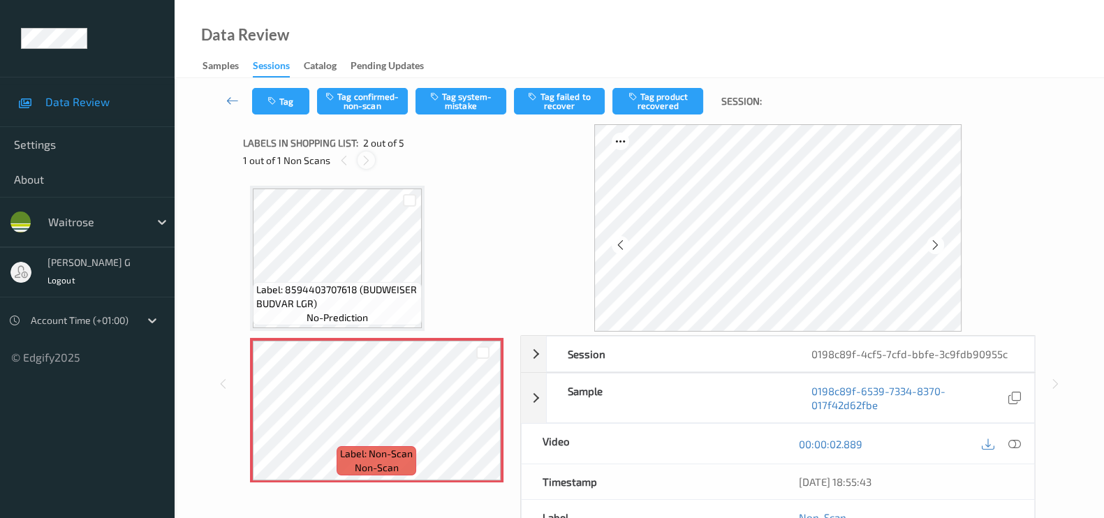
click at [369, 162] on icon at bounding box center [366, 160] width 12 height 13
click at [448, 100] on button "Tag system-mistake" at bounding box center [460, 101] width 91 height 27
click at [273, 106] on button "Tag" at bounding box center [280, 101] width 57 height 27
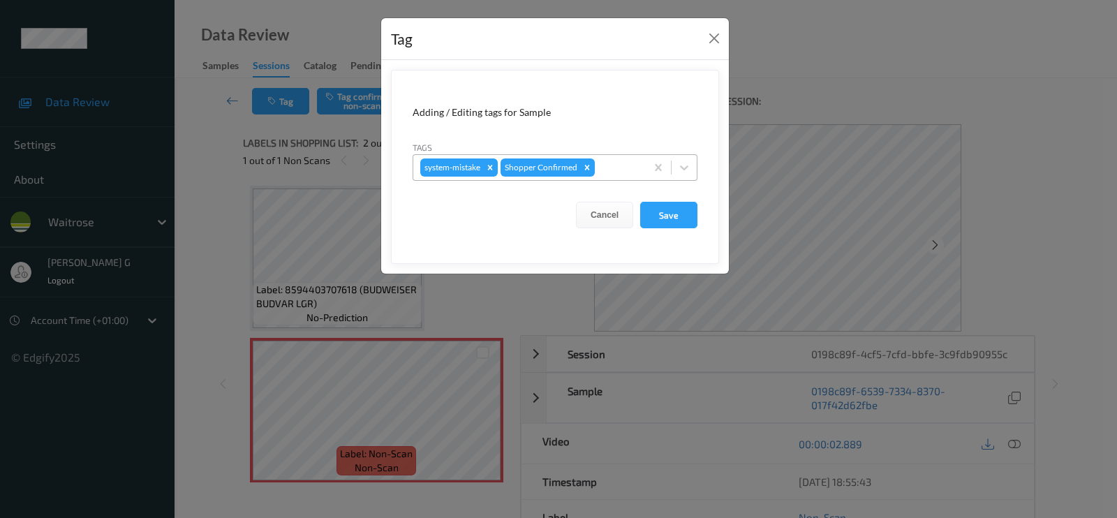
click at [609, 171] on div at bounding box center [618, 167] width 41 height 17
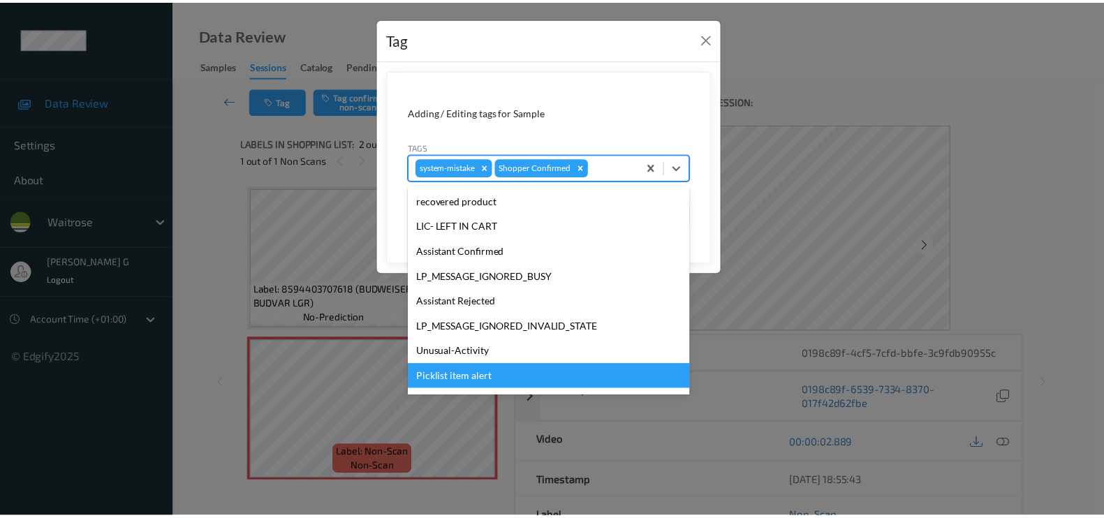
scroll to position [262, 0]
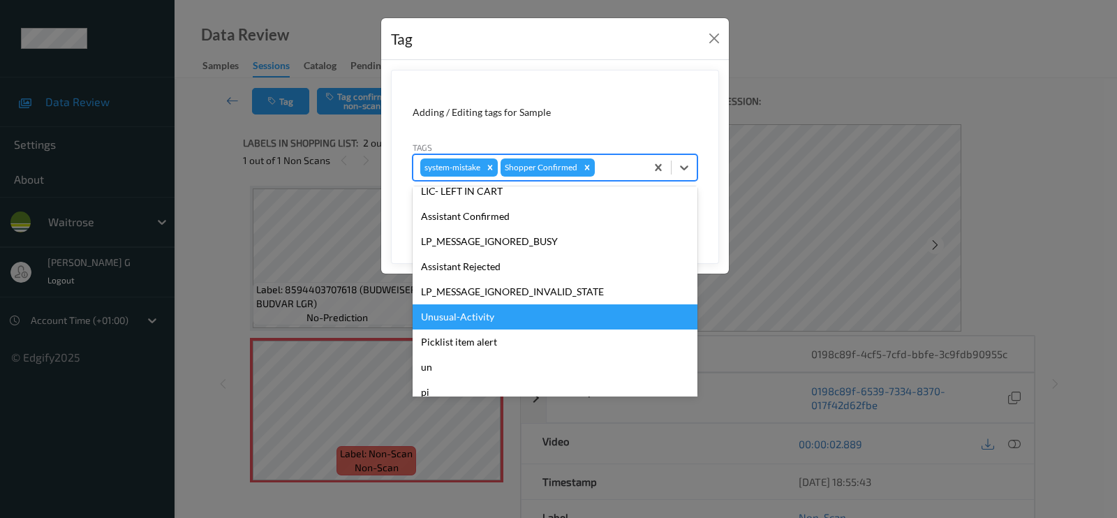
click at [455, 319] on div "Unusual-Activity" at bounding box center [555, 316] width 285 height 25
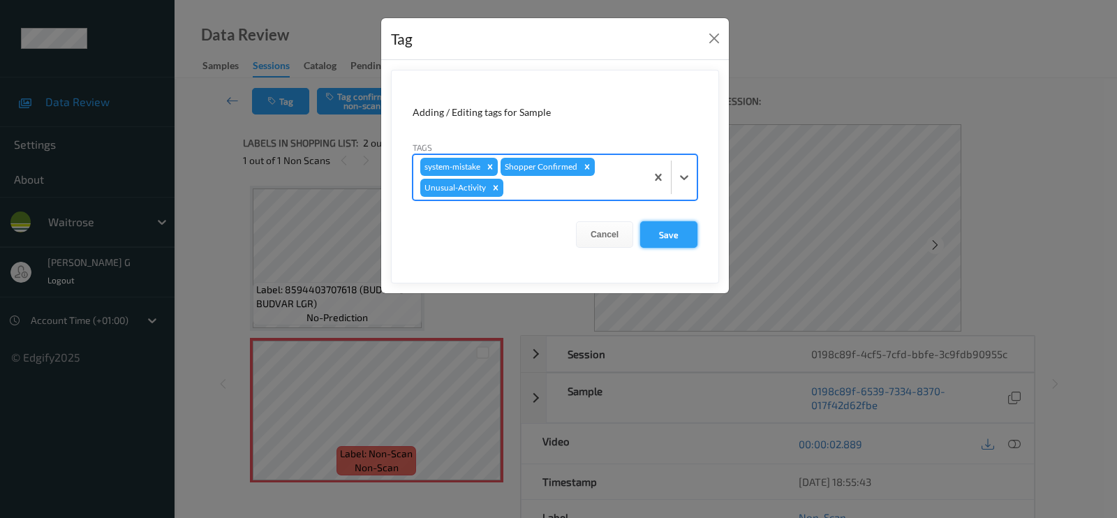
click at [663, 230] on button "Save" at bounding box center [668, 234] width 57 height 27
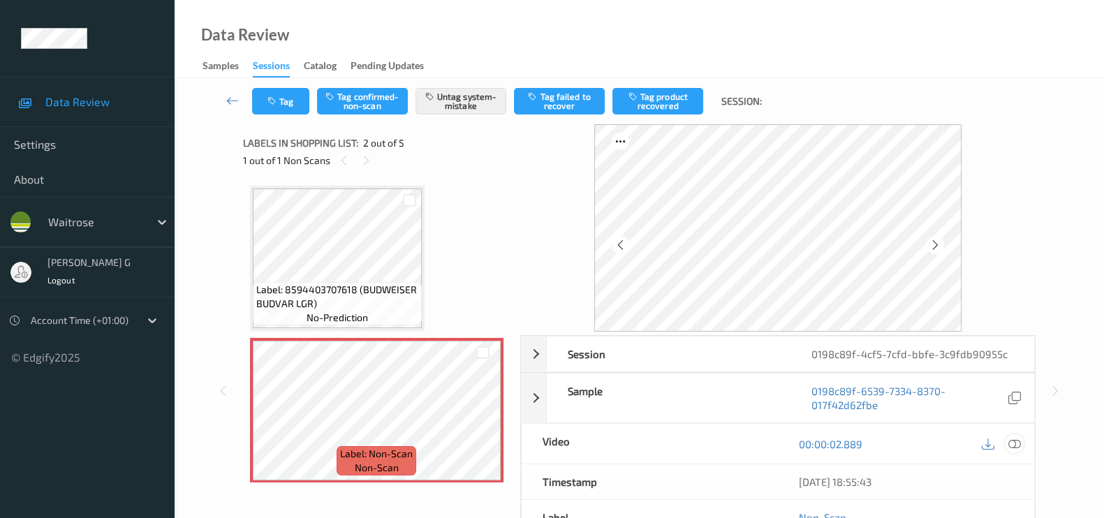
click at [1017, 441] on icon at bounding box center [1014, 444] width 13 height 13
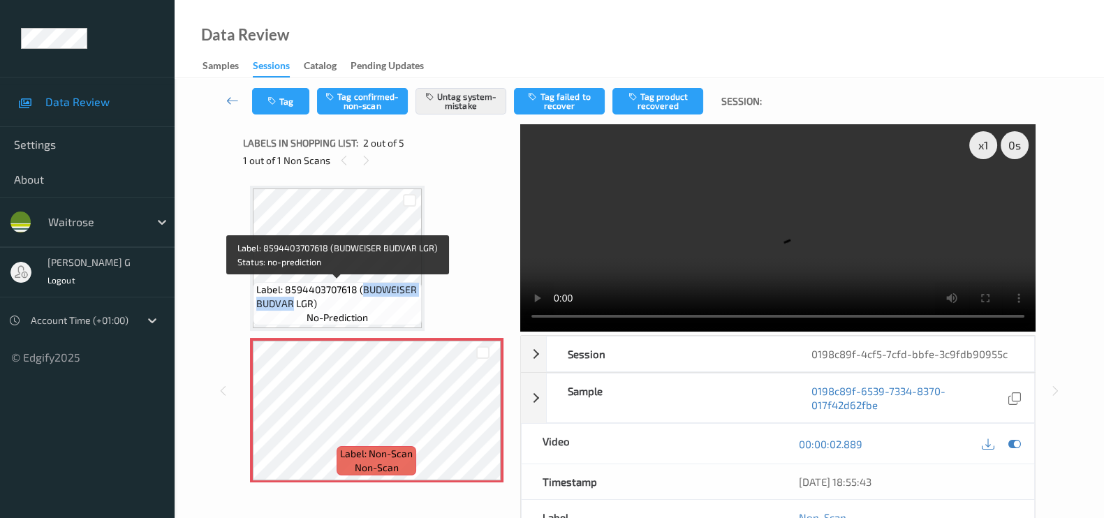
drag, startPoint x: 362, startPoint y: 293, endPoint x: 293, endPoint y: 305, distance: 69.6
click at [293, 311] on div "Label: 8594403707618 (BUDWEISER BUDVAR LGR) no-prediction" at bounding box center [337, 303] width 169 height 43
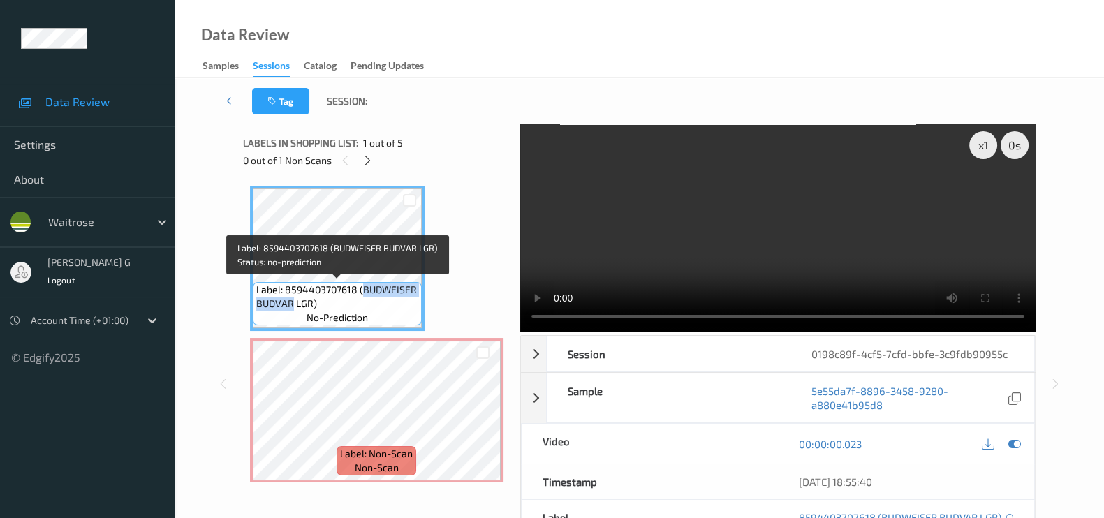
copy span "BUDWEISER BUDVAR"
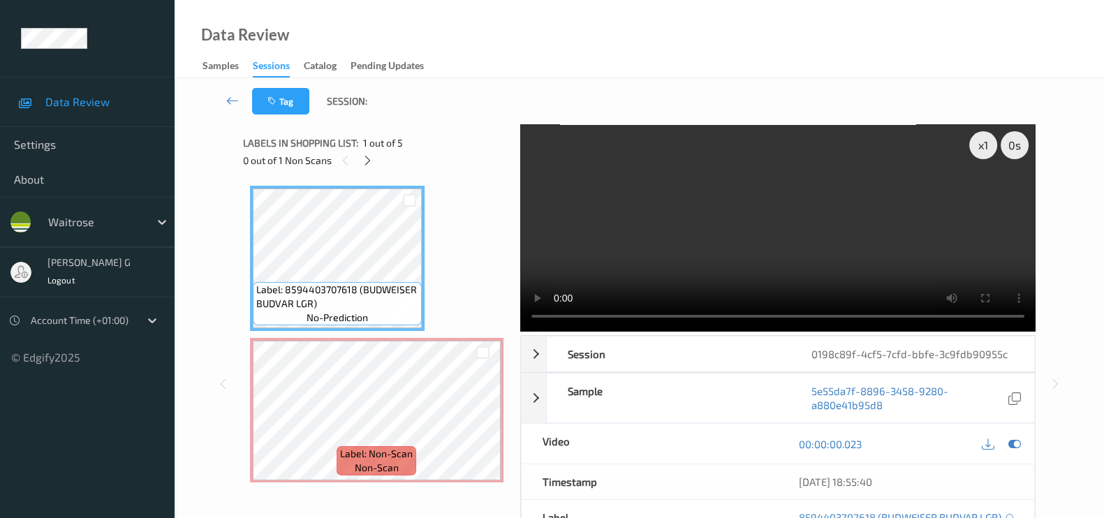
click at [1012, 445] on icon at bounding box center [1014, 444] width 13 height 13
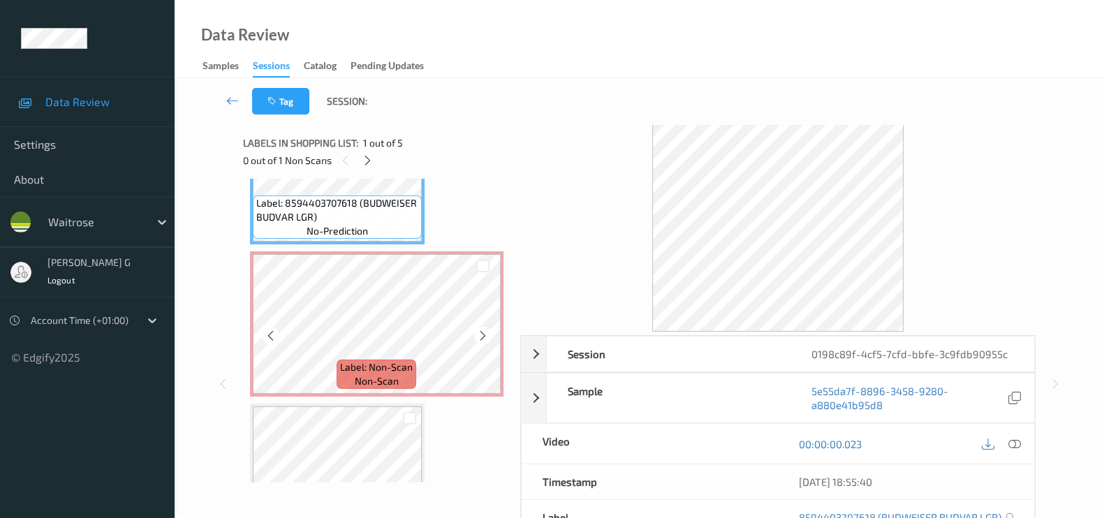
scroll to position [0, 0]
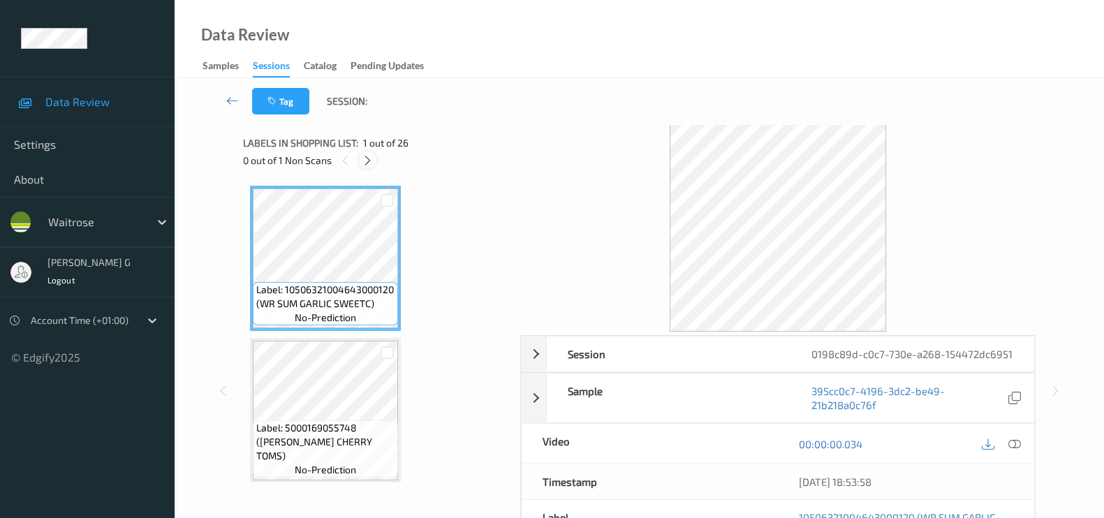
click at [362, 160] on icon at bounding box center [368, 160] width 12 height 13
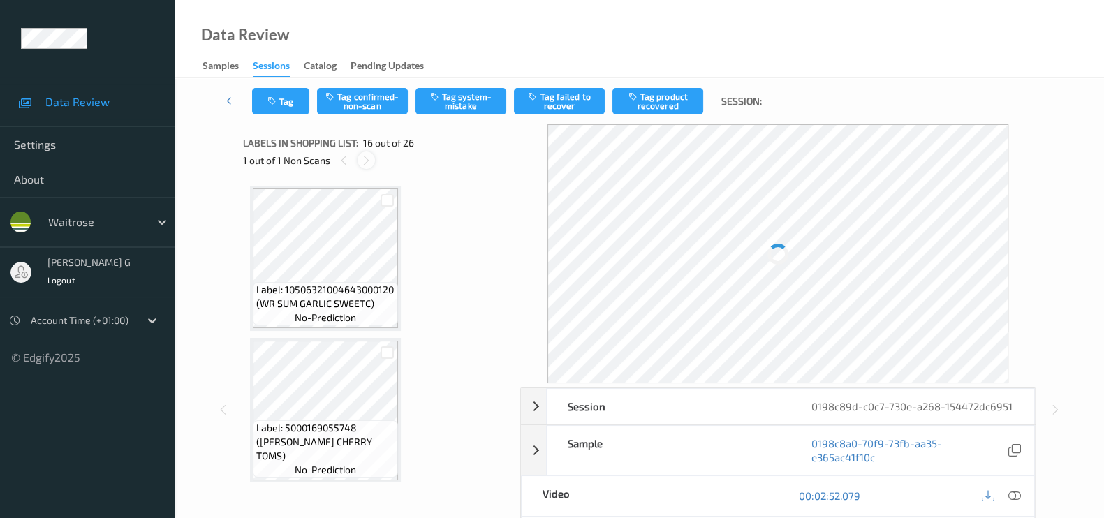
scroll to position [2124, 0]
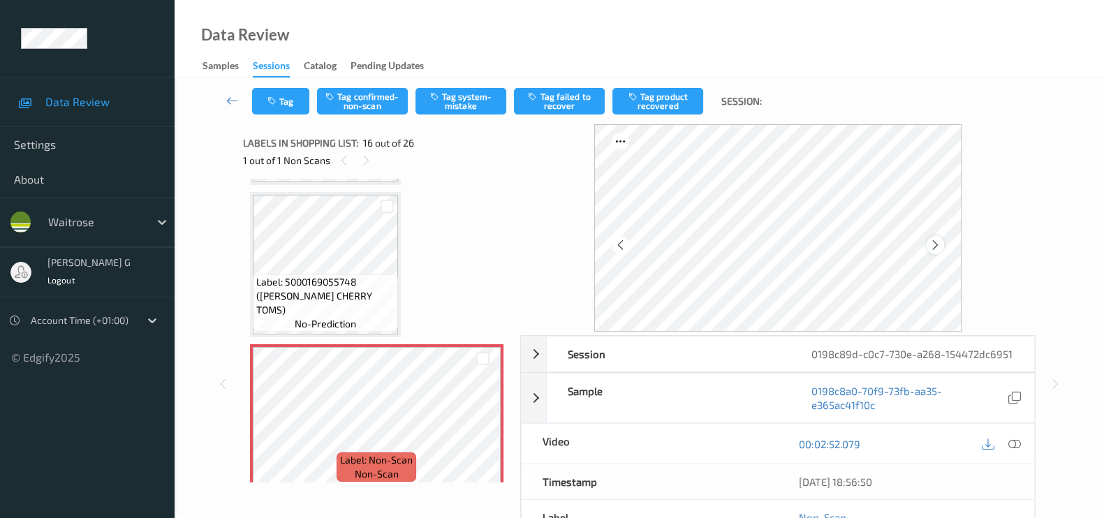
click at [938, 246] on icon at bounding box center [935, 245] width 12 height 13
click at [1012, 450] on icon at bounding box center [1014, 444] width 13 height 13
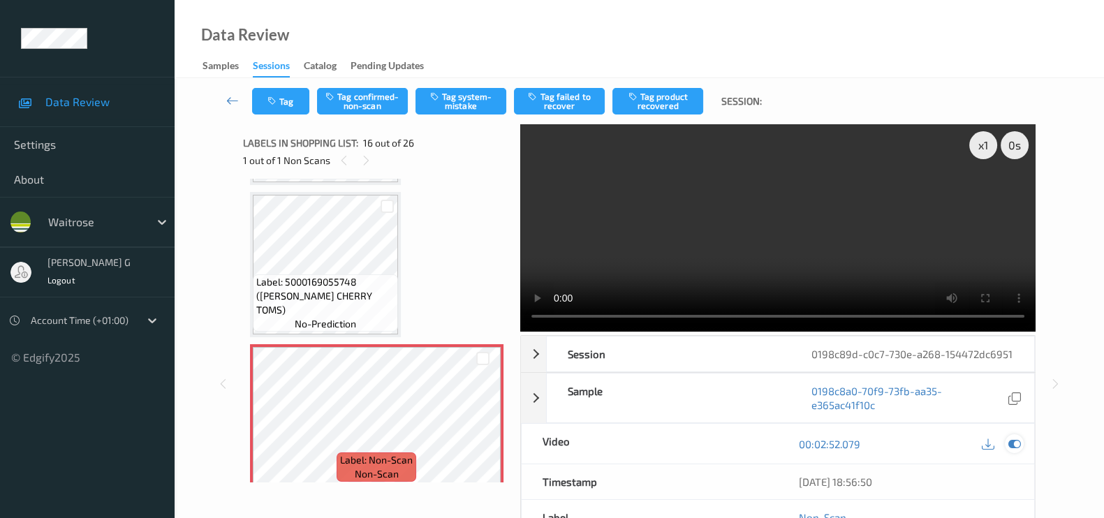
click at [1011, 450] on icon at bounding box center [1014, 444] width 13 height 13
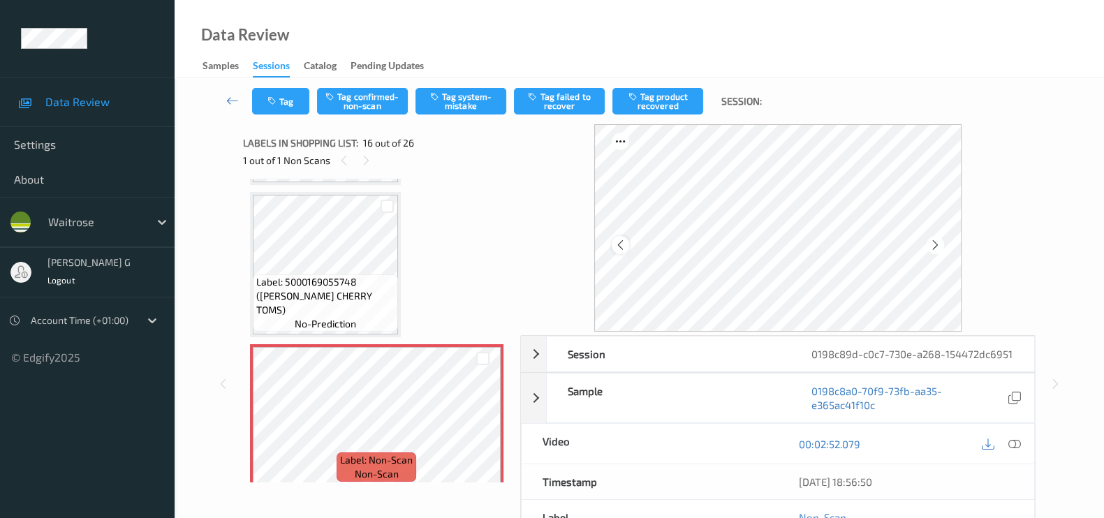
click at [621, 244] on icon at bounding box center [620, 245] width 12 height 13
click at [1014, 450] on icon at bounding box center [1014, 444] width 13 height 13
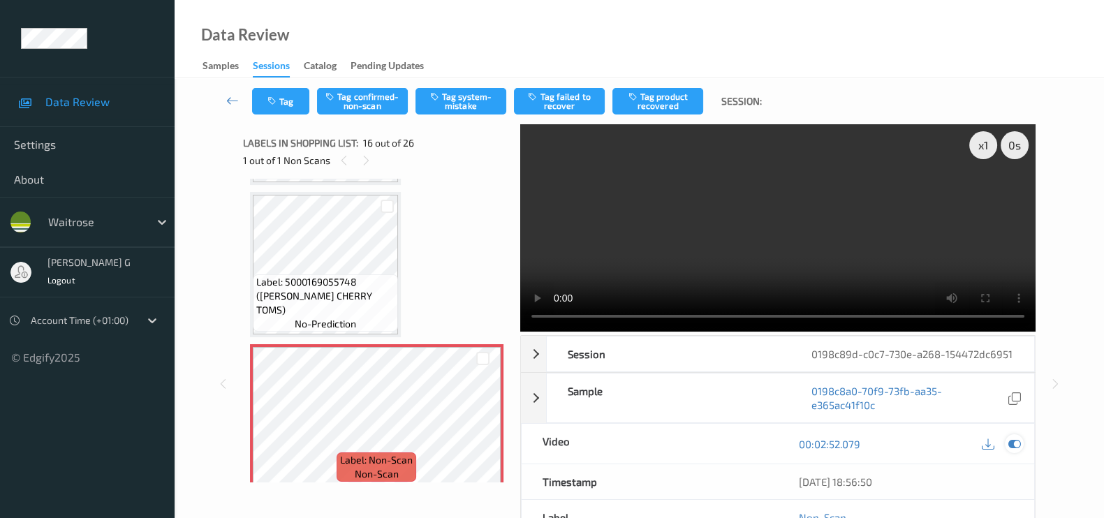
click at [1019, 450] on icon at bounding box center [1014, 444] width 13 height 13
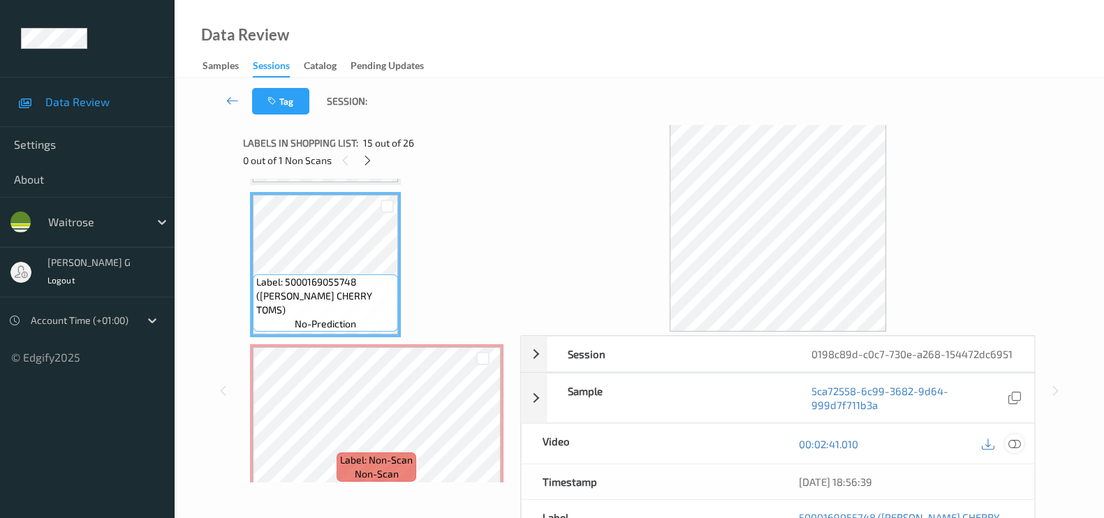
click at [1018, 450] on icon at bounding box center [1014, 444] width 13 height 13
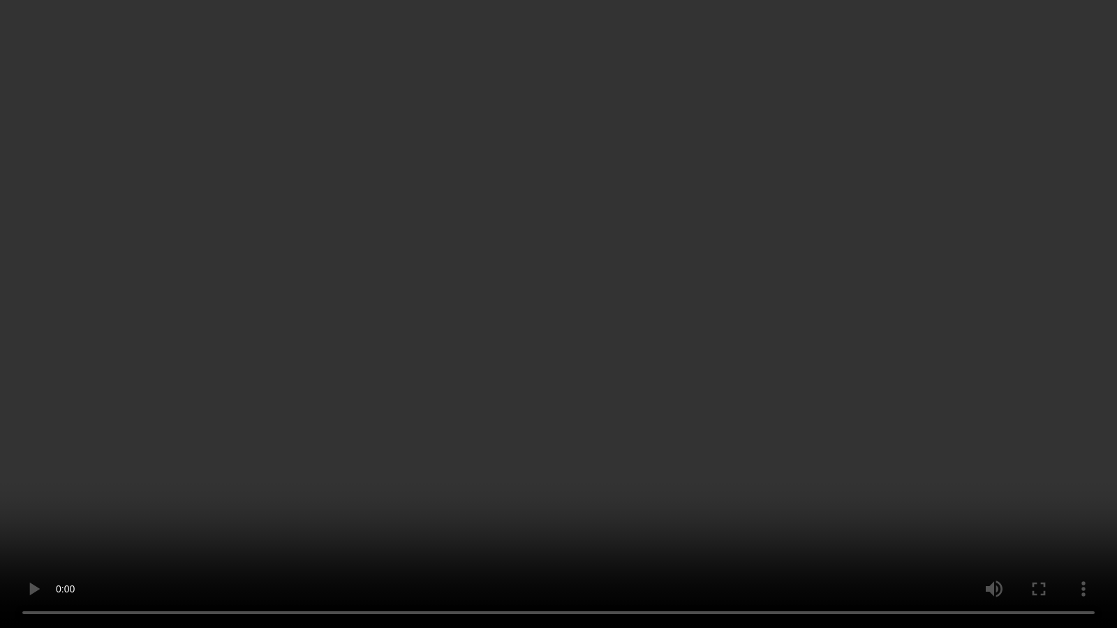
click at [401, 517] on video at bounding box center [558, 314] width 1117 height 628
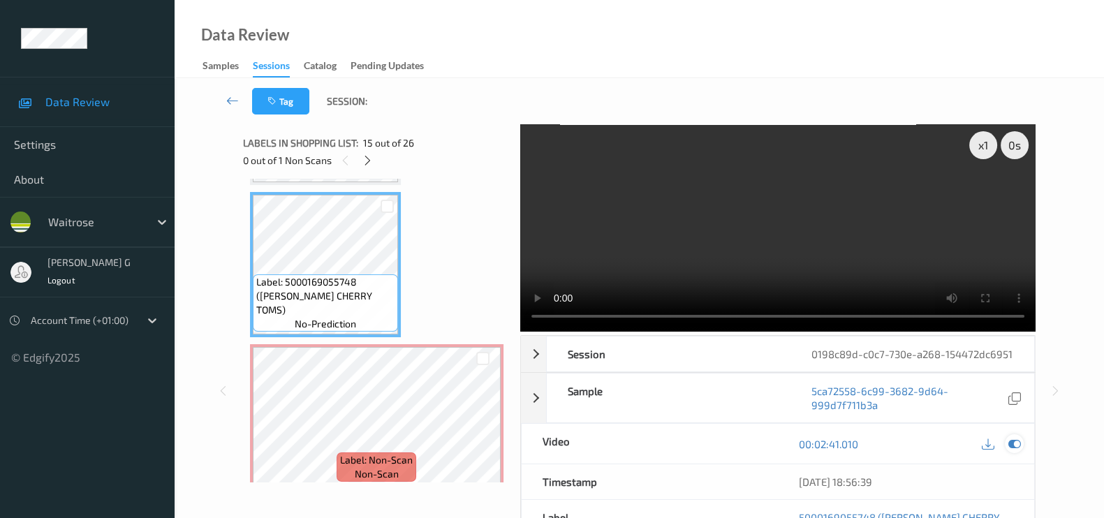
click at [1014, 450] on icon at bounding box center [1014, 444] width 13 height 13
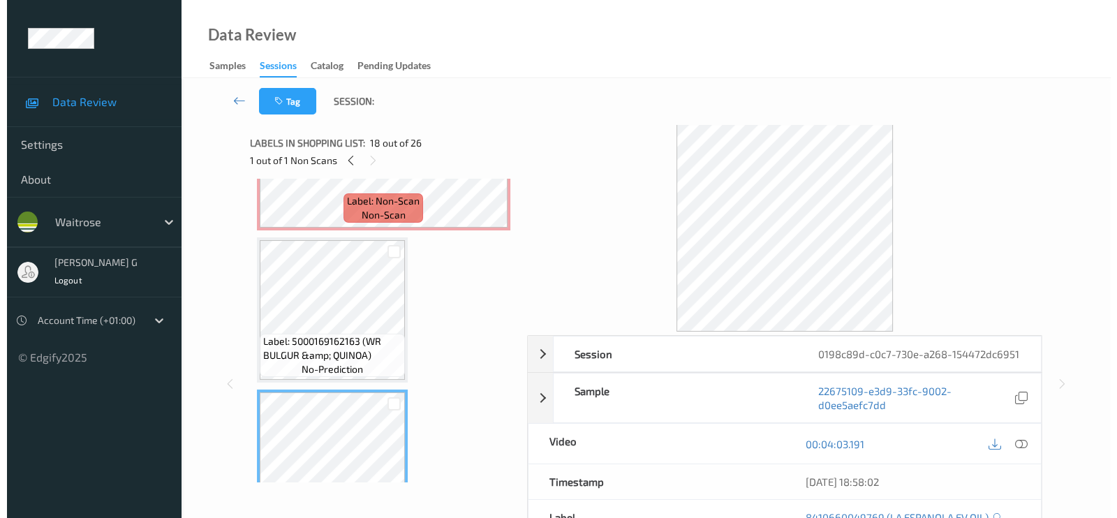
scroll to position [2299, 0]
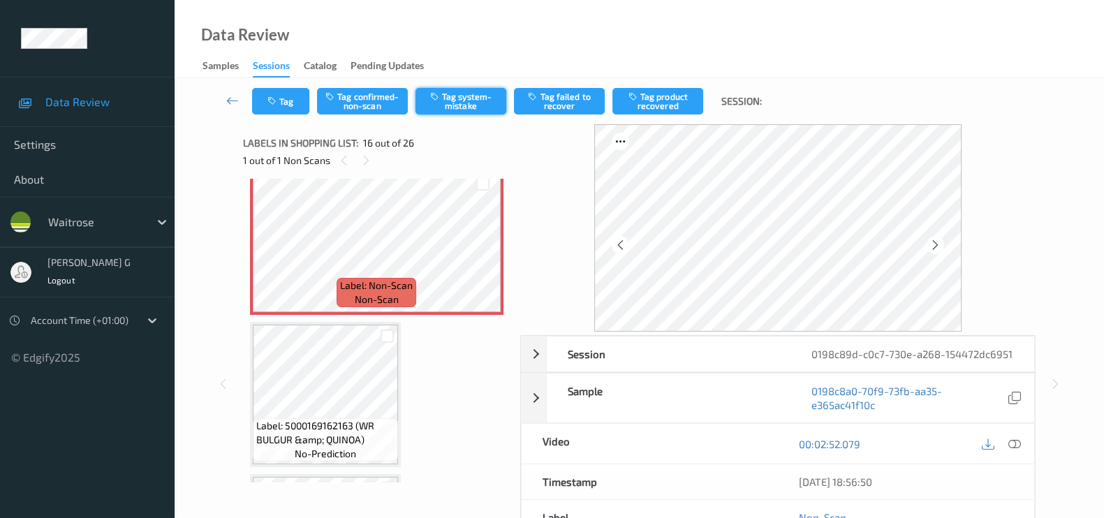
click at [454, 105] on button "Tag system-mistake" at bounding box center [460, 101] width 91 height 27
click at [275, 98] on icon "button" at bounding box center [273, 101] width 12 height 10
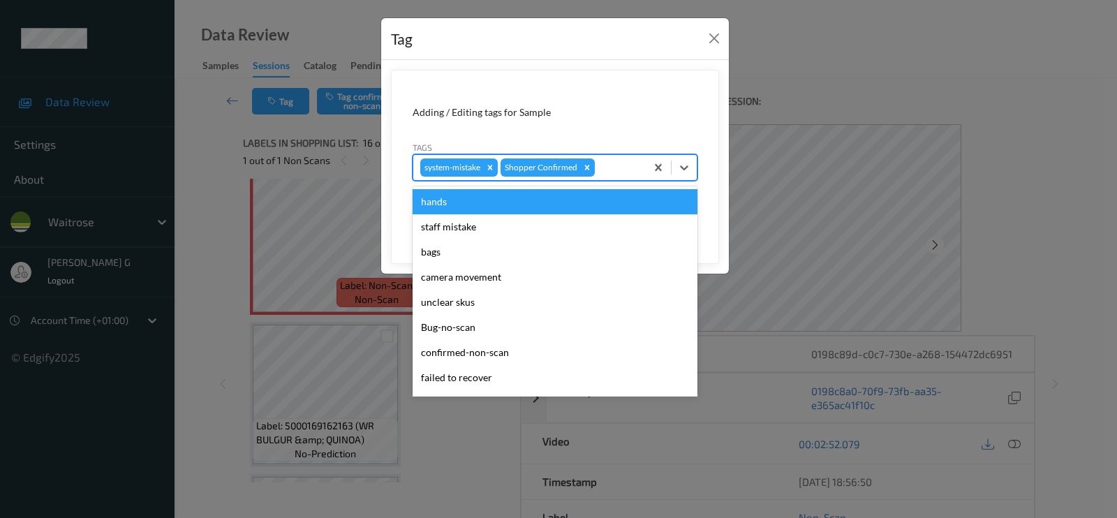
click at [599, 171] on div at bounding box center [618, 167] width 41 height 17
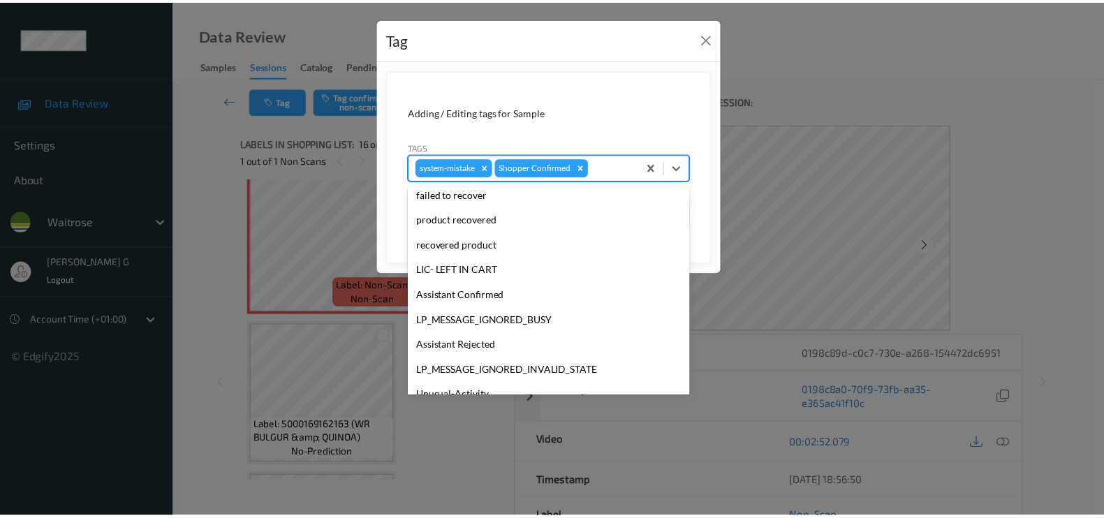
scroll to position [262, 0]
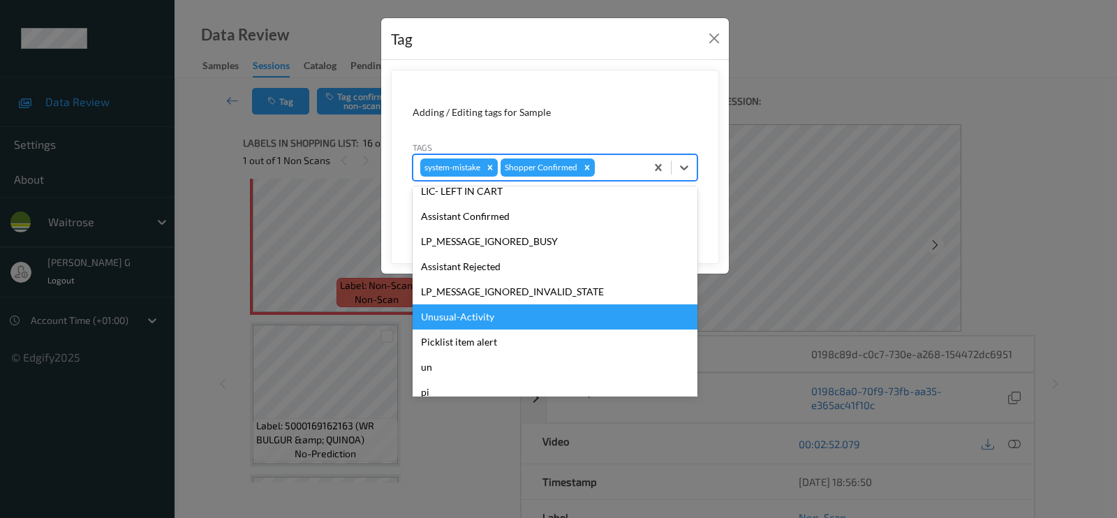
click at [458, 314] on div "Unusual-Activity" at bounding box center [555, 316] width 285 height 25
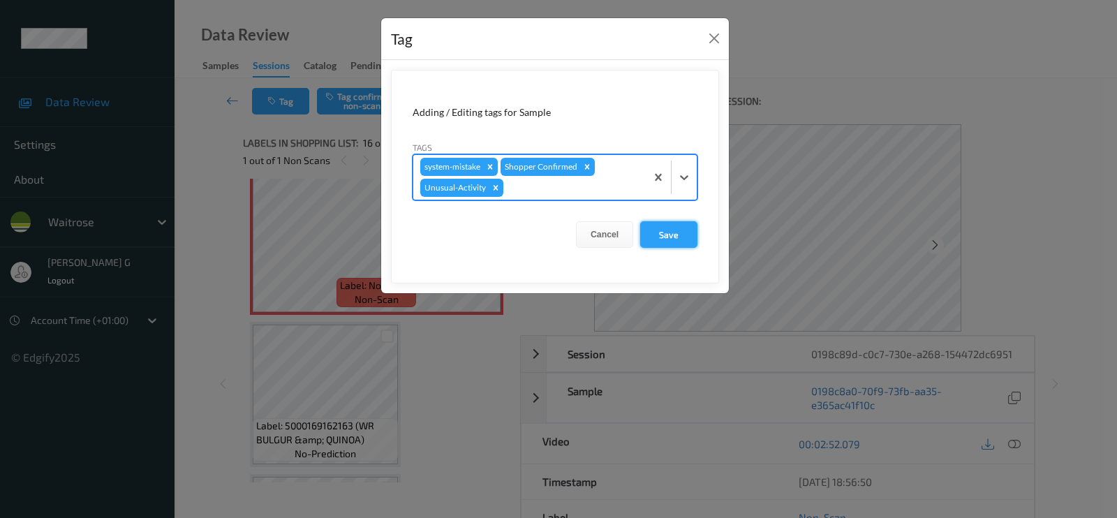
click at [653, 231] on button "Save" at bounding box center [668, 234] width 57 height 27
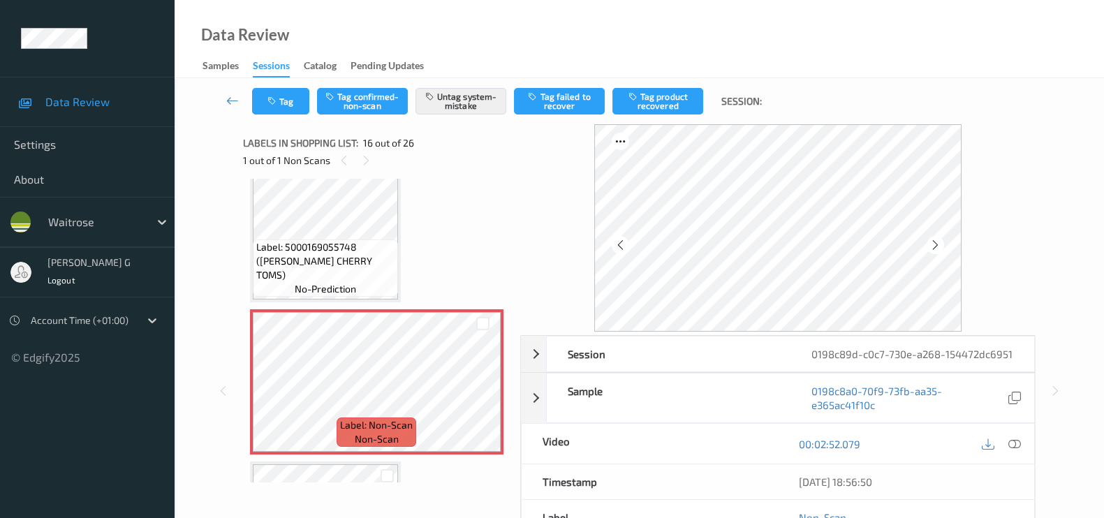
scroll to position [2124, 0]
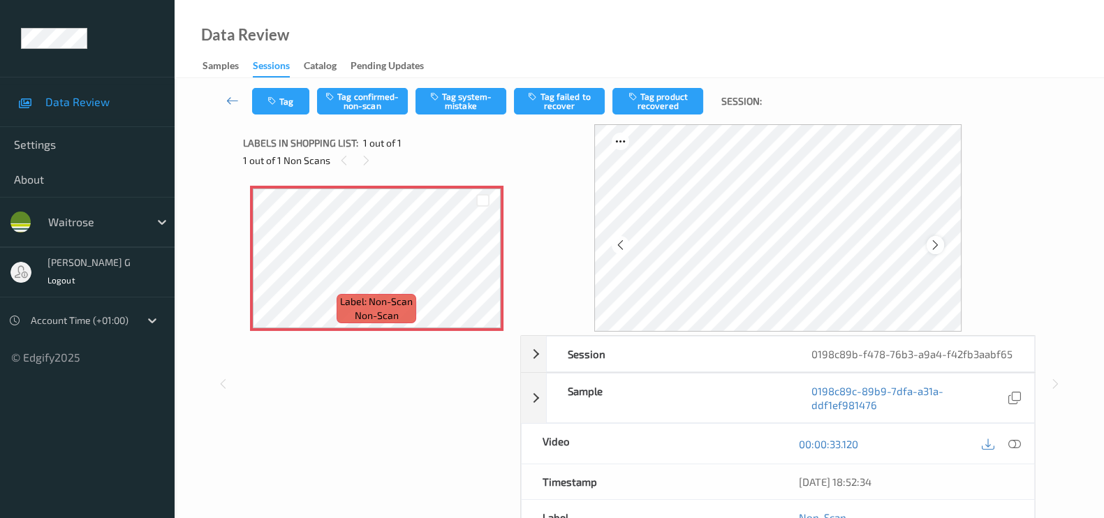
click at [937, 246] on icon at bounding box center [935, 245] width 12 height 13
click at [1018, 438] on icon at bounding box center [1014, 444] width 13 height 13
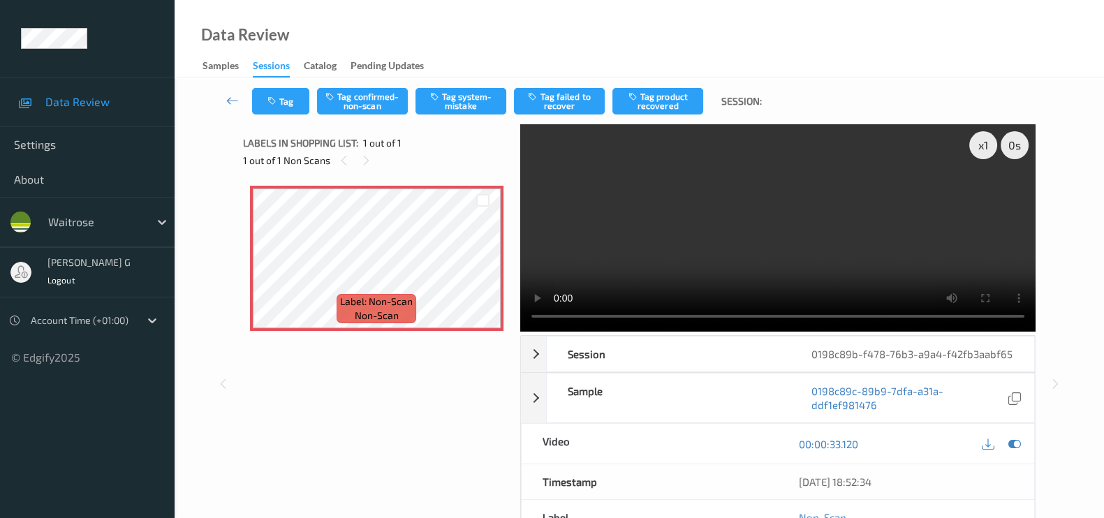
click at [397, 401] on div "Label: Non-Scan non-scan Label: Non-Scan non-scan Label: Non-Scan non-scan" at bounding box center [376, 308] width 267 height 259
click at [1011, 443] on icon at bounding box center [1014, 444] width 13 height 13
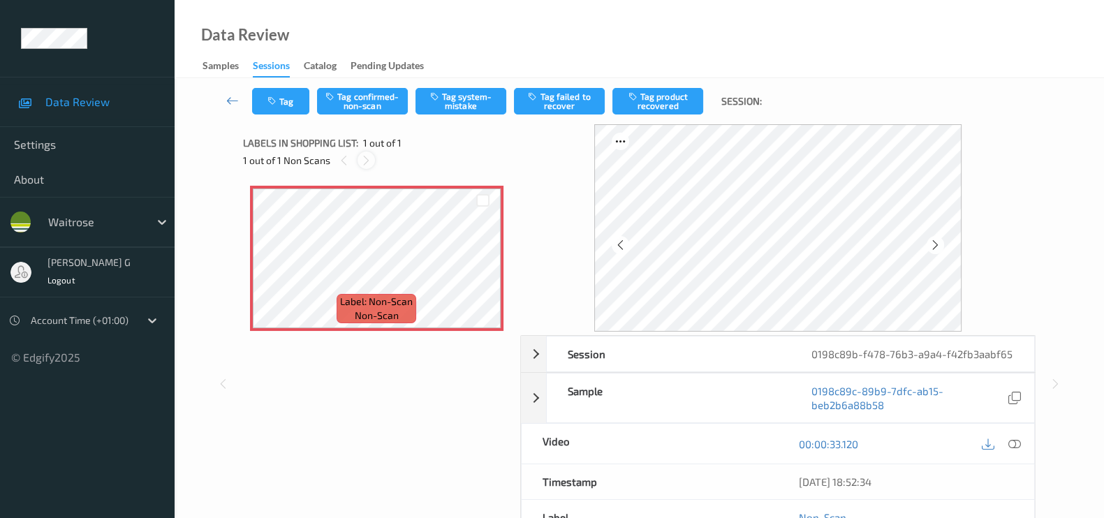
click at [370, 158] on icon at bounding box center [366, 160] width 12 height 13
click at [353, 390] on div "Label: Non-Scan non-scan Label: Non-Scan non-scan Label: Non-Scan non-scan" at bounding box center [376, 308] width 267 height 259
click at [1019, 440] on icon at bounding box center [1014, 444] width 13 height 13
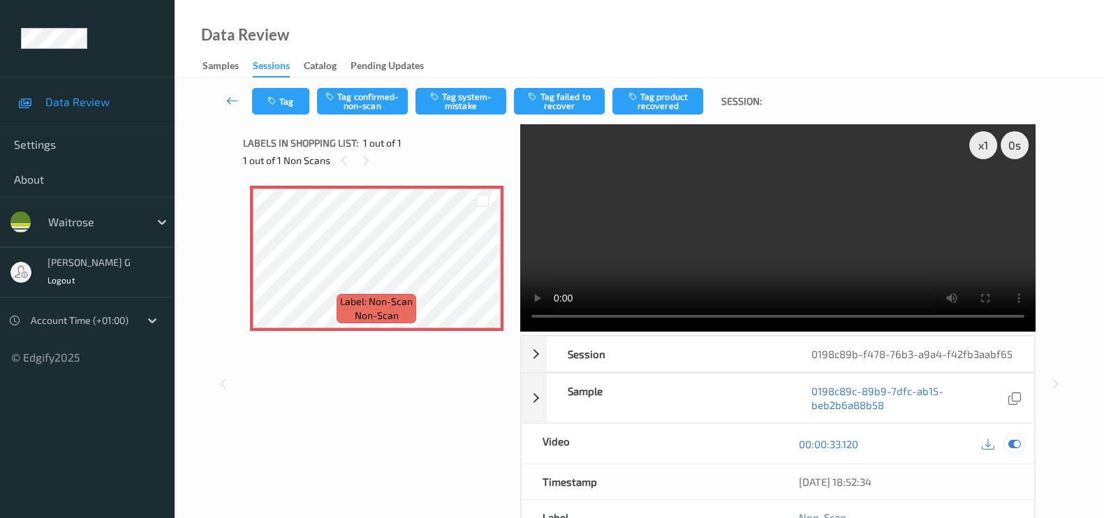
click at [1007, 437] on div at bounding box center [1014, 443] width 19 height 19
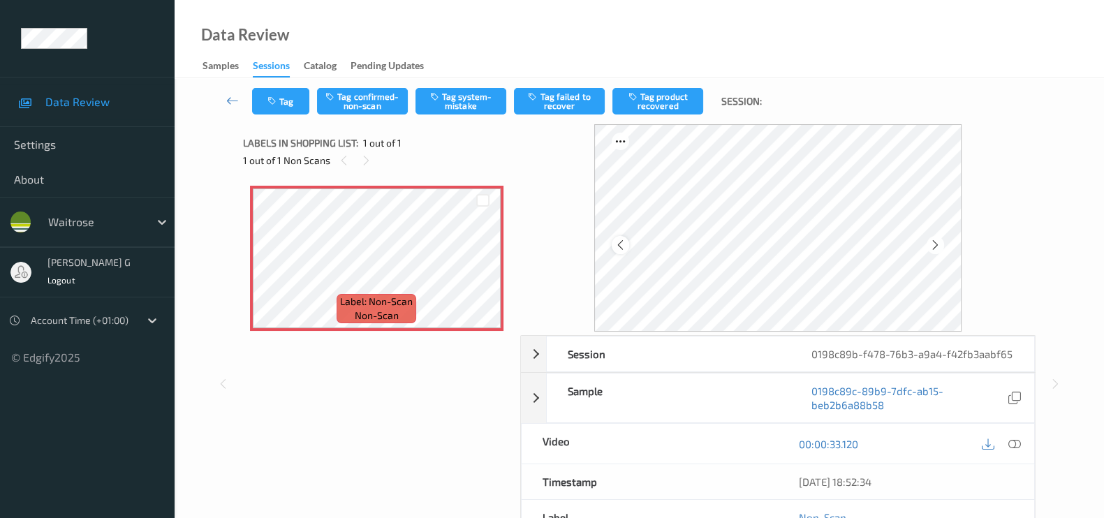
click at [618, 249] on icon at bounding box center [620, 245] width 12 height 13
click at [324, 443] on div "Labels in shopping list: 1 out of 1 1 out of 1 Non Scans Label: Non-Scan non-sc…" at bounding box center [376, 383] width 267 height 519
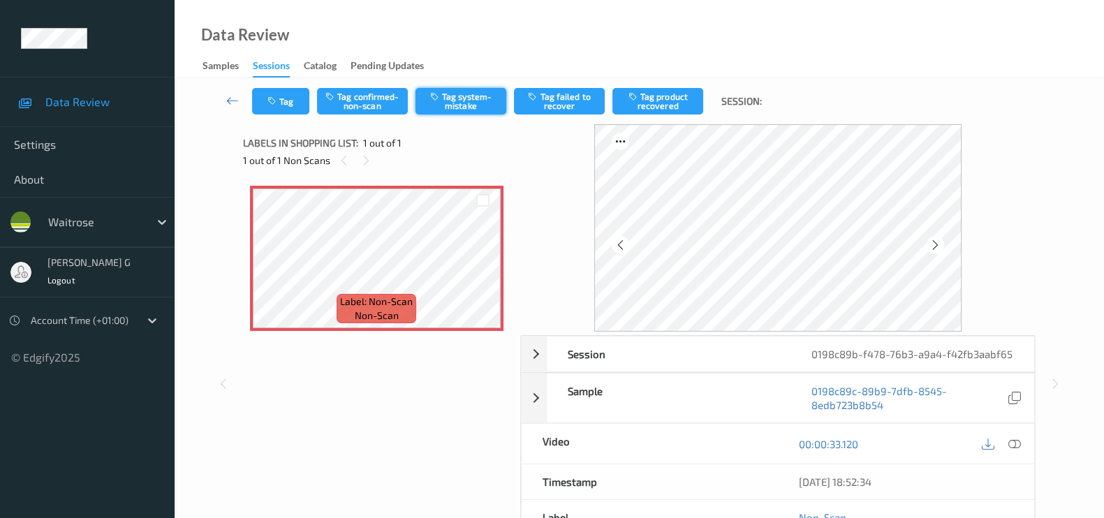
click at [464, 105] on button "Tag system-mistake" at bounding box center [460, 101] width 91 height 27
click at [289, 99] on button "Tag" at bounding box center [280, 101] width 57 height 27
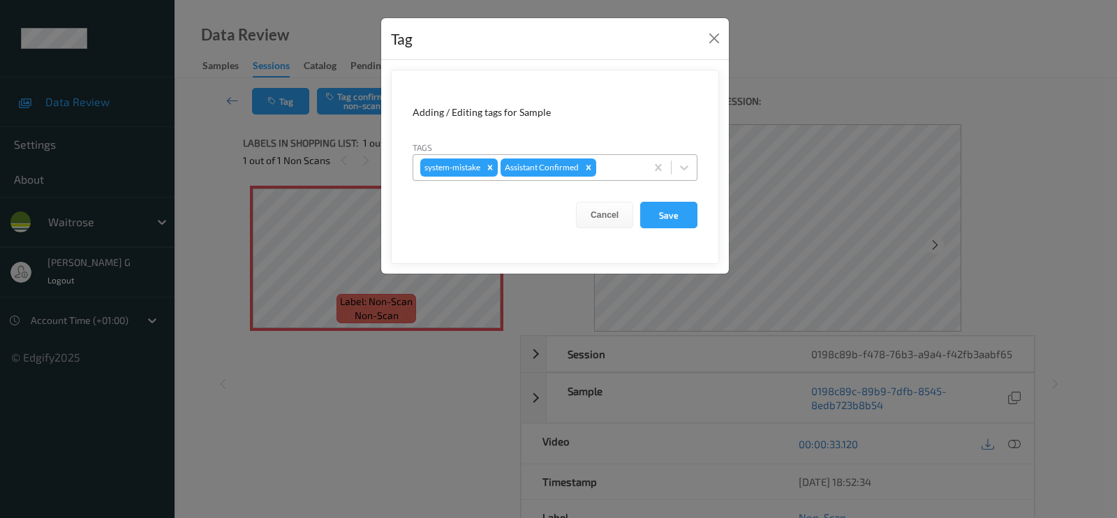
click at [621, 165] on div at bounding box center [619, 167] width 40 height 17
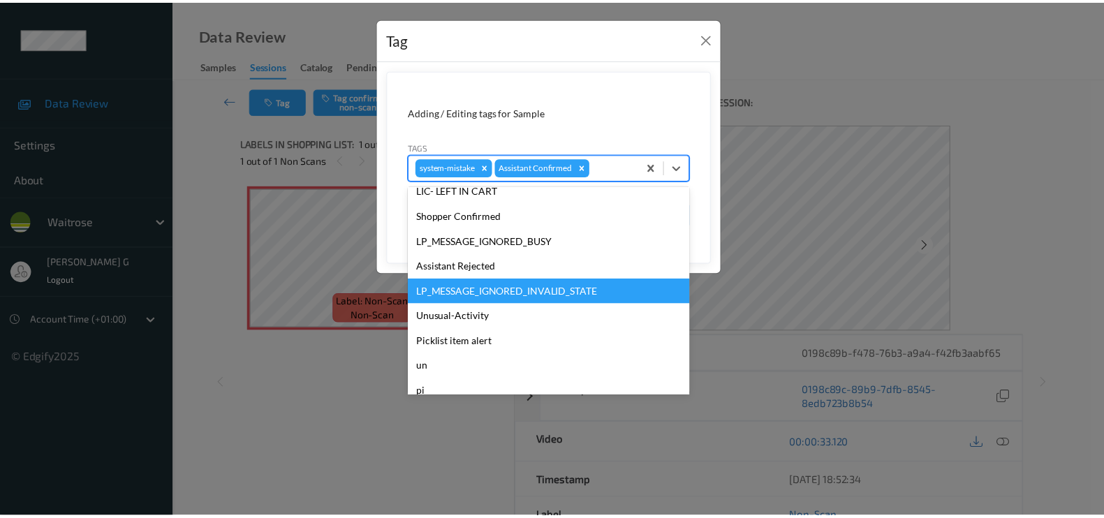
scroll to position [273, 0]
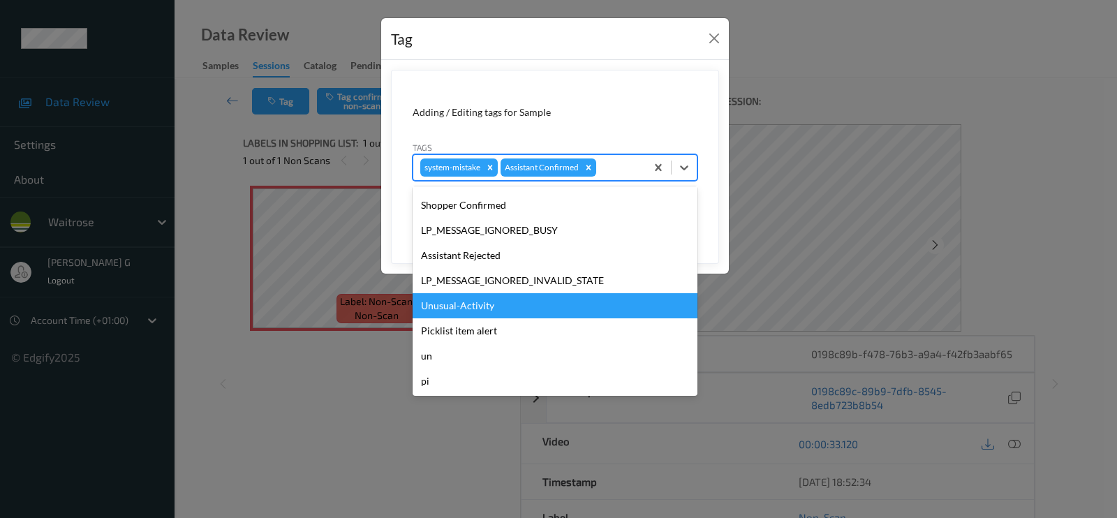
click at [455, 307] on div "Unusual-Activity" at bounding box center [555, 305] width 285 height 25
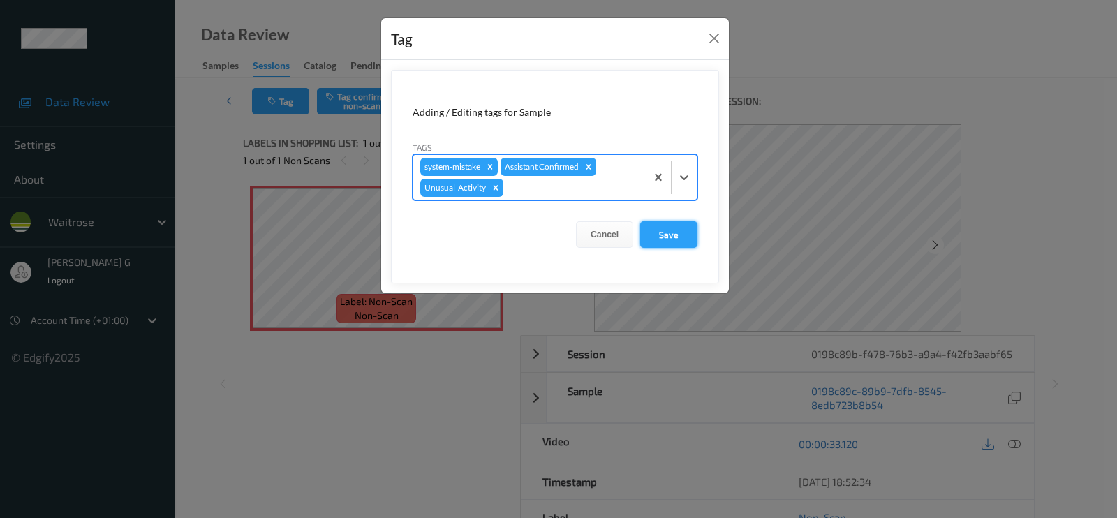
click at [660, 237] on button "Save" at bounding box center [668, 234] width 57 height 27
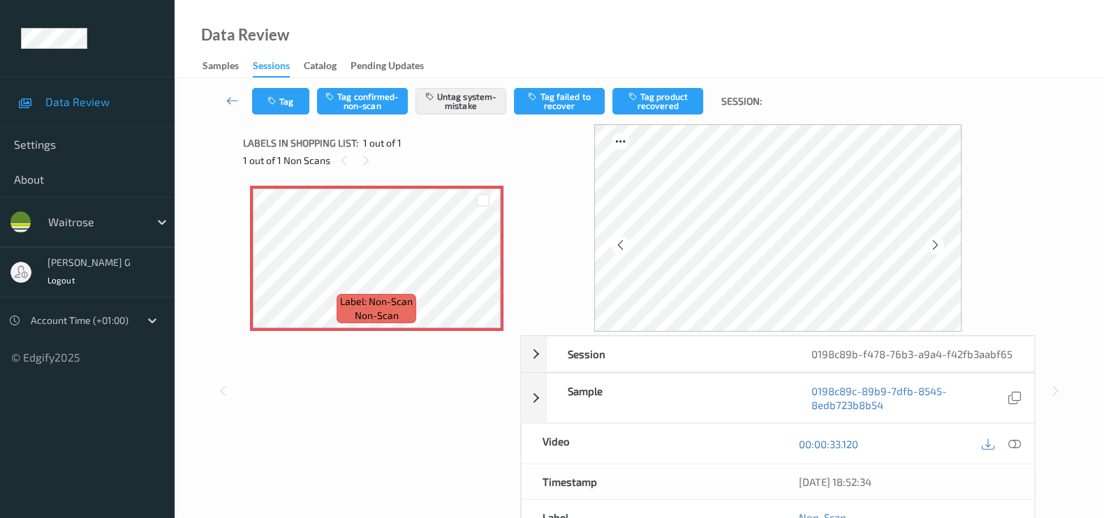
click at [281, 391] on div "Label: Non-Scan non-scan Label: Non-Scan non-scan Label: Non-Scan non-scan" at bounding box center [376, 308] width 267 height 259
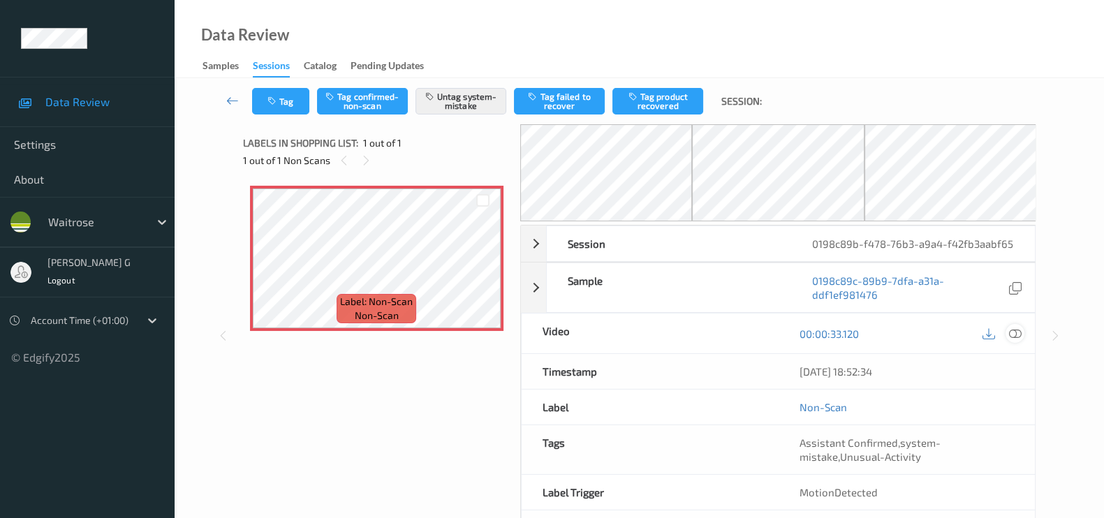
click at [1011, 332] on icon at bounding box center [1015, 333] width 13 height 13
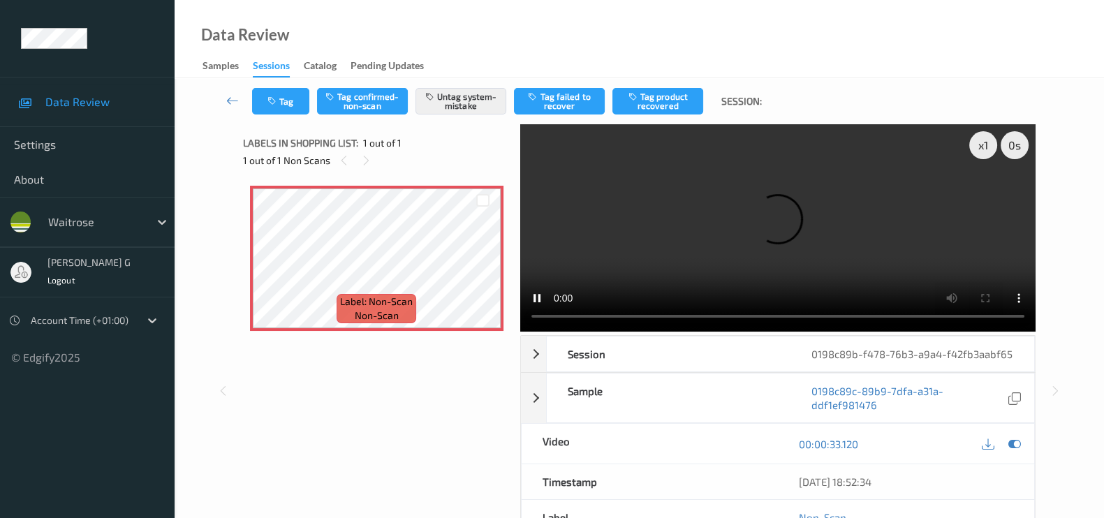
click at [1058, 374] on div "x 1 0 s Session 0198c89b-f478-76b3-a9a4-f42fb3aabf65 Session ID 0198c89b-f478-7…" at bounding box center [639, 390] width 872 height 533
click at [1018, 443] on icon at bounding box center [1014, 444] width 13 height 13
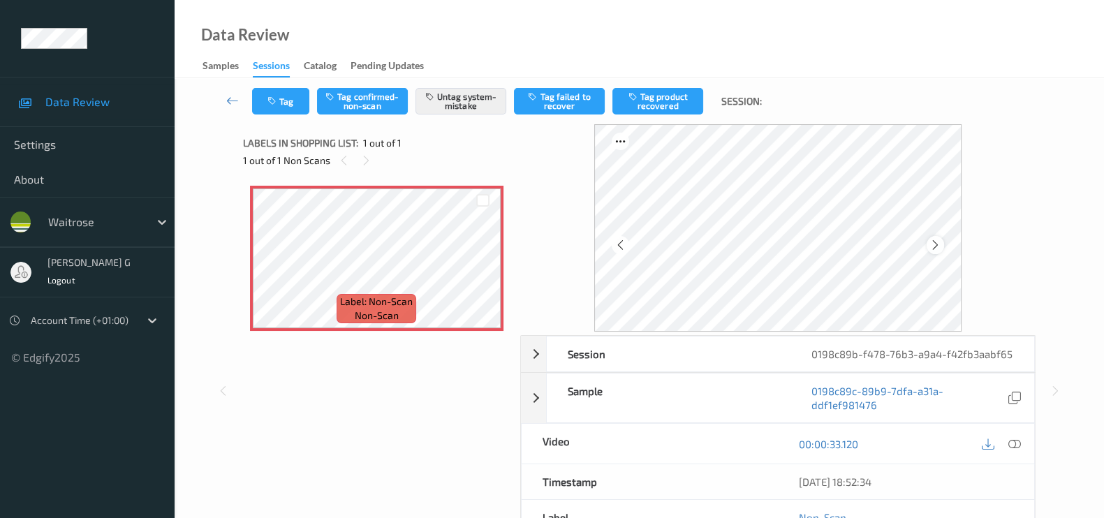
click at [936, 249] on icon at bounding box center [935, 245] width 12 height 13
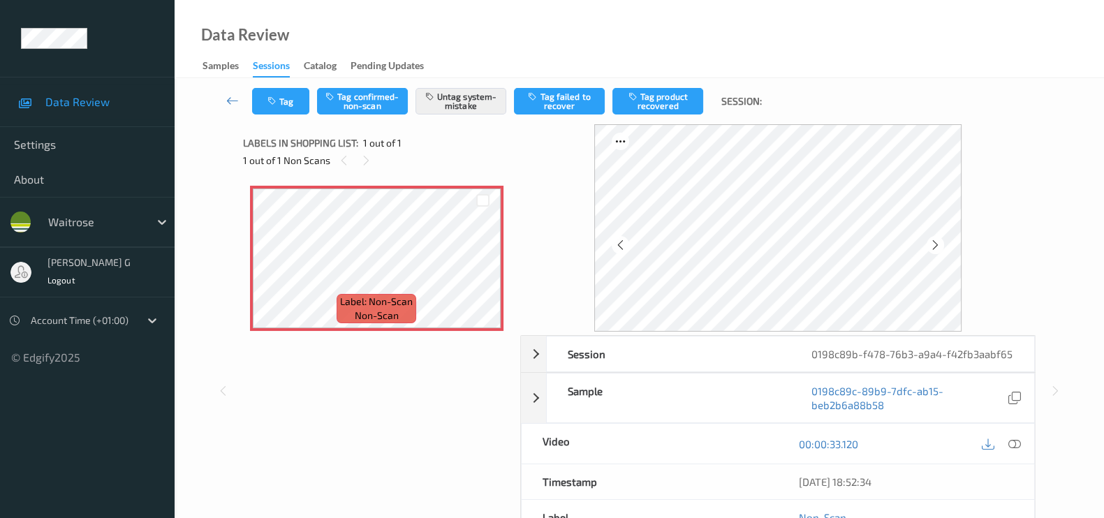
click at [936, 249] on icon at bounding box center [935, 245] width 12 height 13
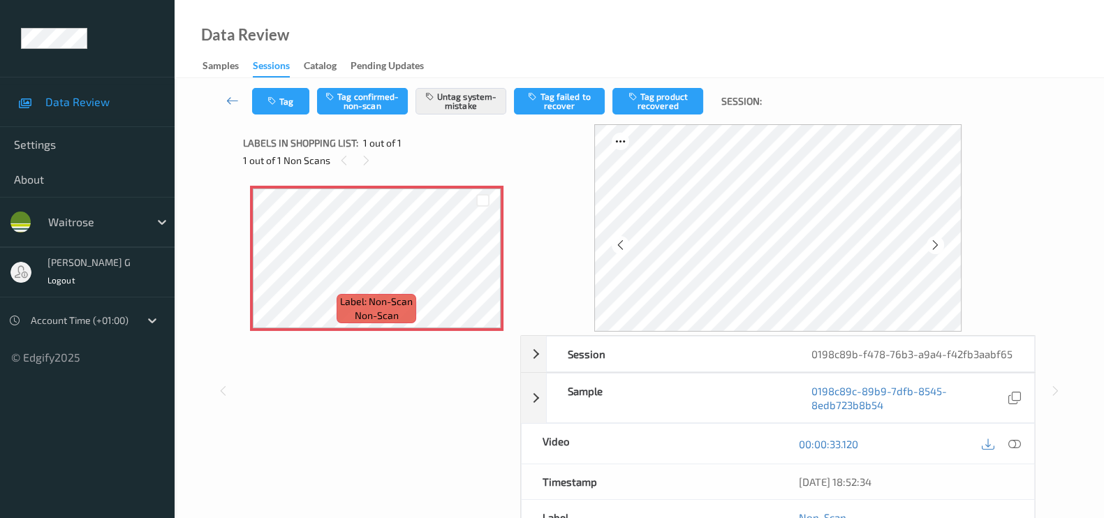
click at [936, 249] on icon at bounding box center [935, 245] width 12 height 13
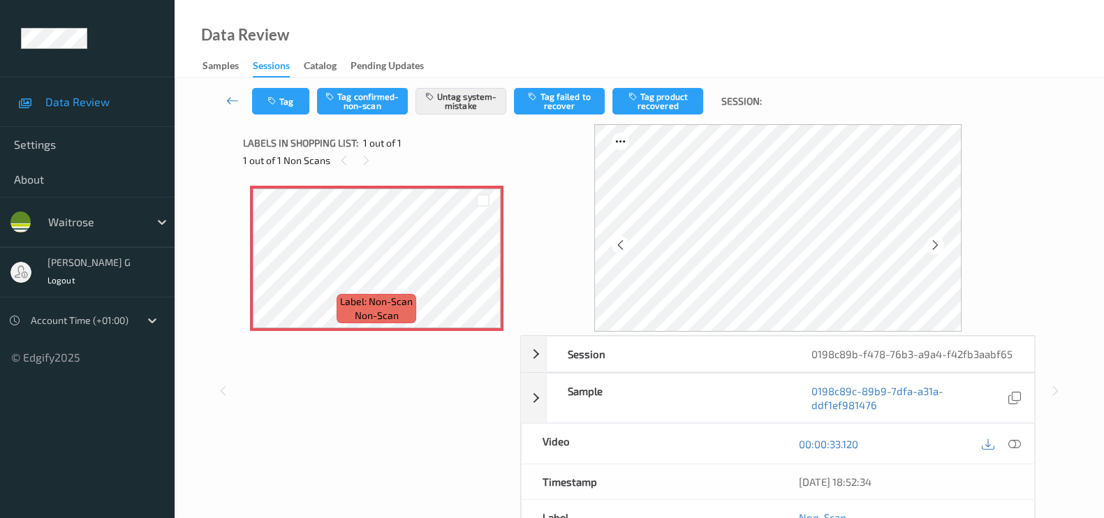
click at [936, 249] on icon at bounding box center [935, 245] width 12 height 13
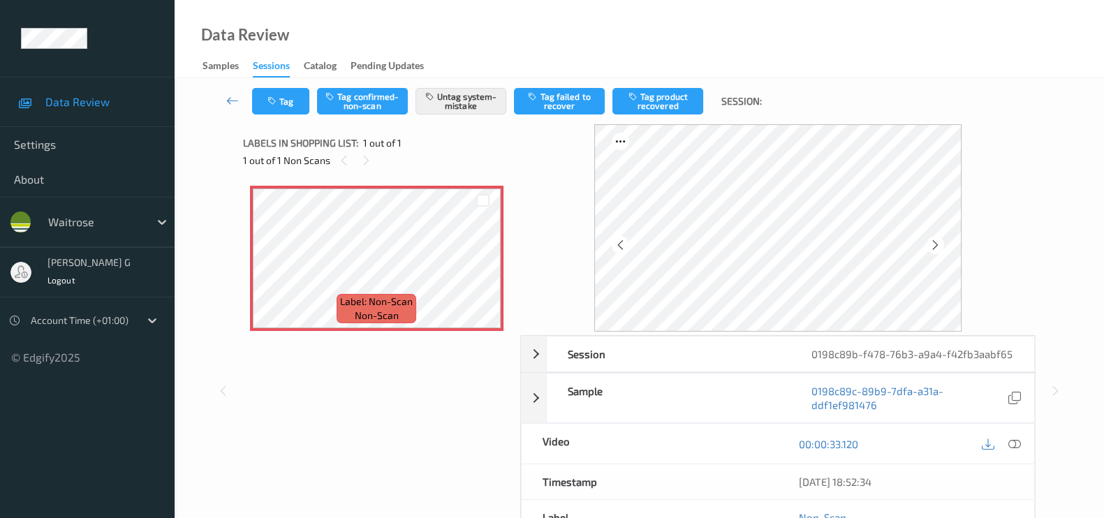
click at [936, 249] on icon at bounding box center [935, 245] width 12 height 13
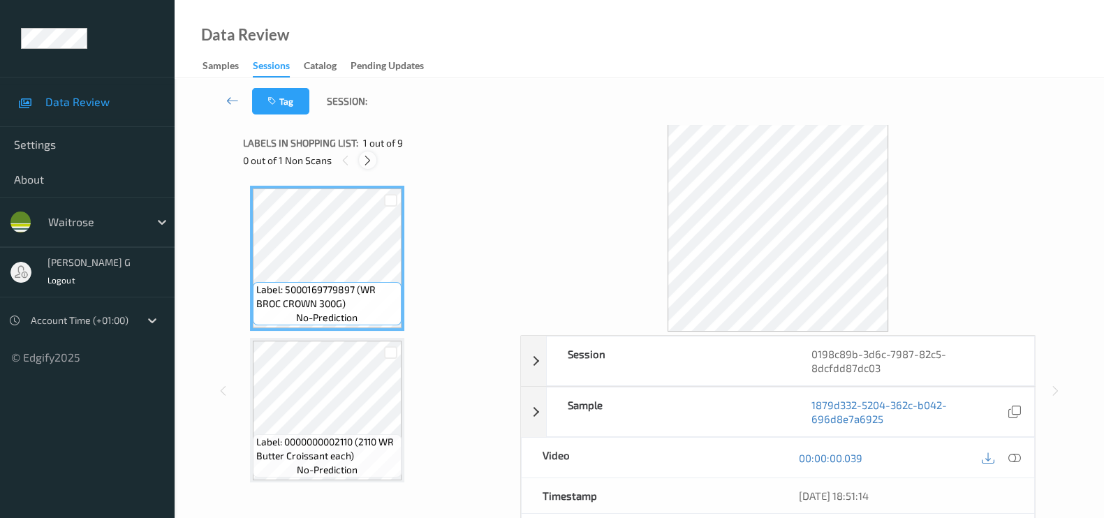
click at [368, 165] on icon at bounding box center [368, 160] width 12 height 13
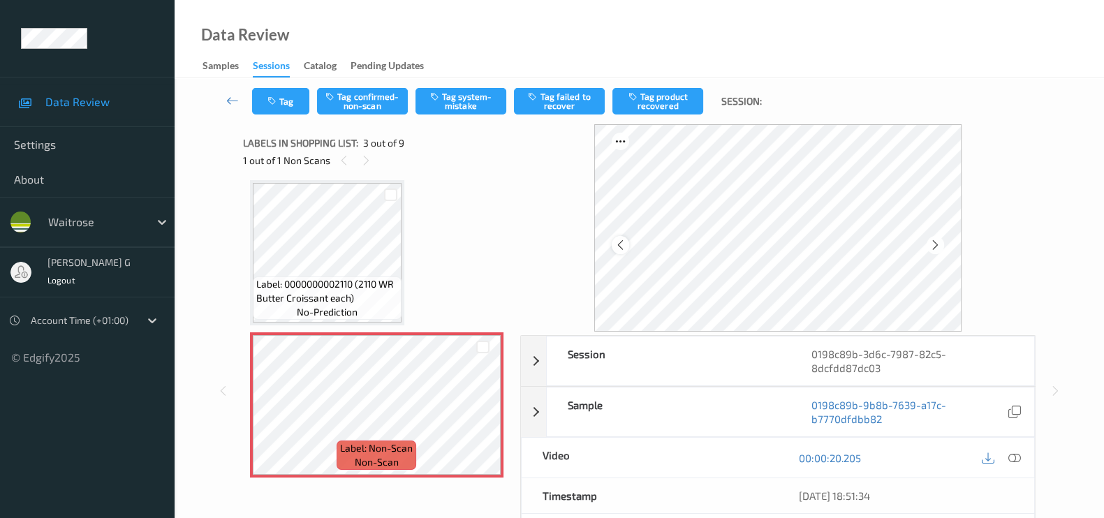
click at [625, 246] on icon at bounding box center [620, 245] width 12 height 13
click at [1019, 459] on icon at bounding box center [1014, 458] width 13 height 13
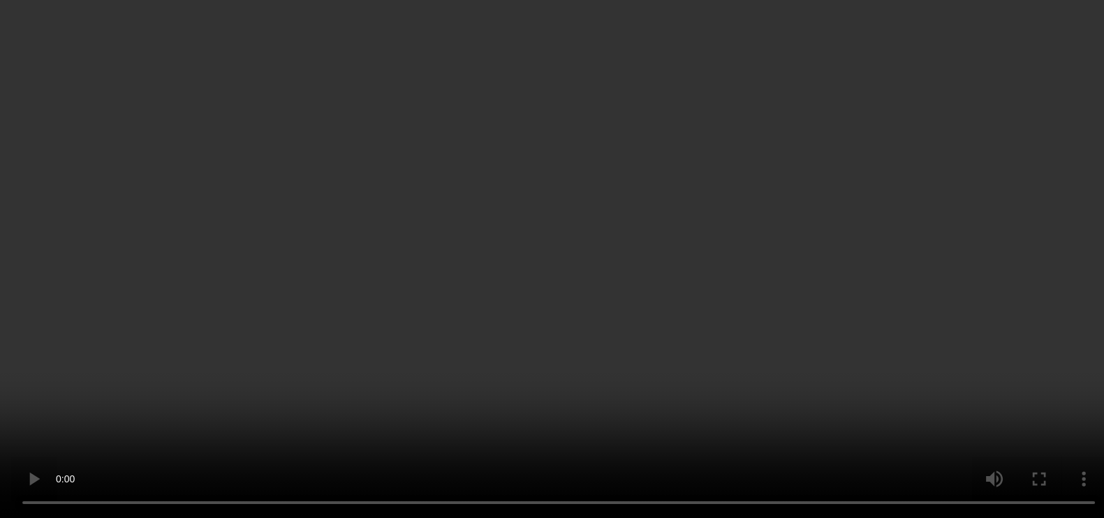
scroll to position [1065, 0]
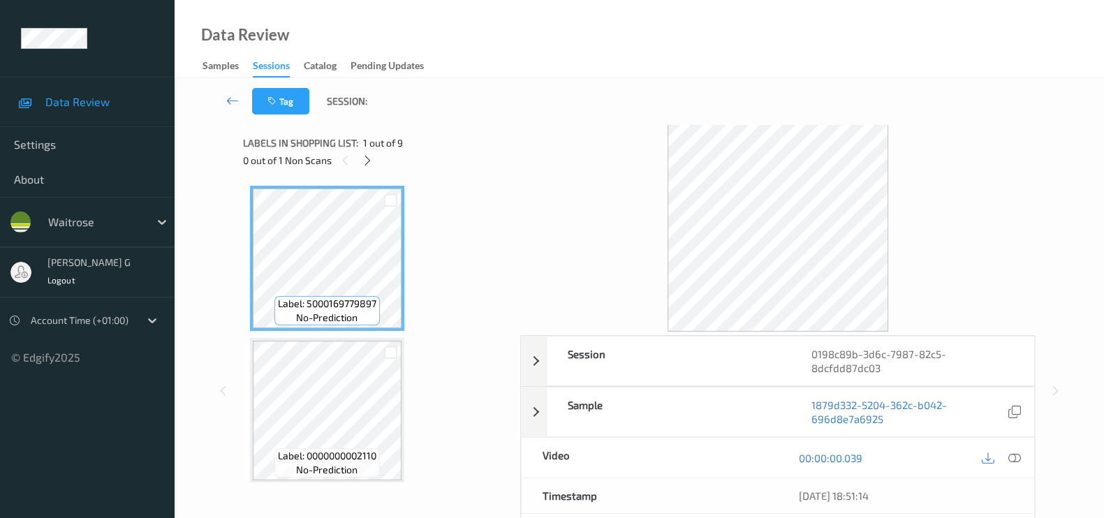
click at [382, 162] on div "0 out of 1 Non Scans" at bounding box center [376, 159] width 267 height 17
click at [370, 163] on icon at bounding box center [368, 160] width 12 height 13
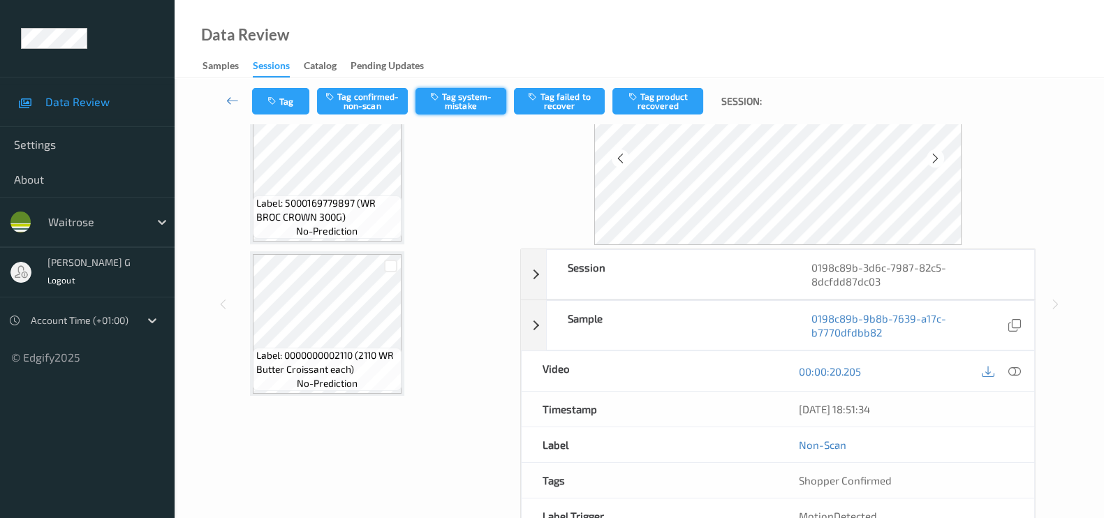
click at [460, 110] on button "Tag system-mistake" at bounding box center [460, 101] width 91 height 27
click at [279, 105] on button "Tag" at bounding box center [280, 101] width 57 height 27
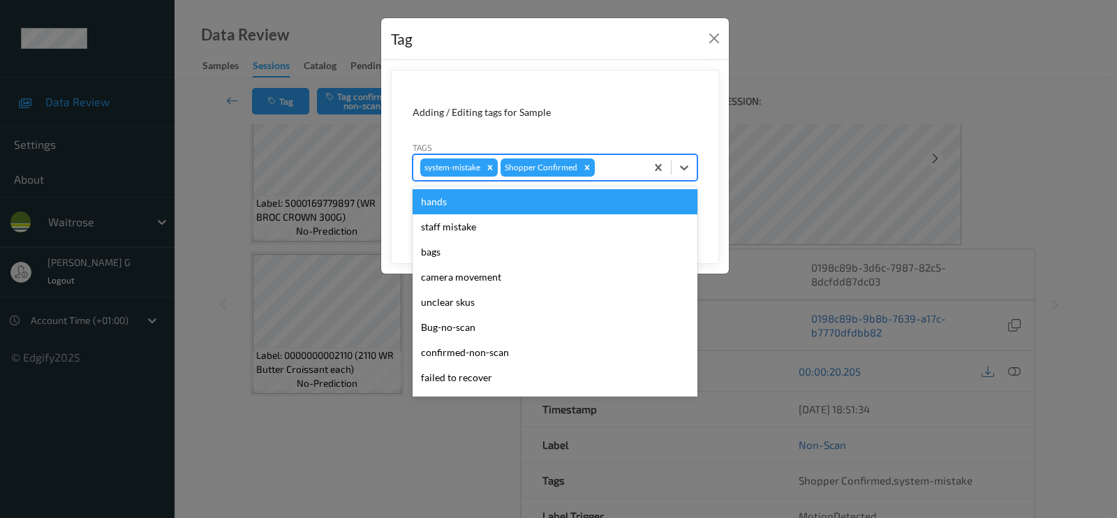
click at [612, 173] on div at bounding box center [618, 167] width 41 height 17
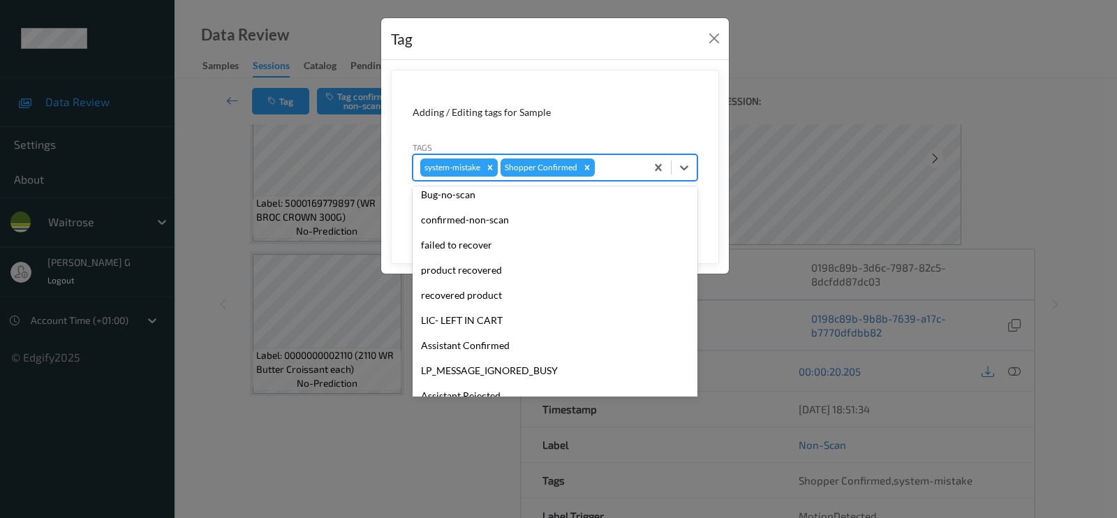
scroll to position [273, 0]
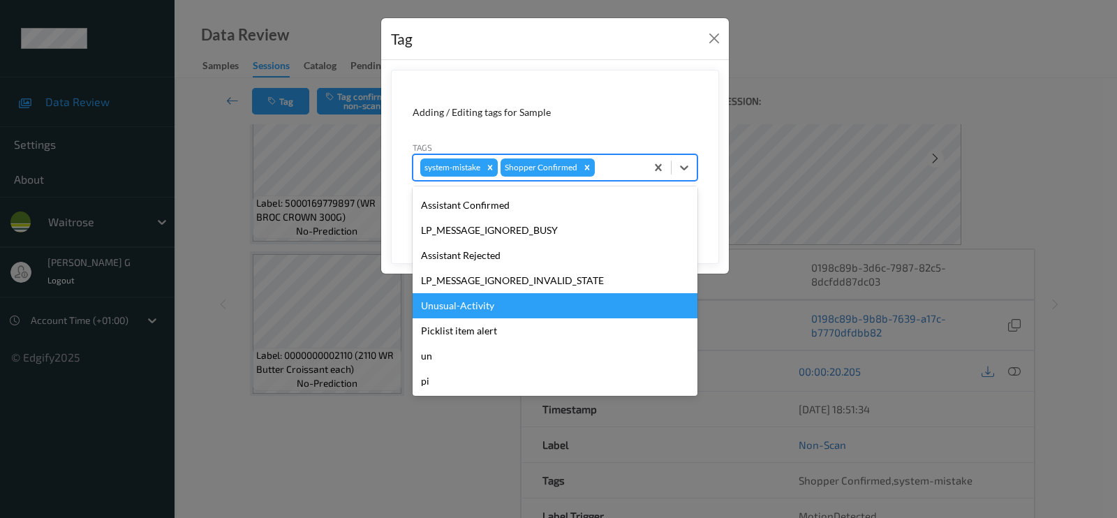
click at [482, 308] on div "Unusual-Activity" at bounding box center [555, 305] width 285 height 25
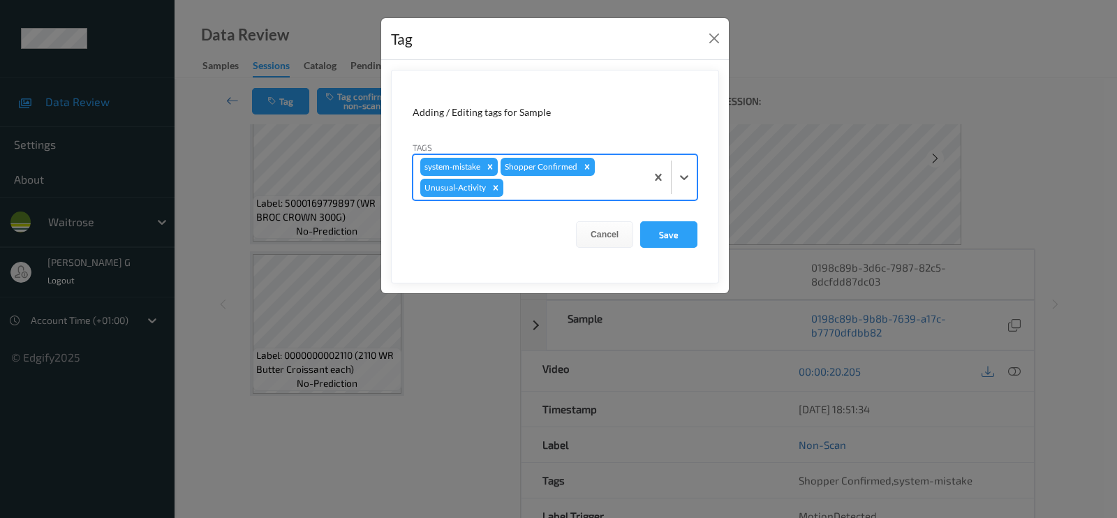
click at [545, 183] on div at bounding box center [572, 187] width 133 height 17
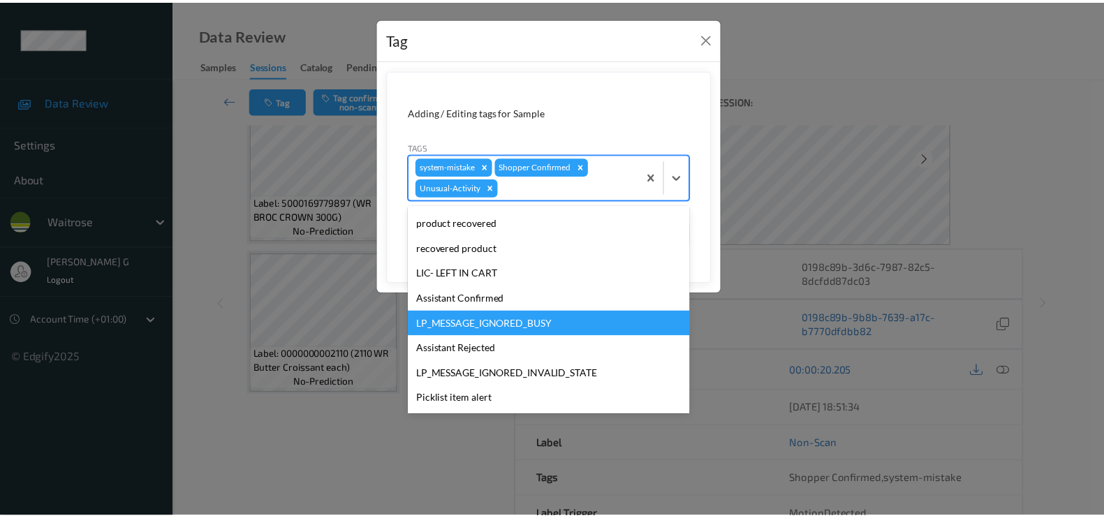
scroll to position [248, 0]
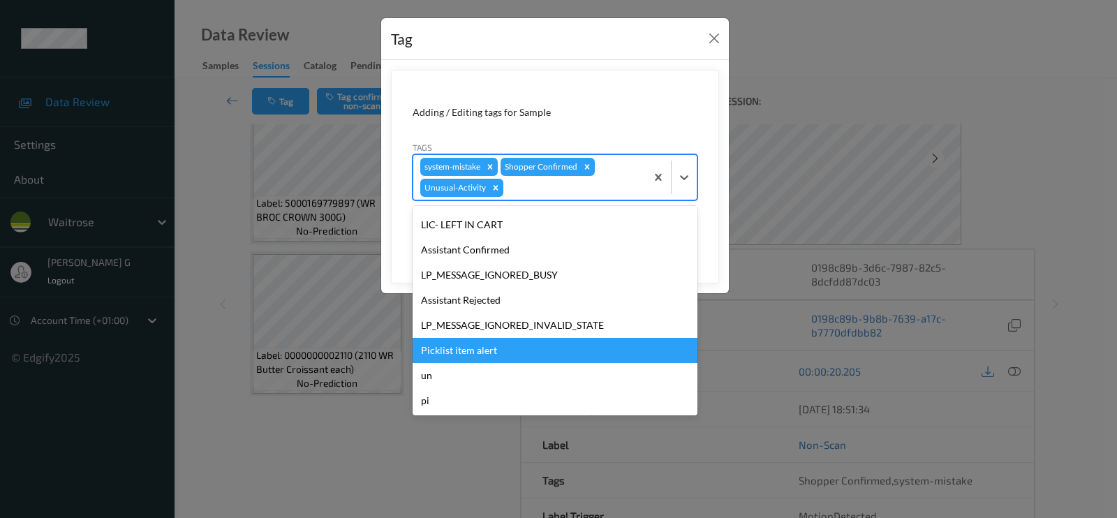
click at [457, 352] on div "Picklist item alert" at bounding box center [555, 350] width 285 height 25
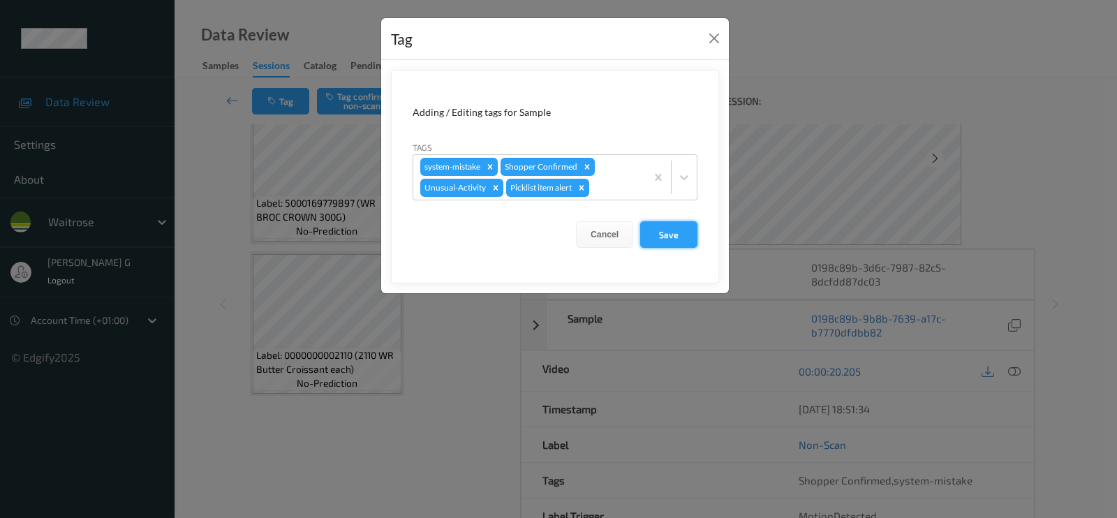
click at [666, 235] on button "Save" at bounding box center [668, 234] width 57 height 27
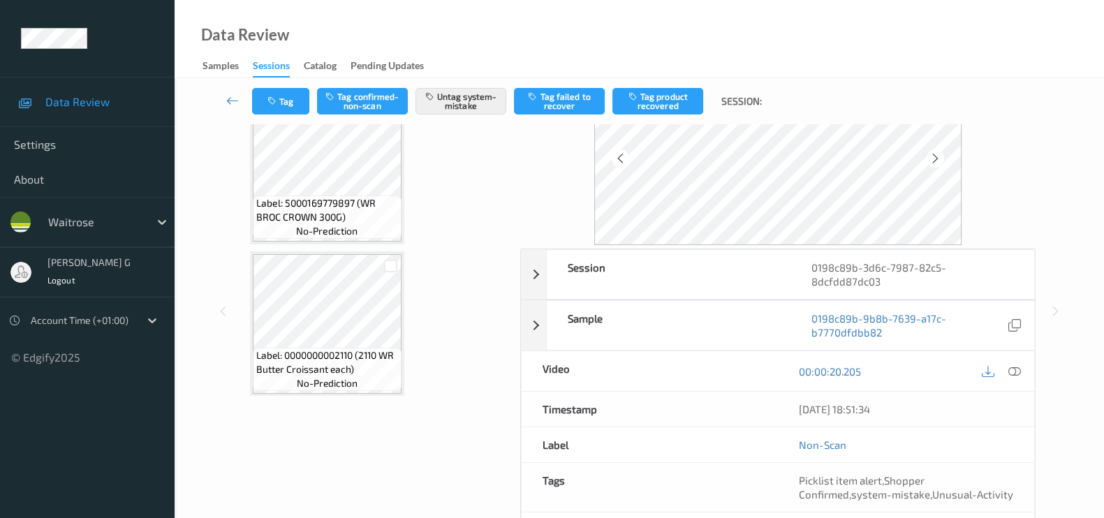
scroll to position [0, 0]
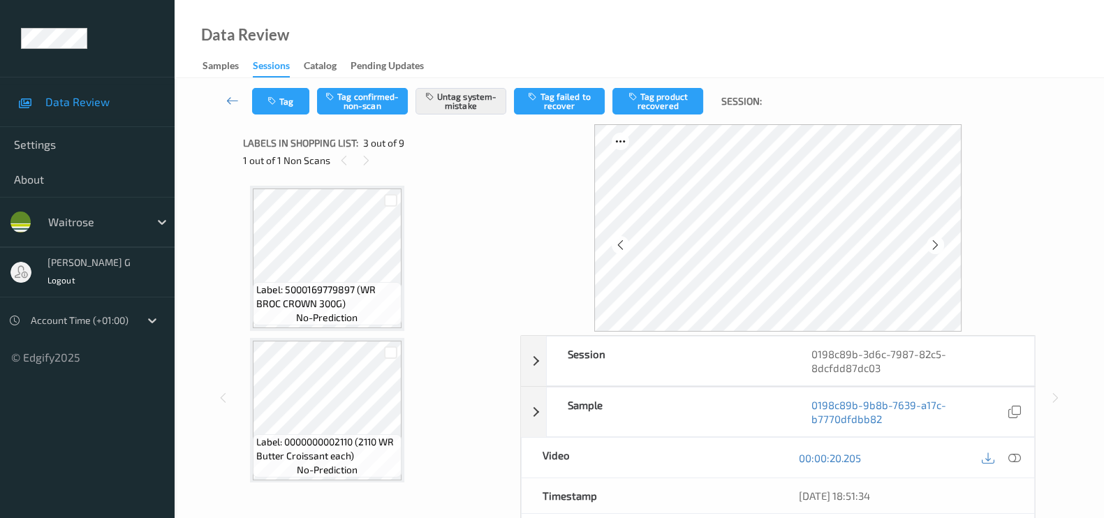
click at [189, 309] on div "Tag Tag confirmed-non-scan Untag system-mistake Tag failed to recover Tag produ…" at bounding box center [639, 388] width 929 height 621
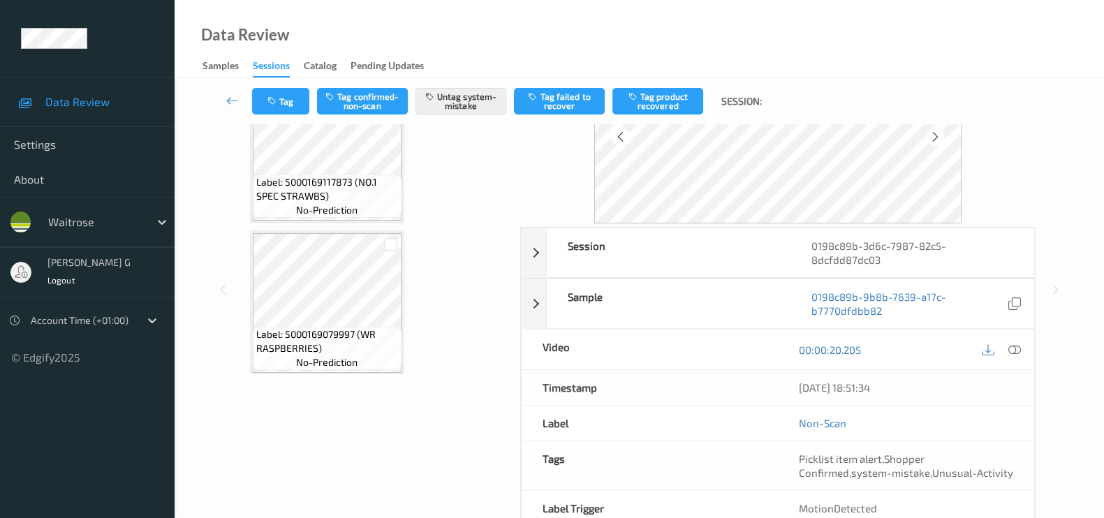
scroll to position [180, 0]
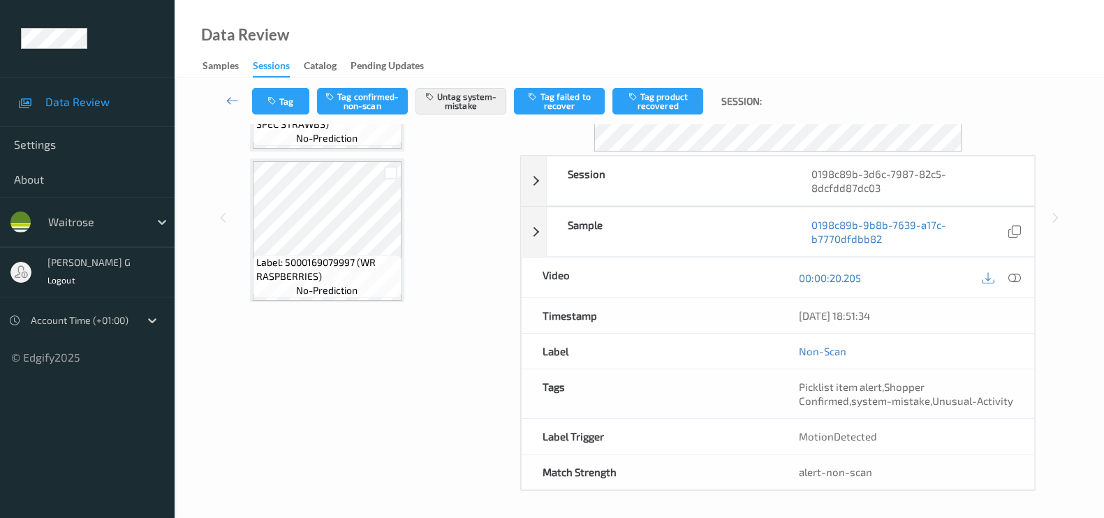
click at [335, 381] on div "Labels in shopping list: 3 out of 9 1 out of 1 Non Scans Label: 5000169779897 (…" at bounding box center [376, 217] width 267 height 547
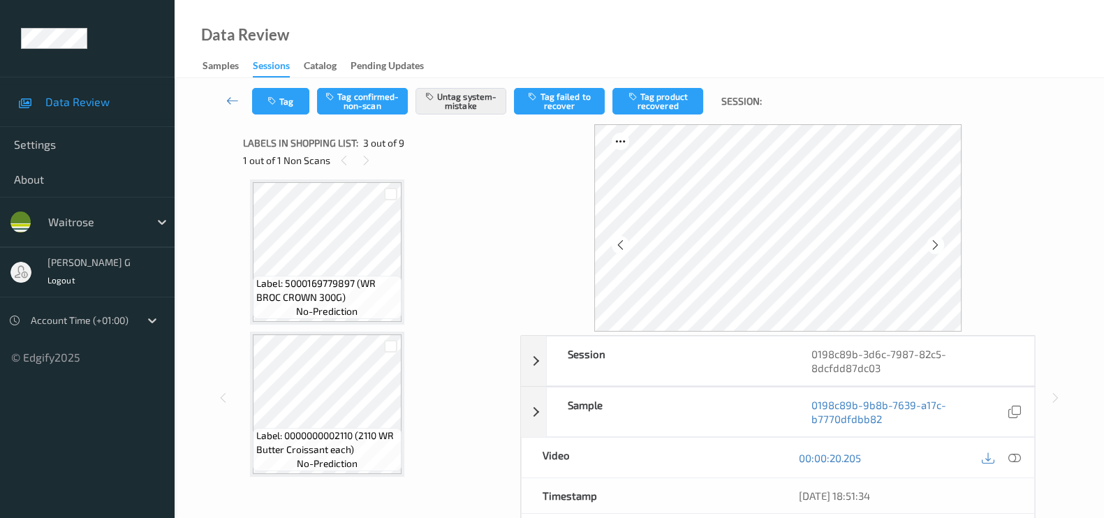
scroll to position [0, 0]
click at [286, 108] on button "Tag" at bounding box center [280, 101] width 57 height 27
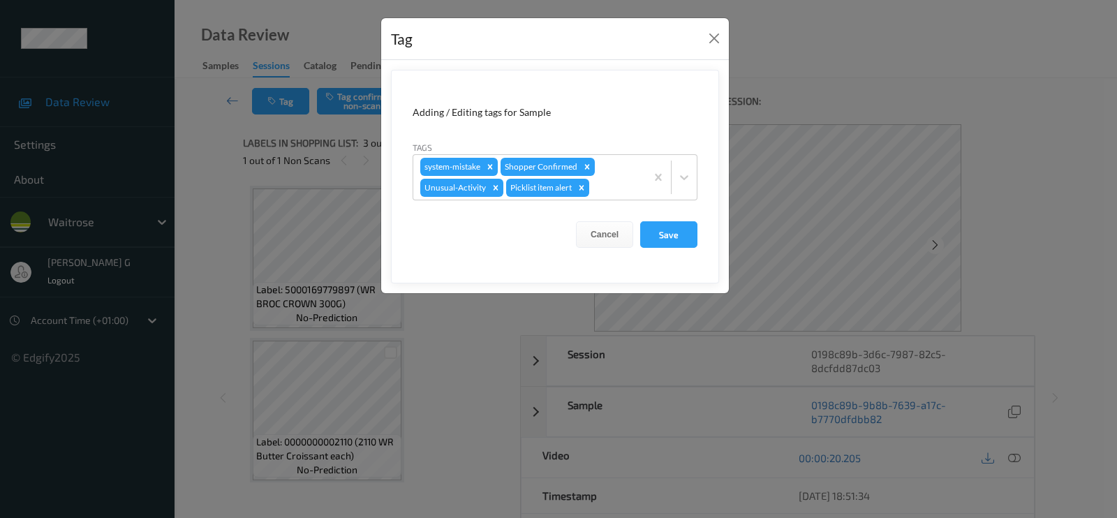
click at [220, 195] on div "Tag Adding / Editing tags for Sample Tags system-mistake Shopper Confirmed Unus…" at bounding box center [558, 259] width 1117 height 518
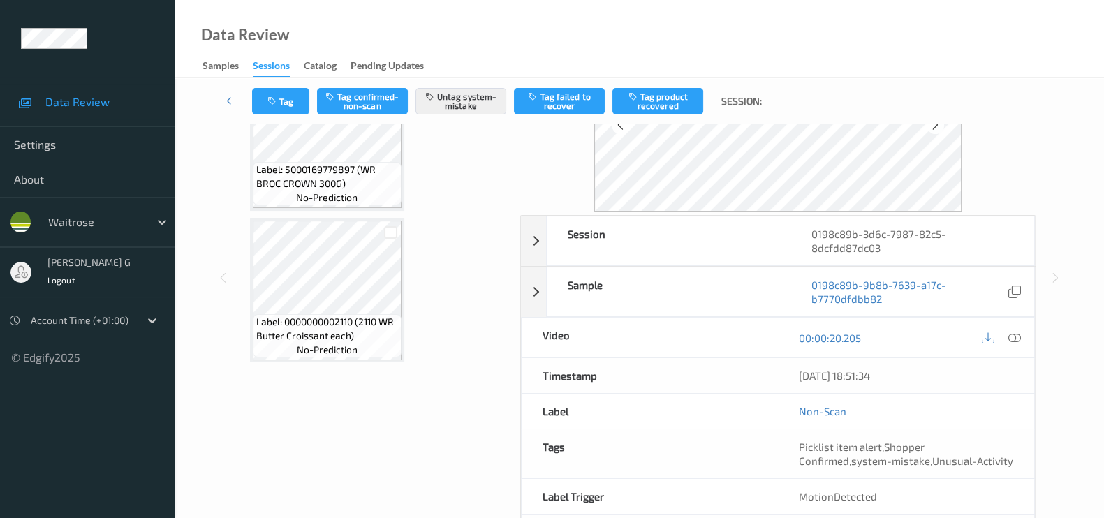
scroll to position [93, 0]
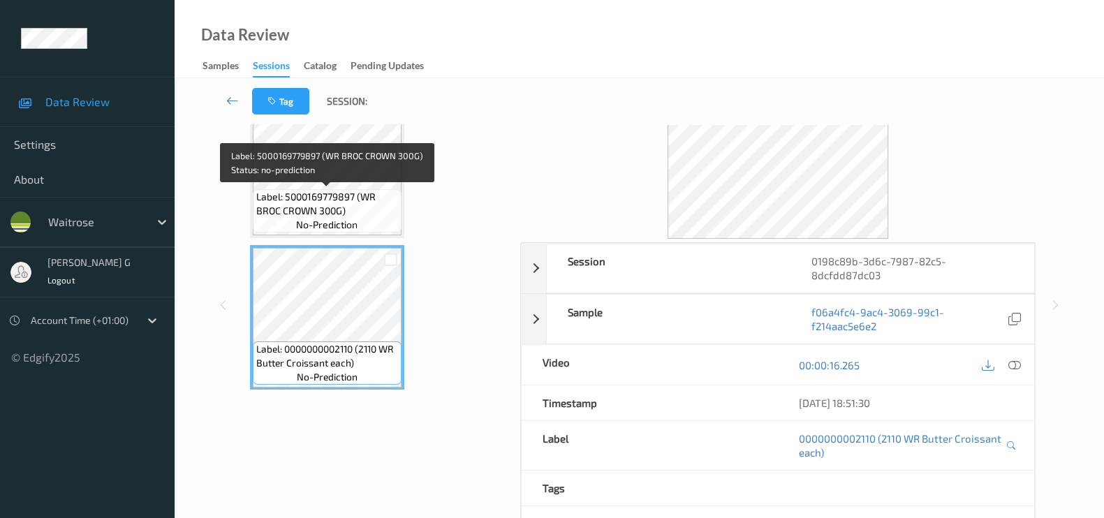
click at [325, 191] on span "Label: 5000169779897 (WR BROC CROWN 300G)" at bounding box center [327, 204] width 142 height 28
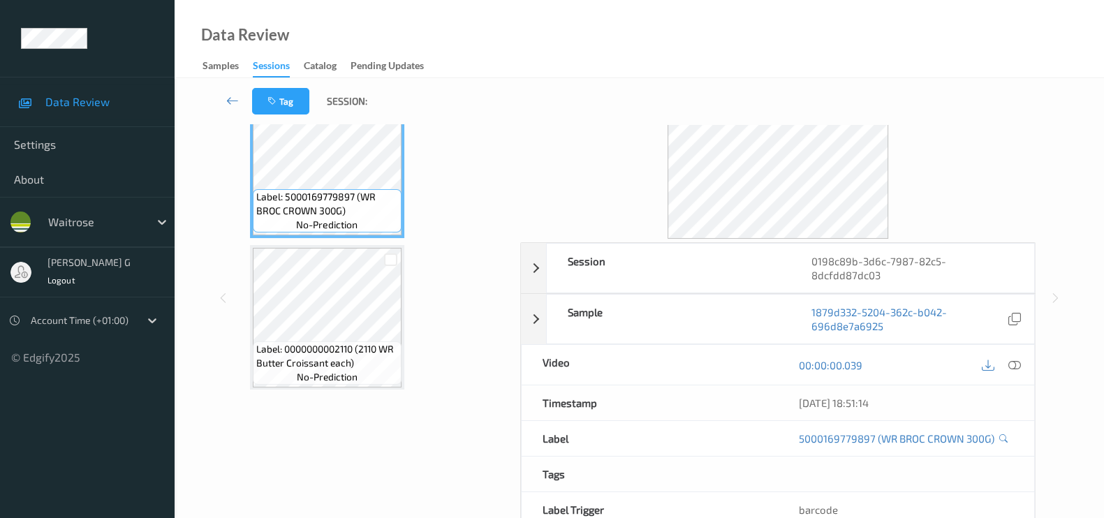
scroll to position [0, 0]
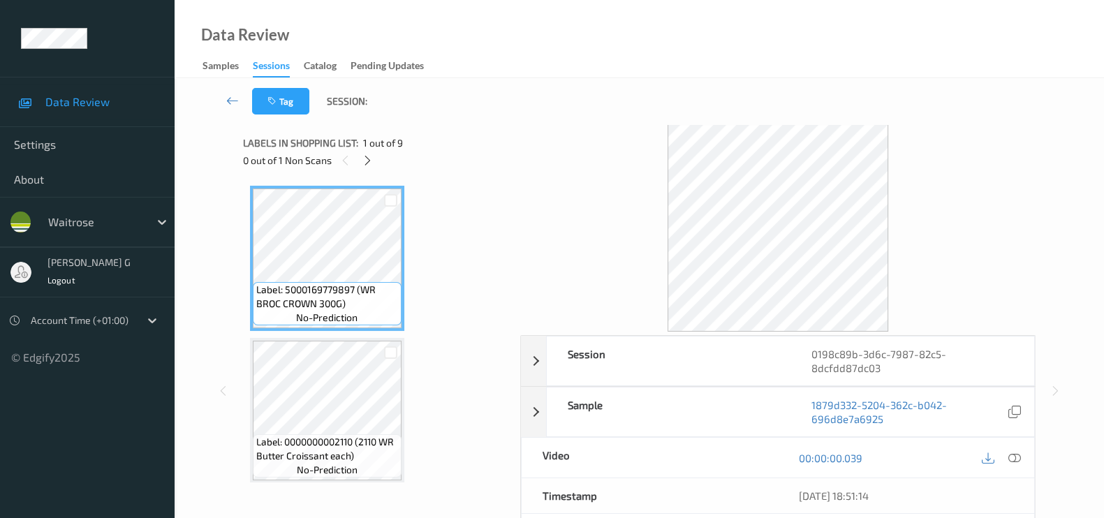
click at [372, 169] on div "0 out of 1 Non Scans" at bounding box center [376, 159] width 267 height 17
click at [369, 156] on icon at bounding box center [368, 160] width 12 height 13
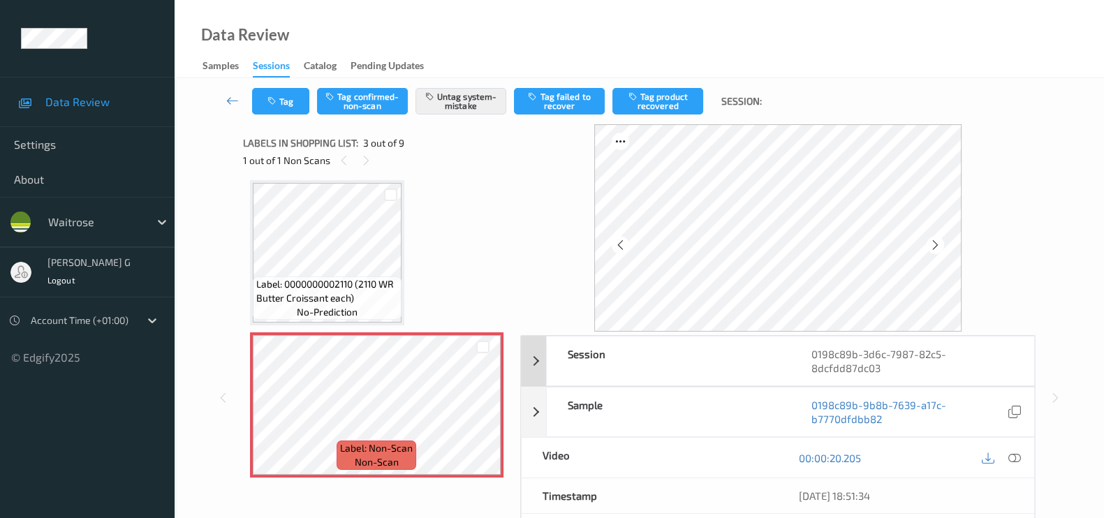
scroll to position [174, 0]
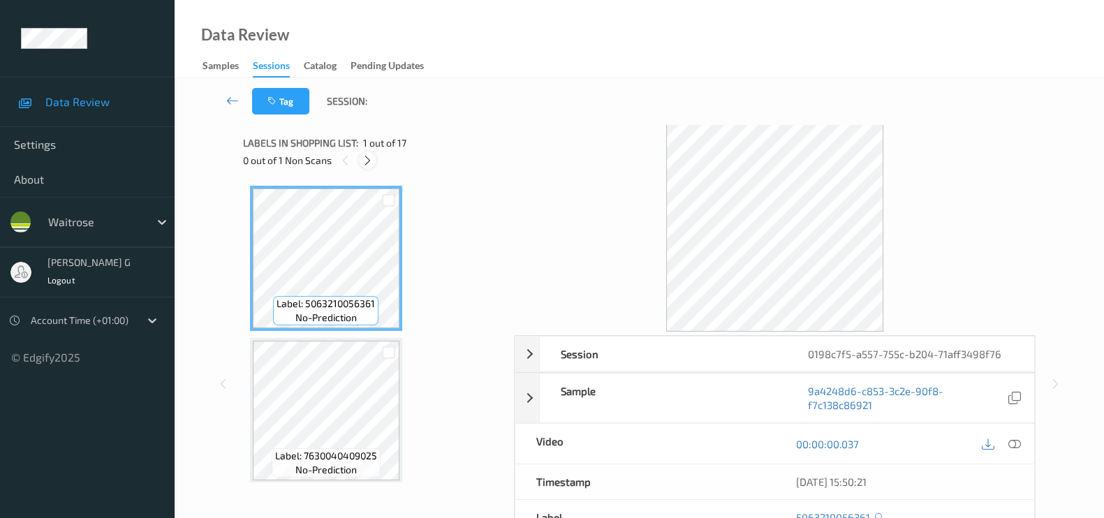
click at [366, 166] on div at bounding box center [367, 159] width 17 height 17
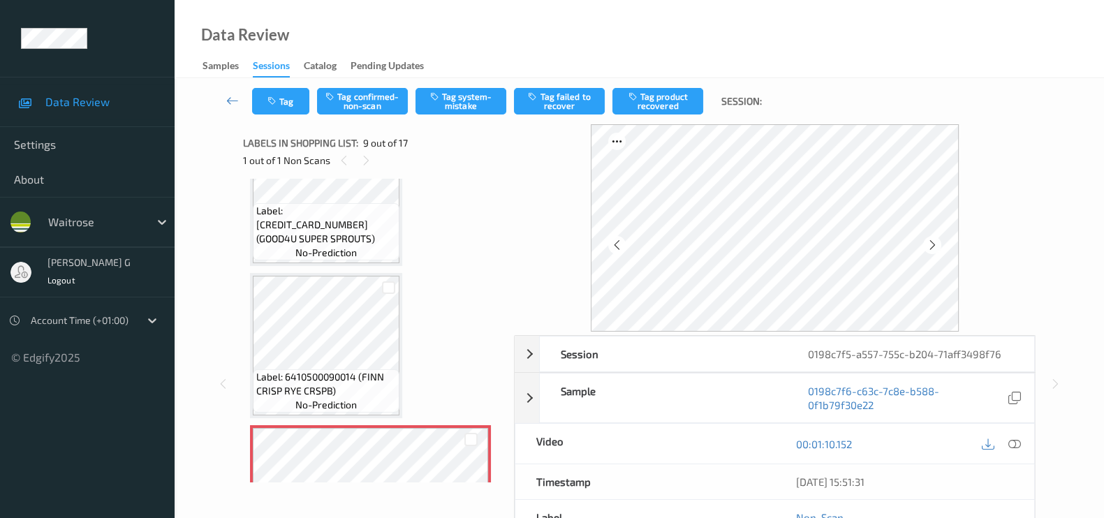
scroll to position [142, 0]
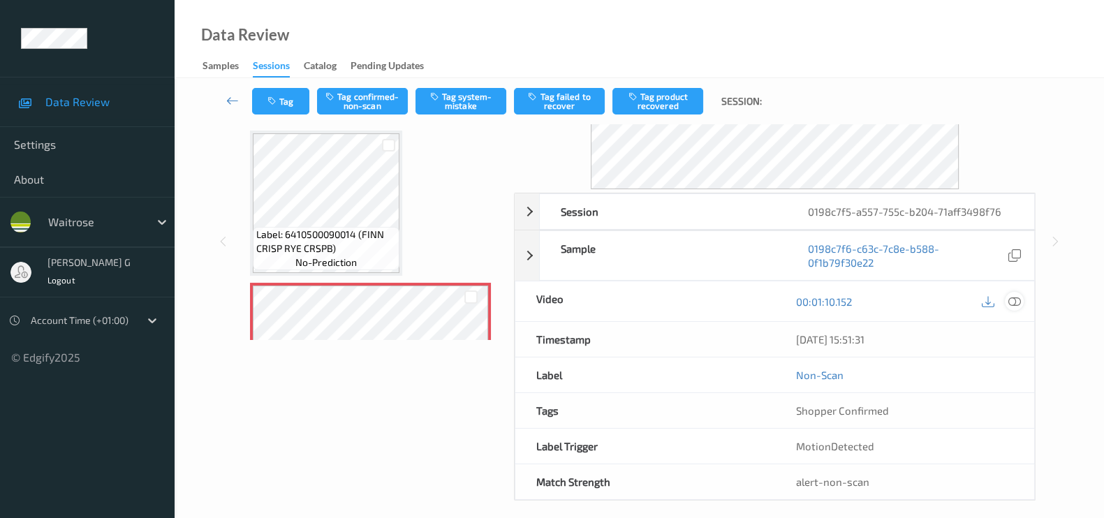
click at [1017, 295] on icon at bounding box center [1014, 301] width 13 height 13
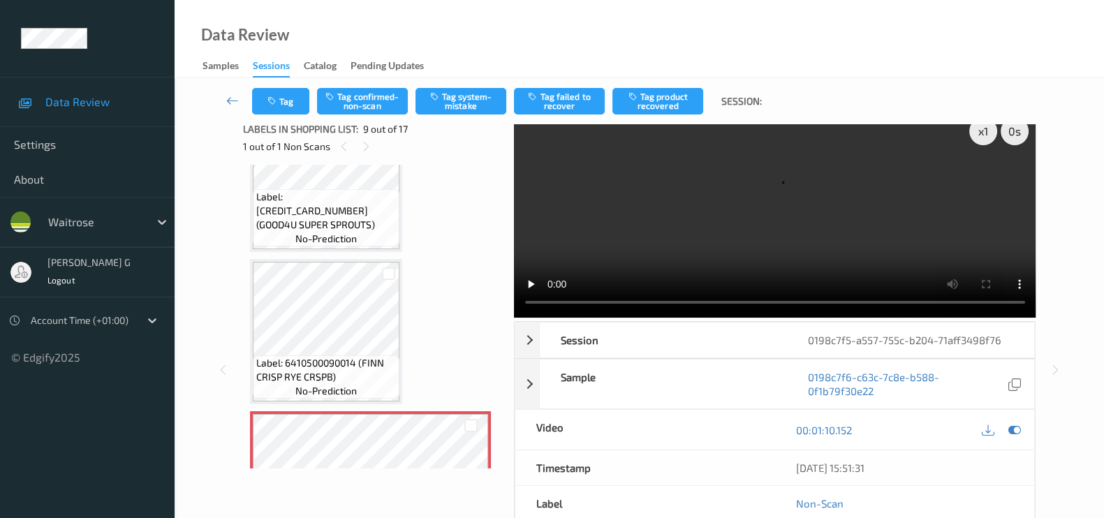
scroll to position [0, 0]
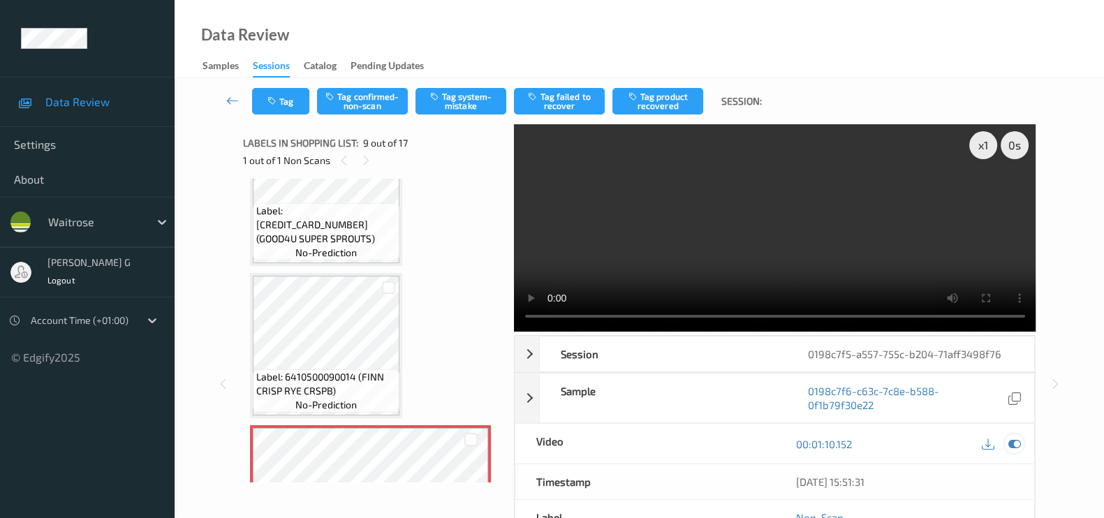
click at [1014, 438] on icon at bounding box center [1014, 444] width 13 height 13
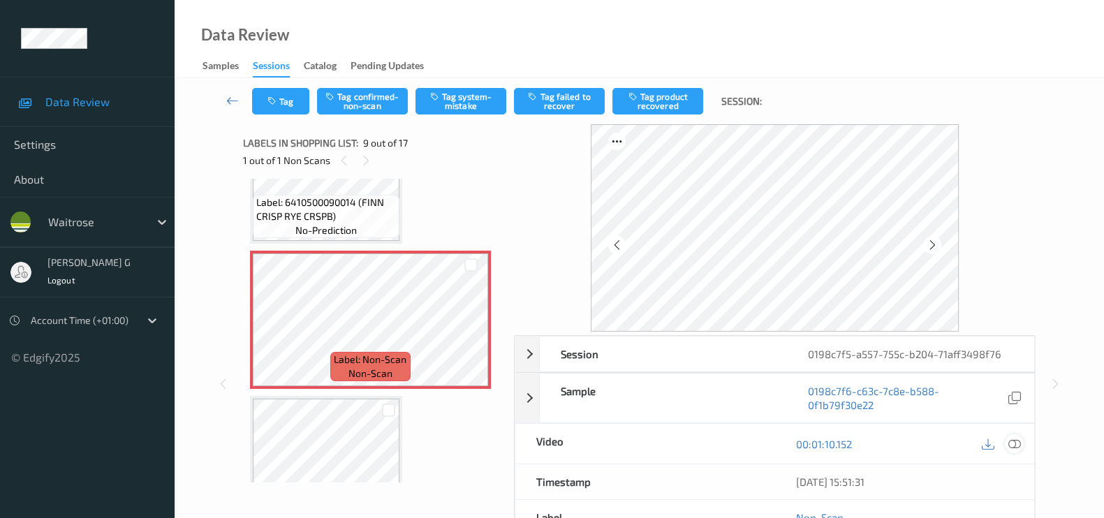
click at [1013, 438] on icon at bounding box center [1014, 444] width 13 height 13
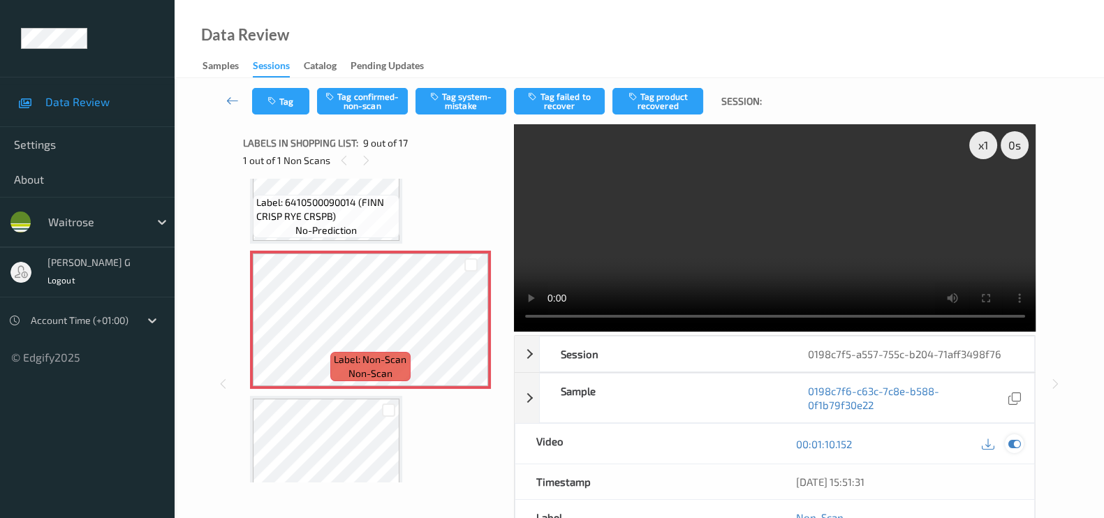
click at [1010, 438] on icon at bounding box center [1014, 444] width 13 height 13
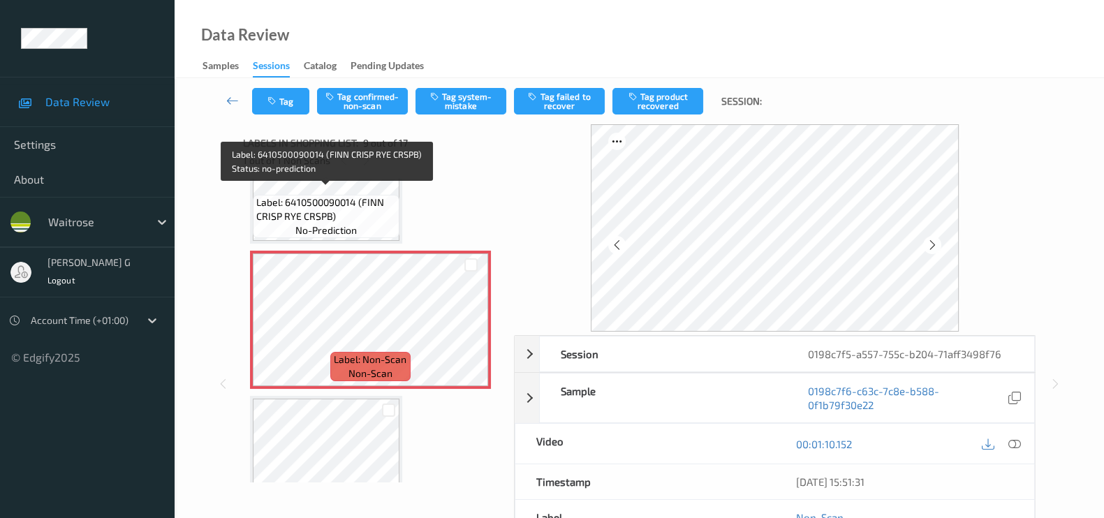
click at [353, 200] on span "Label: 6410500090014 (FINN CRISP RYE CRSPB)" at bounding box center [326, 209] width 140 height 28
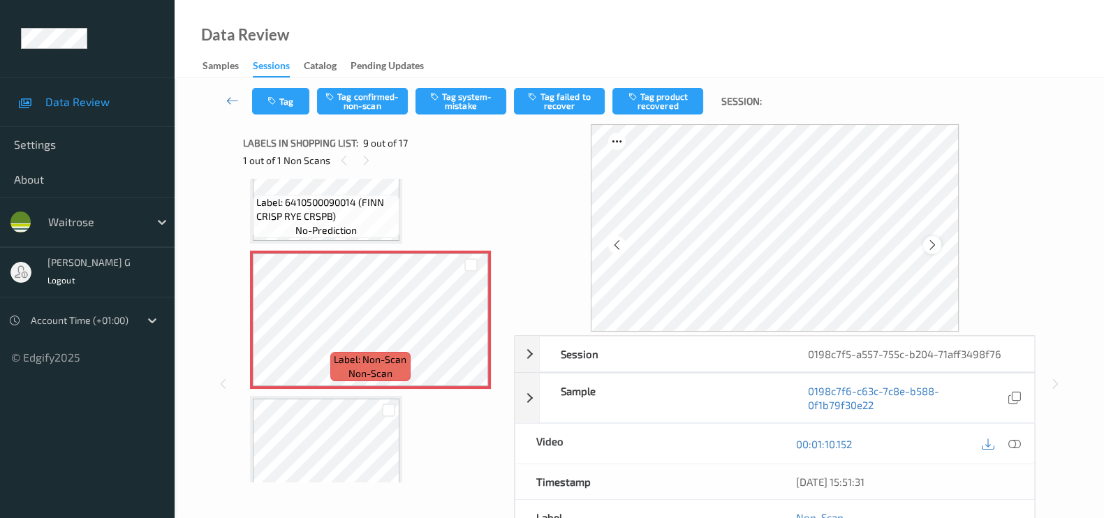
click at [926, 242] on icon at bounding box center [932, 245] width 12 height 13
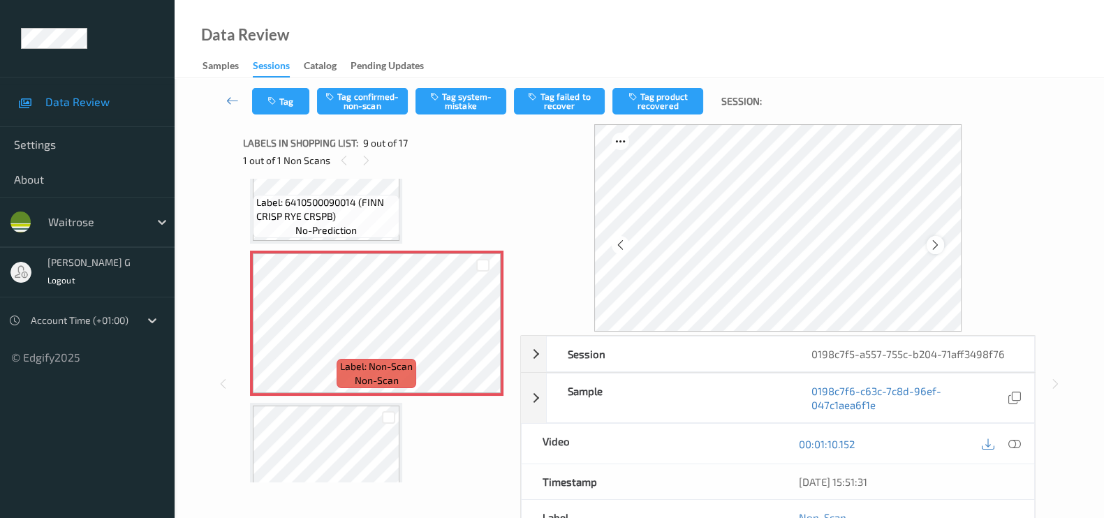
click at [938, 244] on icon at bounding box center [935, 245] width 12 height 13
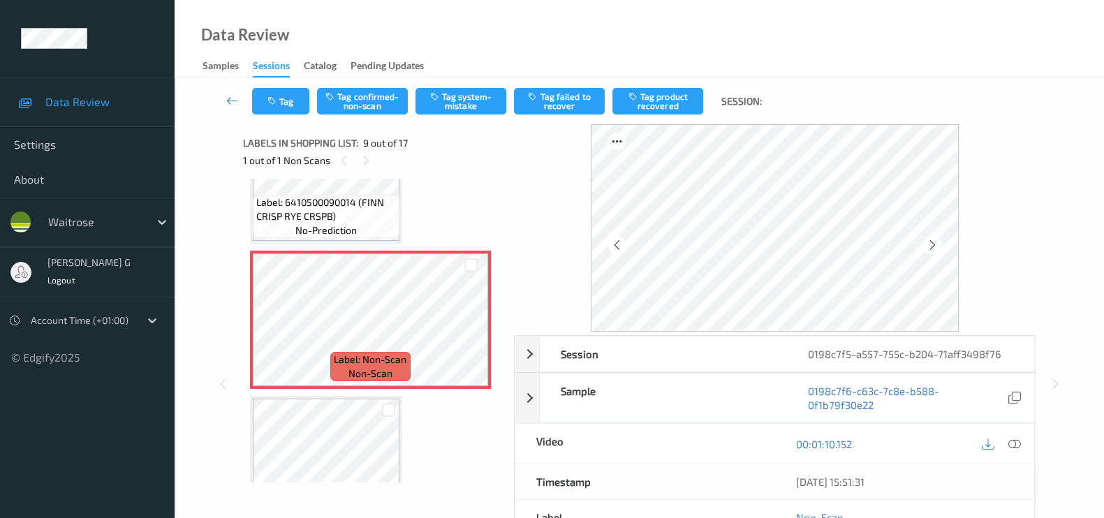
click at [938, 244] on div at bounding box center [931, 244] width 17 height 17
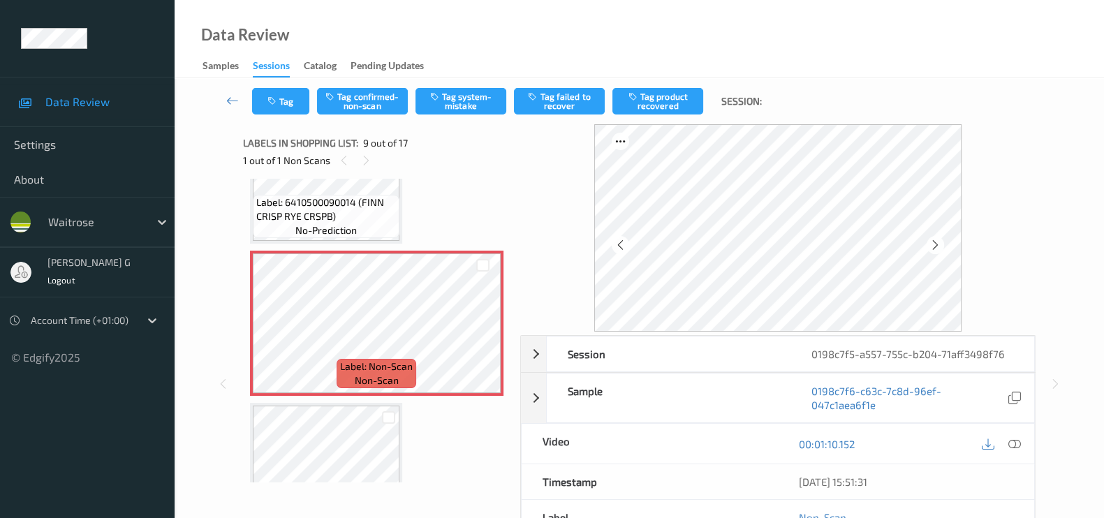
click at [215, 296] on div "Session 0198c7f5-a557-755c-b204-71aff3498f76 Session ID 0198c7f5-a557-755c-b204…" at bounding box center [639, 383] width 872 height 519
click at [368, 161] on icon at bounding box center [366, 160] width 12 height 13
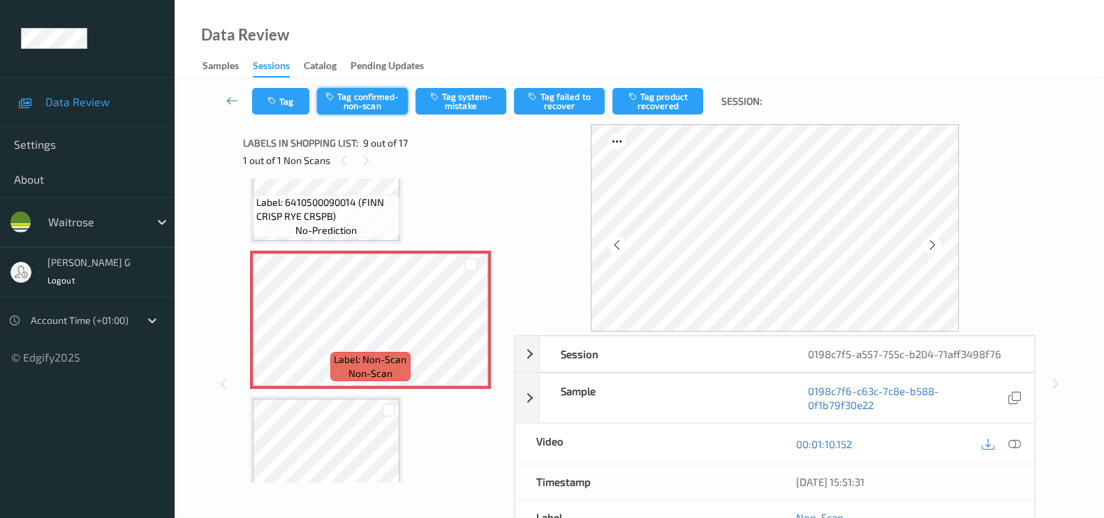
click at [376, 101] on button "Tag confirmed-non-scan" at bounding box center [362, 101] width 91 height 27
click at [666, 103] on button "Tag product recovered" at bounding box center [657, 101] width 91 height 27
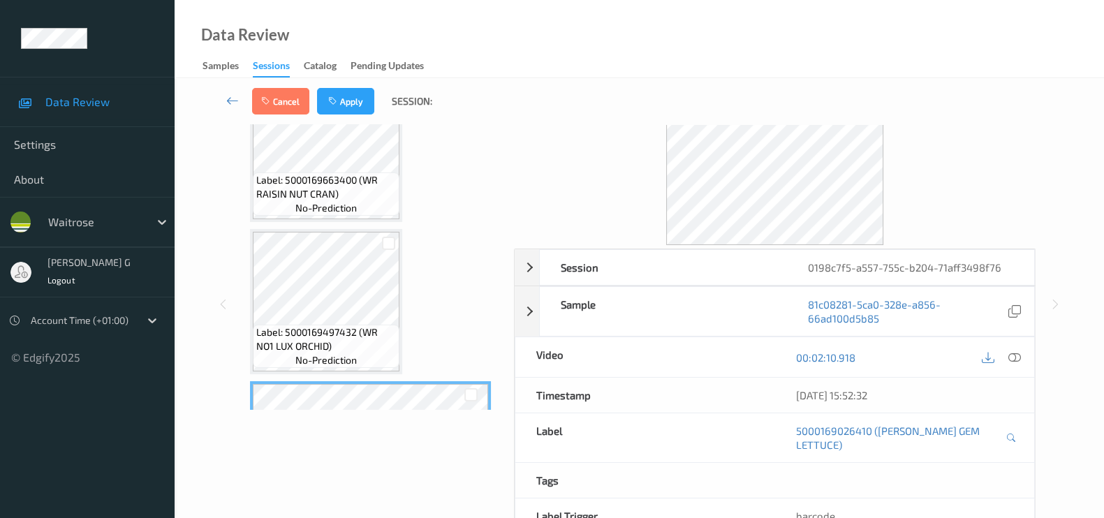
scroll to position [1658, 0]
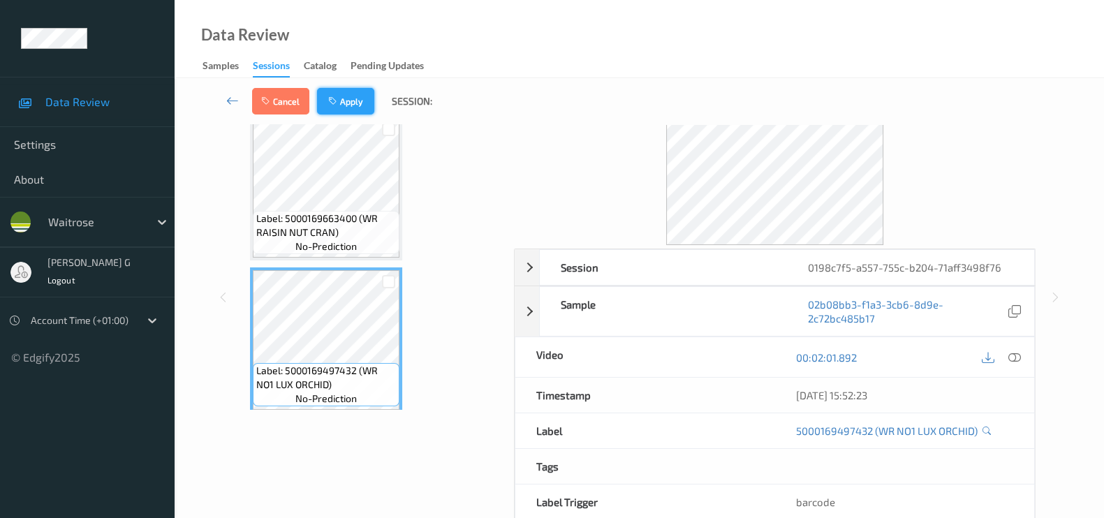
click at [344, 99] on button "Apply" at bounding box center [345, 101] width 57 height 27
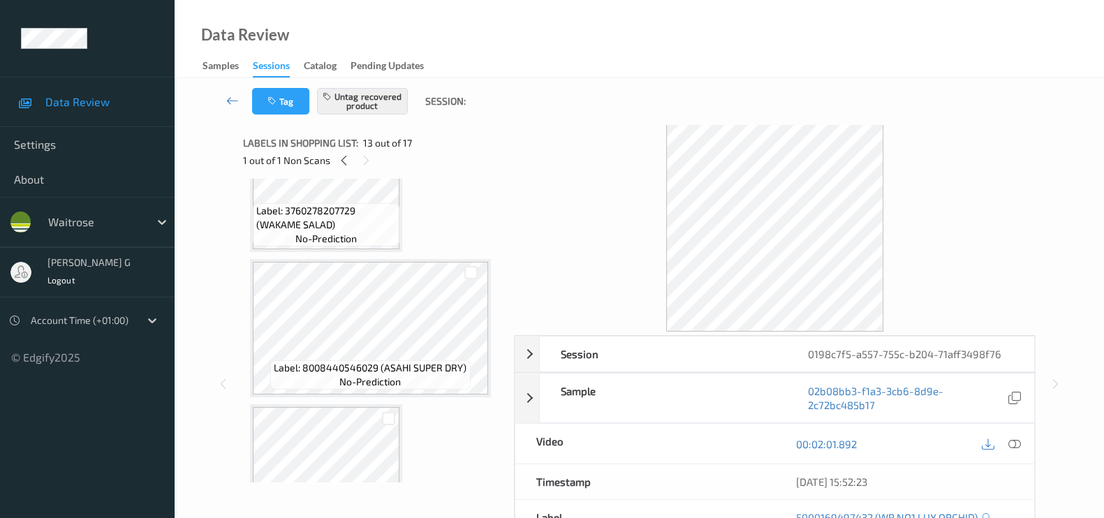
scroll to position [1414, 0]
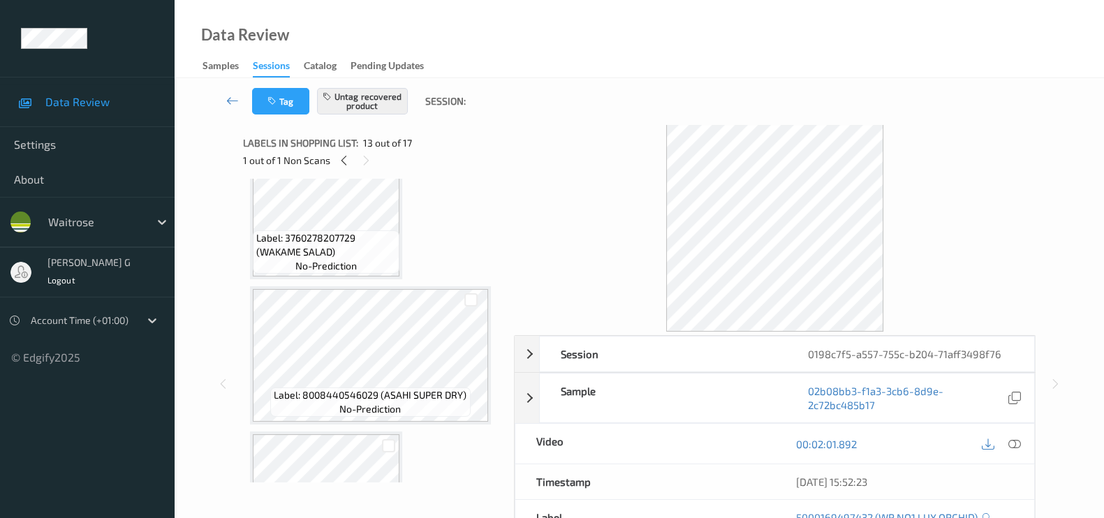
click at [237, 253] on div "Session 0198c7f5-a557-755c-b204-71aff3498f76 Session ID 0198c7f5-a557-755c-b204…" at bounding box center [639, 383] width 872 height 519
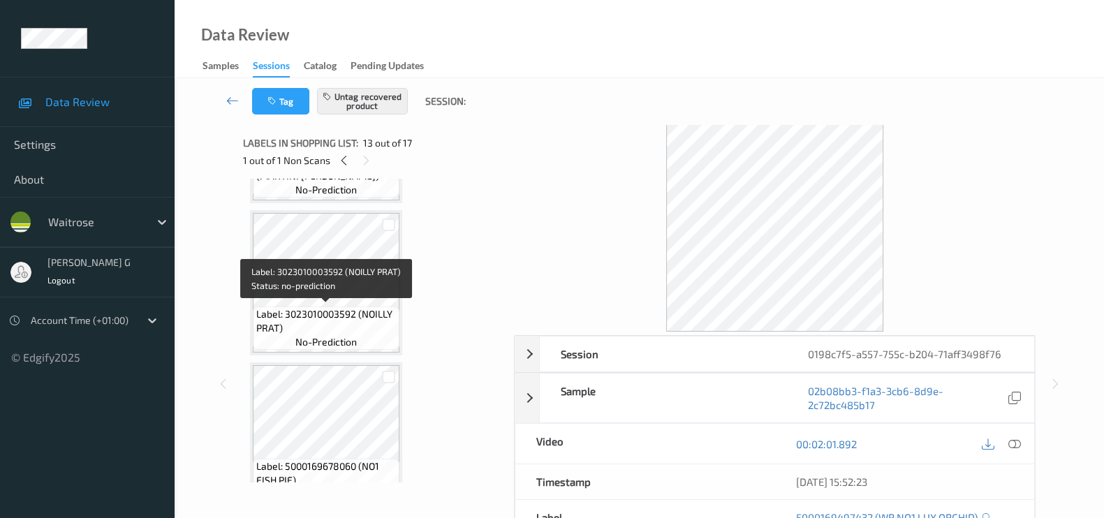
scroll to position [0, 0]
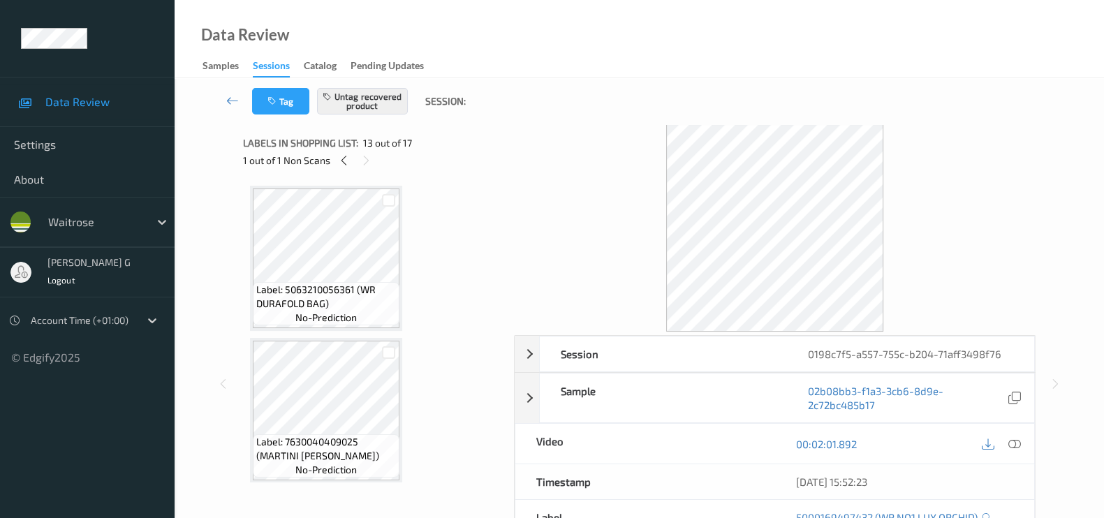
click at [347, 163] on icon at bounding box center [344, 160] width 12 height 13
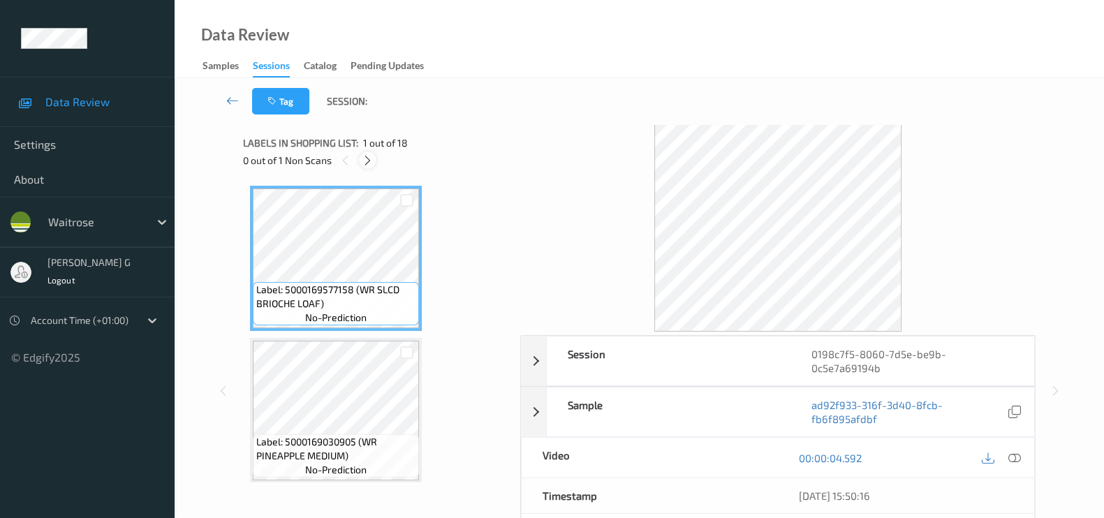
click at [361, 157] on div at bounding box center [367, 159] width 17 height 17
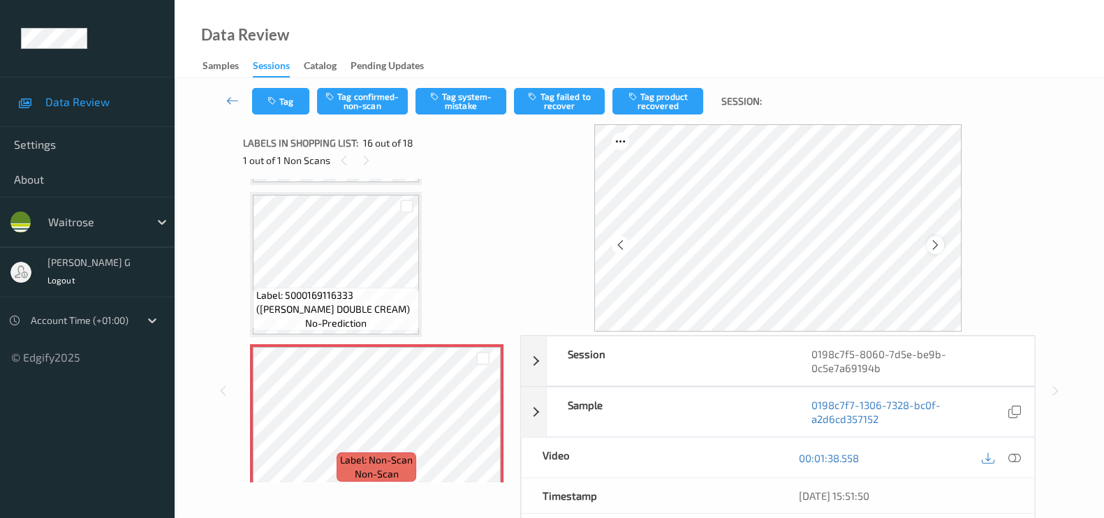
click at [940, 243] on icon at bounding box center [935, 245] width 12 height 13
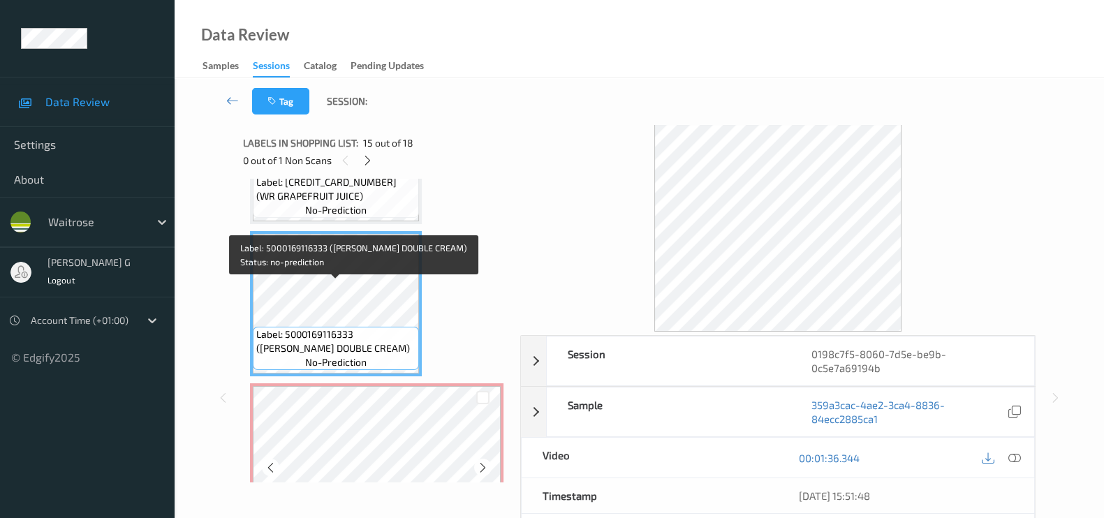
scroll to position [2212, 0]
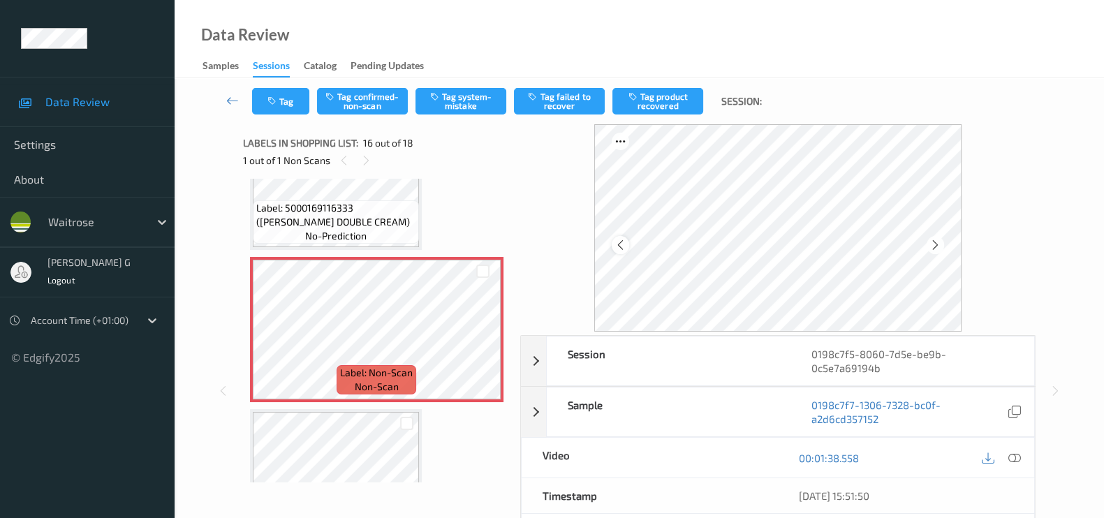
click at [622, 242] on icon at bounding box center [620, 245] width 12 height 13
click at [1017, 452] on icon at bounding box center [1014, 458] width 13 height 13
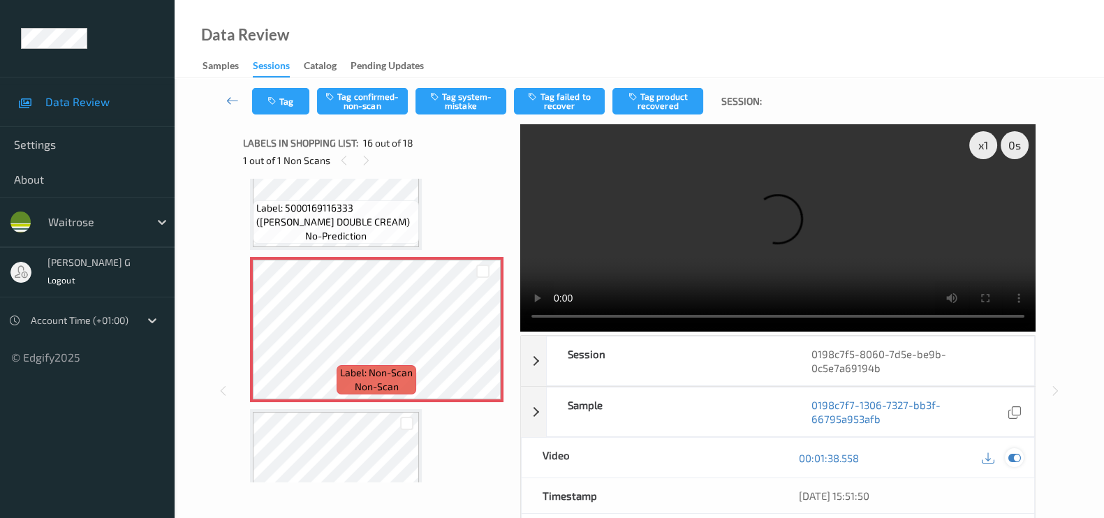
click at [1009, 457] on icon at bounding box center [1014, 458] width 13 height 13
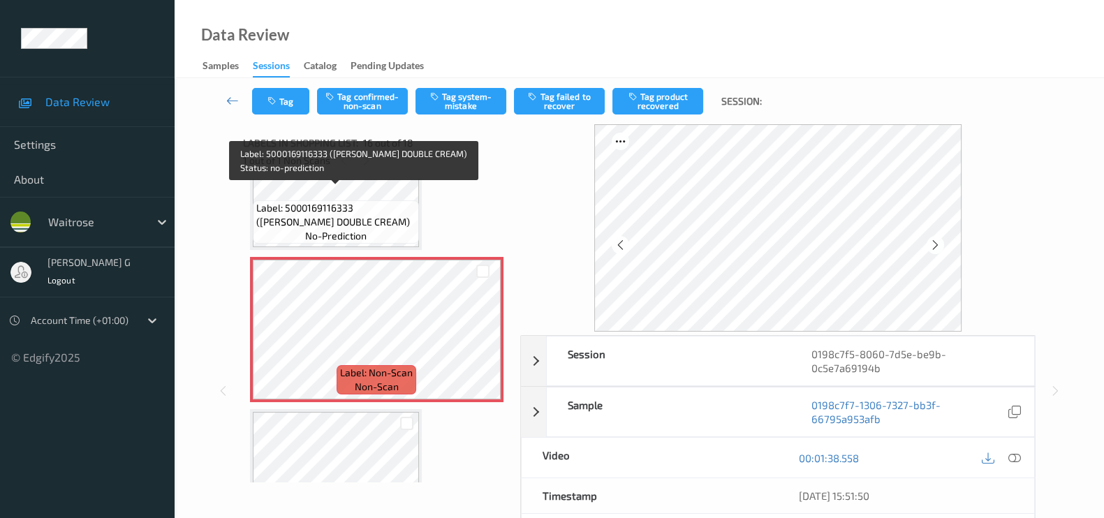
click at [317, 203] on span "Label: 5000169116333 (WR ESS DOUBLE CREAM)" at bounding box center [335, 215] width 159 height 28
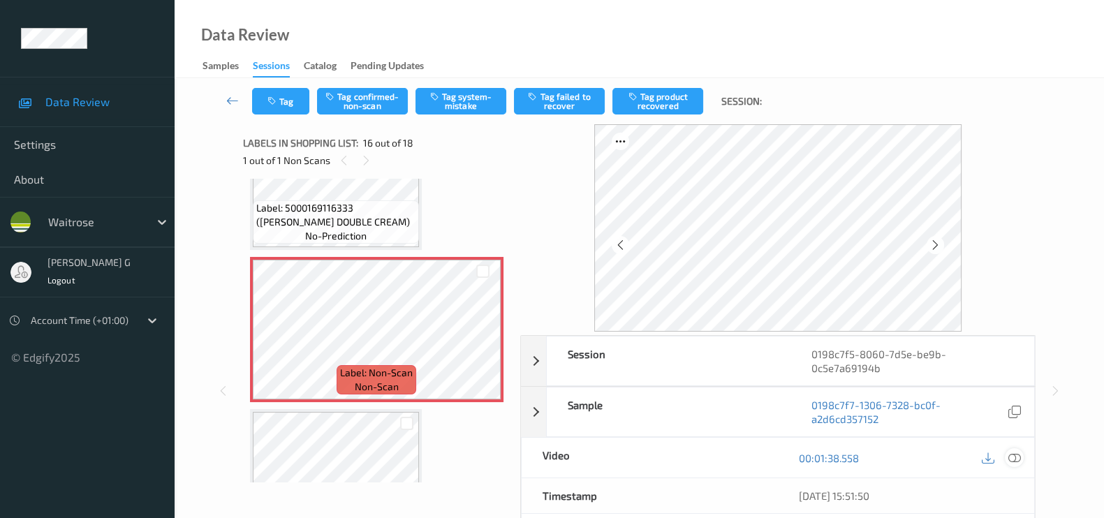
click at [1013, 454] on icon at bounding box center [1014, 458] width 13 height 13
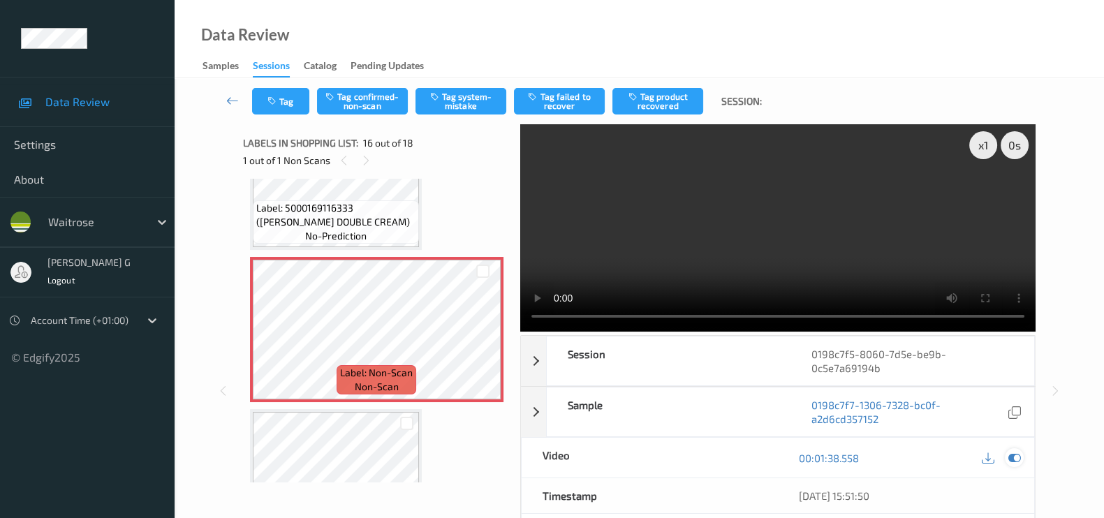
click at [1014, 455] on icon at bounding box center [1014, 458] width 13 height 13
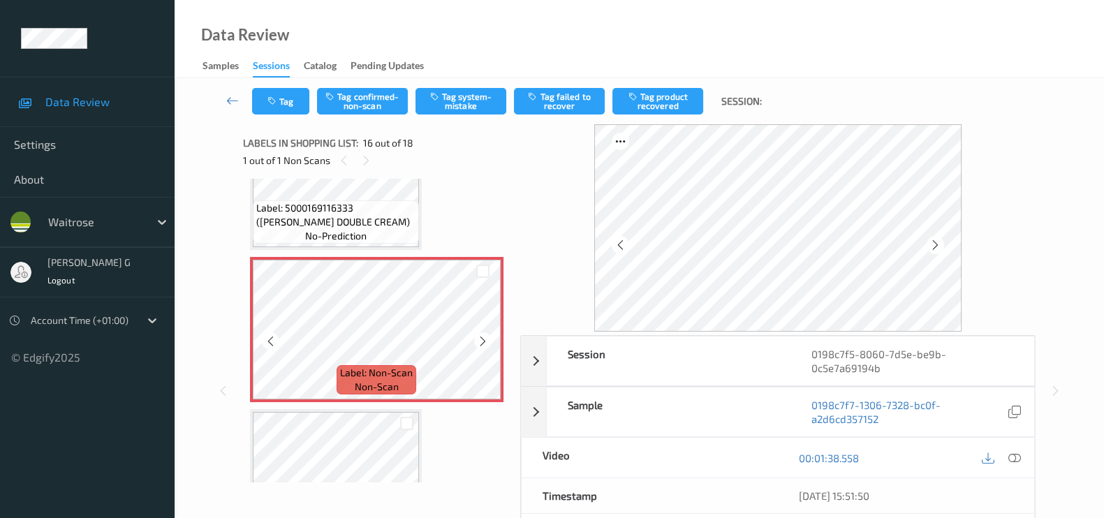
scroll to position [2037, 0]
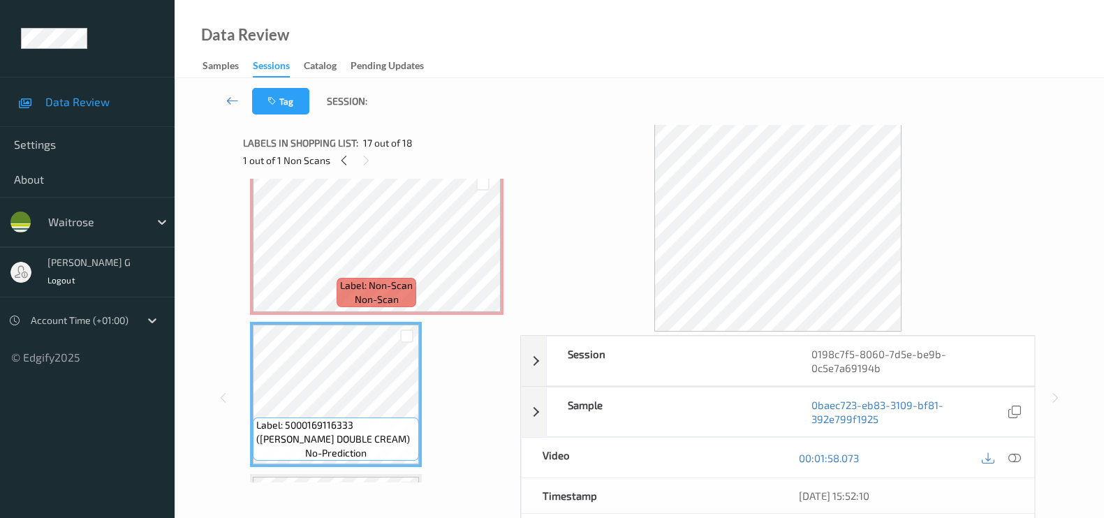
scroll to position [2212, 0]
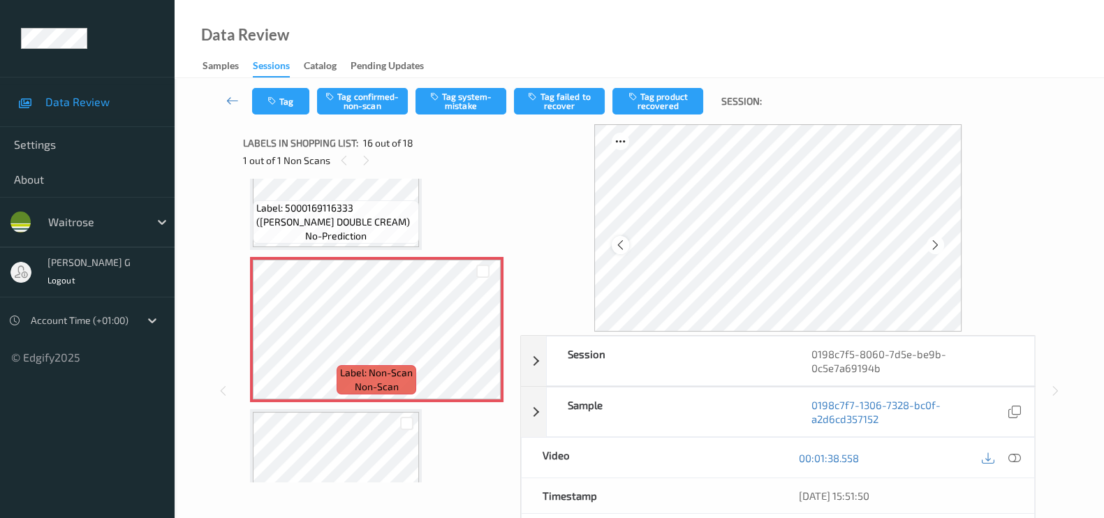
click at [621, 239] on icon at bounding box center [620, 245] width 12 height 13
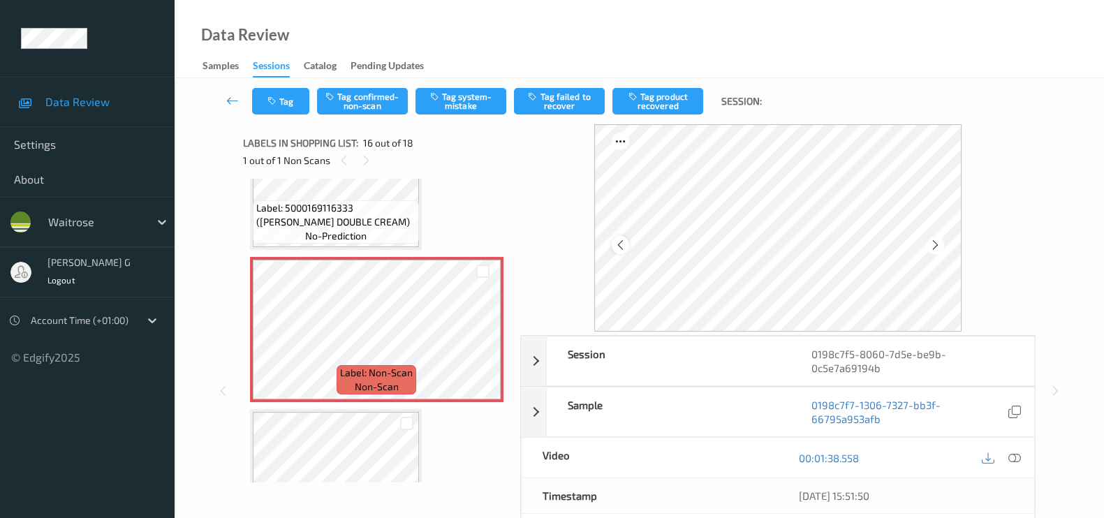
click at [625, 239] on icon at bounding box center [620, 245] width 12 height 13
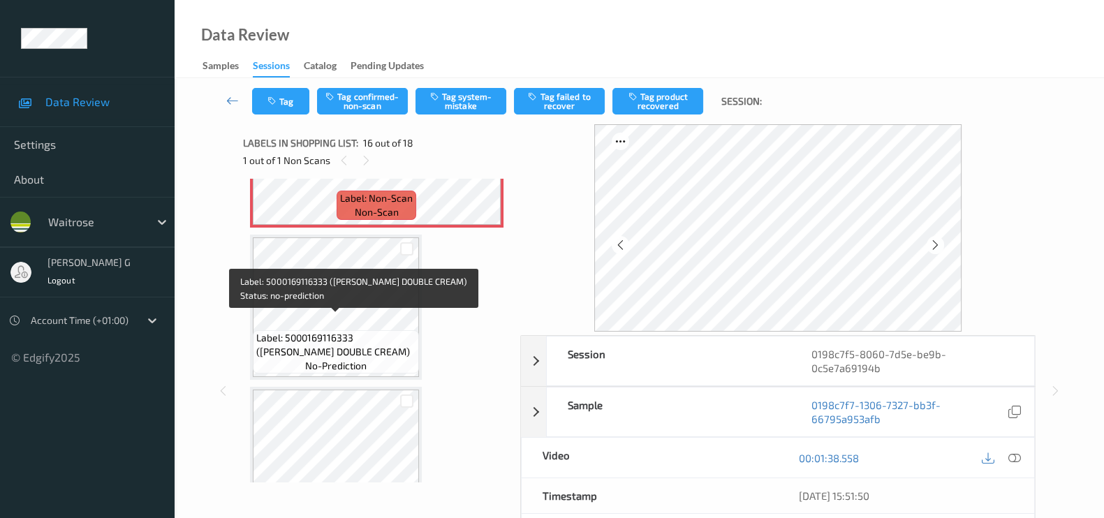
scroll to position [2425, 0]
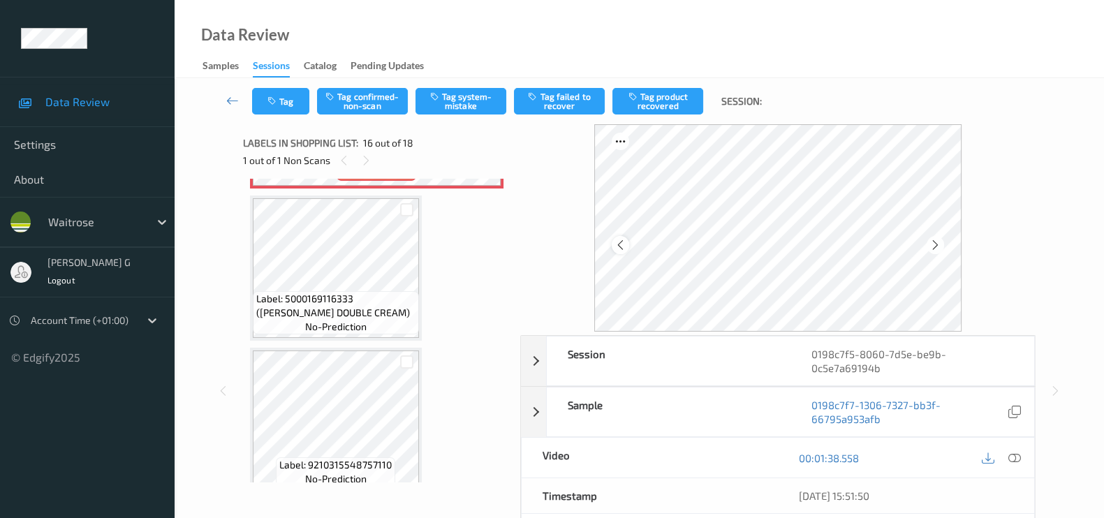
click at [626, 245] on icon at bounding box center [620, 245] width 12 height 13
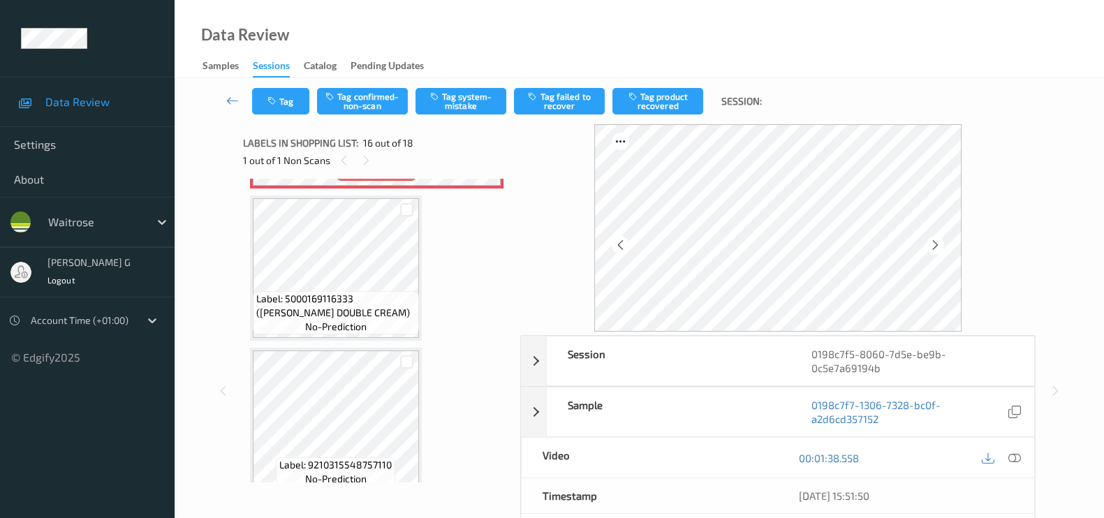
click at [626, 245] on icon at bounding box center [620, 245] width 12 height 13
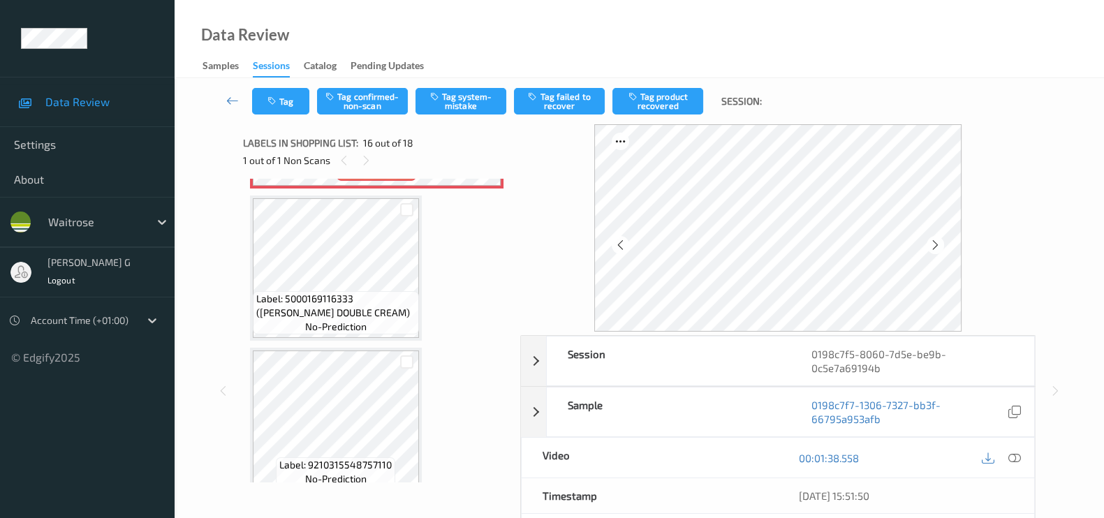
click at [626, 245] on icon at bounding box center [620, 245] width 12 height 13
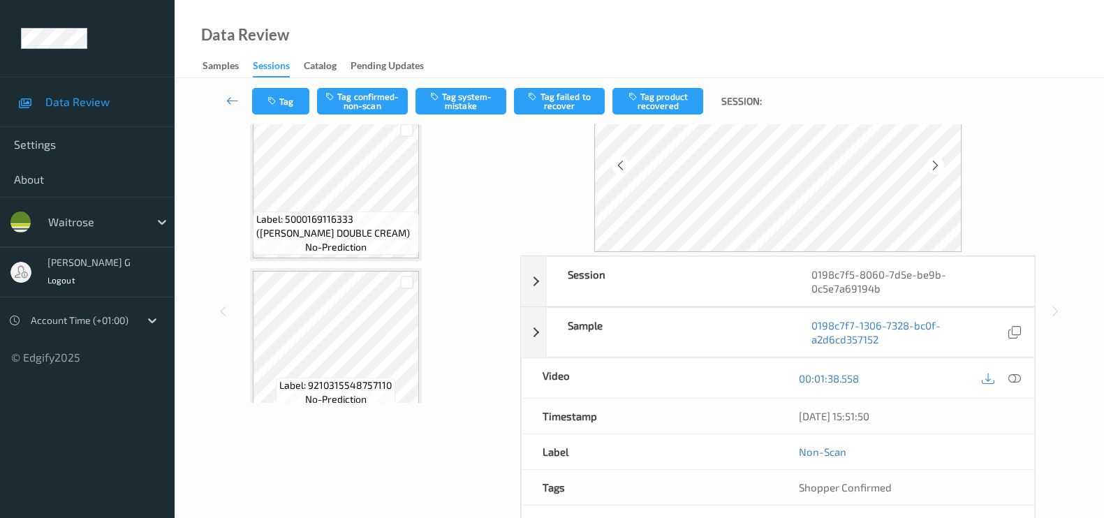
scroll to position [87, 0]
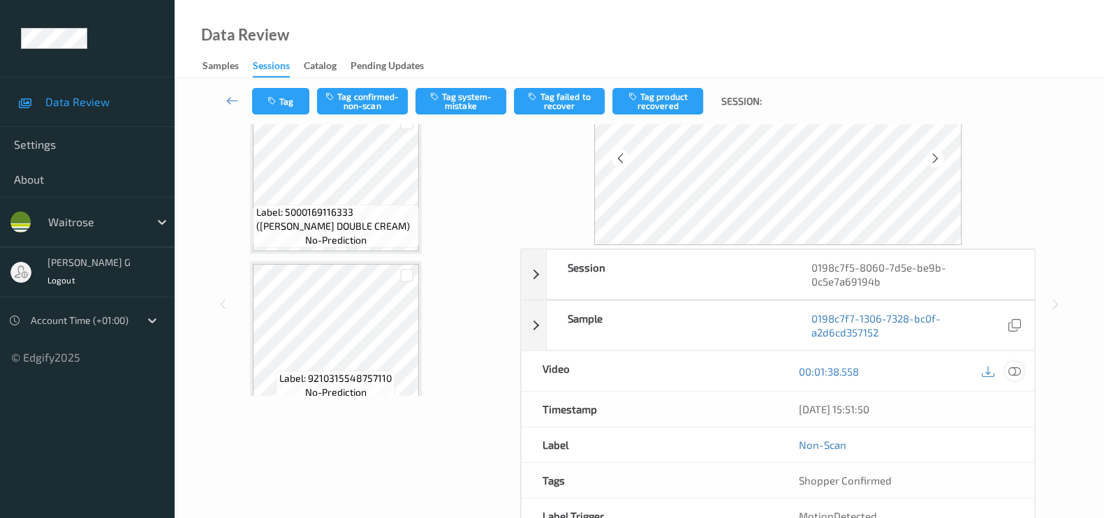
click at [1017, 367] on icon at bounding box center [1014, 371] width 13 height 13
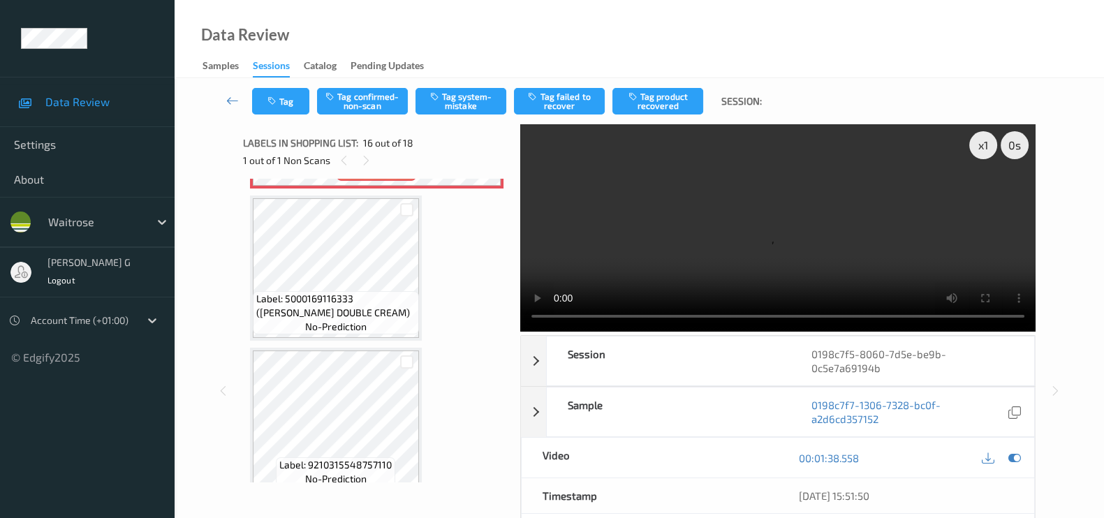
scroll to position [2315, 0]
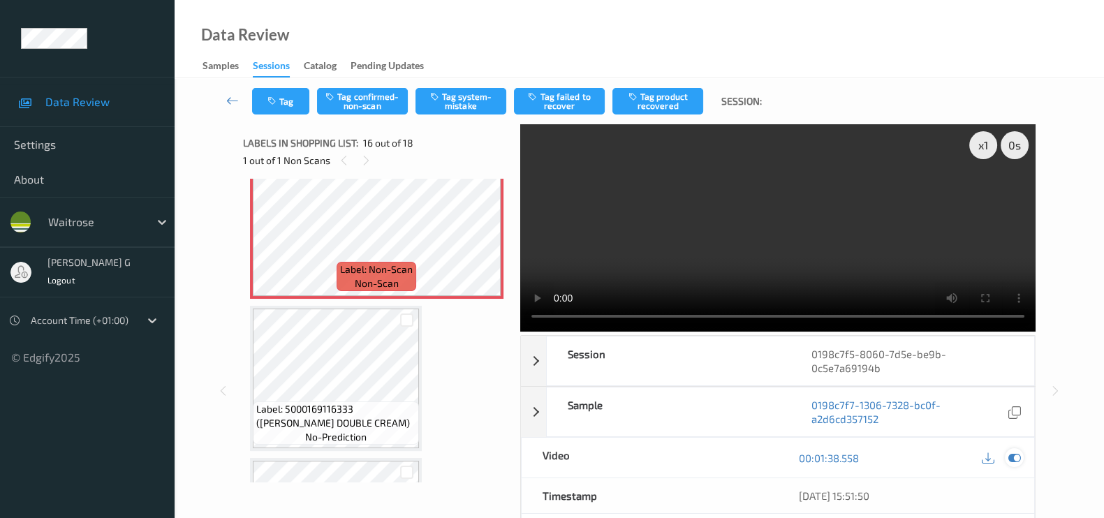
click at [1014, 458] on icon at bounding box center [1014, 458] width 13 height 13
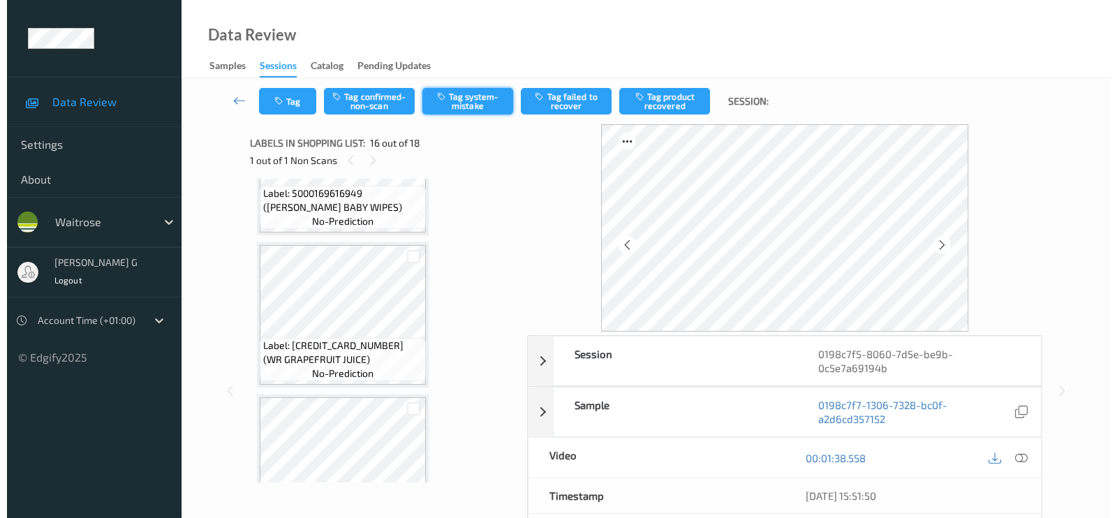
scroll to position [1791, 0]
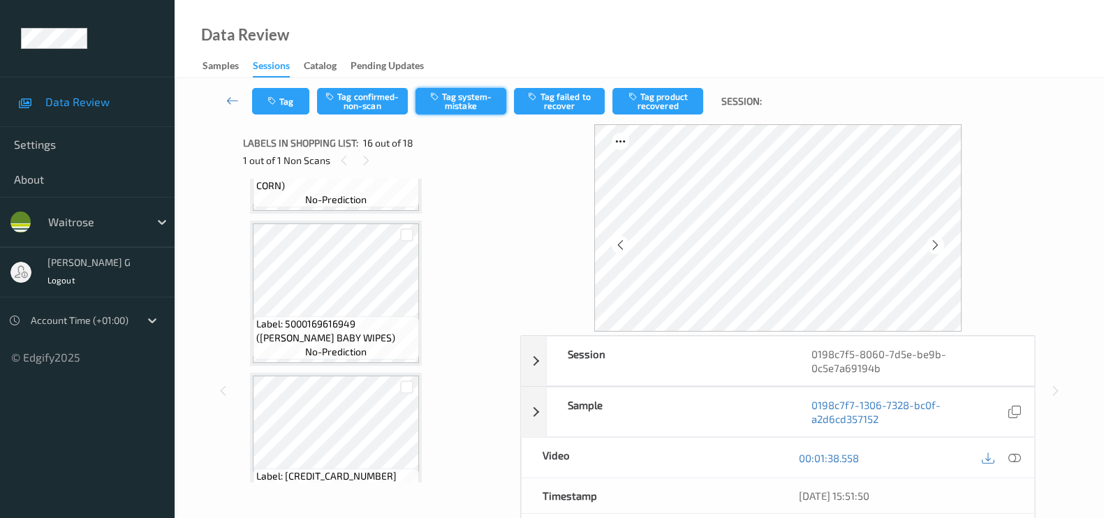
click at [450, 98] on button "Tag system-mistake" at bounding box center [460, 101] width 91 height 27
click at [287, 99] on button "Tag" at bounding box center [280, 101] width 57 height 27
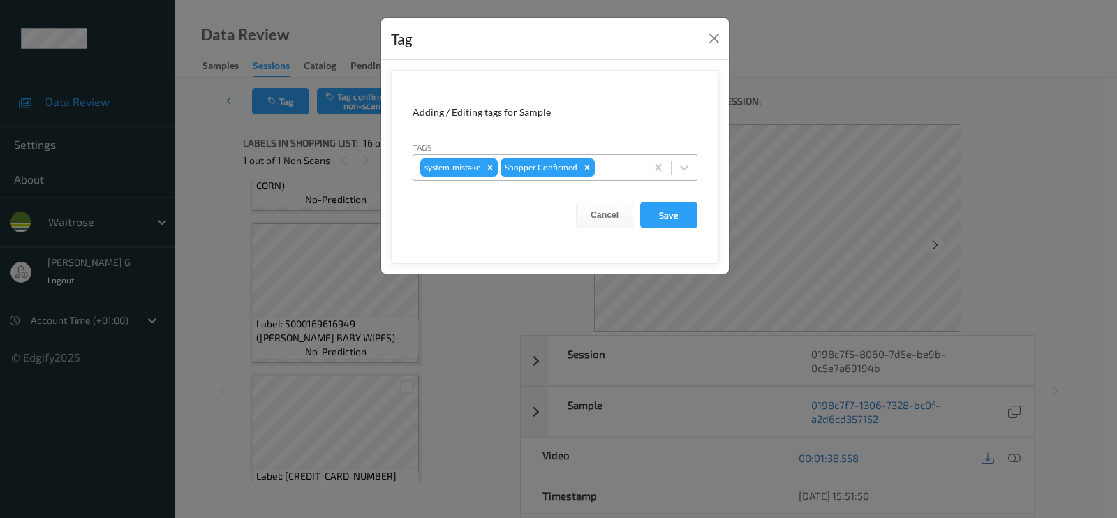
click at [621, 174] on div at bounding box center [618, 167] width 41 height 17
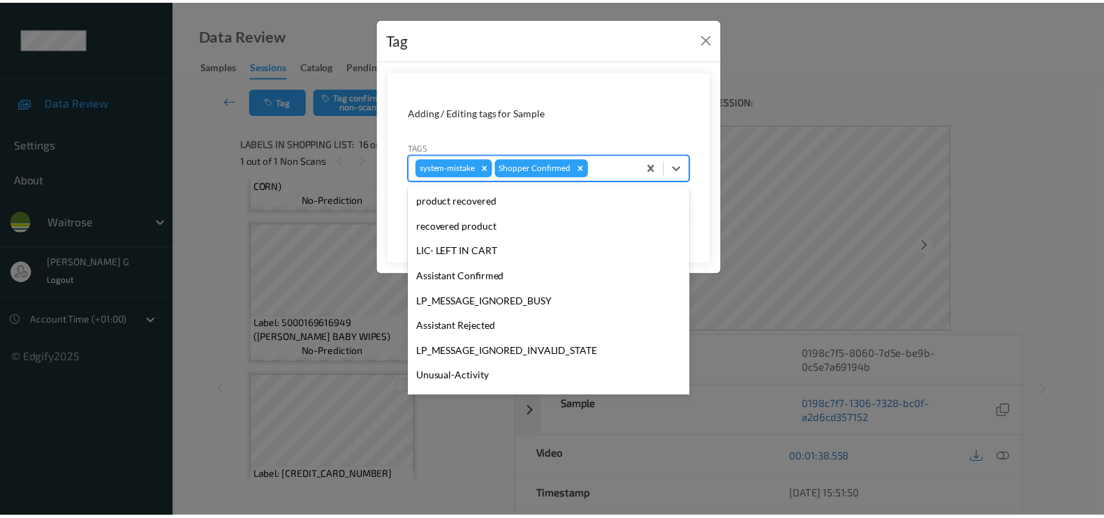
scroll to position [273, 0]
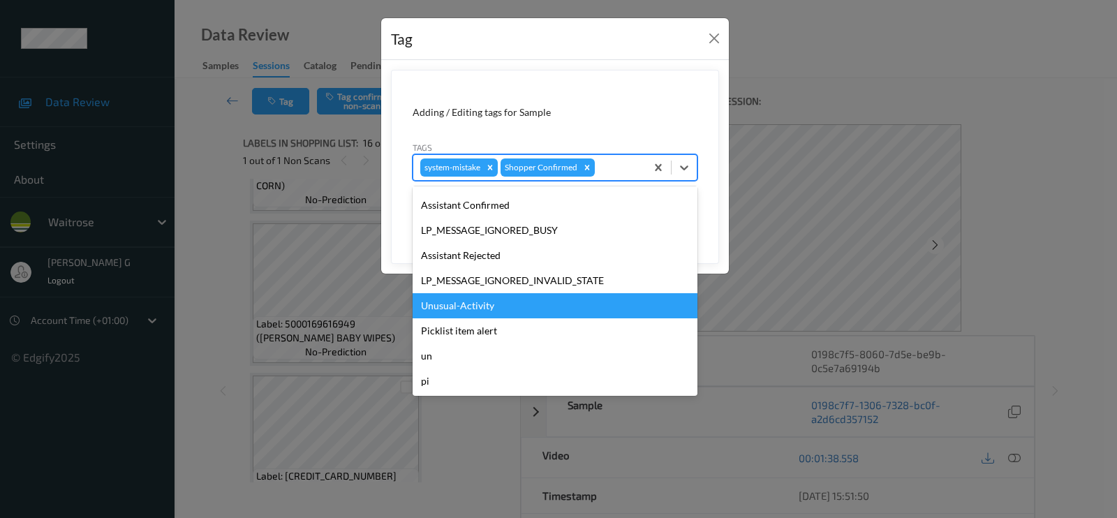
click at [459, 312] on div "Unusual-Activity" at bounding box center [555, 305] width 285 height 25
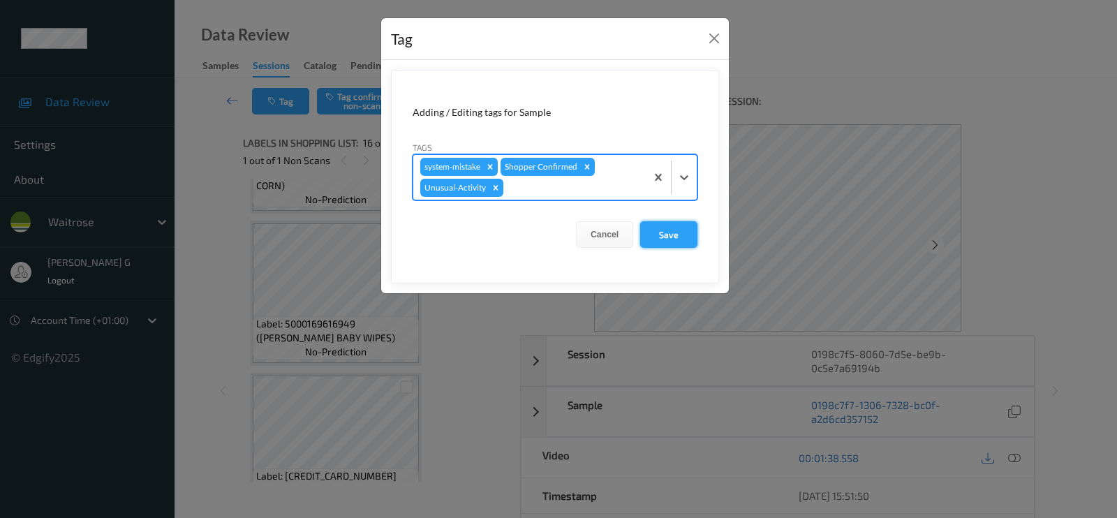
click at [674, 234] on button "Save" at bounding box center [668, 234] width 57 height 27
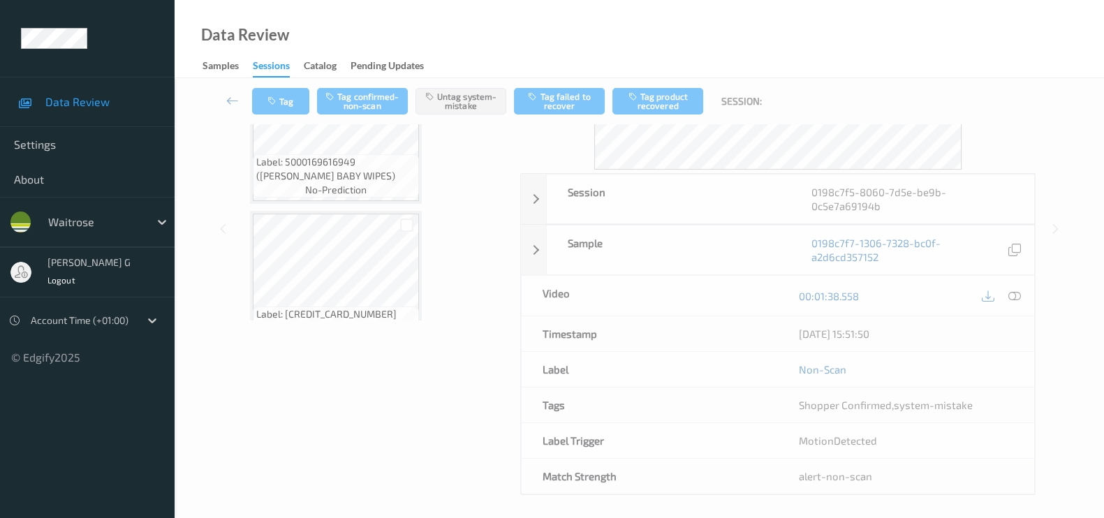
scroll to position [187, 0]
click at [342, 385] on div "Labels in shopping list: 16 out of 18 1 out of 1 Non Scans Label: 5000169577158…" at bounding box center [376, 224] width 267 height 533
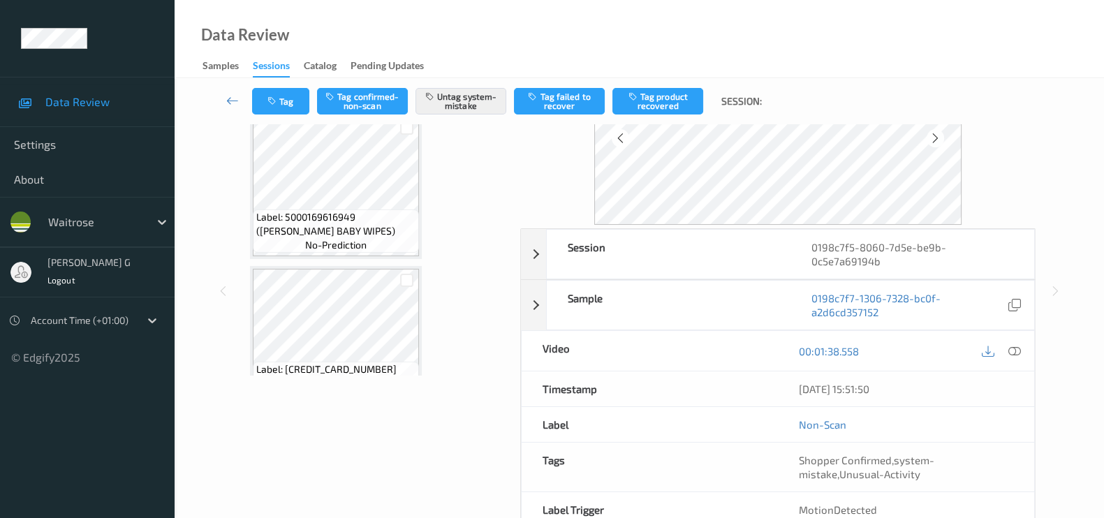
scroll to position [0, 0]
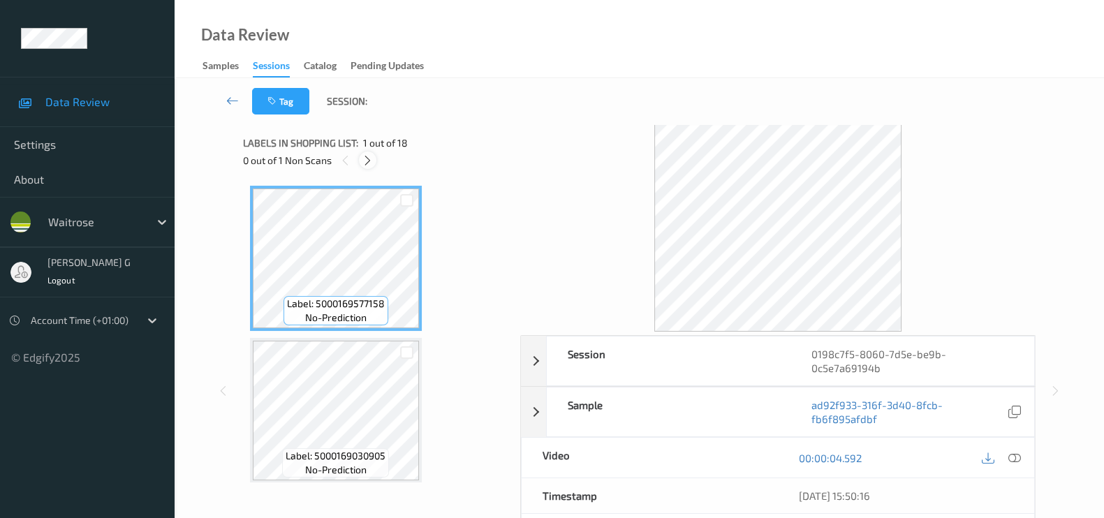
click at [364, 161] on icon at bounding box center [368, 160] width 12 height 13
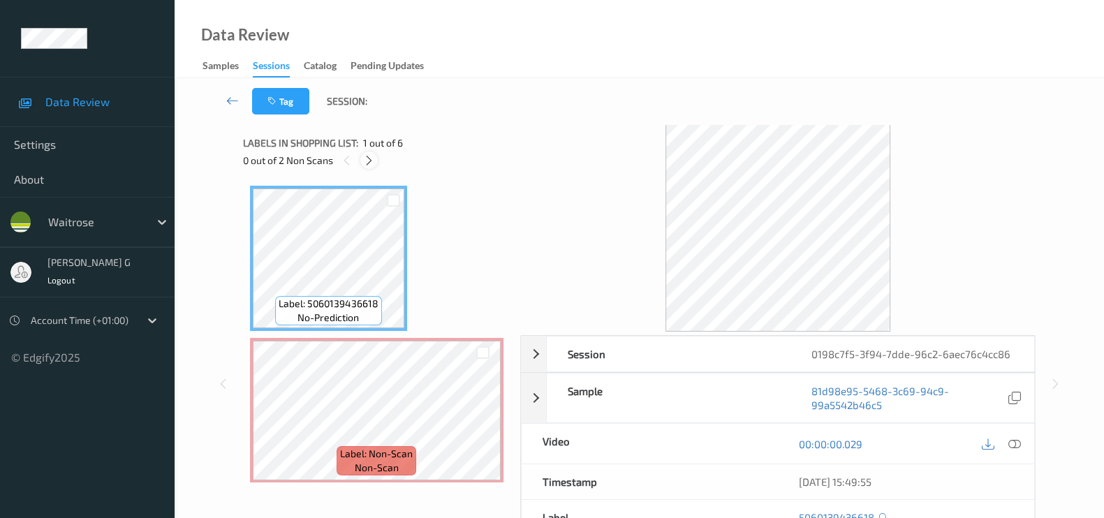
click at [372, 164] on icon at bounding box center [369, 160] width 12 height 13
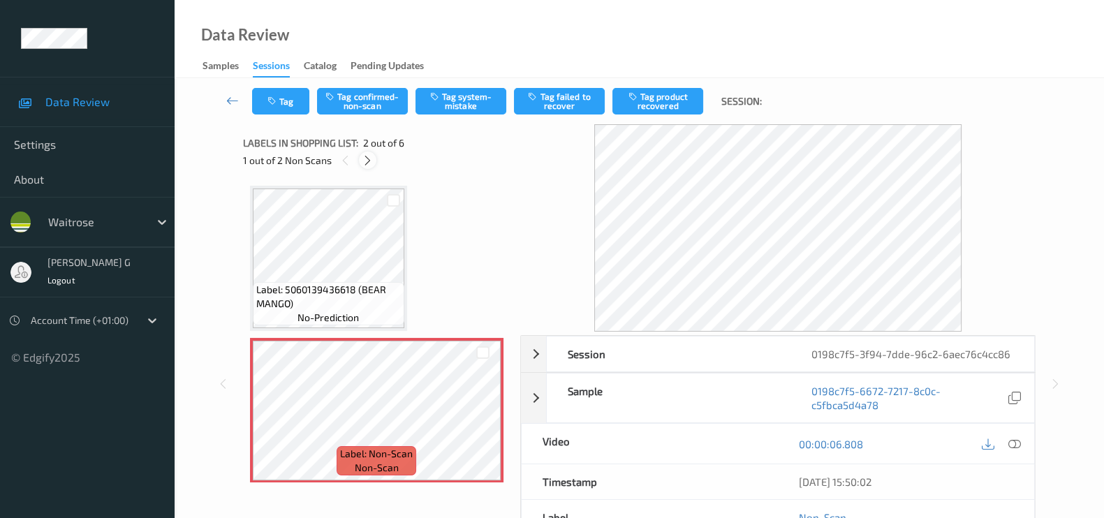
click at [370, 159] on icon at bounding box center [368, 160] width 12 height 13
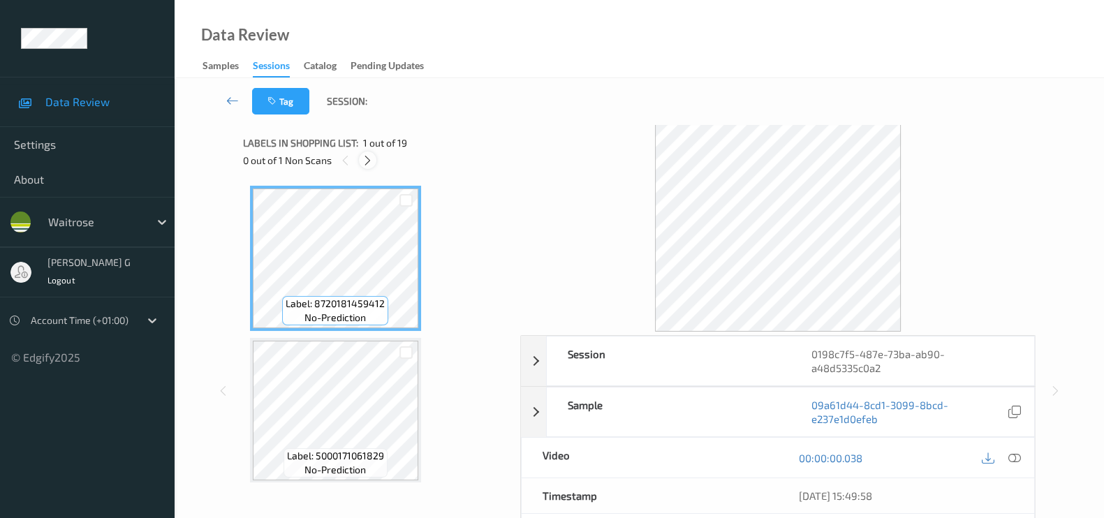
click at [367, 160] on icon at bounding box center [368, 160] width 12 height 13
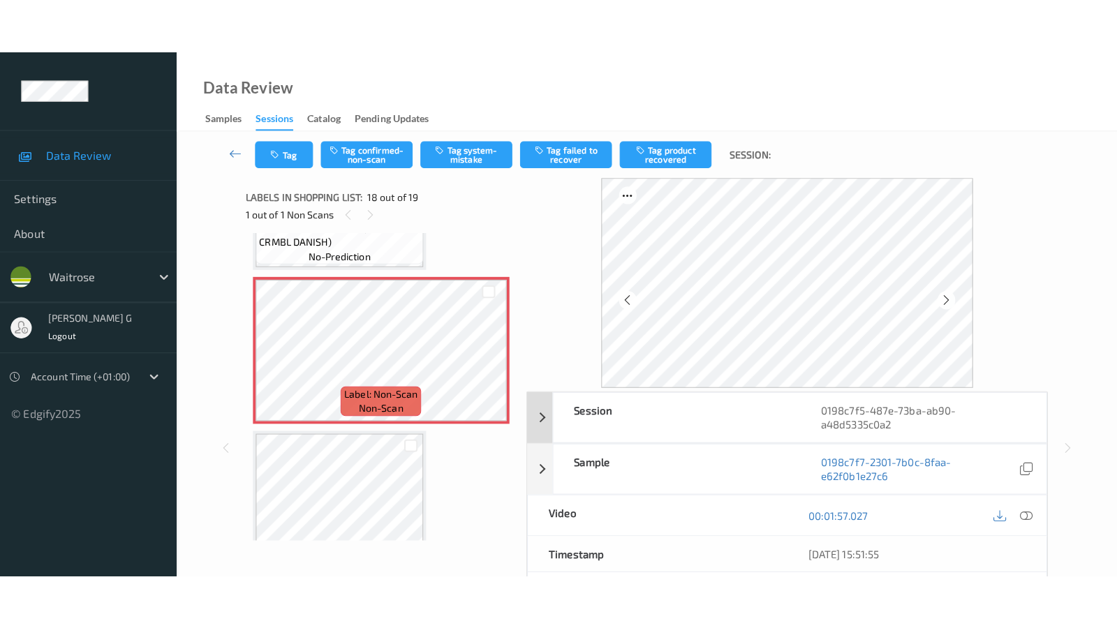
scroll to position [2577, 0]
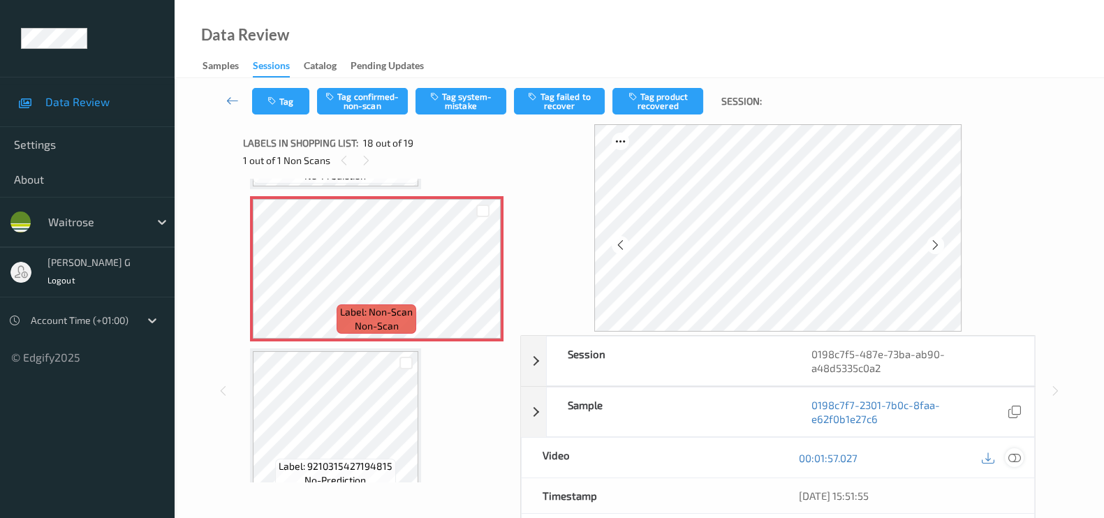
click at [1010, 455] on icon at bounding box center [1014, 458] width 13 height 13
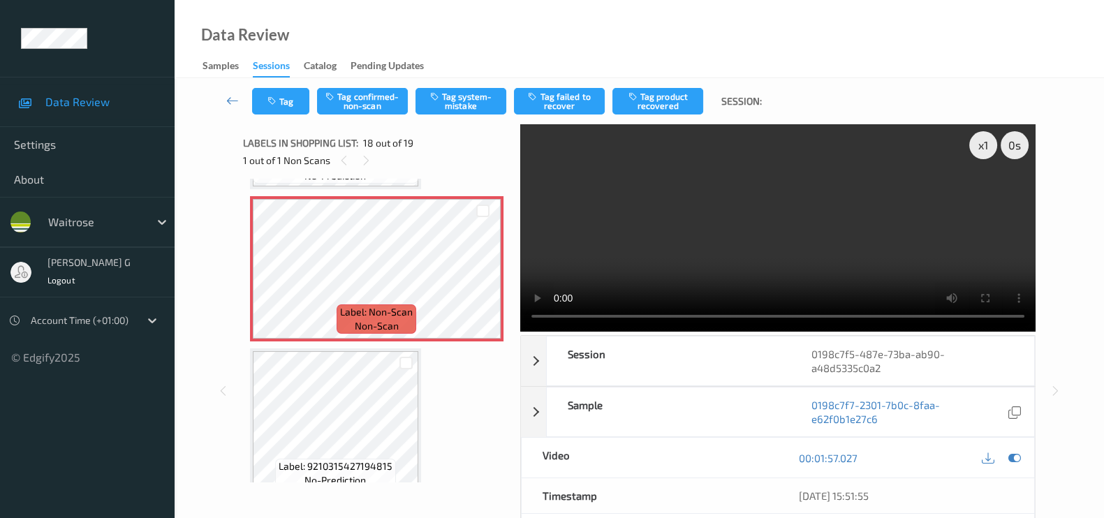
scroll to position [2467, 0]
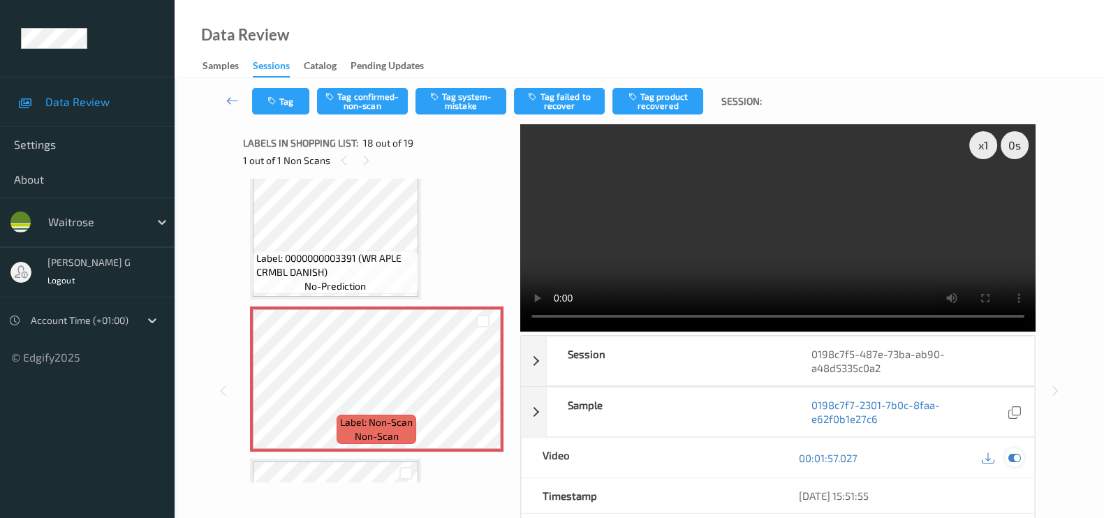
click at [1015, 460] on icon at bounding box center [1014, 458] width 13 height 13
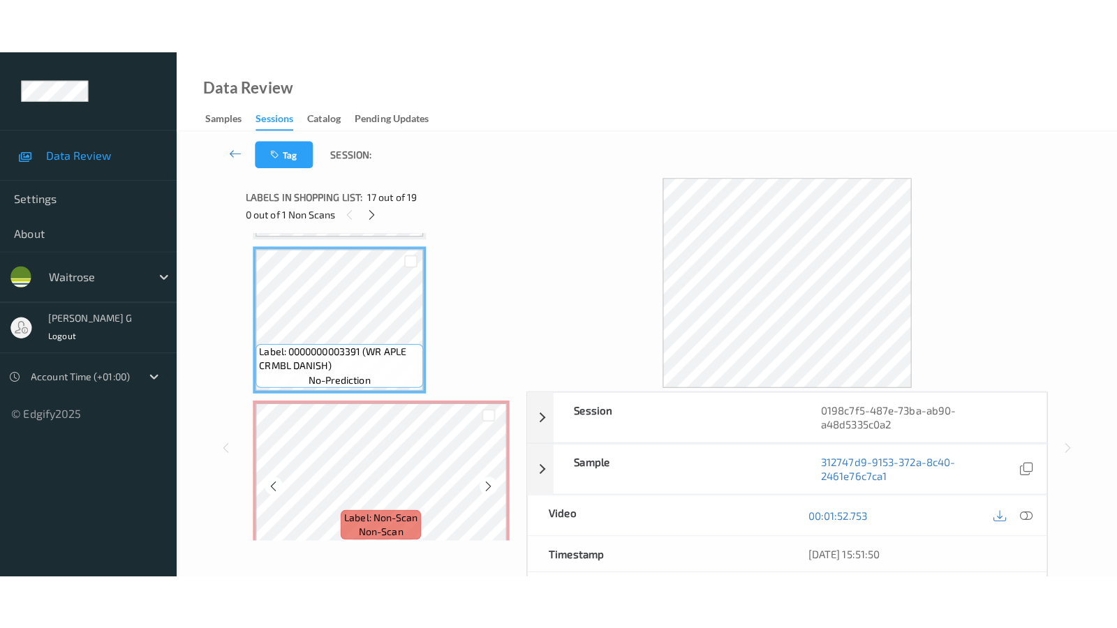
scroll to position [2554, 0]
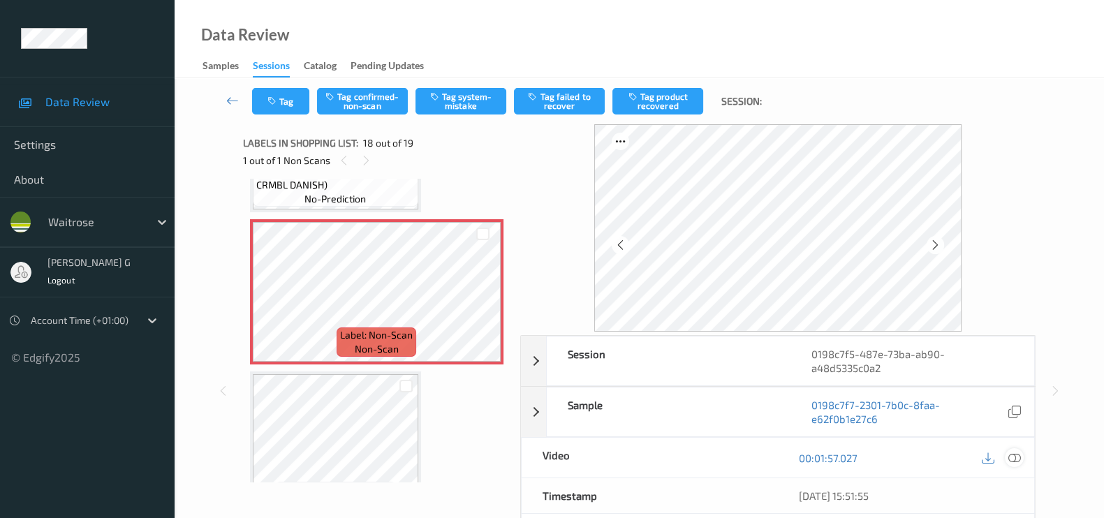
click at [1012, 456] on icon at bounding box center [1014, 458] width 13 height 13
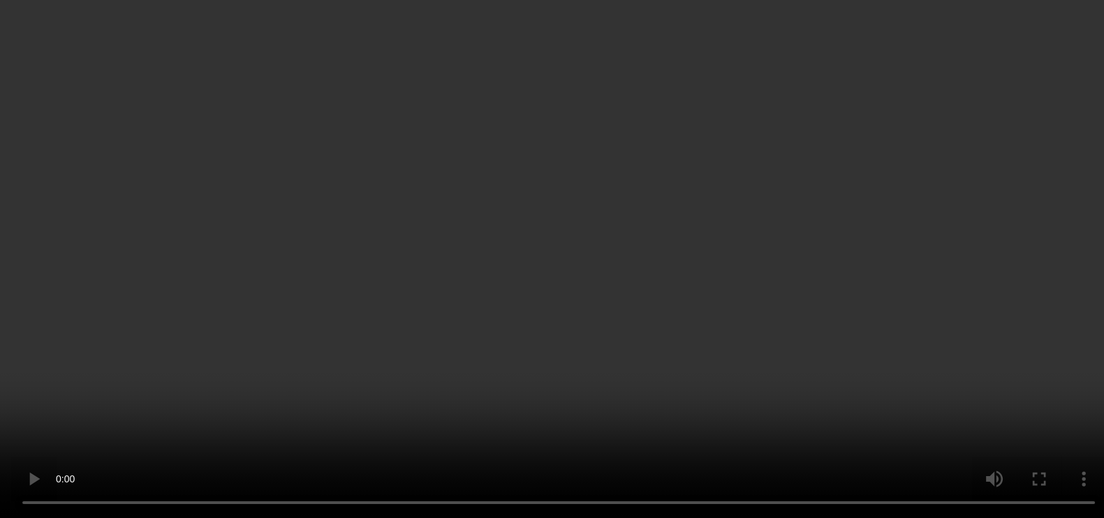
scroll to position [0, 0]
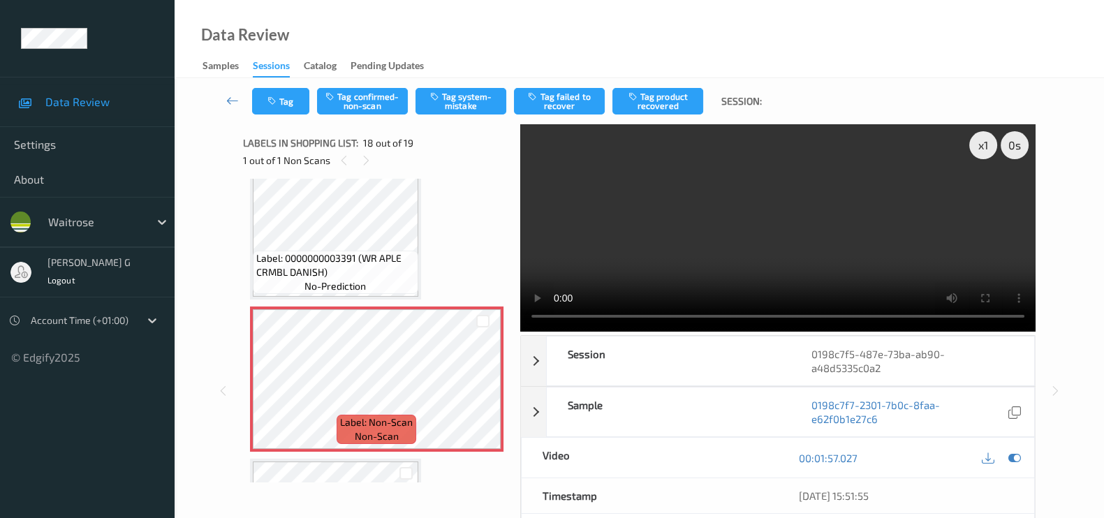
click at [178, 410] on div "Tag Tag confirmed-non-scan Tag system-mistake Tag failed to recover Tag product…" at bounding box center [639, 381] width 929 height 607
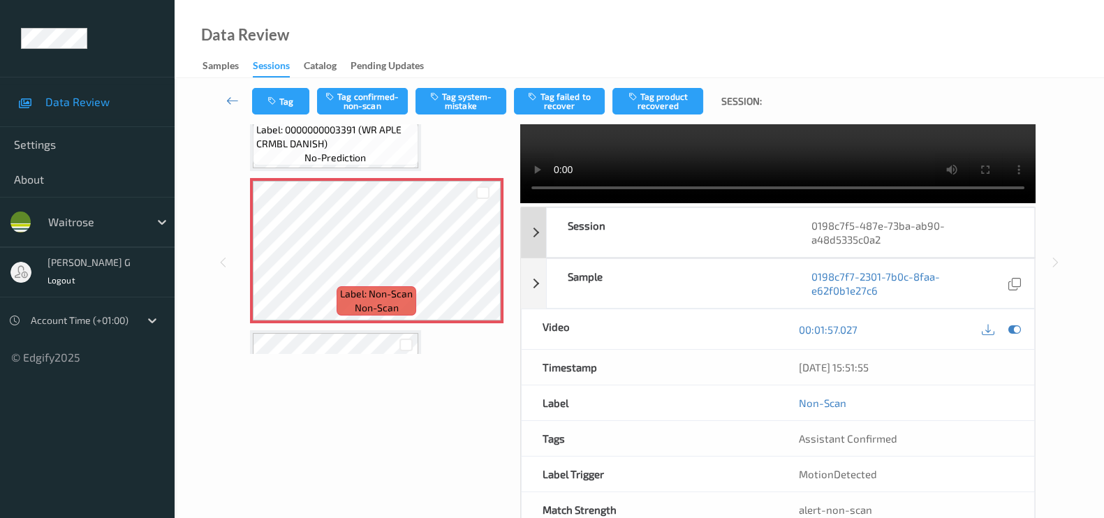
scroll to position [166, 0]
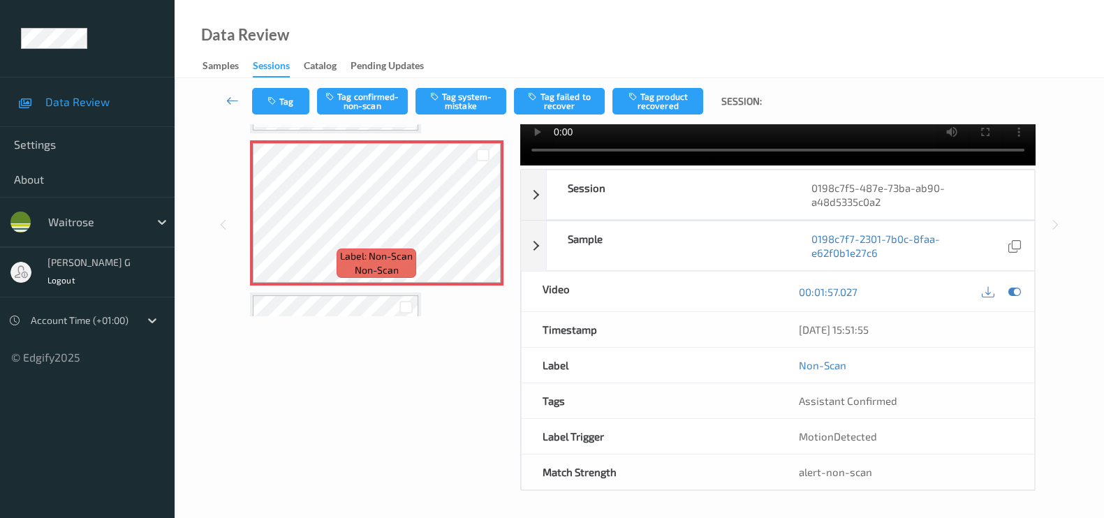
click at [355, 399] on div "Labels in shopping list: 18 out of 19 1 out of 1 Non Scans Label: 8720181459412…" at bounding box center [376, 224] width 267 height 533
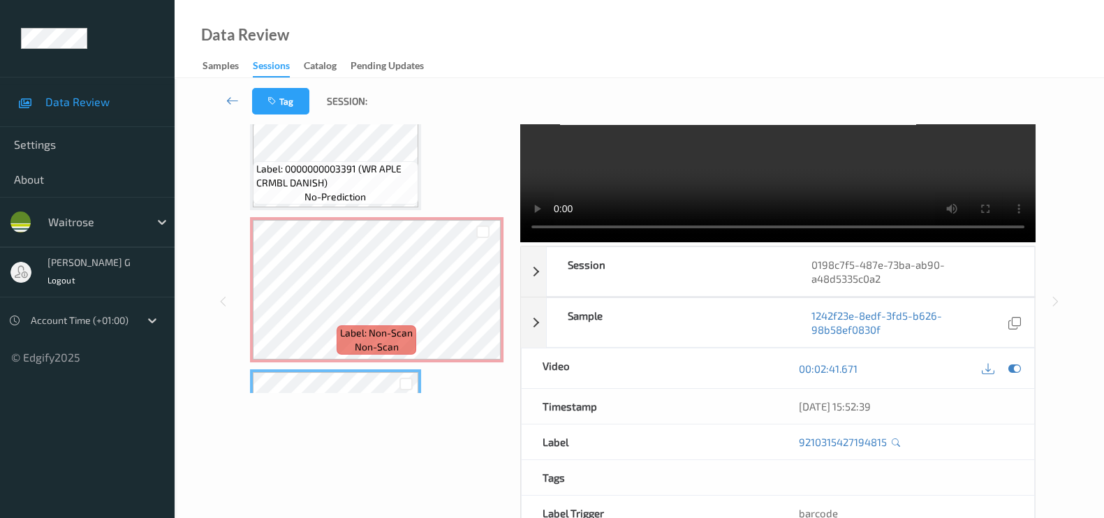
scroll to position [0, 0]
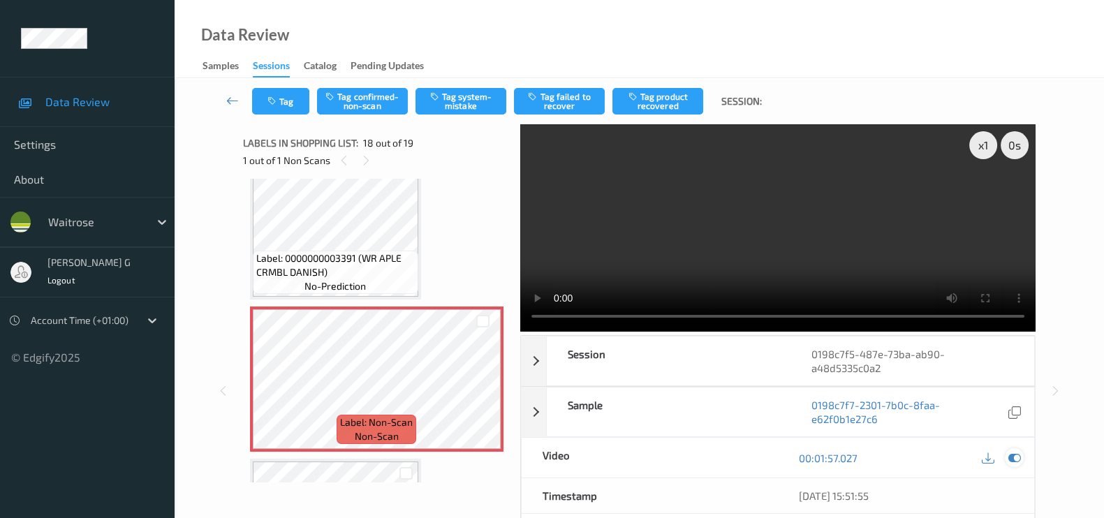
click at [1014, 454] on icon at bounding box center [1014, 458] width 13 height 13
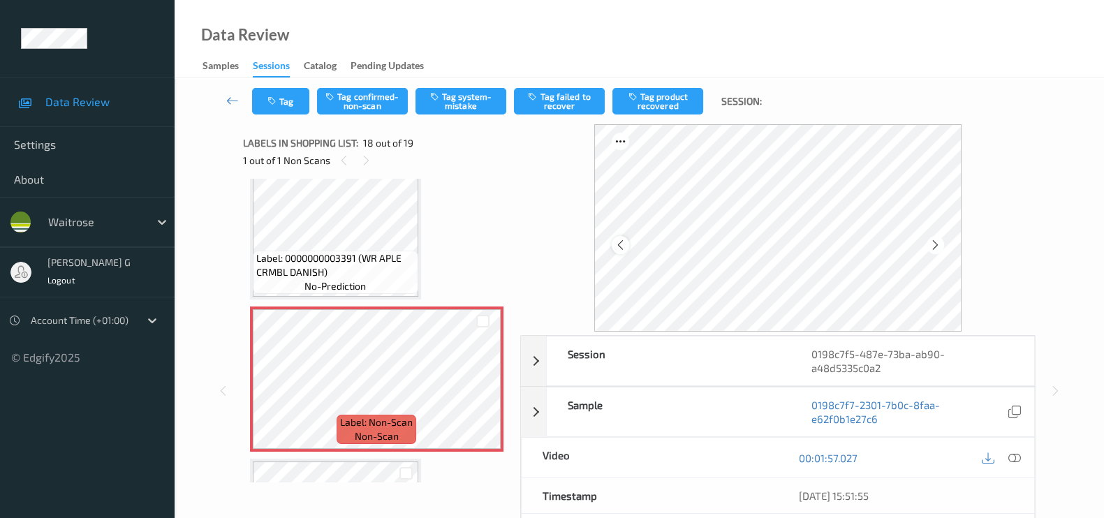
click at [622, 245] on icon at bounding box center [620, 245] width 12 height 13
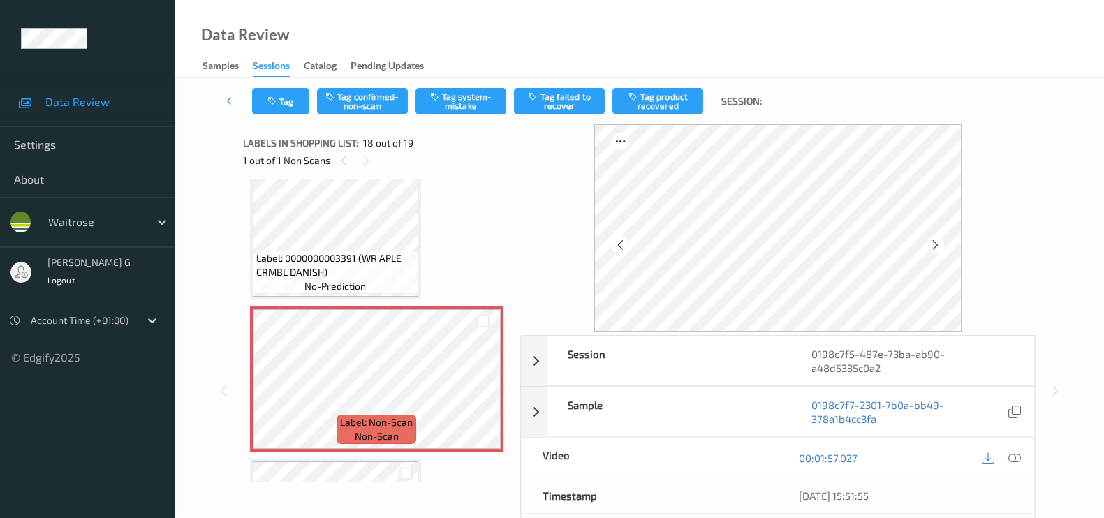
click at [622, 245] on icon at bounding box center [620, 245] width 12 height 13
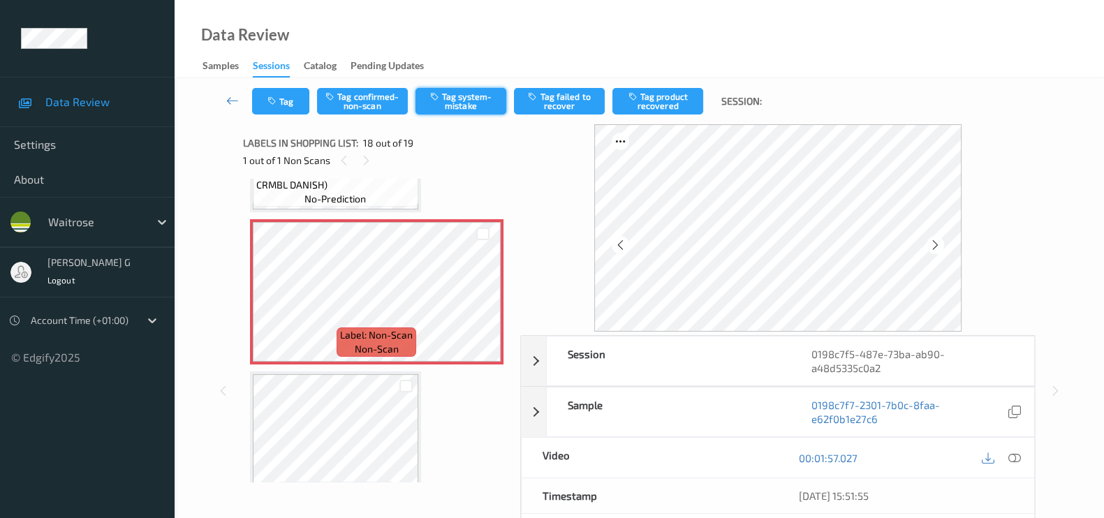
click at [485, 97] on button "Tag system-mistake" at bounding box center [460, 101] width 91 height 27
click at [282, 112] on button "Tag" at bounding box center [280, 101] width 57 height 27
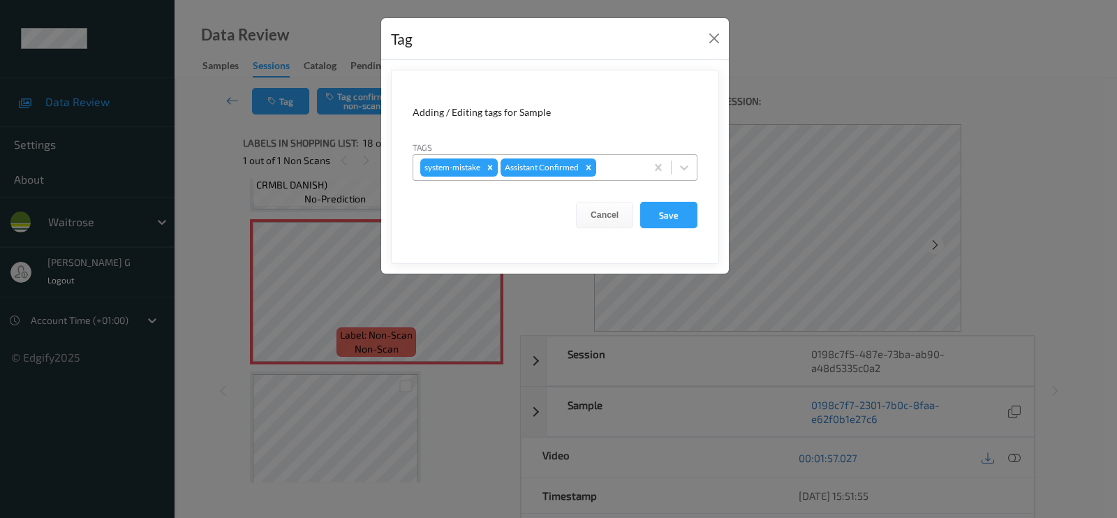
click at [625, 175] on div at bounding box center [619, 167] width 40 height 17
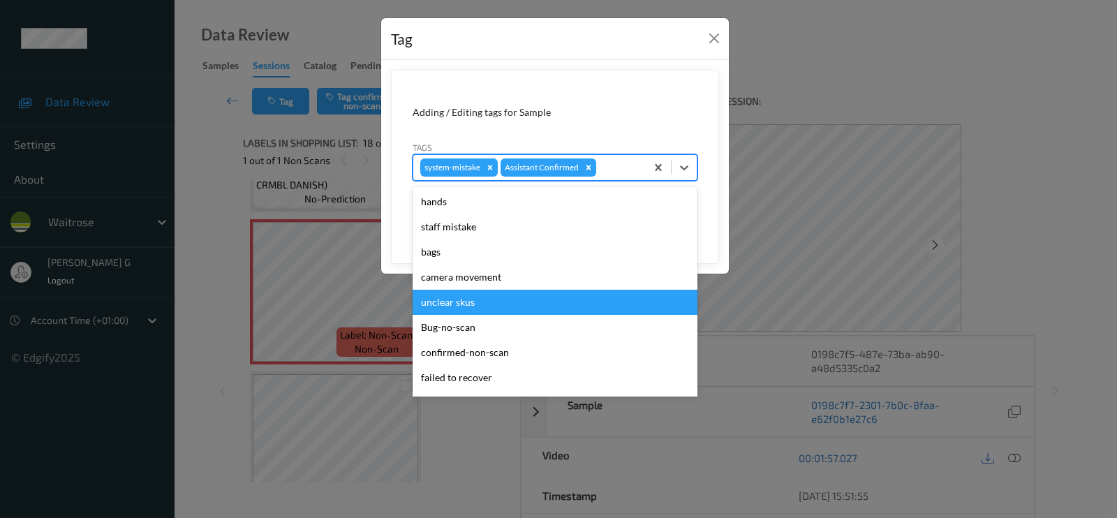
scroll to position [273, 0]
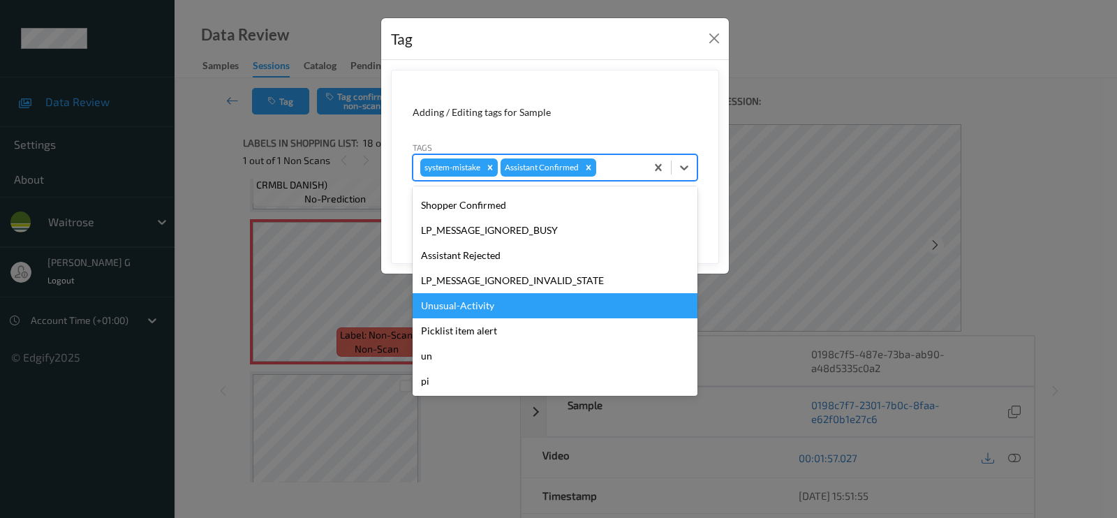
click at [452, 304] on div "Unusual-Activity" at bounding box center [555, 305] width 285 height 25
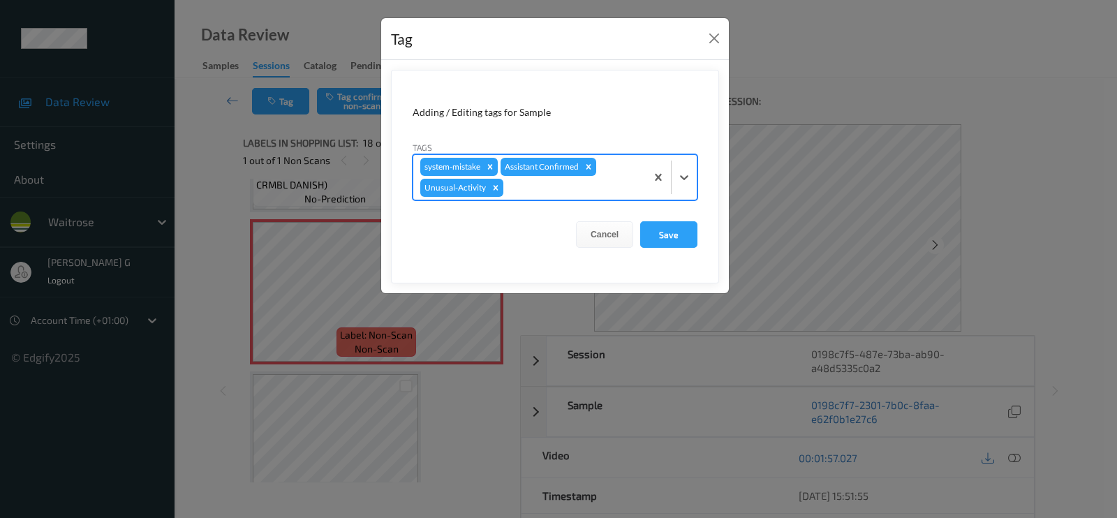
click at [593, 185] on div at bounding box center [572, 187] width 133 height 17
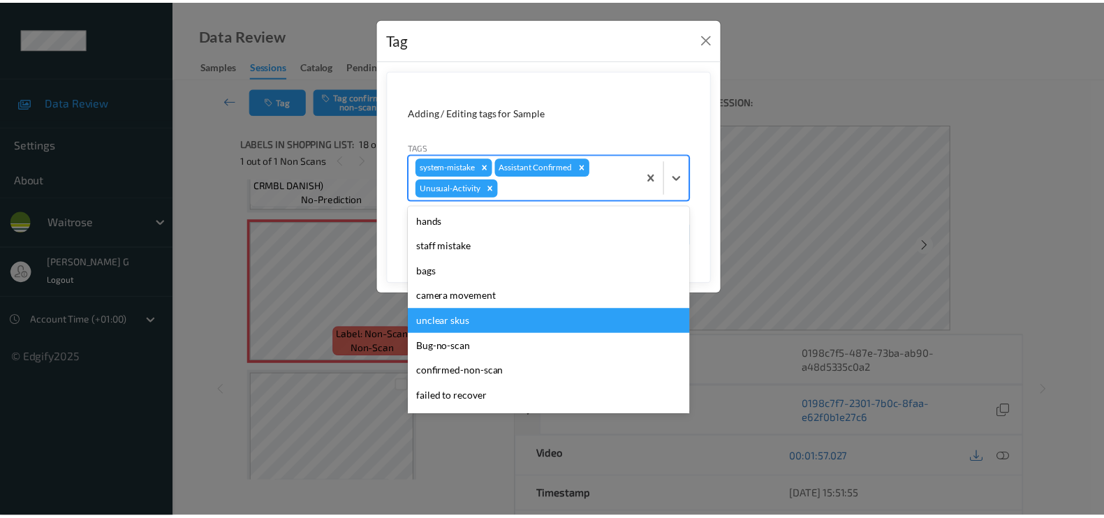
scroll to position [248, 0]
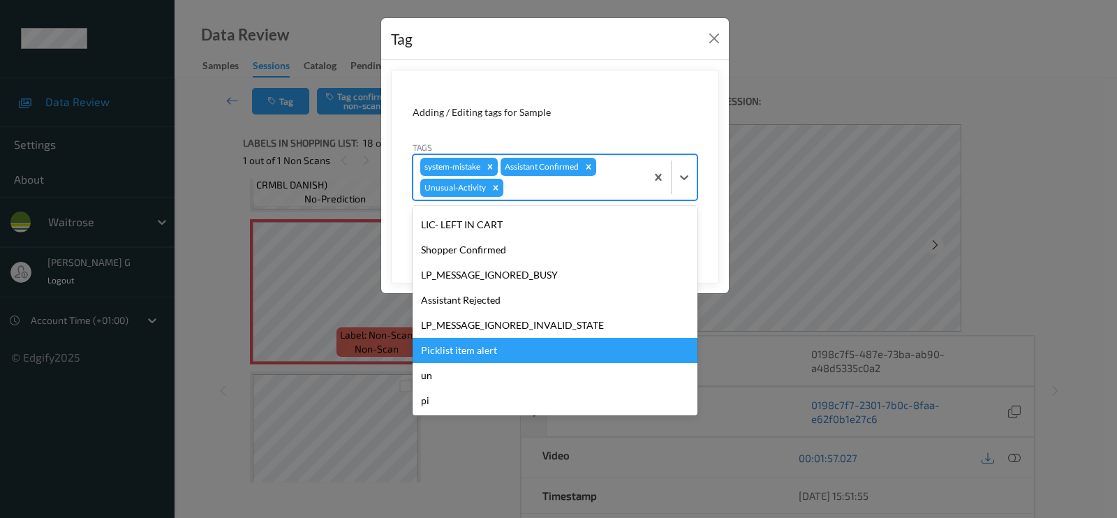
click at [461, 351] on div "Picklist item alert" at bounding box center [555, 350] width 285 height 25
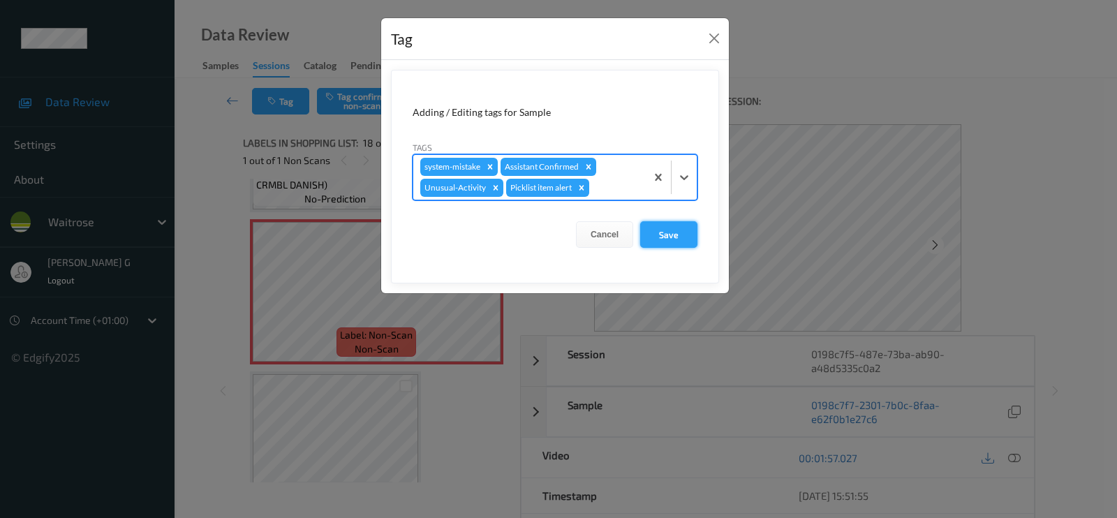
click at [677, 239] on button "Save" at bounding box center [668, 234] width 57 height 27
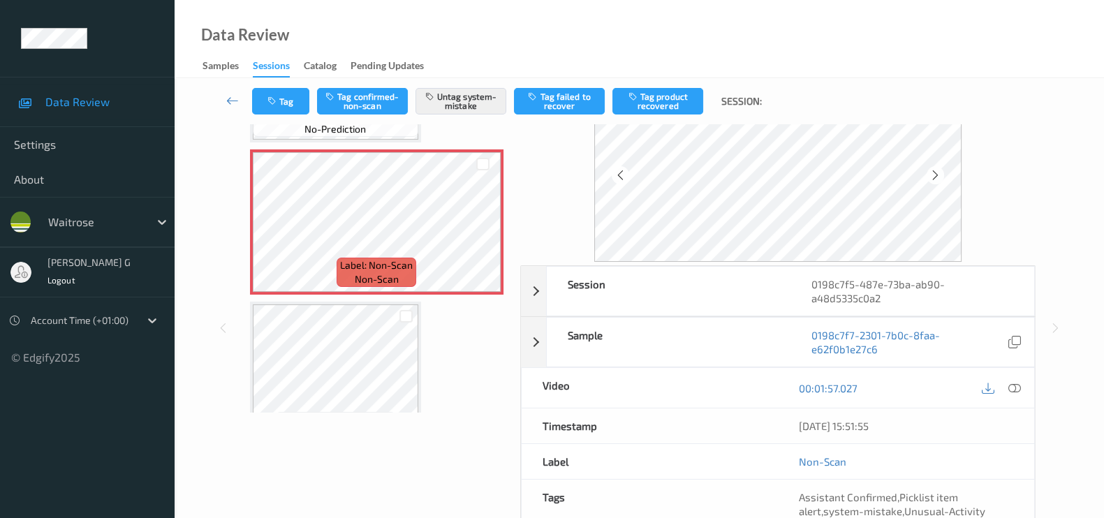
scroll to position [0, 0]
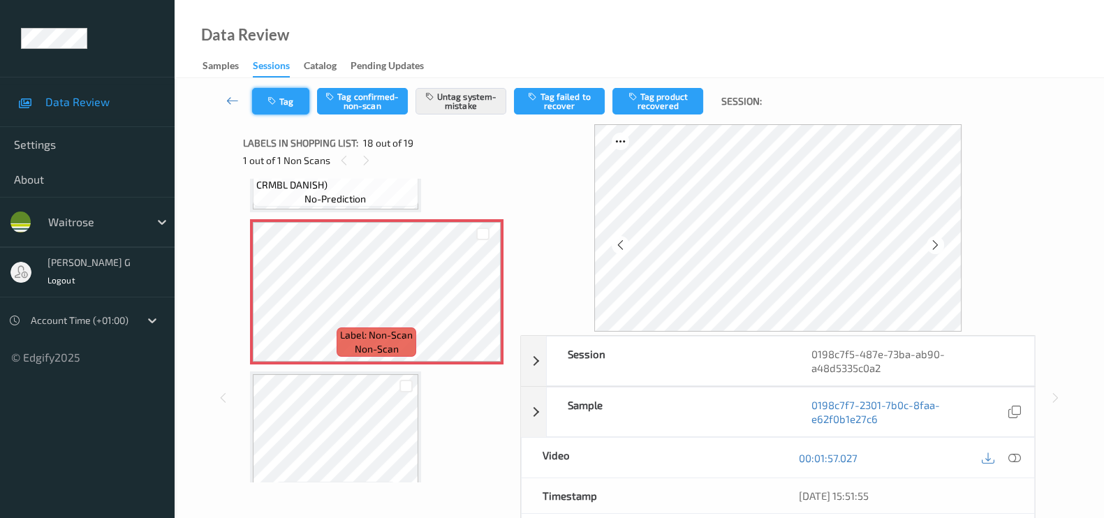
click at [290, 97] on button "Tag" at bounding box center [280, 101] width 57 height 27
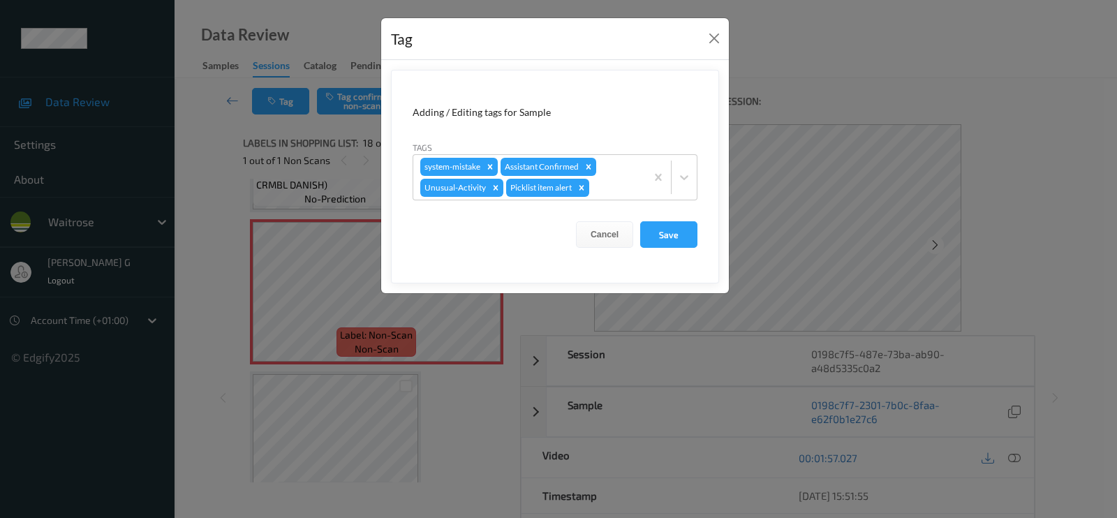
click at [208, 248] on div "Tag Adding / Editing tags for Sample Tags system-mistake Assistant Confirmed Un…" at bounding box center [558, 259] width 1117 height 518
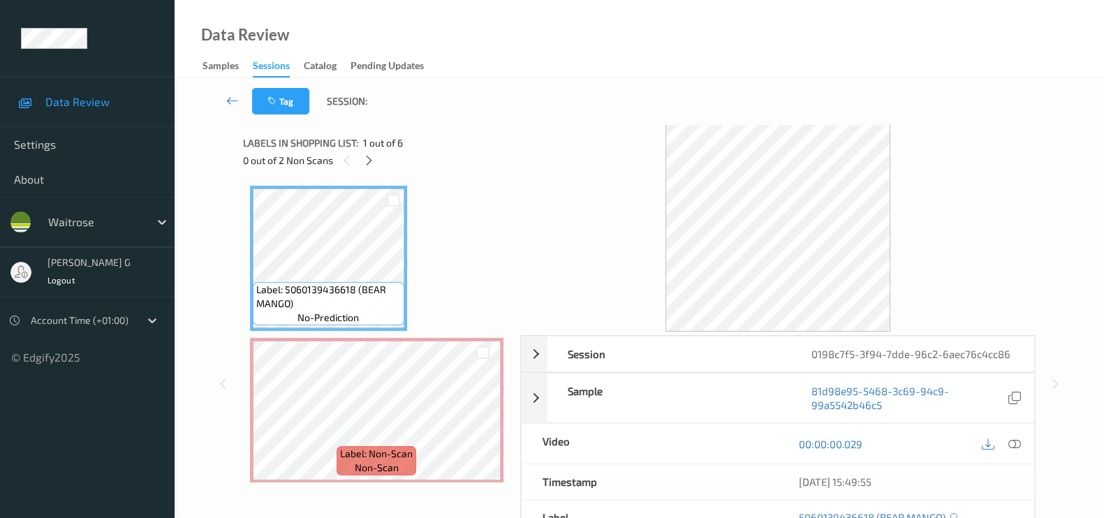
click at [357, 158] on div "0 out of 2 Non Scans" at bounding box center [376, 159] width 267 height 17
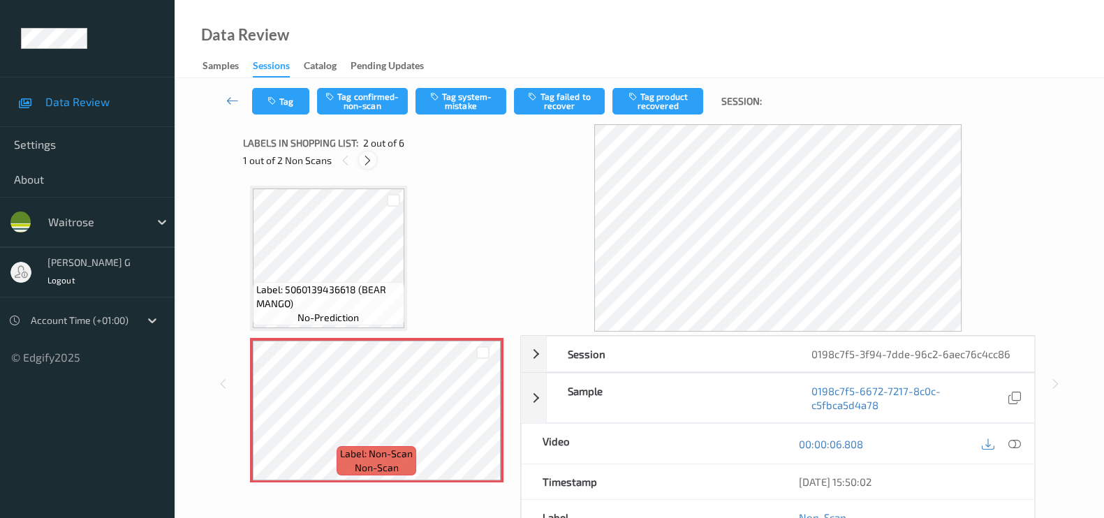
click at [367, 162] on icon at bounding box center [368, 160] width 12 height 13
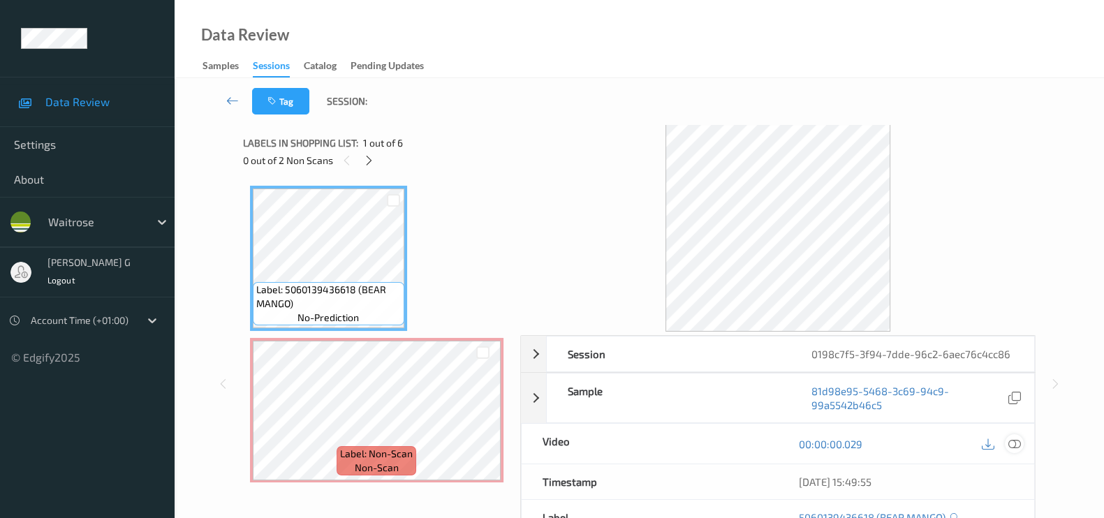
click at [1019, 442] on icon at bounding box center [1014, 444] width 13 height 13
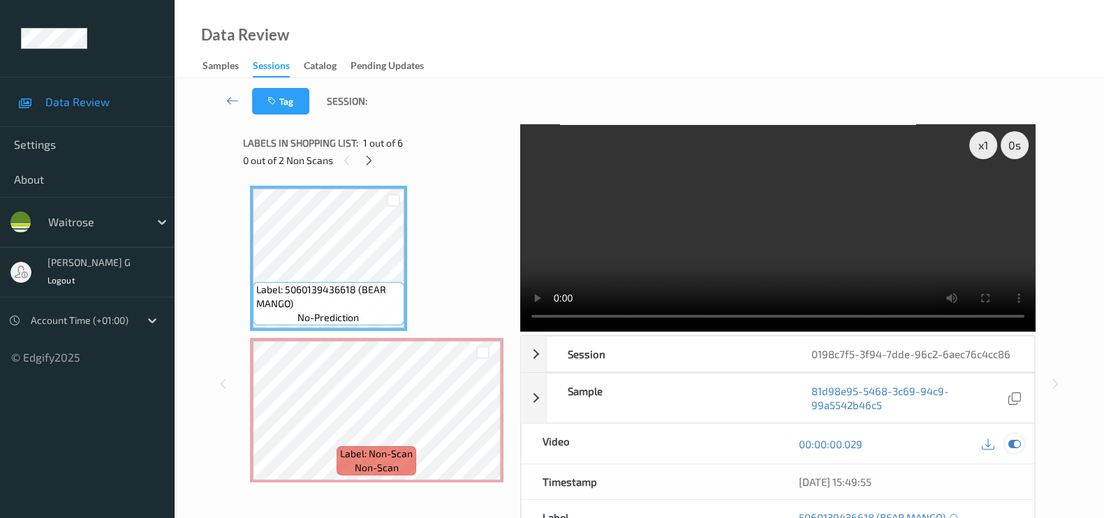
click at [1019, 443] on icon at bounding box center [1014, 444] width 13 height 13
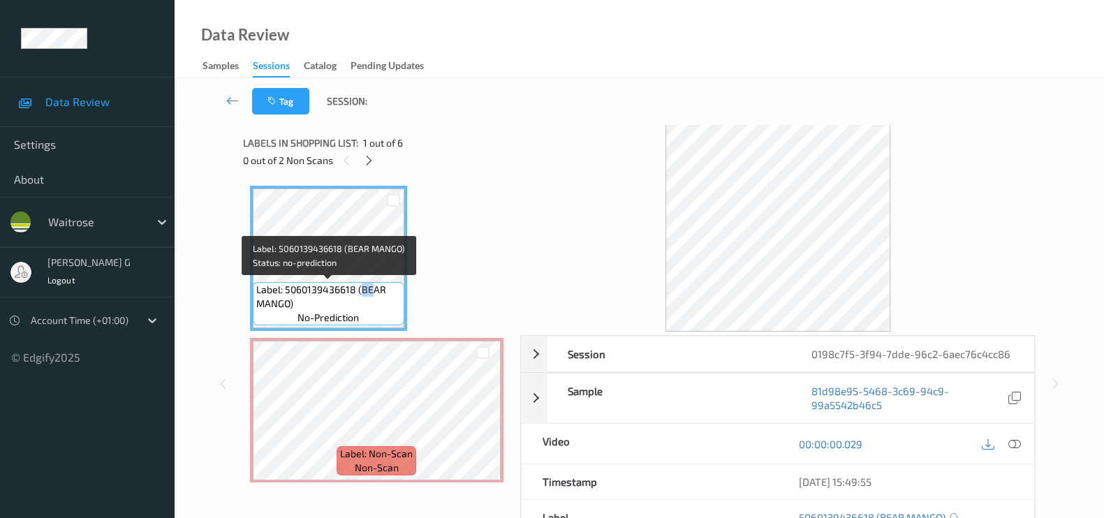
drag, startPoint x: 362, startPoint y: 290, endPoint x: 369, endPoint y: 296, distance: 8.4
click at [369, 296] on span "Label: 5060139436618 (BEAR MANGO)" at bounding box center [328, 297] width 145 height 28
click at [357, 295] on span "Label: 5060139436618 (BEAR MANGO)" at bounding box center [328, 297] width 145 height 28
drag, startPoint x: 360, startPoint y: 291, endPoint x: 288, endPoint y: 304, distance: 72.3
click at [288, 304] on span "Label: 5060139436618 (BEAR MANGO)" at bounding box center [328, 297] width 145 height 28
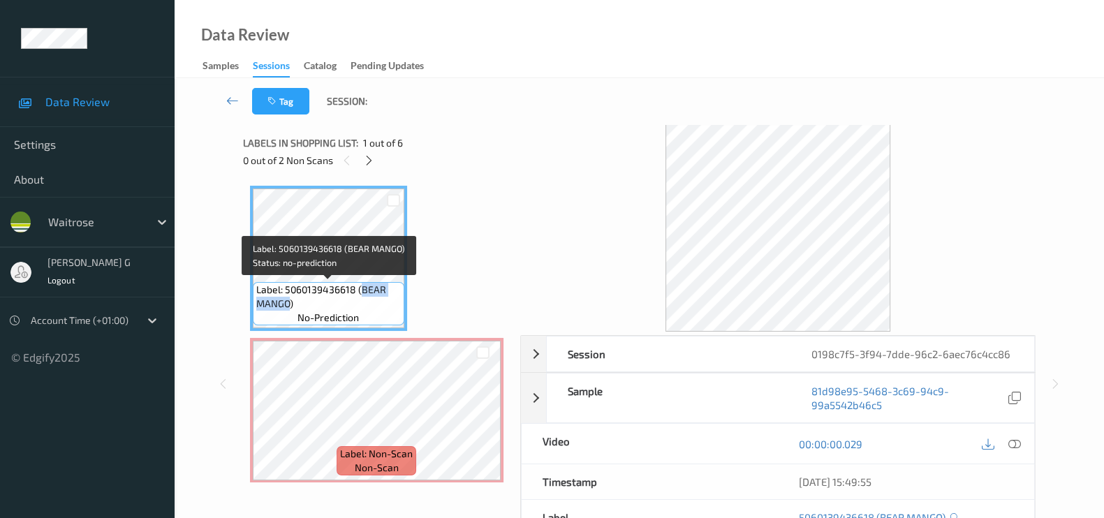
copy span "BEAR MANGO"
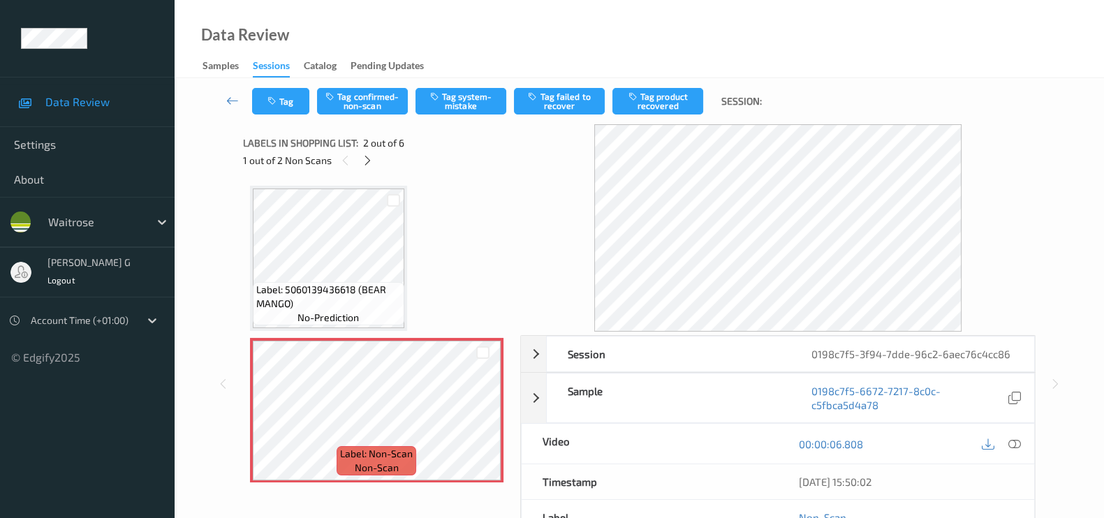
click at [206, 317] on div "Session 0198c7f5-3f94-7dde-96c2-6aec76c4cc86 Session ID 0198c7f5-3f94-7dde-96c2…" at bounding box center [639, 383] width 872 height 519
click at [445, 98] on button "Tag system-mistake" at bounding box center [460, 101] width 91 height 27
click at [272, 109] on button "Tag" at bounding box center [280, 101] width 57 height 27
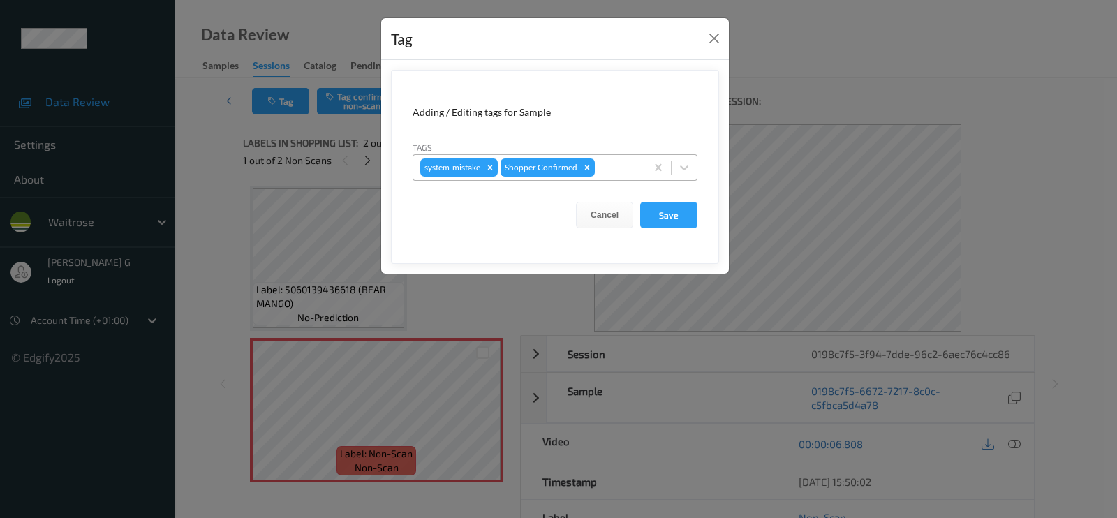
click at [614, 166] on div at bounding box center [618, 167] width 41 height 17
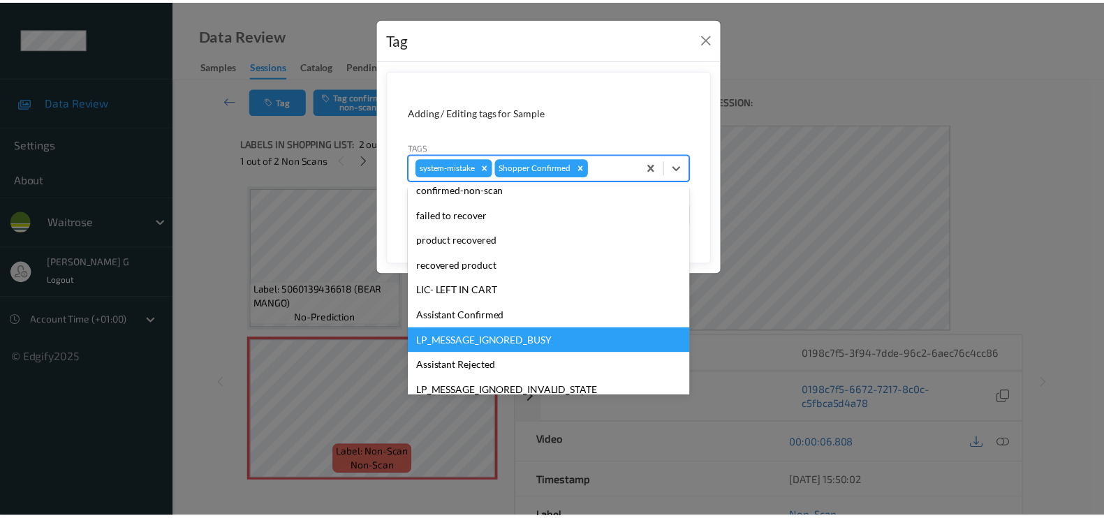
scroll to position [273, 0]
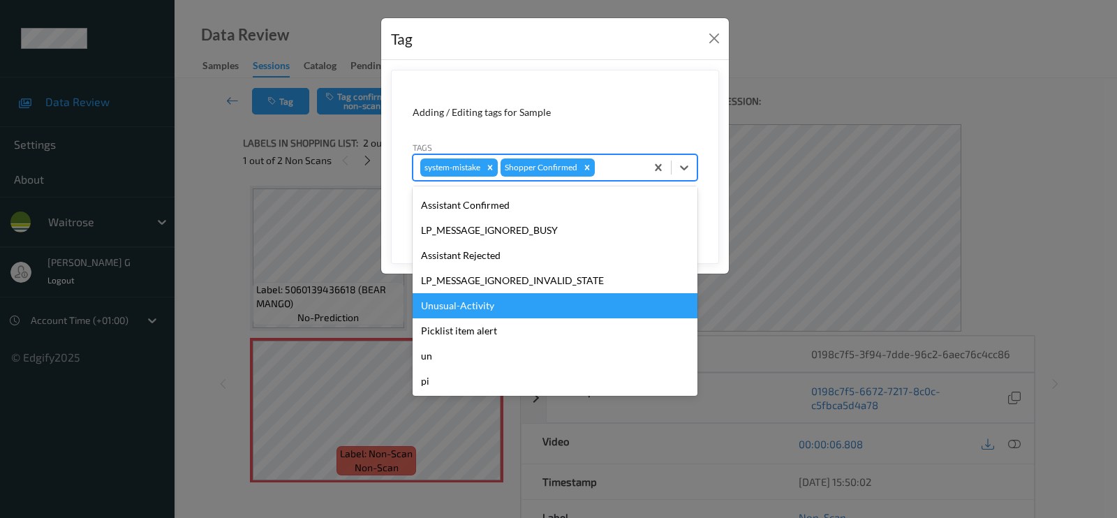
click at [448, 311] on div "Unusual-Activity" at bounding box center [555, 305] width 285 height 25
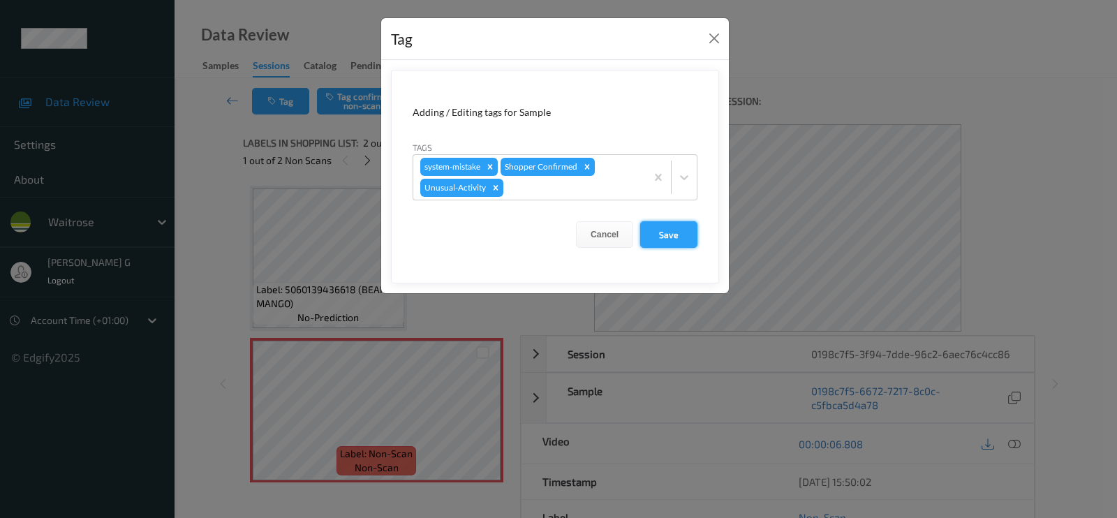
click at [677, 236] on button "Save" at bounding box center [668, 234] width 57 height 27
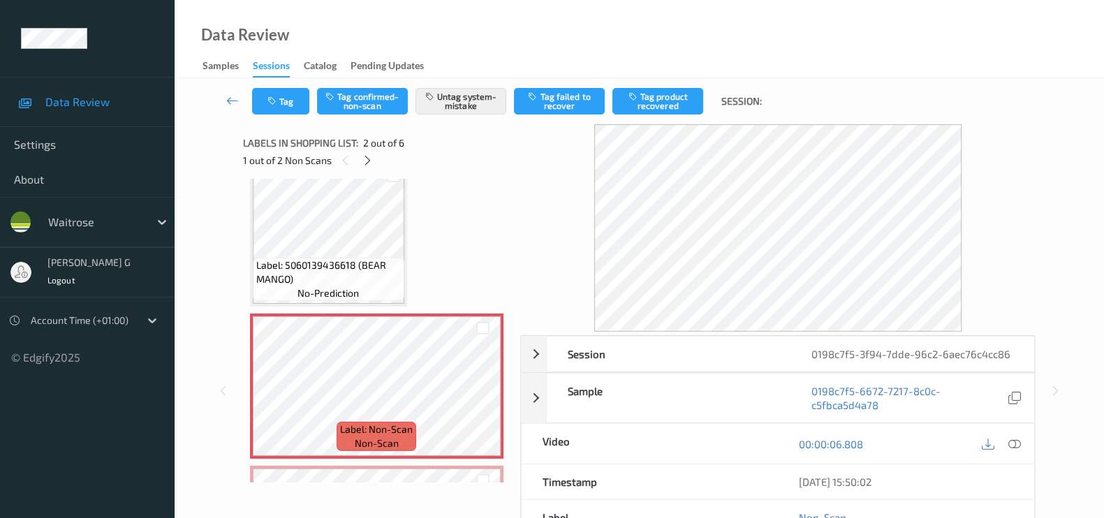
scroll to position [0, 0]
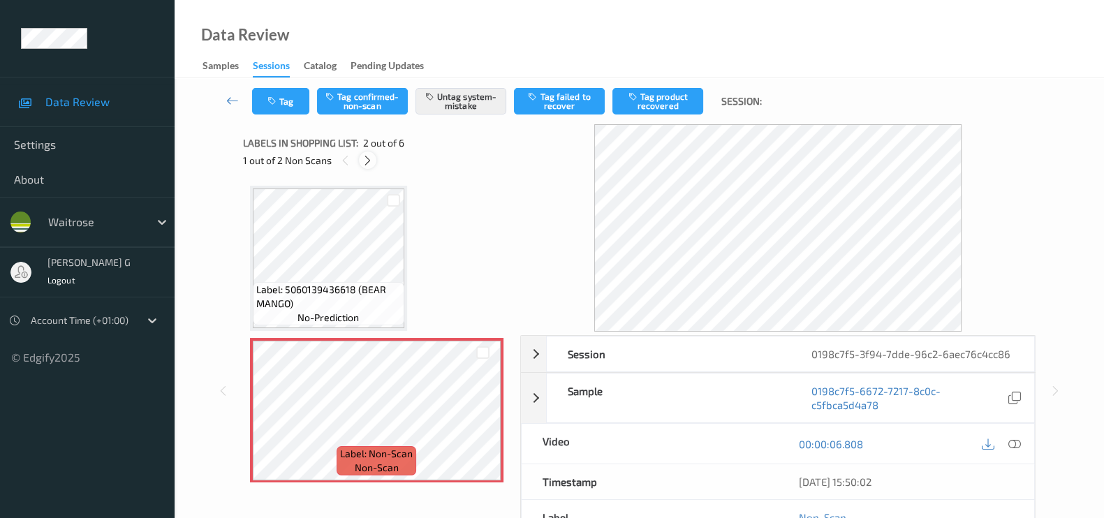
click at [363, 161] on icon at bounding box center [368, 160] width 12 height 13
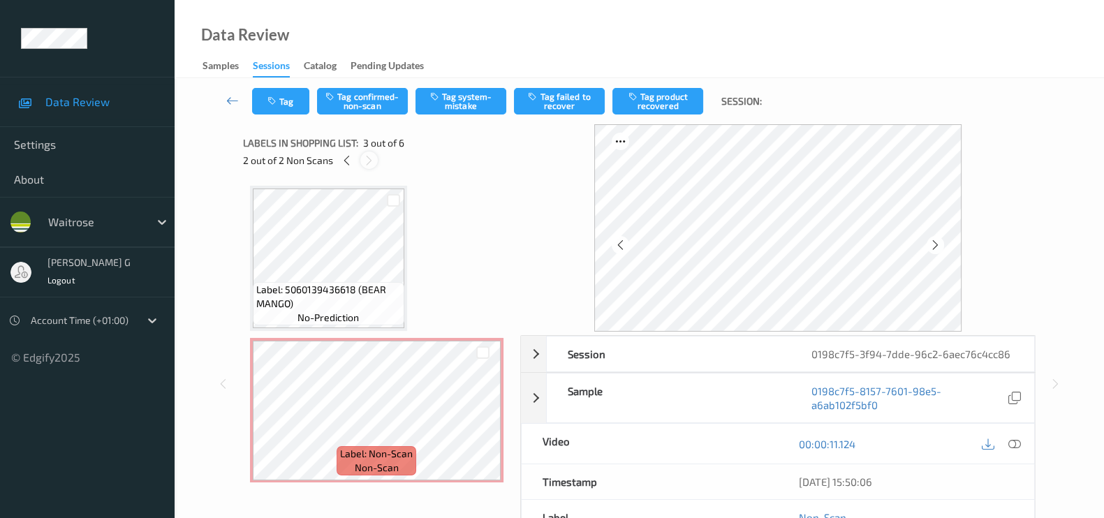
scroll to position [158, 0]
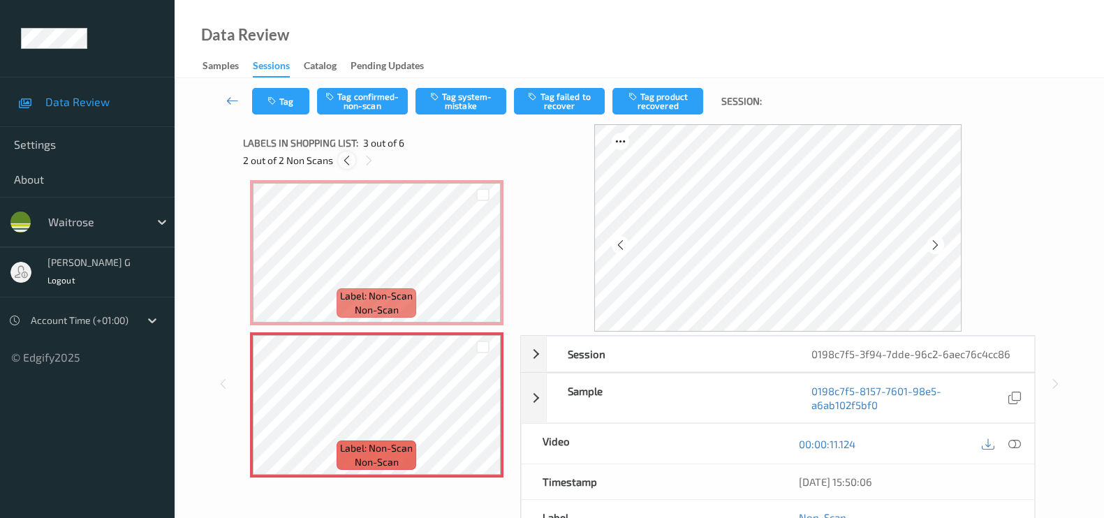
click at [350, 168] on div at bounding box center [346, 159] width 17 height 17
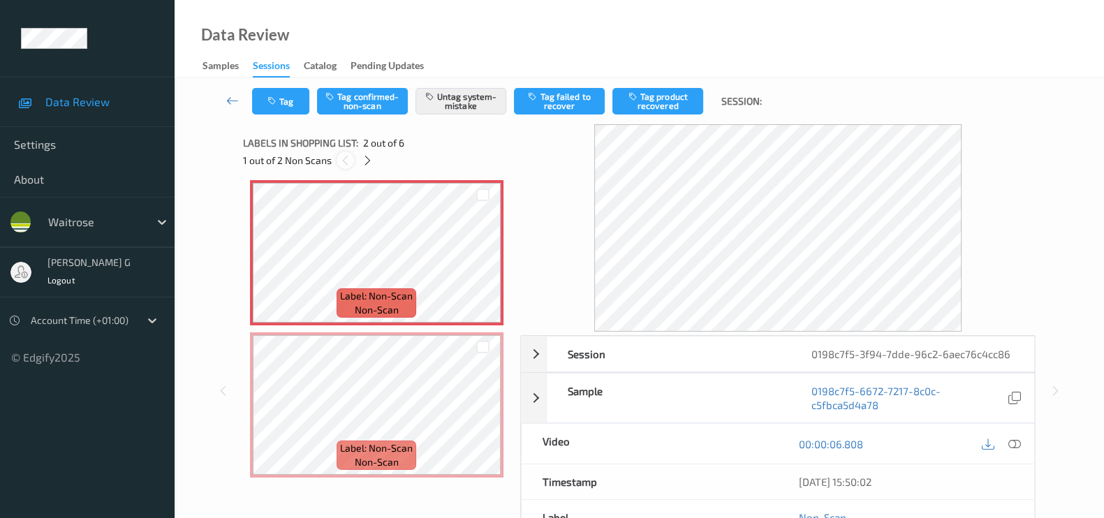
scroll to position [7, 0]
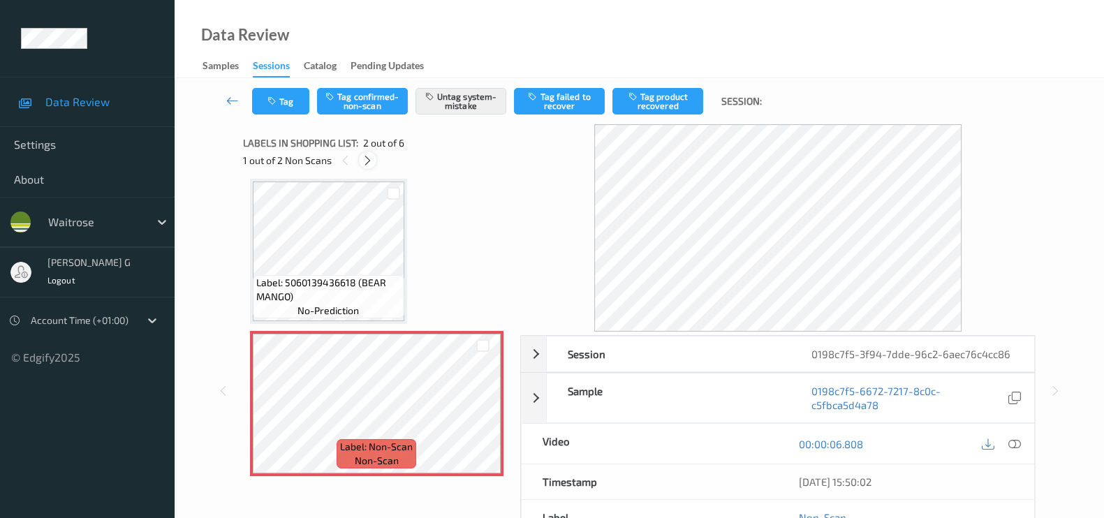
click at [367, 164] on icon at bounding box center [368, 160] width 12 height 13
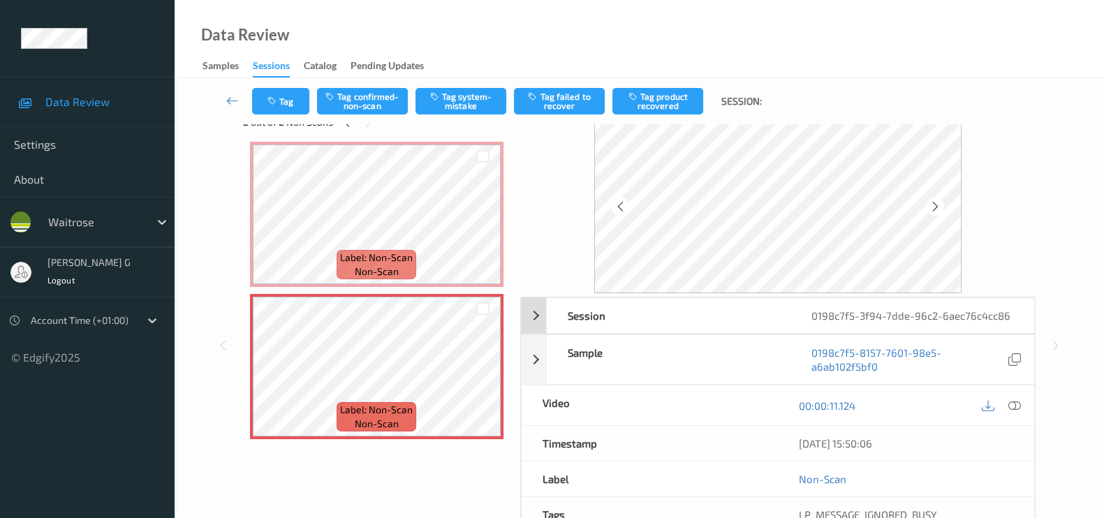
scroll to position [0, 0]
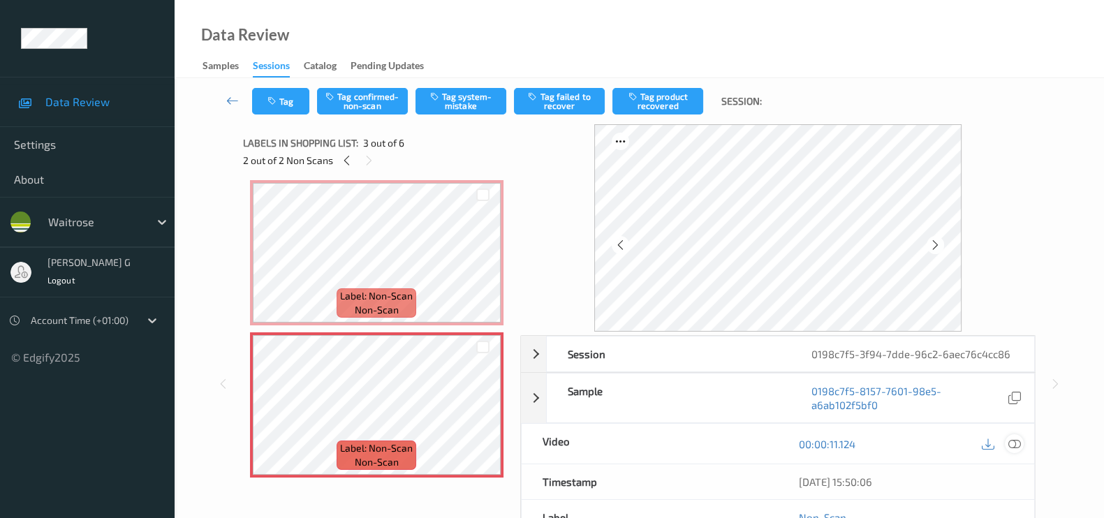
click at [1013, 446] on icon at bounding box center [1014, 444] width 13 height 13
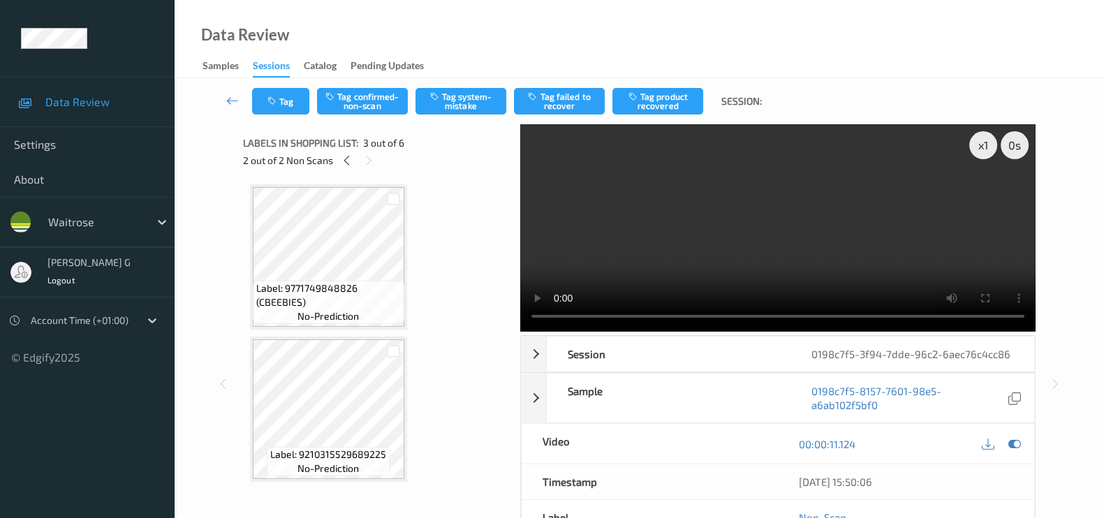
scroll to position [500, 0]
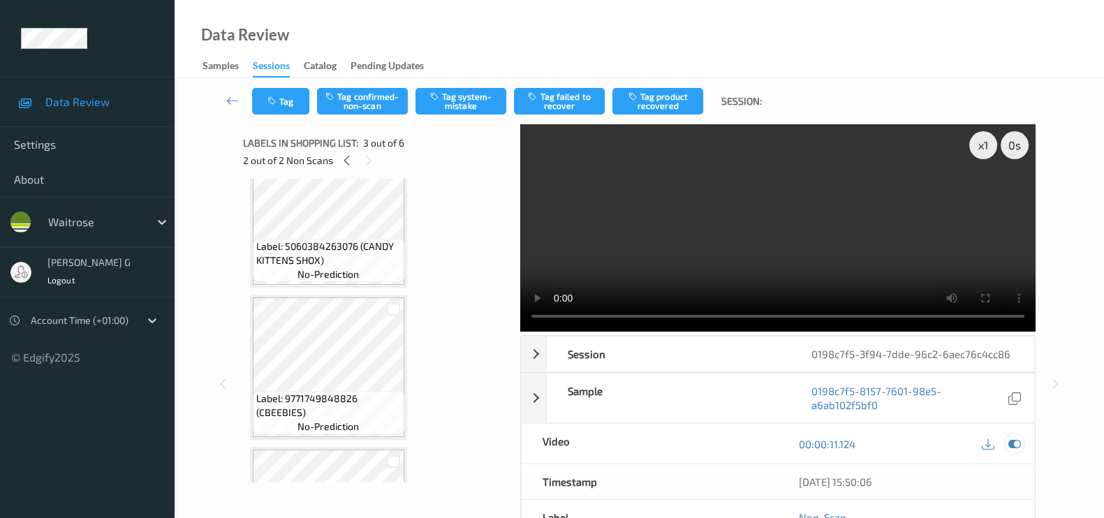
click at [1012, 445] on icon at bounding box center [1014, 444] width 13 height 13
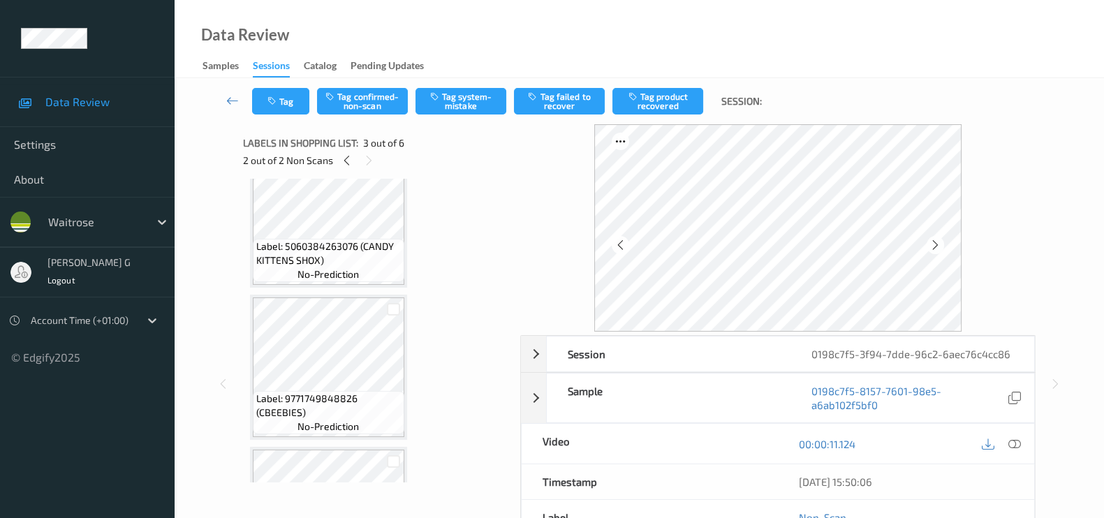
click at [1070, 356] on div "Session 0198c7f5-3f94-7dde-96c2-6aec76c4cc86 Session ID 0198c7f5-3f94-7dde-96c2…" at bounding box center [639, 383] width 872 height 519
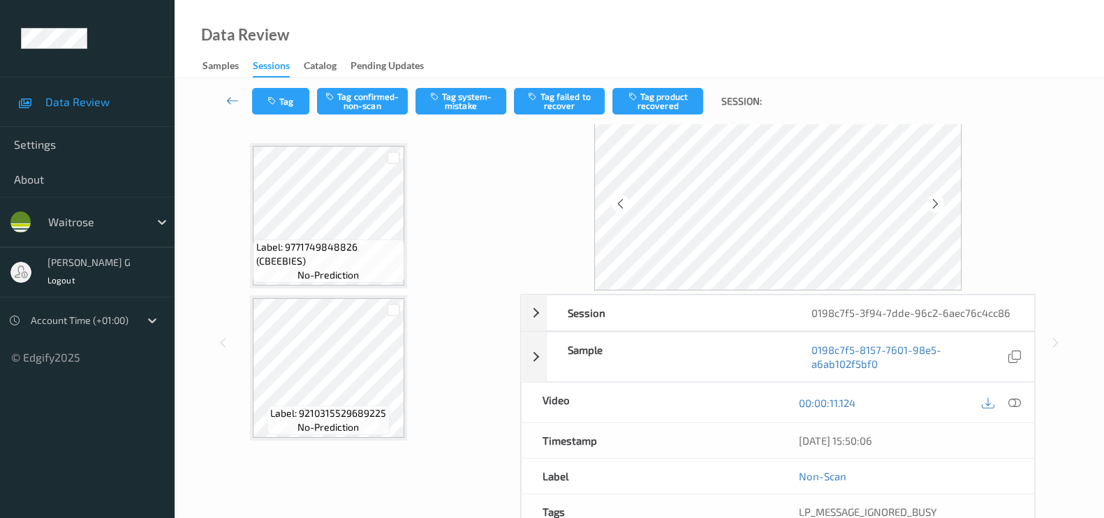
scroll to position [0, 0]
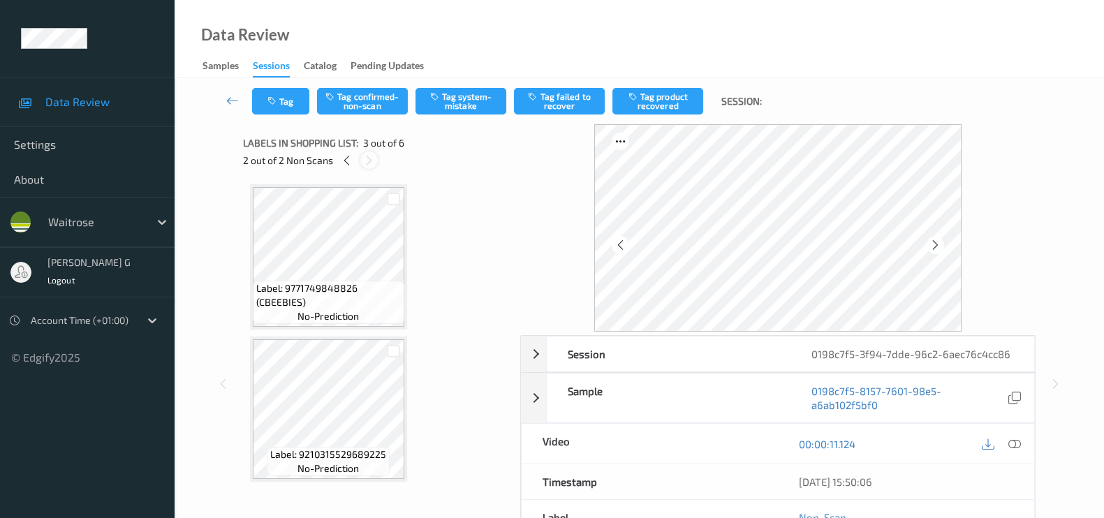
click at [368, 159] on icon at bounding box center [369, 160] width 12 height 13
click at [350, 158] on icon at bounding box center [347, 160] width 12 height 13
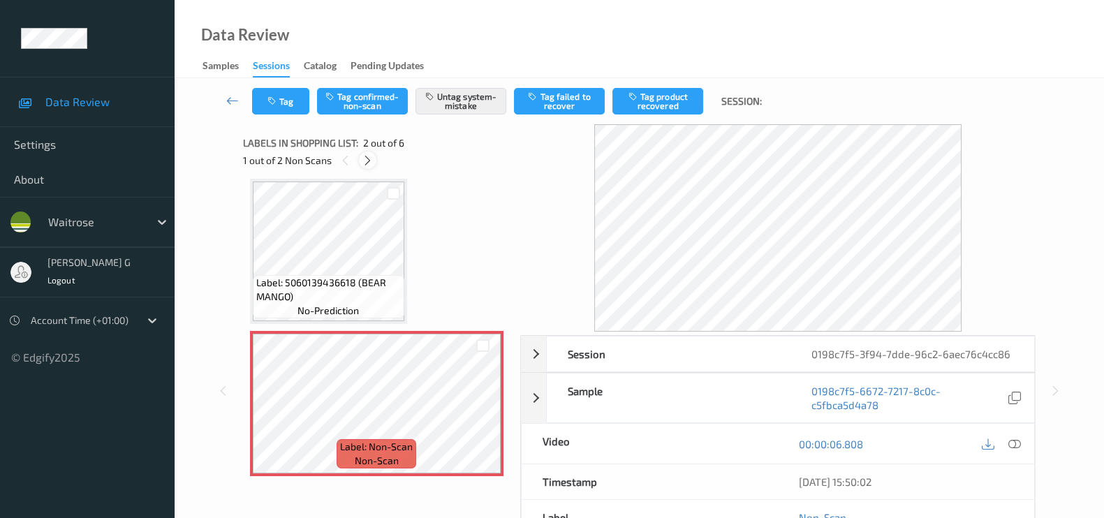
click at [369, 161] on icon at bounding box center [368, 160] width 12 height 13
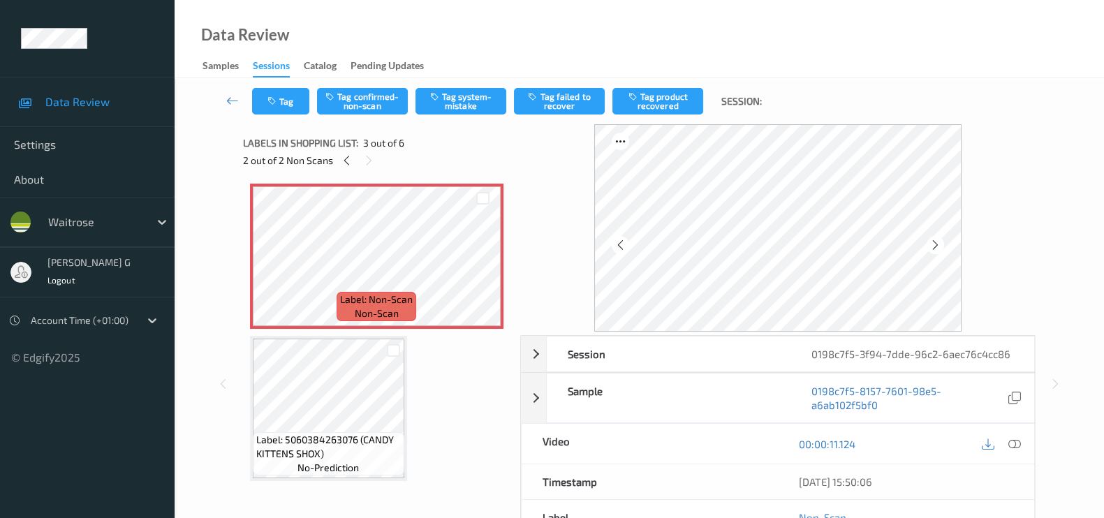
scroll to position [174, 0]
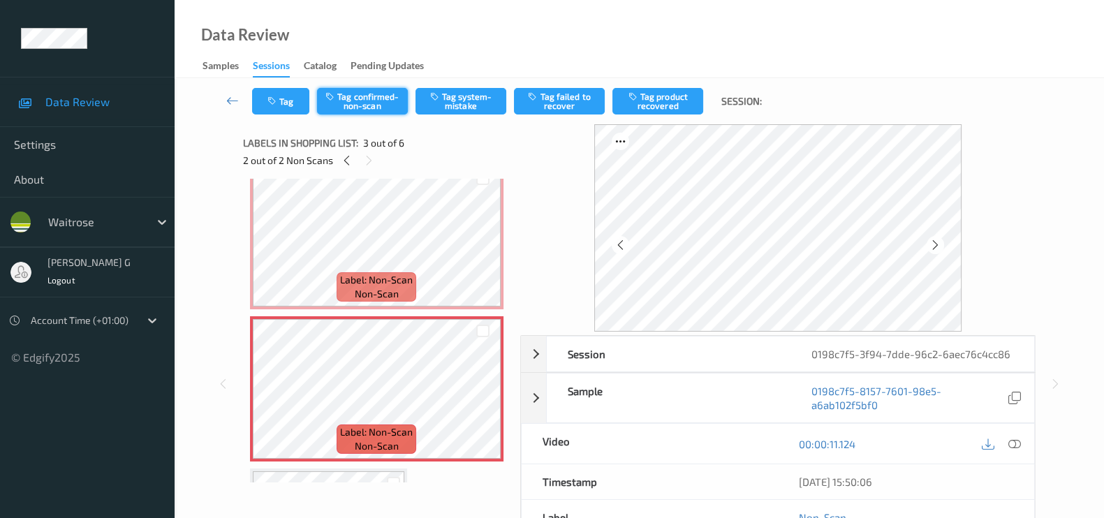
click at [348, 105] on button "Tag confirmed-non-scan" at bounding box center [362, 101] width 91 height 27
click at [570, 101] on button "Tag failed to recover" at bounding box center [559, 101] width 91 height 27
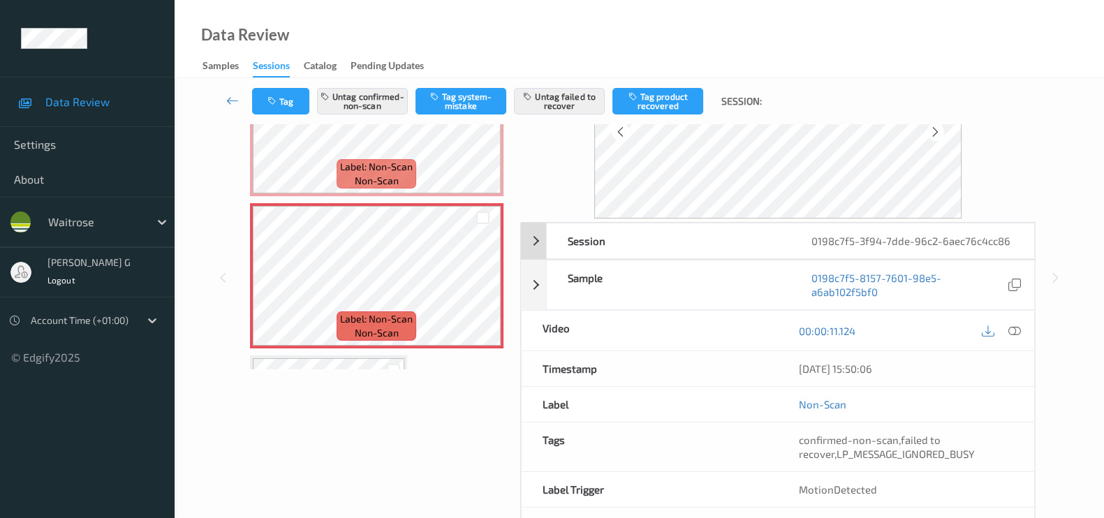
scroll to position [166, 0]
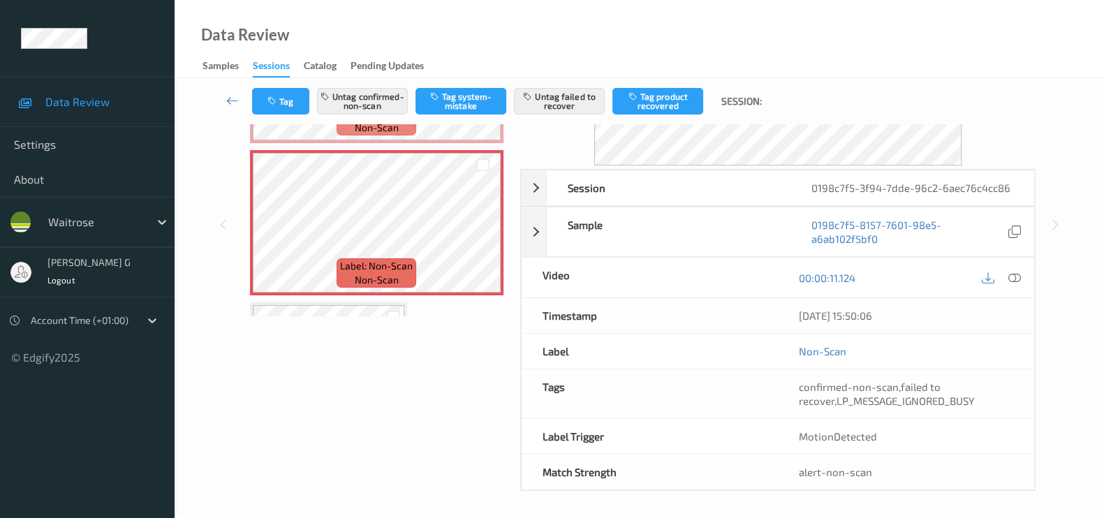
click at [307, 386] on div "Labels in shopping list: 3 out of 6 2 out of 2 Non Scans Label: 5060139436618 (…" at bounding box center [376, 224] width 267 height 533
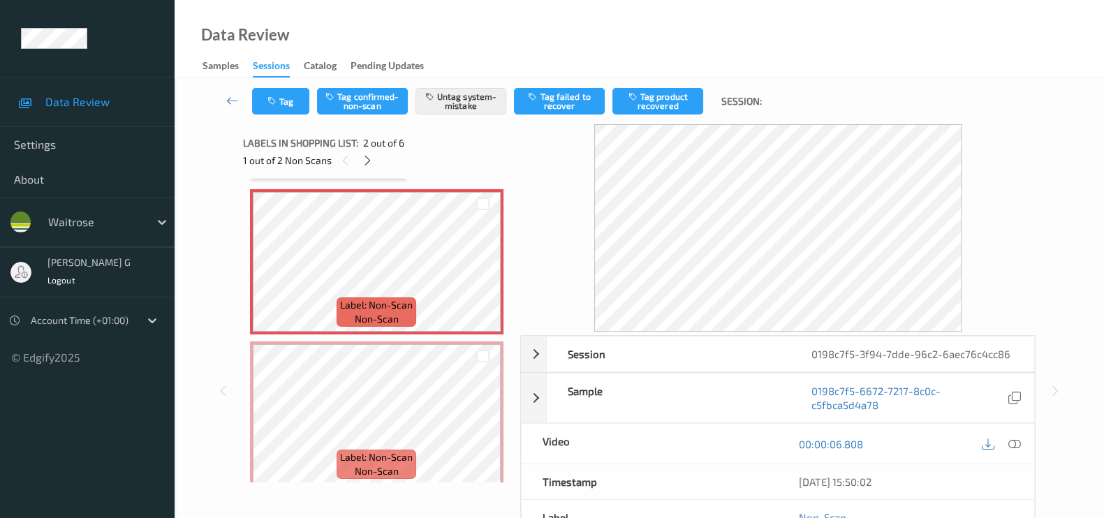
scroll to position [174, 0]
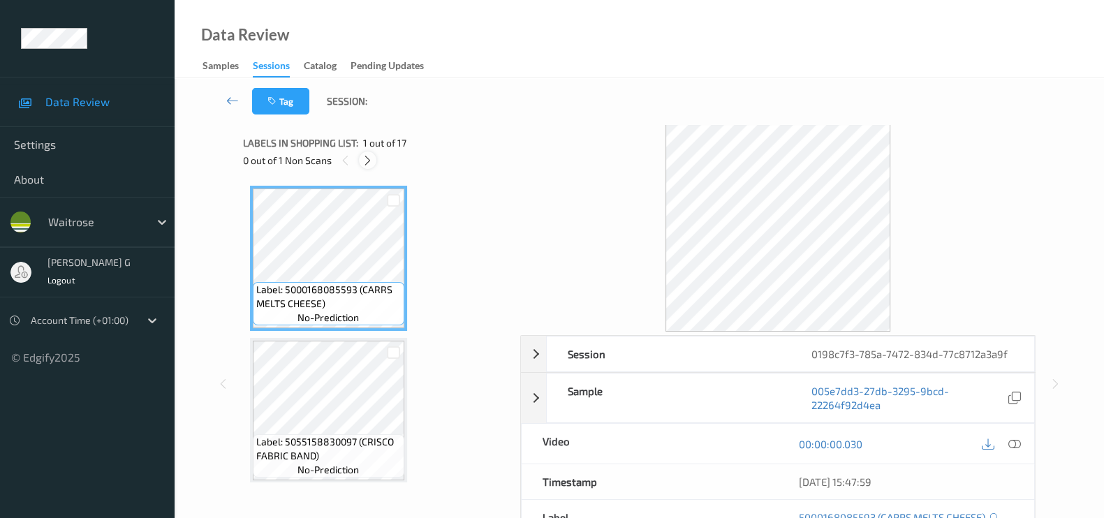
click at [373, 158] on icon at bounding box center [368, 160] width 12 height 13
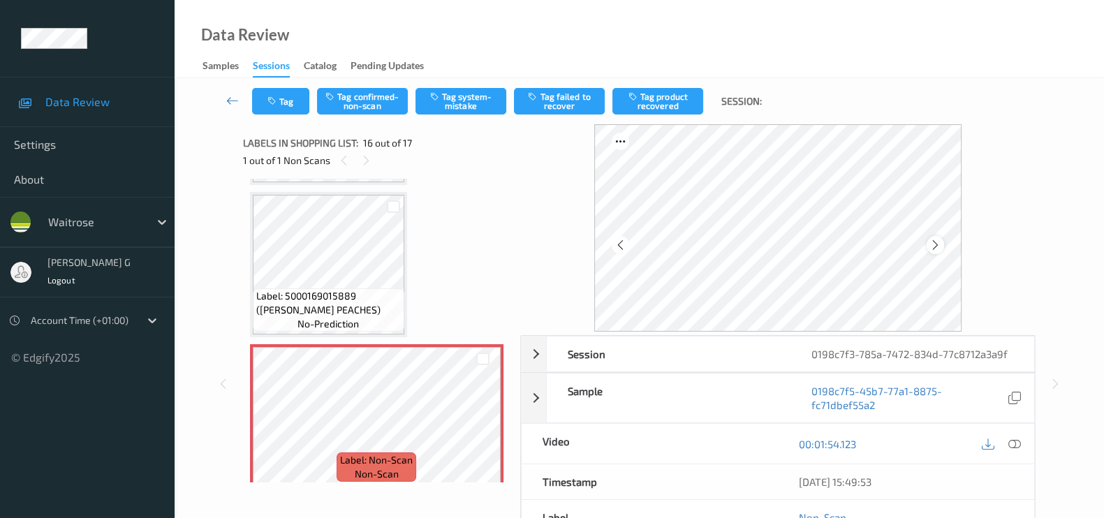
click at [940, 242] on icon at bounding box center [935, 245] width 12 height 13
click at [626, 246] on icon at bounding box center [620, 245] width 12 height 13
click at [938, 247] on icon at bounding box center [935, 245] width 12 height 13
click at [1015, 443] on icon at bounding box center [1014, 444] width 13 height 13
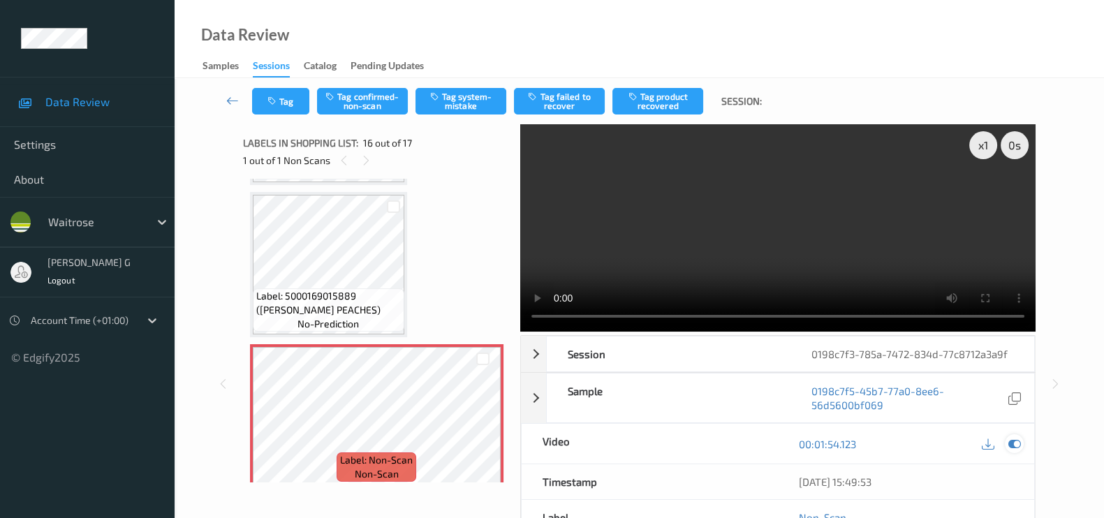
click at [1014, 445] on icon at bounding box center [1014, 444] width 13 height 13
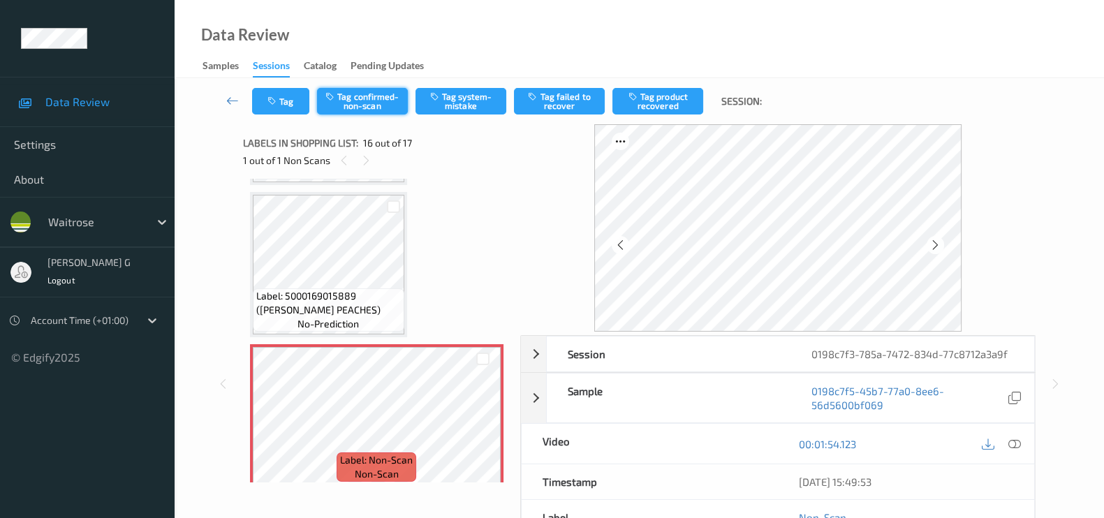
click at [377, 107] on button "Tag confirmed-non-scan" at bounding box center [362, 101] width 91 height 27
click at [555, 101] on button "Tag failed to recover" at bounding box center [559, 101] width 91 height 27
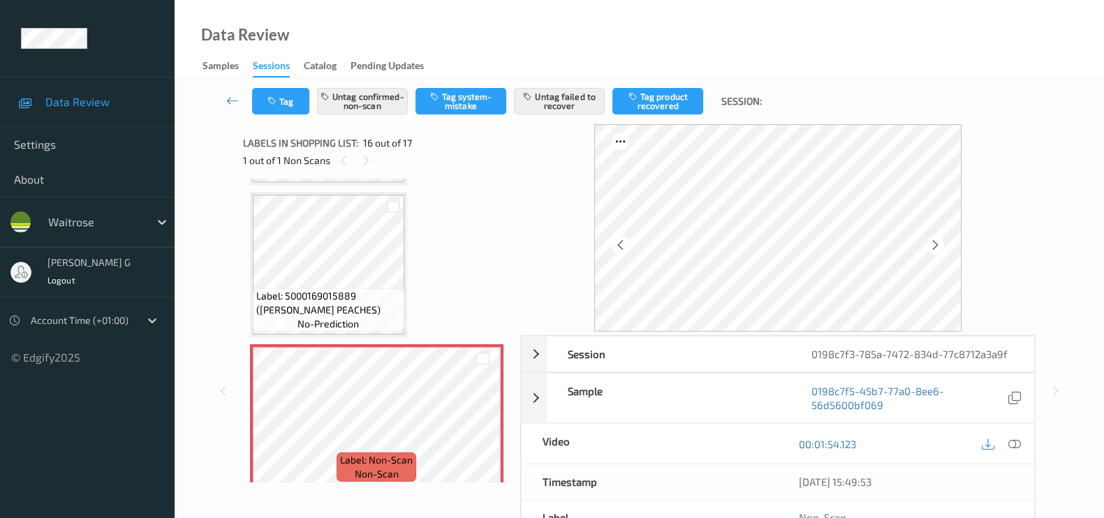
click at [228, 365] on div "Session 0198c7f3-785a-7472-834d-77c8712a3a9f Session ID 0198c7f3-785a-7472-834d…" at bounding box center [639, 390] width 872 height 533
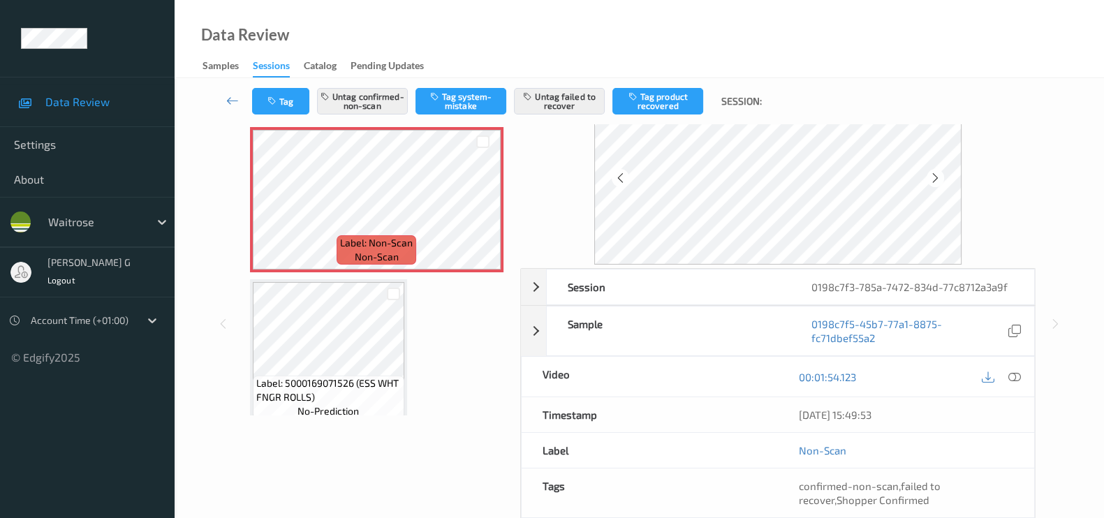
scroll to position [0, 0]
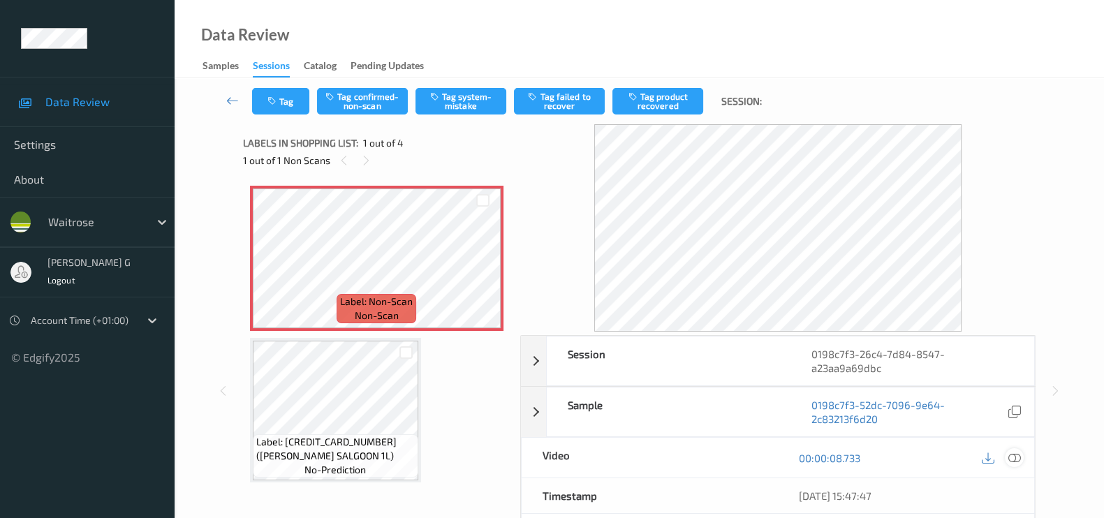
click at [1016, 462] on icon at bounding box center [1014, 458] width 13 height 13
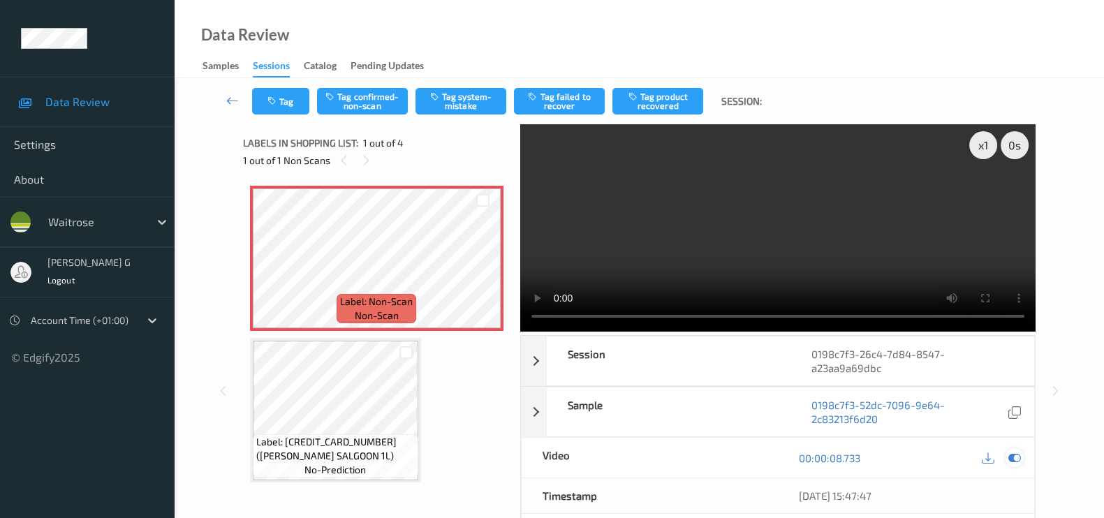
click at [1009, 454] on icon at bounding box center [1014, 458] width 13 height 13
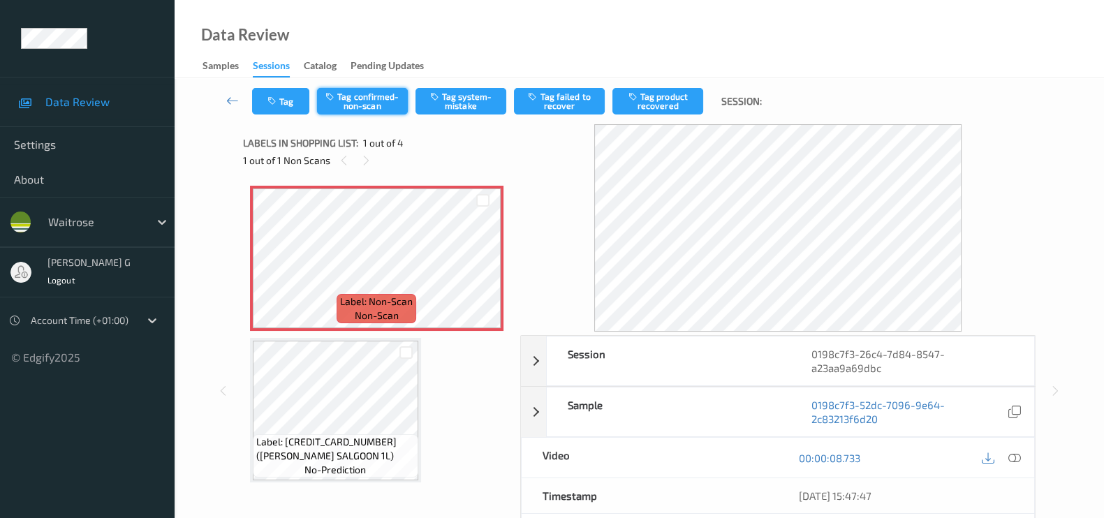
click at [375, 103] on button "Tag confirmed-non-scan" at bounding box center [362, 101] width 91 height 27
click at [658, 99] on button "Tag product recovered" at bounding box center [657, 101] width 91 height 27
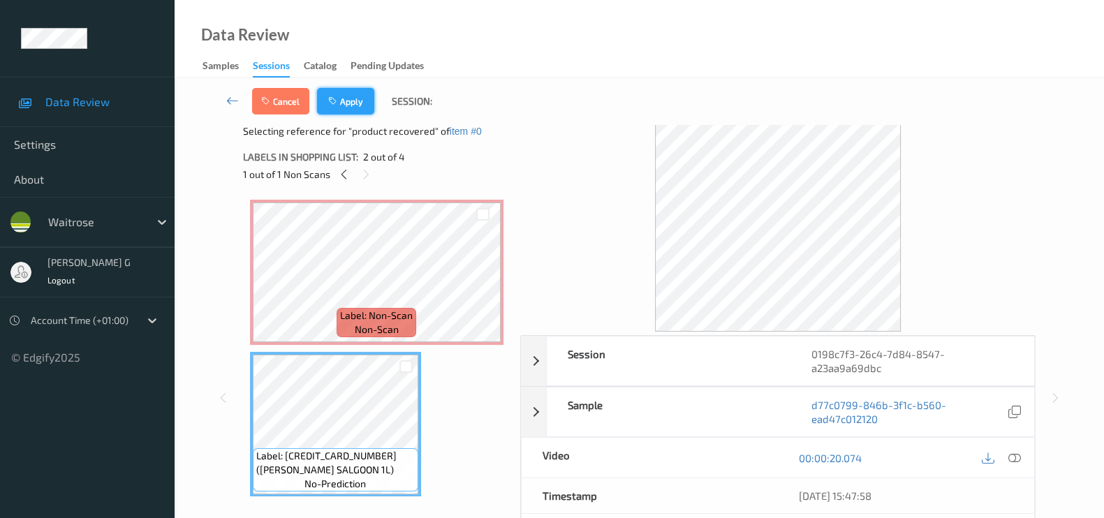
click at [343, 99] on button "Apply" at bounding box center [345, 101] width 57 height 27
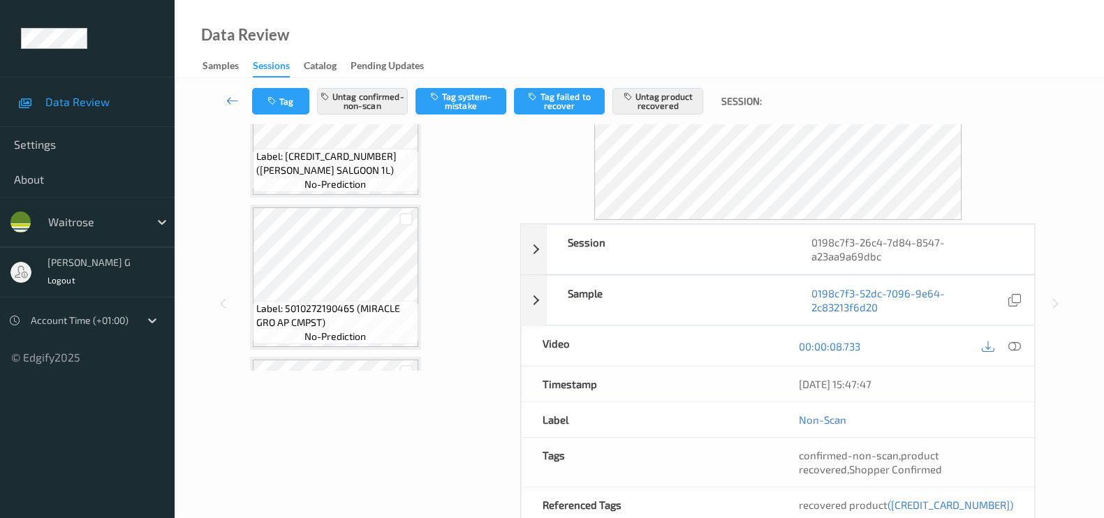
scroll to position [174, 0]
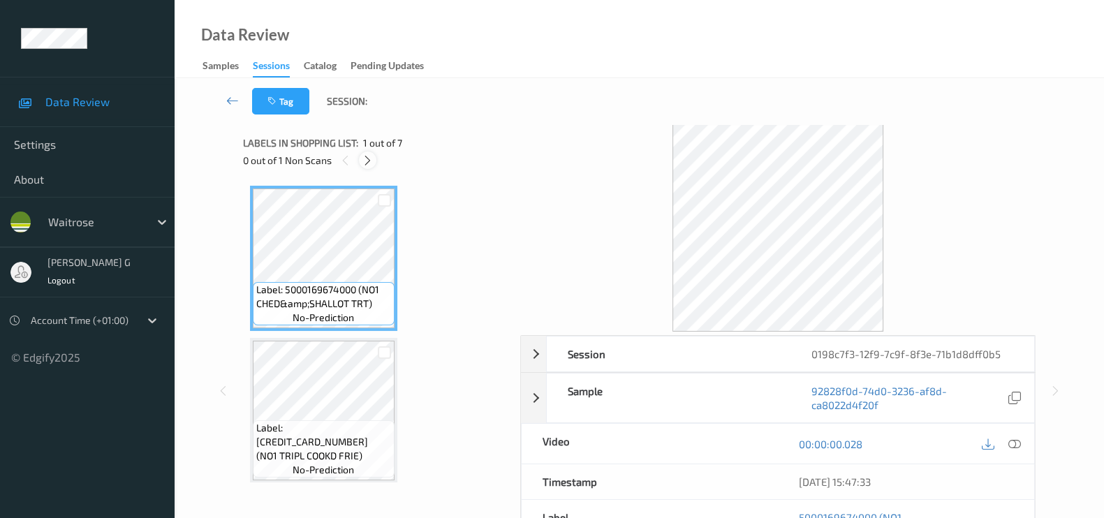
click at [375, 165] on div at bounding box center [367, 159] width 17 height 17
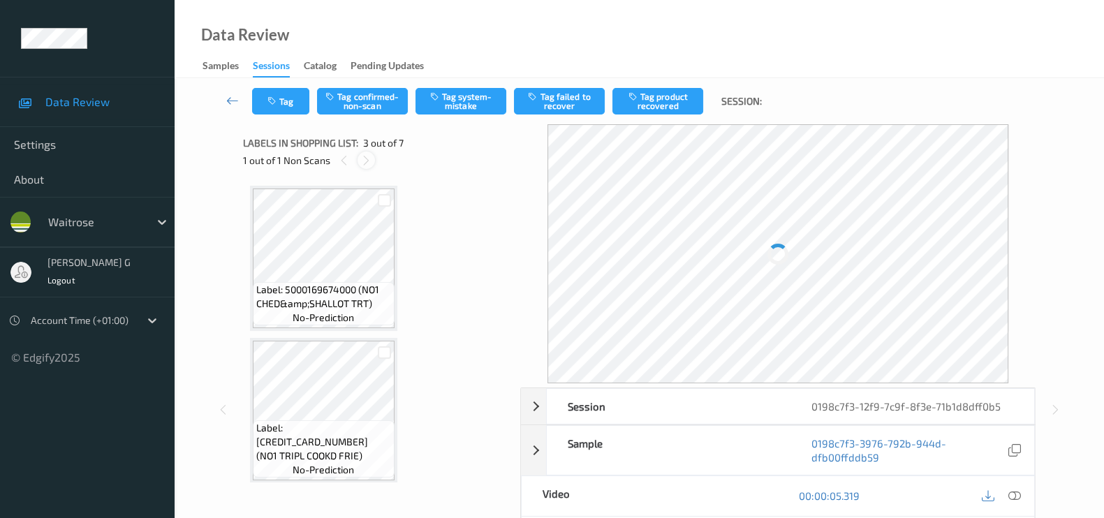
scroll to position [158, 0]
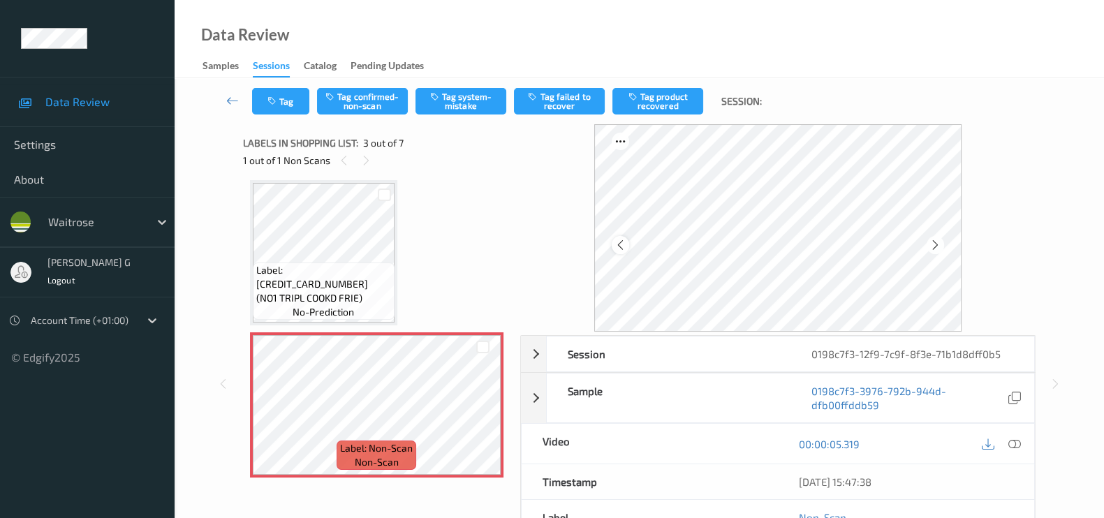
click at [626, 249] on icon at bounding box center [620, 245] width 12 height 13
click at [1019, 441] on icon at bounding box center [1014, 444] width 13 height 13
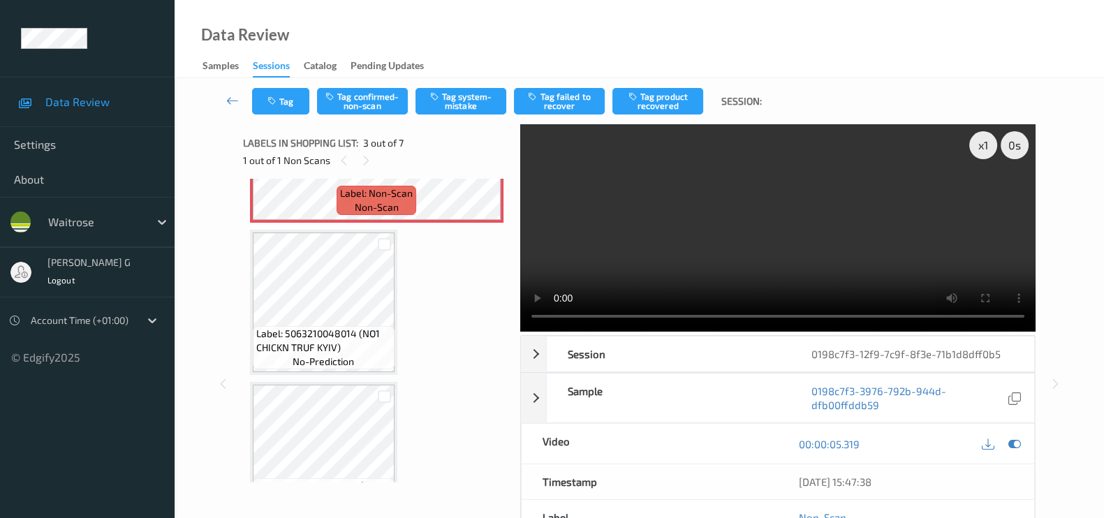
scroll to position [325, 0]
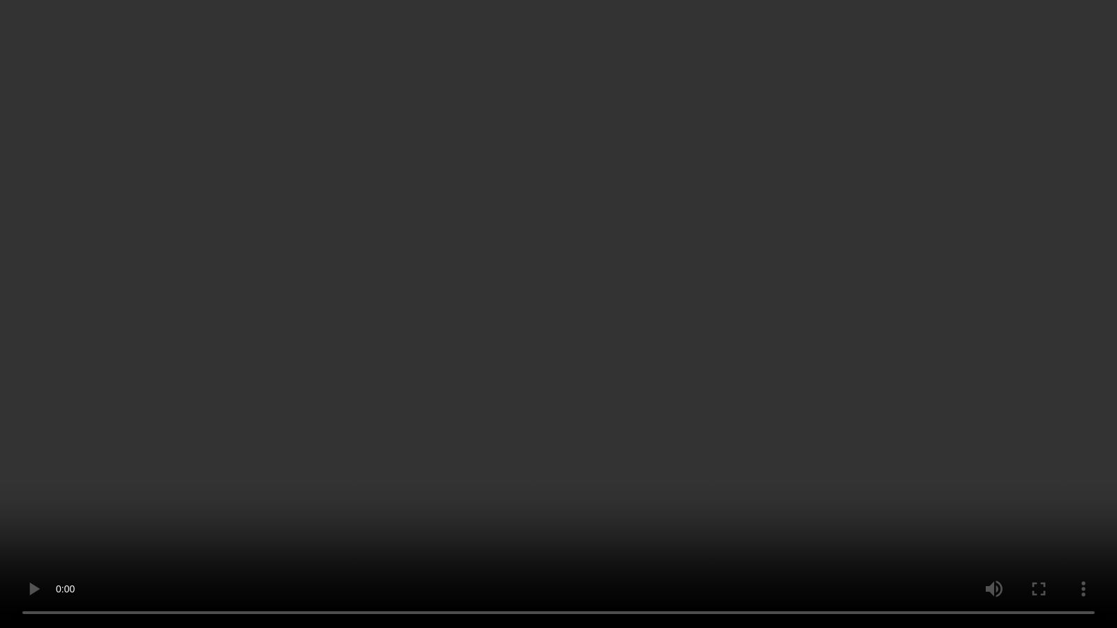
click at [787, 517] on video at bounding box center [558, 314] width 1117 height 628
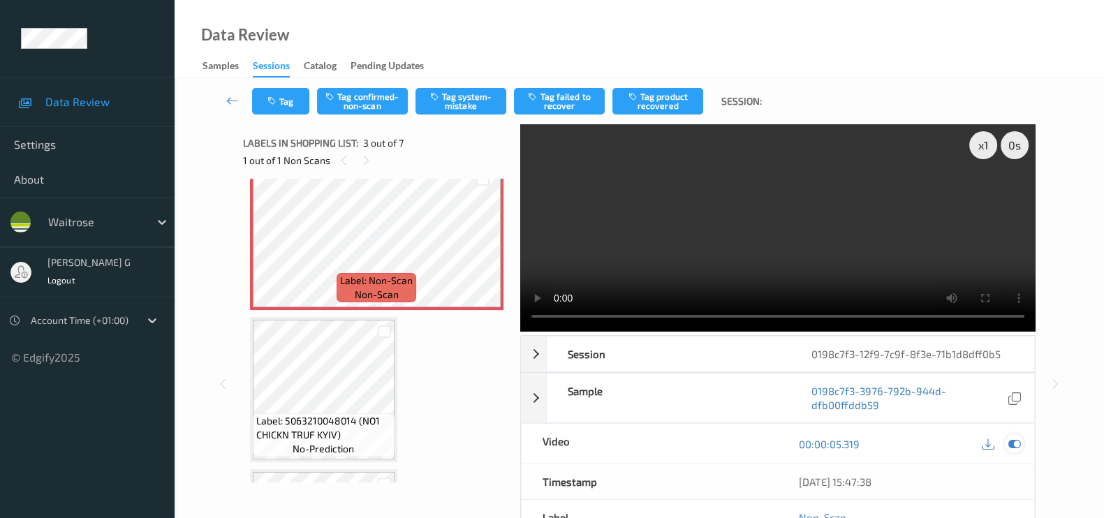
click at [1013, 443] on icon at bounding box center [1014, 444] width 13 height 13
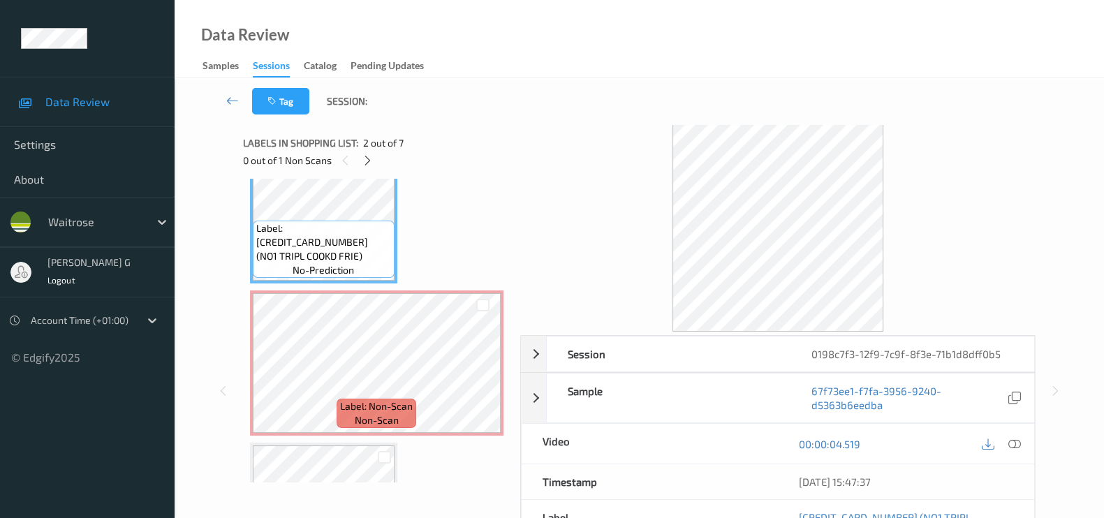
scroll to position [262, 0]
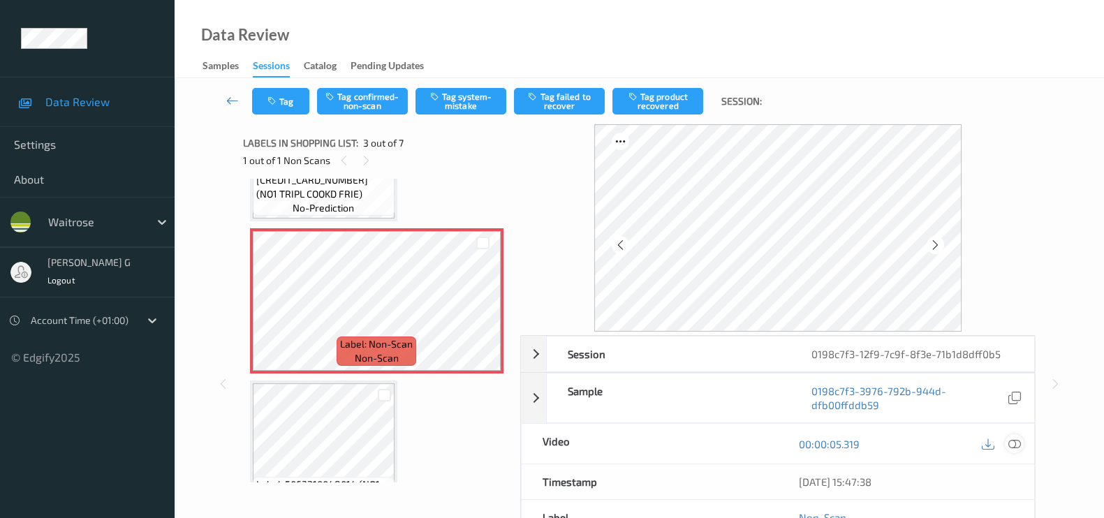
click at [1012, 443] on icon at bounding box center [1014, 444] width 13 height 13
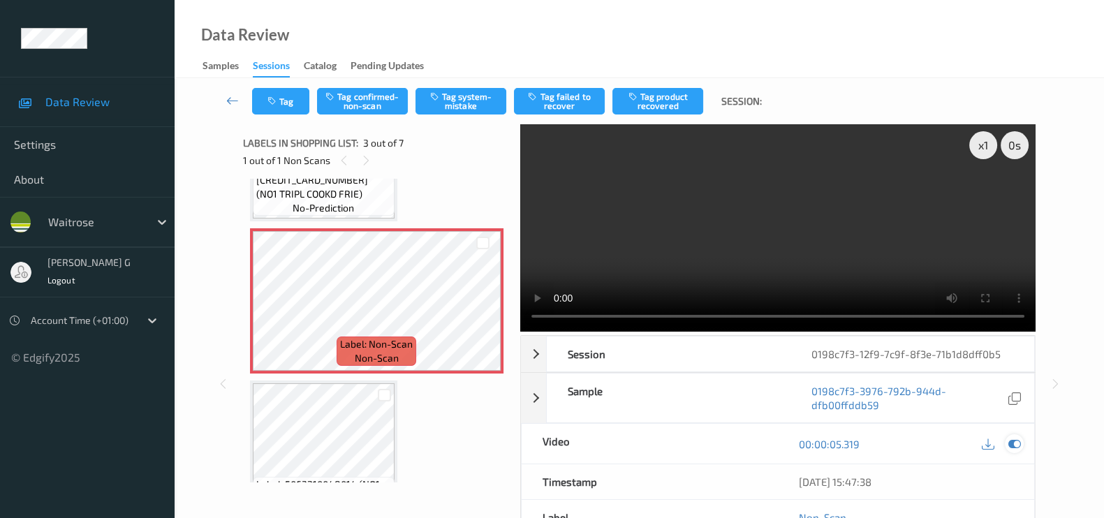
click at [1021, 444] on div at bounding box center [1014, 443] width 19 height 19
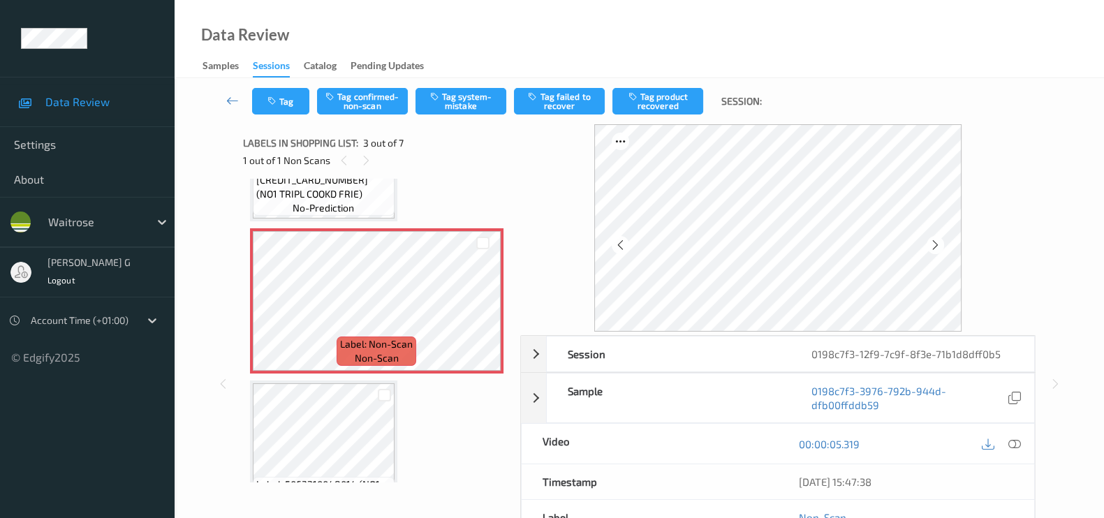
click at [1079, 344] on div "Tag Tag confirmed-non-scan Tag system-mistake Tag failed to recover Tag product…" at bounding box center [639, 374] width 929 height 593
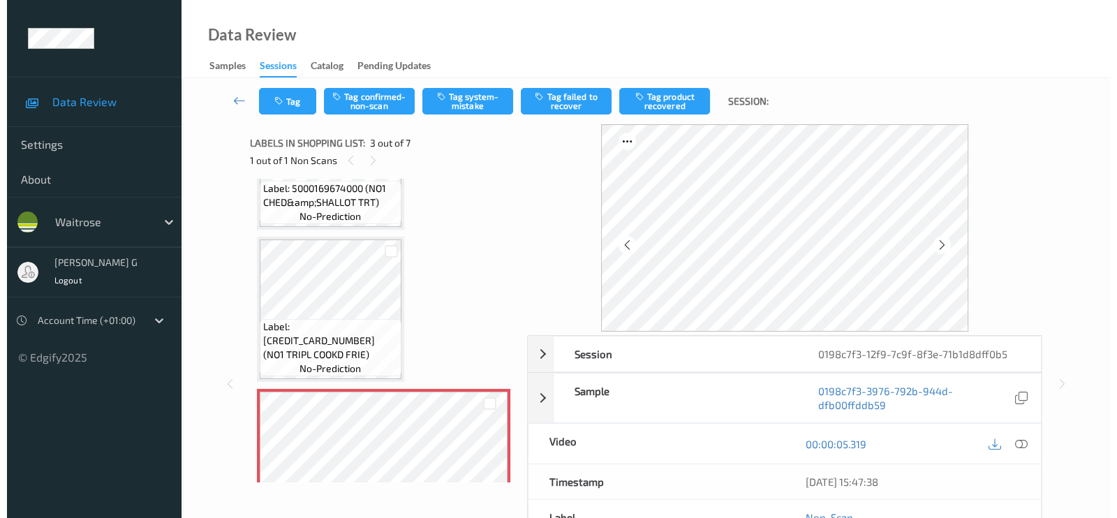
scroll to position [174, 0]
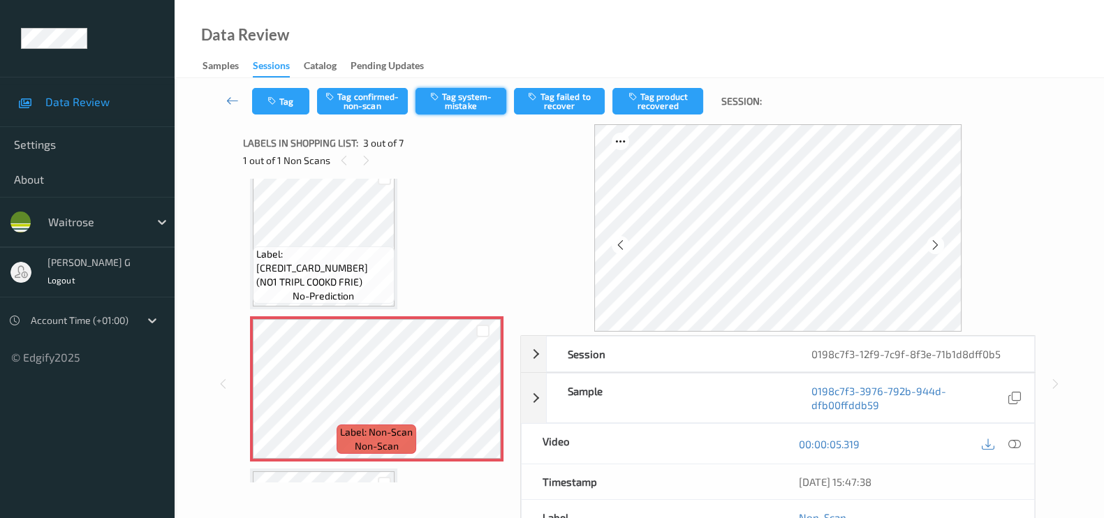
click at [457, 101] on button "Tag system-mistake" at bounding box center [460, 101] width 91 height 27
click at [279, 110] on button "Tag" at bounding box center [280, 101] width 57 height 27
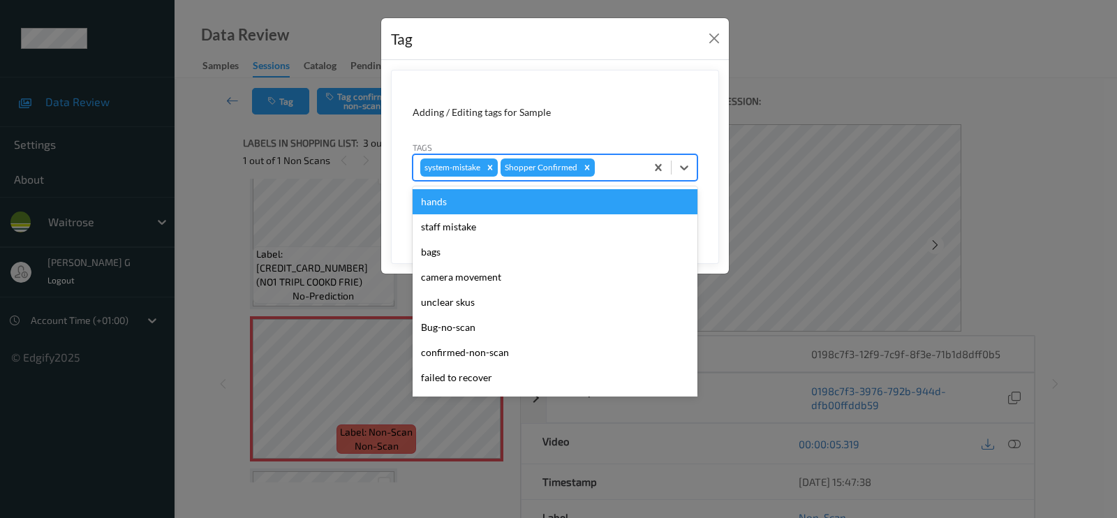
click at [605, 177] on div "system-mistake Shopper Confirmed" at bounding box center [529, 168] width 232 height 24
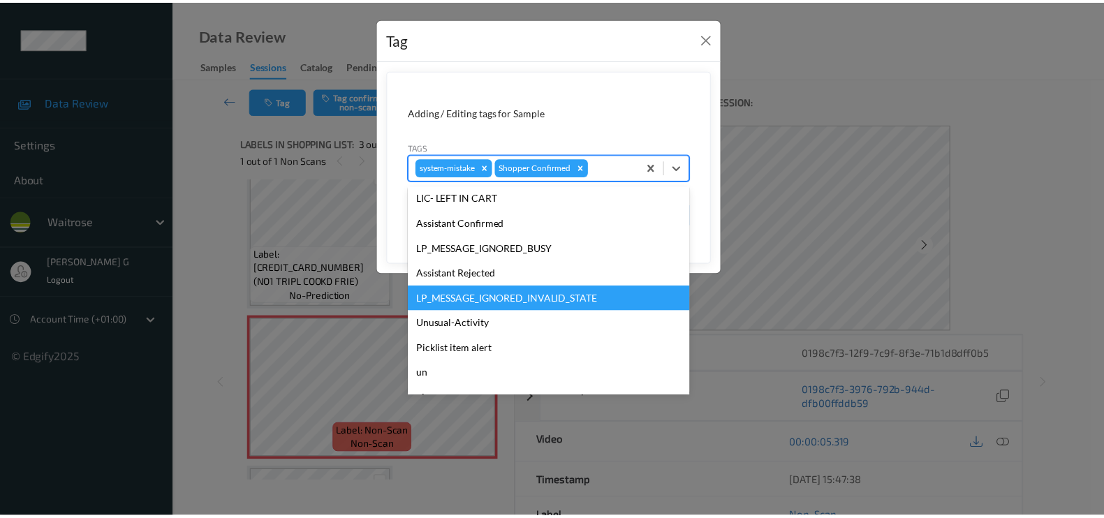
scroll to position [273, 0]
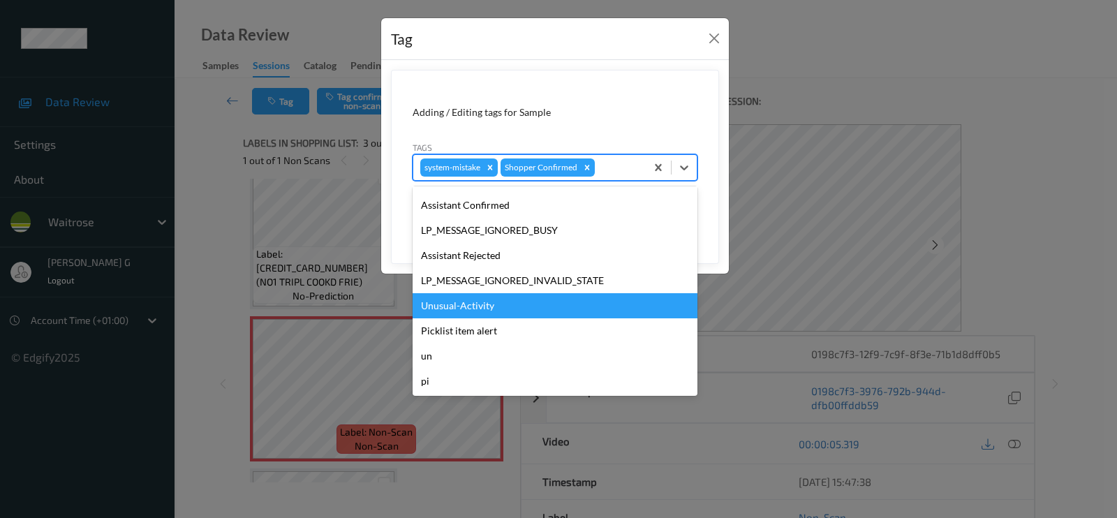
click at [463, 300] on div "Unusual-Activity" at bounding box center [555, 305] width 285 height 25
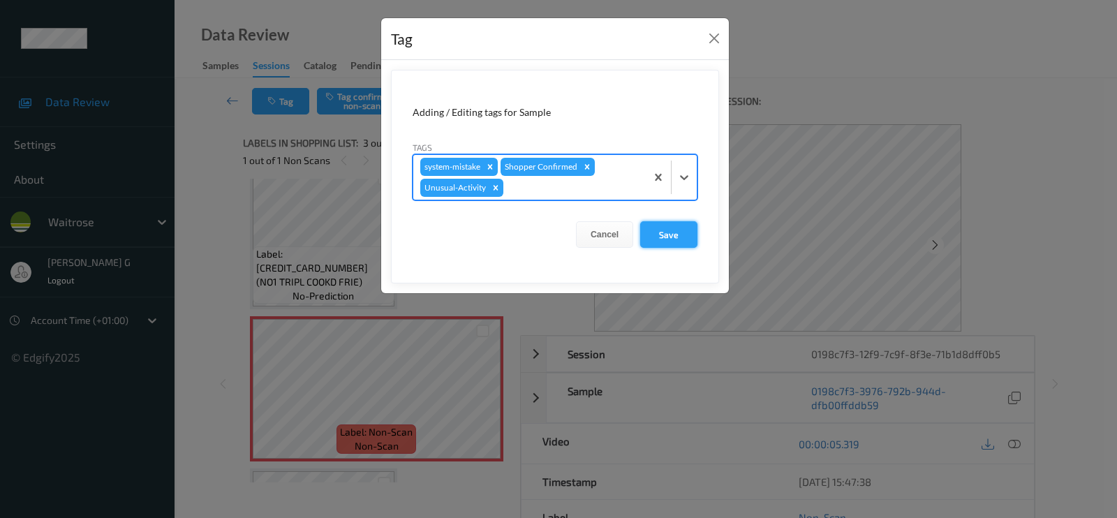
click at [674, 228] on button "Save" at bounding box center [668, 234] width 57 height 27
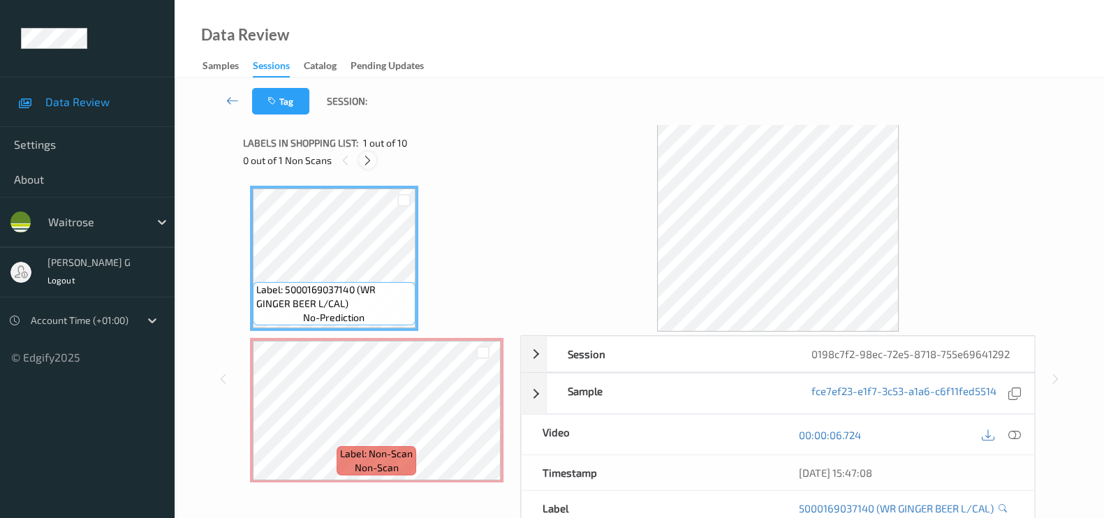
click at [364, 155] on icon at bounding box center [368, 160] width 12 height 13
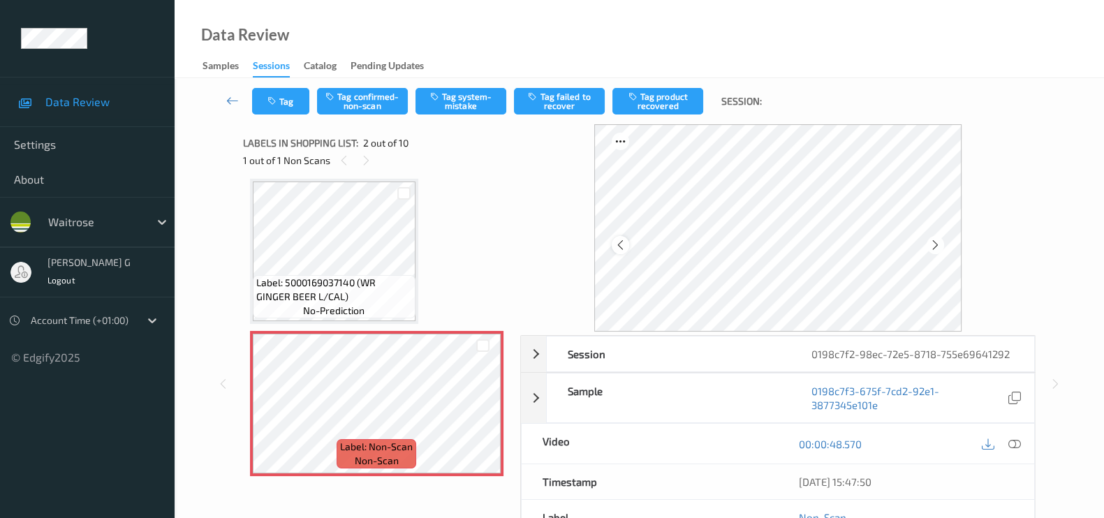
click at [626, 249] on icon at bounding box center [620, 245] width 12 height 13
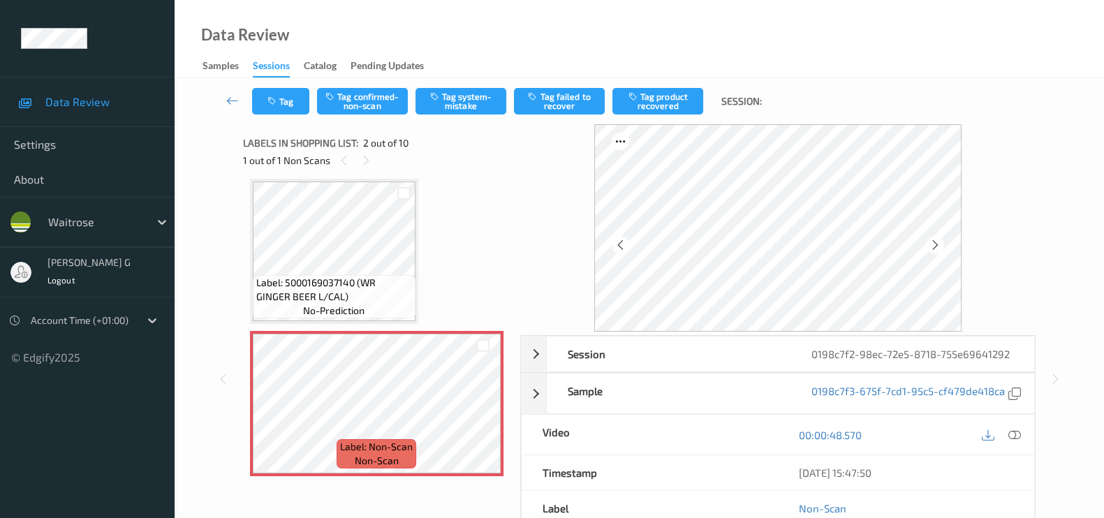
click at [626, 249] on icon at bounding box center [620, 245] width 12 height 13
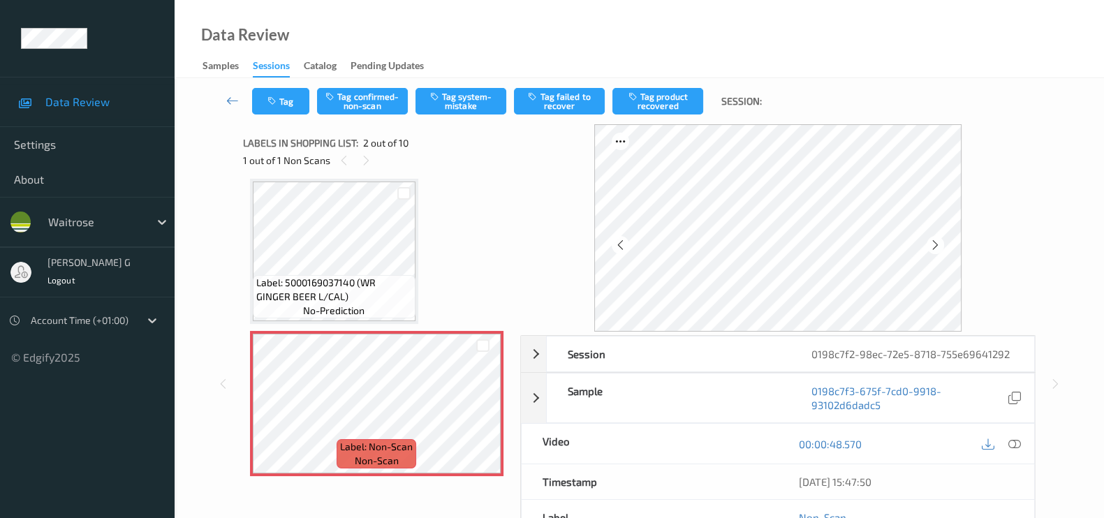
click at [626, 249] on icon at bounding box center [620, 245] width 12 height 13
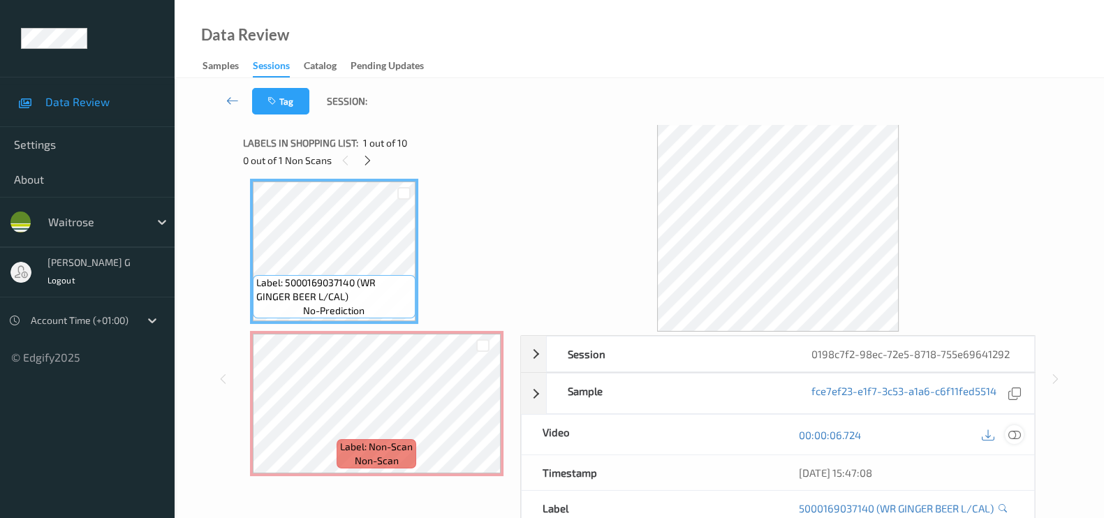
click at [1017, 431] on icon at bounding box center [1014, 435] width 13 height 13
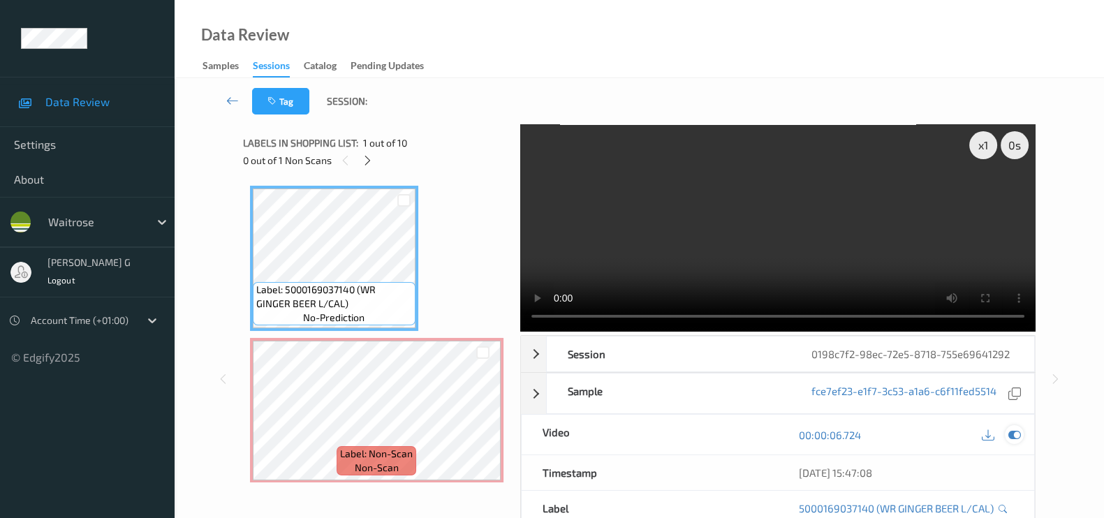
click at [1012, 431] on icon at bounding box center [1014, 435] width 13 height 13
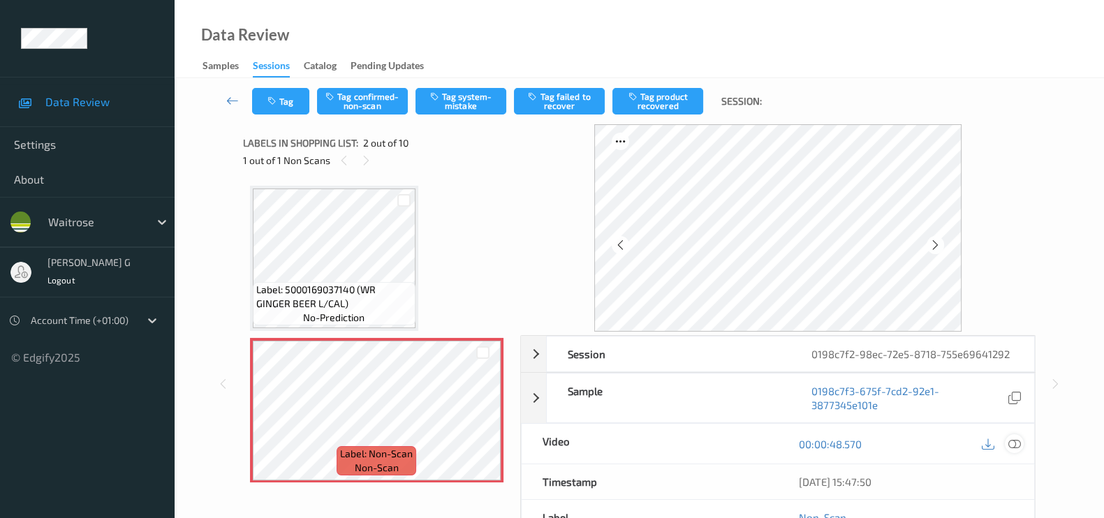
click at [1016, 444] on icon at bounding box center [1014, 444] width 13 height 13
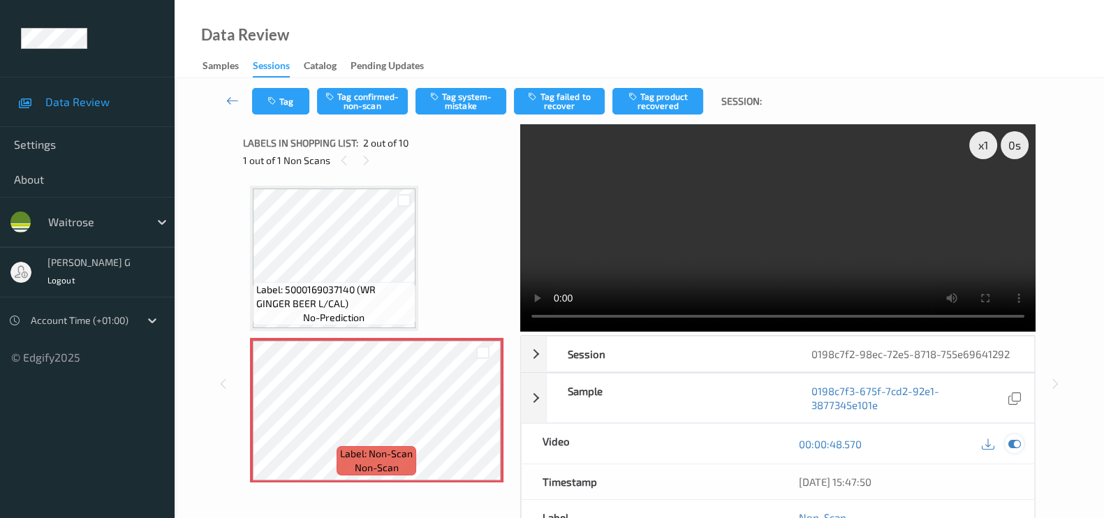
click at [1017, 438] on icon at bounding box center [1014, 444] width 13 height 13
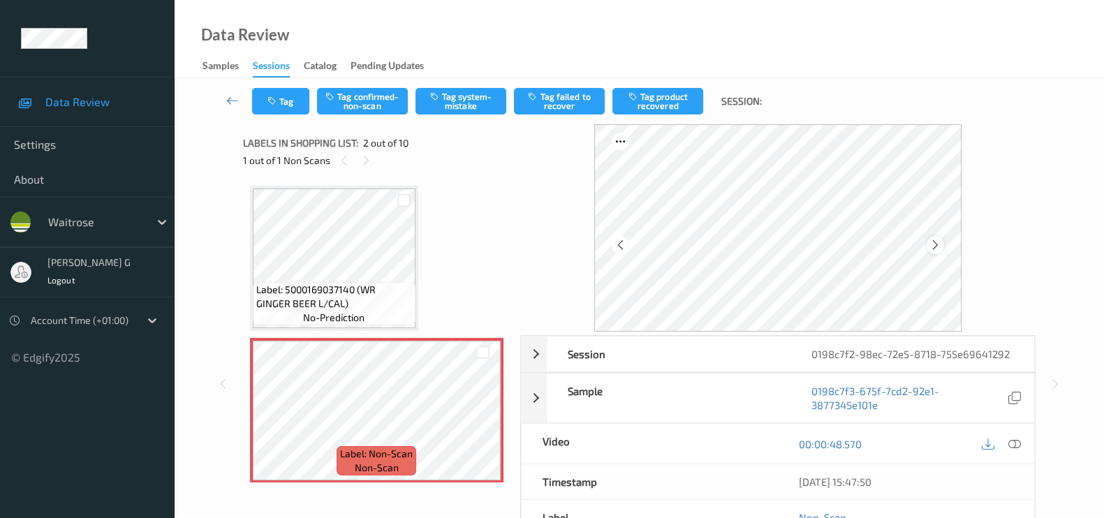
click at [937, 247] on icon at bounding box center [935, 245] width 12 height 13
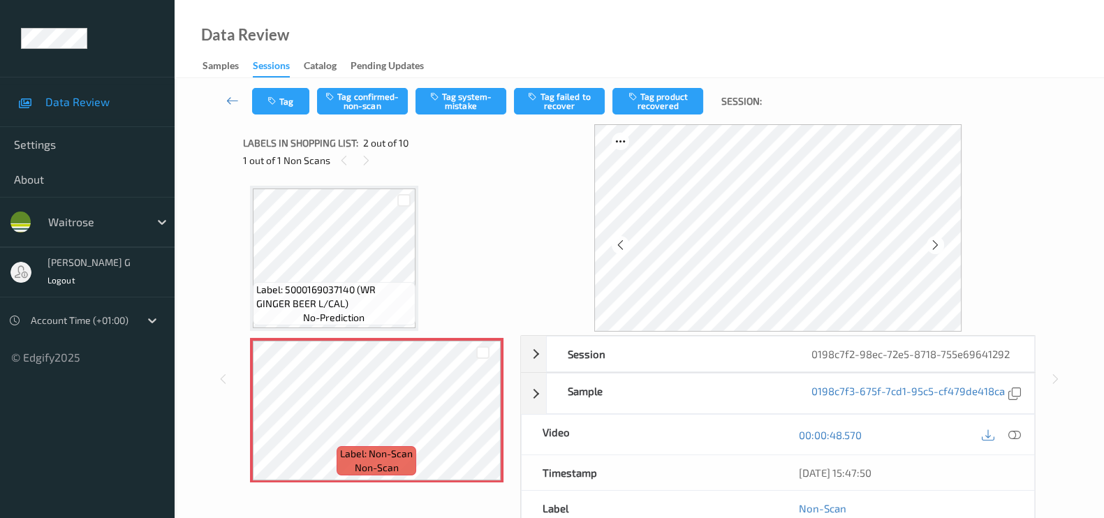
click at [937, 247] on icon at bounding box center [935, 245] width 12 height 13
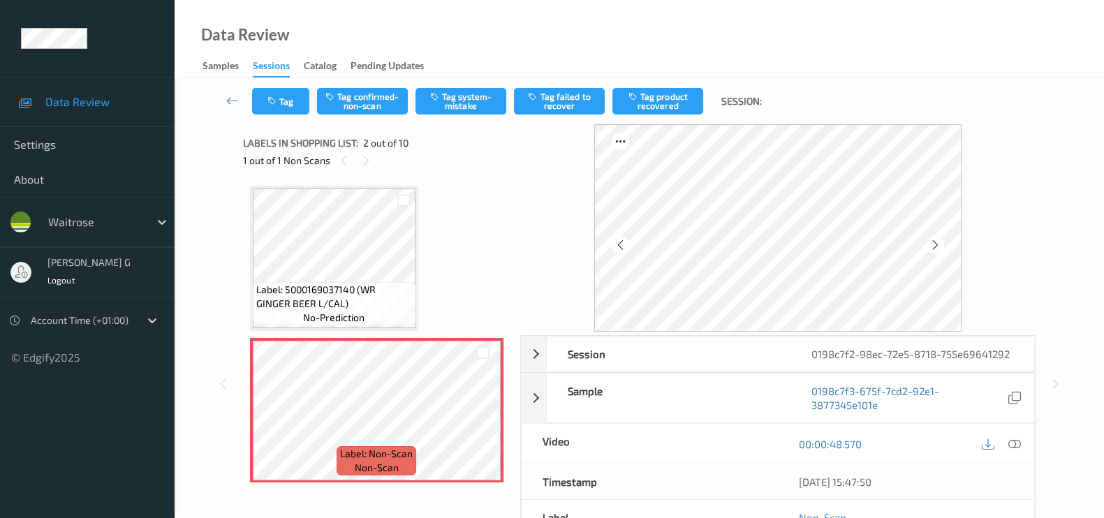
click at [937, 247] on icon at bounding box center [935, 245] width 12 height 13
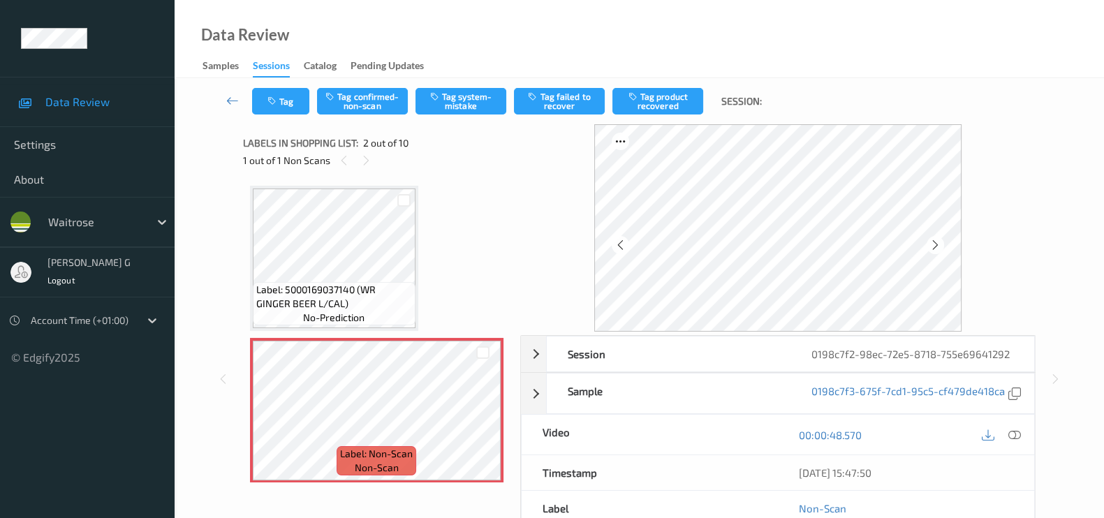
click at [937, 247] on icon at bounding box center [935, 245] width 12 height 13
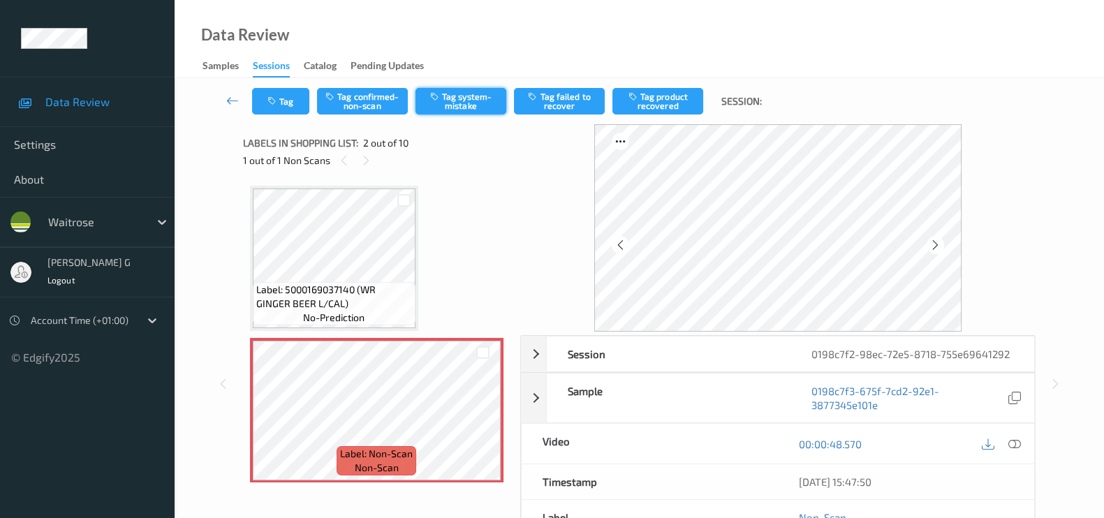
click at [464, 105] on button "Tag system-mistake" at bounding box center [460, 101] width 91 height 27
click at [292, 103] on button "Tag" at bounding box center [280, 101] width 57 height 27
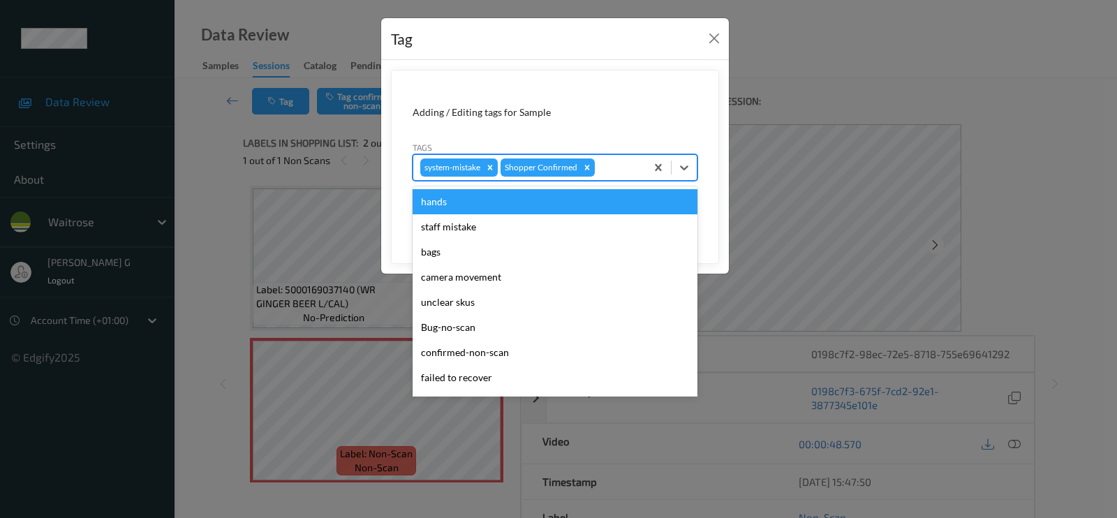
click at [612, 166] on div at bounding box center [618, 167] width 41 height 17
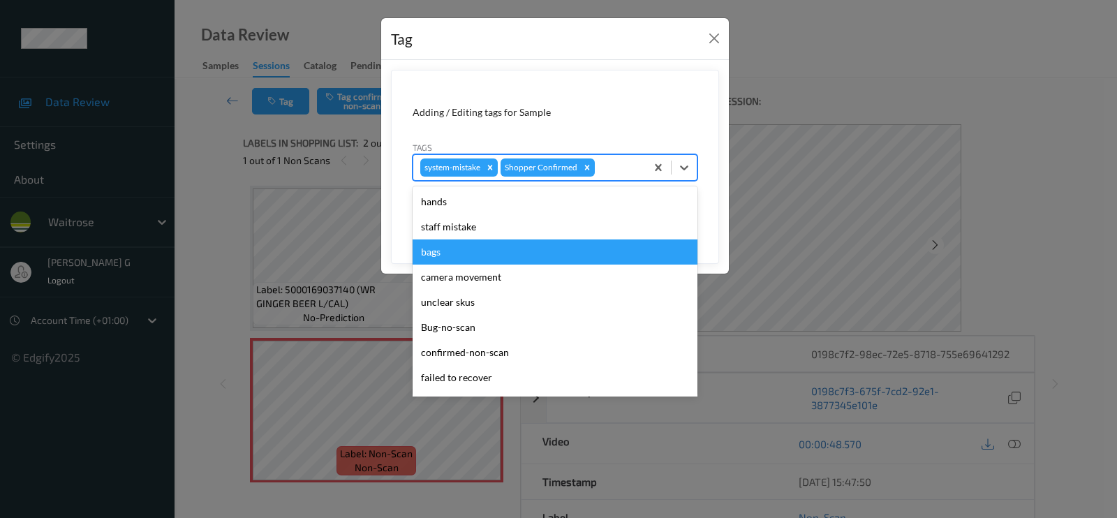
click at [438, 253] on div "bags" at bounding box center [555, 251] width 285 height 25
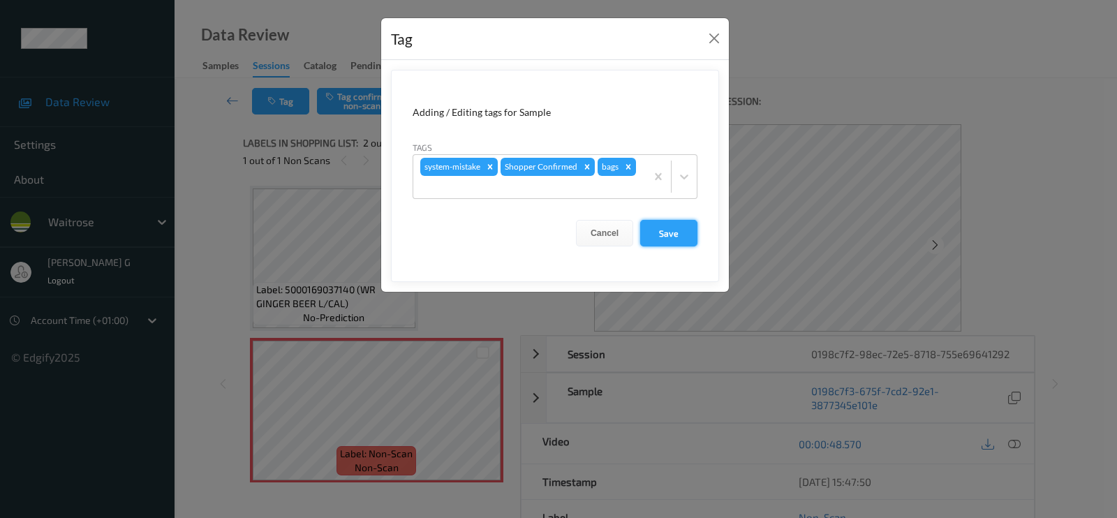
click at [673, 232] on button "Save" at bounding box center [668, 233] width 57 height 27
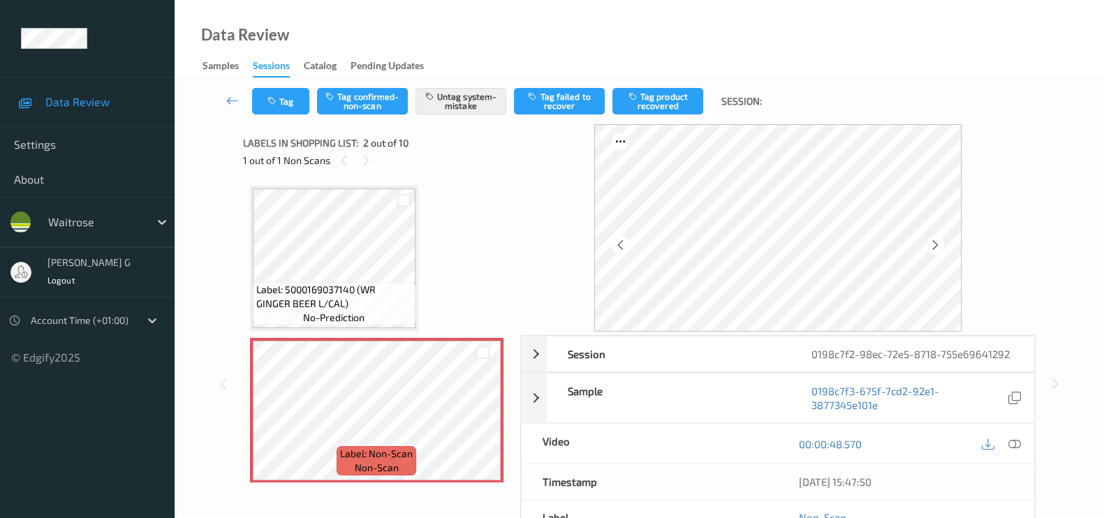
click at [221, 221] on div "Session 0198c7f2-98ec-72e5-8718-755e69641292 Session ID 0198c7f2-98ec-72e5-8718…" at bounding box center [639, 383] width 872 height 519
click at [290, 110] on button "Tag" at bounding box center [280, 101] width 57 height 27
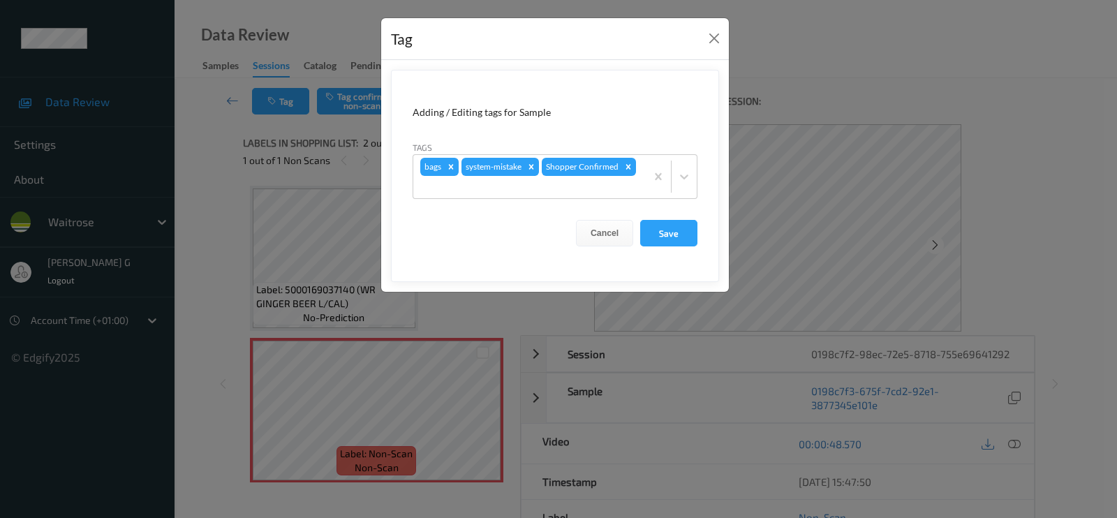
click at [186, 306] on div "Tag Adding / Editing tags for Sample Tags bags system-mistake Shopper Confirmed…" at bounding box center [558, 259] width 1117 height 518
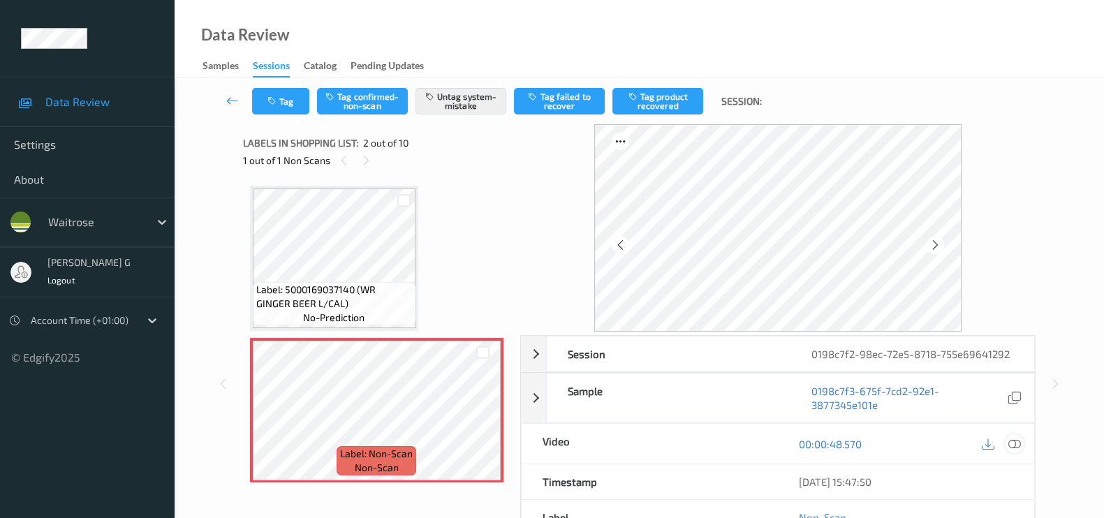
click at [1012, 444] on icon at bounding box center [1014, 444] width 13 height 13
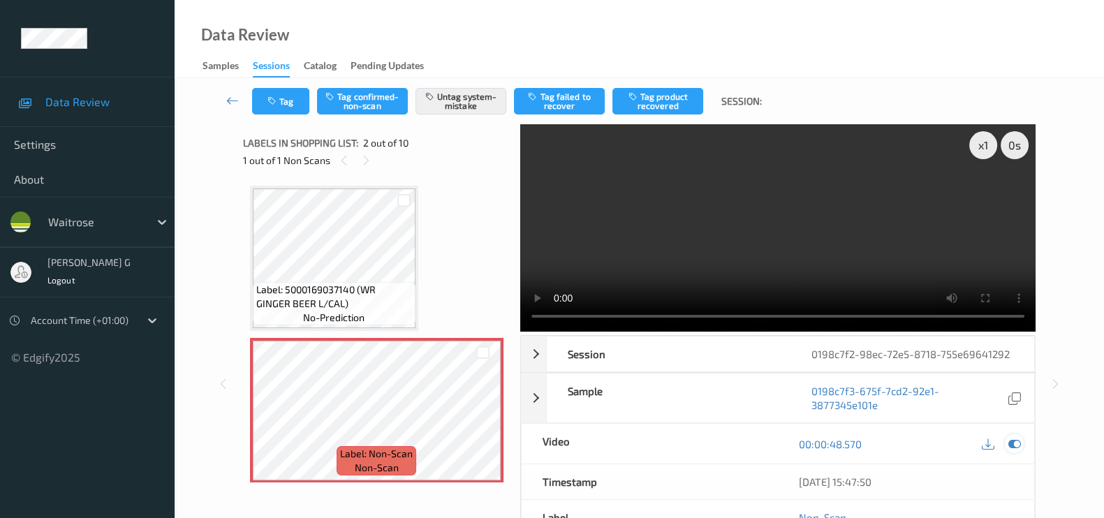
click at [1013, 443] on icon at bounding box center [1014, 444] width 13 height 13
